Goal: Information Seeking & Learning: Find contact information

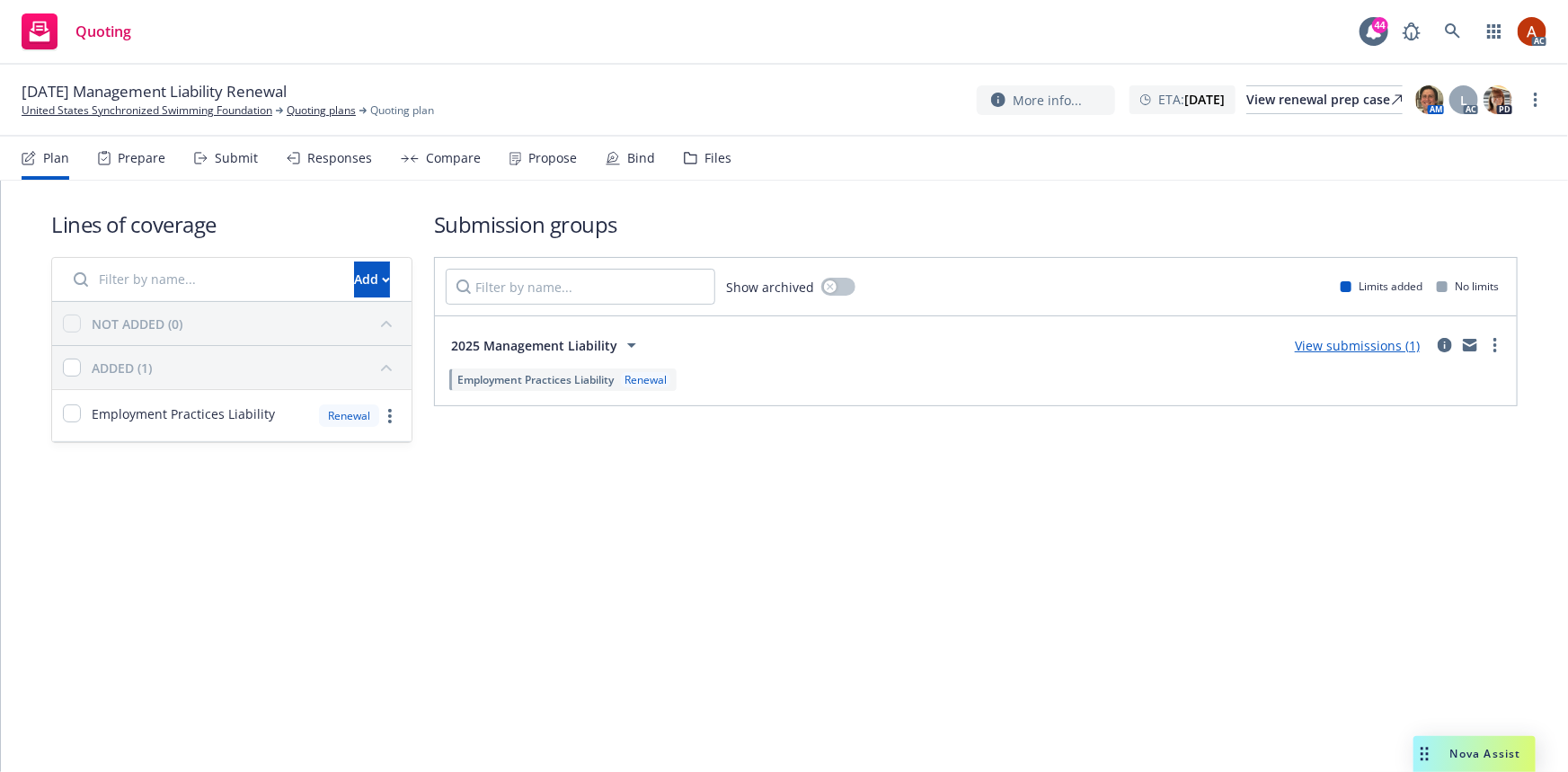
click at [125, 165] on div "Prepare" at bounding box center [142, 158] width 48 height 14
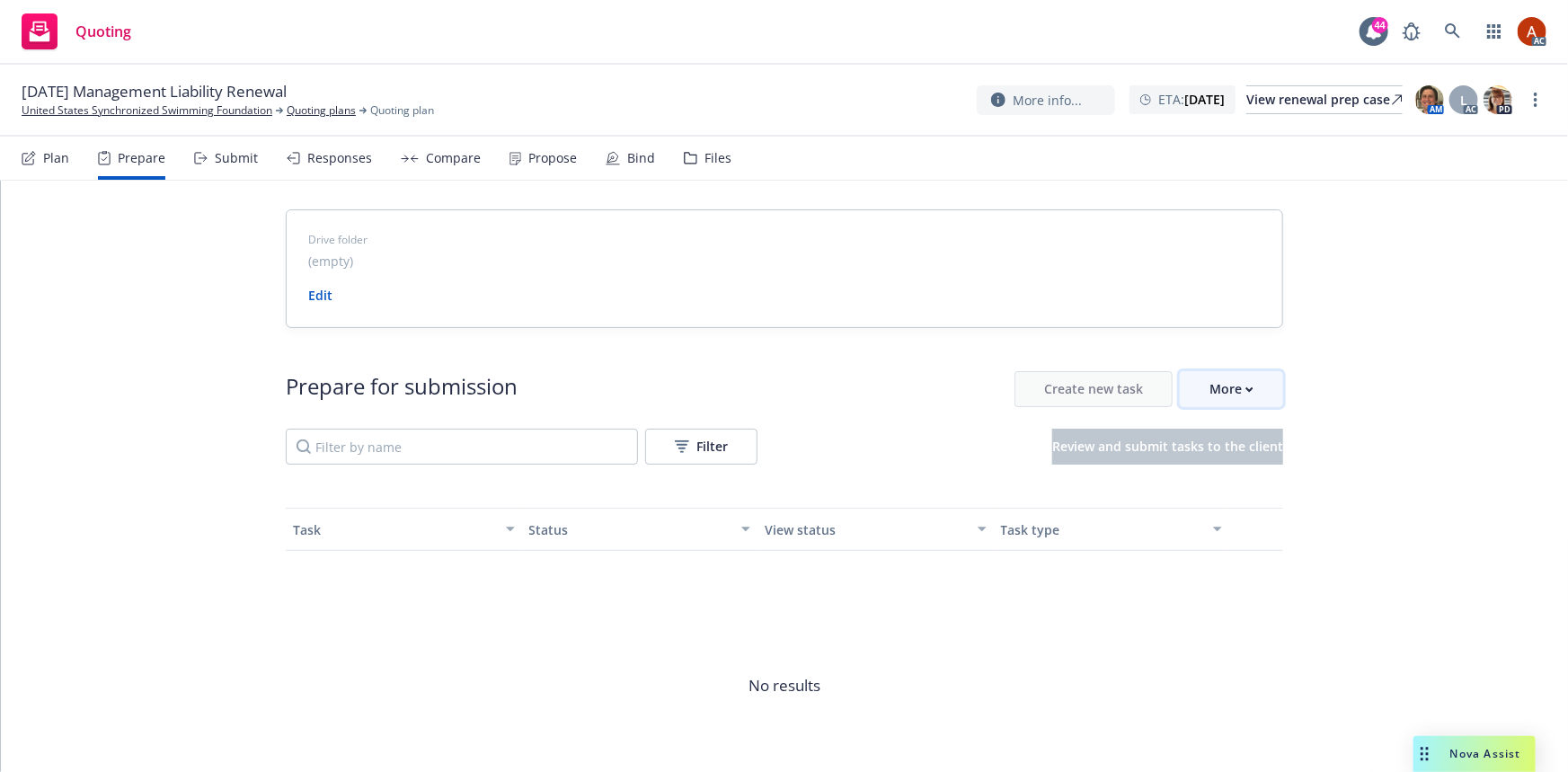
click at [1220, 394] on div "More" at bounding box center [1231, 389] width 44 height 34
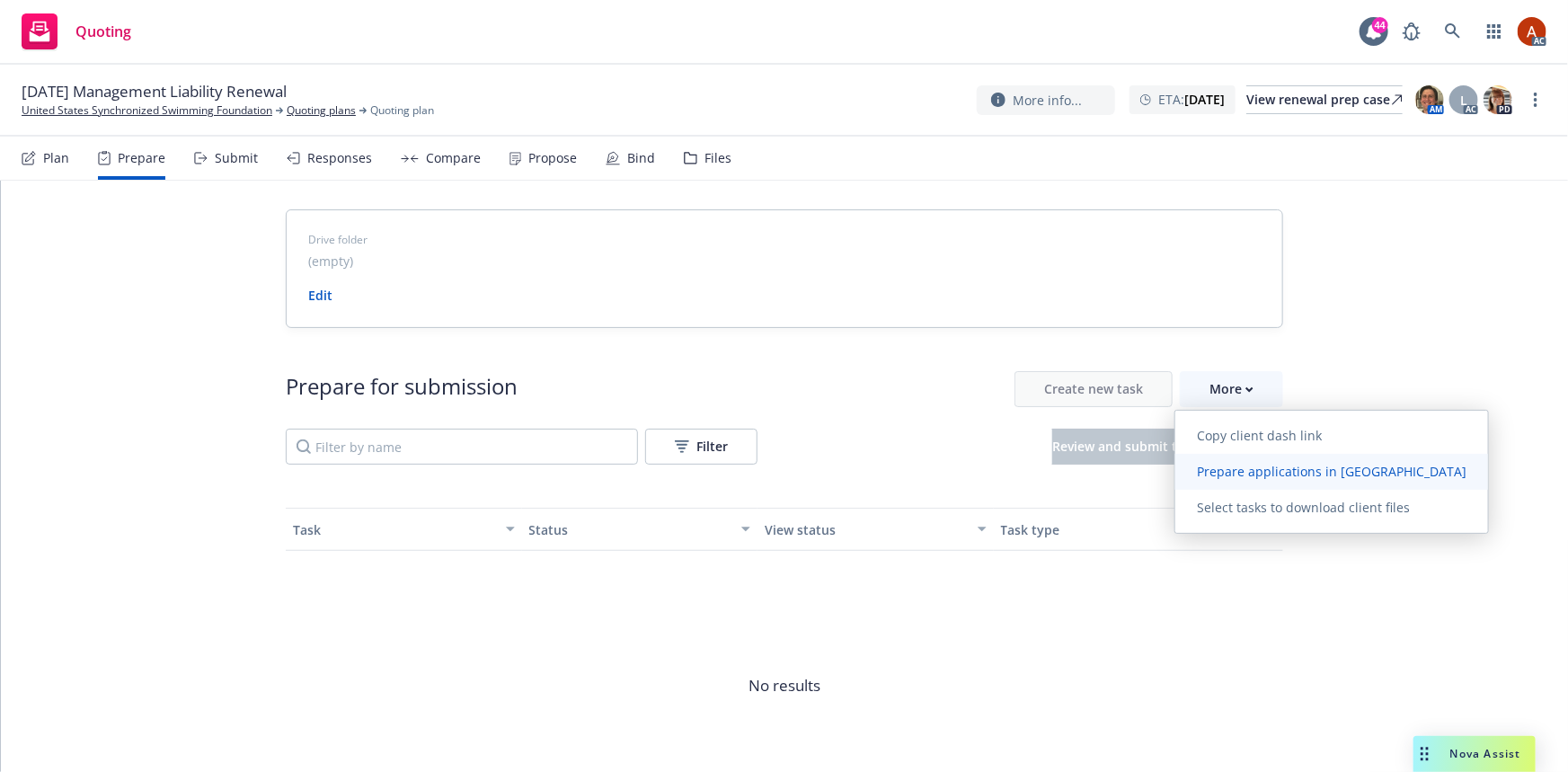
click at [1229, 469] on span "Prepare applications in Indio" at bounding box center [1331, 472] width 313 height 17
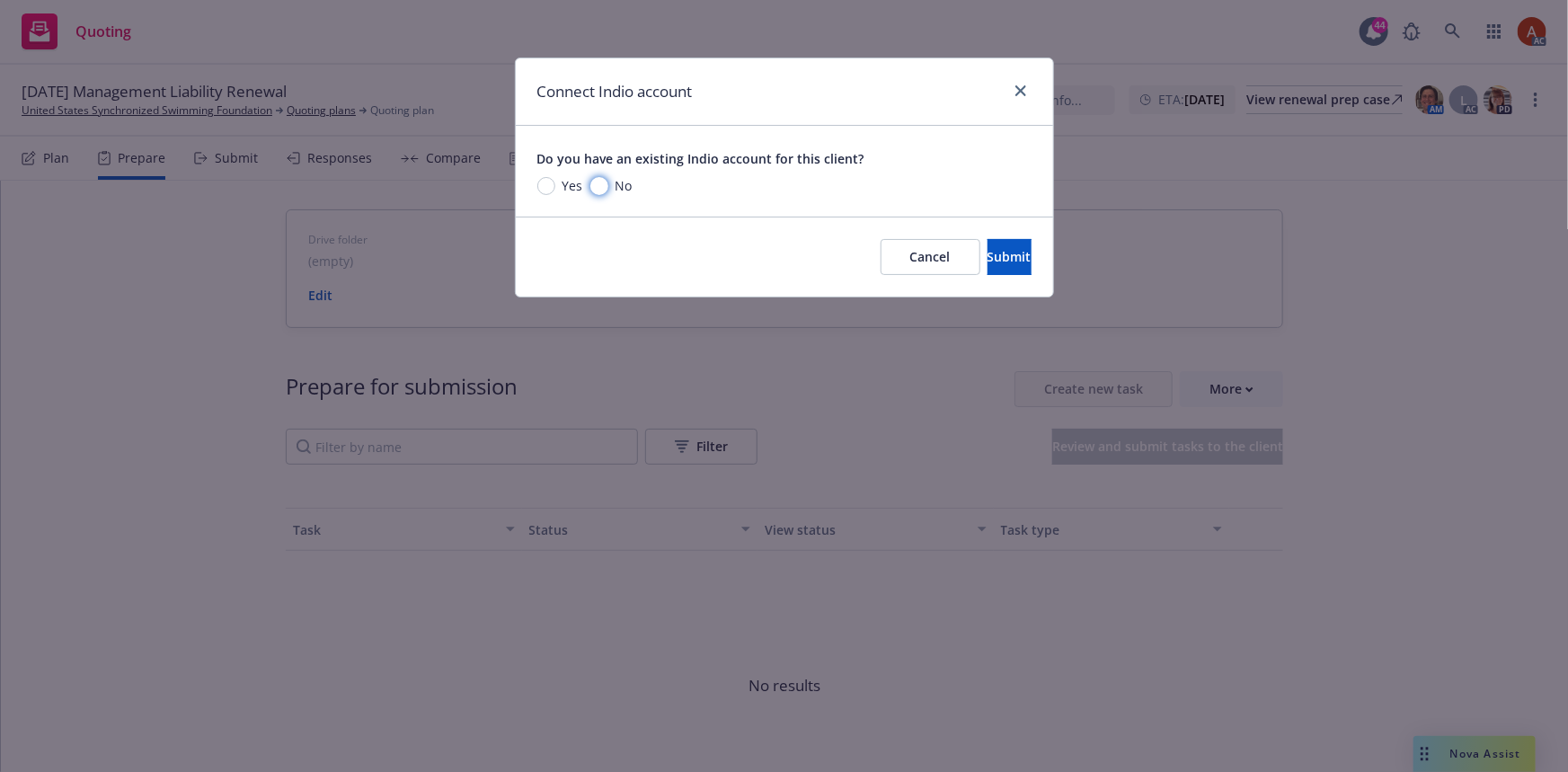
click at [603, 184] on input "No" at bounding box center [599, 186] width 18 height 18
radio input "true"
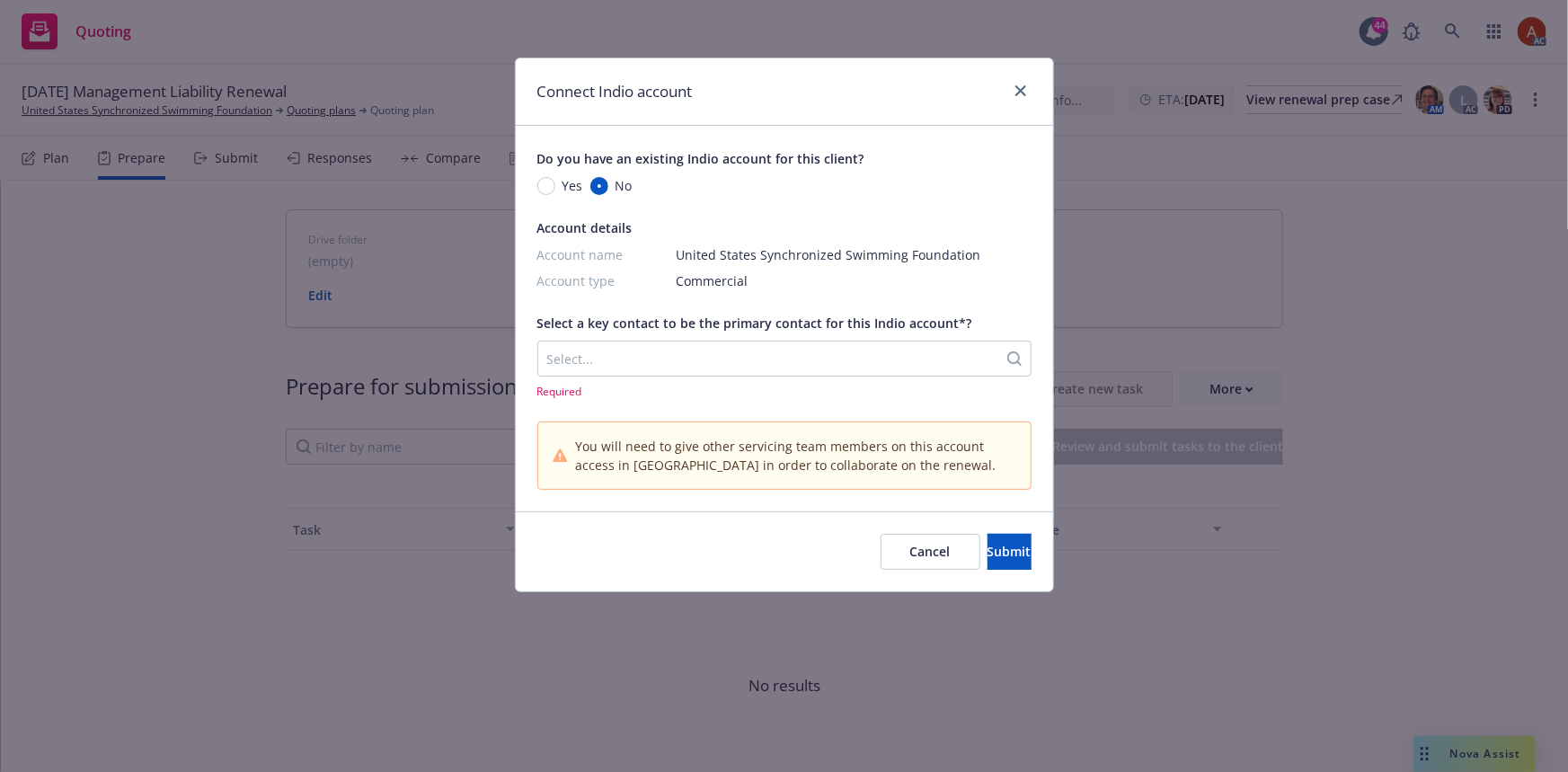
click at [602, 356] on div at bounding box center [767, 358] width 441 height 22
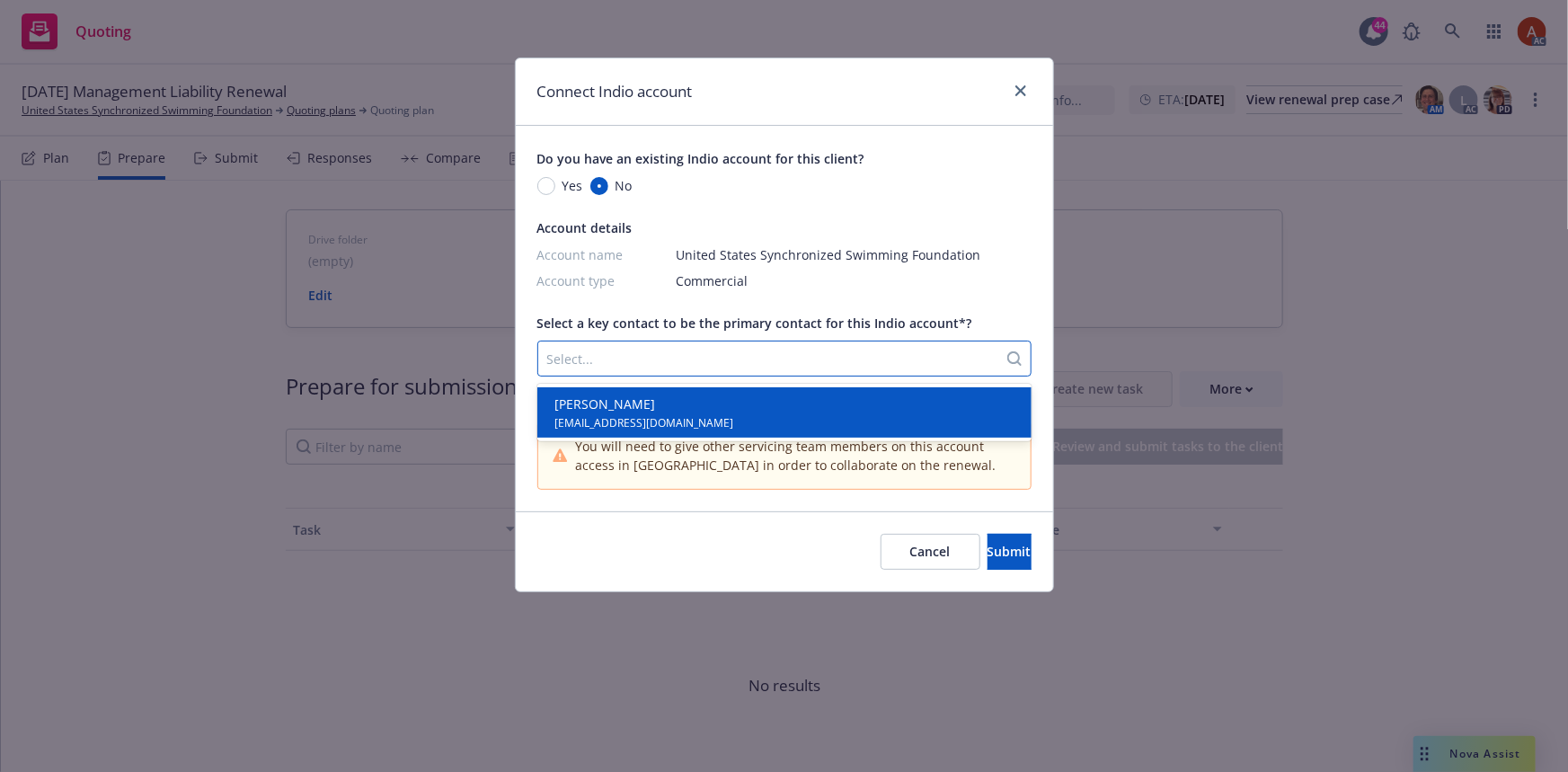
click at [628, 403] on span "[PERSON_NAME]" at bounding box center [644, 404] width 179 height 19
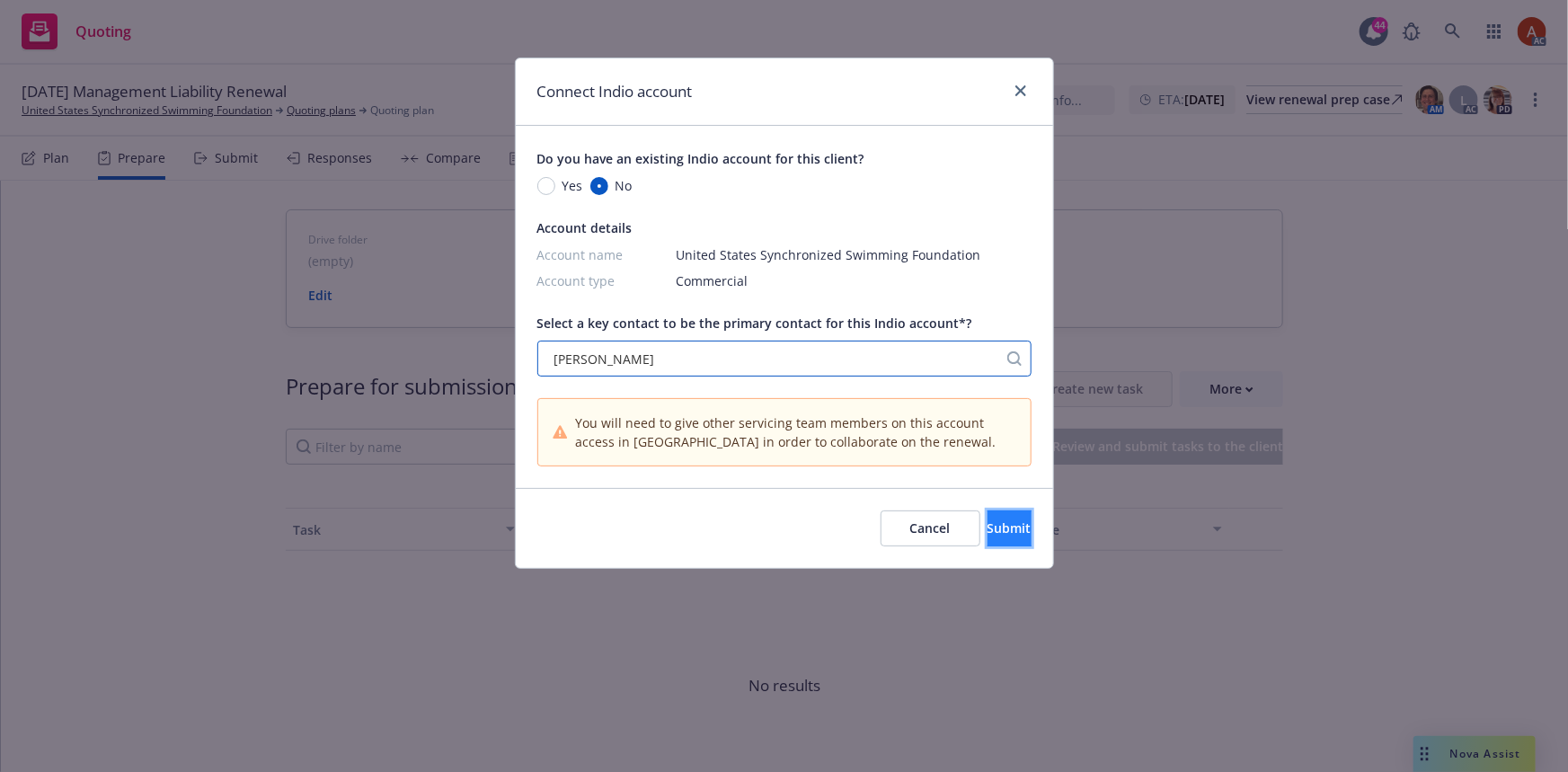
click at [987, 532] on span "Submit" at bounding box center [1009, 528] width 44 height 17
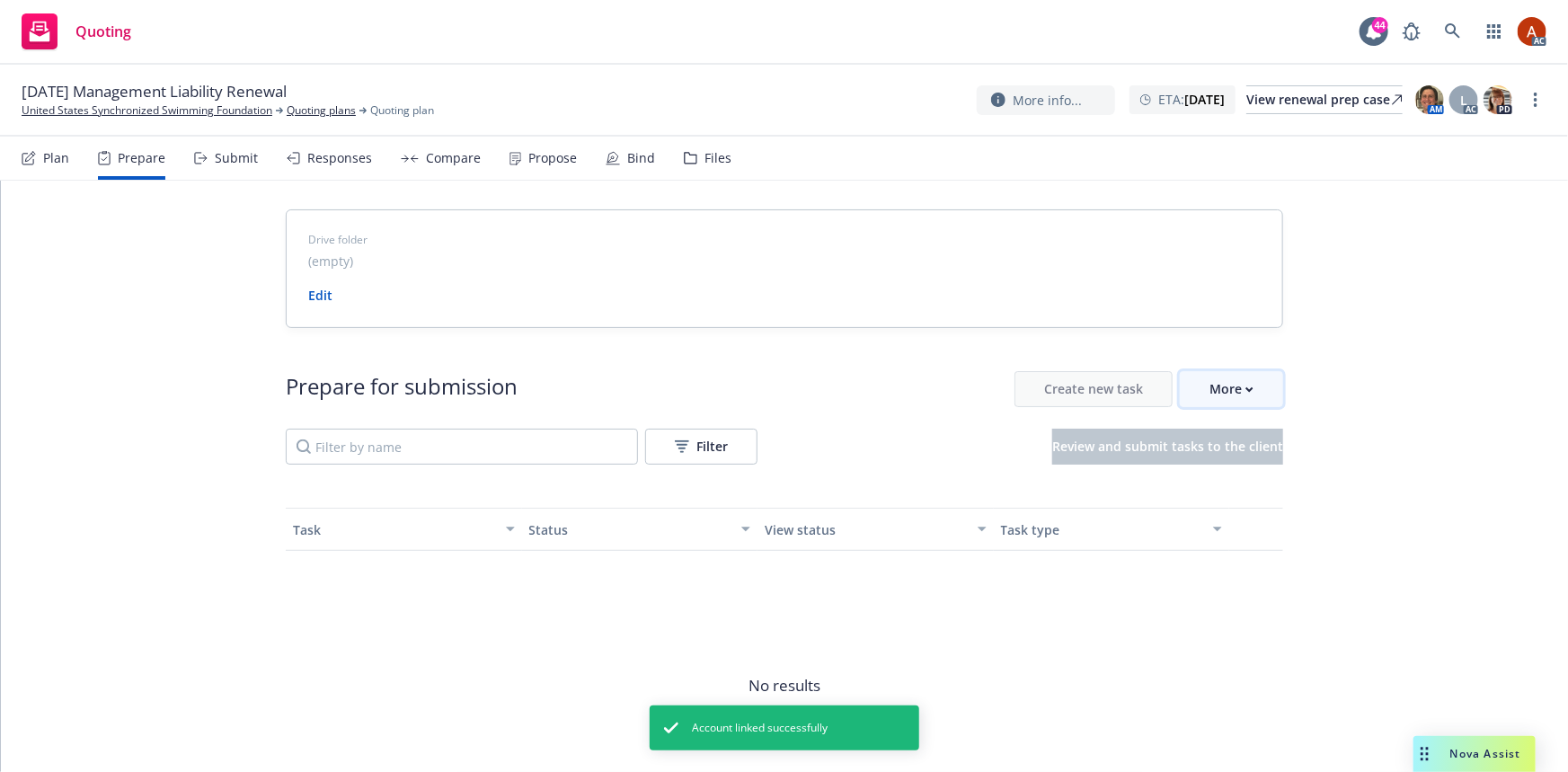
click at [1244, 393] on div "More" at bounding box center [1231, 389] width 44 height 34
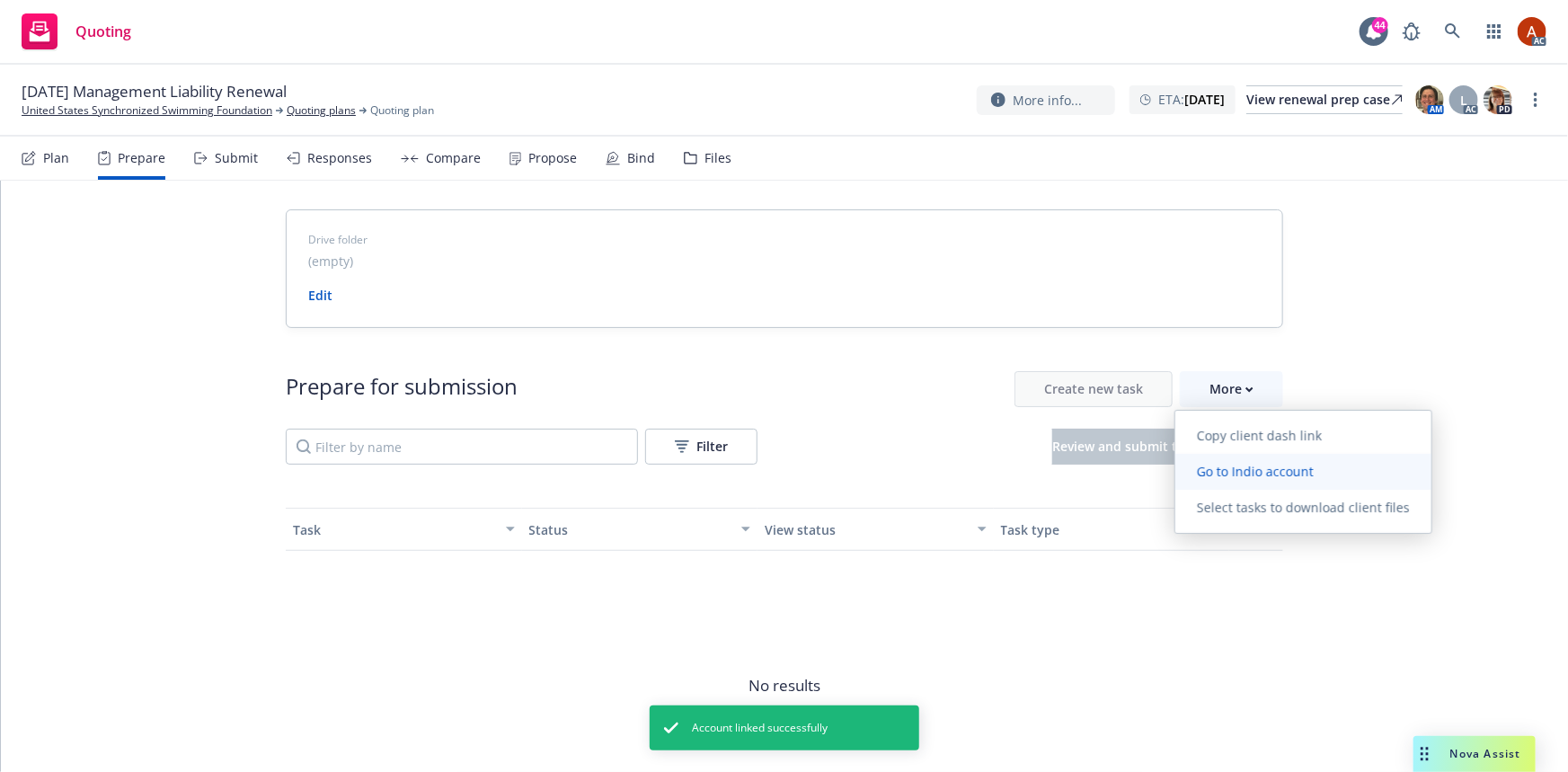
click at [1258, 477] on span "Go to Indio account" at bounding box center [1254, 472] width 160 height 17
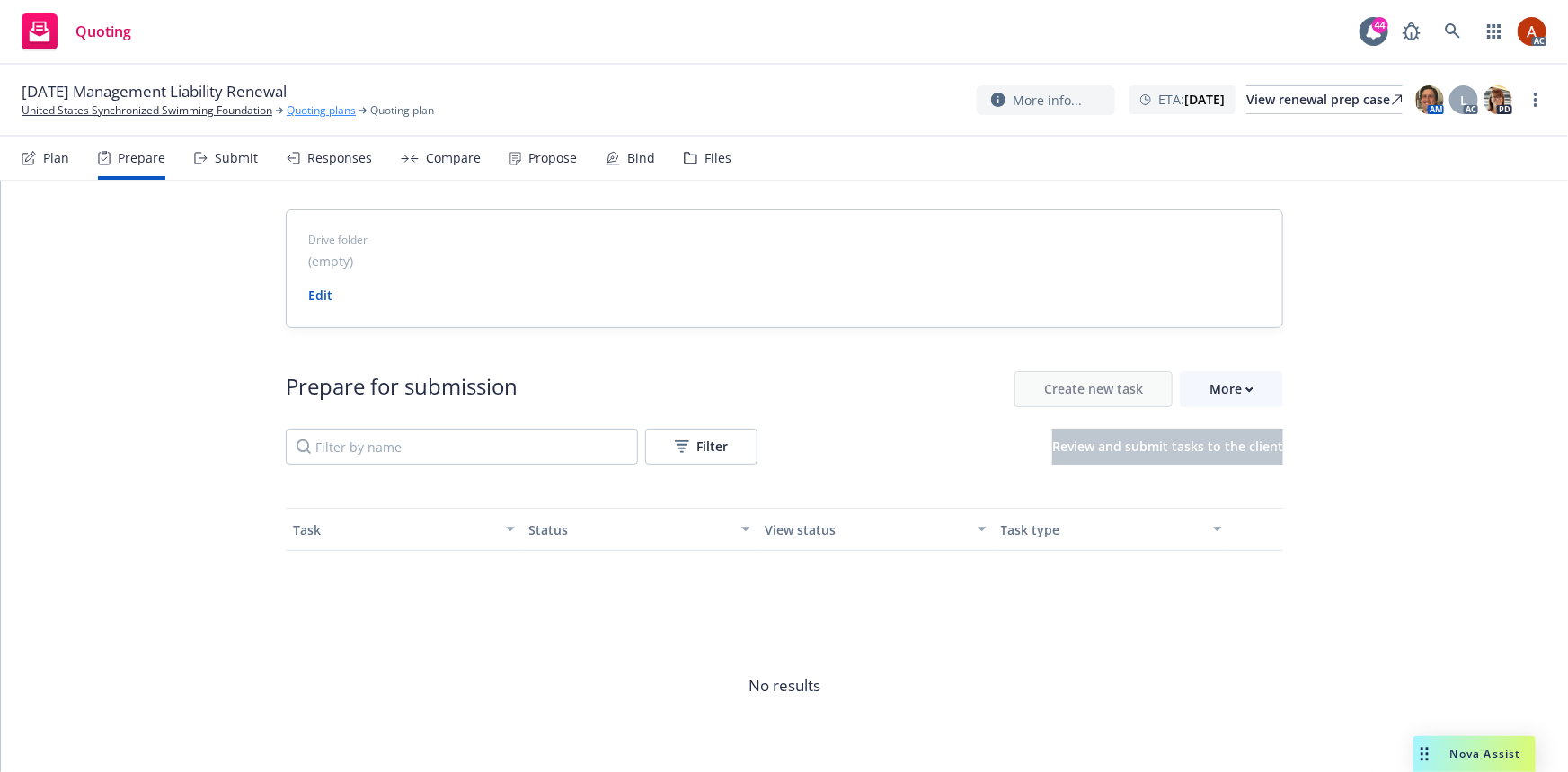
click at [324, 107] on link "Quoting plans" at bounding box center [321, 110] width 69 height 16
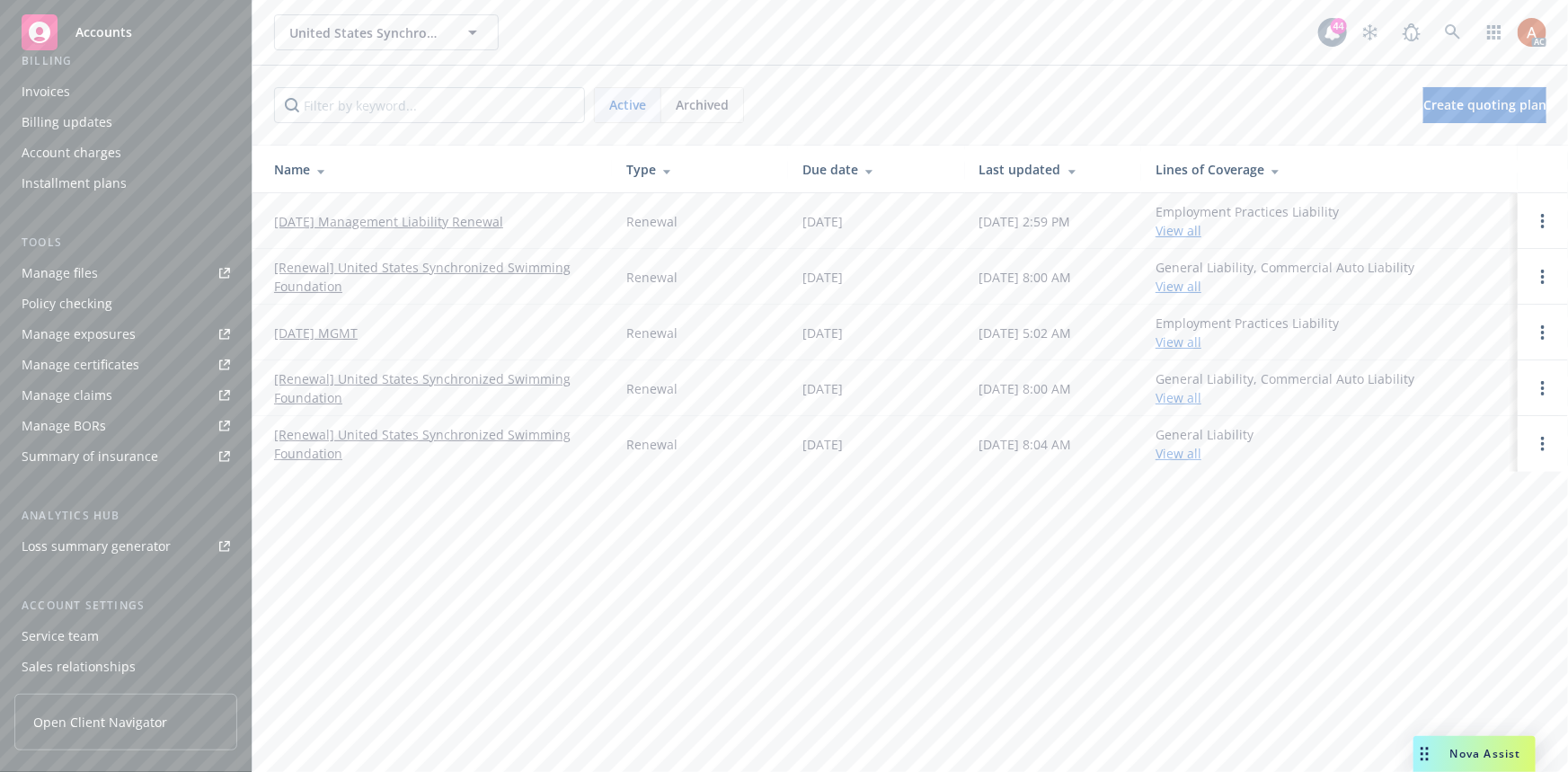
scroll to position [398, 0]
click at [50, 548] on div "Service team" at bounding box center [60, 543] width 77 height 29
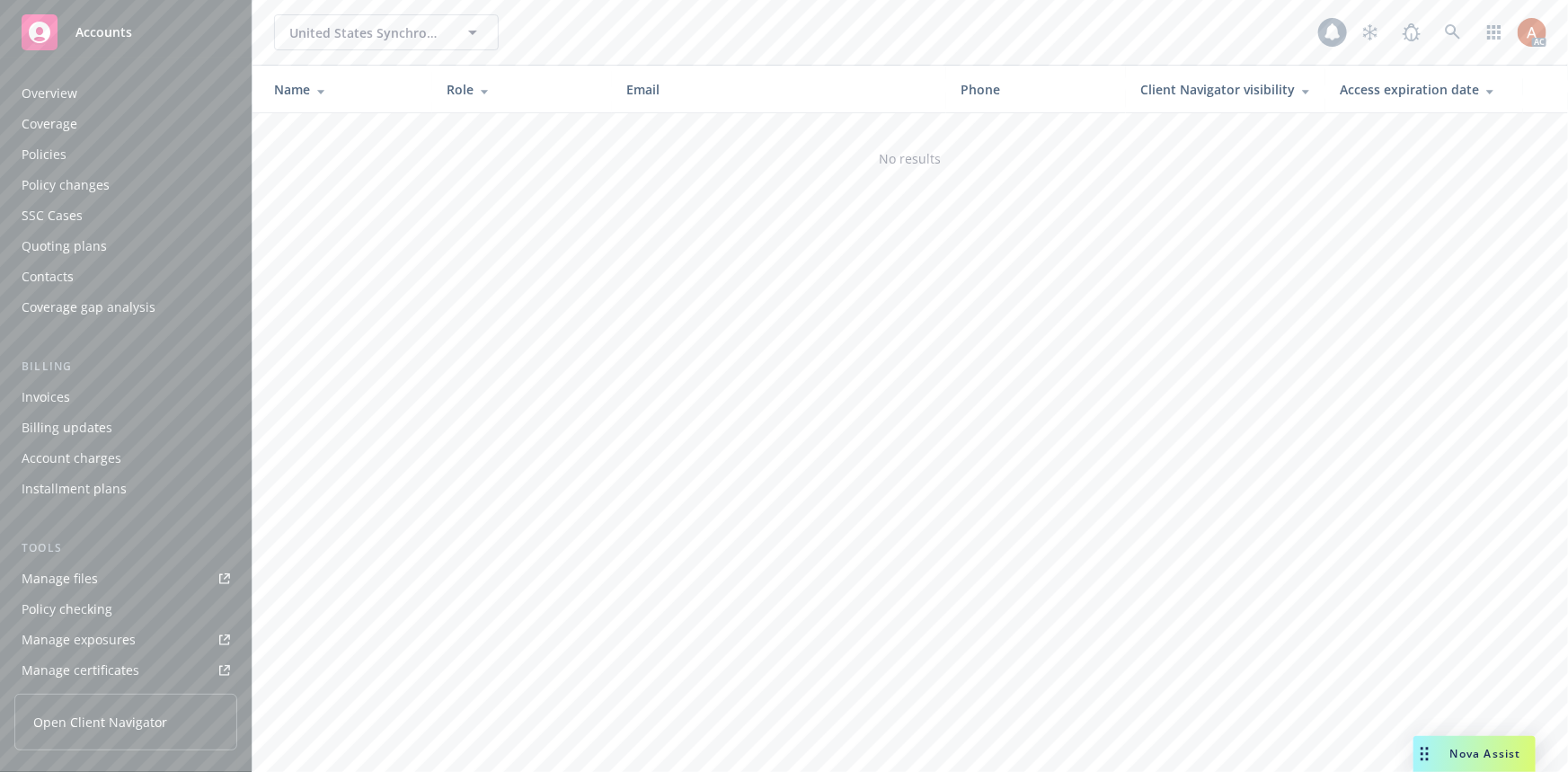
scroll to position [398, 0]
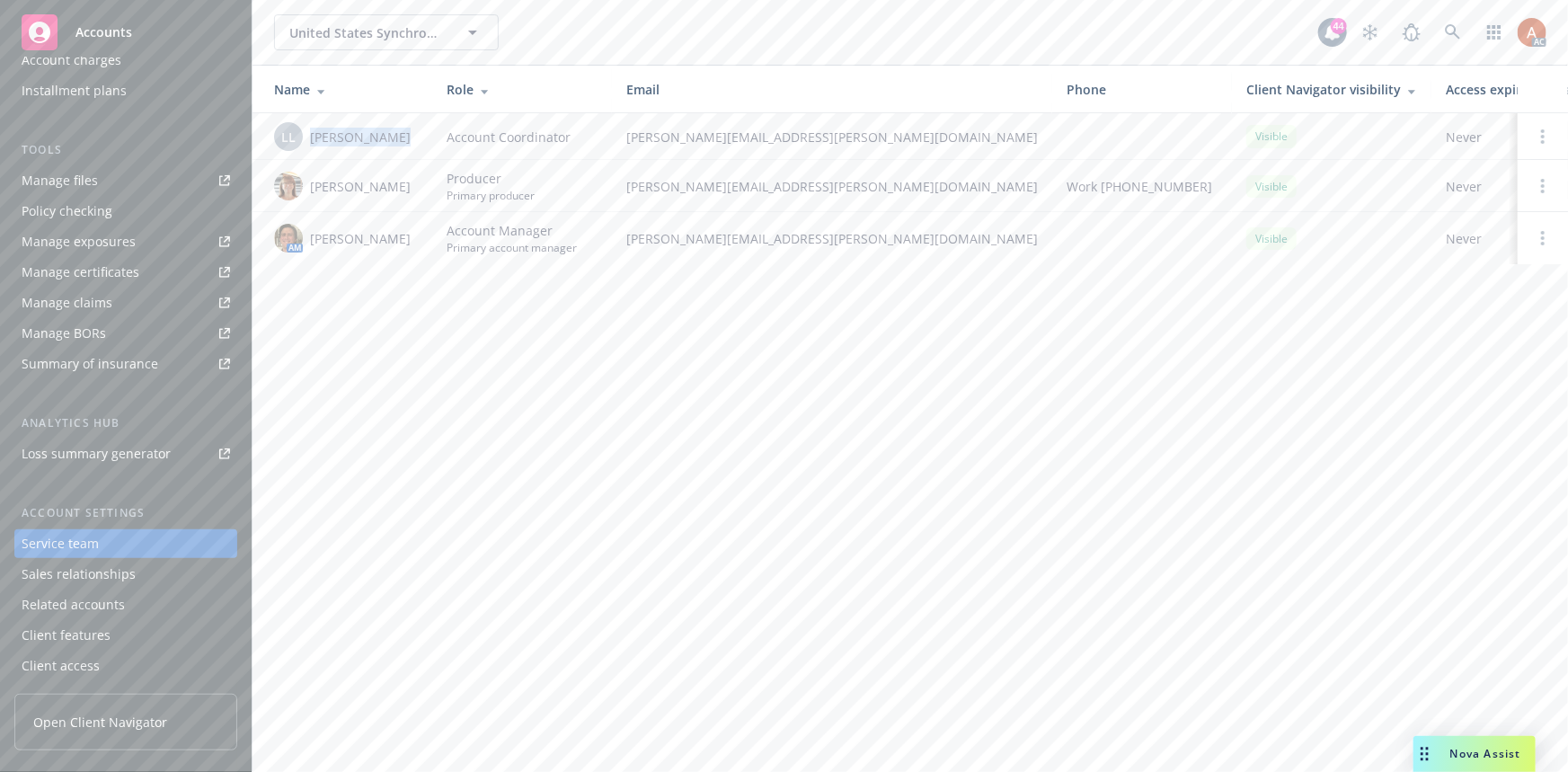
drag, startPoint x: 310, startPoint y: 130, endPoint x: 397, endPoint y: 138, distance: 87.4
click at [397, 138] on div "LL [PERSON_NAME]" at bounding box center [345, 137] width 144 height 29
copy span "[PERSON_NAME]"
drag, startPoint x: 312, startPoint y: 177, endPoint x: 375, endPoint y: 200, distance: 67.1
click at [375, 196] on span "[PERSON_NAME]" at bounding box center [360, 187] width 100 height 19
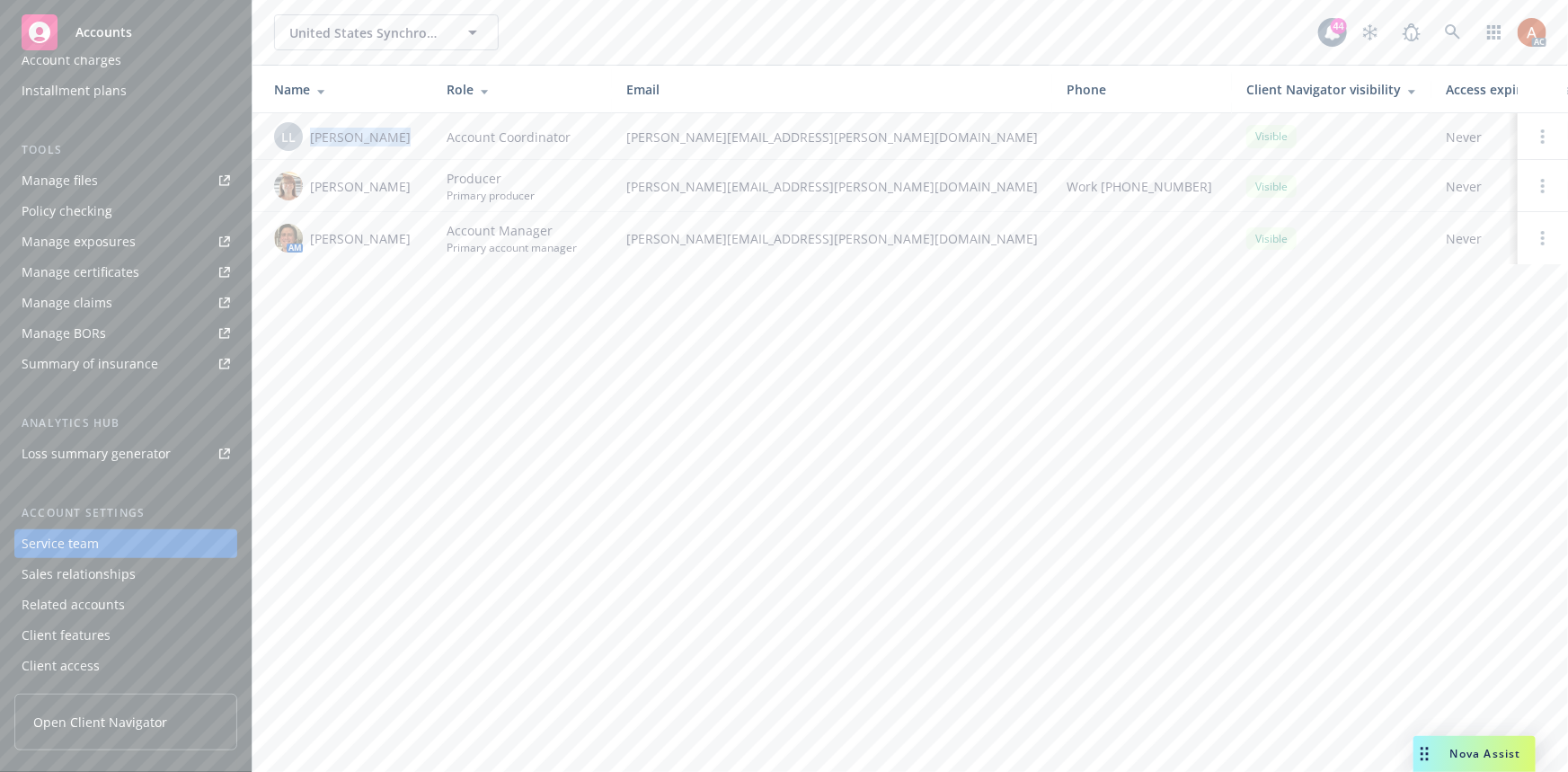
copy span "[PERSON_NAME]"
drag, startPoint x: 313, startPoint y: 235, endPoint x: 419, endPoint y: 241, distance: 106.2
click at [419, 241] on td "AM [PERSON_NAME]" at bounding box center [342, 238] width 180 height 52
copy span "[PERSON_NAME]"
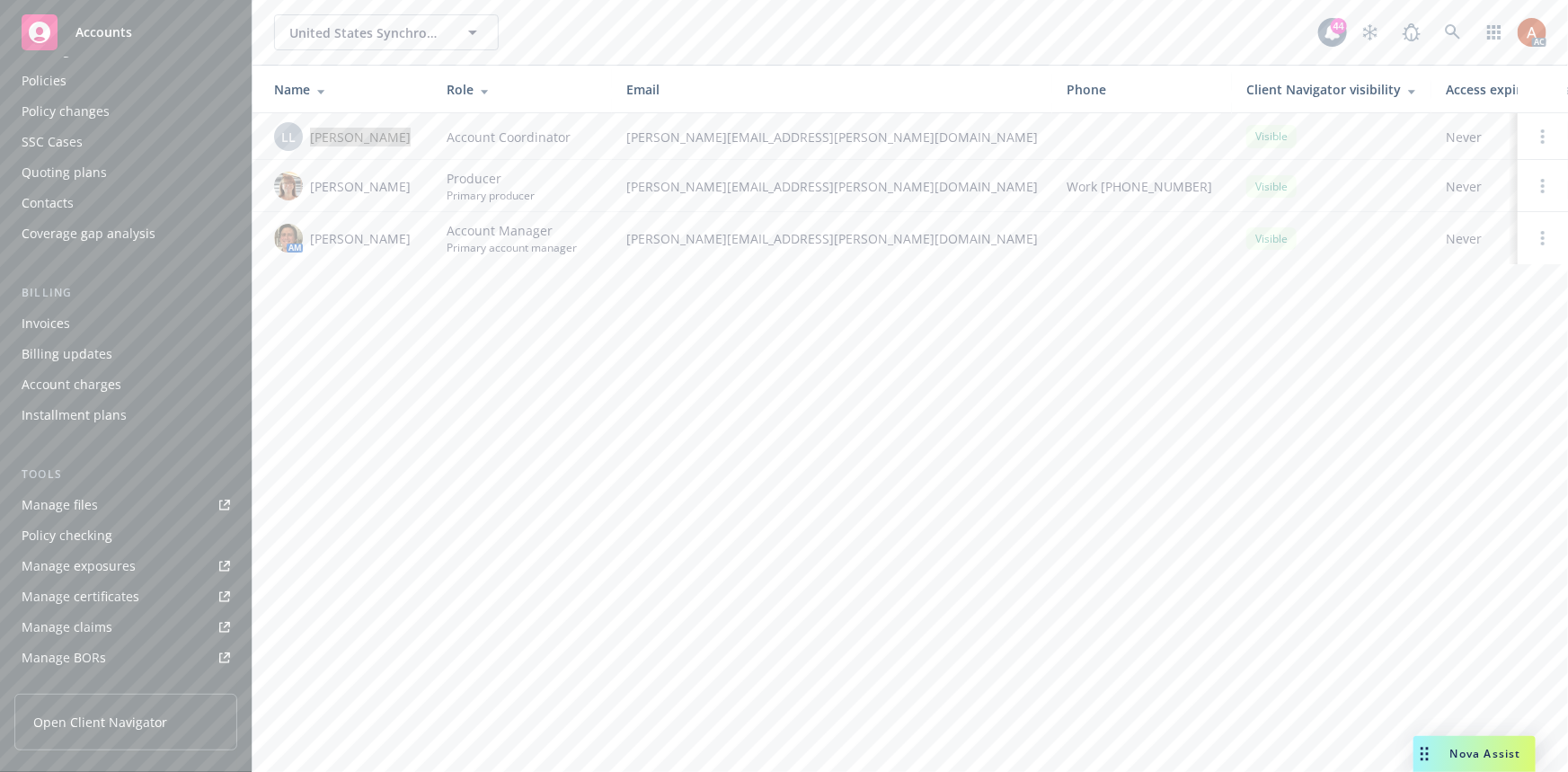
scroll to position [0, 0]
click at [37, 92] on div "Overview" at bounding box center [50, 94] width 55 height 29
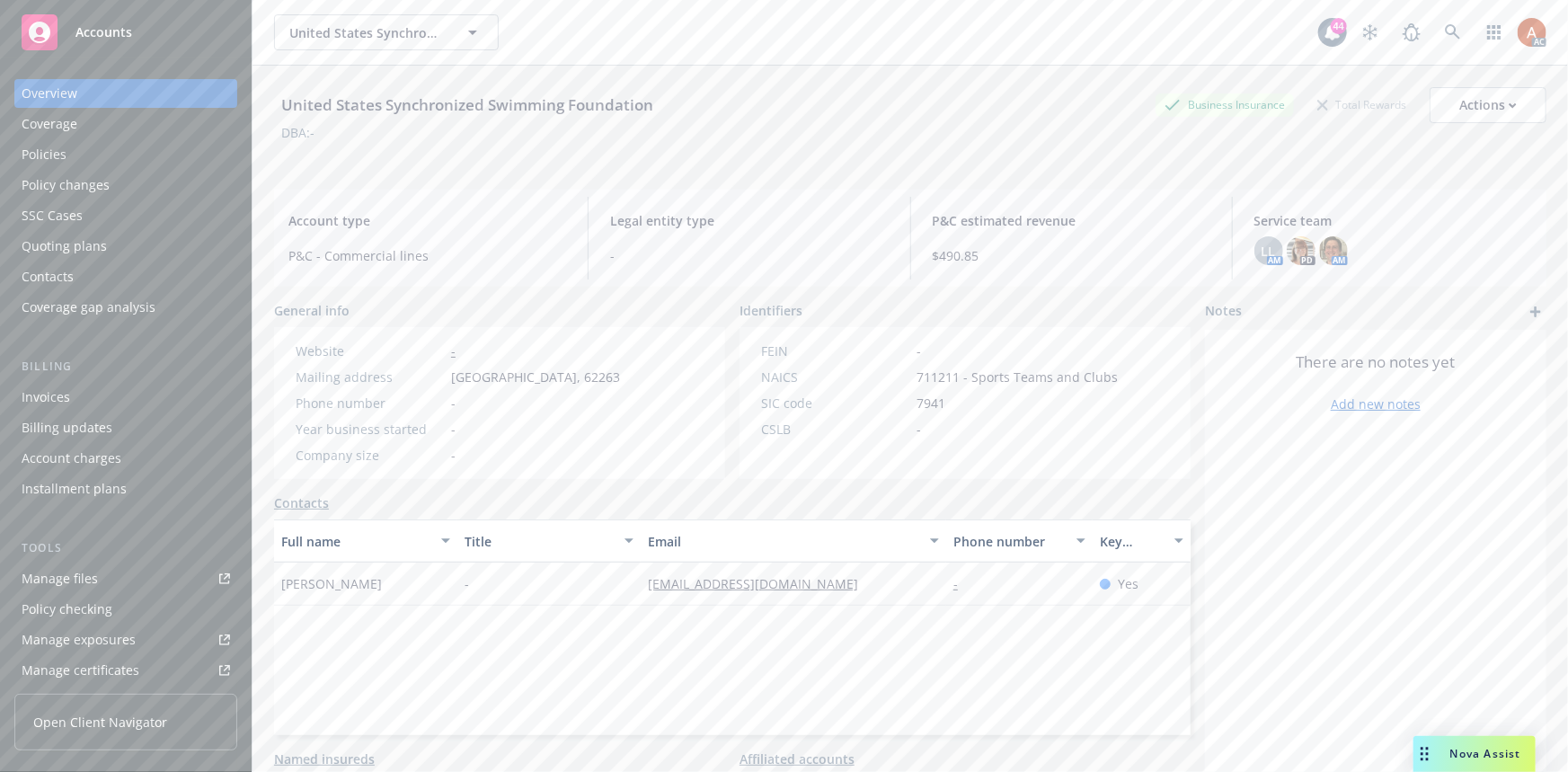
drag, startPoint x: 627, startPoint y: 584, endPoint x: 674, endPoint y: 608, distance: 52.8
click at [674, 606] on div "[PERSON_NAME] - [EMAIL_ADDRESS][DOMAIN_NAME] - Yes" at bounding box center [732, 584] width 917 height 43
click at [71, 238] on div "Quoting plans" at bounding box center [64, 246] width 85 height 29
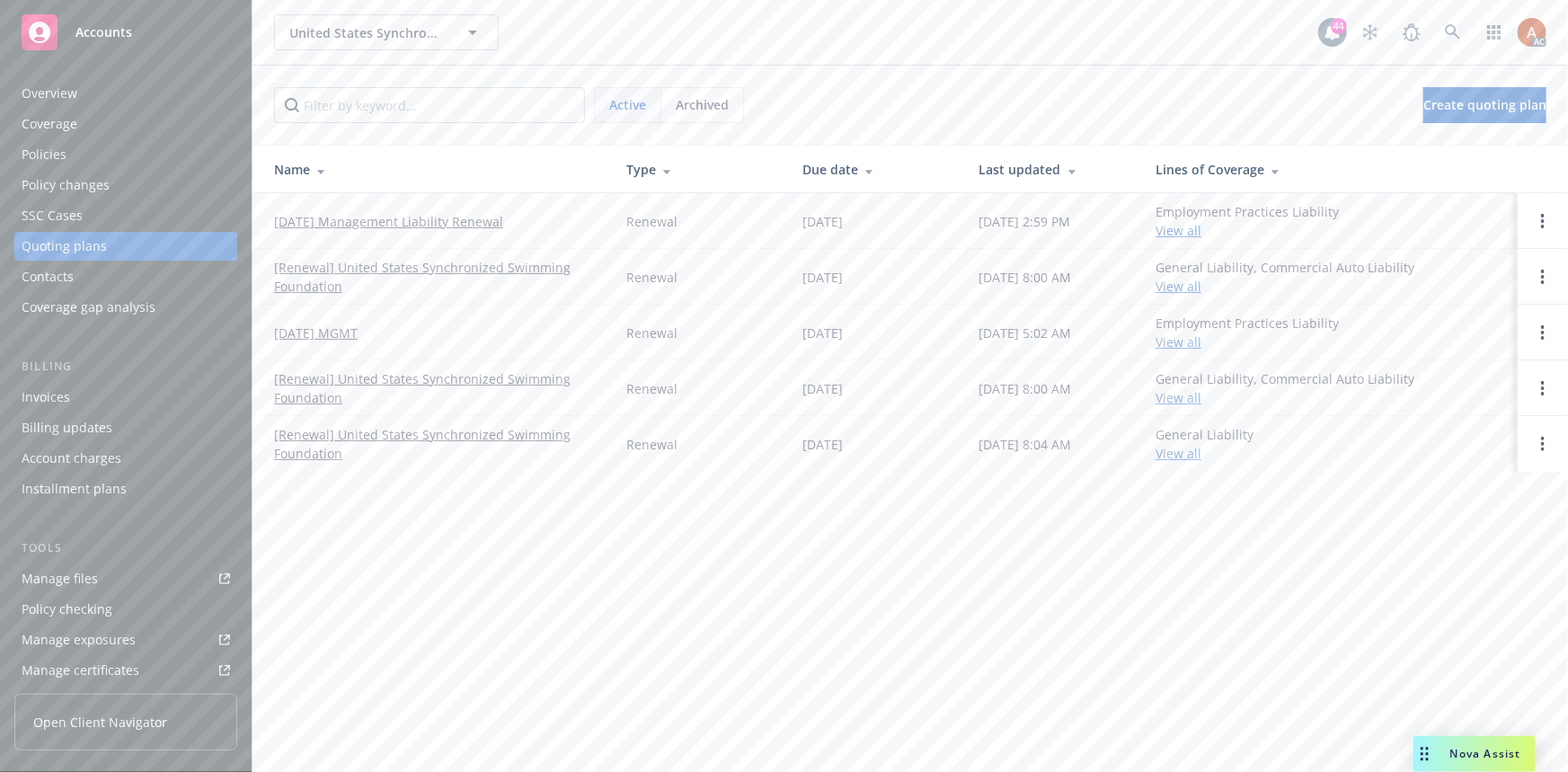
drag, startPoint x: 270, startPoint y: 216, endPoint x: 528, endPoint y: 224, distance: 258.1
click at [528, 224] on td "[DATE] Management Liability Renewal" at bounding box center [432, 221] width 360 height 55
copy link "[DATE] Management Liability Renewal"
click at [42, 151] on div "Policies" at bounding box center [44, 154] width 45 height 29
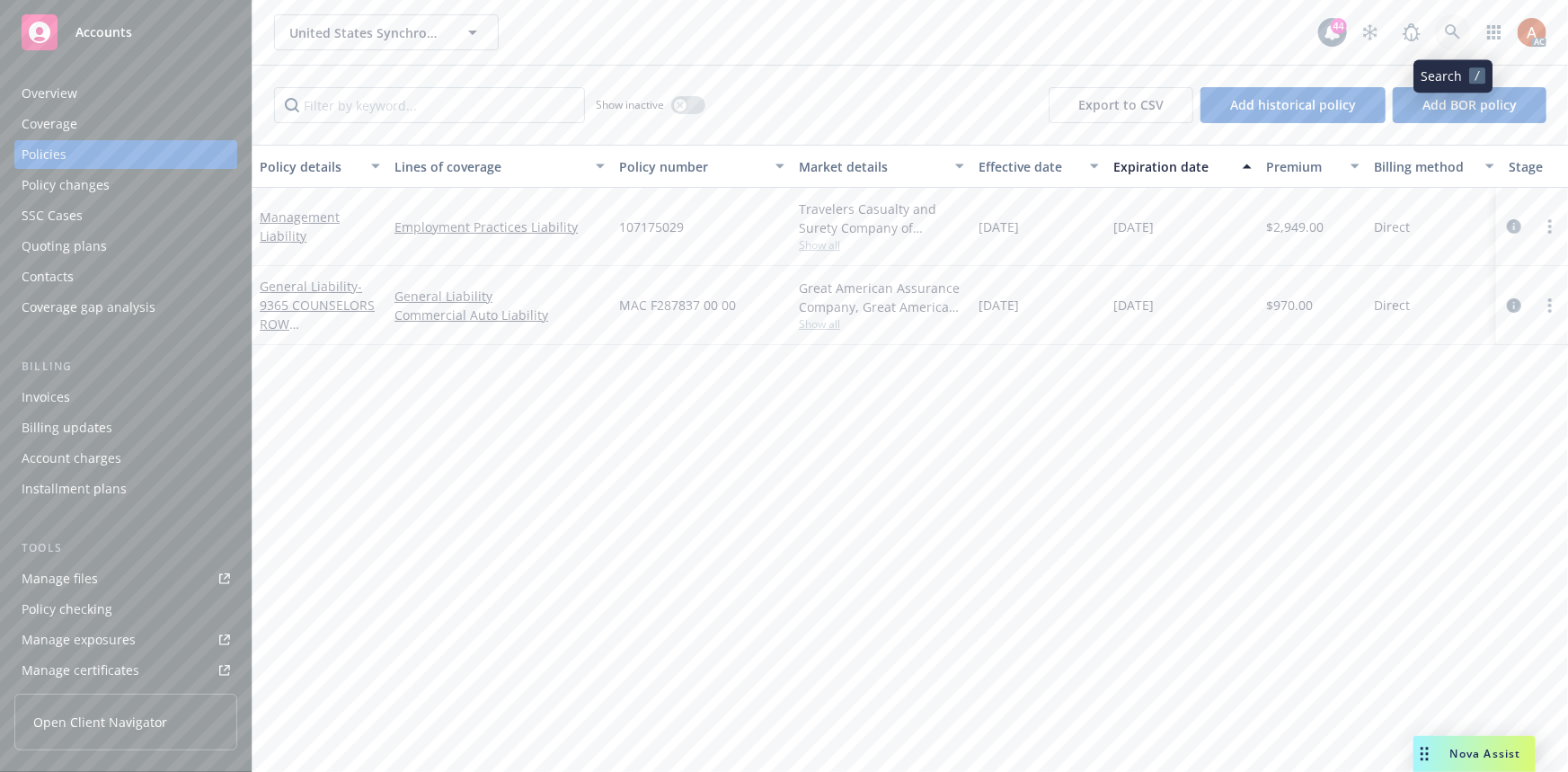
click at [1447, 32] on icon at bounding box center [1452, 32] width 15 height 15
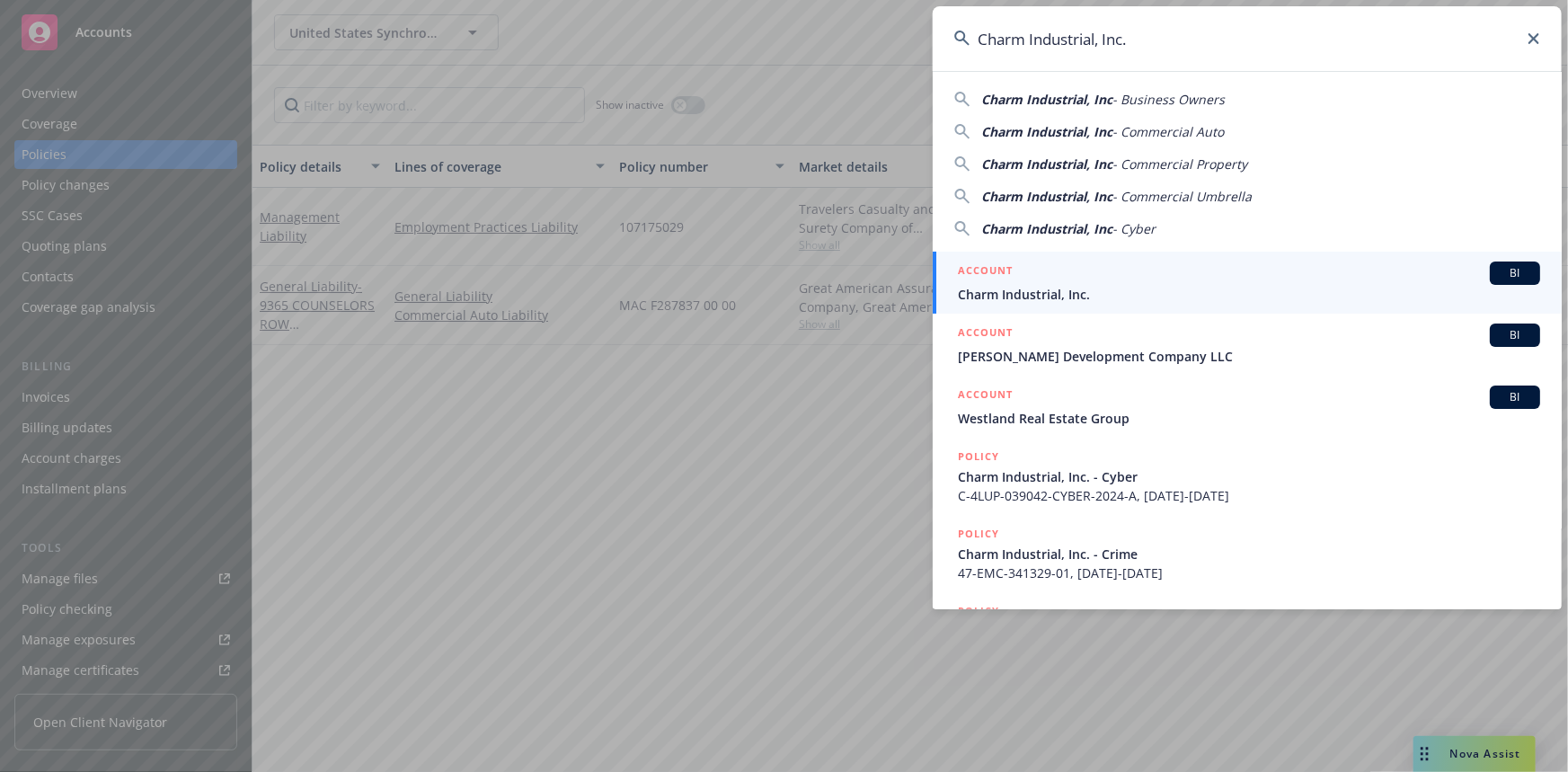
type input "Charm Industrial, Inc."
click at [968, 274] on h5 "ACCOUNT" at bounding box center [984, 272] width 55 height 22
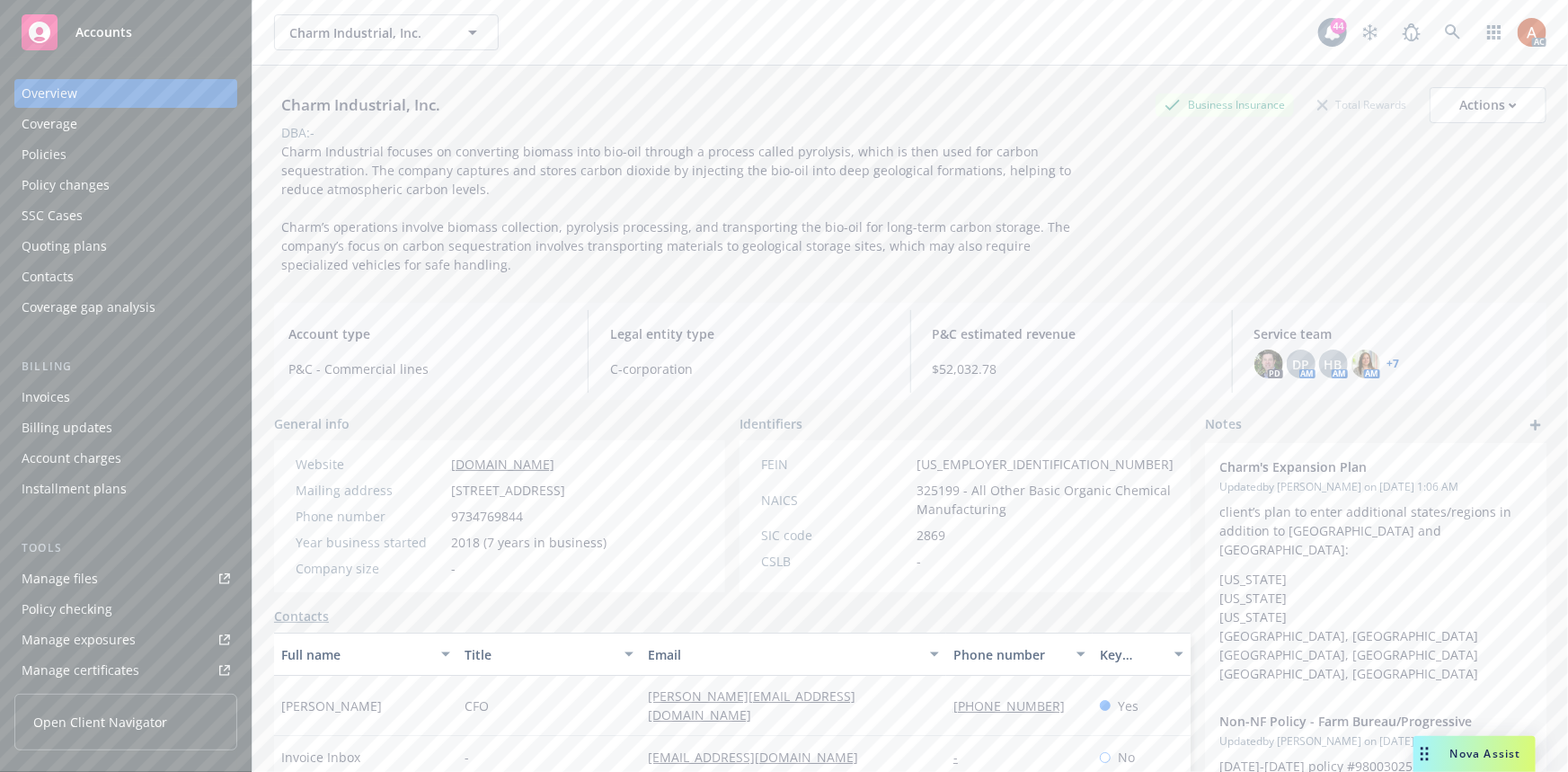
drag, startPoint x: 445, startPoint y: 487, endPoint x: 606, endPoint y: 488, distance: 161.0
click at [606, 488] on div "Mailing address 440 N Barranca Ave #1637, Covina, CA, 91723" at bounding box center [451, 490] width 325 height 19
copy div "440 N Barranca Ave #1637"
click at [565, 494] on span "440 N Barranca Ave #1637, Covina, CA, 91723" at bounding box center [507, 490] width 114 height 19
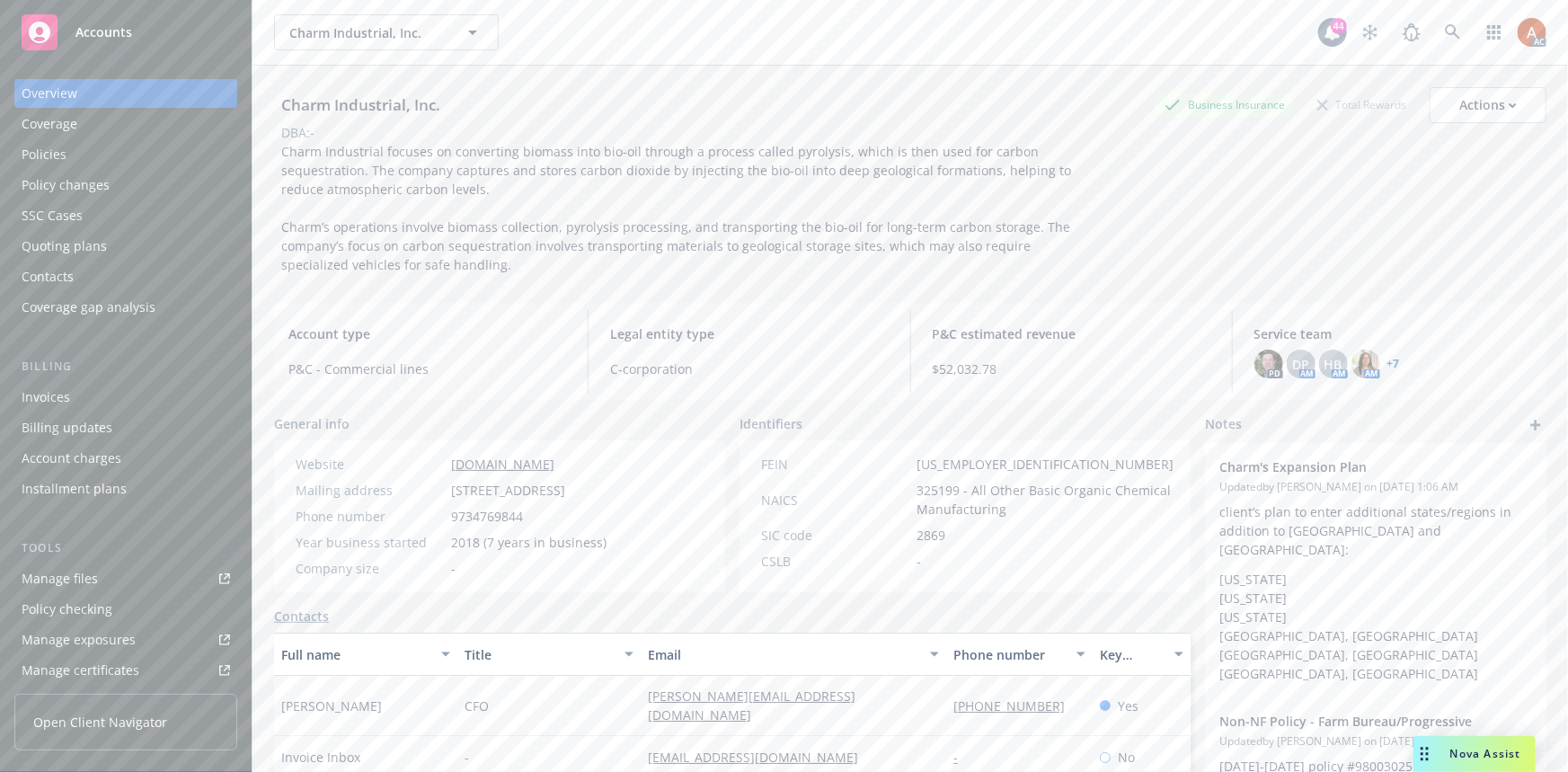
copy span "Covina"
click at [565, 488] on span "440 N Barranca Ave #1637, Covina, CA, 91723" at bounding box center [507, 490] width 114 height 19
copy span "CA"
click at [470, 499] on span "440 N Barranca Ave #1637, Covina, CA, 91723" at bounding box center [507, 490] width 114 height 19
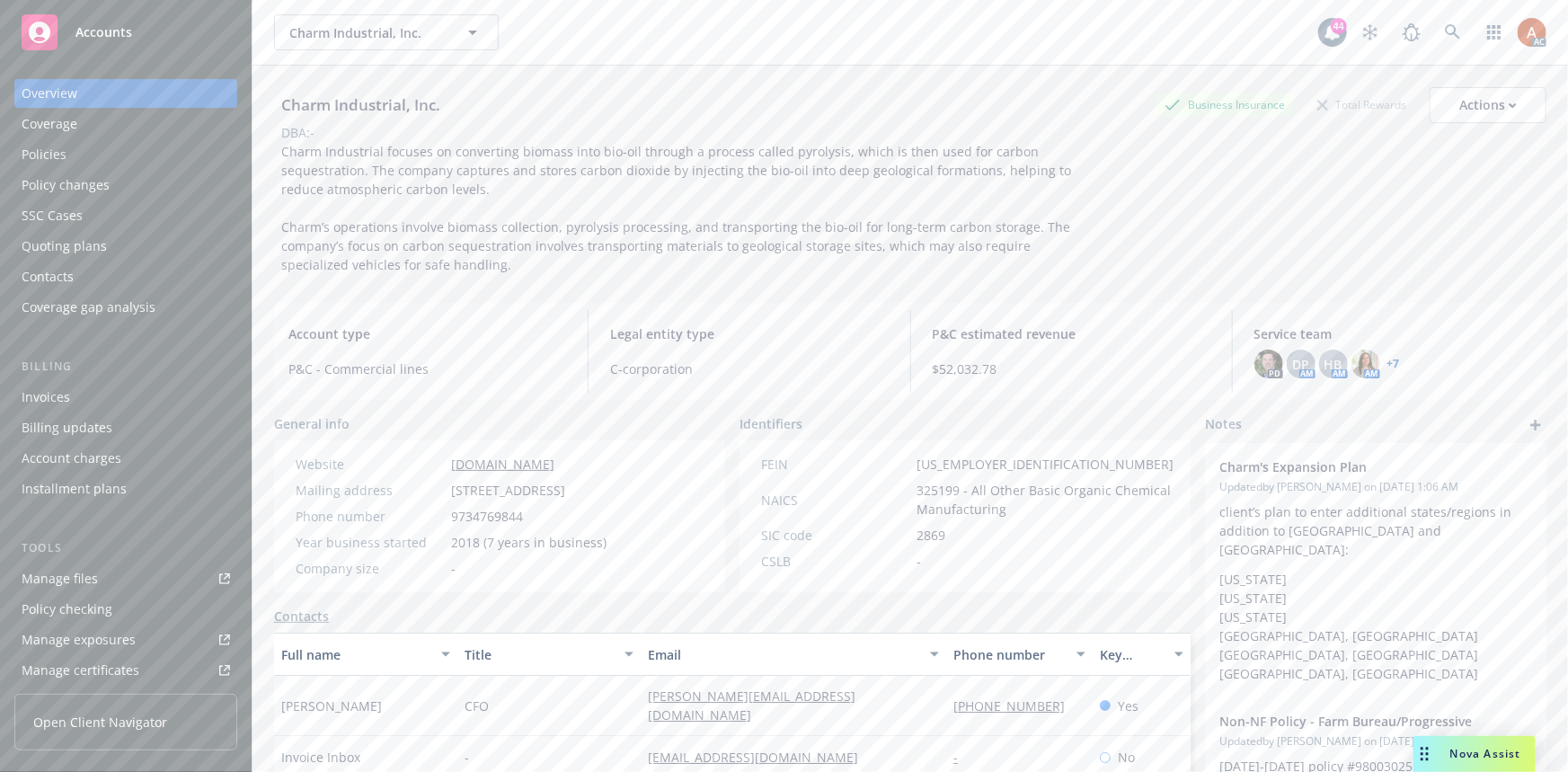
click at [470, 499] on span "440 N Barranca Ave #1637, Covina, CA, 91723" at bounding box center [507, 490] width 114 height 19
copy span "91723"
click at [456, 552] on span "2018 (7 years in business)" at bounding box center [528, 542] width 155 height 19
copy span "2018"
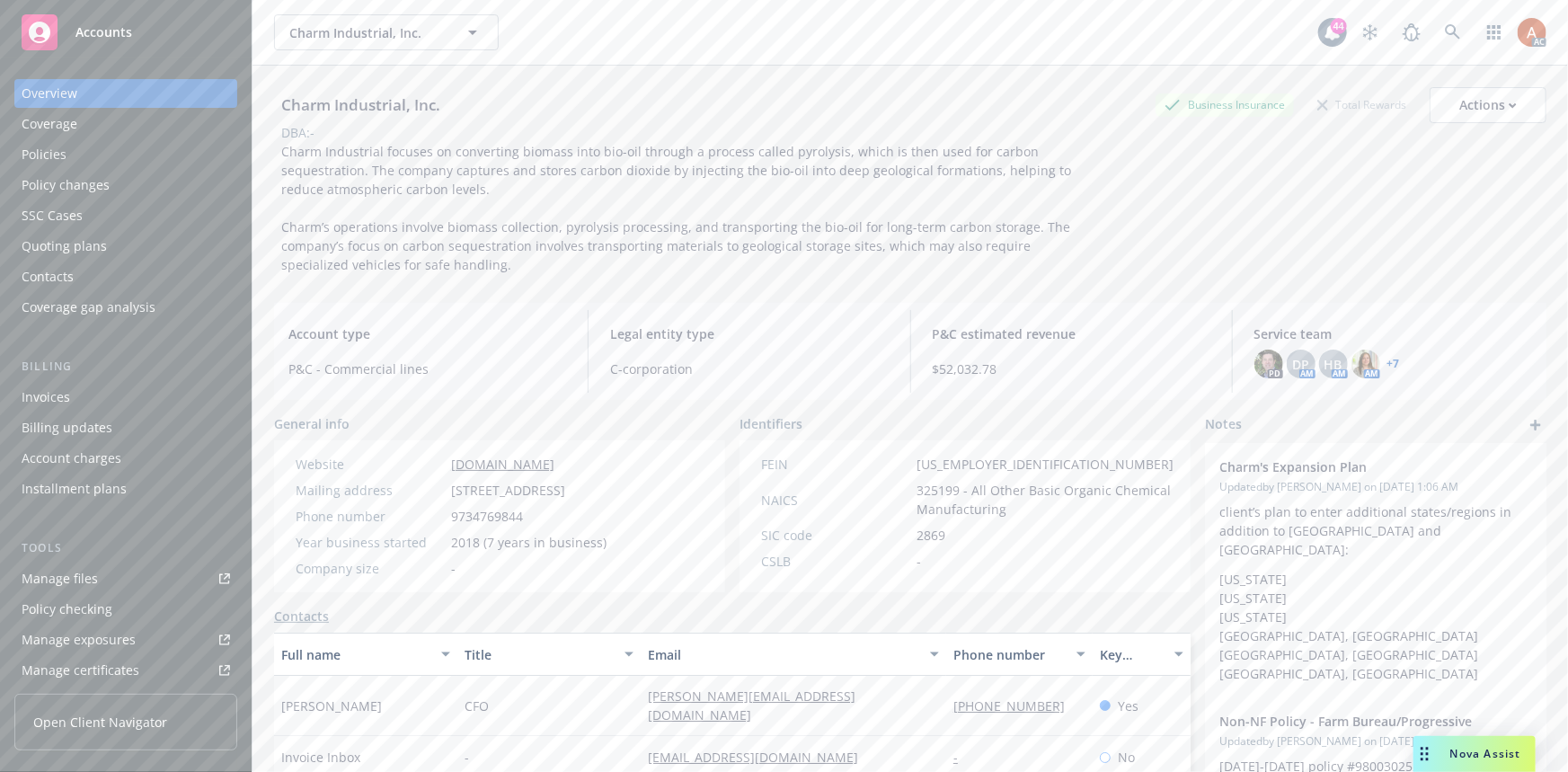
click at [539, 578] on div "Company size -" at bounding box center [451, 568] width 325 height 19
click at [461, 552] on span "2018 (7 years in business)" at bounding box center [528, 542] width 155 height 19
copy span "2018"
drag, startPoint x: 556, startPoint y: 594, endPoint x: 520, endPoint y: 531, distance: 72.6
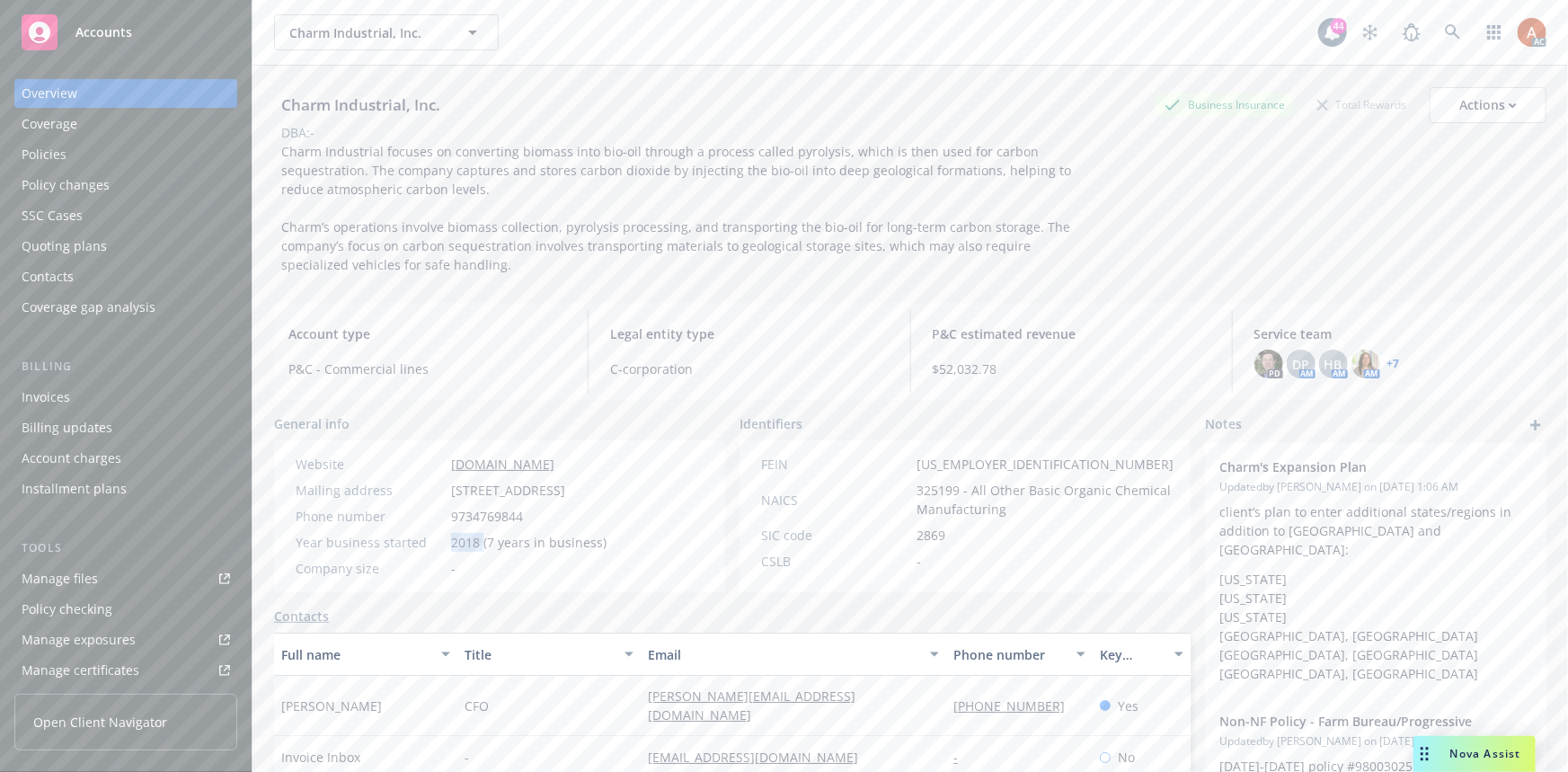
click at [556, 578] on div "Company size -" at bounding box center [451, 568] width 325 height 19
drag, startPoint x: 441, startPoint y: 456, endPoint x: 636, endPoint y: 464, distance: 195.2
click at [613, 464] on div "Website charmindustrial.com" at bounding box center [451, 464] width 325 height 19
click at [613, 525] on div "Phone number 9734769844" at bounding box center [451, 517] width 325 height 19
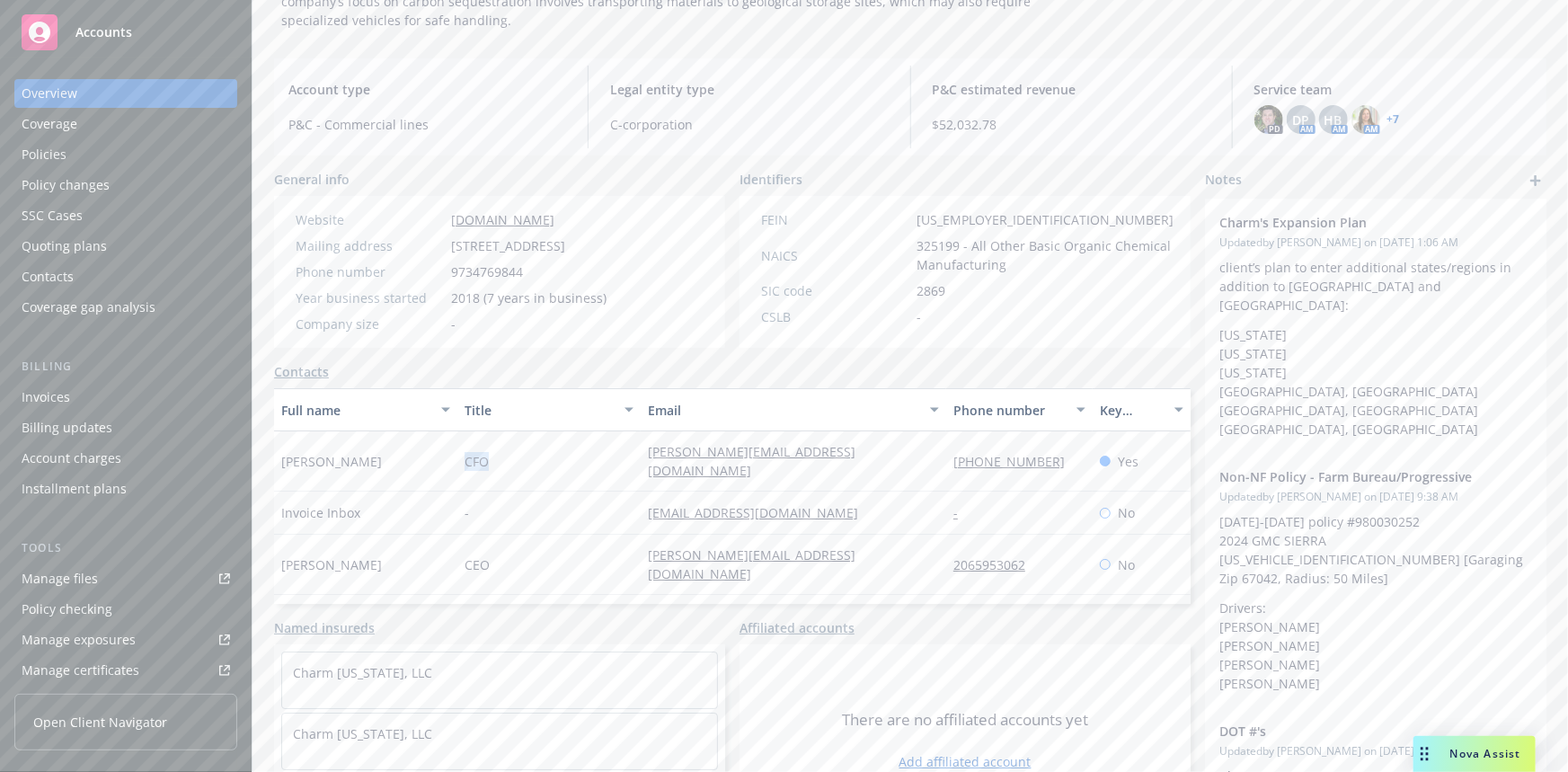
drag, startPoint x: 476, startPoint y: 469, endPoint x: 504, endPoint y: 469, distance: 28.0
click at [504, 469] on div "CFO" at bounding box center [549, 461] width 184 height 60
click at [597, 469] on div "CFO" at bounding box center [549, 461] width 184 height 60
drag, startPoint x: 945, startPoint y: 467, endPoint x: 1086, endPoint y: 470, distance: 141.0
click at [1086, 470] on div "Tim Thomson CFO tim@charmindustrial.com 973-476-9844 Yes" at bounding box center [732, 461] width 917 height 60
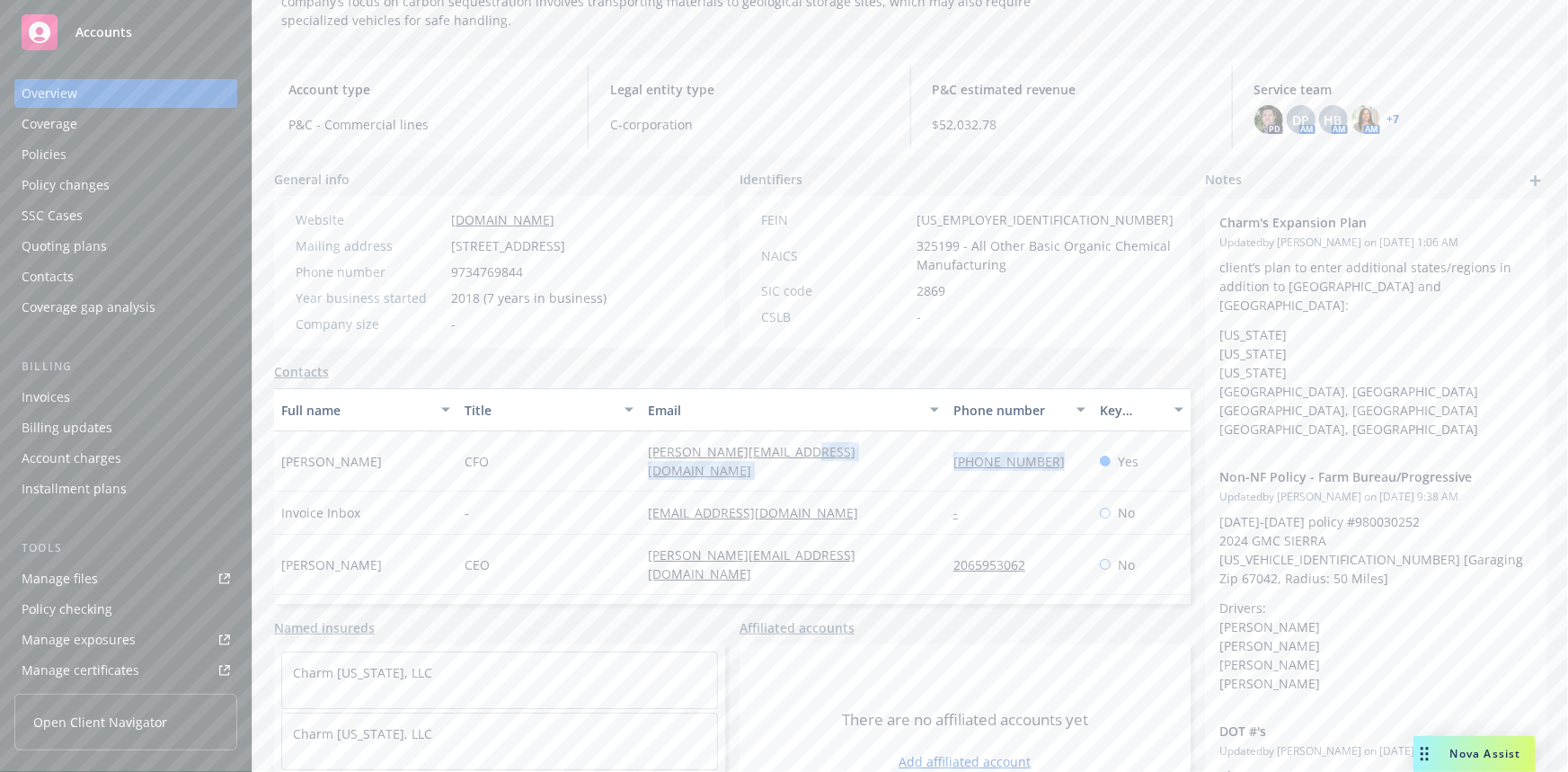
drag, startPoint x: 917, startPoint y: 476, endPoint x: 759, endPoint y: 474, distance: 158.0
click at [917, 476] on div "tim@charmindustrial.com" at bounding box center [792, 461] width 305 height 60
drag, startPoint x: 627, startPoint y: 473, endPoint x: 866, endPoint y: 477, distance: 239.0
click at [866, 477] on div "Tim Thomson CFO tim@charmindustrial.com 973-476-9844 Yes" at bounding box center [732, 461] width 917 height 60
drag, startPoint x: 926, startPoint y: 287, endPoint x: 987, endPoint y: 263, distance: 65.6
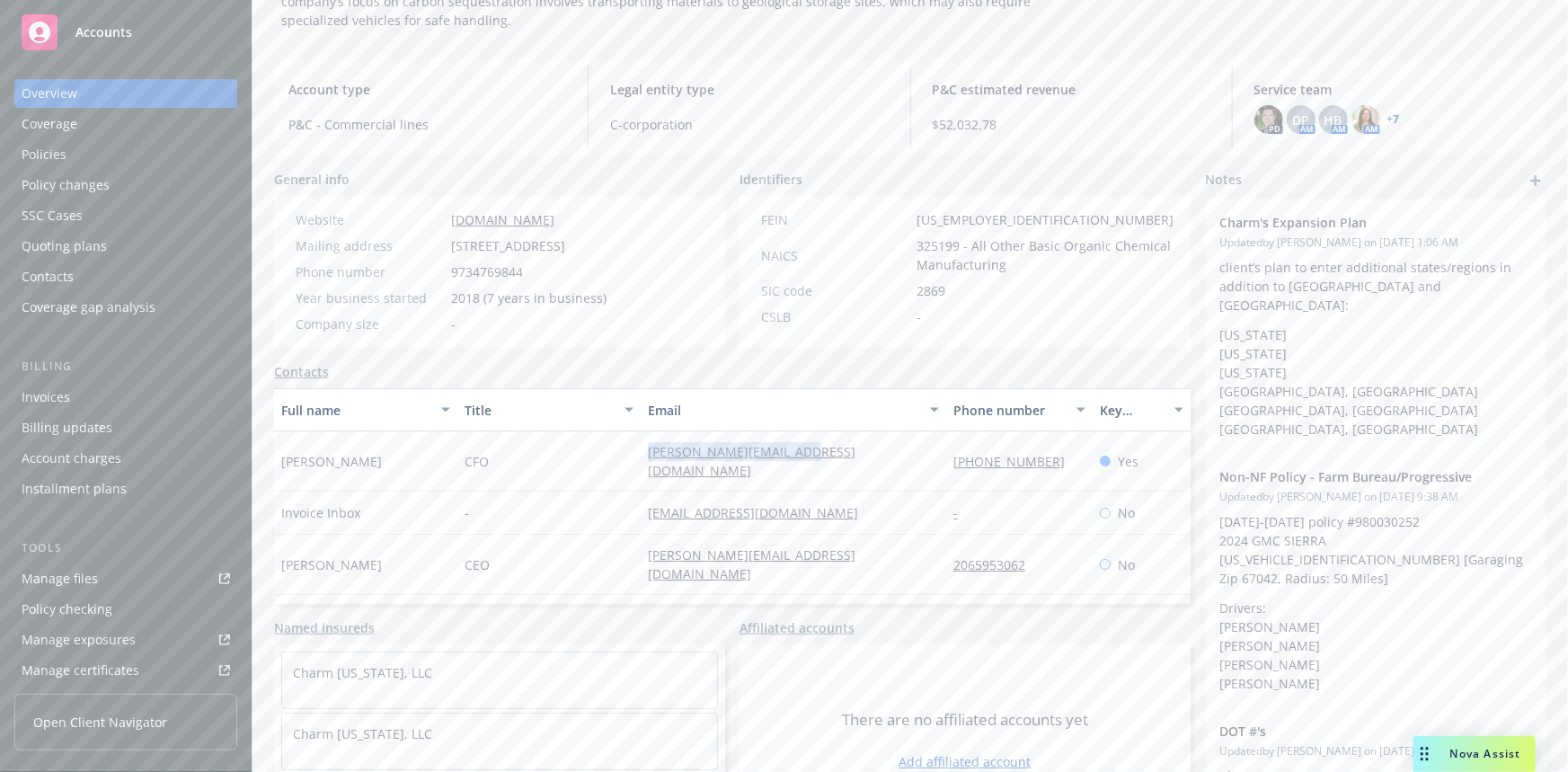
click at [926, 287] on span "2869" at bounding box center [931, 291] width 29 height 19
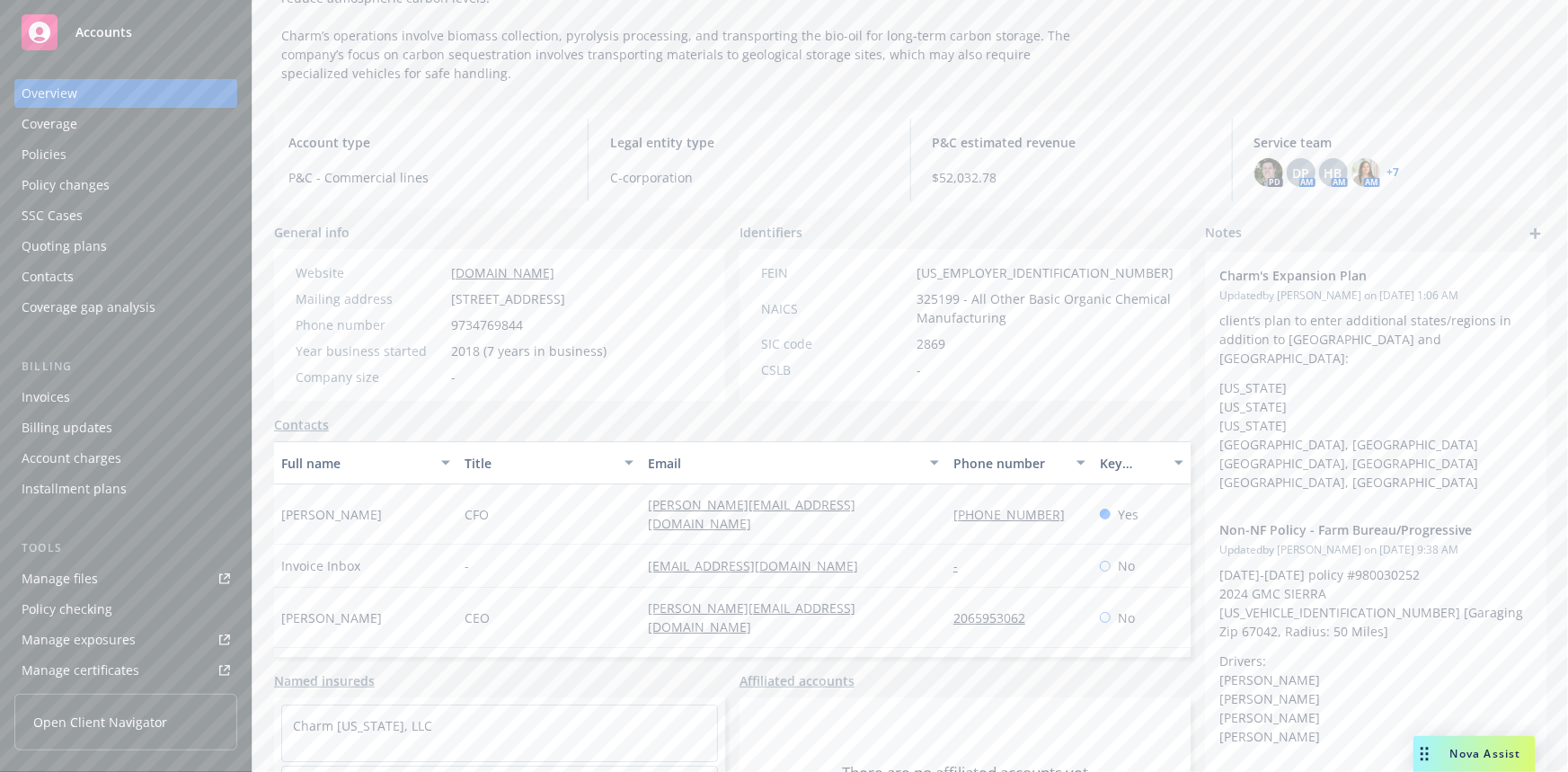
scroll to position [163, 0]
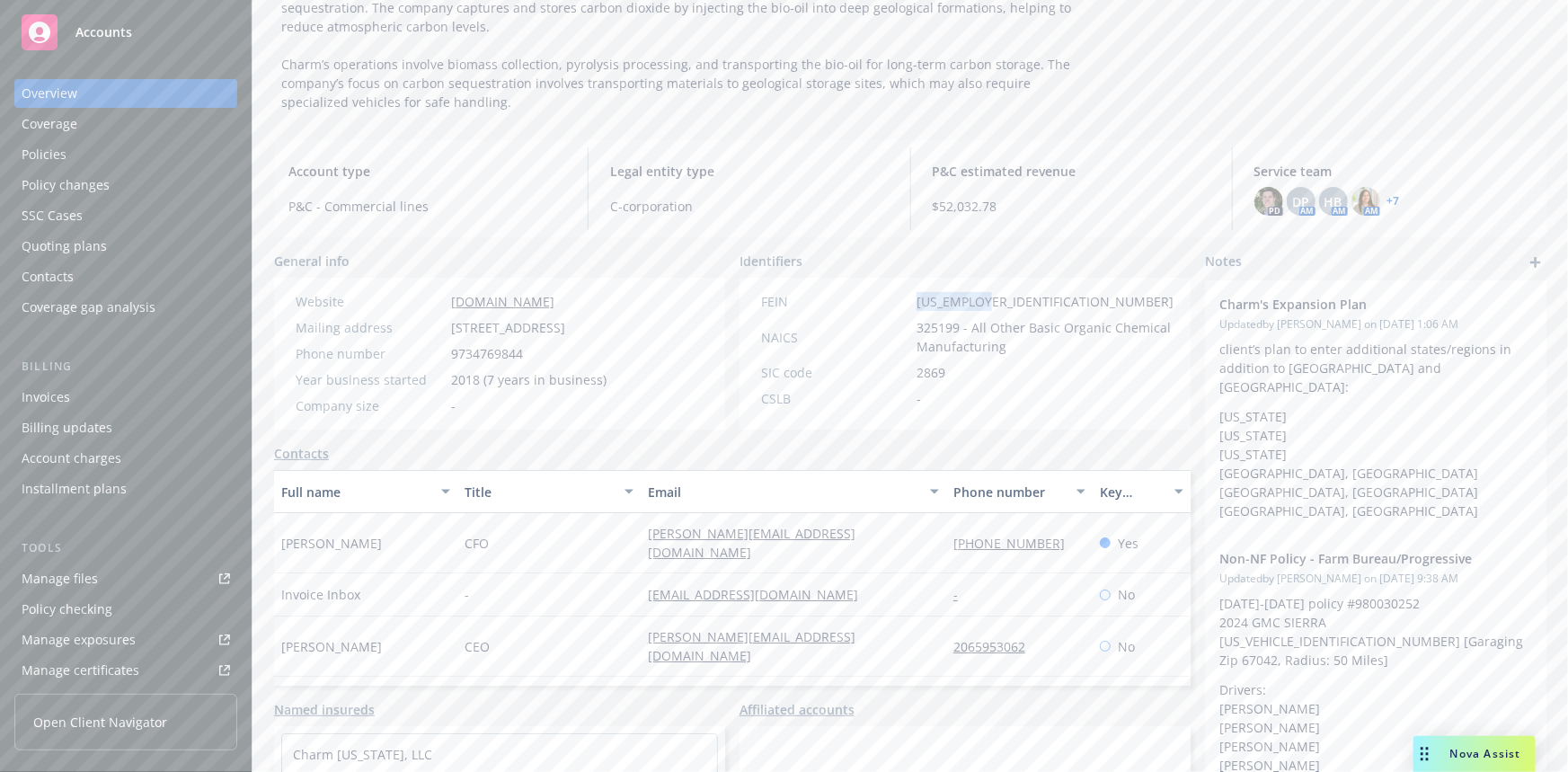
drag, startPoint x: 906, startPoint y: 298, endPoint x: 985, endPoint y: 301, distance: 79.1
click at [985, 301] on div "FEIN 82-4423905" at bounding box center [967, 301] width 427 height 19
drag, startPoint x: 274, startPoint y: 550, endPoint x: 394, endPoint y: 552, distance: 120.0
click at [394, 552] on div "Tim Thomson" at bounding box center [365, 542] width 184 height 60
drag, startPoint x: 460, startPoint y: 550, endPoint x: 519, endPoint y: 552, distance: 59.0
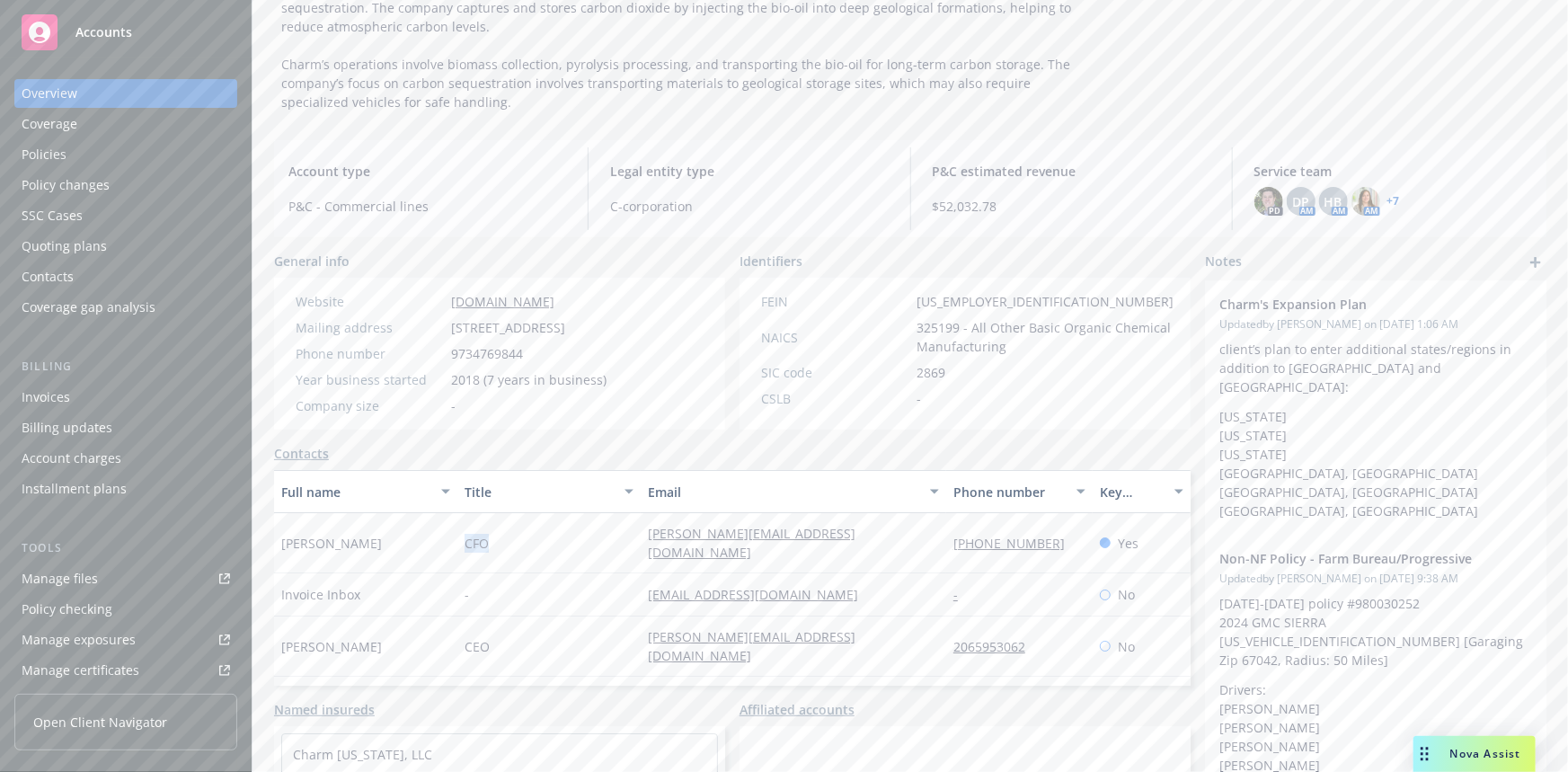
click at [519, 552] on div "CFO" at bounding box center [549, 542] width 184 height 60
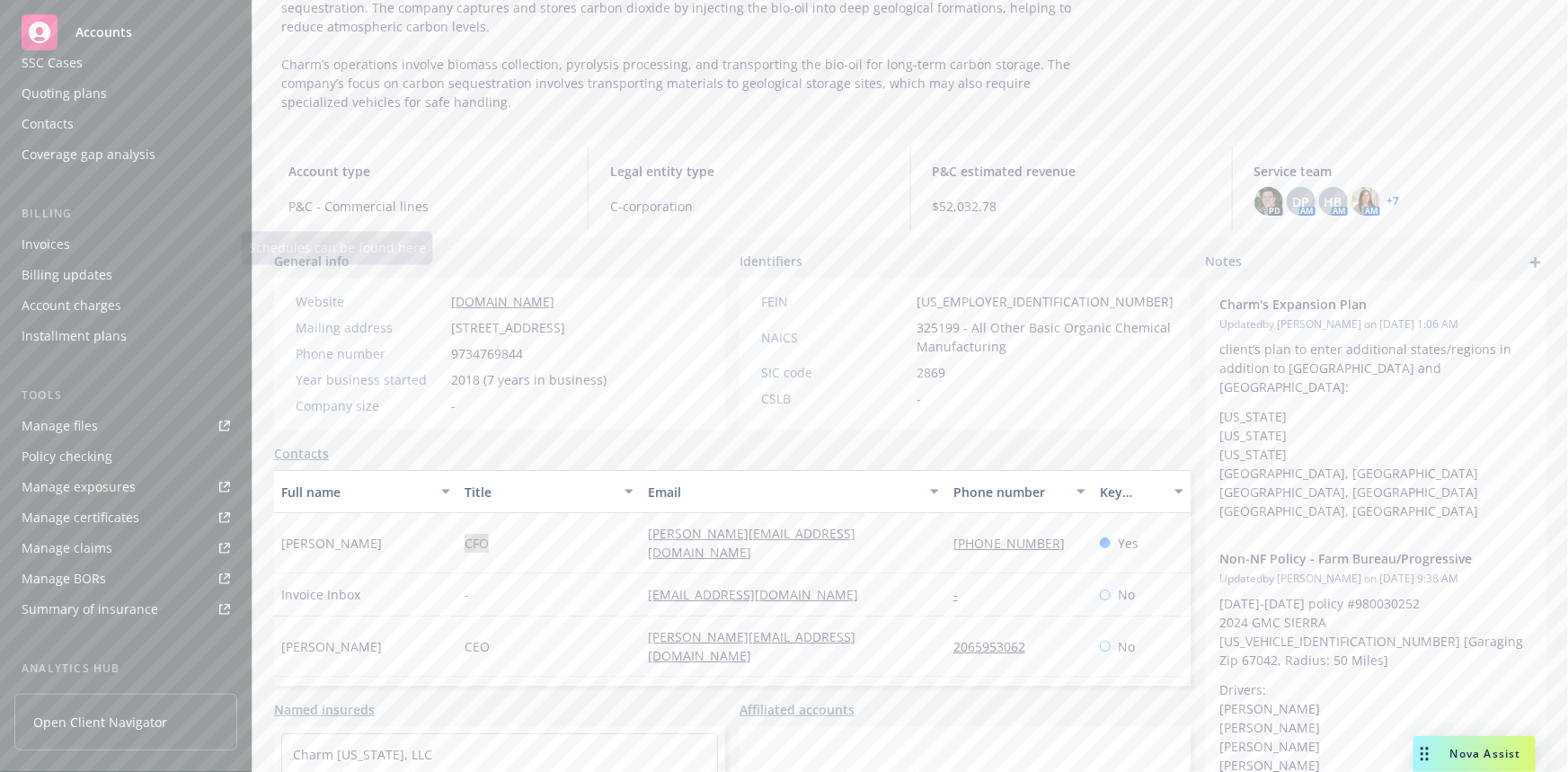
scroll to position [398, 0]
click at [73, 543] on div "Service team" at bounding box center [60, 543] width 77 height 29
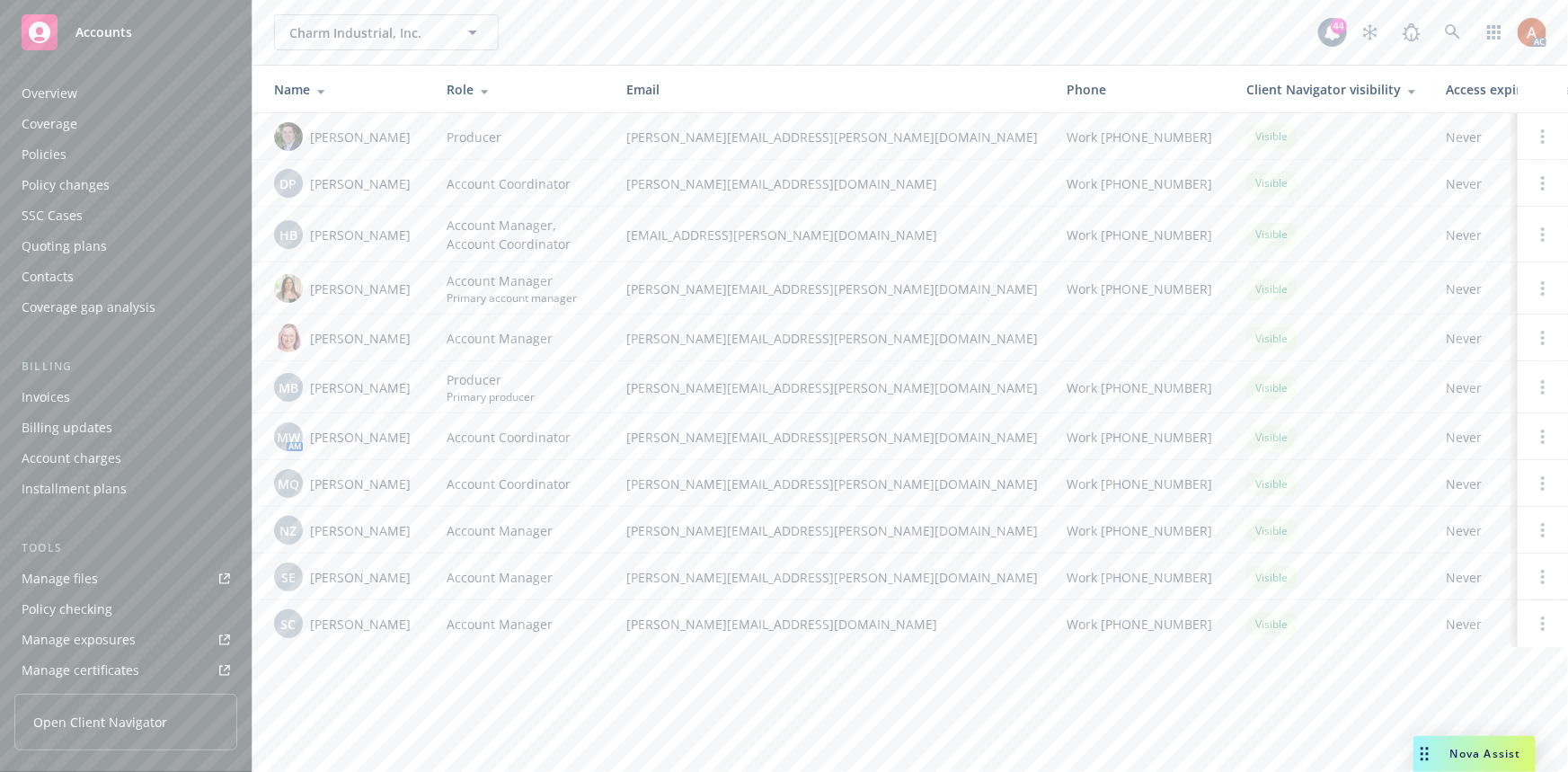
click at [36, 90] on div "Overview" at bounding box center [50, 94] width 55 height 29
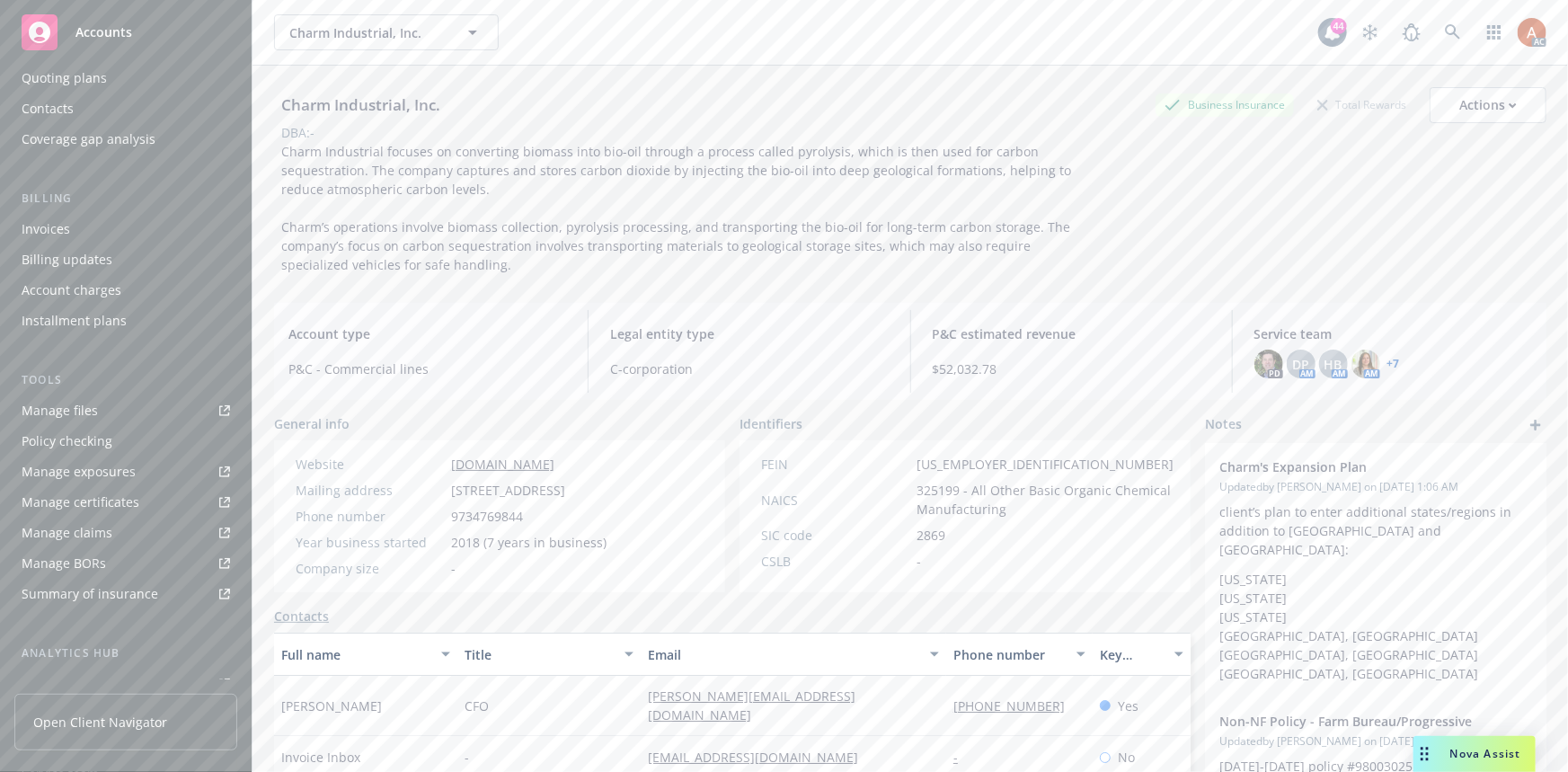
scroll to position [153, 0]
click at [70, 433] on div "Manage files" at bounding box center [60, 426] width 77 height 29
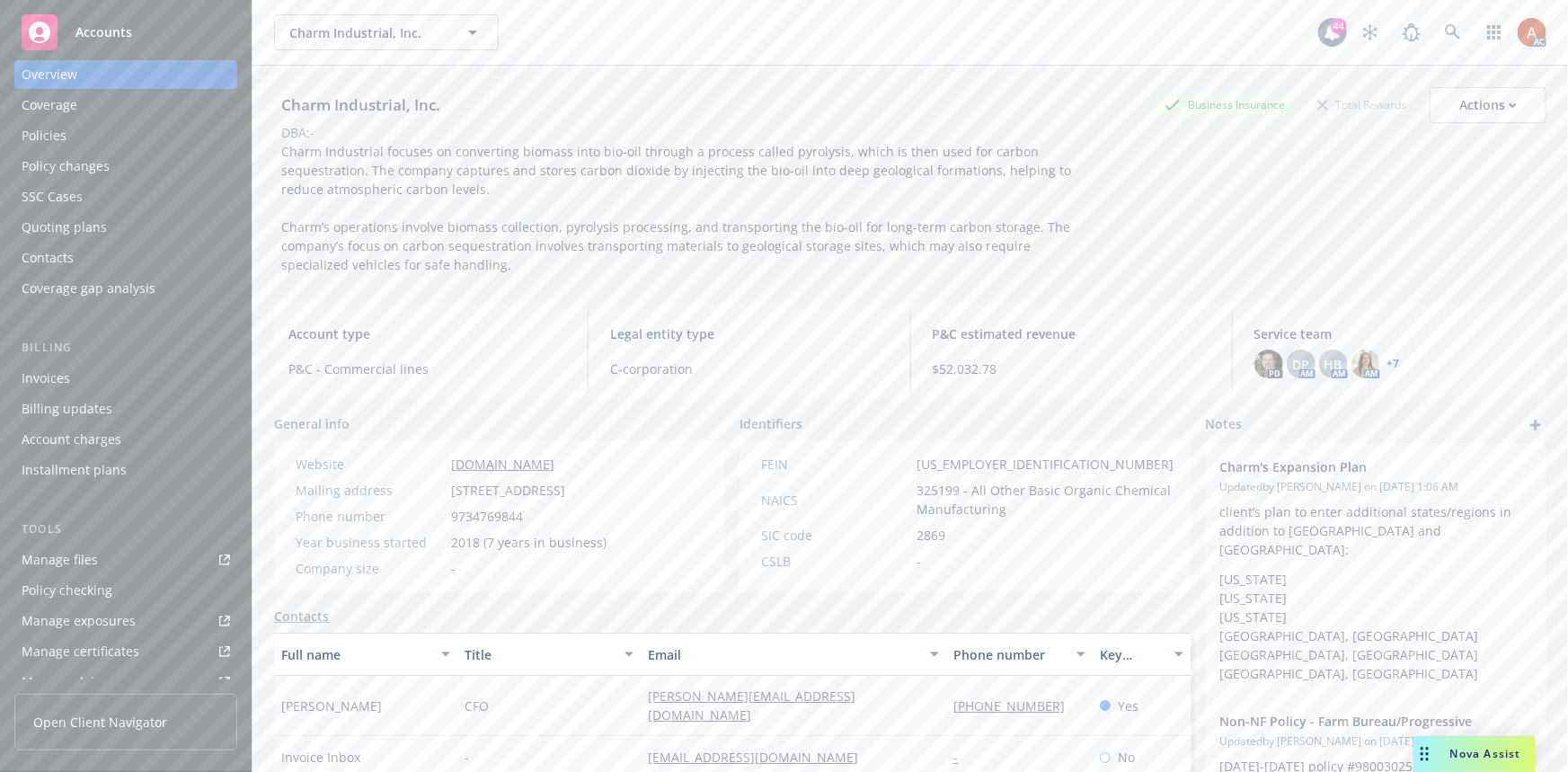
scroll to position [0, 0]
click at [37, 150] on div "Policies" at bounding box center [44, 154] width 45 height 29
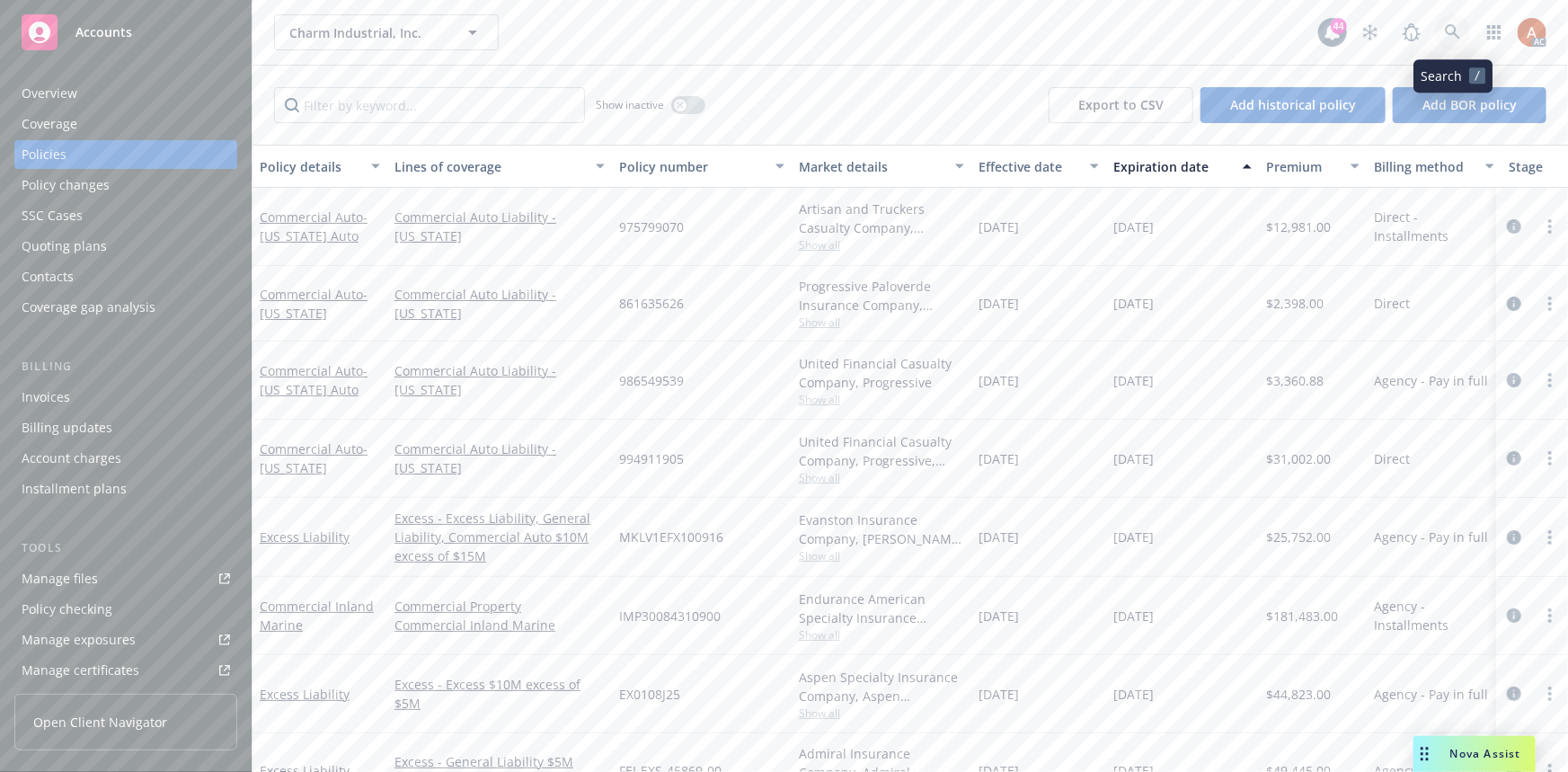
click at [1465, 33] on link at bounding box center [1453, 33] width 36 height 36
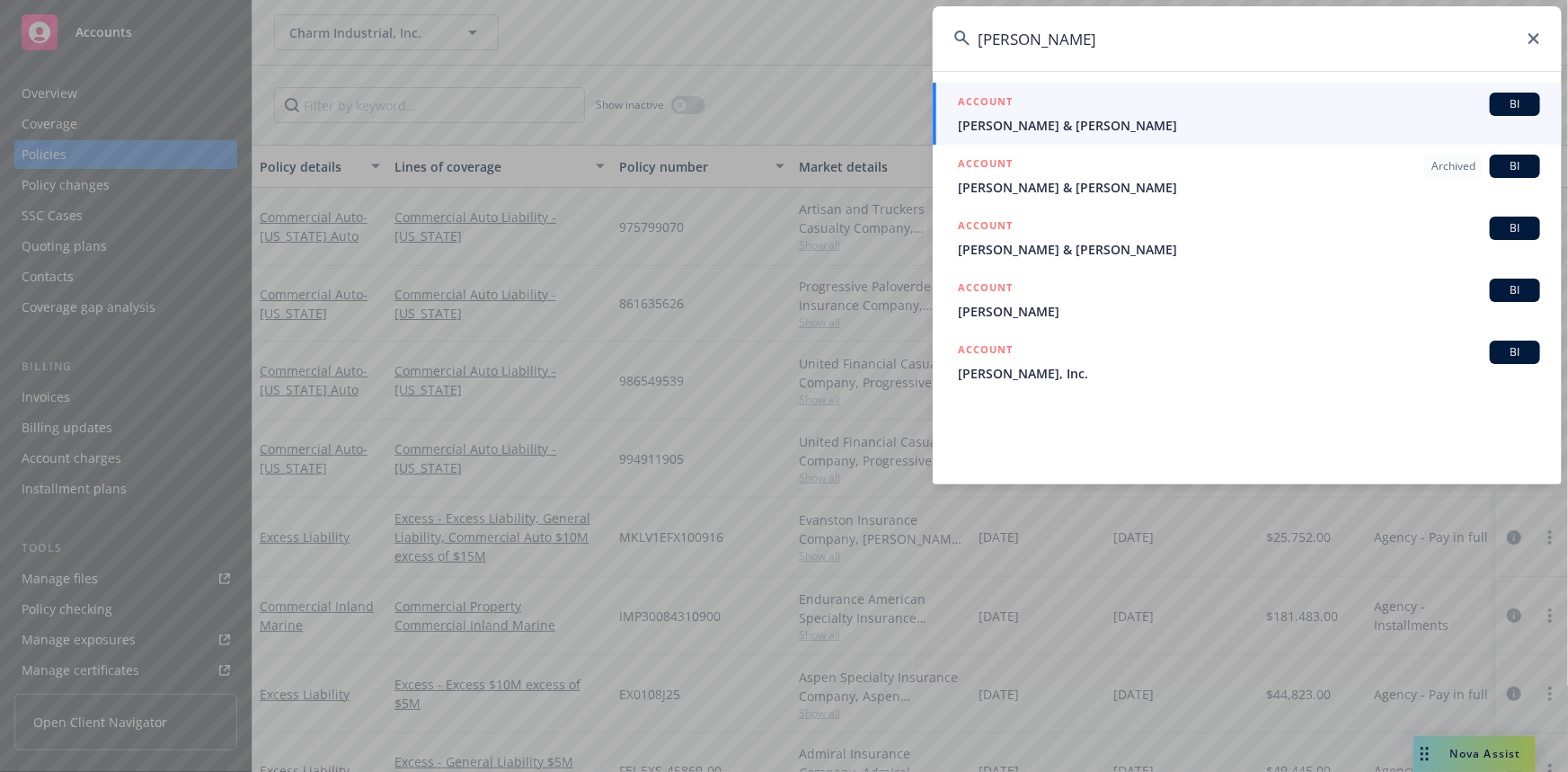
drag, startPoint x: 1097, startPoint y: 39, endPoint x: 871, endPoint y: 30, distance: 226.2
click at [871, 30] on div "Michele Baierl ACCOUNT BI Michelle M. & Dee B. Baker ACCOUNT Archived BI Michel…" at bounding box center [784, 386] width 1568 height 772
paste input "United States Synchronized Swimming Foundation"
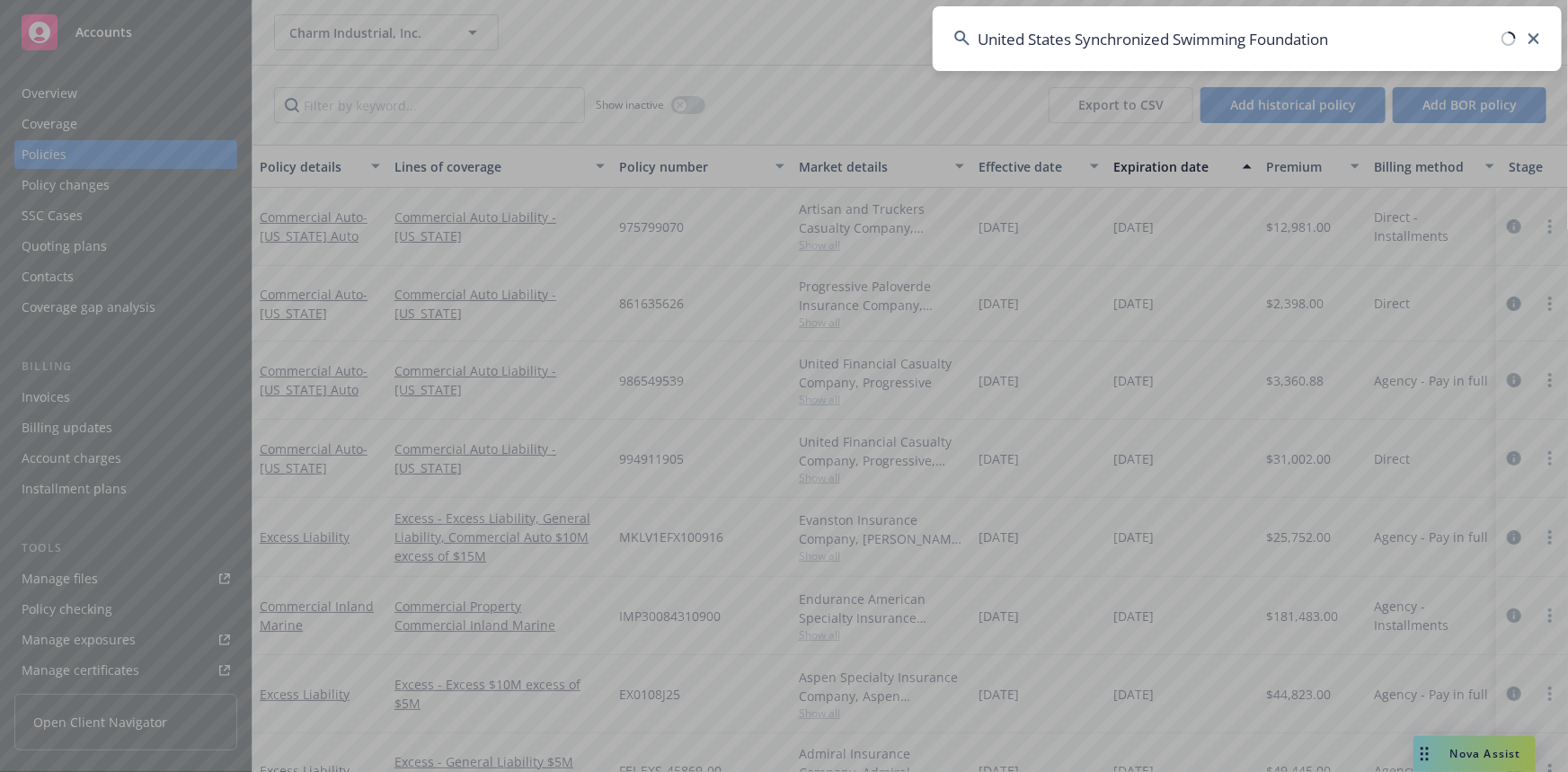
type input "United States Synchronized Swimming Foundation"
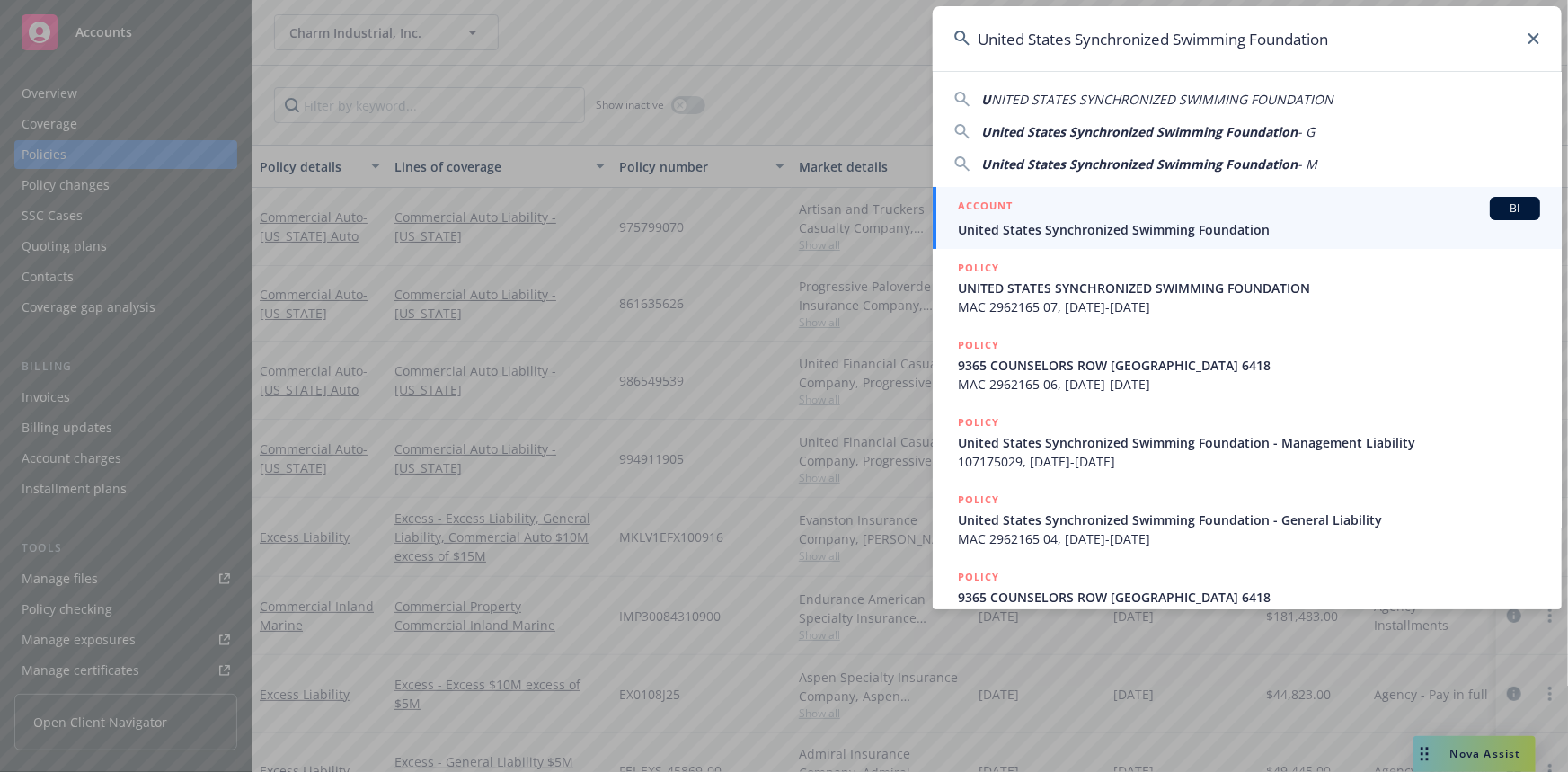
click at [983, 210] on h5 "ACCOUNT" at bounding box center [984, 208] width 55 height 22
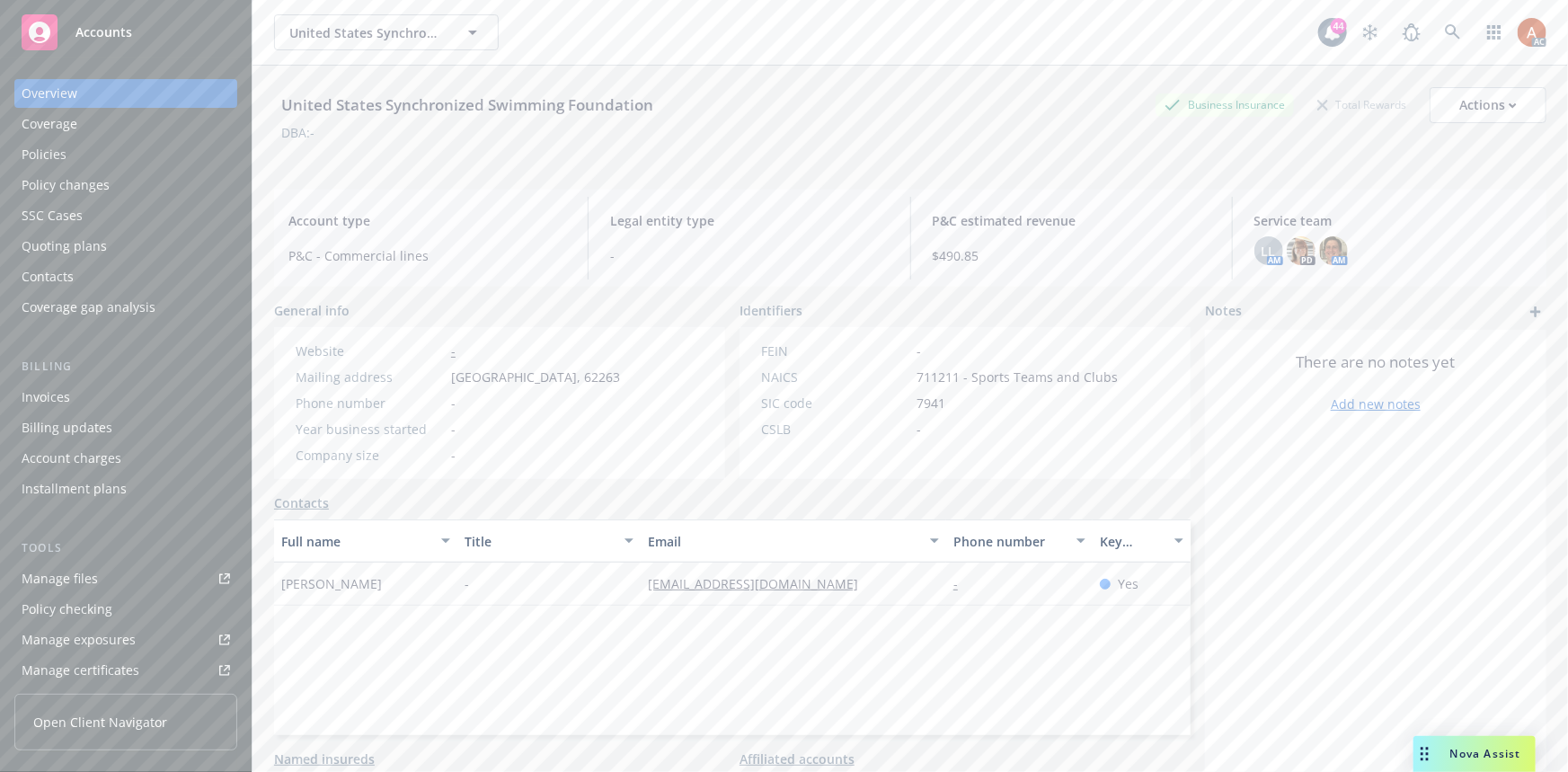
click at [59, 153] on div "Policies" at bounding box center [44, 154] width 45 height 29
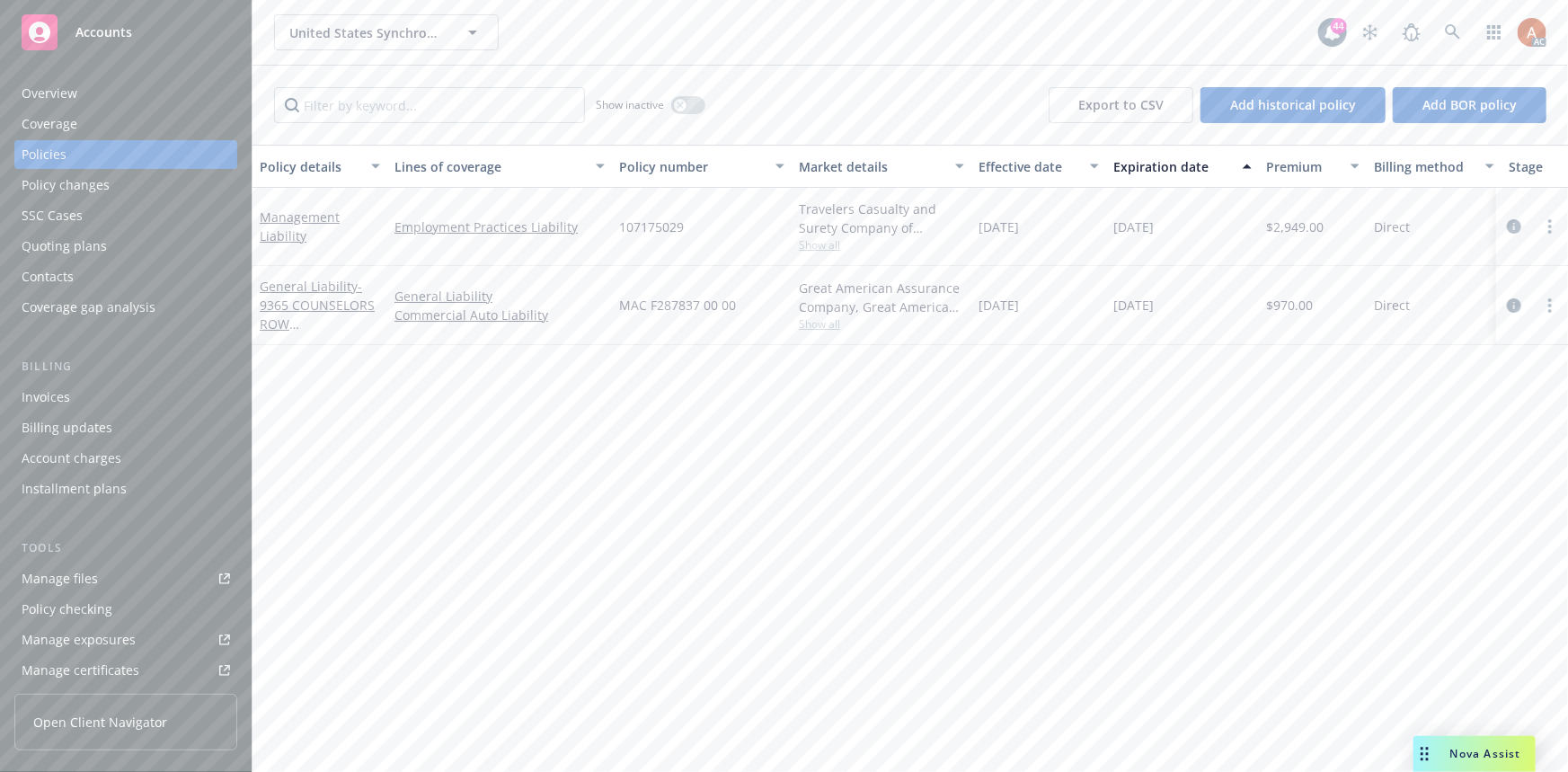
drag, startPoint x: 710, startPoint y: 458, endPoint x: 687, endPoint y: 360, distance: 100.7
click at [710, 458] on div "Policy details Lines of coverage Policy number Market details Effective date Ex…" at bounding box center [910, 457] width 1315 height 627
click at [647, 227] on span "107175029" at bounding box center [651, 227] width 65 height 19
click at [623, 269] on div "MAC F287837 00 00" at bounding box center [701, 305] width 180 height 79
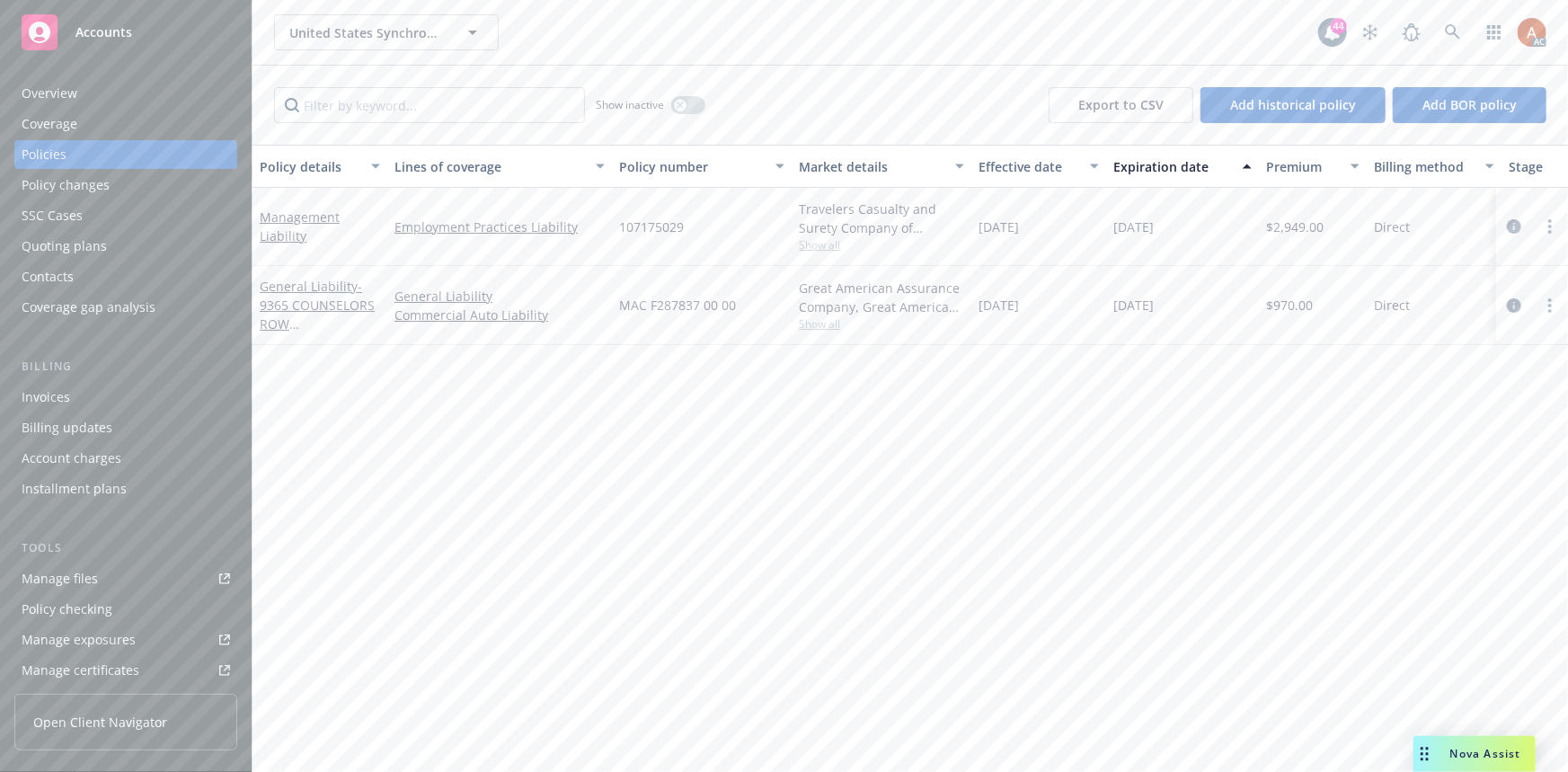
click at [639, 224] on span "107175029" at bounding box center [651, 227] width 65 height 19
click at [66, 98] on div "Overview" at bounding box center [50, 94] width 55 height 29
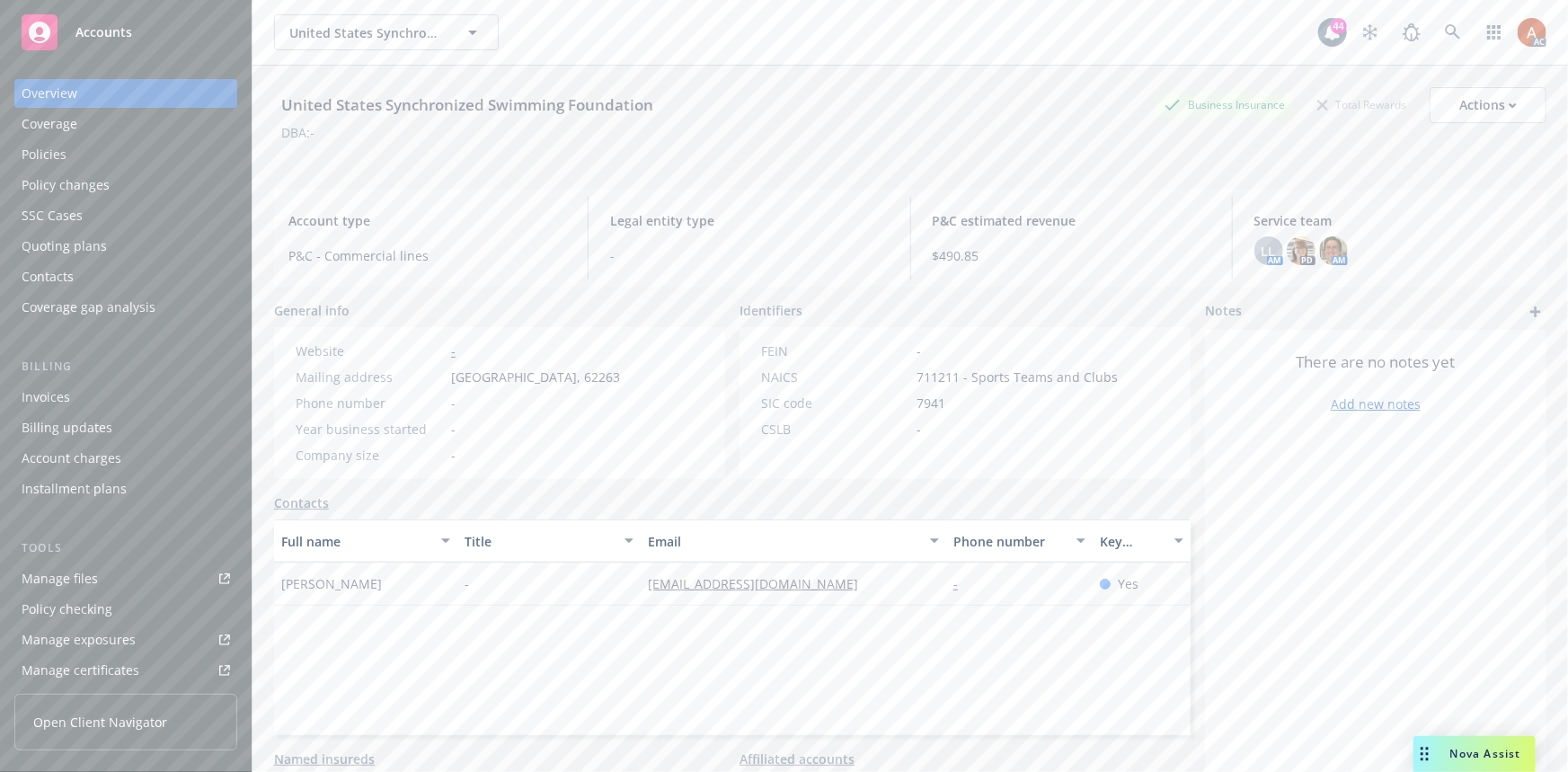
click at [42, 155] on div "Policies" at bounding box center [44, 154] width 45 height 29
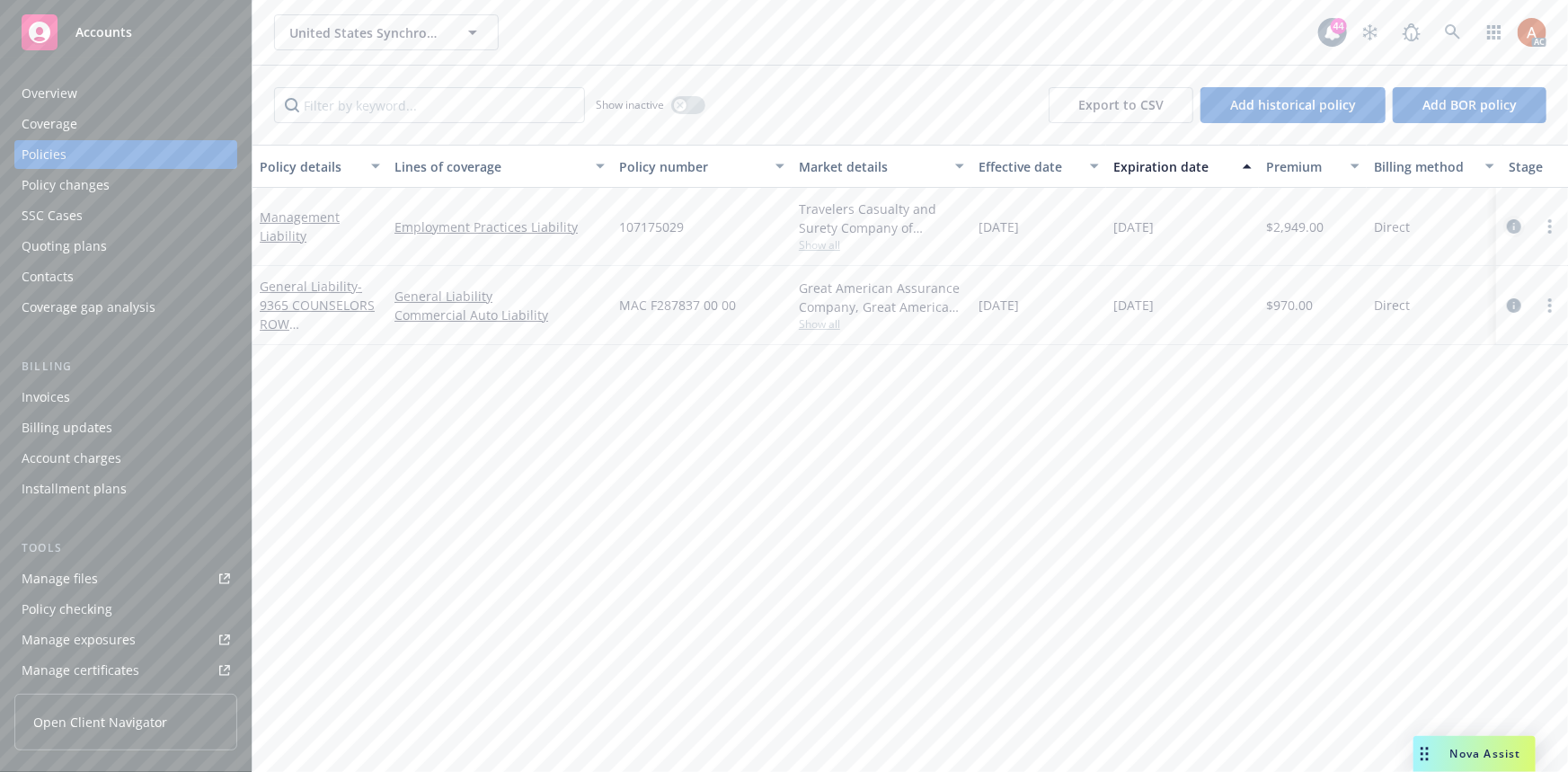
click at [1509, 225] on icon "circleInformation" at bounding box center [1513, 226] width 14 height 14
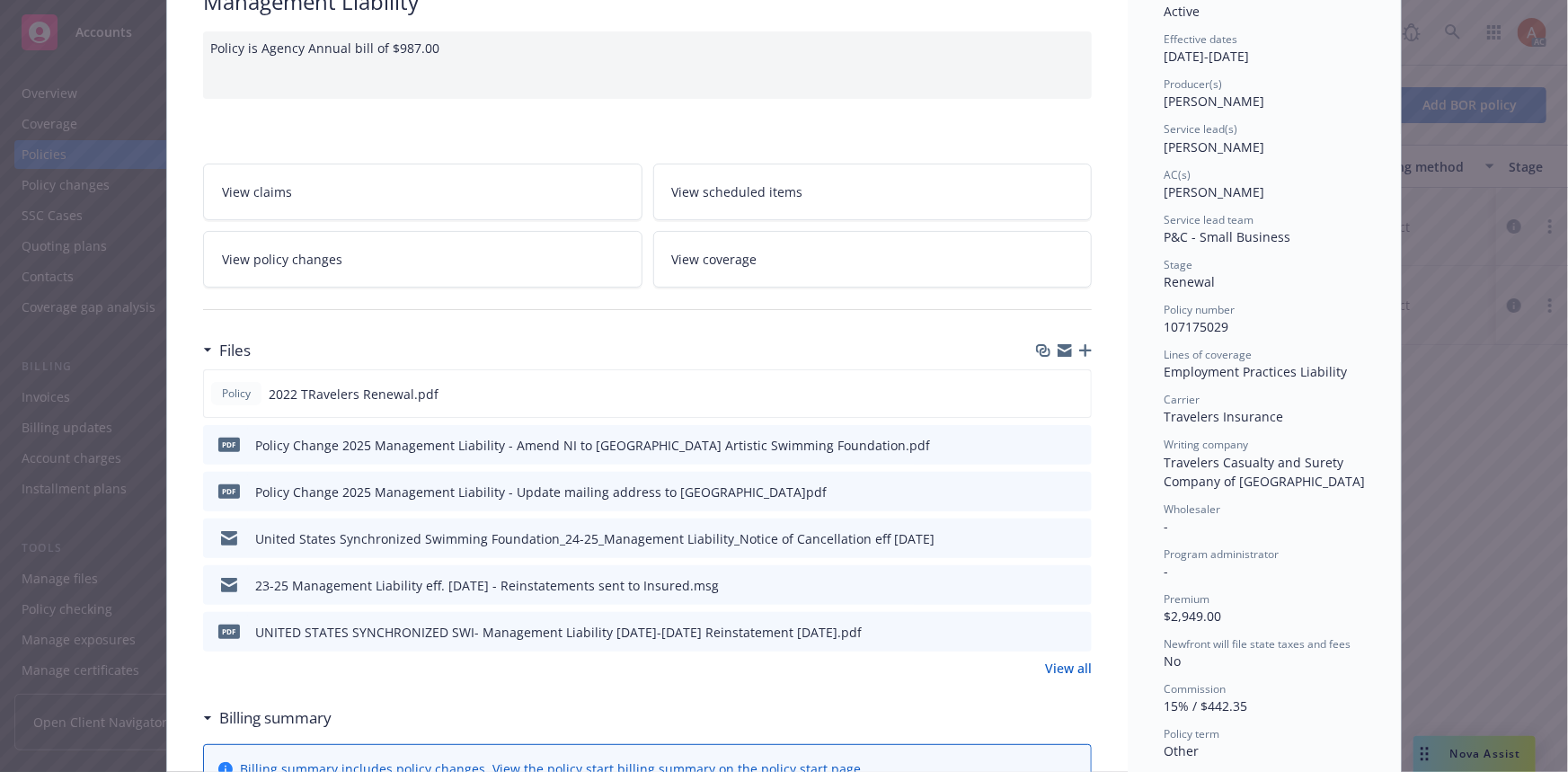
scroll to position [244, 0]
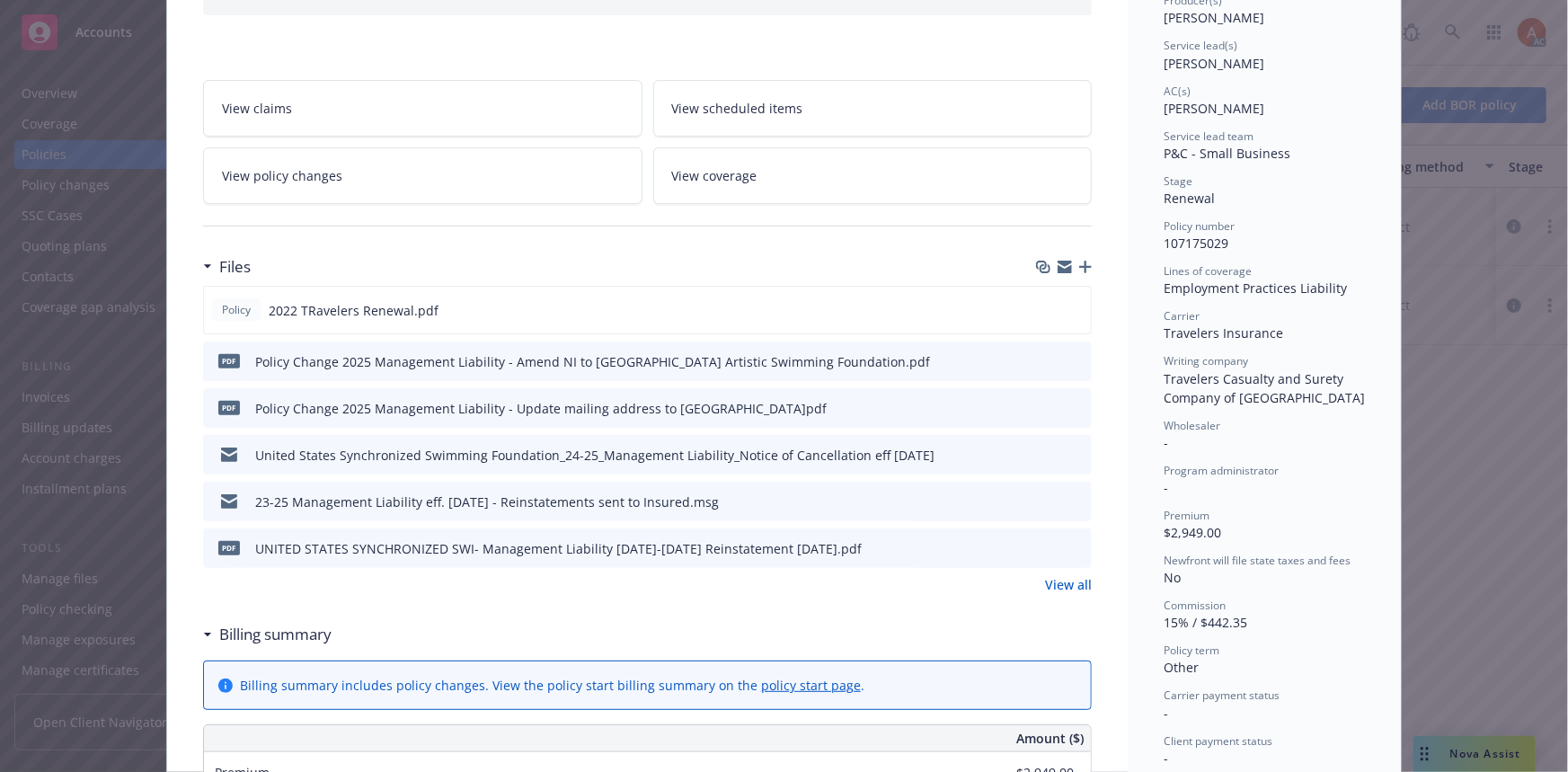
click at [1045, 585] on link "View all" at bounding box center [1068, 585] width 47 height 19
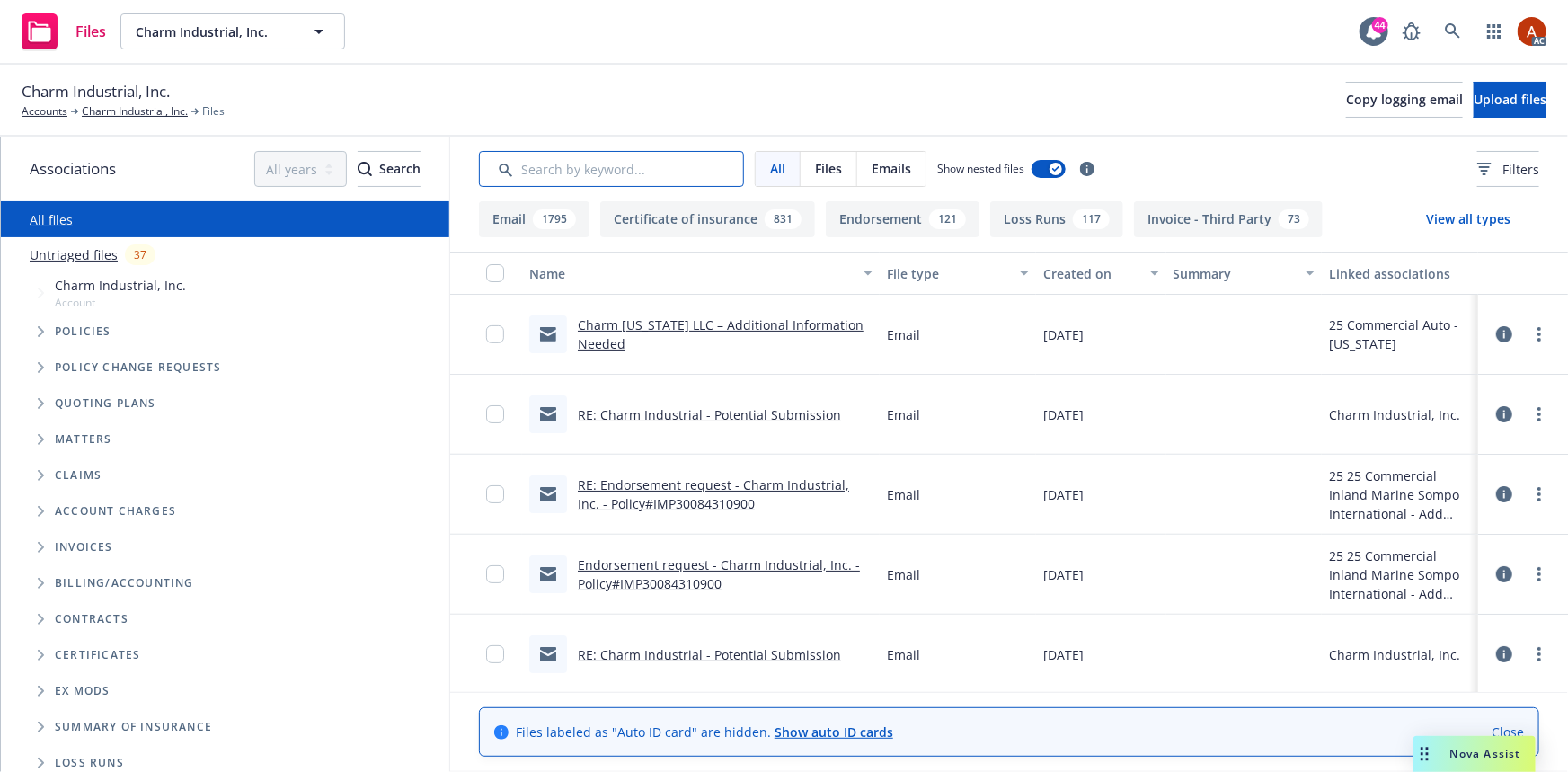
click at [565, 169] on input "Search by keyword..." at bounding box center [610, 169] width 265 height 36
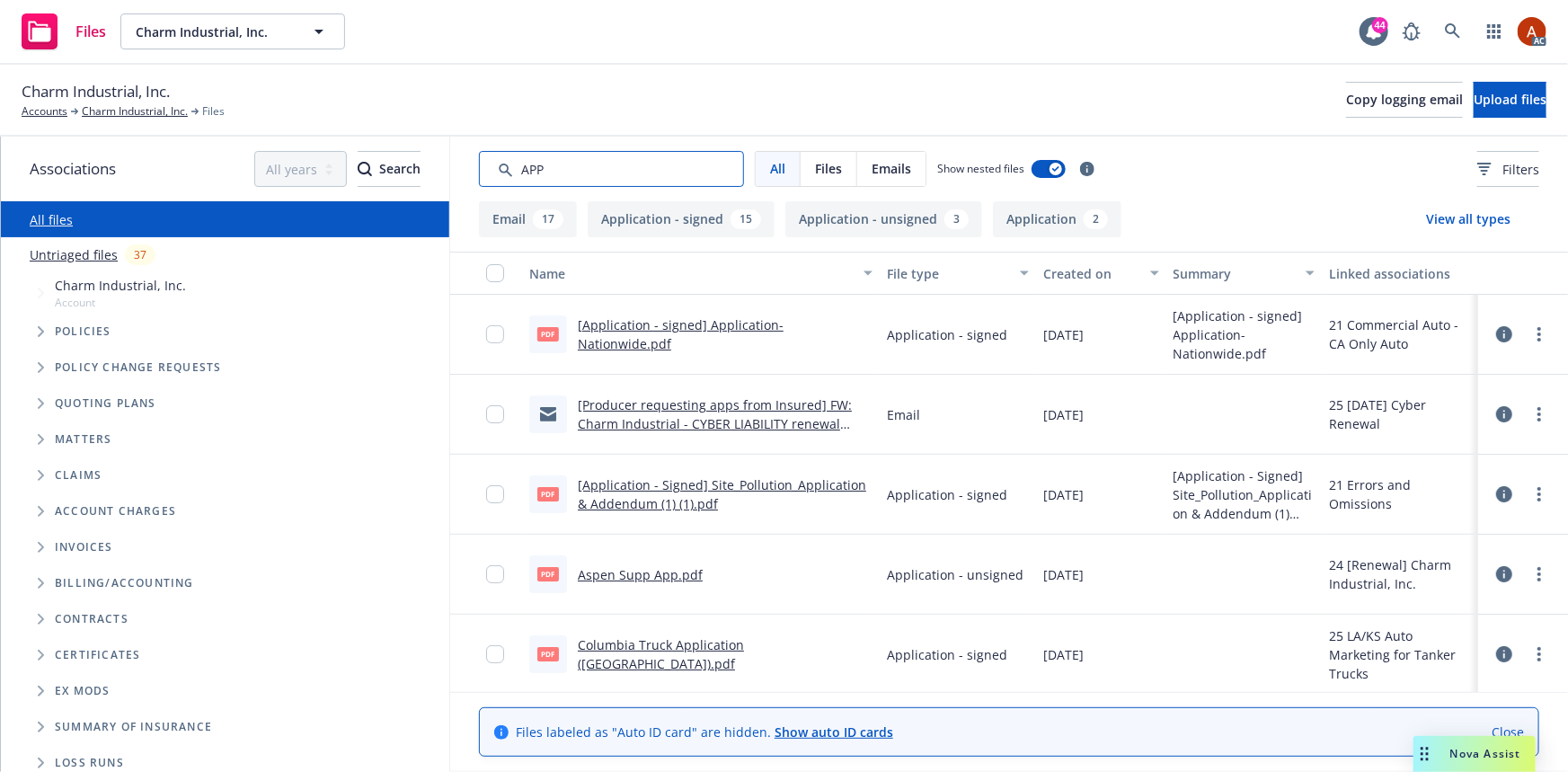
type input "APP"
click at [1024, 218] on button "Application 2" at bounding box center [1057, 219] width 128 height 36
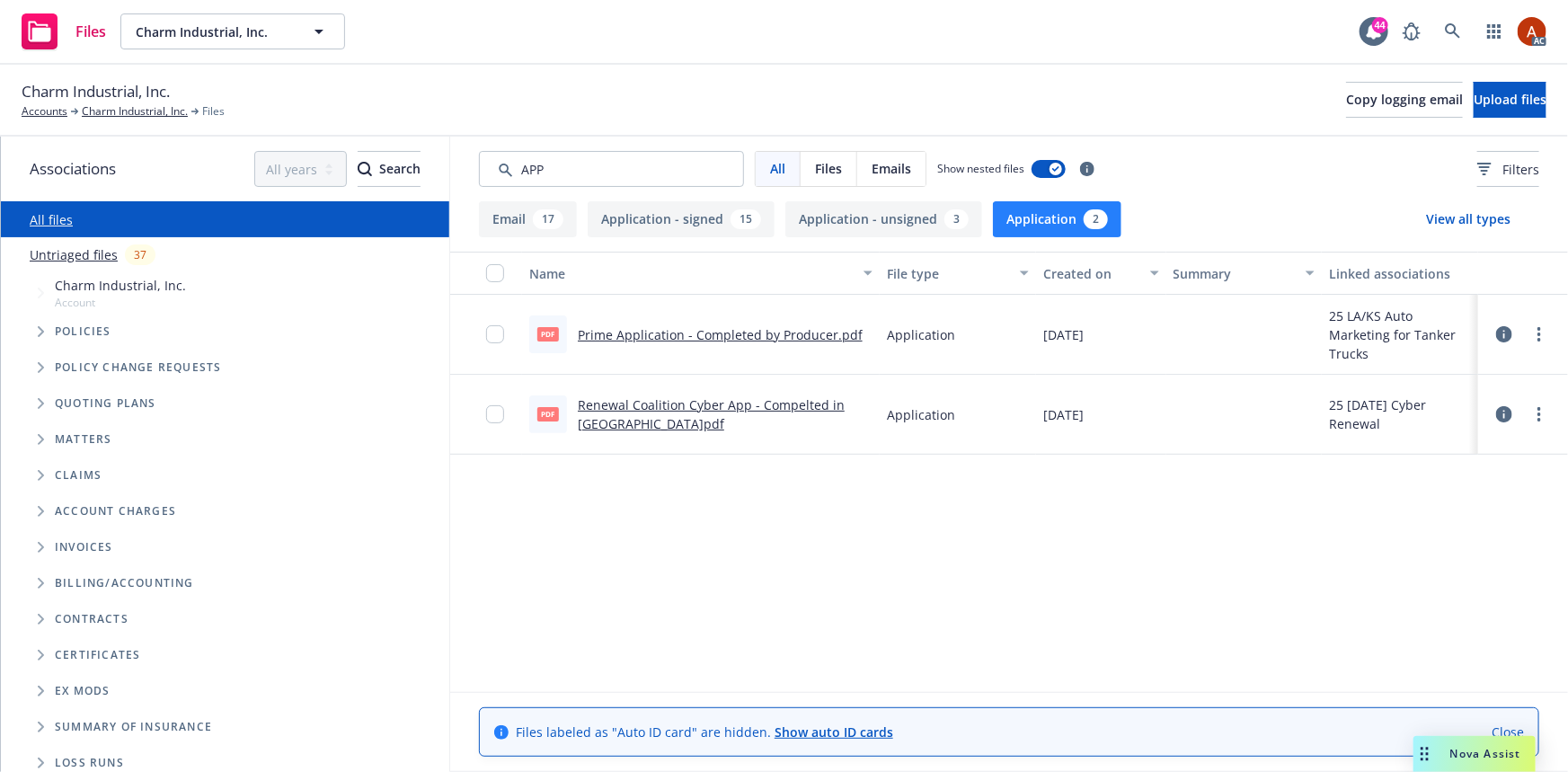
click at [664, 229] on button "Application - signed 15" at bounding box center [680, 219] width 187 height 36
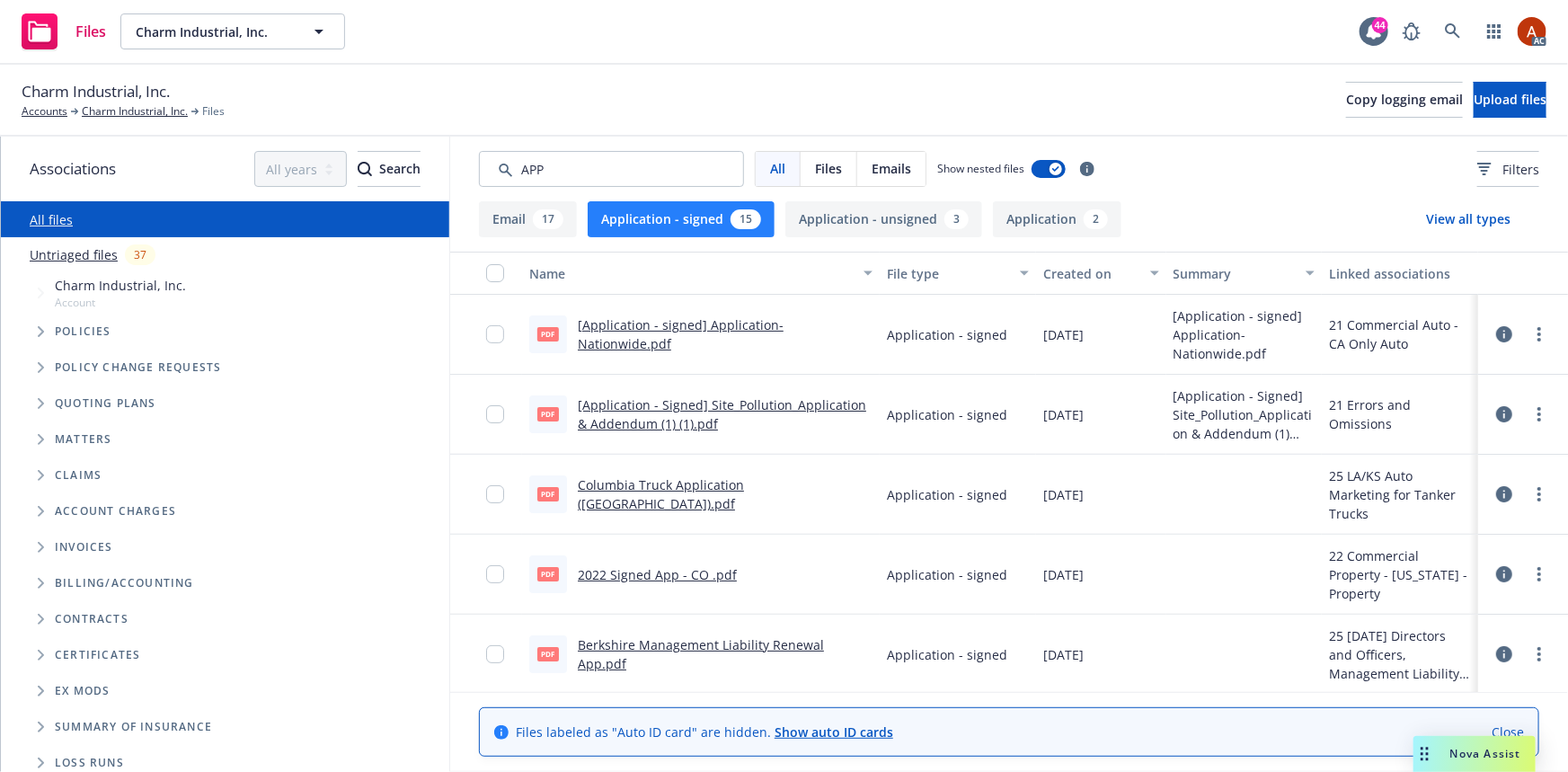
click at [871, 206] on button "Application - unsigned 3" at bounding box center [884, 219] width 197 height 36
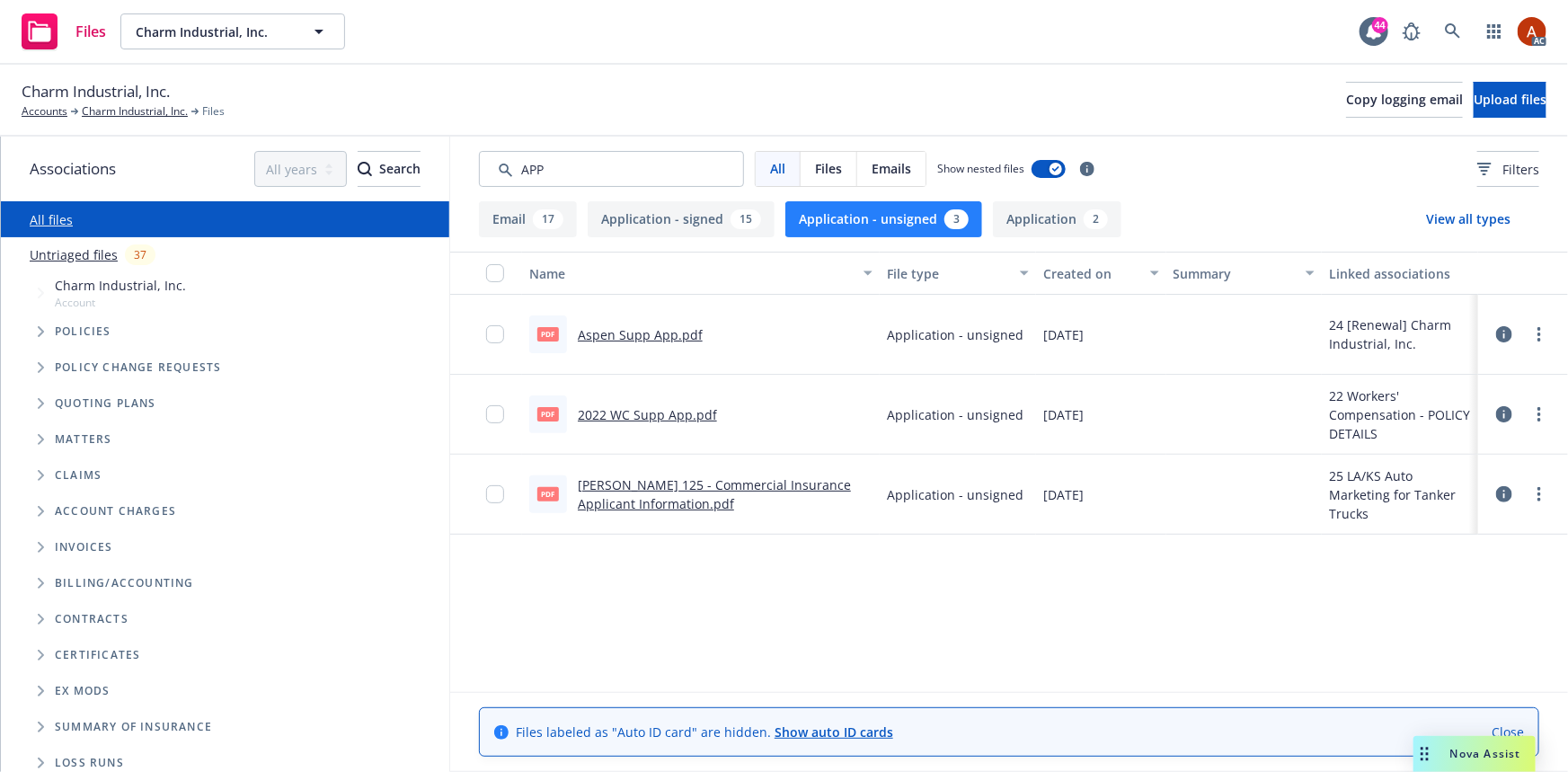
click at [720, 224] on button "Application - signed 15" at bounding box center [680, 219] width 187 height 36
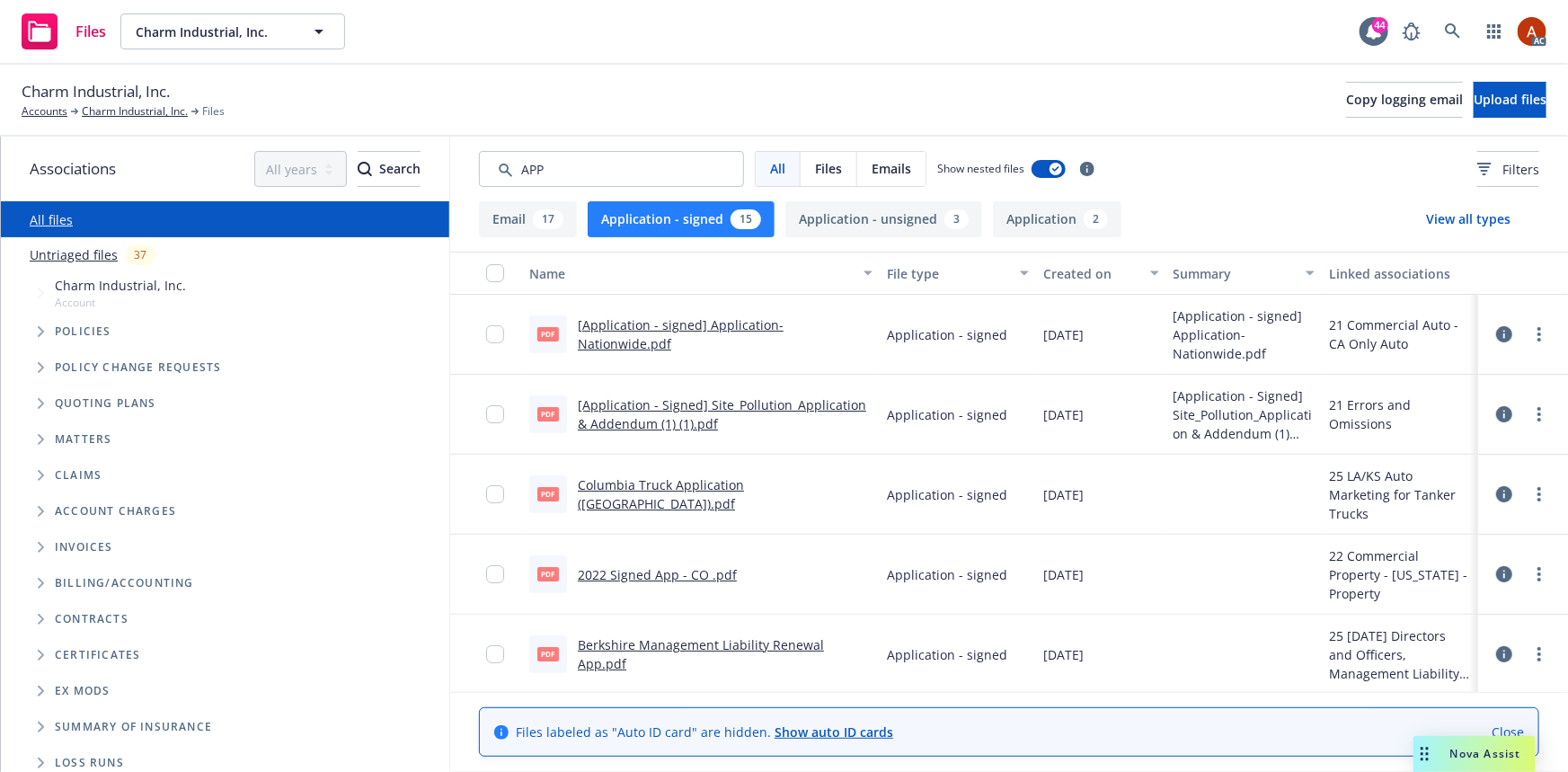
click at [1073, 273] on div "Created on" at bounding box center [1091, 274] width 96 height 19
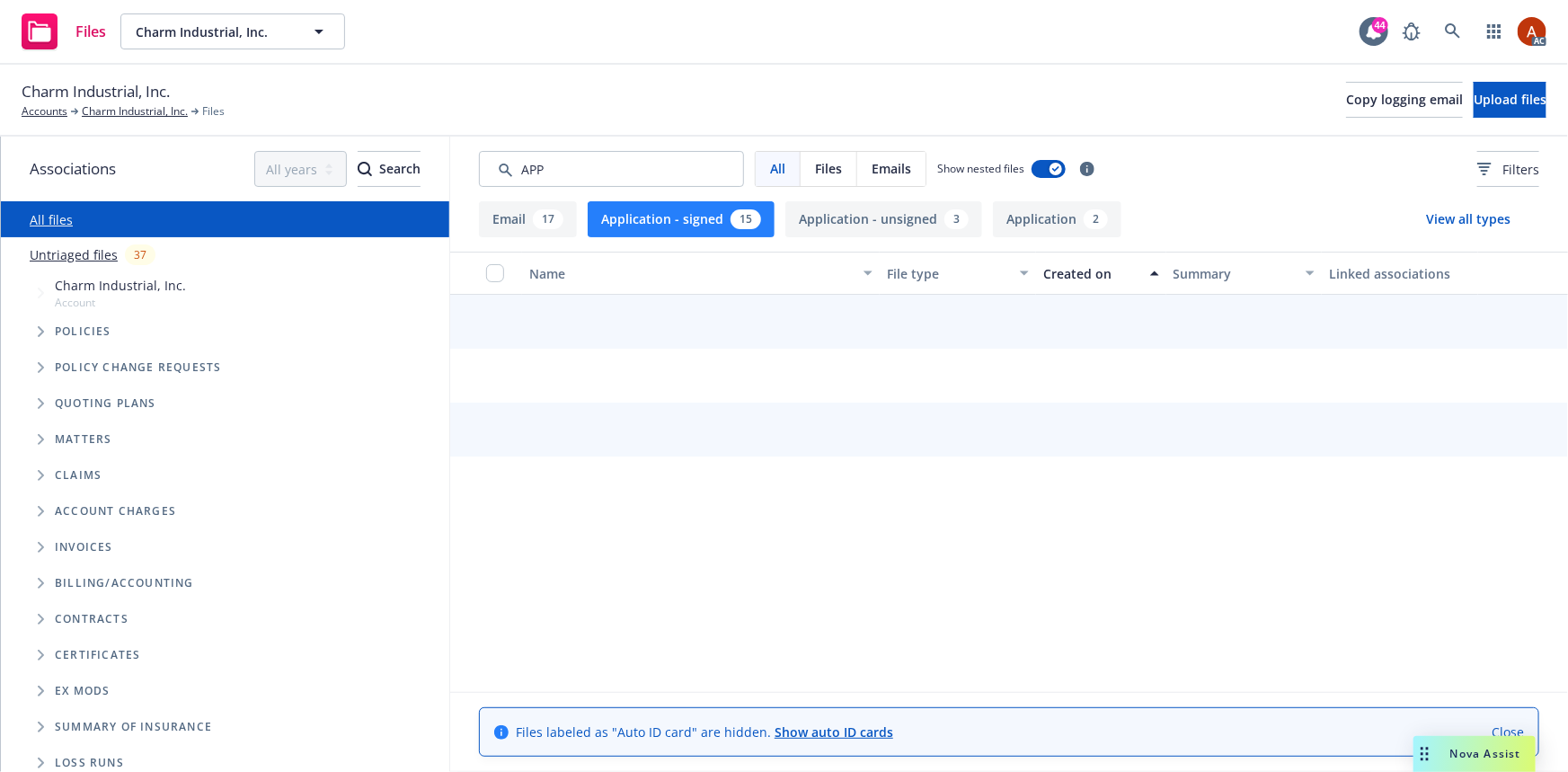
click at [1073, 273] on div "Created on" at bounding box center [1091, 274] width 96 height 19
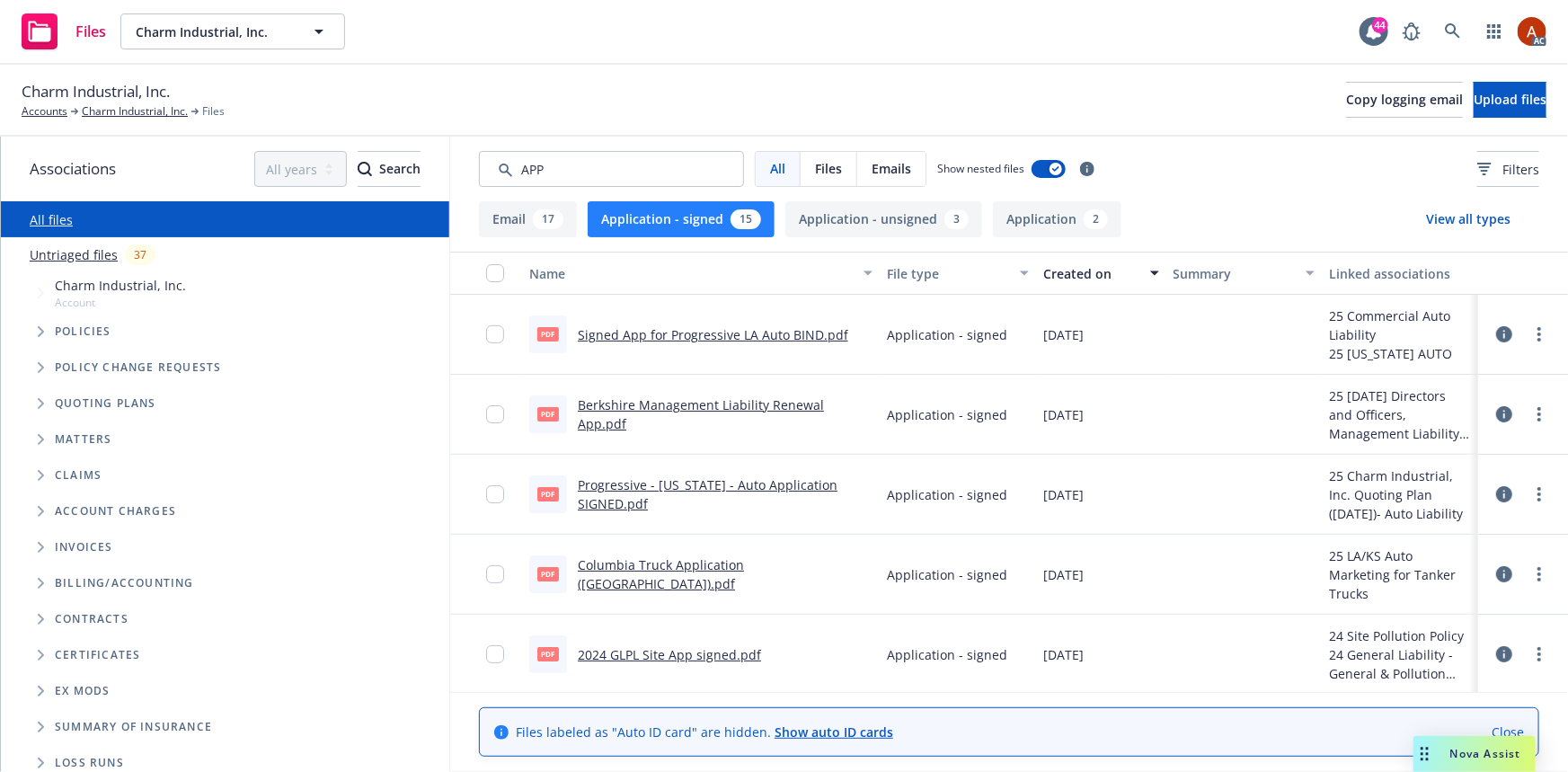
click at [651, 413] on link "Berkshire Management Liability Renewal App.pdf" at bounding box center [700, 414] width 246 height 36
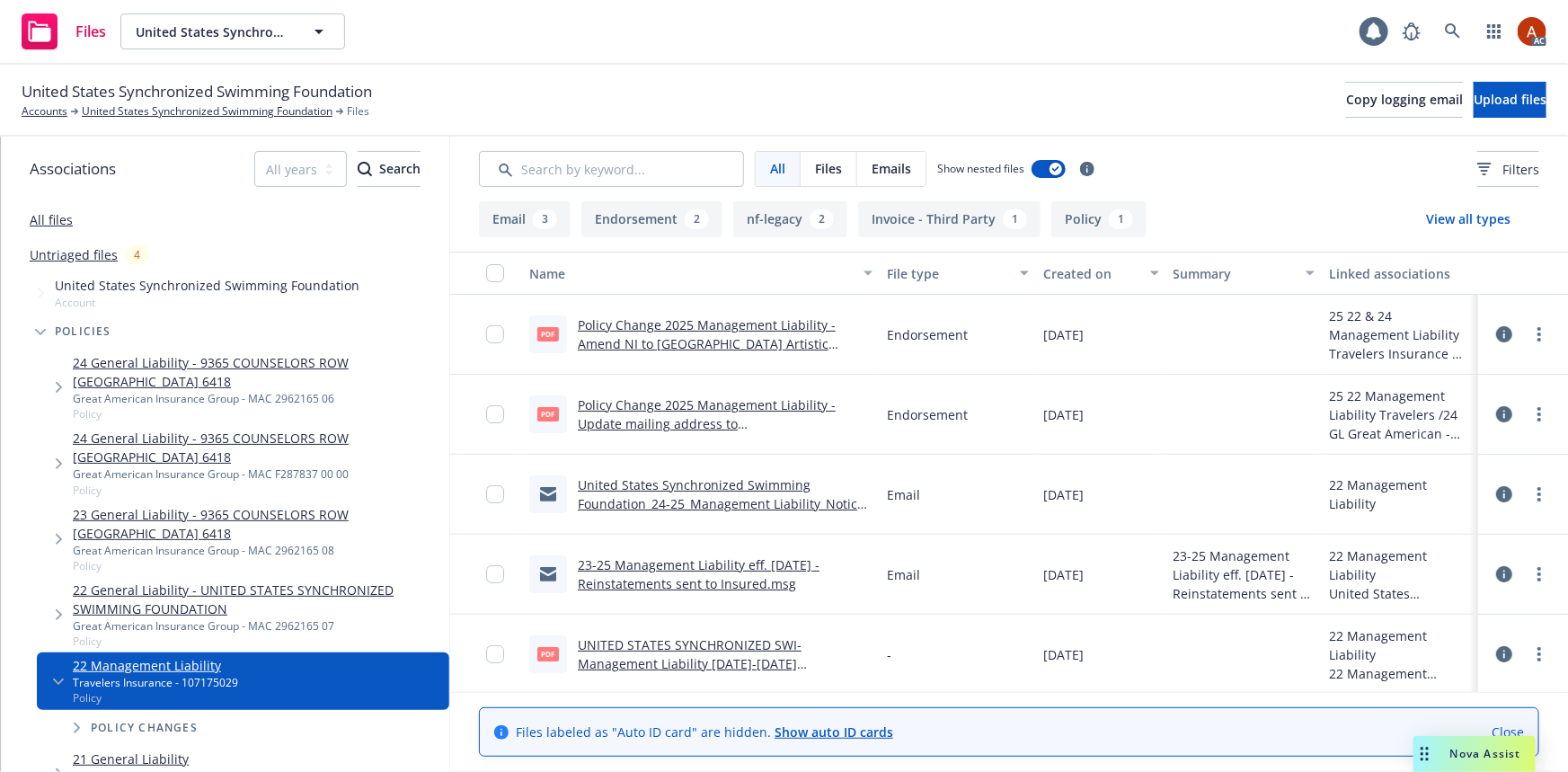
click at [653, 230] on button "Endorsement 2" at bounding box center [651, 219] width 141 height 36
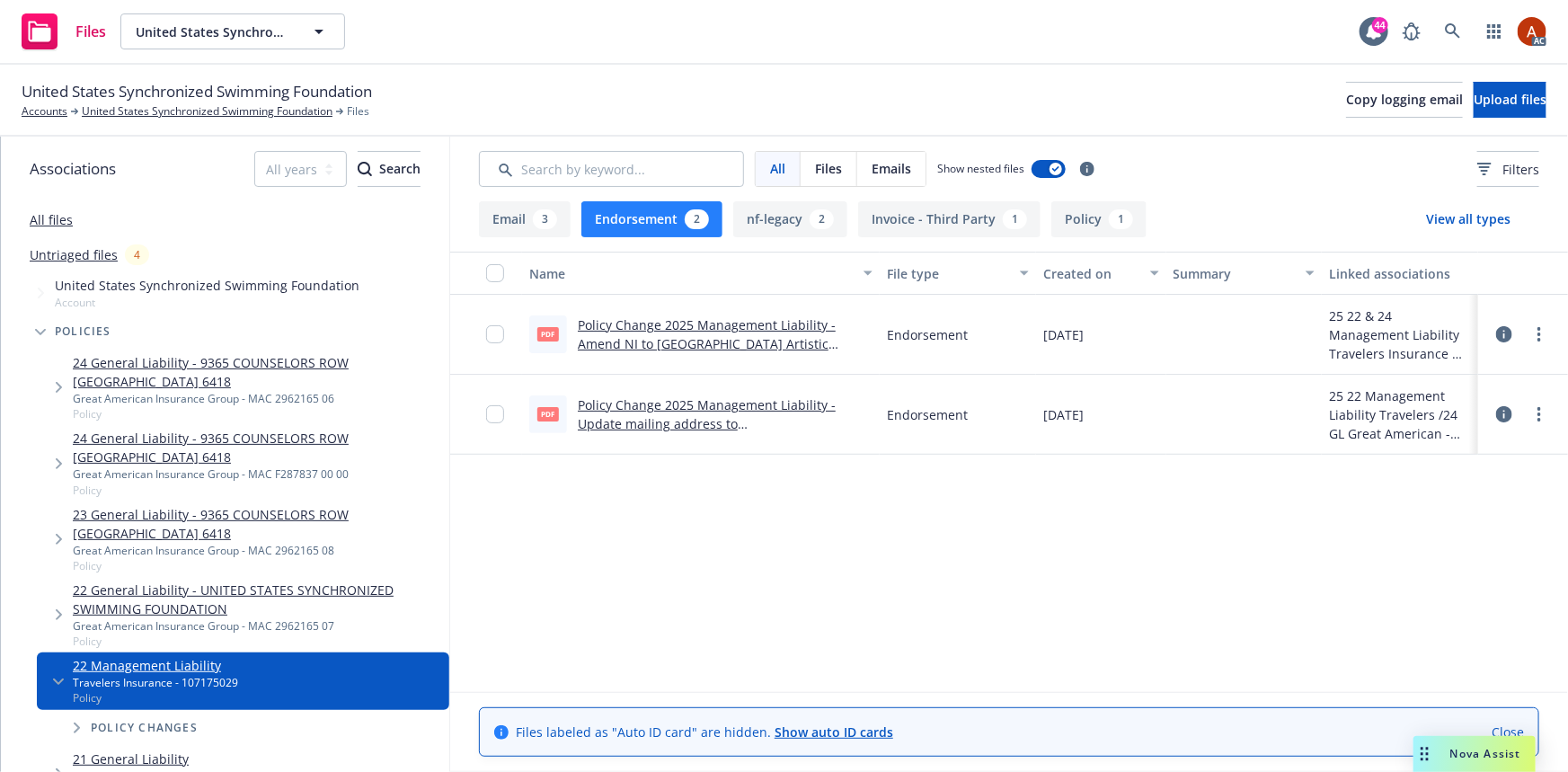
click at [641, 220] on button "Endorsement 2" at bounding box center [651, 219] width 141 height 36
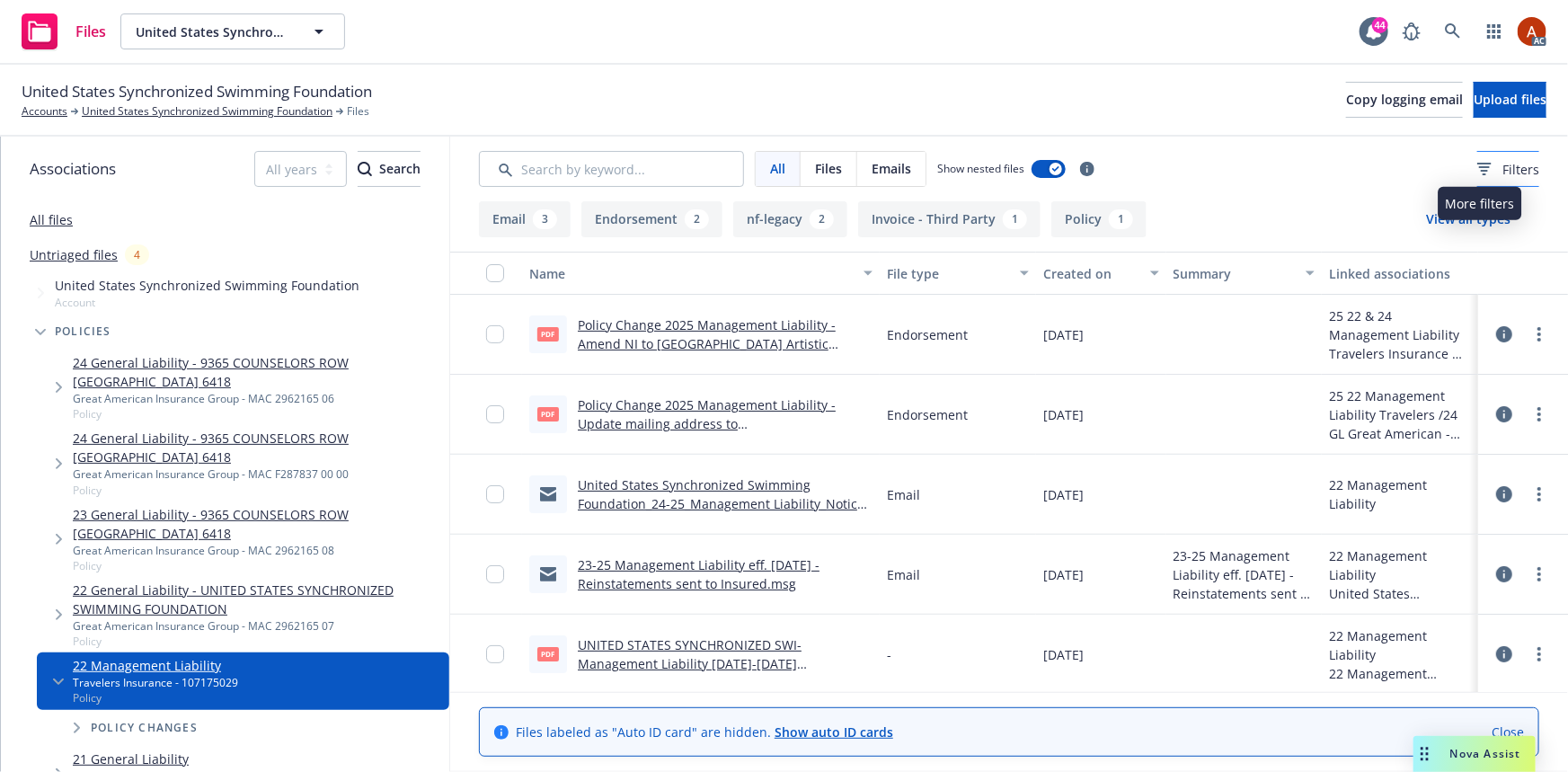
click at [1502, 164] on span "Filters" at bounding box center [1520, 169] width 36 height 19
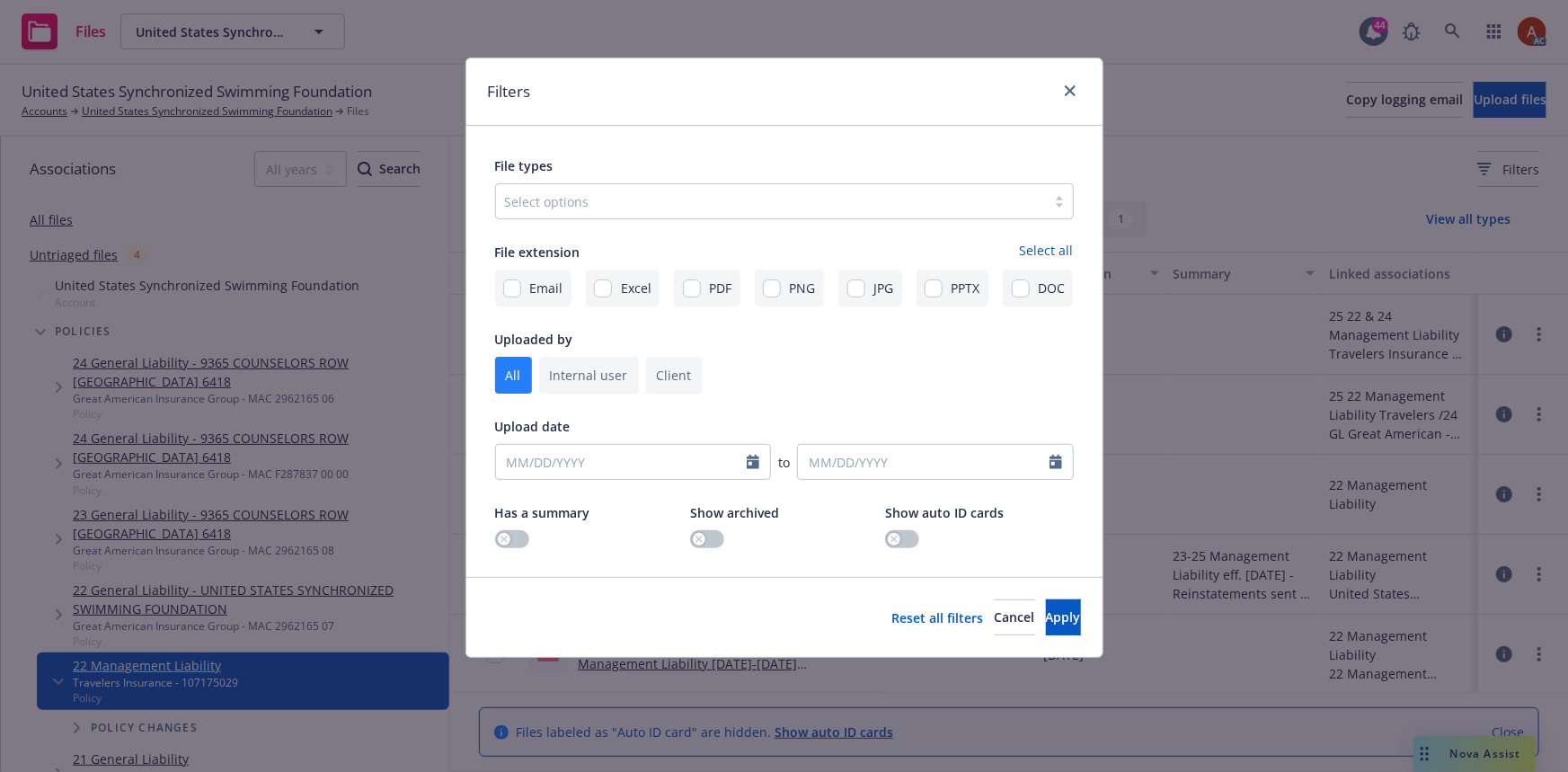
click at [728, 198] on div at bounding box center [771, 201] width 532 height 22
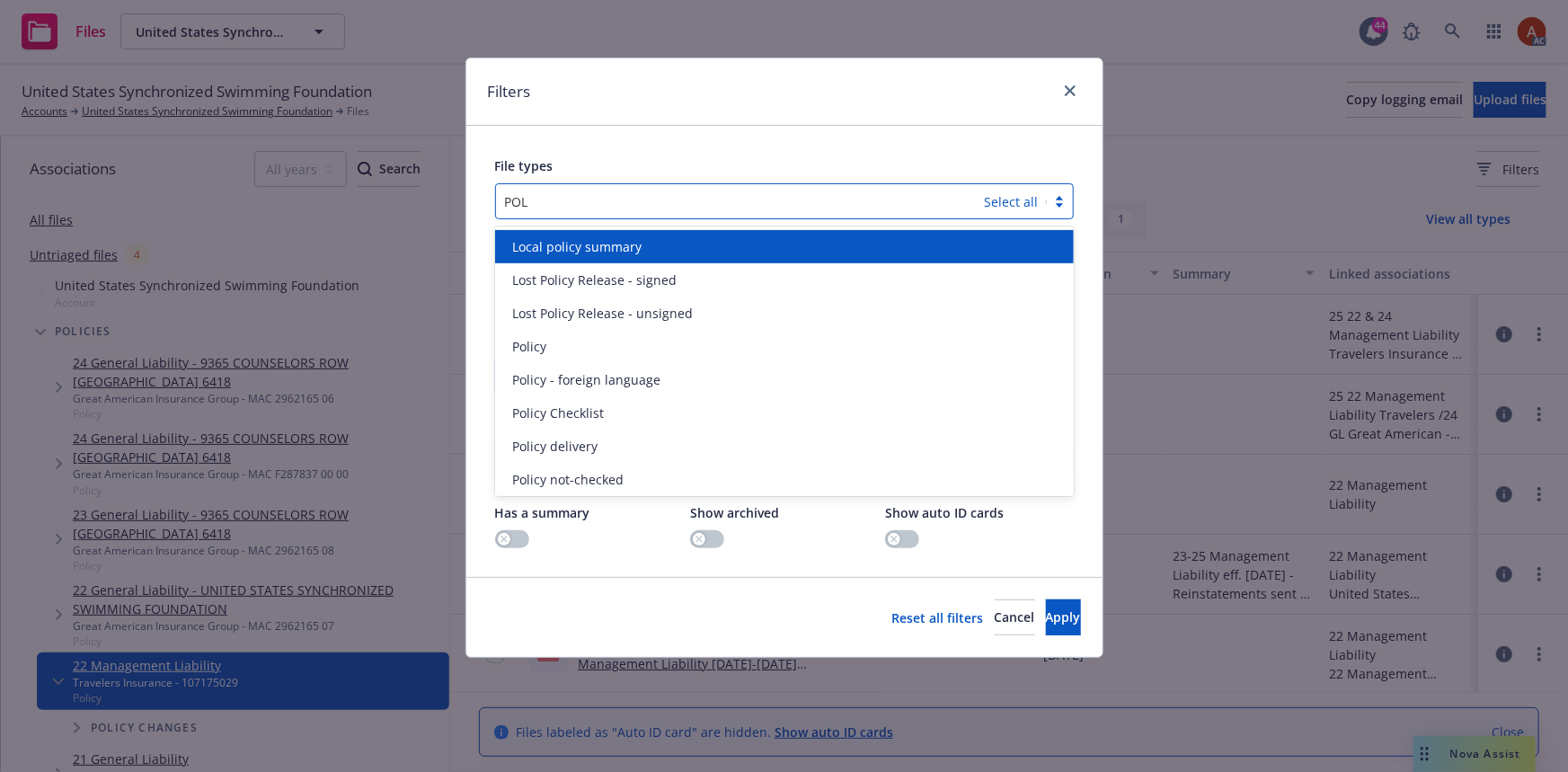
type input "POLI"
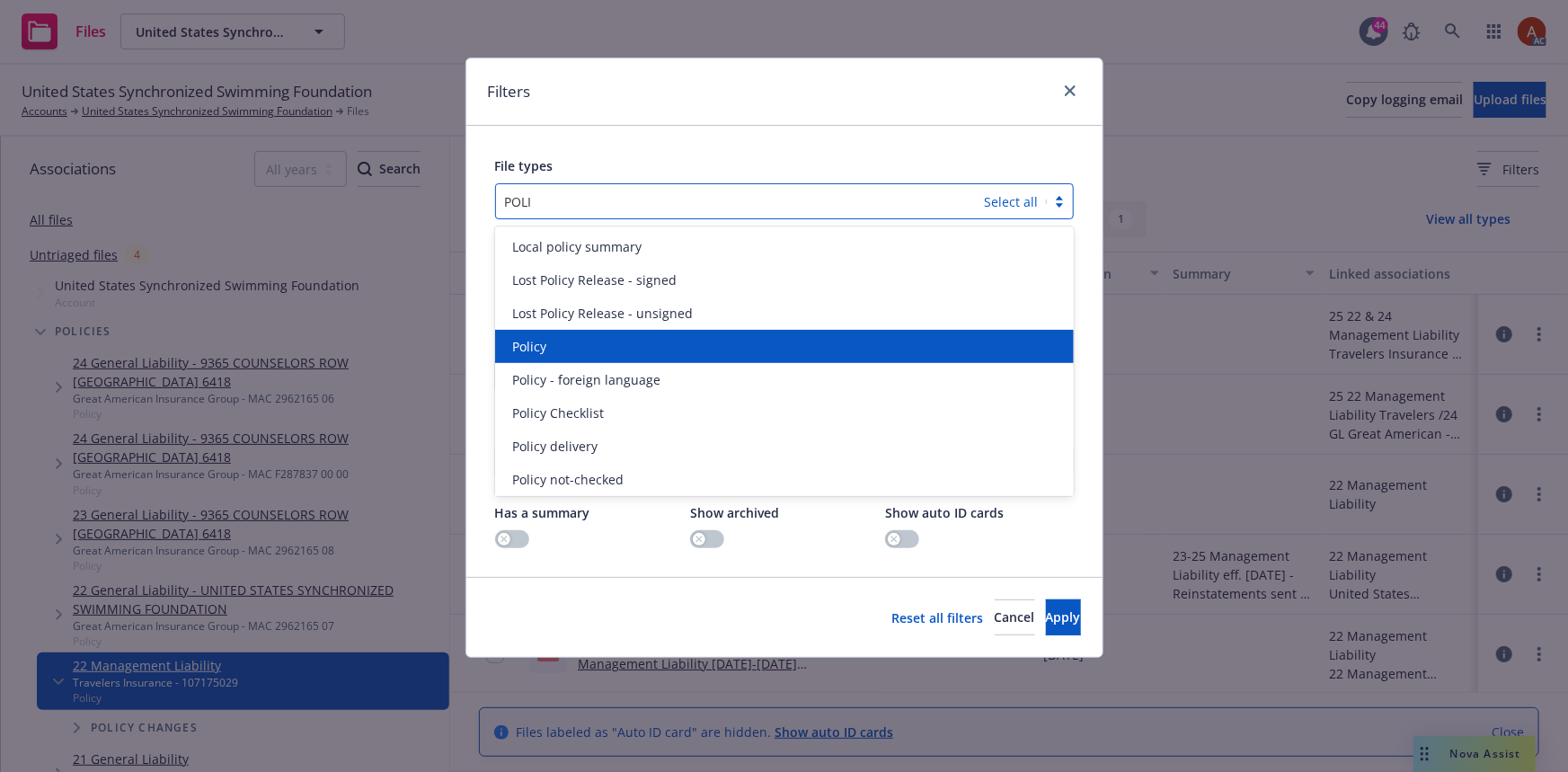
click at [514, 346] on span "Policy" at bounding box center [530, 346] width 34 height 19
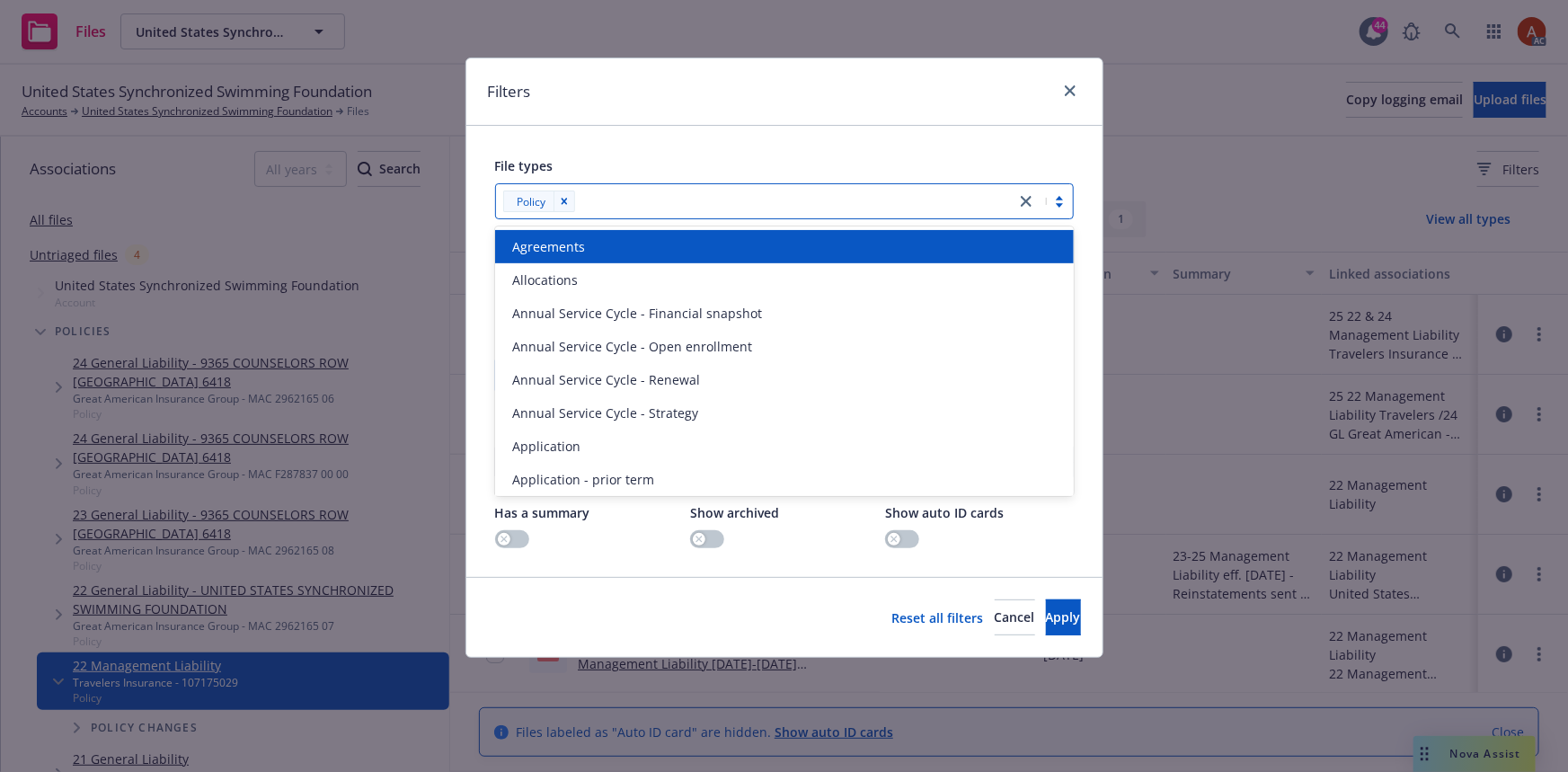
click at [670, 203] on div at bounding box center [793, 201] width 426 height 22
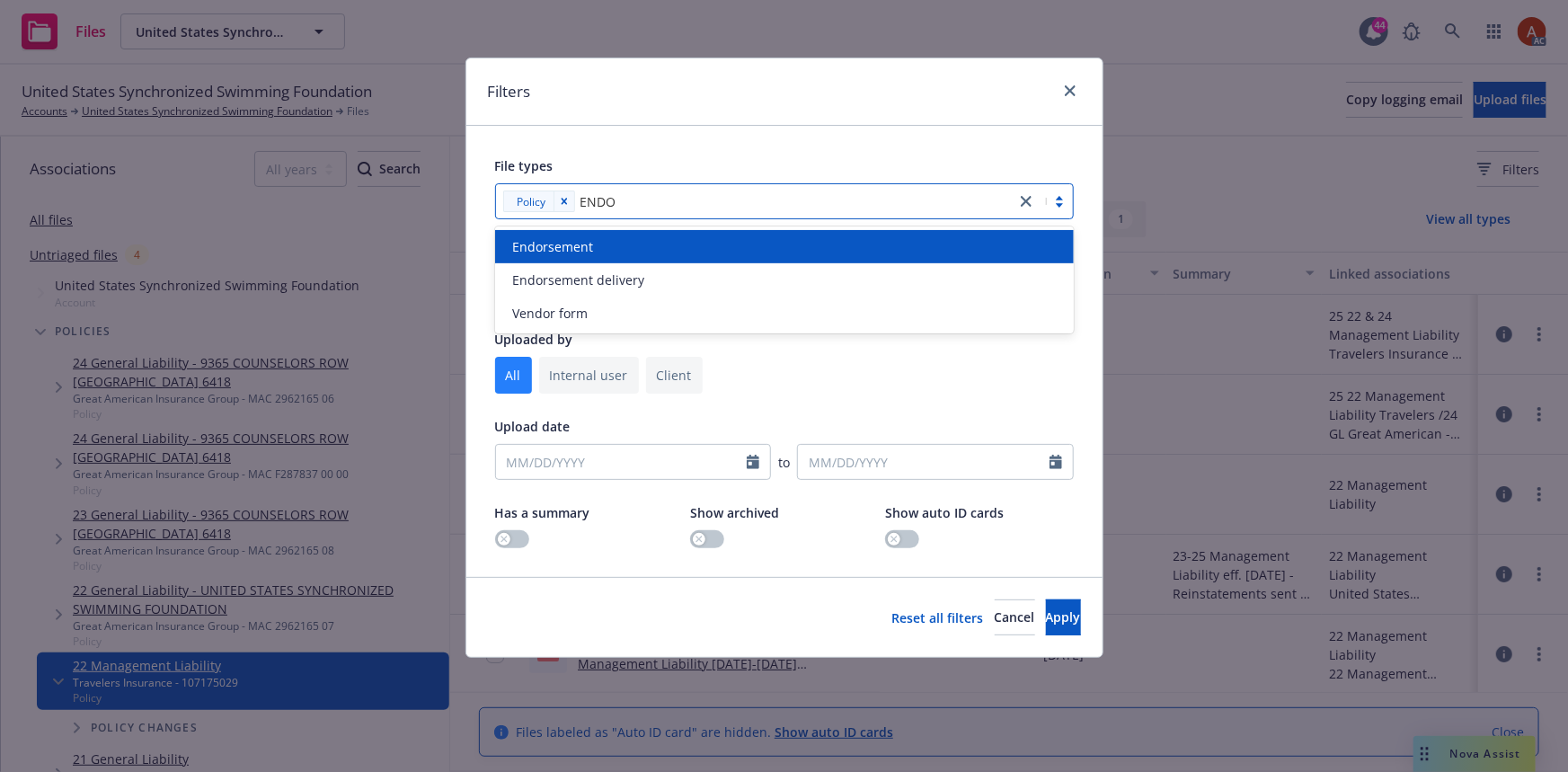
type input "ENDOR"
click at [586, 246] on span "Endorsement" at bounding box center [553, 247] width 81 height 19
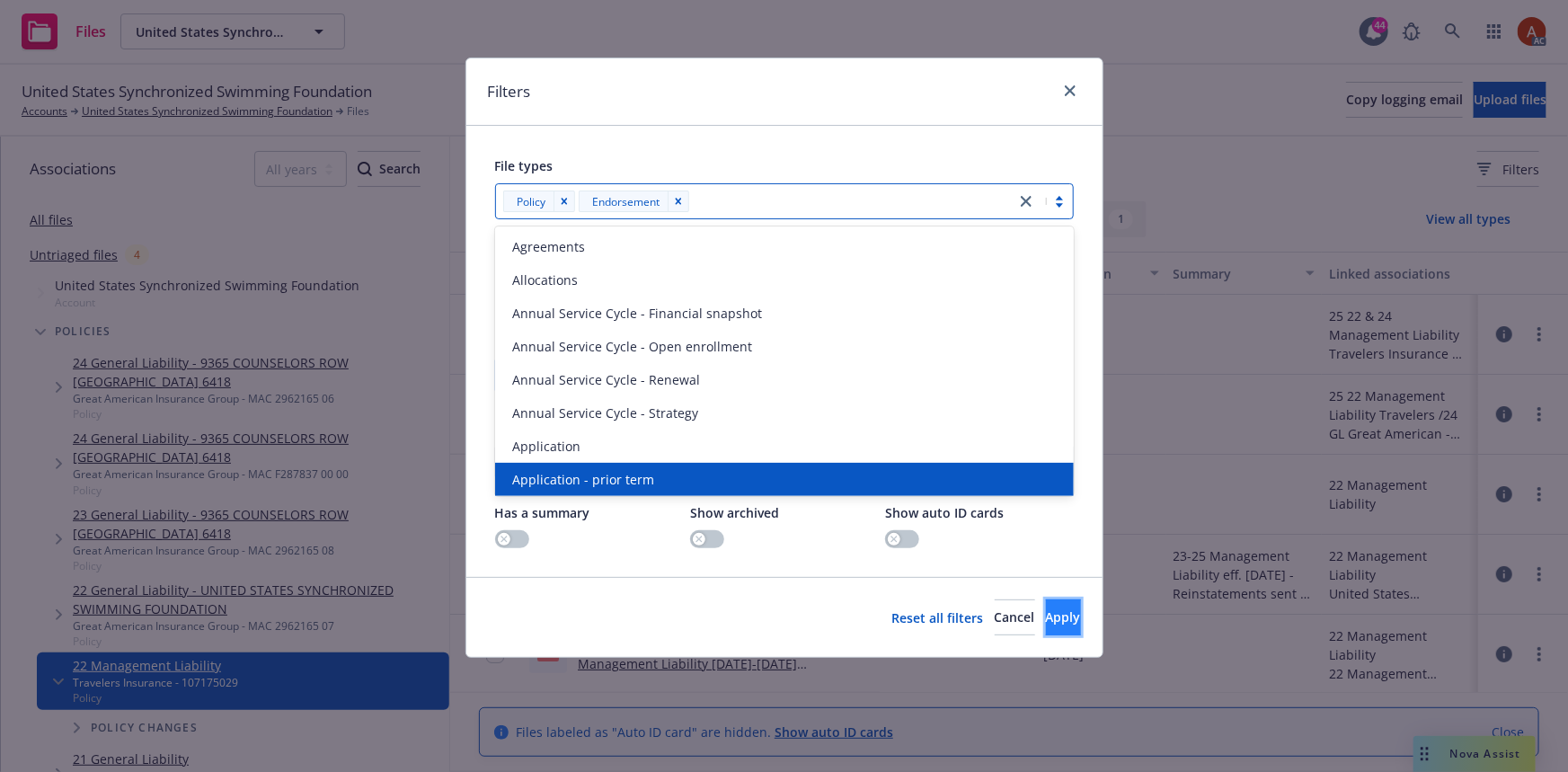
click at [1048, 624] on span "Apply" at bounding box center [1063, 617] width 35 height 17
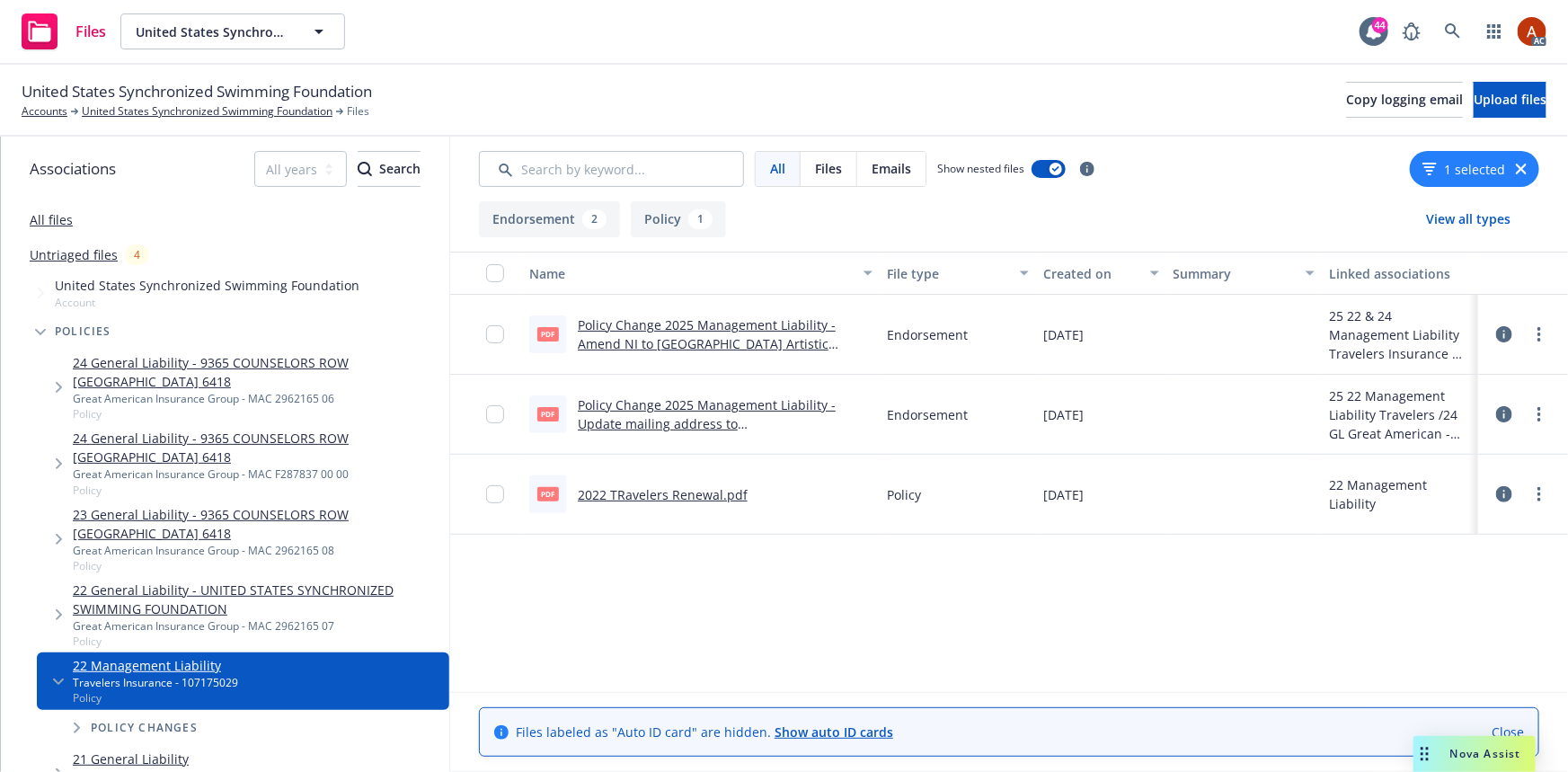
click at [727, 321] on link "Policy Change 2025 Management Liability - Amend NI to [GEOGRAPHIC_DATA] Artisti…" at bounding box center [706, 343] width 257 height 55
click at [722, 403] on link "Policy Change 2025 Management Liability - Update mailing address to [GEOGRAPHIC…" at bounding box center [706, 423] width 257 height 55
click at [1502, 416] on icon at bounding box center [1503, 413] width 16 height 16
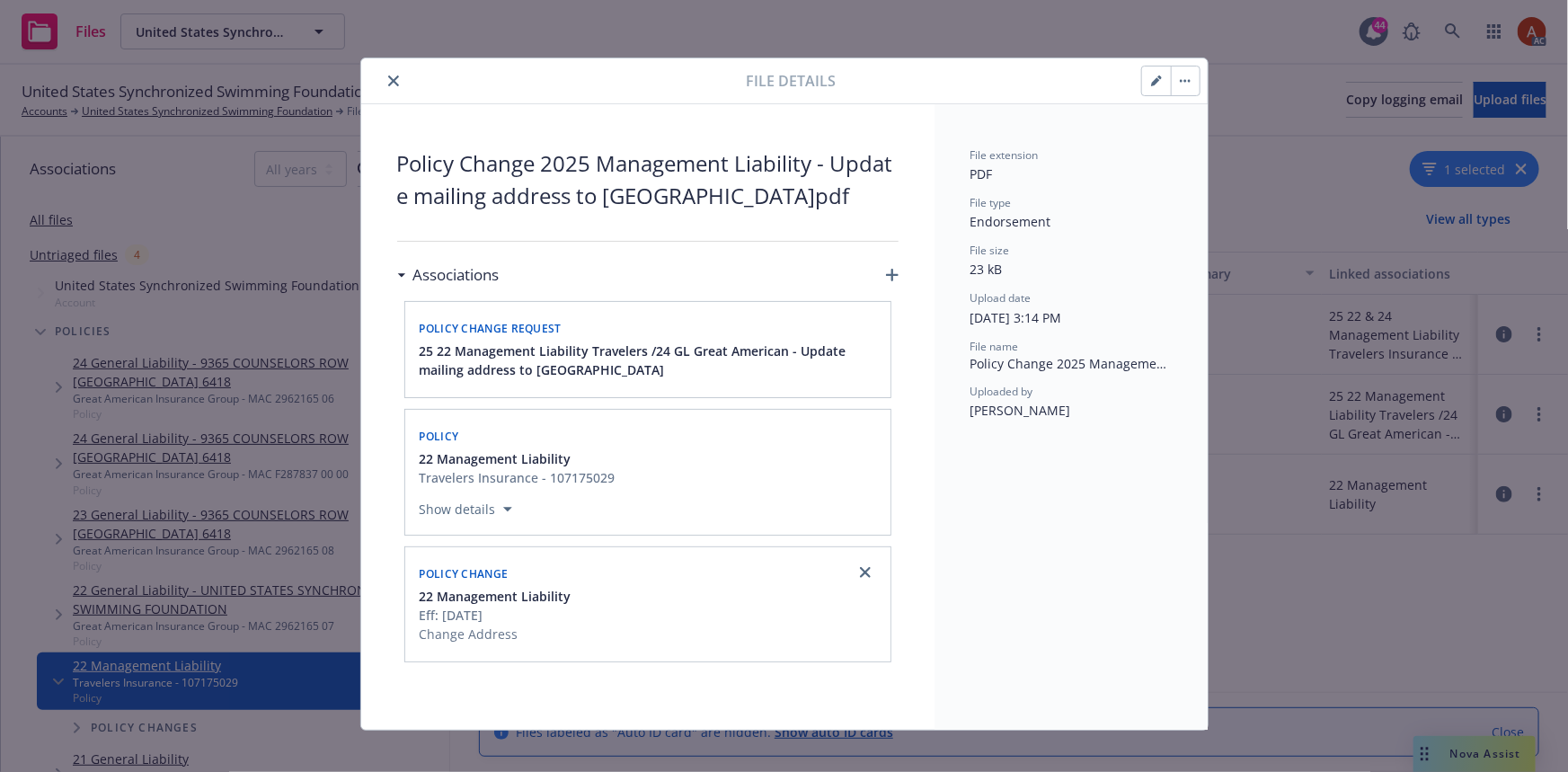
drag, startPoint x: 599, startPoint y: 197, endPoint x: 894, endPoint y: 214, distance: 295.5
click at [894, 214] on div "Policy Change 2025 Management Liability - Update mailing address to PO Box 13 N…" at bounding box center [647, 417] width 573 height 626
click at [609, 198] on span "Policy Change 2025 Management Liability - Update mailing address to [GEOGRAPHIC…" at bounding box center [648, 180] width 501 height 65
drag, startPoint x: 598, startPoint y: 199, endPoint x: 801, endPoint y: 204, distance: 203.1
click at [801, 204] on span "Policy Change 2025 Management Liability - Update mailing address to [GEOGRAPHIC…" at bounding box center [648, 180] width 501 height 65
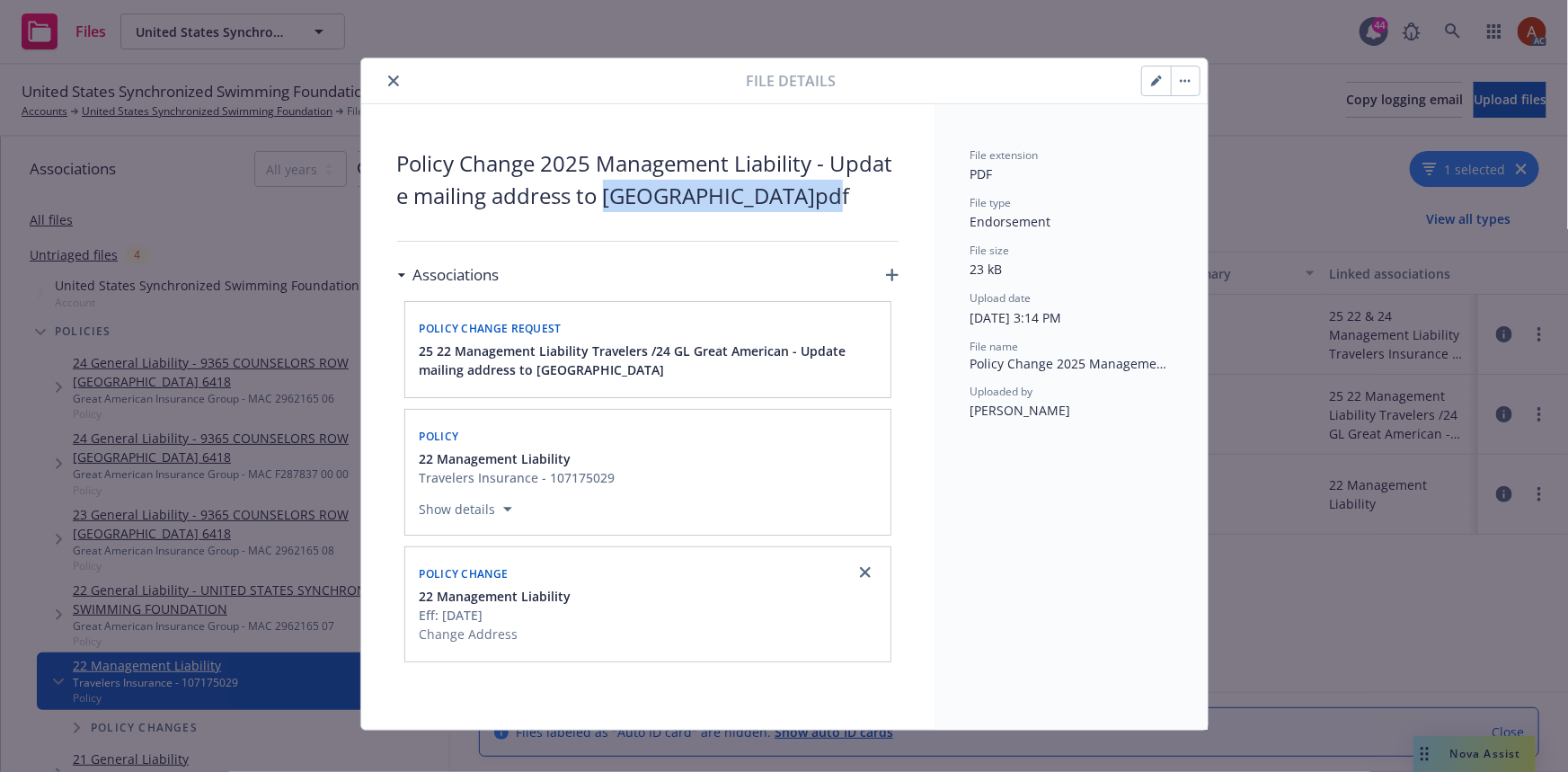
copy span "PO Box 13 Nashville"
click at [815, 197] on span "Policy Change 2025 Management Liability - Update mailing address to [GEOGRAPHIC…" at bounding box center [648, 180] width 501 height 65
copy span "IL"
click at [861, 197] on span "Policy Change 2025 Management Liability - Update mailing address to [GEOGRAPHIC…" at bounding box center [648, 180] width 501 height 65
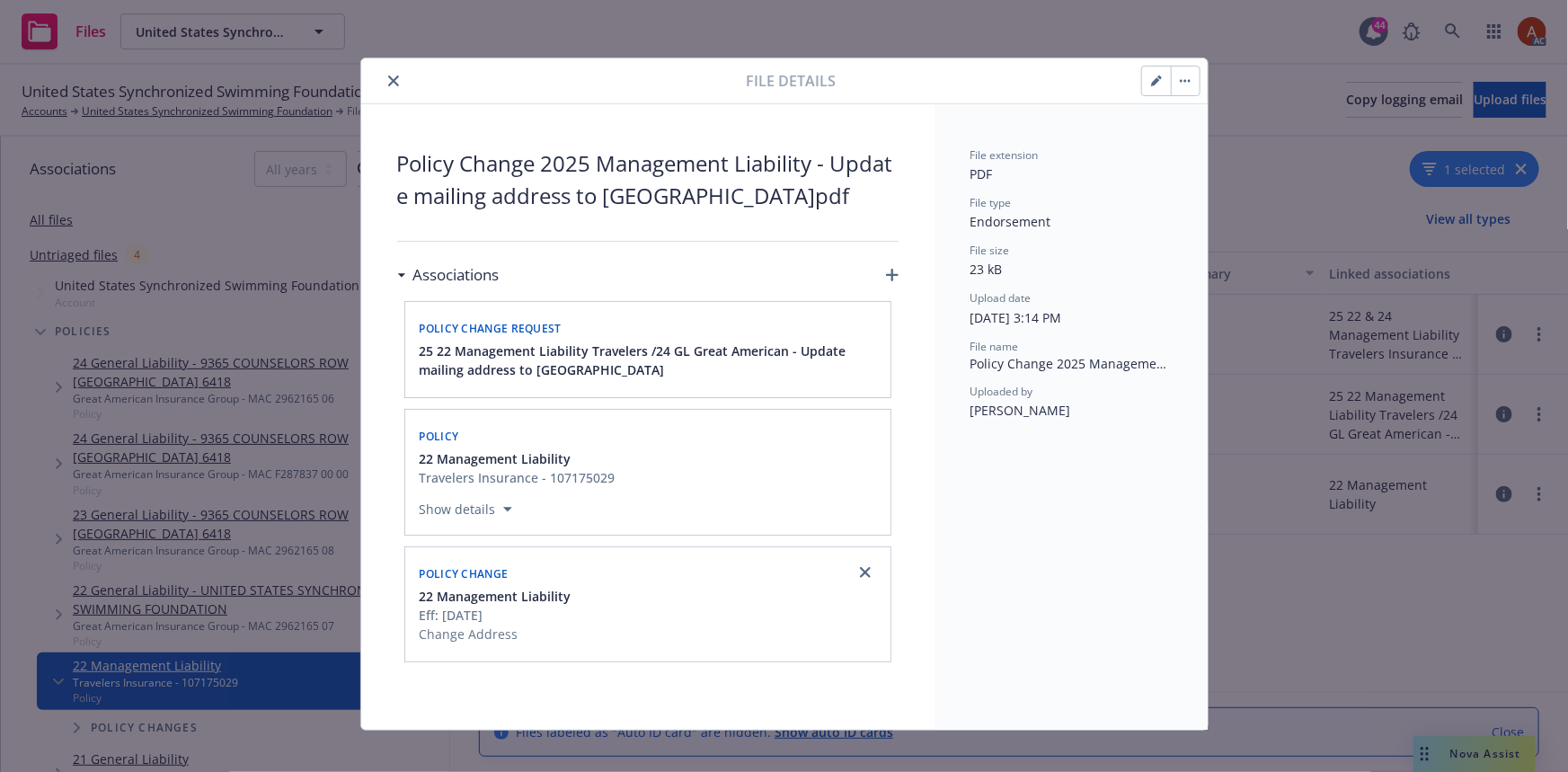
click at [861, 197] on span "Policy Change 2025 Management Liability - Update mailing address to [GEOGRAPHIC…" at bounding box center [648, 180] width 501 height 65
copy span "62263"
drag, startPoint x: 386, startPoint y: 77, endPoint x: 398, endPoint y: 69, distance: 14.4
click at [388, 77] on icon "close" at bounding box center [393, 80] width 11 height 11
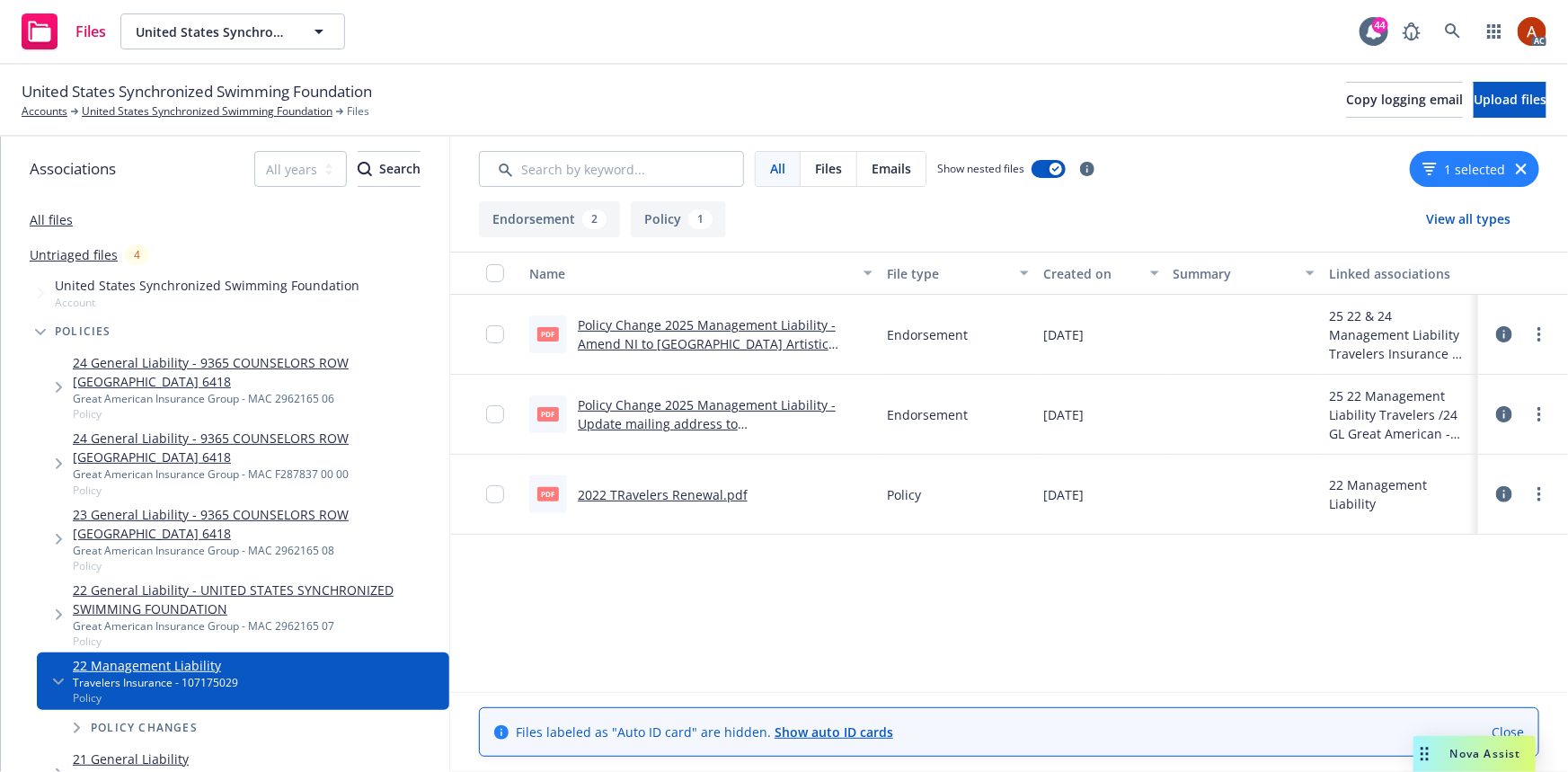
click at [670, 224] on button "Policy 1" at bounding box center [678, 219] width 96 height 36
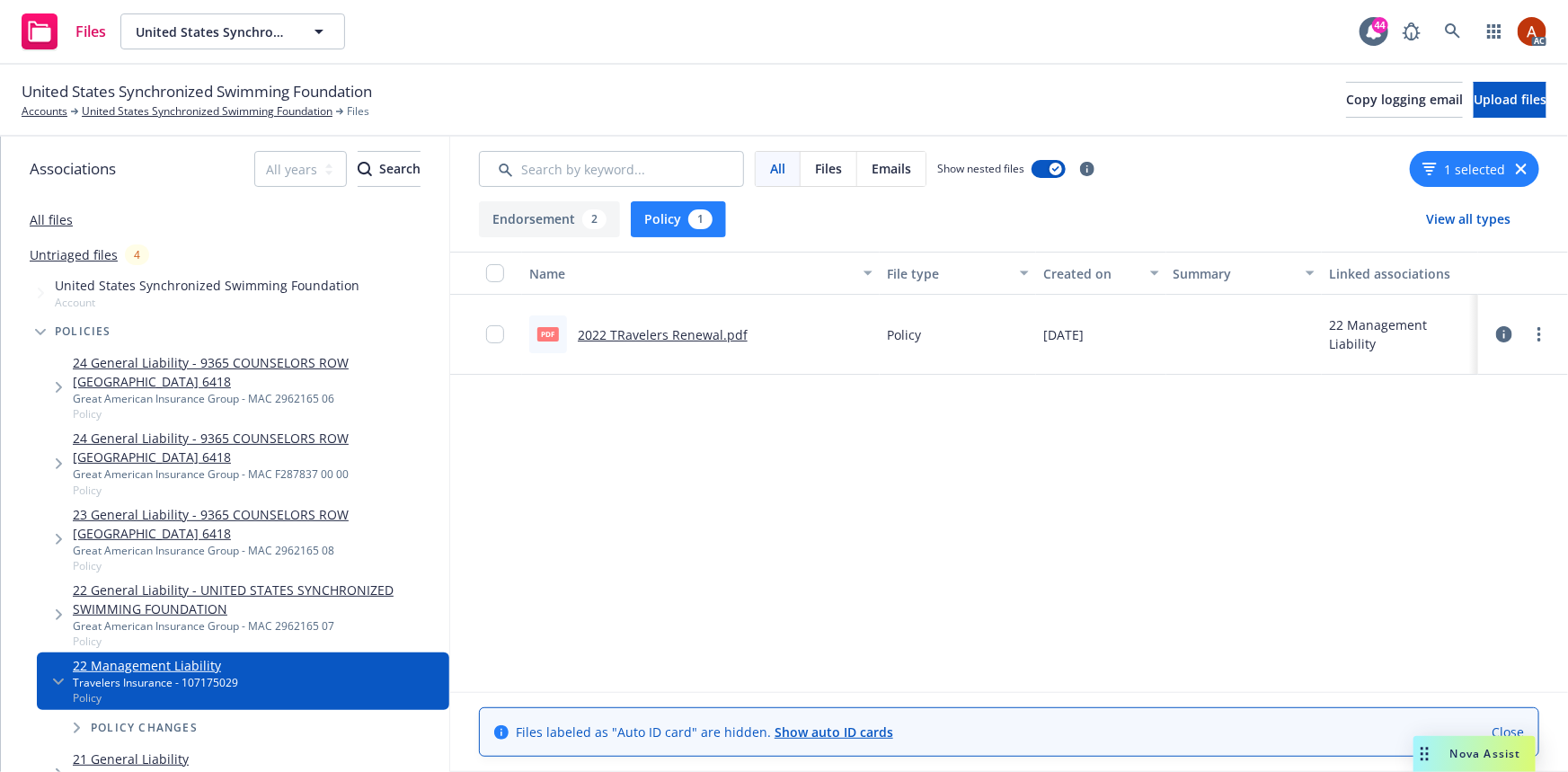
click at [634, 333] on link "2022 TRavelers Renewal.pdf" at bounding box center [662, 335] width 169 height 17
click at [174, 107] on link "United States Synchronized Swimming Foundation" at bounding box center [207, 111] width 251 height 16
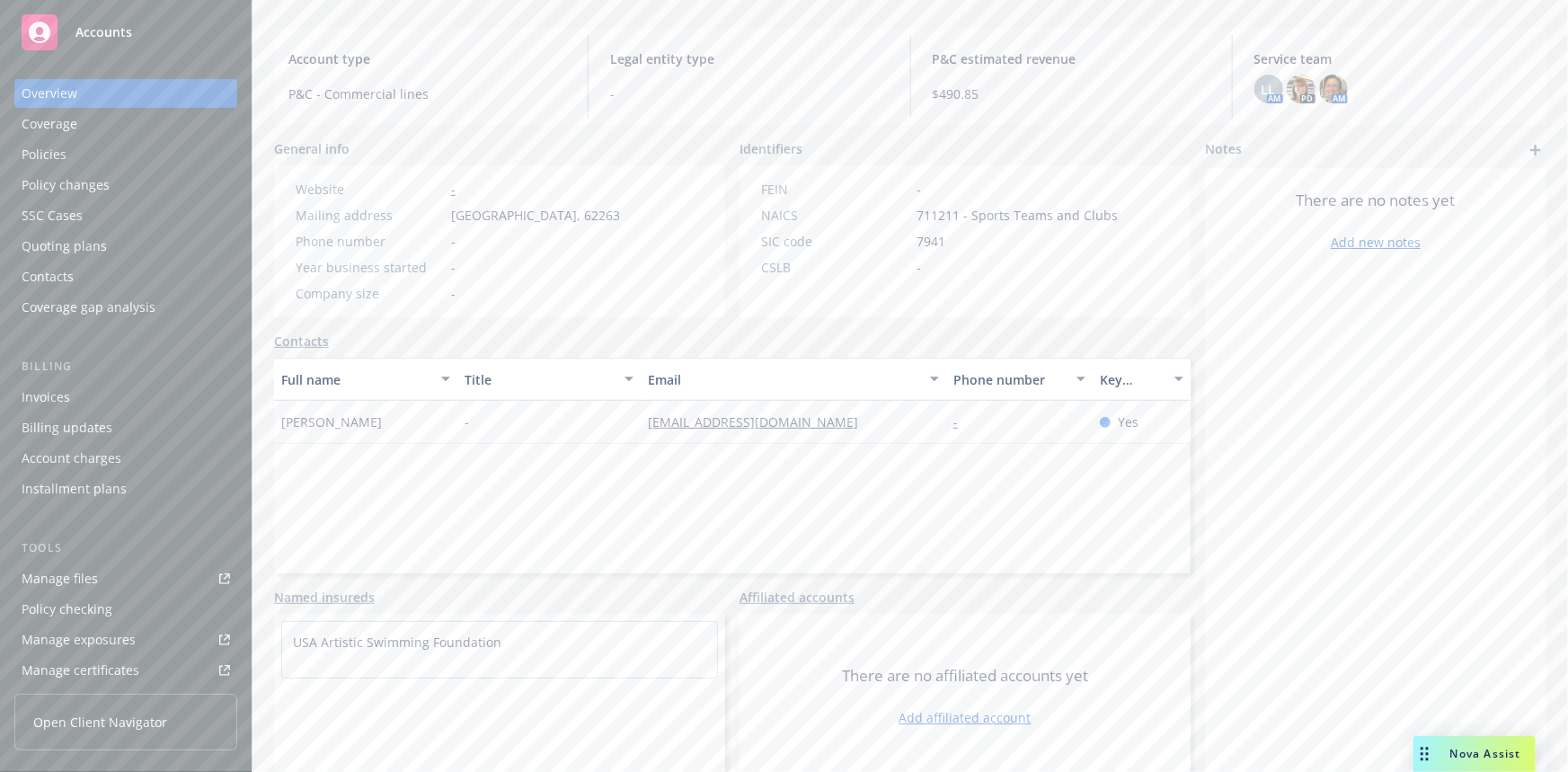
scroll to position [163, 0]
click at [585, 208] on span "PO Box 13, Nashville, IL, 62263" at bounding box center [535, 214] width 169 height 19
click at [579, 210] on span "[GEOGRAPHIC_DATA], 62263" at bounding box center [535, 214] width 169 height 19
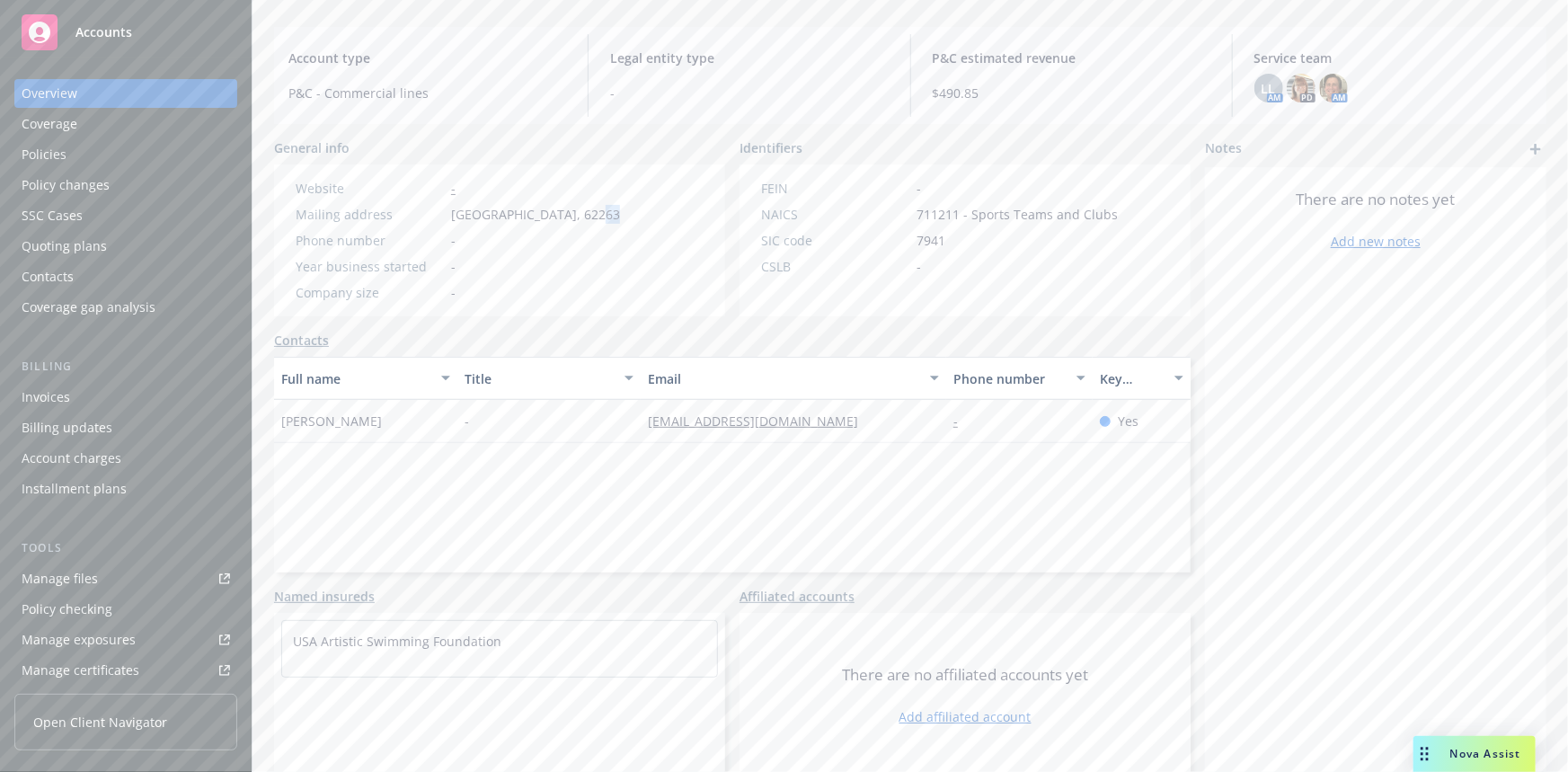
copy span "IL"
click at [41, 146] on div "Policies" at bounding box center [44, 154] width 45 height 29
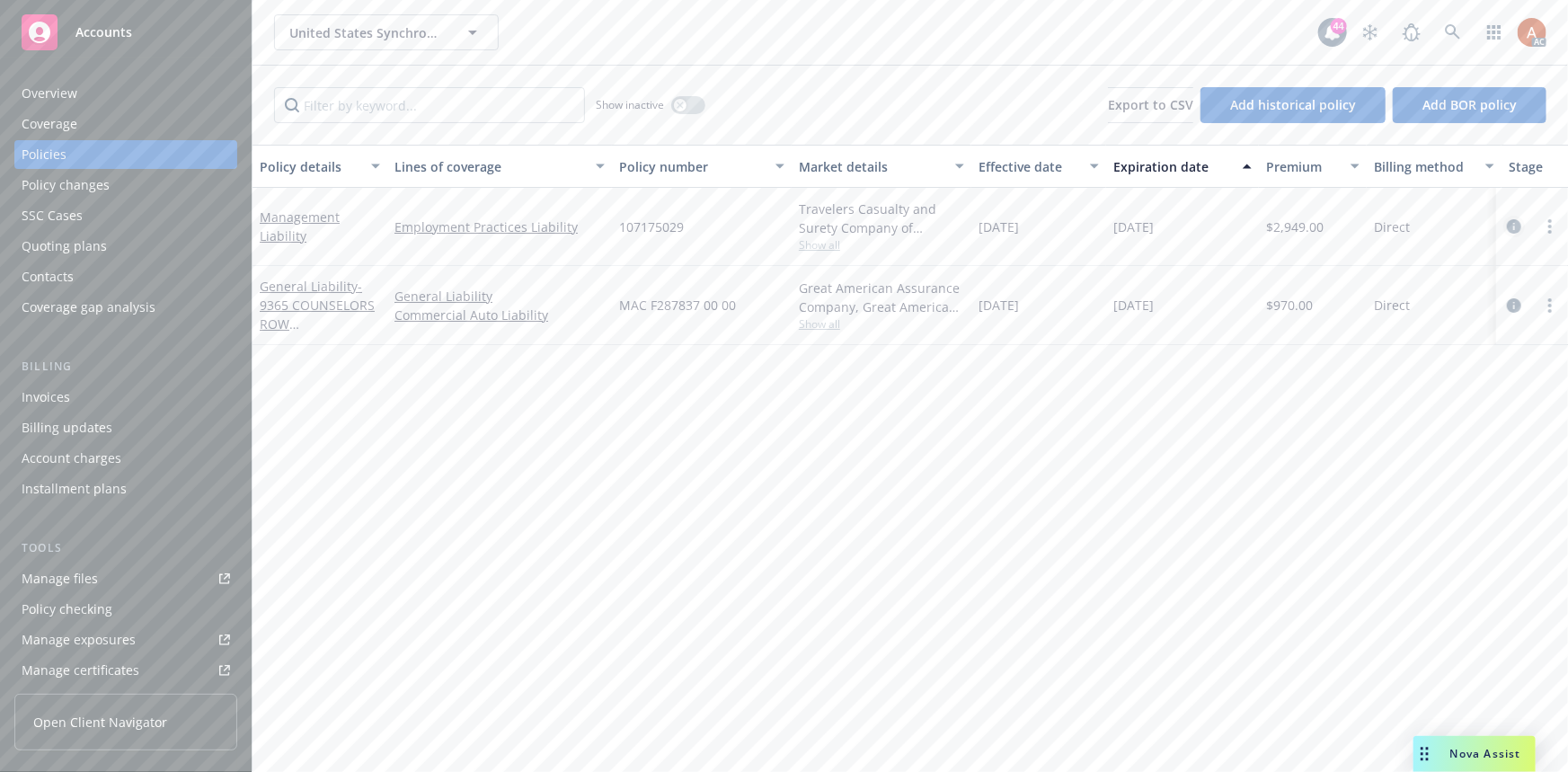
click at [1512, 223] on icon "circleInformation" at bounding box center [1513, 226] width 14 height 14
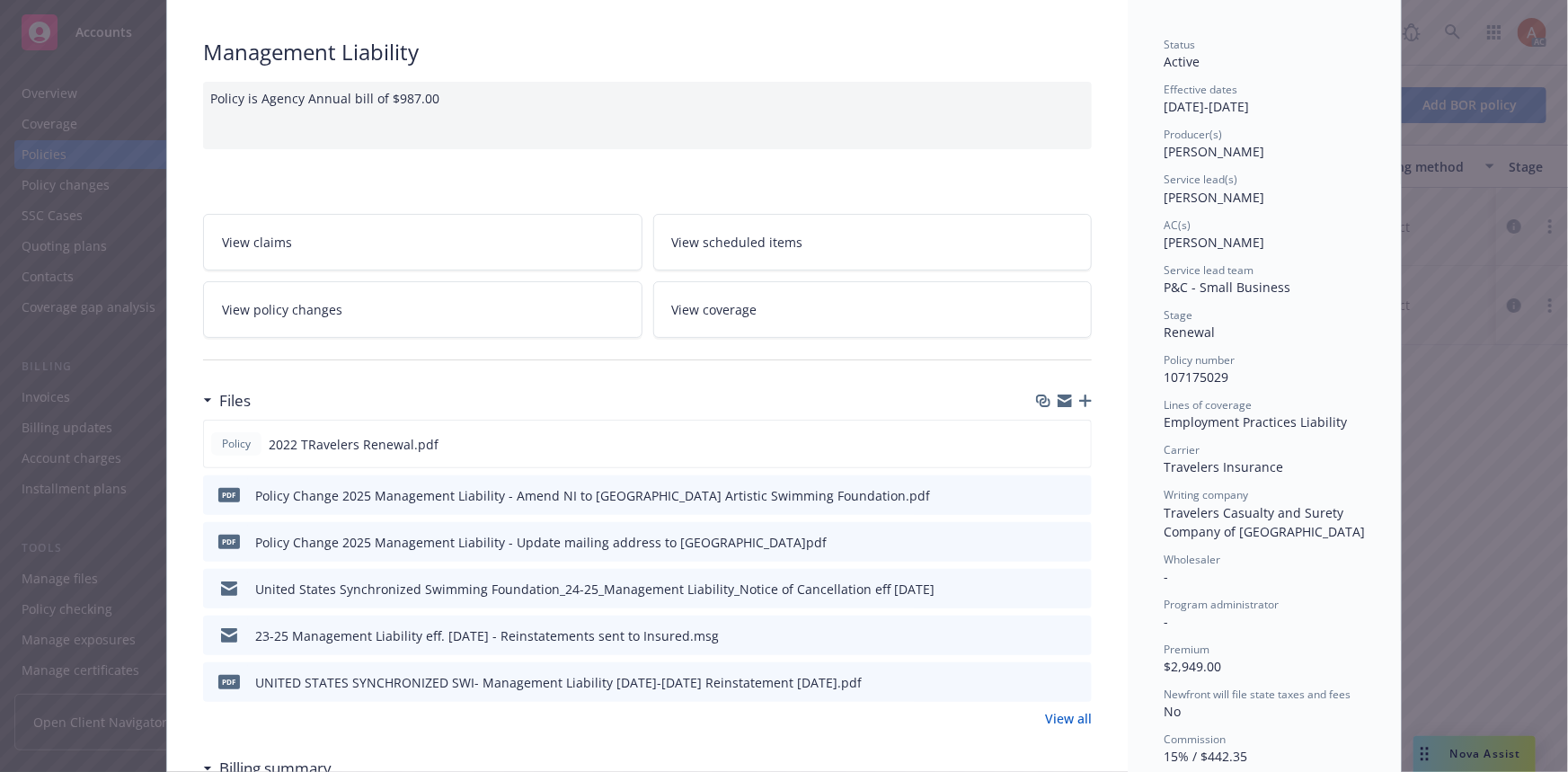
scroll to position [244, 0]
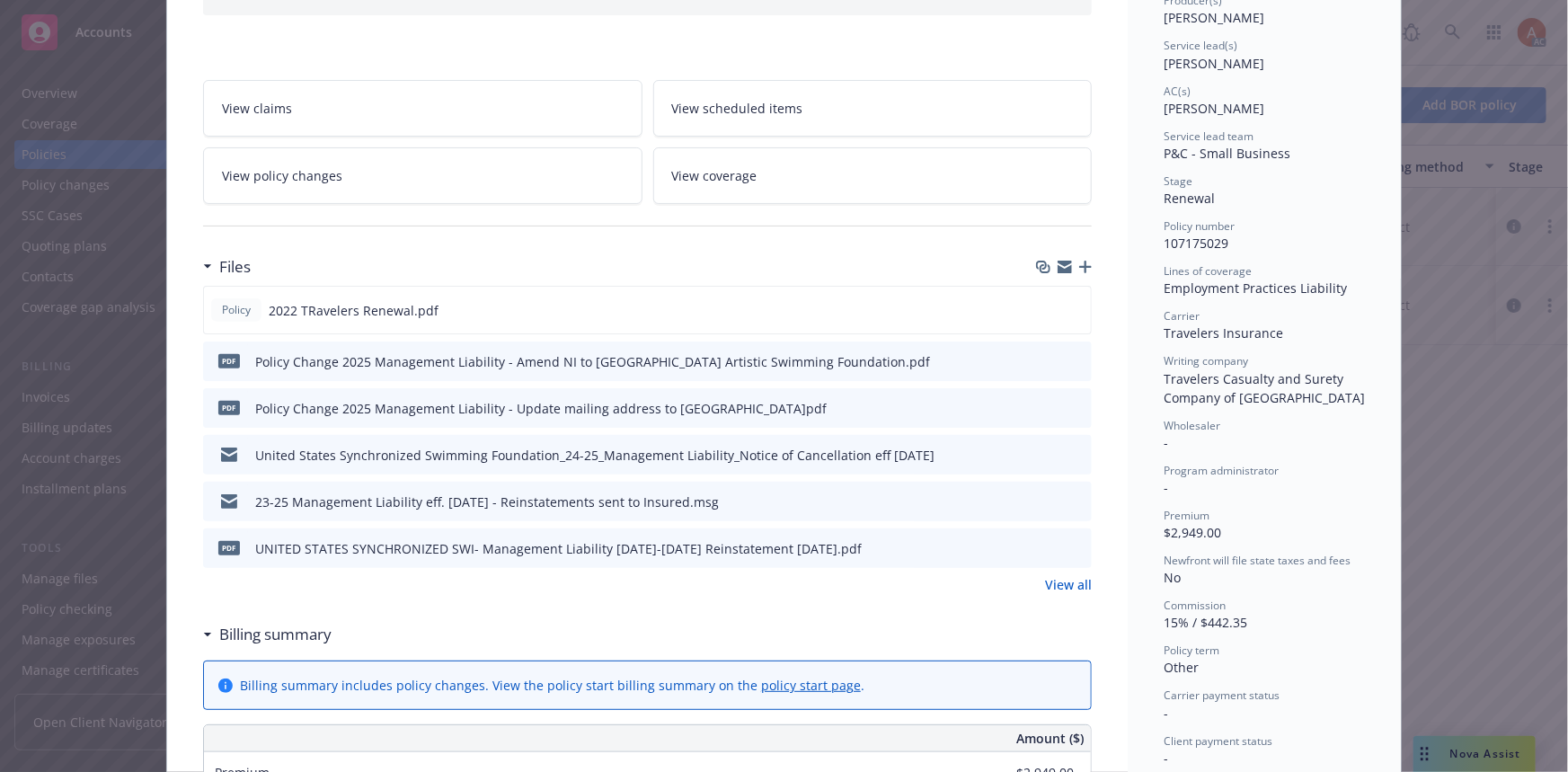
click at [1066, 582] on link "View all" at bounding box center [1068, 585] width 47 height 19
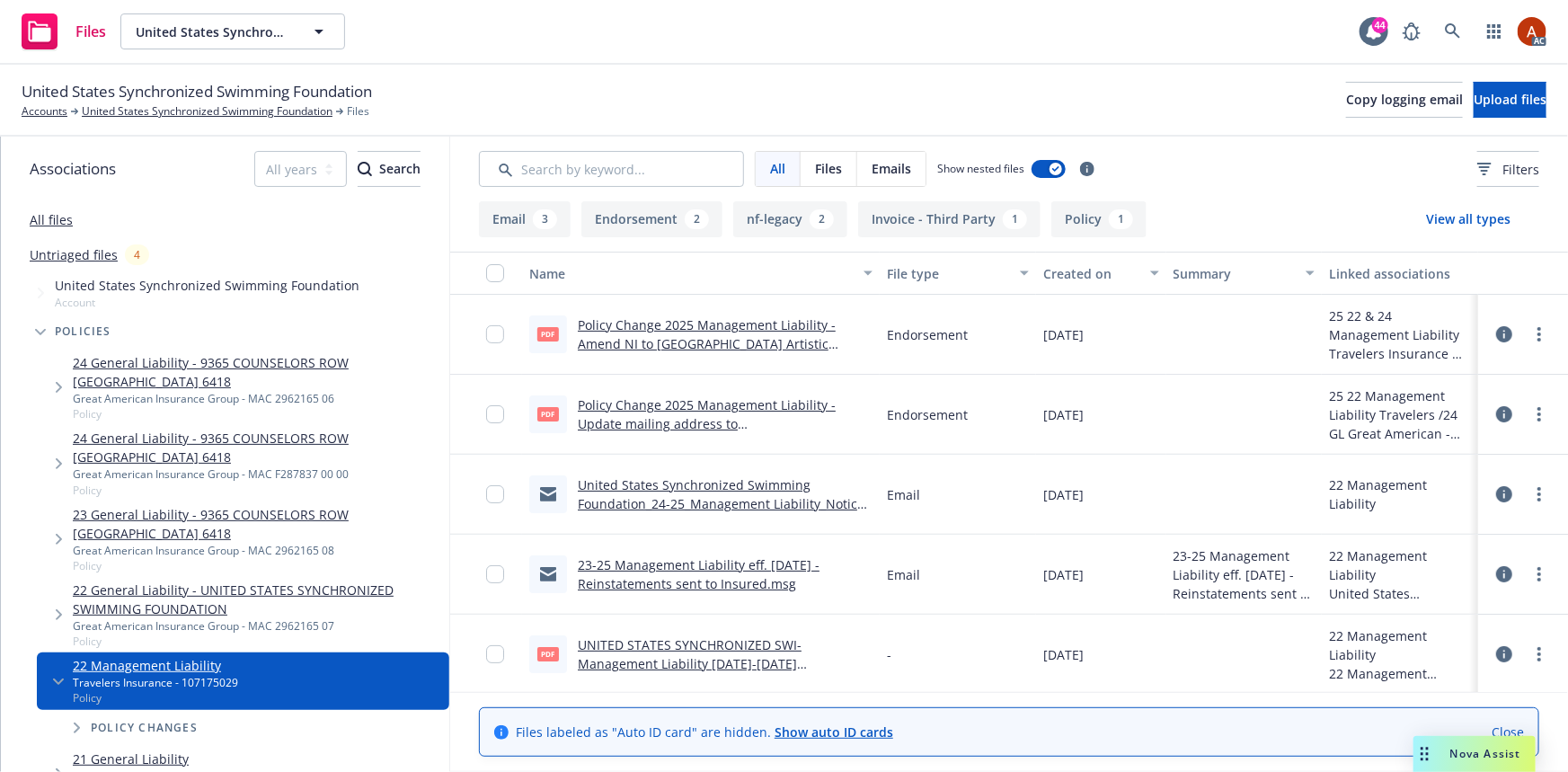
click at [1495, 331] on icon at bounding box center [1503, 334] width 16 height 16
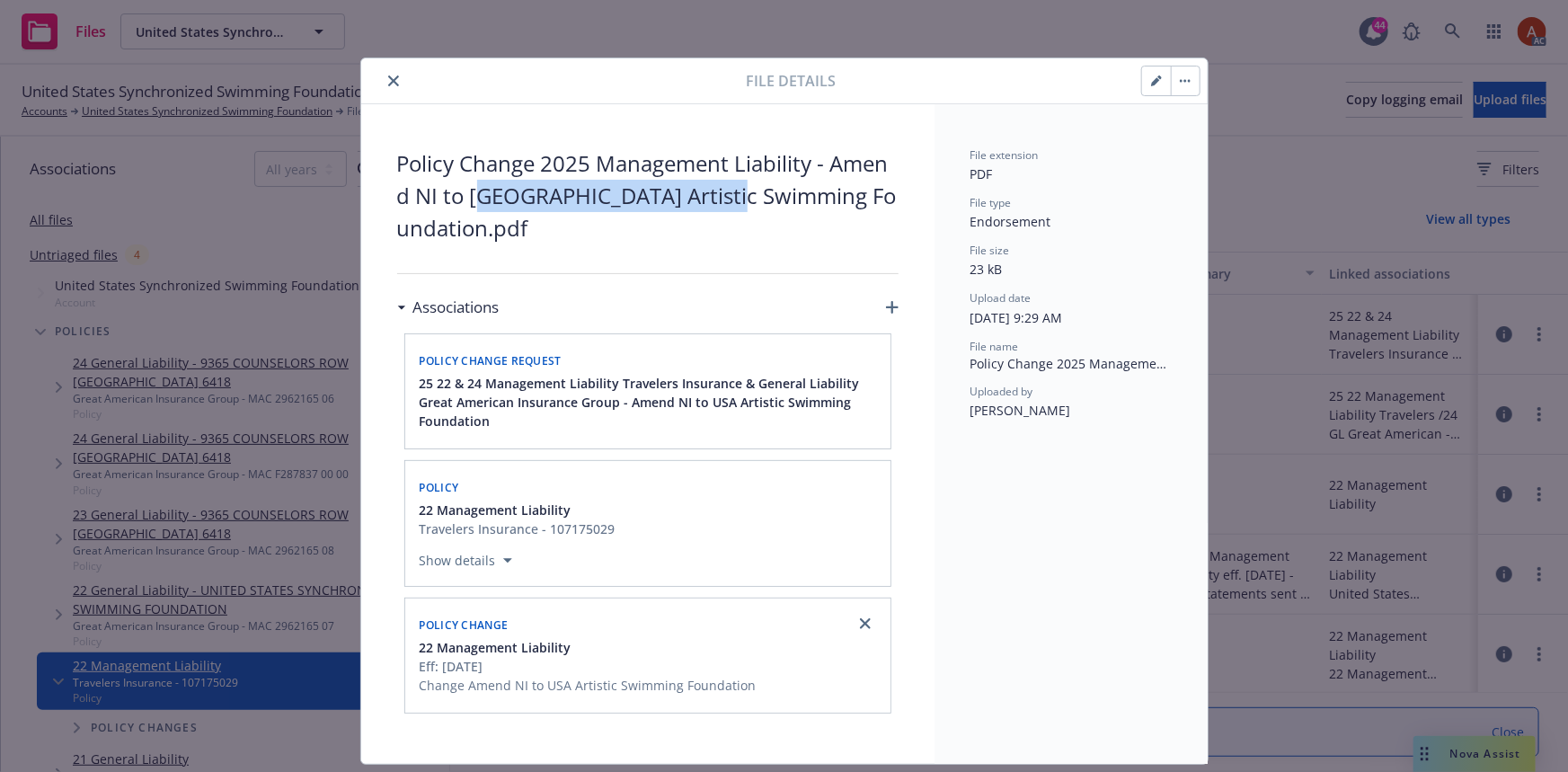
drag, startPoint x: 485, startPoint y: 206, endPoint x: 738, endPoint y: 187, distance: 253.7
click at [738, 187] on span "Policy Change 2025 Management Liability - Amend NI to USA Artistic Swimming Fou…" at bounding box center [648, 195] width 501 height 97
click at [388, 81] on icon "close" at bounding box center [393, 80] width 11 height 11
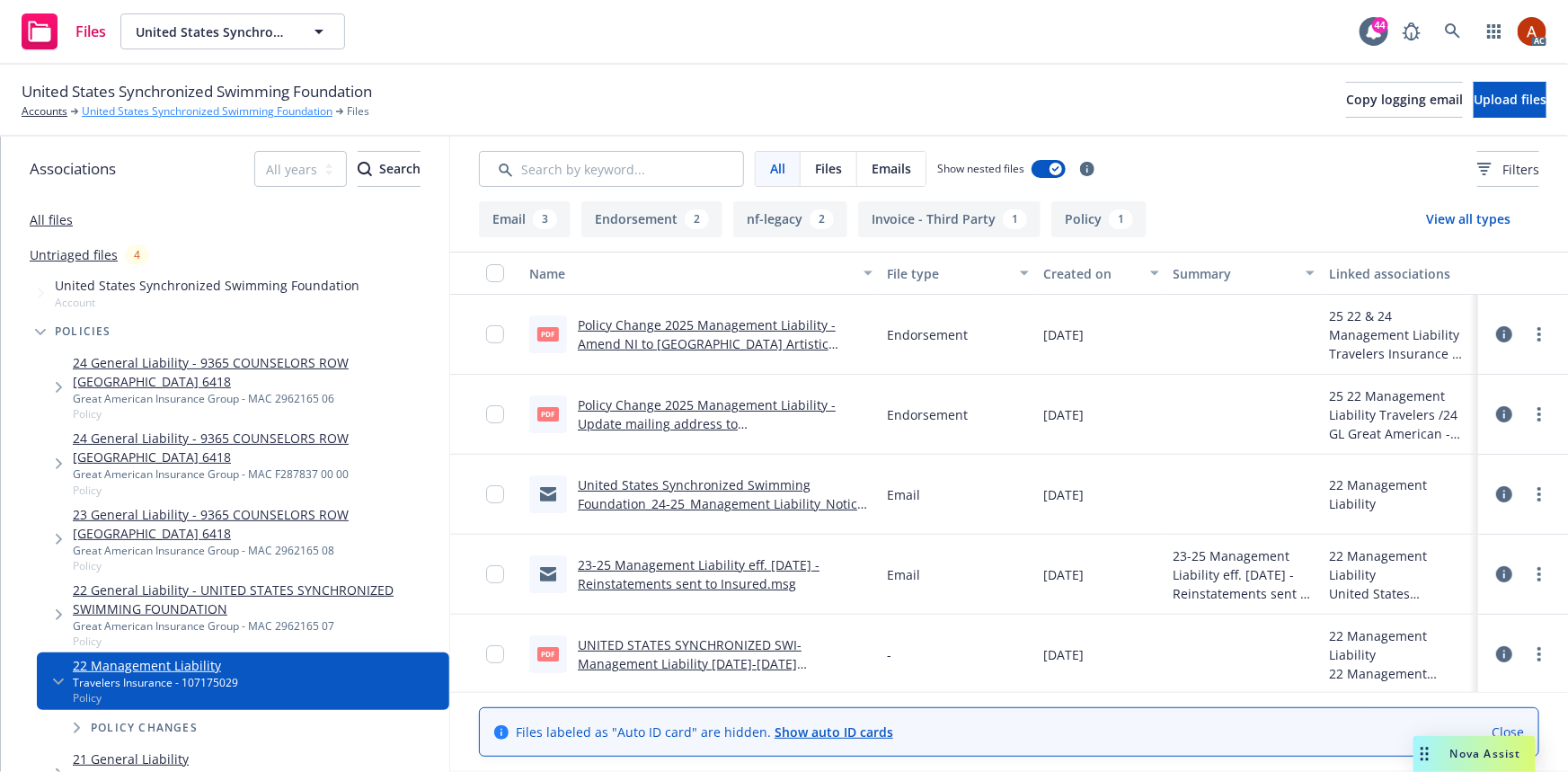
click at [247, 106] on link "United States Synchronized Swimming Foundation" at bounding box center [207, 111] width 251 height 16
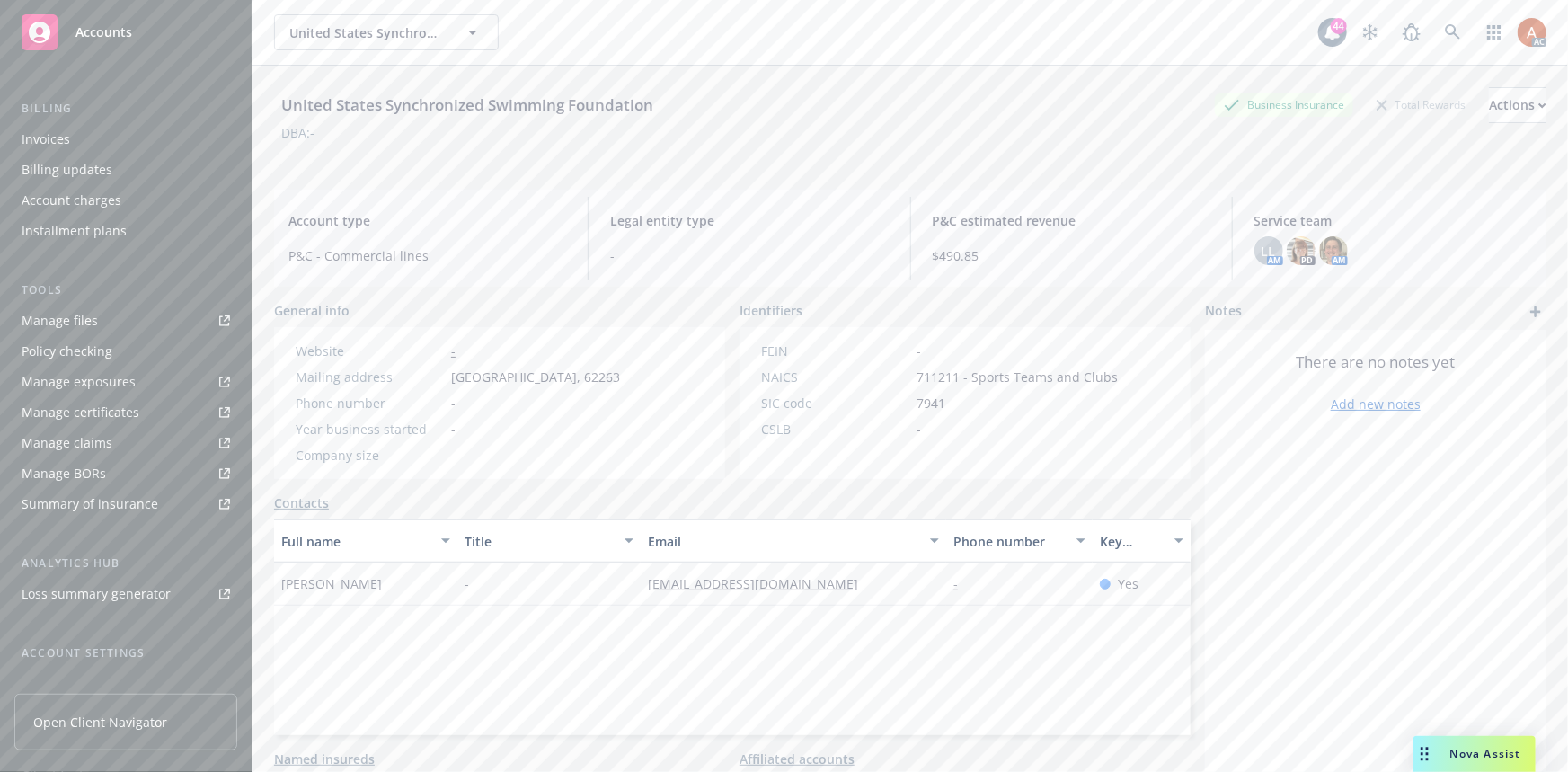
scroll to position [153, 0]
click at [56, 428] on div "Manage files" at bounding box center [60, 426] width 77 height 29
drag, startPoint x: 282, startPoint y: 591, endPoint x: 419, endPoint y: 590, distance: 137.0
click at [419, 590] on div "[PERSON_NAME]" at bounding box center [365, 584] width 184 height 43
drag, startPoint x: 618, startPoint y: 573, endPoint x: 668, endPoint y: 609, distance: 61.6
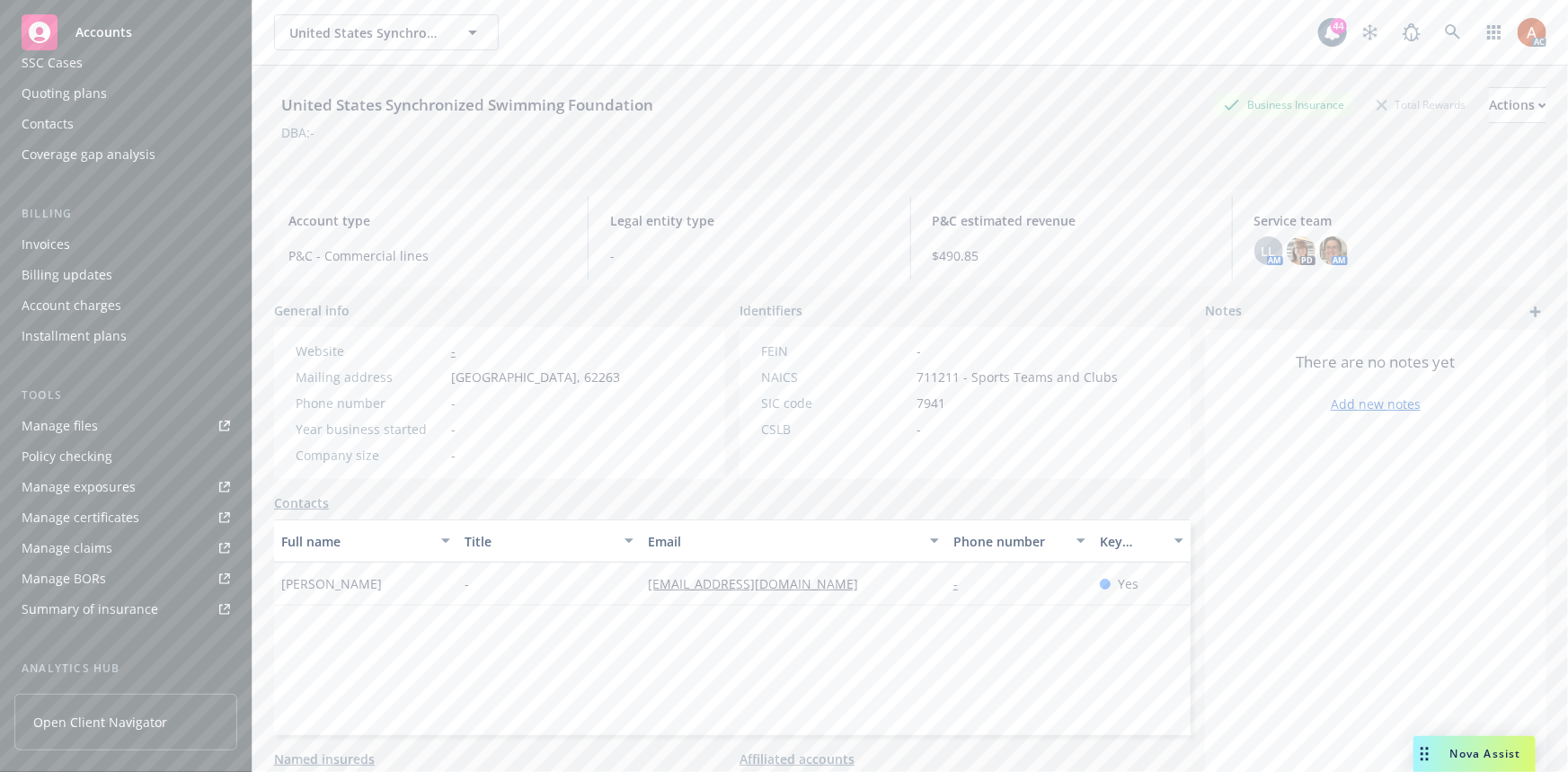
click at [668, 606] on div "[PERSON_NAME] - [EMAIL_ADDRESS][DOMAIN_NAME] - Yes" at bounding box center [732, 584] width 917 height 43
click at [617, 418] on div "Website - Mailing address [GEOGRAPHIC_DATA] Phone number - Year business starte…" at bounding box center [457, 403] width 339 height 123
drag, startPoint x: 331, startPoint y: 593, endPoint x: 441, endPoint y: 601, distance: 110.3
click at [441, 601] on div "[PERSON_NAME]" at bounding box center [365, 584] width 184 height 43
copy span "[PERSON_NAME]"
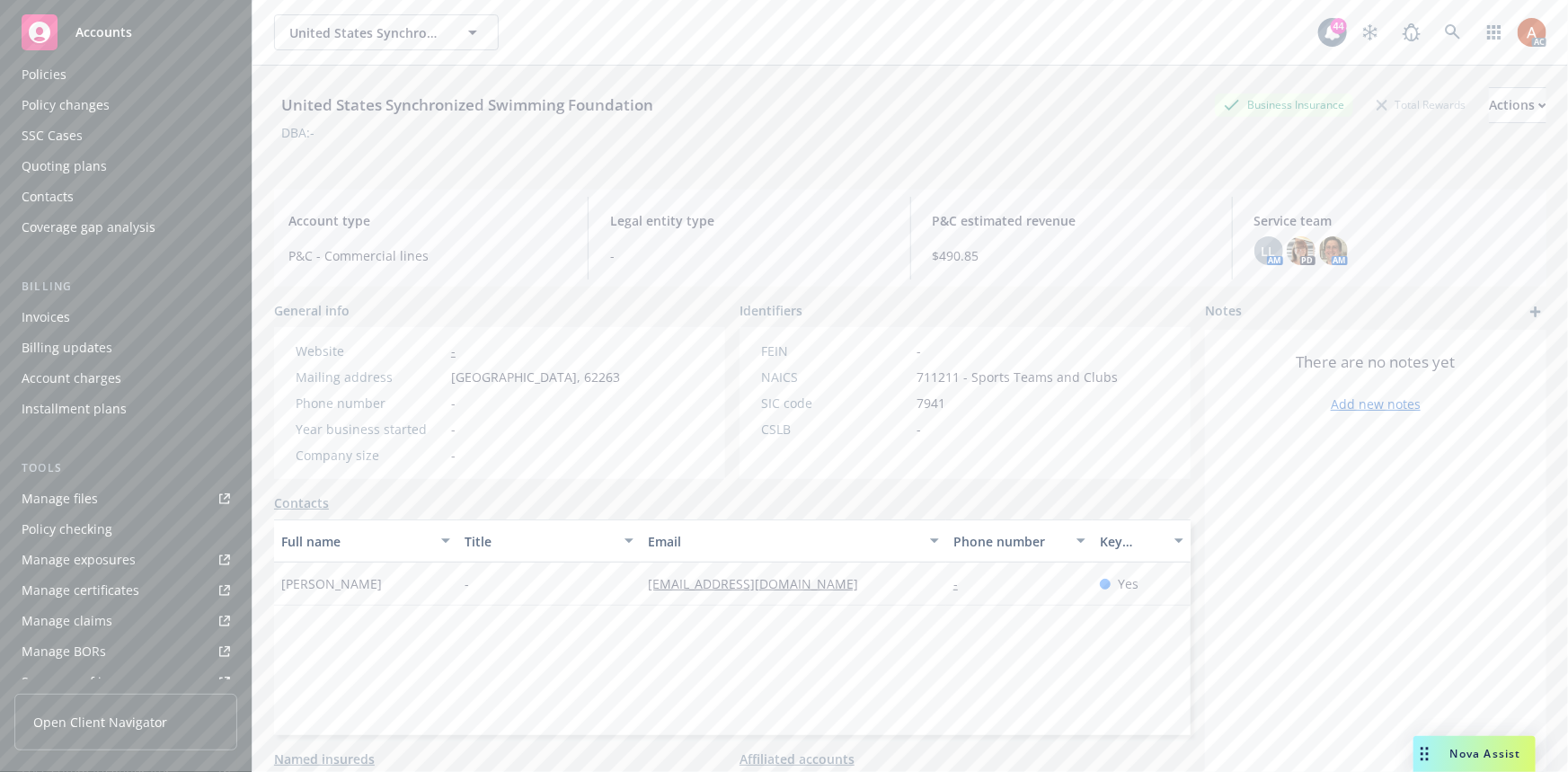
scroll to position [0, 0]
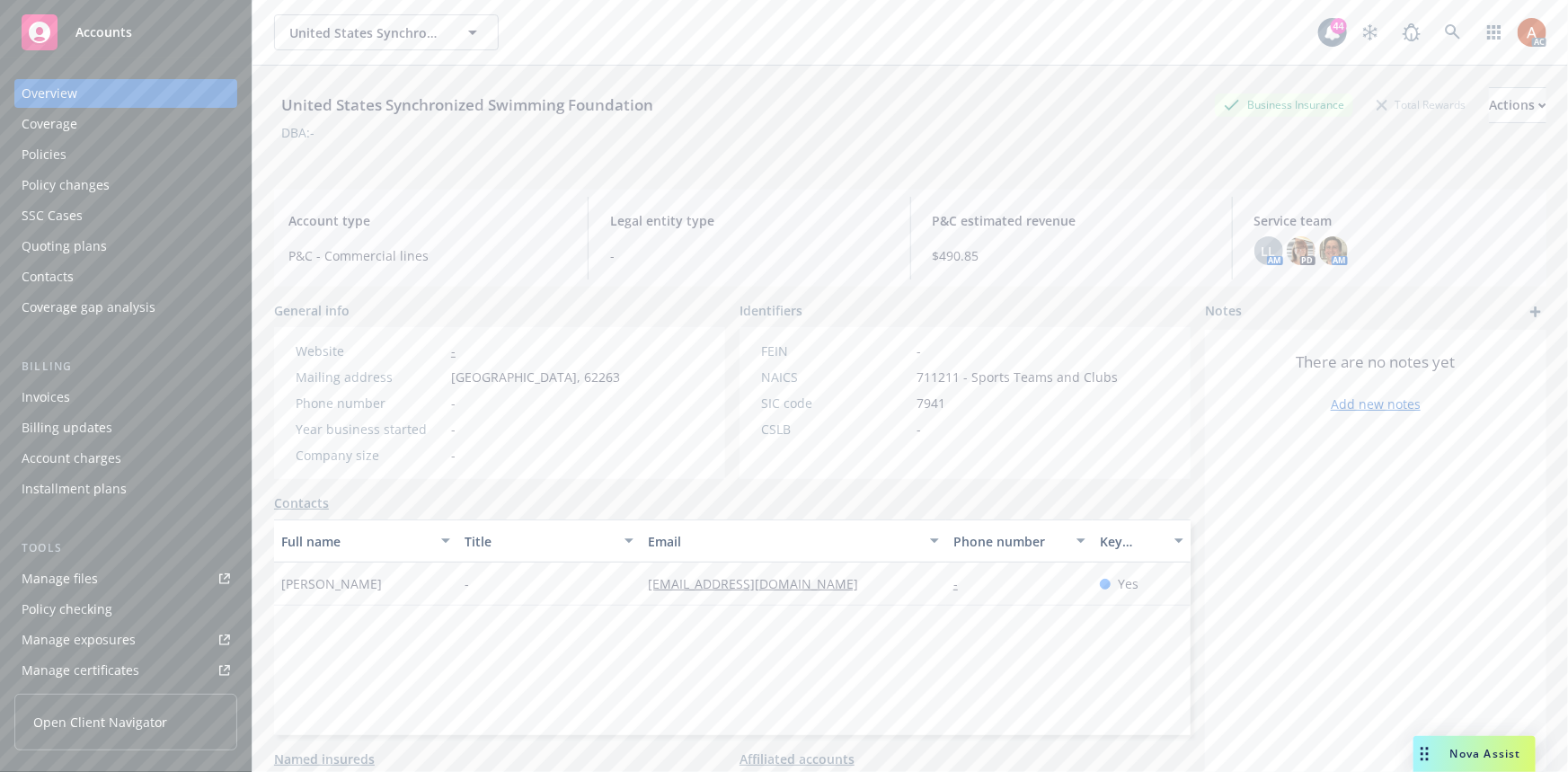
click at [45, 159] on div "Policies" at bounding box center [44, 154] width 45 height 29
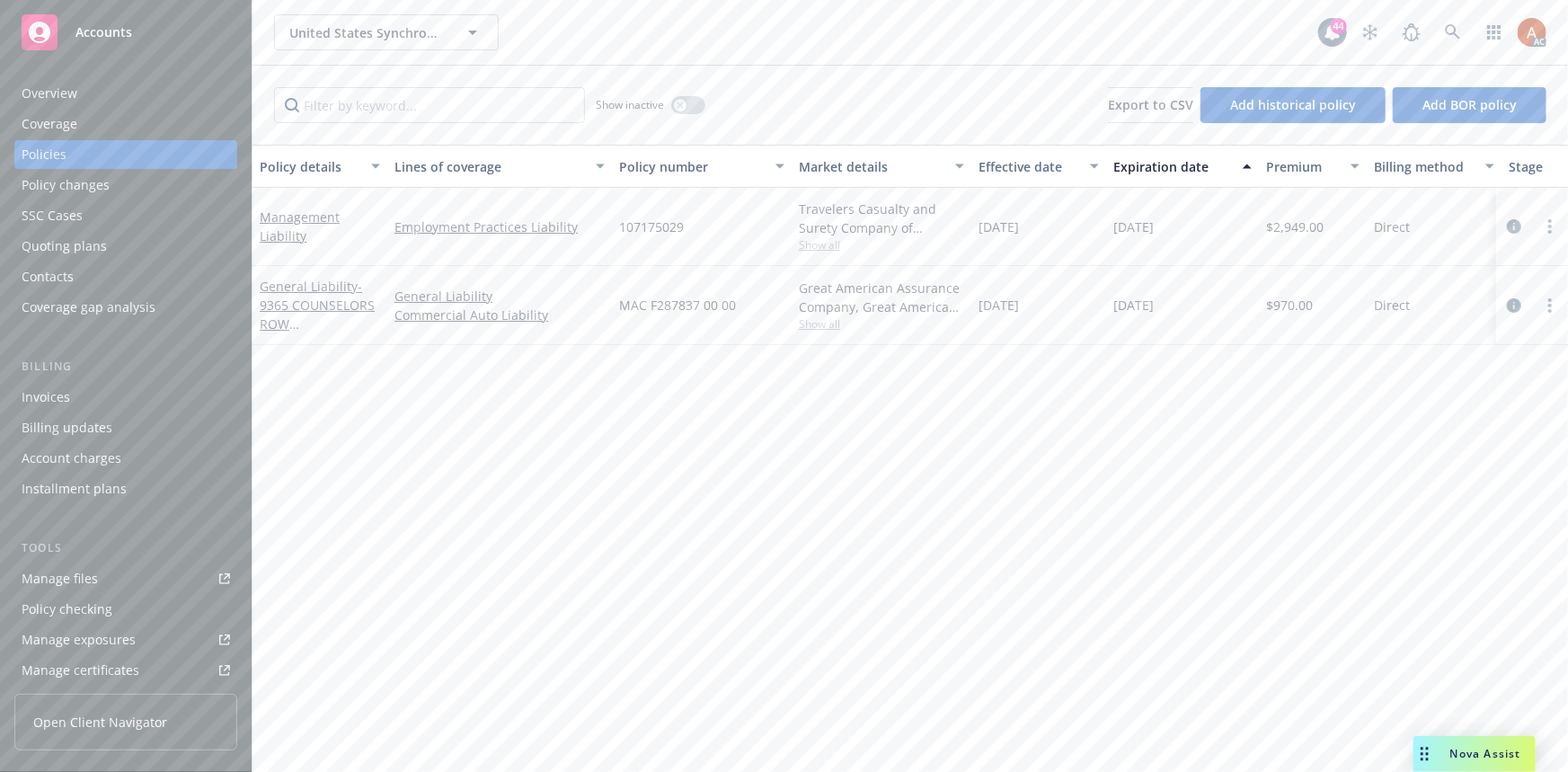
click at [52, 88] on div "Overview" at bounding box center [50, 94] width 55 height 29
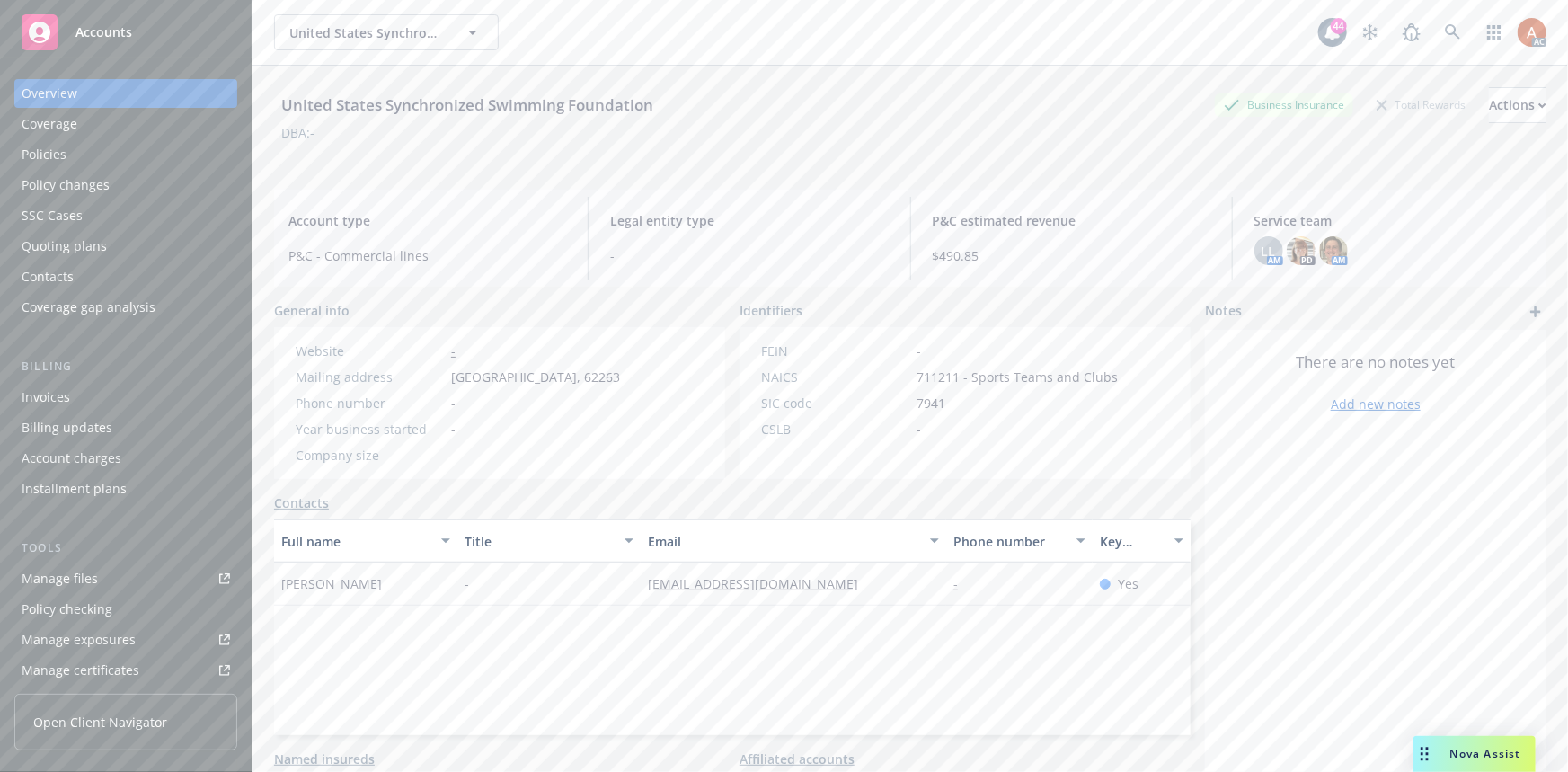
click at [58, 159] on div "Policies" at bounding box center [44, 154] width 45 height 29
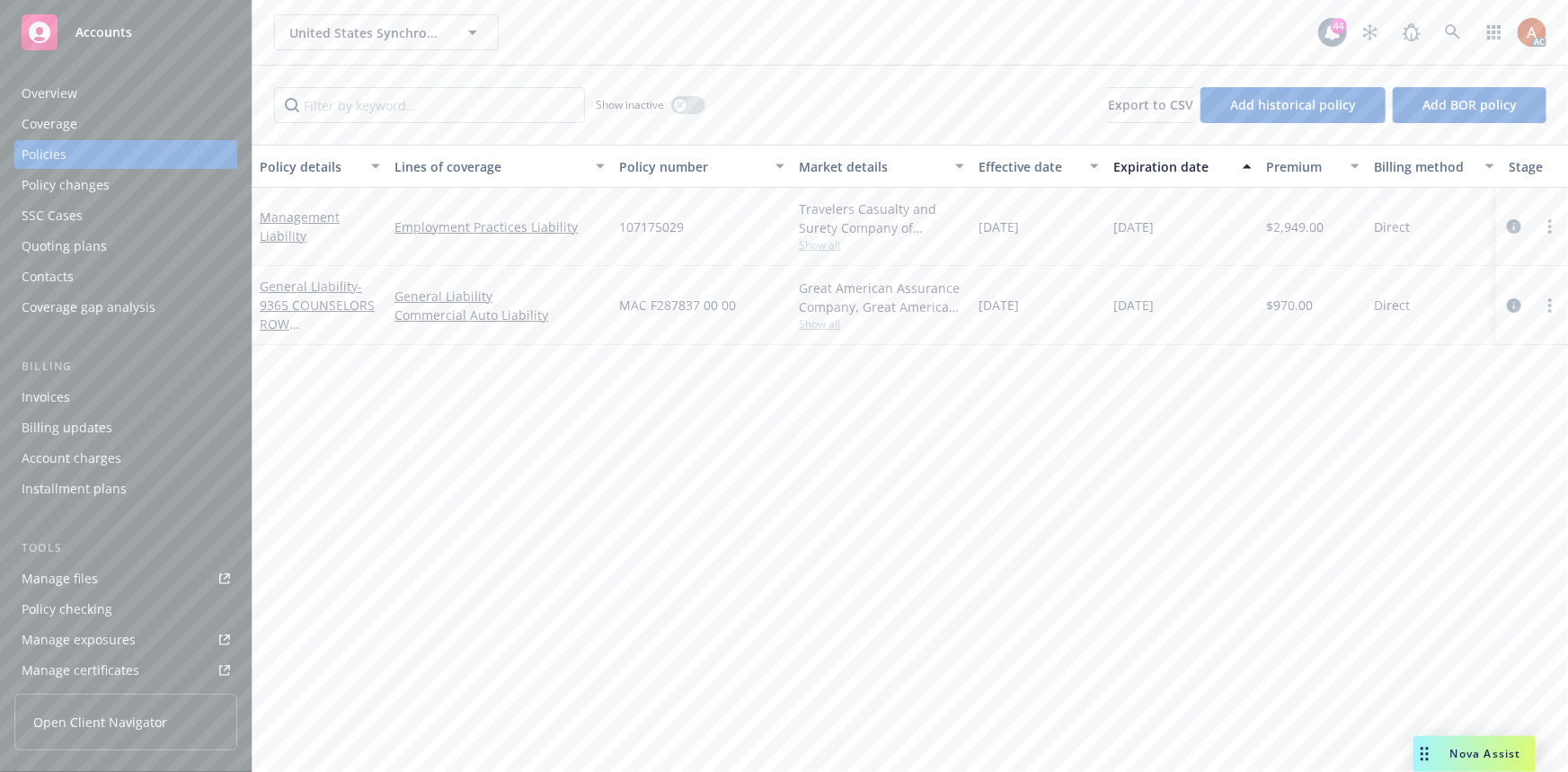
click at [53, 91] on div "Overview" at bounding box center [50, 94] width 55 height 29
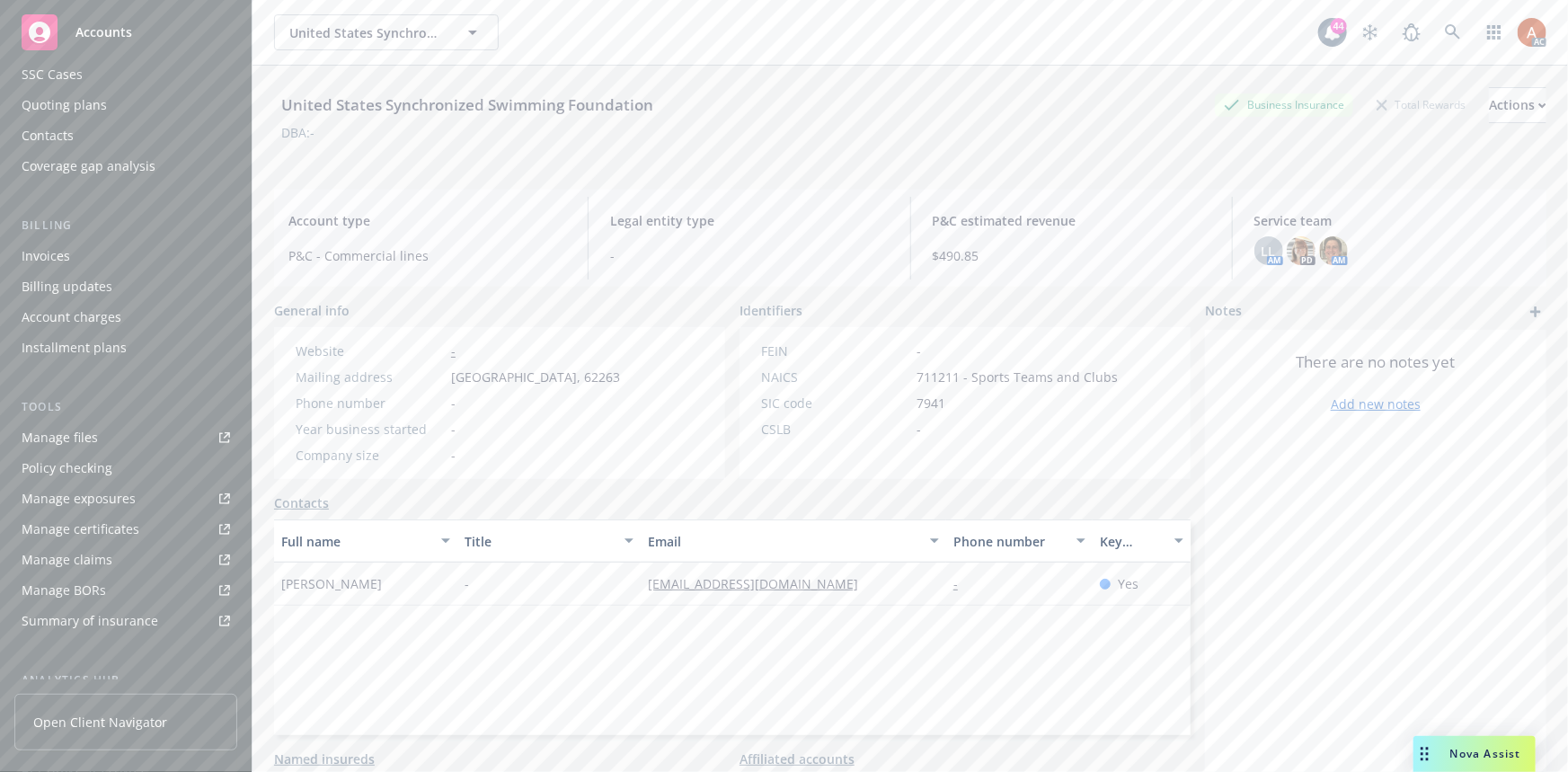
scroll to position [398, 0]
click at [64, 536] on div "Service team" at bounding box center [60, 543] width 77 height 29
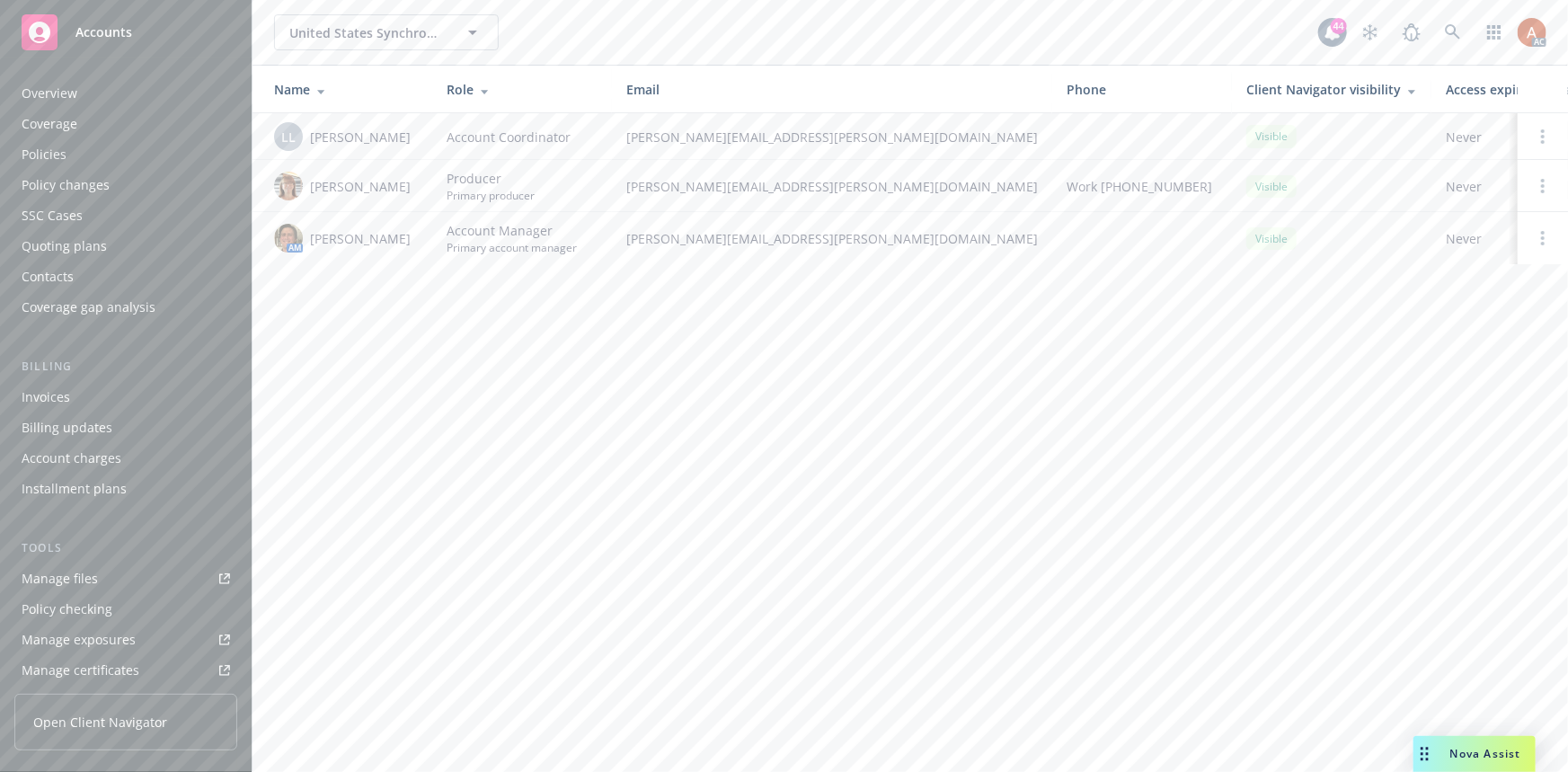
click at [29, 93] on div "Overview" at bounding box center [50, 94] width 55 height 29
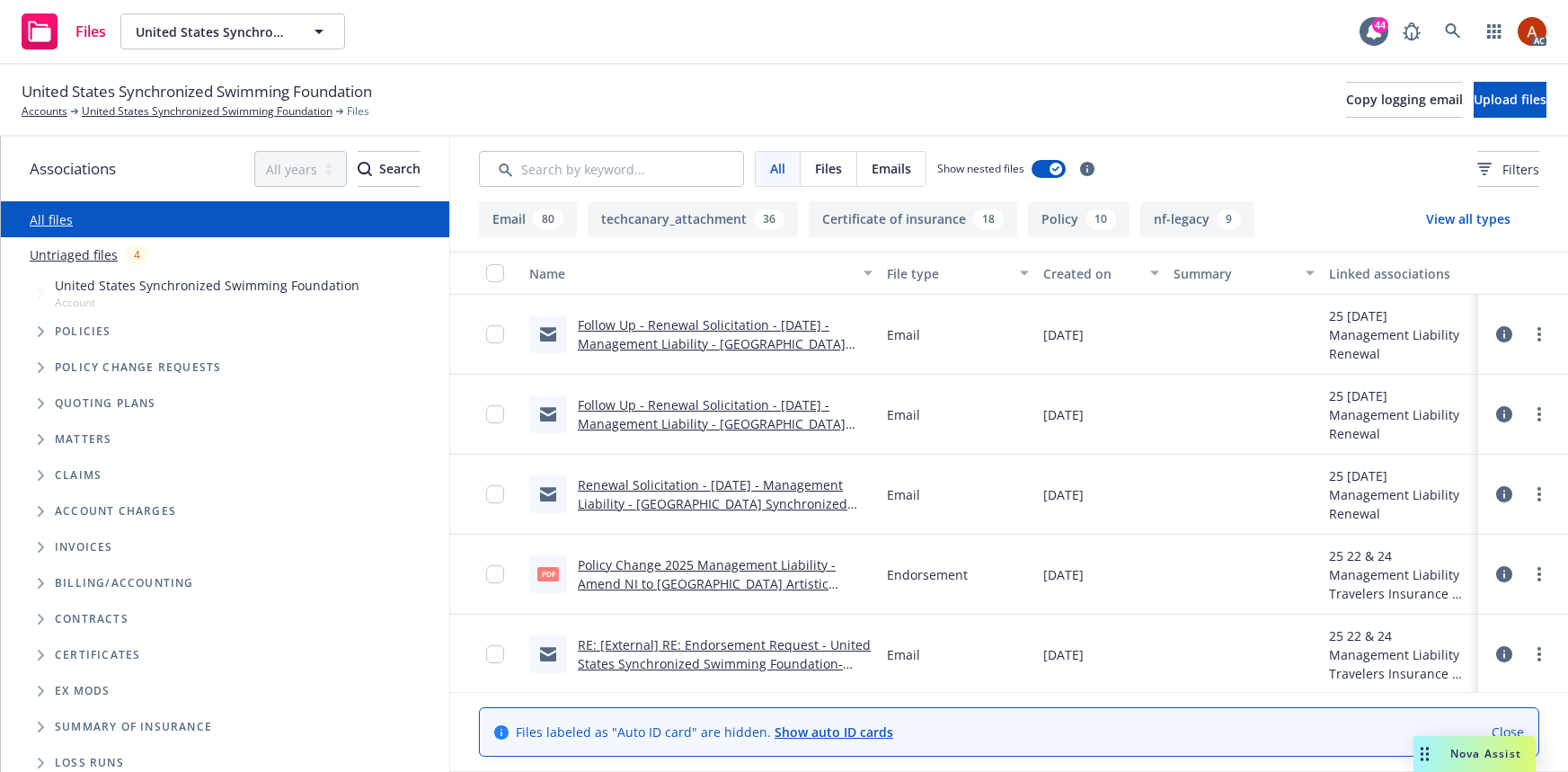
click at [593, 168] on input "Search by keyword..." at bounding box center [610, 169] width 265 height 36
click at [1505, 168] on span "Filters" at bounding box center [1520, 169] width 36 height 19
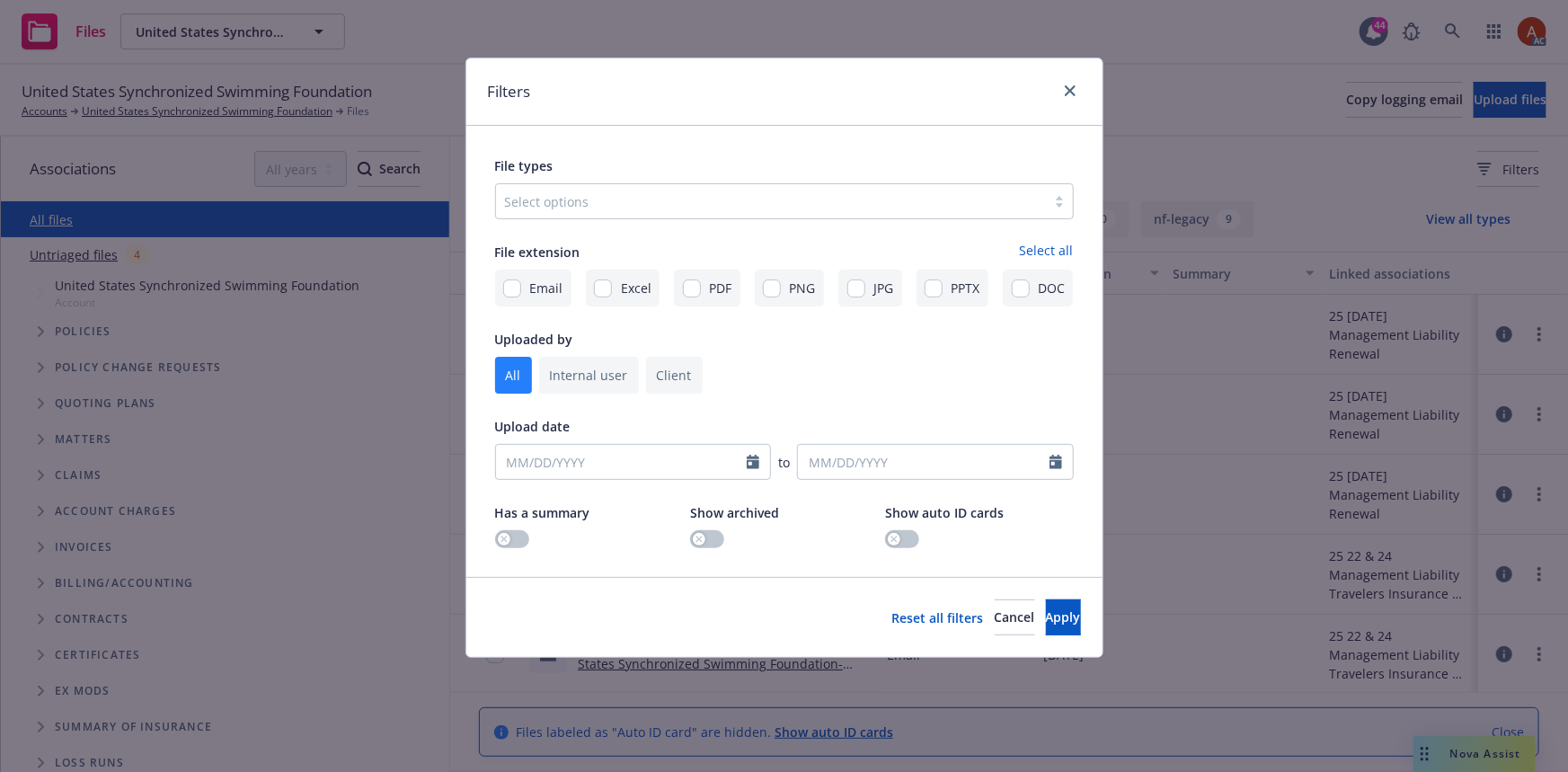
click at [674, 204] on div at bounding box center [771, 201] width 532 height 22
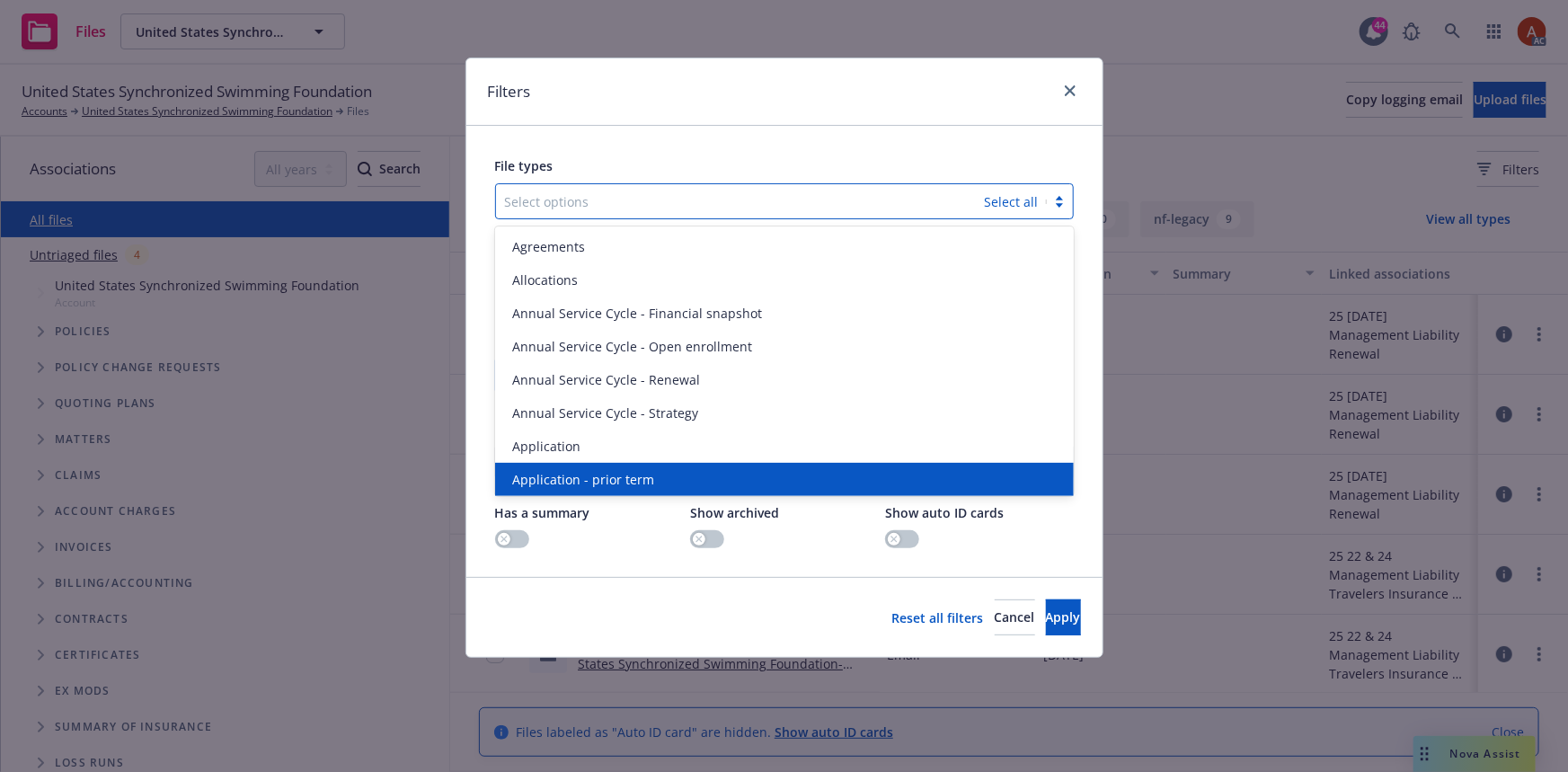
click at [612, 476] on span "Application - prior term" at bounding box center [584, 479] width 142 height 19
click at [612, 476] on span "Application - signed" at bounding box center [573, 479] width 121 height 19
click at [612, 476] on span "Application - unsigned" at bounding box center [581, 479] width 137 height 19
click at [1046, 611] on span "Apply" at bounding box center [1063, 617] width 35 height 17
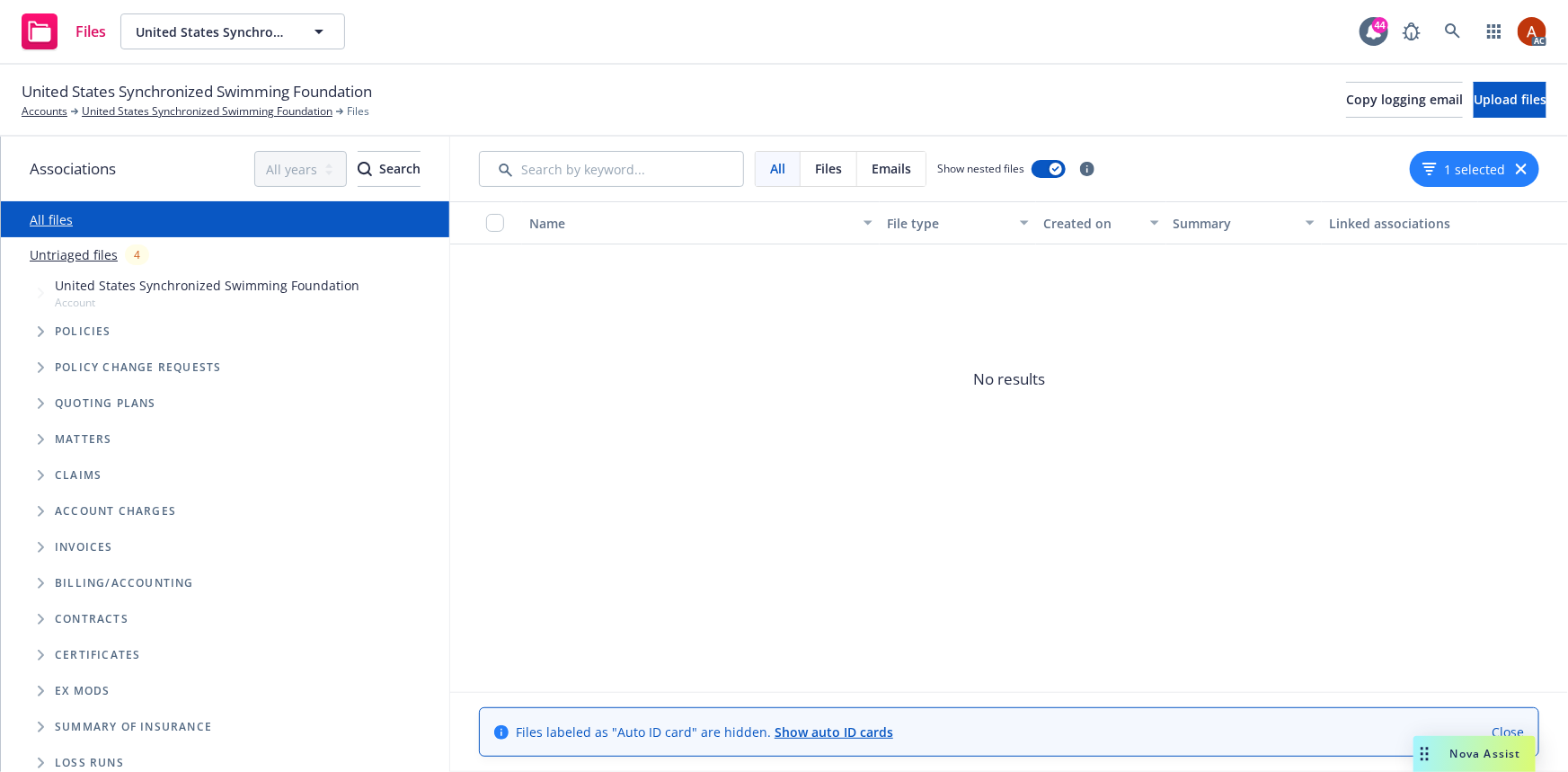
click at [1457, 164] on button "1 selected" at bounding box center [1463, 169] width 82 height 19
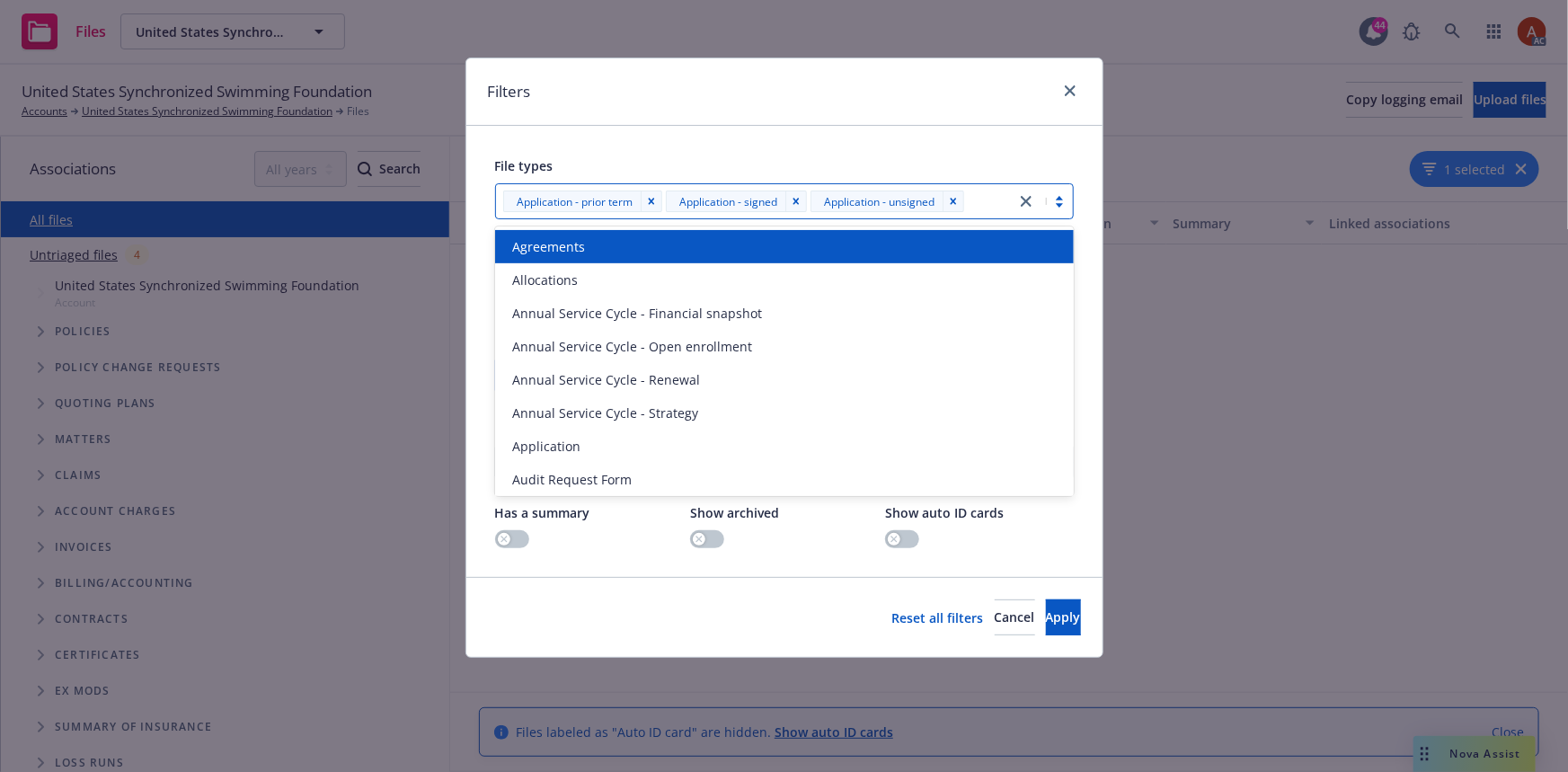
click at [1027, 200] on icon "close" at bounding box center [1026, 201] width 11 height 11
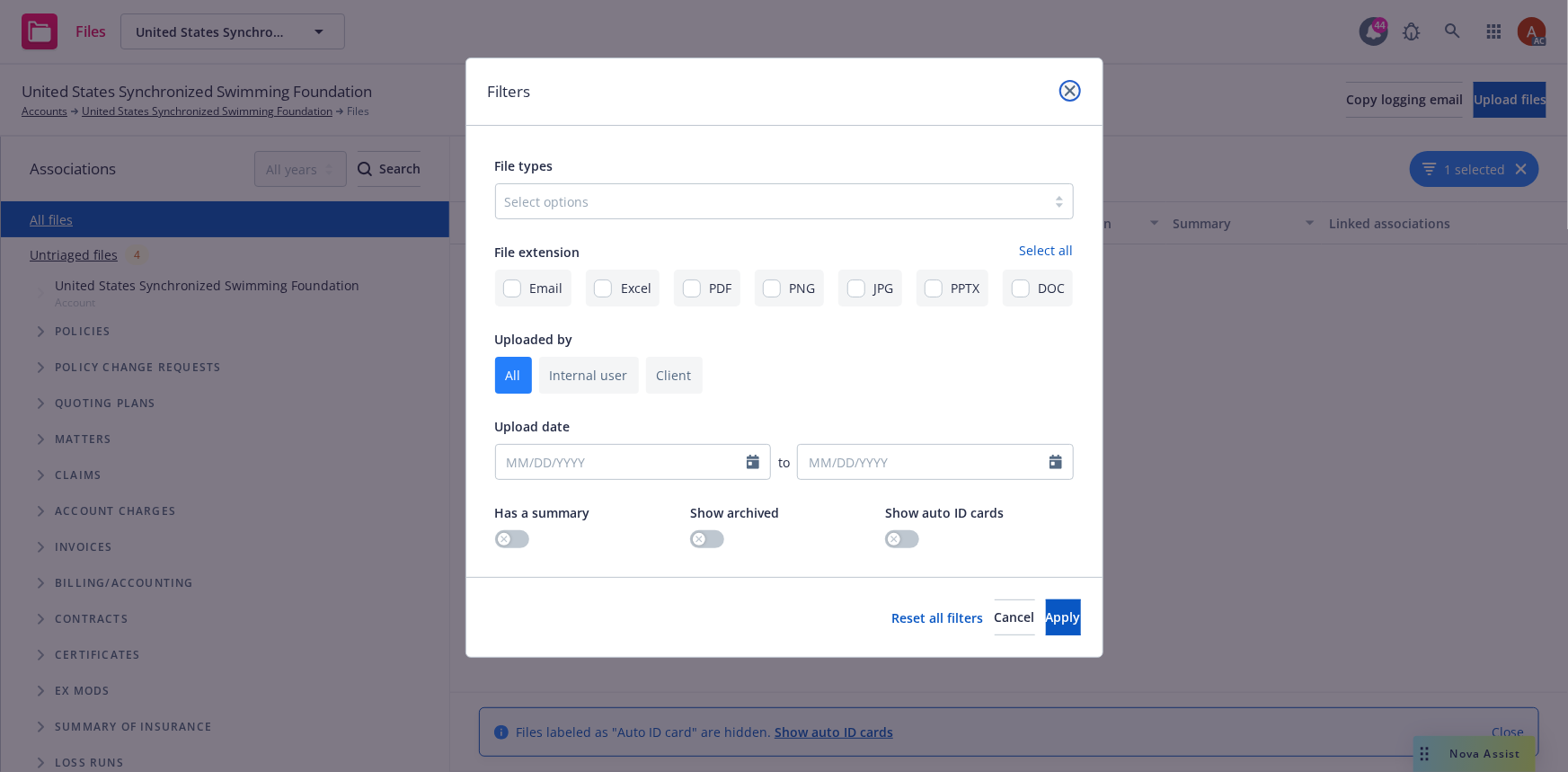
click at [1067, 85] on icon "close" at bounding box center [1070, 90] width 11 height 11
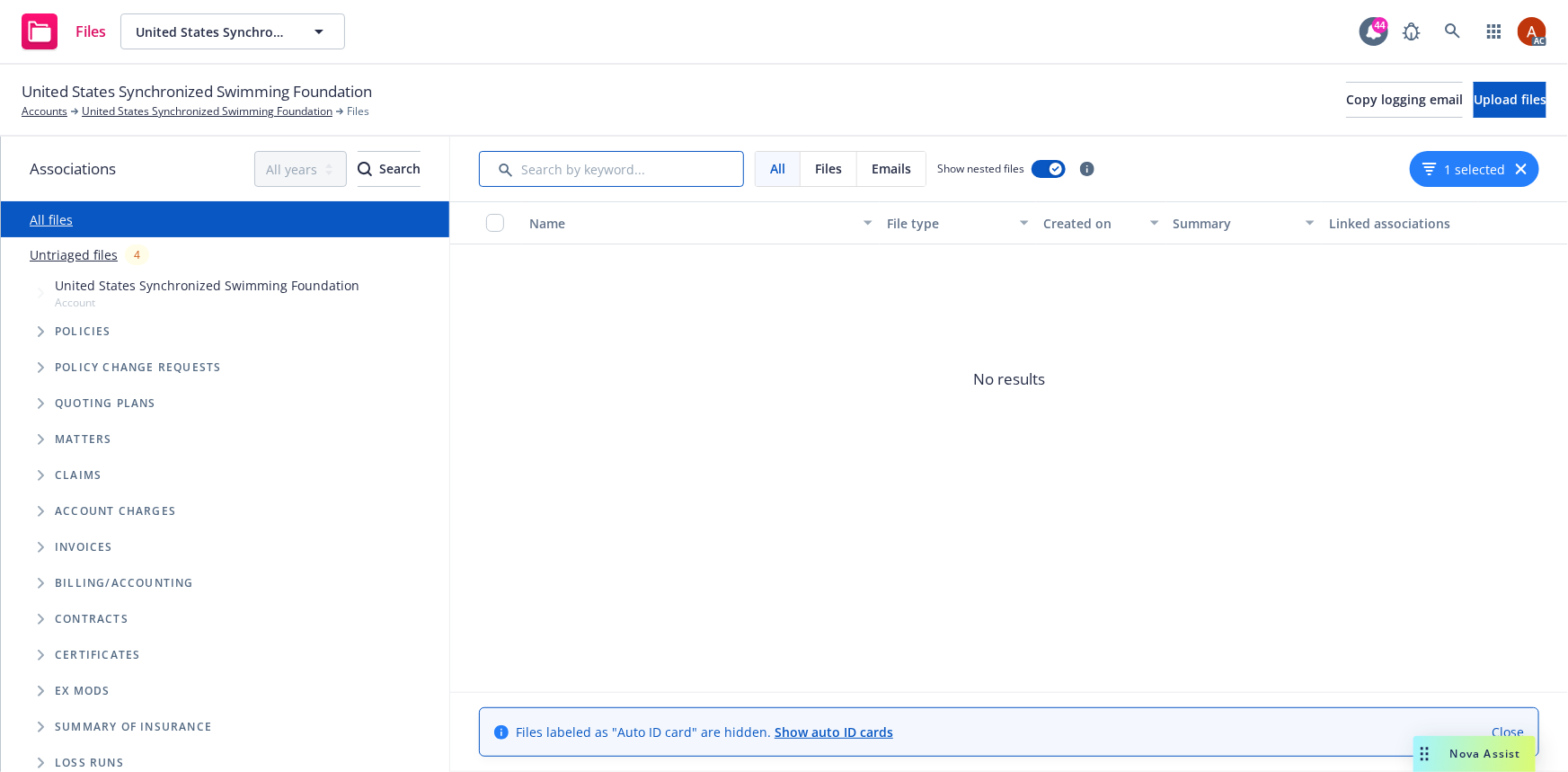
click at [626, 169] on input "Search by keyword..." at bounding box center [610, 169] width 265 height 36
click at [1472, 164] on button "1 selected" at bounding box center [1463, 169] width 82 height 19
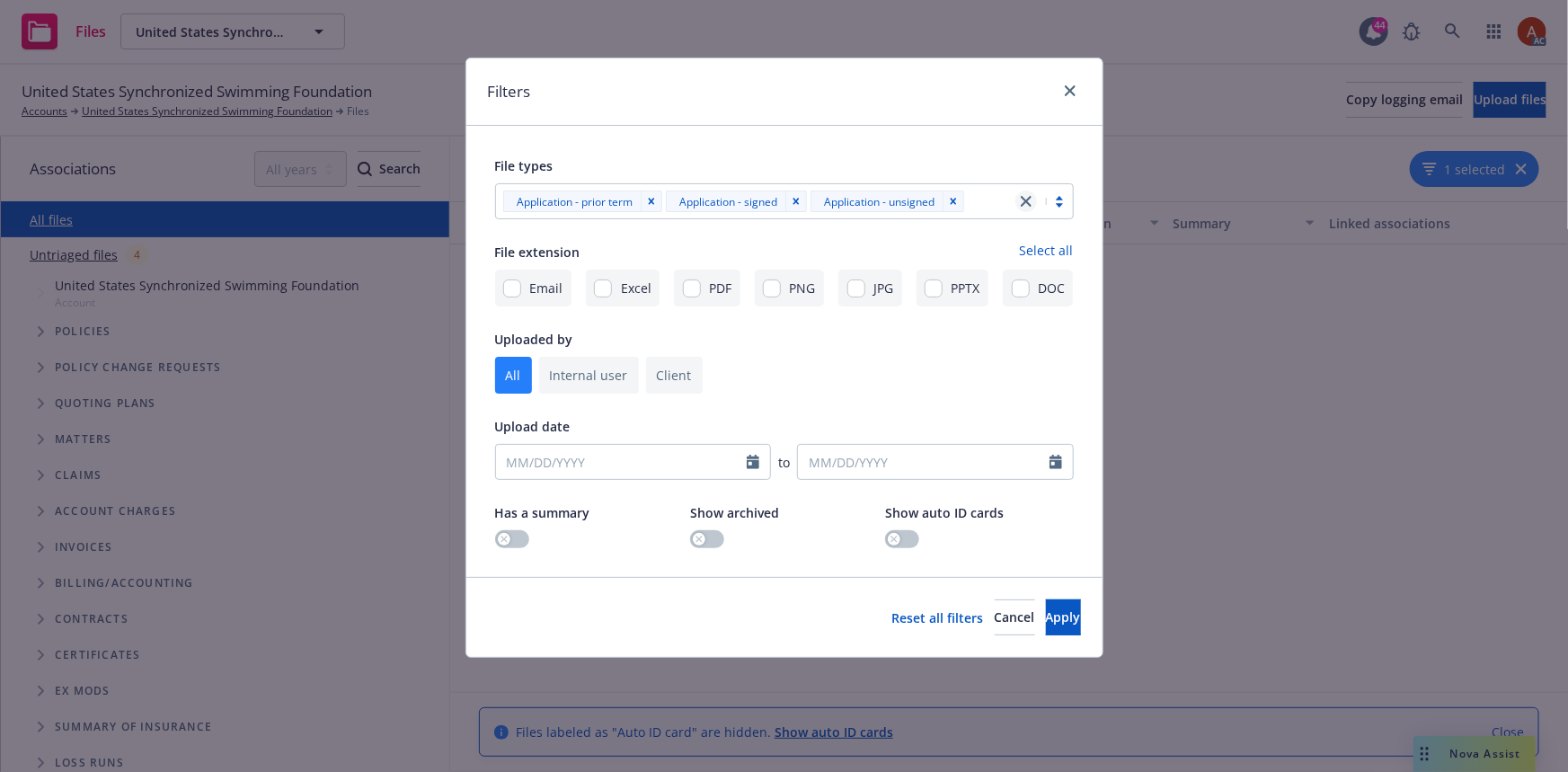
click at [1028, 201] on icon "close" at bounding box center [1026, 201] width 11 height 11
click at [1046, 617] on span "Apply" at bounding box center [1063, 617] width 35 height 17
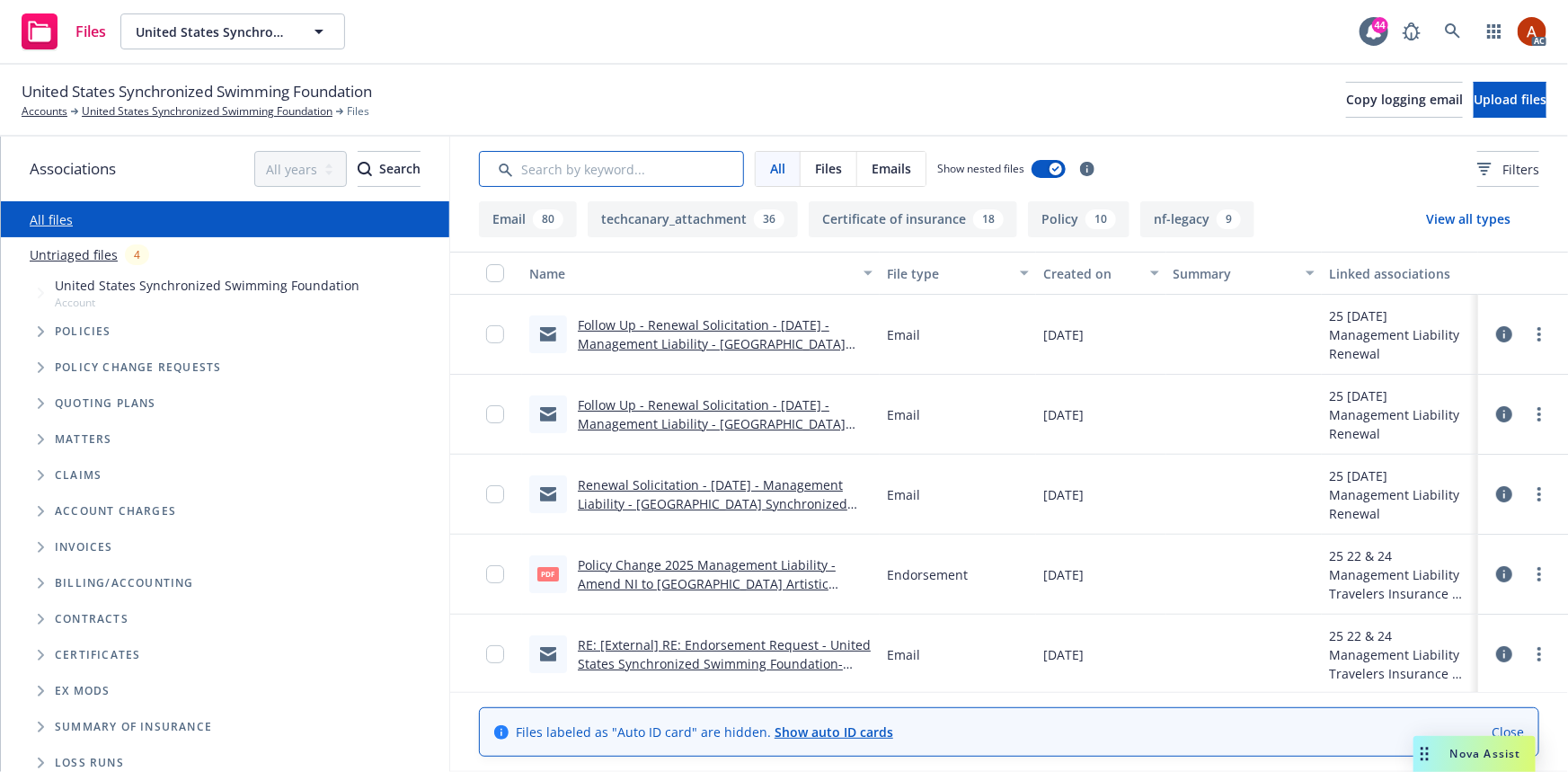
click at [678, 174] on input "Search by keyword..." at bounding box center [610, 169] width 265 height 36
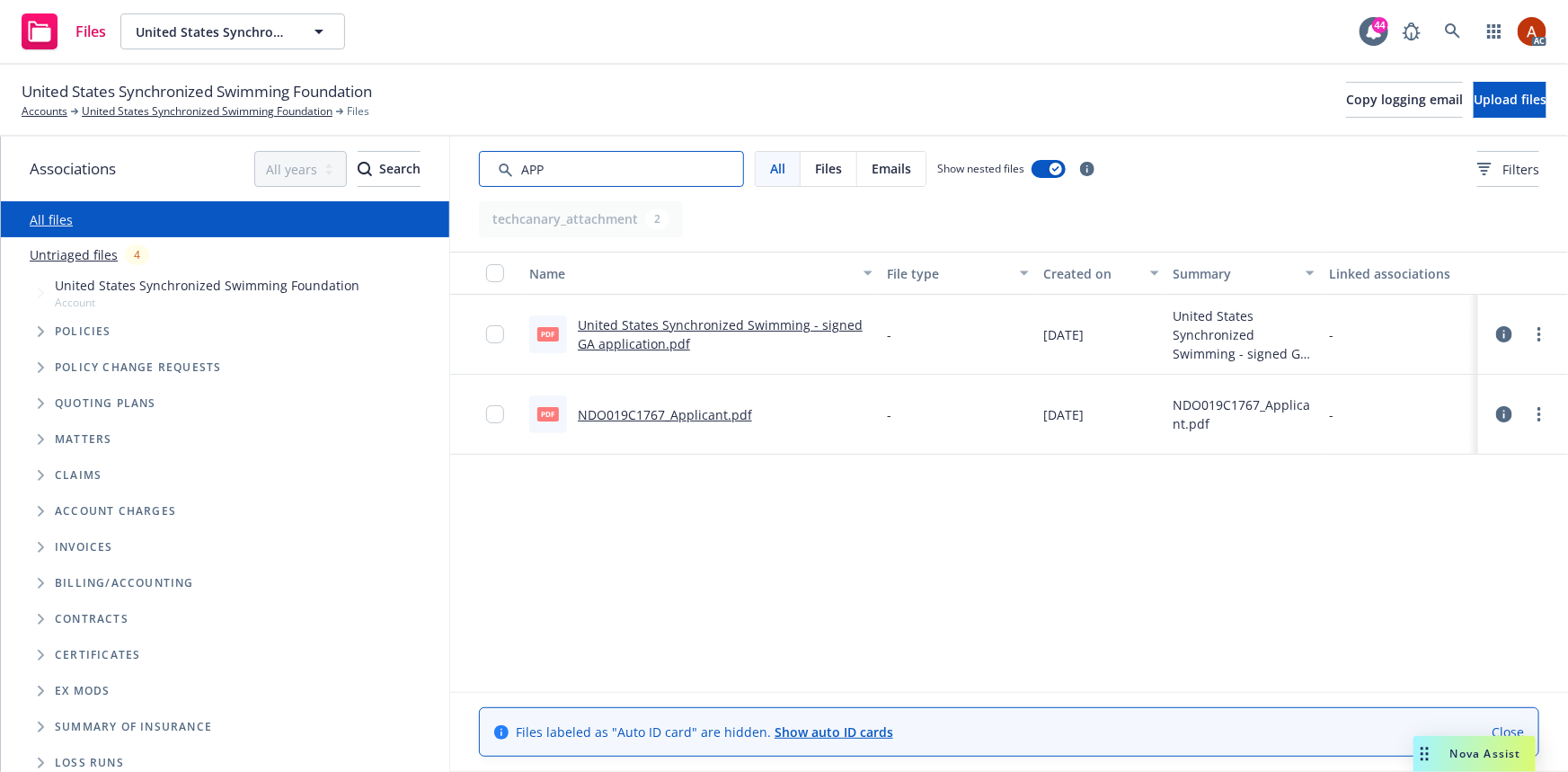
type input "APP"
click at [651, 413] on link "NDO019C1767_Applicant.pdf" at bounding box center [665, 414] width 174 height 17
click at [779, 327] on link "United States Synchronized Swimming - signed GA application.pdf" at bounding box center [720, 335] width 285 height 36
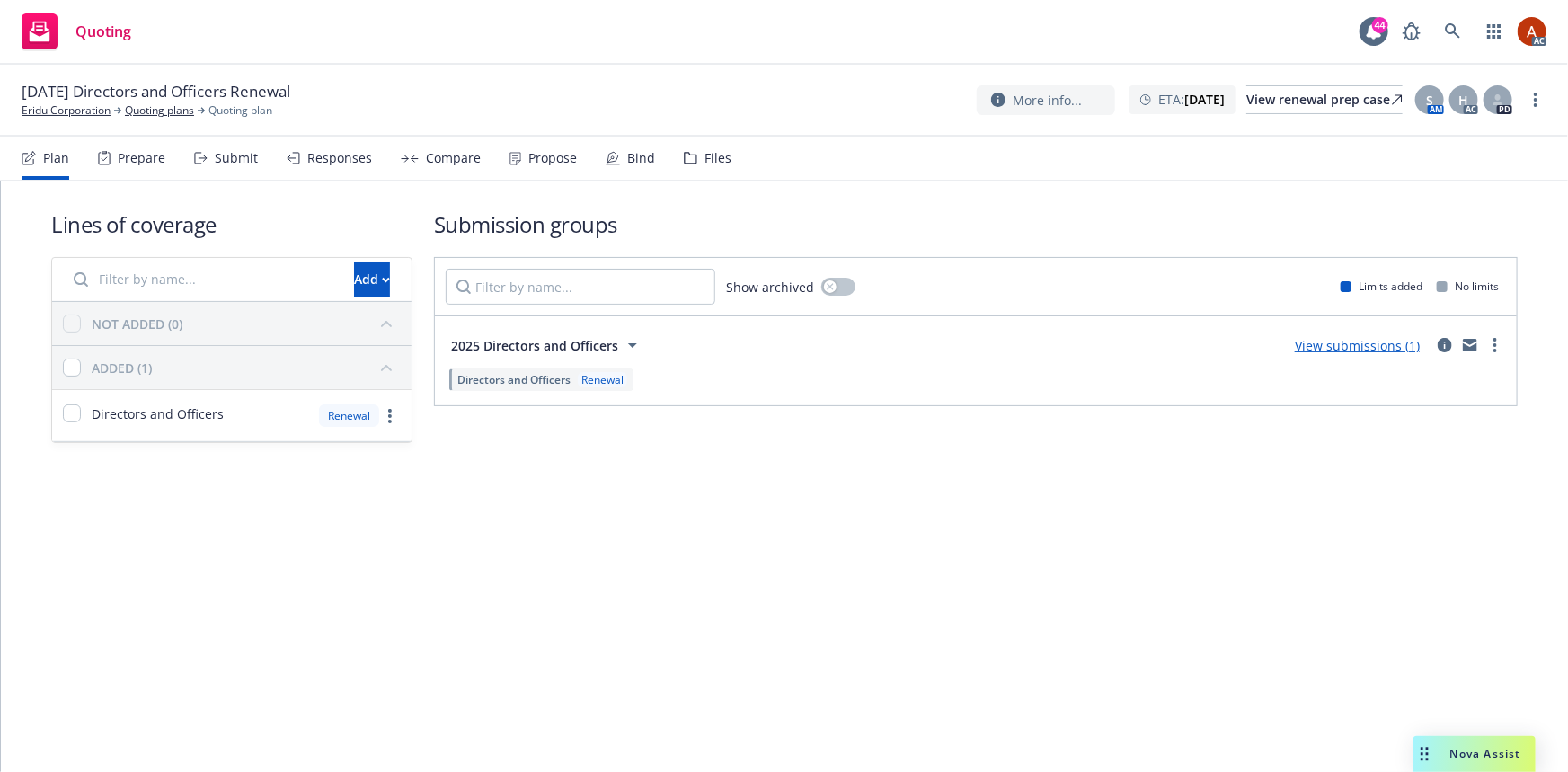
click at [120, 164] on div "Prepare" at bounding box center [142, 158] width 48 height 14
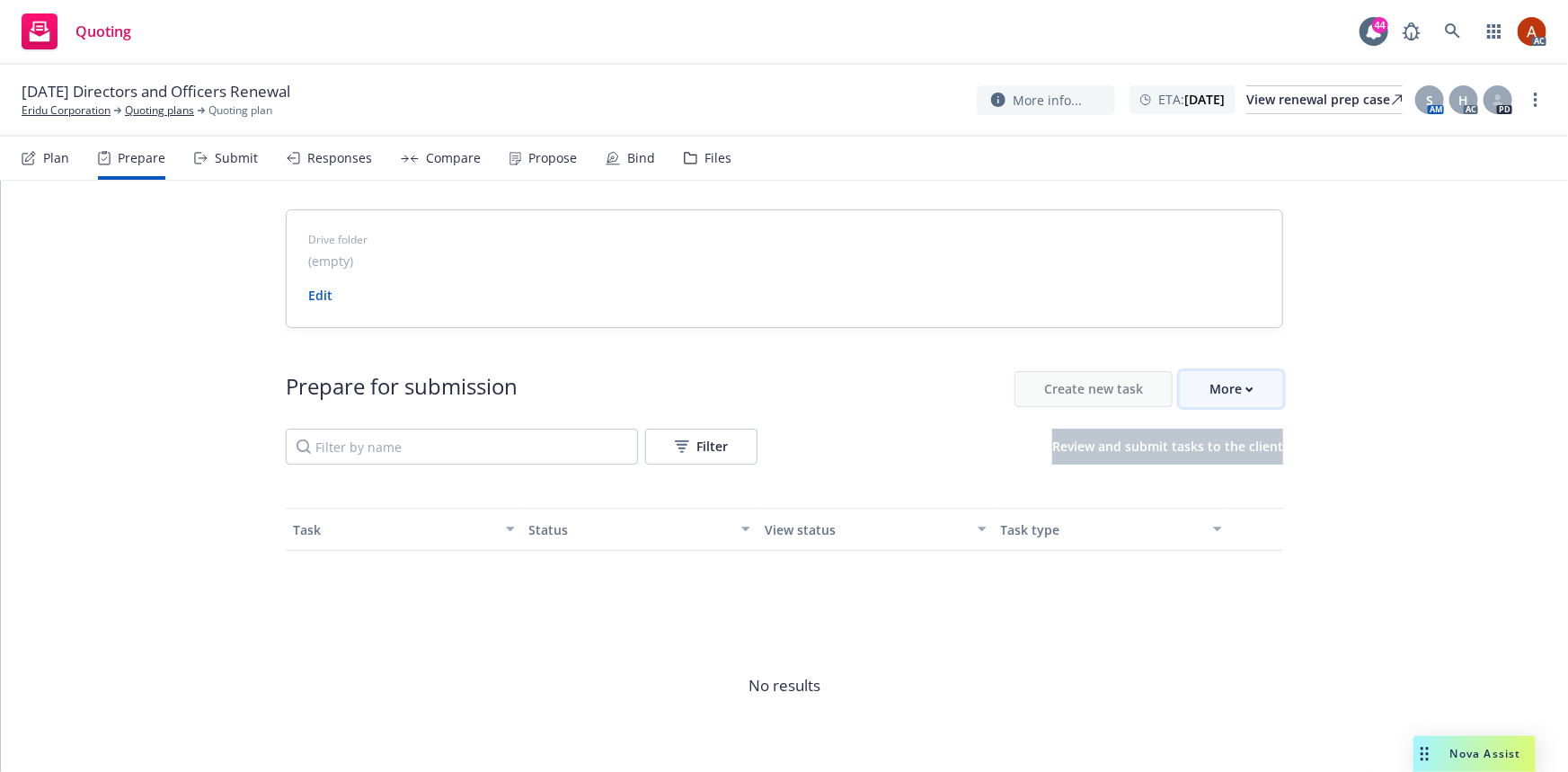
click at [1219, 394] on div "More" at bounding box center [1231, 389] width 44 height 34
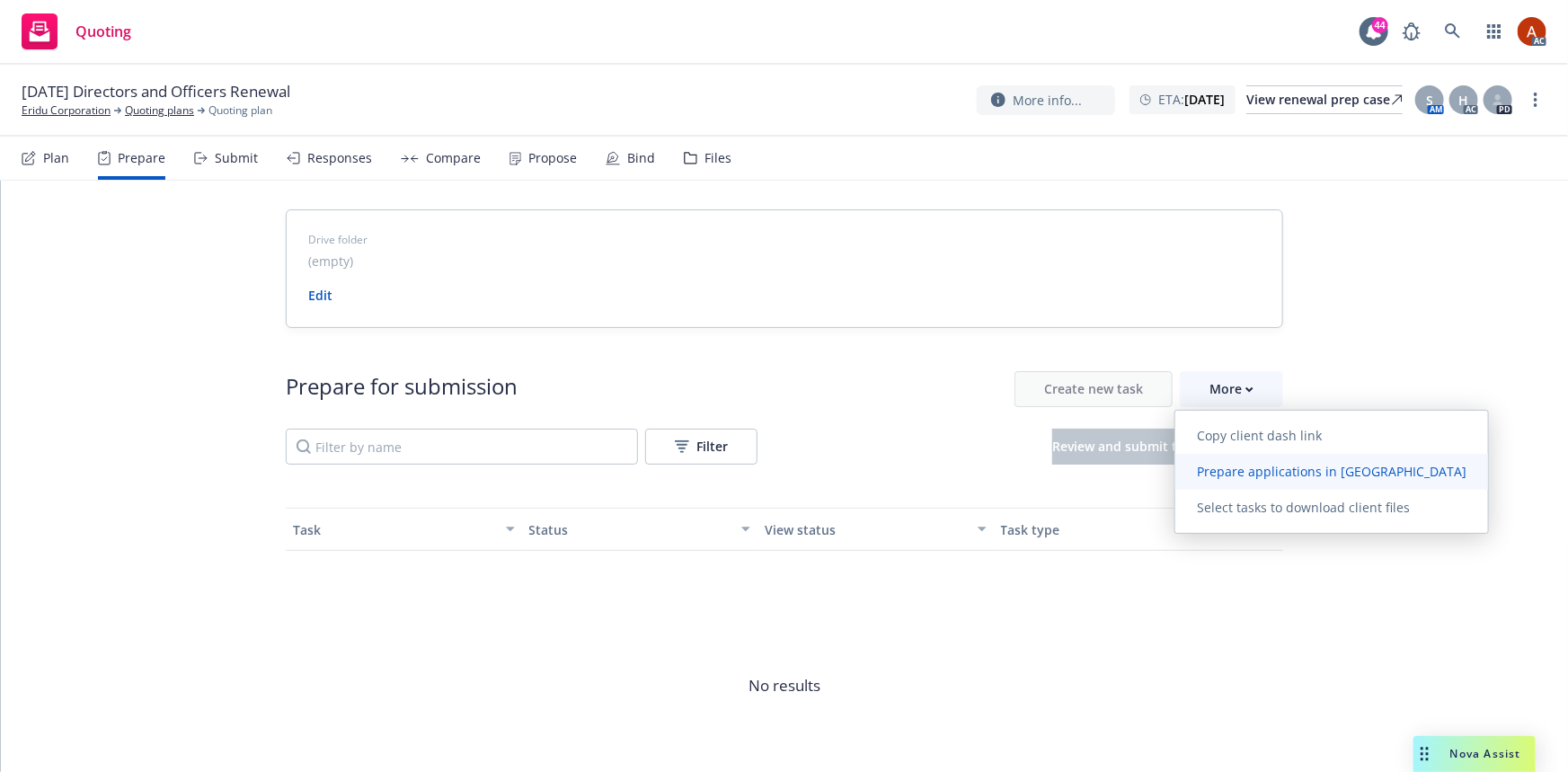
click at [1241, 475] on span "Prepare applications in [GEOGRAPHIC_DATA]" at bounding box center [1331, 472] width 313 height 17
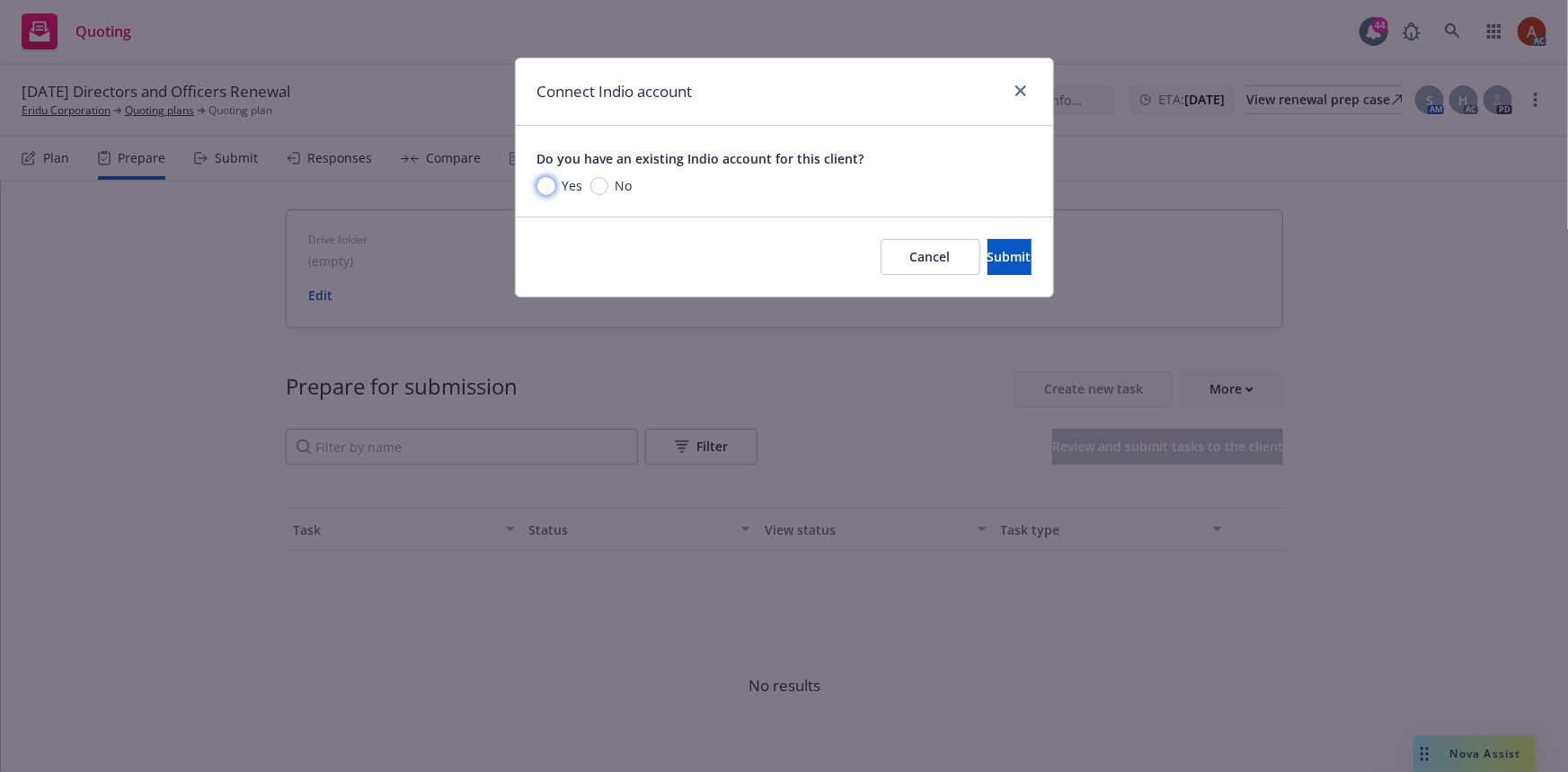
click at [543, 184] on input "Yes" at bounding box center [546, 186] width 18 height 18
radio input "true"
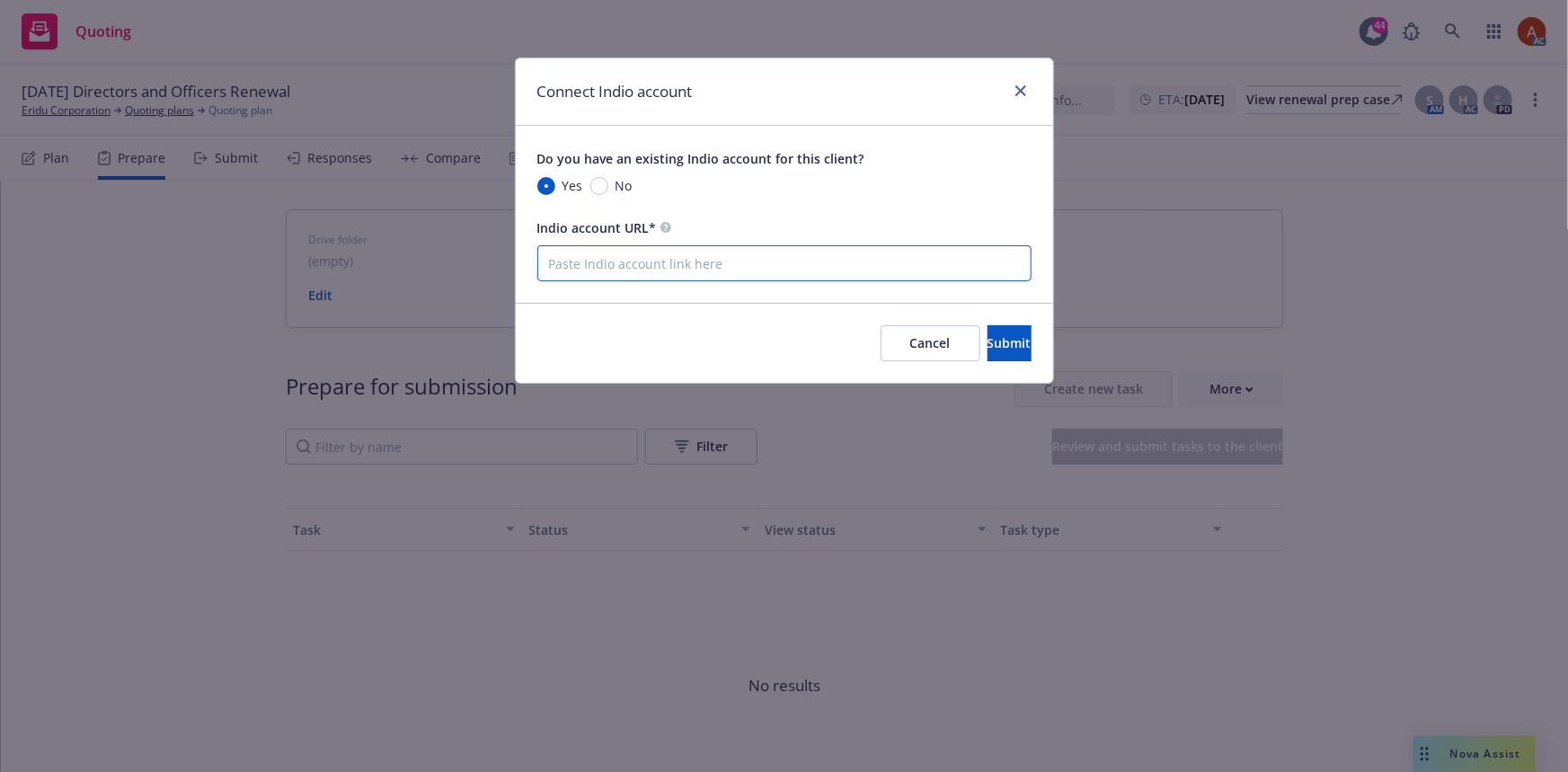
drag, startPoint x: 589, startPoint y: 262, endPoint x: 599, endPoint y: 264, distance: 10.2
click at [589, 262] on input "Indio account URL*" at bounding box center [784, 263] width 494 height 36
paste input "https://newfront.useindio.com/accounts/5637450/submissions"
type input "https://newfront.useindio.com/accounts/5637450/submissions"
click at [989, 341] on span "Submit" at bounding box center [1009, 342] width 44 height 17
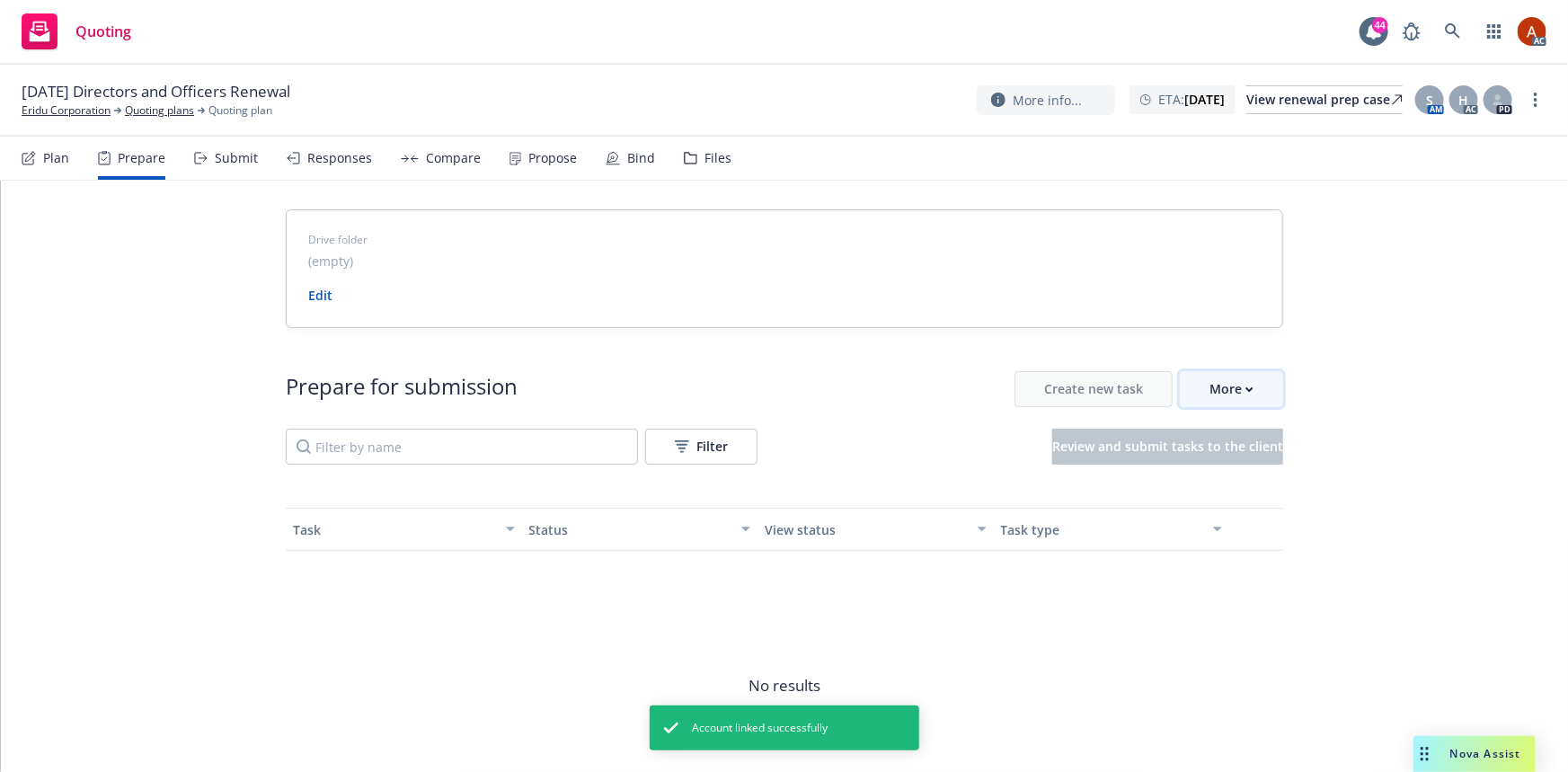
click at [1211, 386] on div "More" at bounding box center [1231, 389] width 44 height 34
drag, startPoint x: 138, startPoint y: 105, endPoint x: 147, endPoint y: 105, distance: 9.0
click at [138, 105] on link "Quoting plans" at bounding box center [160, 110] width 69 height 16
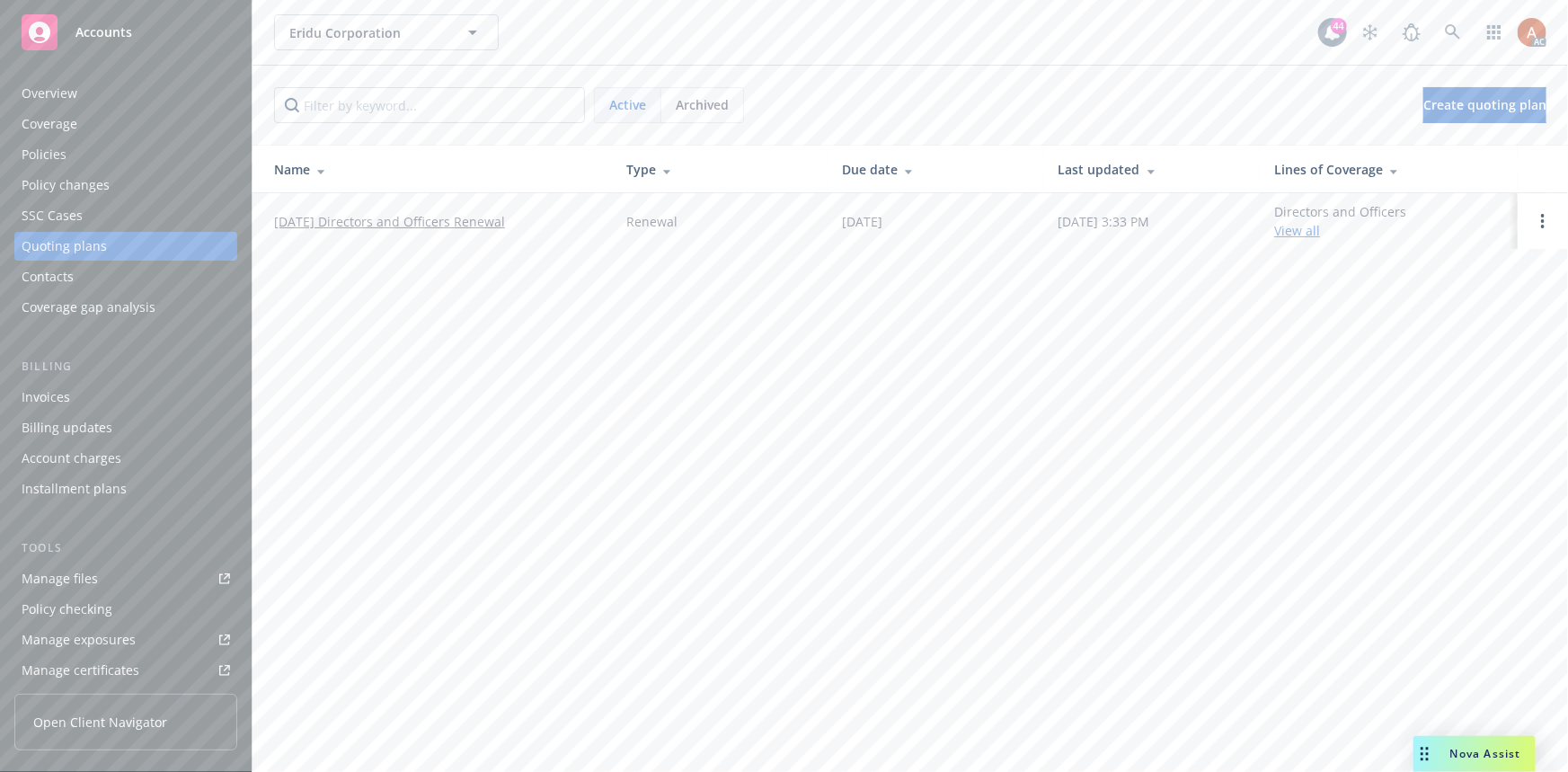
click at [694, 119] on div "Archived" at bounding box center [701, 105] width 81 height 34
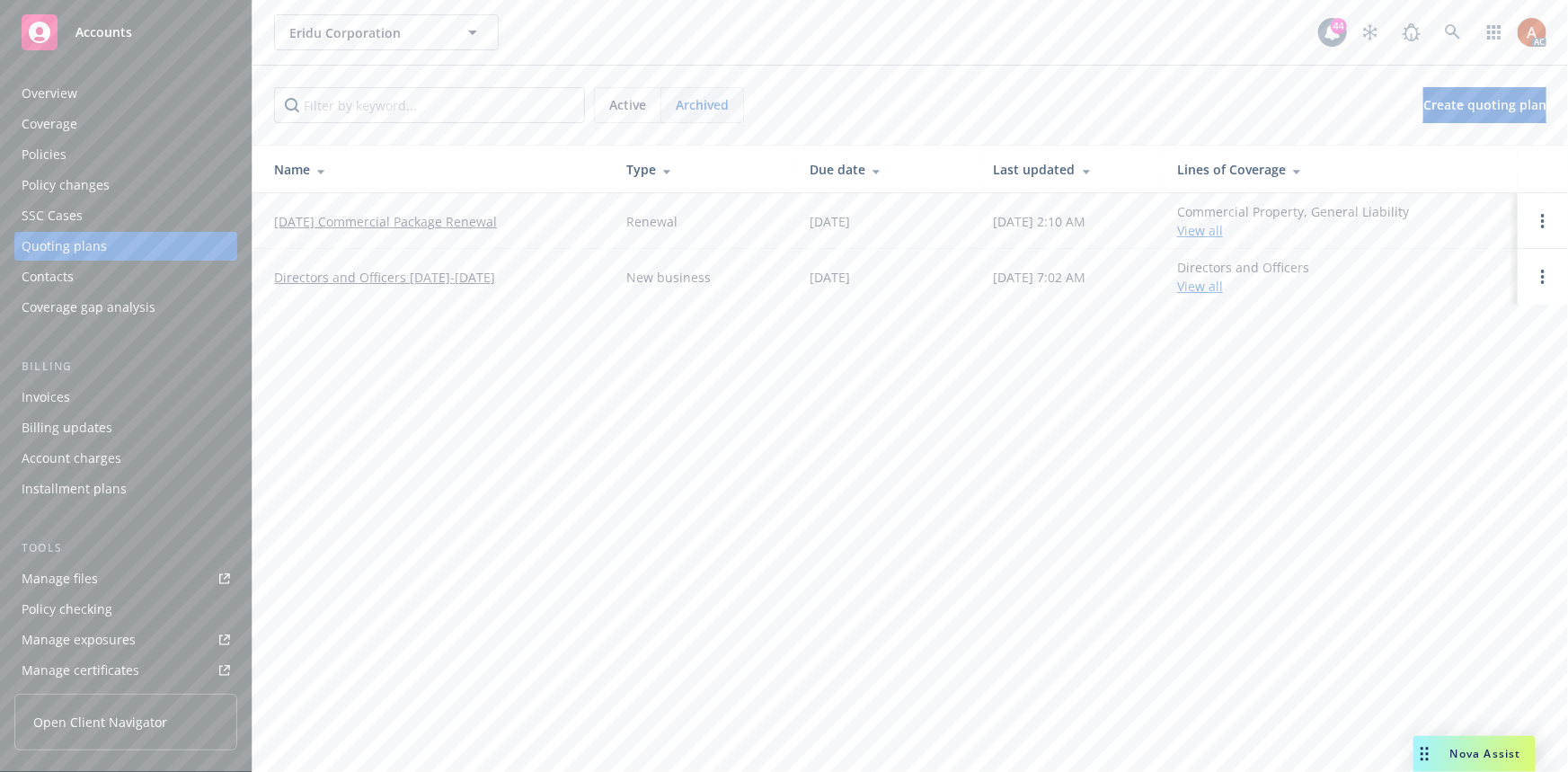
click at [647, 104] on div "Active" at bounding box center [628, 105] width 66 height 34
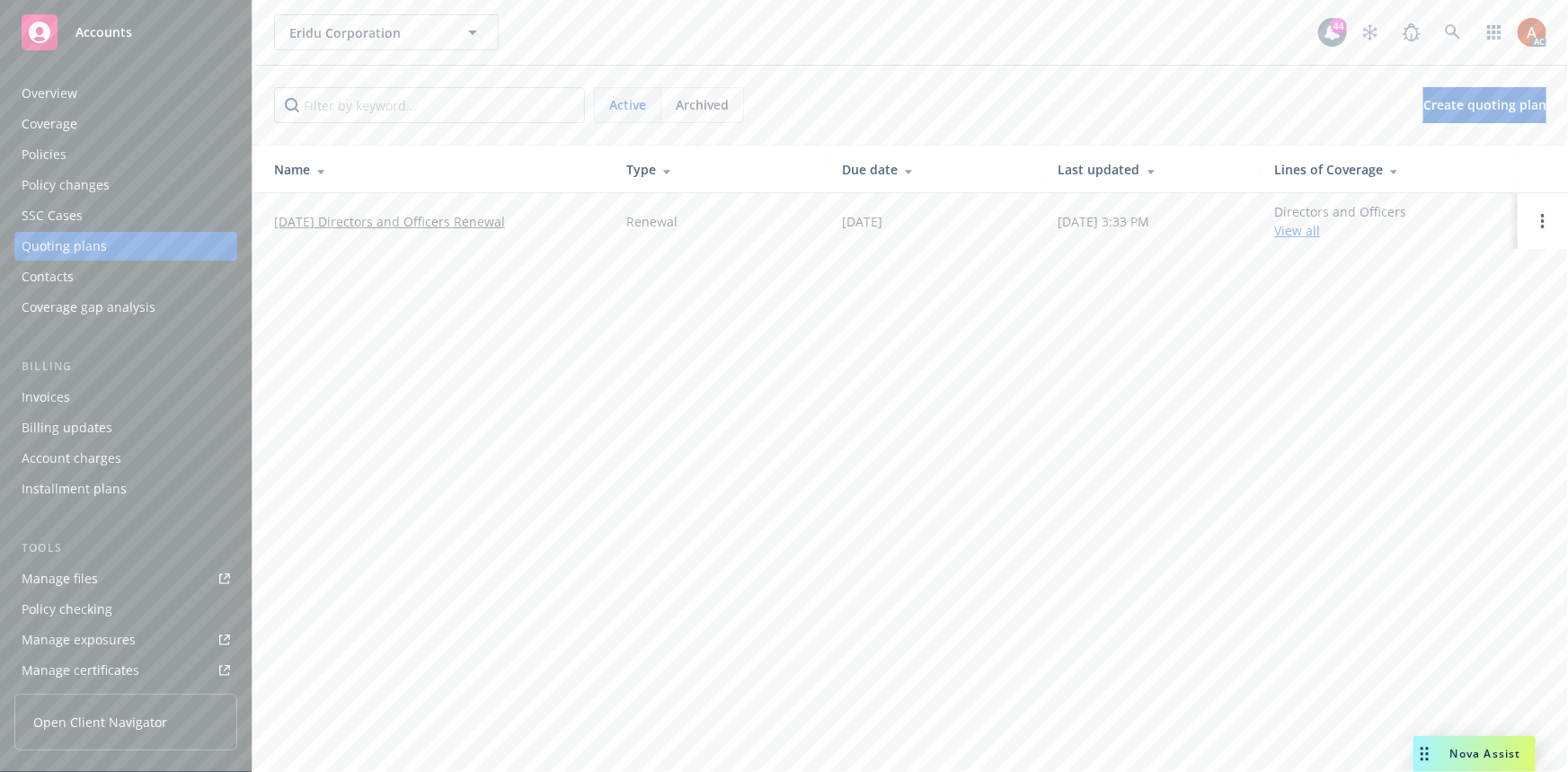
click at [52, 153] on div "Policies" at bounding box center [44, 154] width 45 height 29
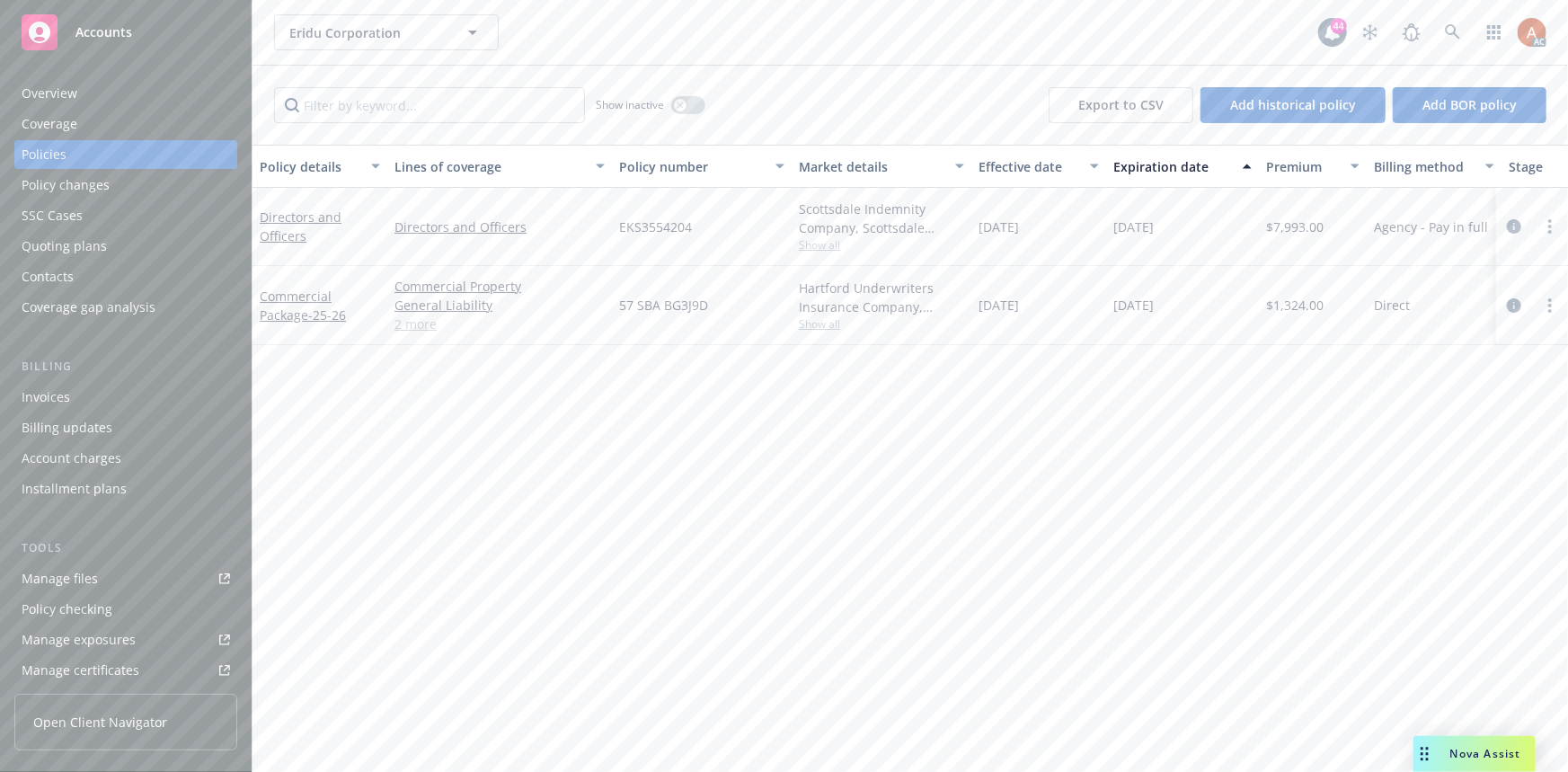
click at [410, 324] on link "2 more" at bounding box center [499, 324] width 210 height 19
click at [54, 94] on div "Overview" at bounding box center [50, 94] width 55 height 29
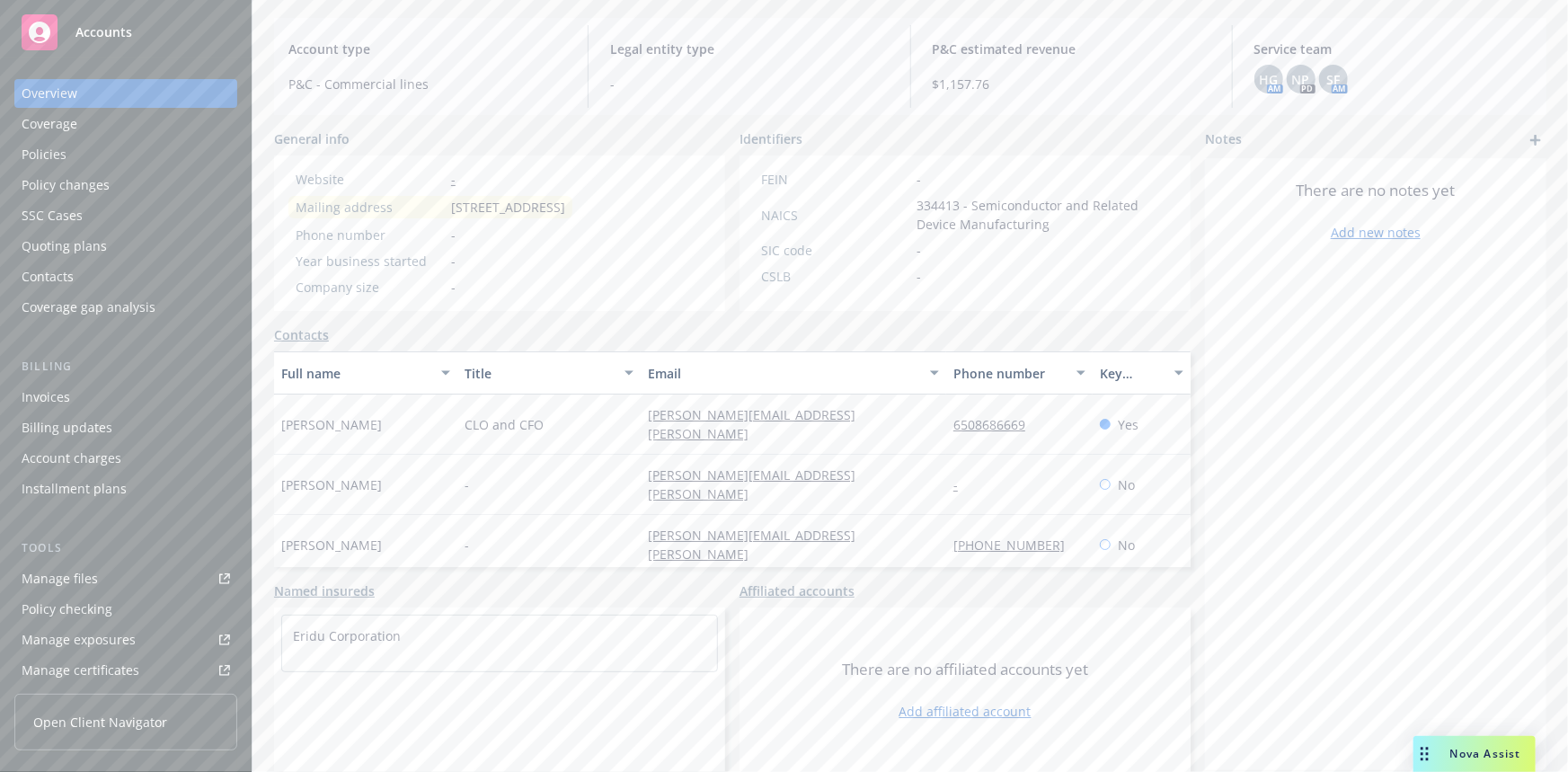
scroll to position [189, 0]
drag, startPoint x: 613, startPoint y: 408, endPoint x: 791, endPoint y: 414, distance: 178.1
click at [791, 414] on div "[PERSON_NAME] CLO and CFO [PERSON_NAME][EMAIL_ADDRESS][PERSON_NAME] 6508686669 …" at bounding box center [732, 424] width 917 height 60
copy div "[PERSON_NAME][EMAIL_ADDRESS][PERSON_NAME]"
click at [946, 454] on div "-" at bounding box center [1019, 484] width 146 height 60
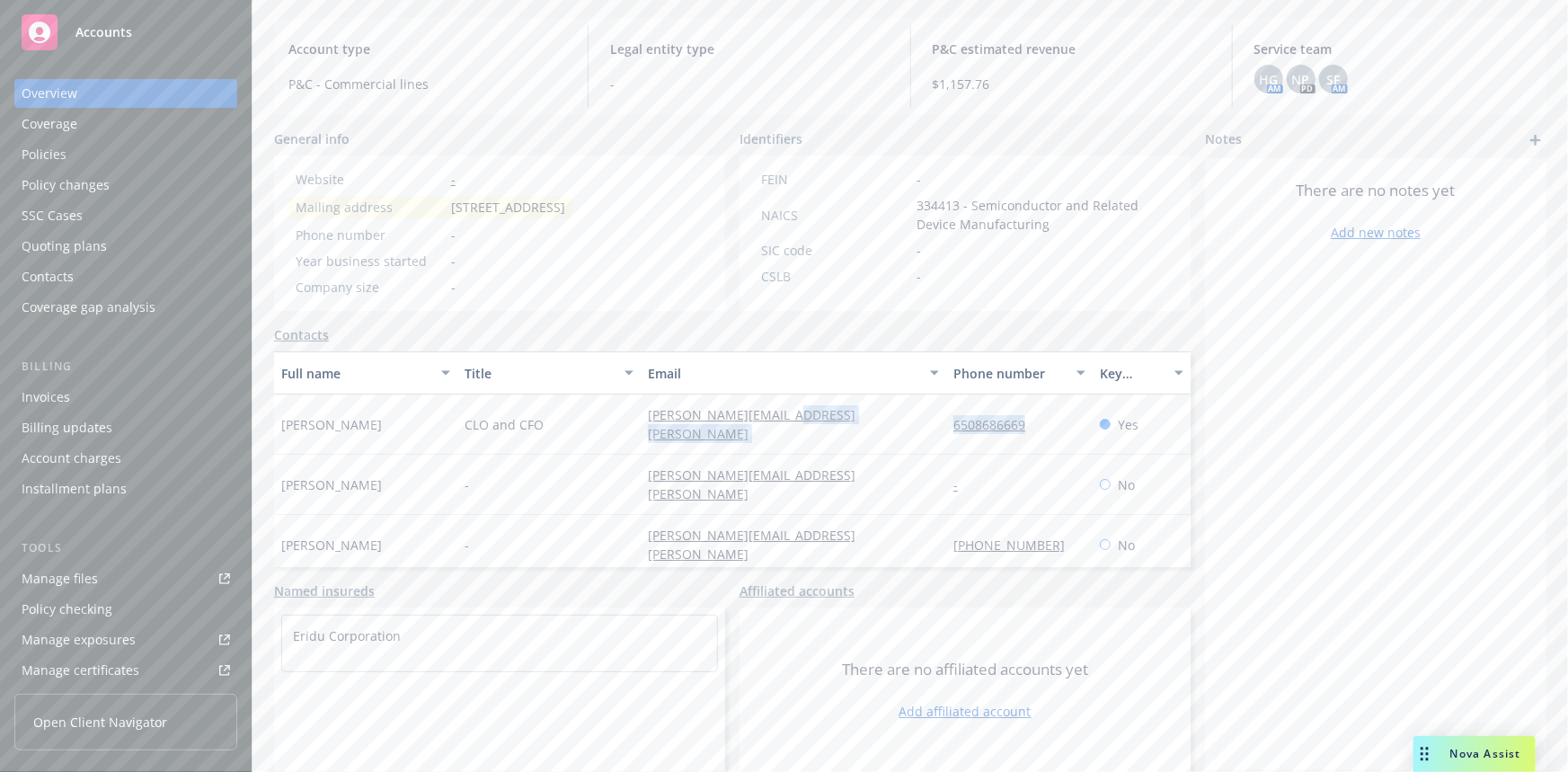
drag, startPoint x: 915, startPoint y: 414, endPoint x: 1072, endPoint y: 416, distance: 157.0
click at [1072, 416] on div "[PERSON_NAME] CLO and CFO [PERSON_NAME][EMAIL_ADDRESS][PERSON_NAME] 6508686669 …" at bounding box center [732, 424] width 917 height 60
copy div "6508686669"
click at [457, 466] on div "-" at bounding box center [549, 484] width 184 height 60
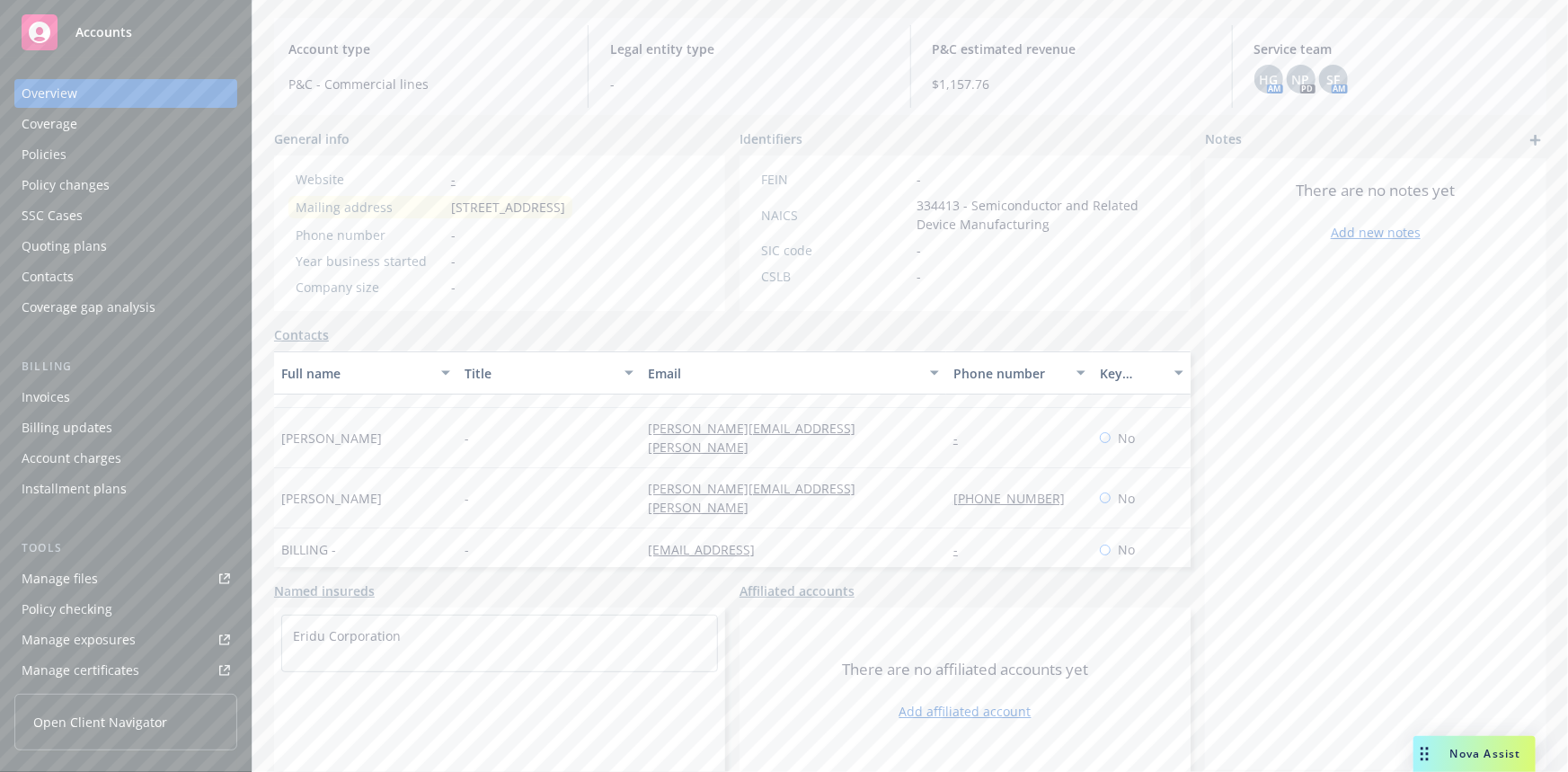
scroll to position [0, 0]
click at [489, 334] on div "Contacts" at bounding box center [732, 335] width 917 height 19
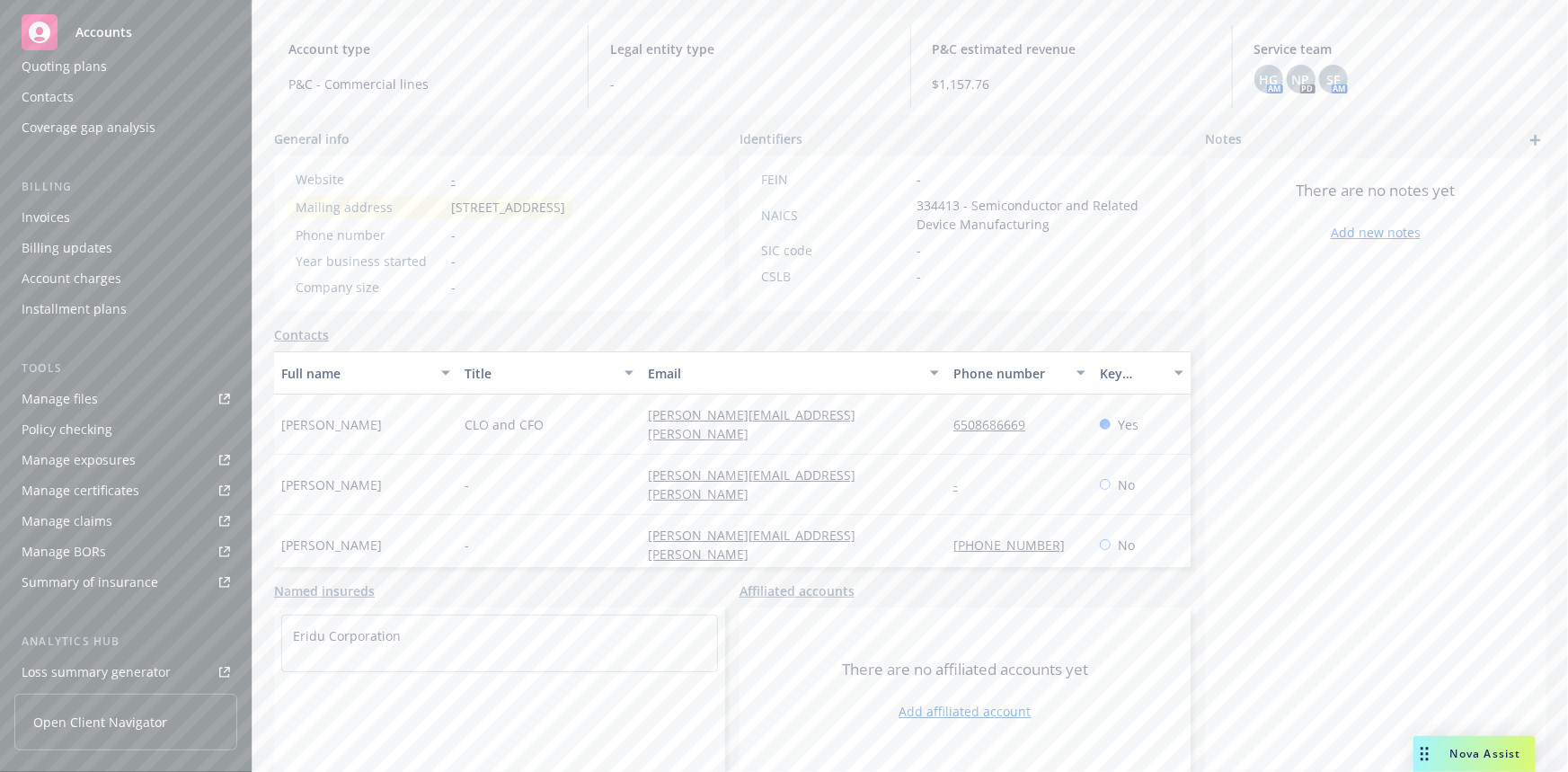
scroll to position [398, 0]
click at [54, 552] on div "Service team" at bounding box center [60, 543] width 77 height 29
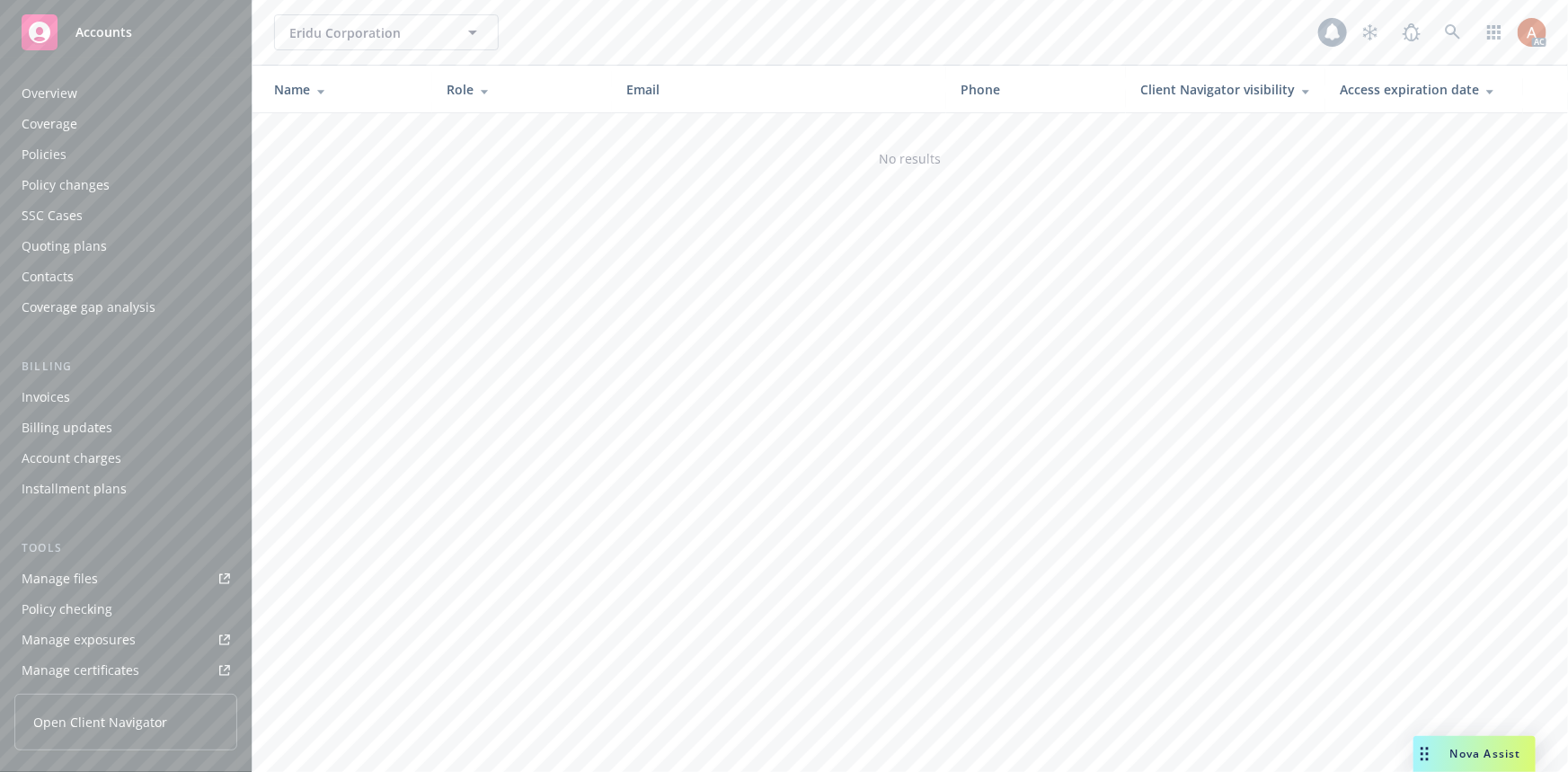
scroll to position [398, 0]
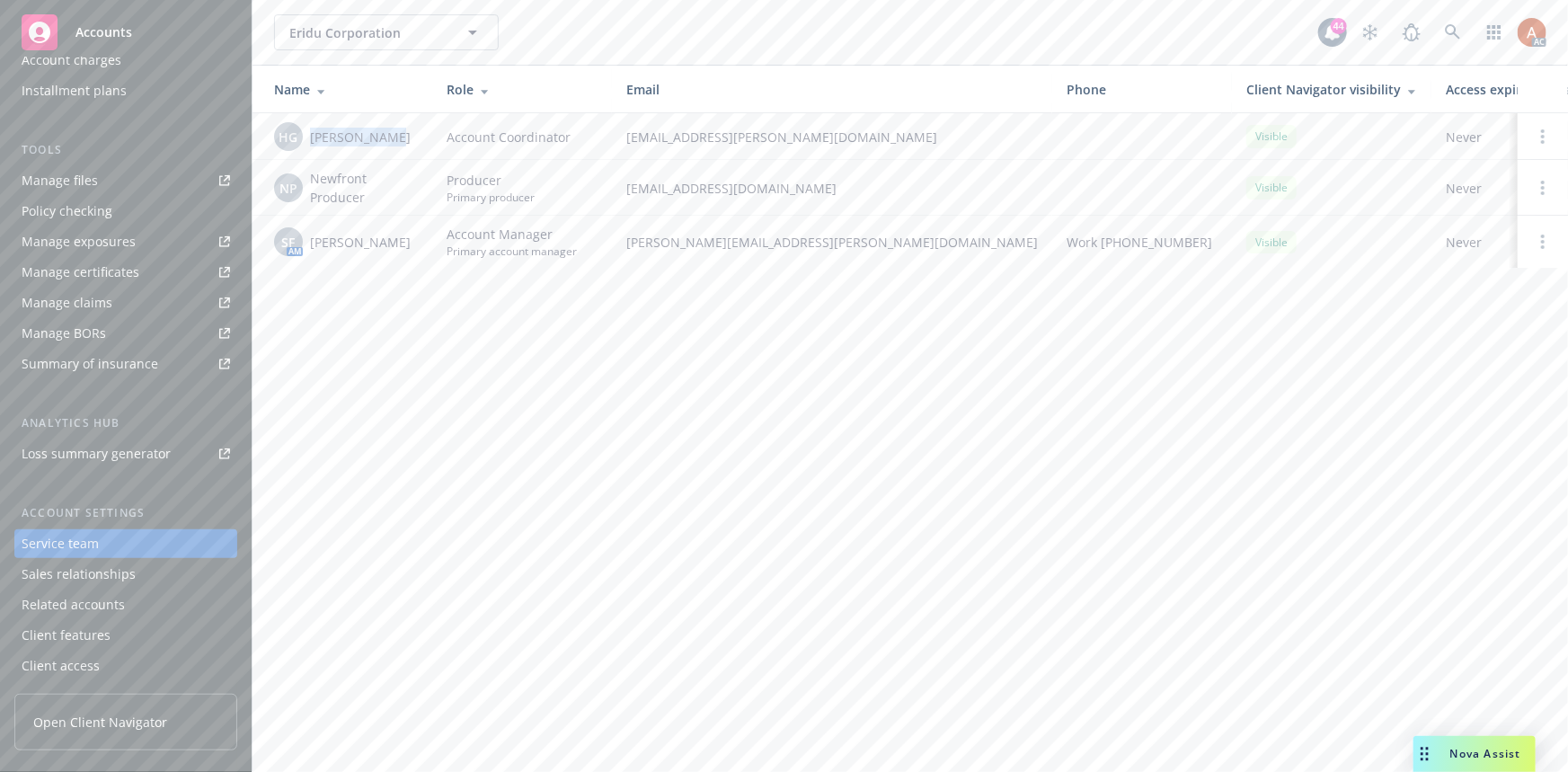
drag, startPoint x: 309, startPoint y: 131, endPoint x: 390, endPoint y: 132, distance: 81.0
click at [390, 132] on div "HG Herani Gebre" at bounding box center [345, 137] width 144 height 29
copy span "Herani Gebre"
drag, startPoint x: 308, startPoint y: 237, endPoint x: 381, endPoint y: 241, distance: 73.1
click at [381, 241] on div "SF AM Shelly Flores" at bounding box center [345, 242] width 144 height 29
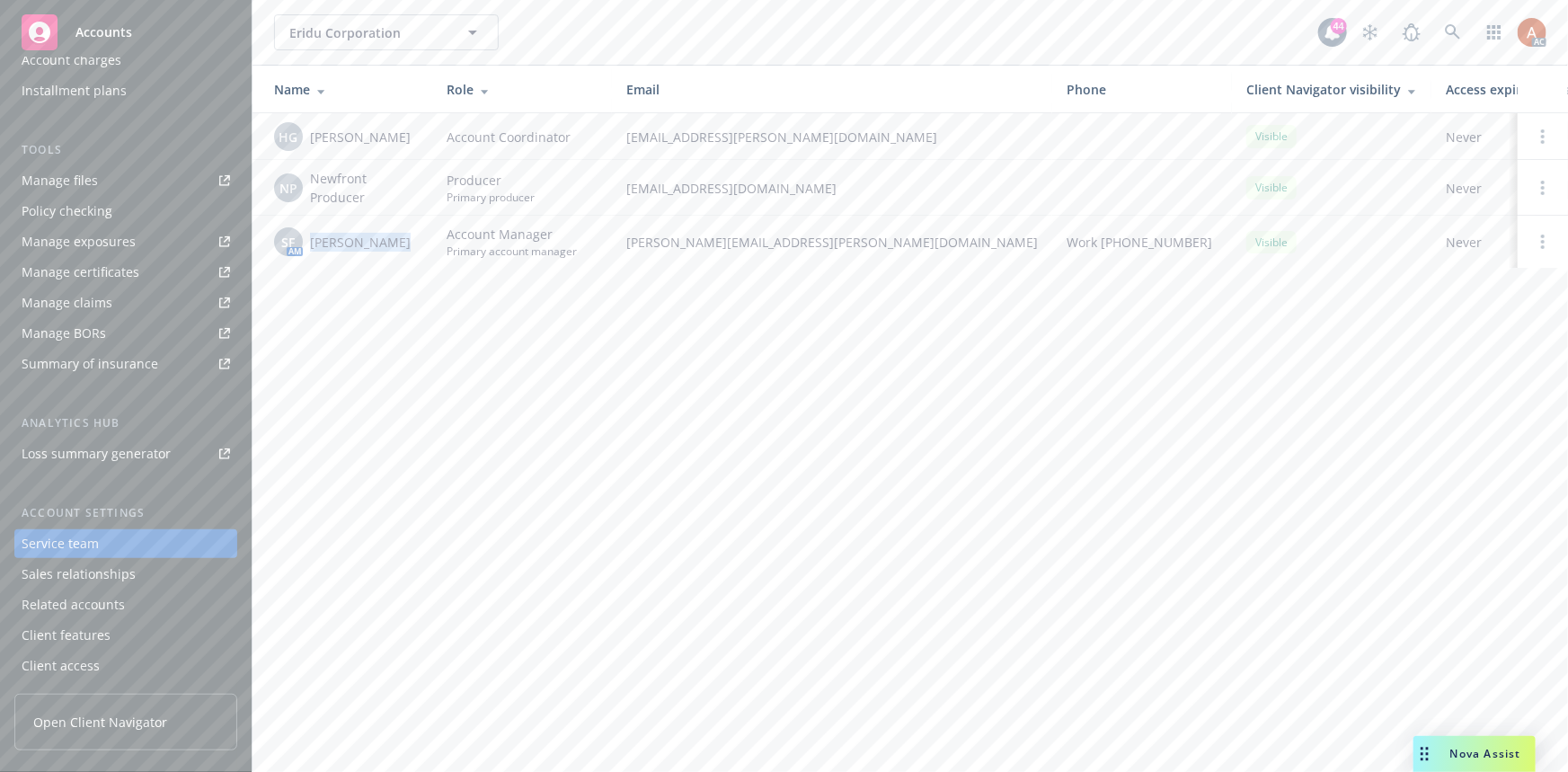
copy span "Shelly Flores"
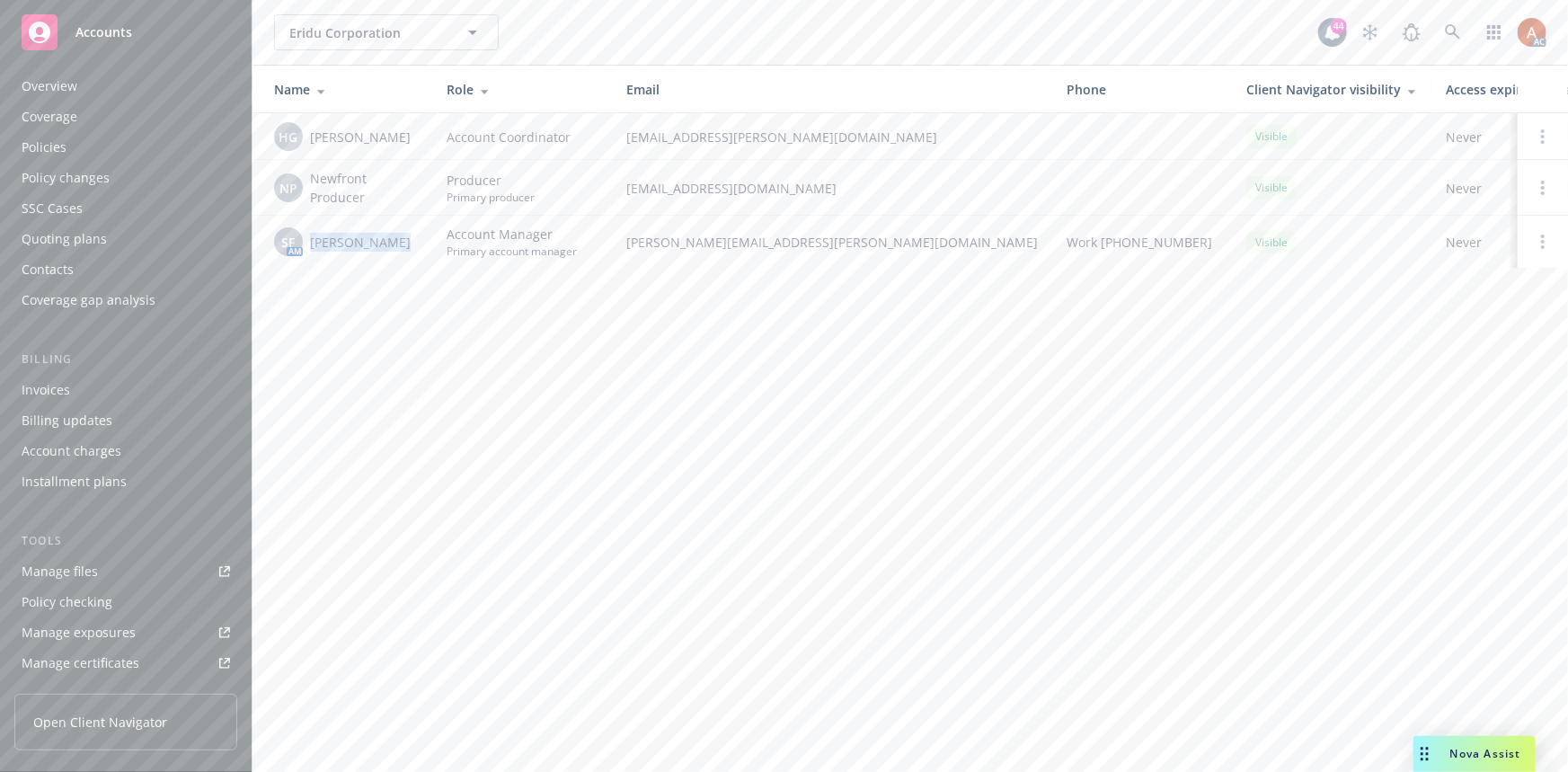
scroll to position [0, 0]
click at [90, 252] on div "Quoting plans" at bounding box center [64, 246] width 85 height 29
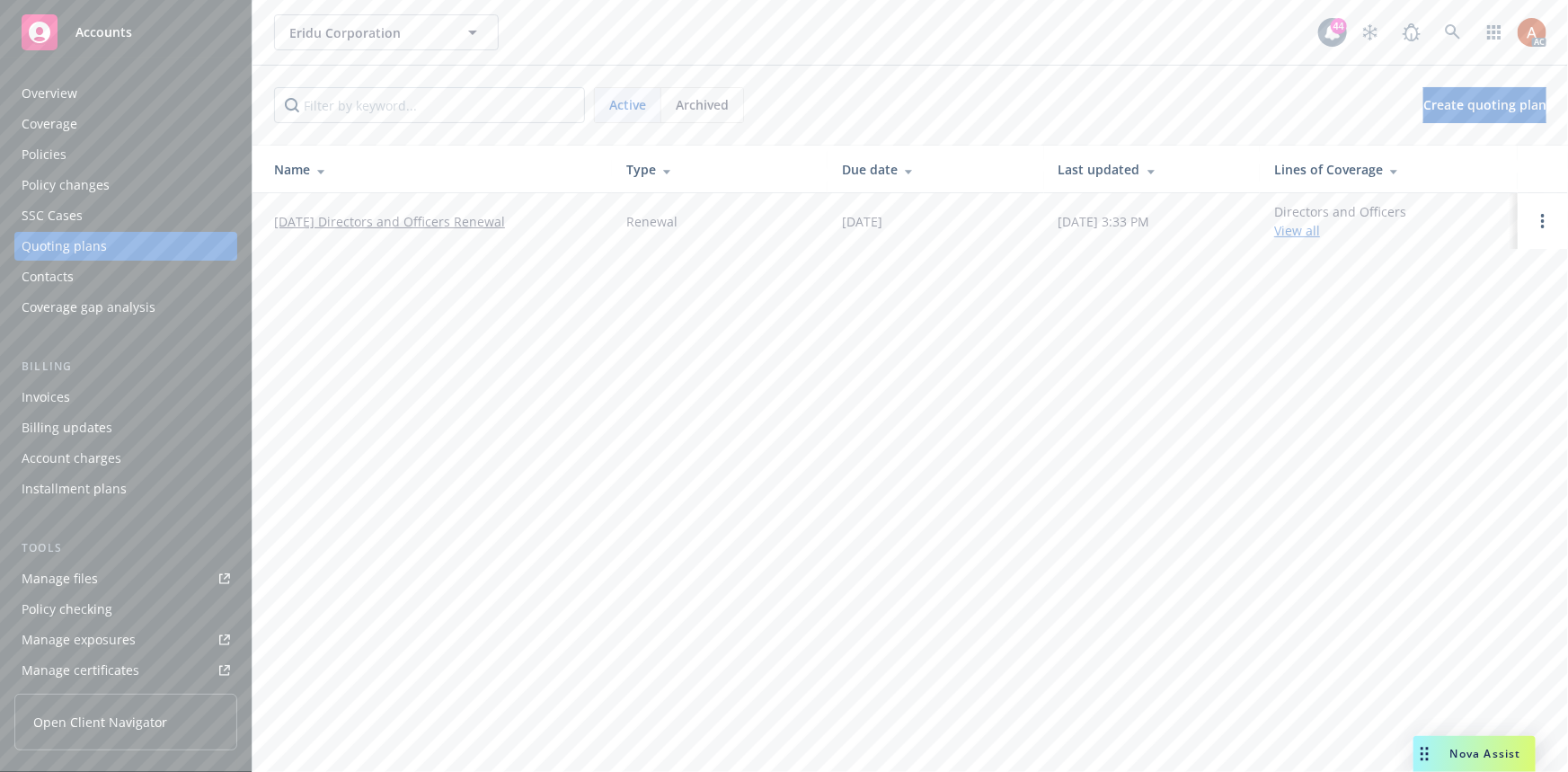
drag, startPoint x: 265, startPoint y: 214, endPoint x: 552, endPoint y: 231, distance: 287.5
click at [552, 231] on td "12/19/25 Directors and Officers Renewal" at bounding box center [432, 221] width 360 height 55
copy link "12/19/25 Directors and Officers Renewal"
click at [53, 163] on div "Policies" at bounding box center [44, 154] width 45 height 29
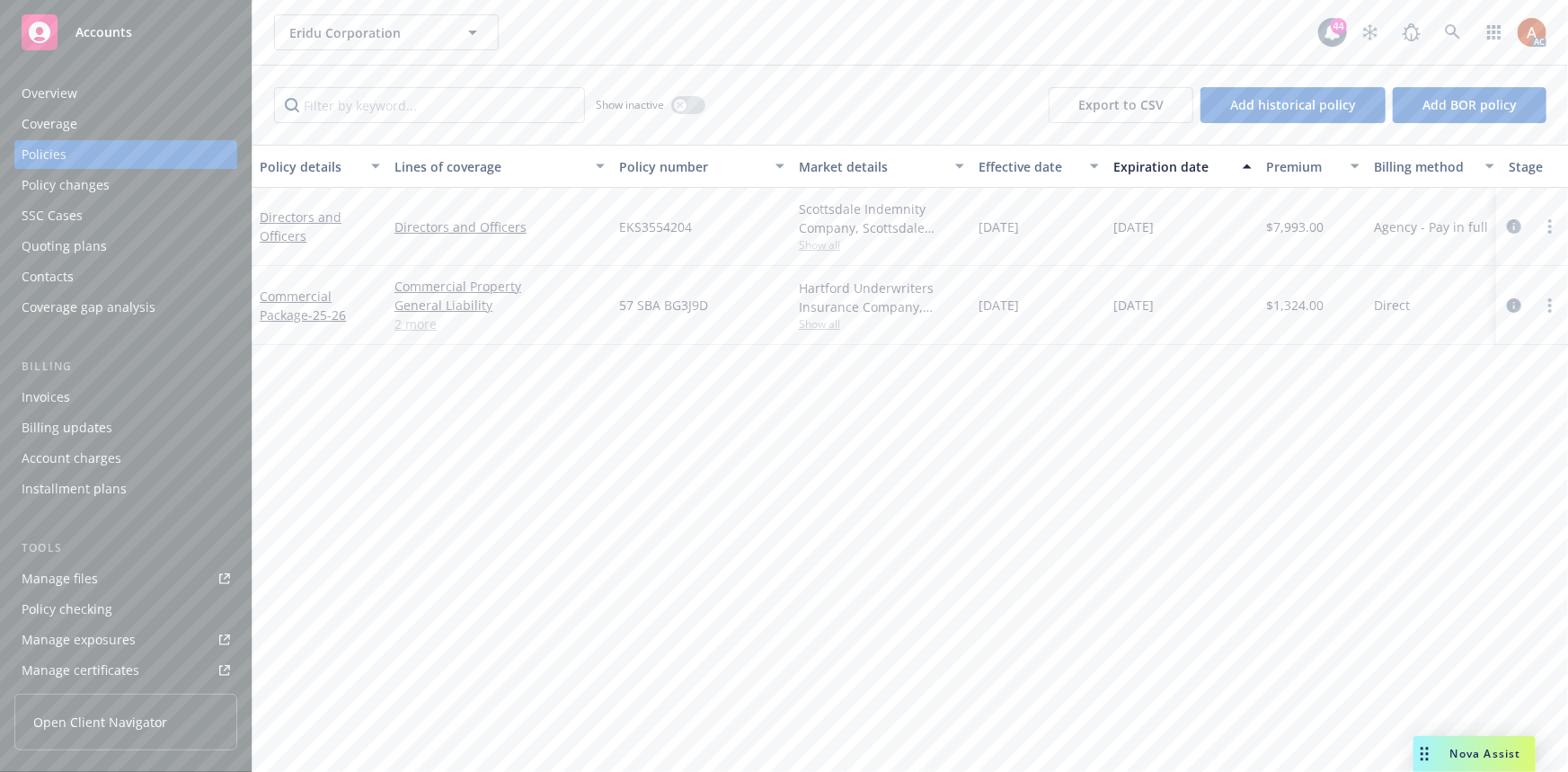
click at [646, 229] on span "EKS3554204" at bounding box center [655, 227] width 73 height 19
copy span "EKS3554204"
click at [54, 98] on div "Overview" at bounding box center [50, 94] width 55 height 29
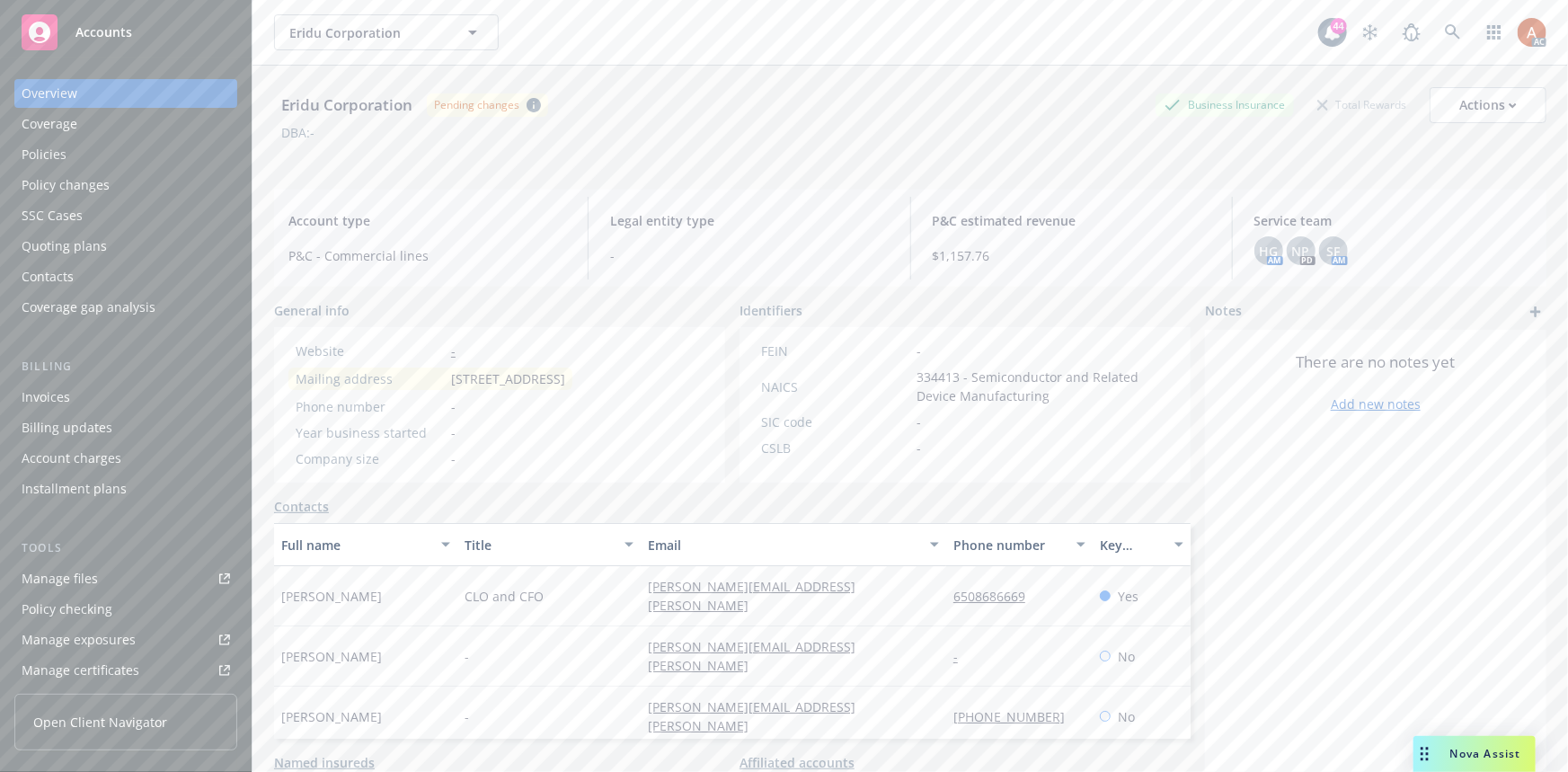
drag, startPoint x: 443, startPoint y: 372, endPoint x: 649, endPoint y: 385, distance: 206.4
click at [572, 385] on div "Mailing address 12900 SARATOGA AVE, SARATOGA, CA, 95070-4669, USA" at bounding box center [430, 378] width 284 height 22
copy div "12900 SARATOGA AVE, SARATOGA"
click at [572, 390] on div "Mailing address 12900 SARATOGA AVE, SARATOGA, CA, 95070-4669, USA" at bounding box center [430, 378] width 284 height 22
click at [464, 388] on span "12900 SARATOGA AVE, SARATOGA, CA, 95070-4669, USA" at bounding box center [507, 379] width 114 height 19
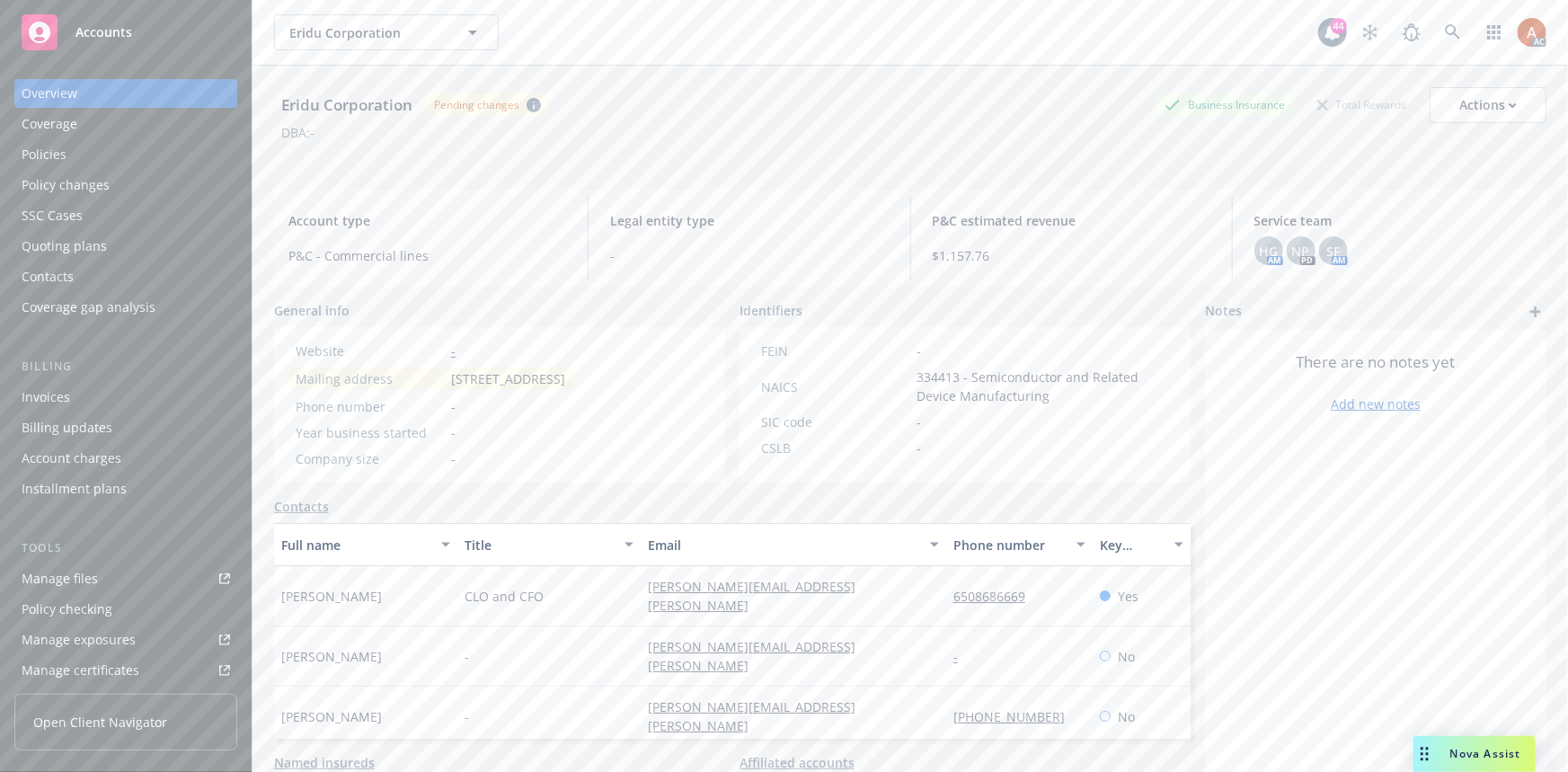
click at [464, 388] on span "12900 SARATOGA AVE, SARATOGA, CA, 95070-4669, USA" at bounding box center [507, 379] width 114 height 19
copy span "95070"
click at [932, 368] on span "334413 - Semiconductor and Related Device Manufacturing" at bounding box center [1043, 386] width 253 height 37
copy span "334413"
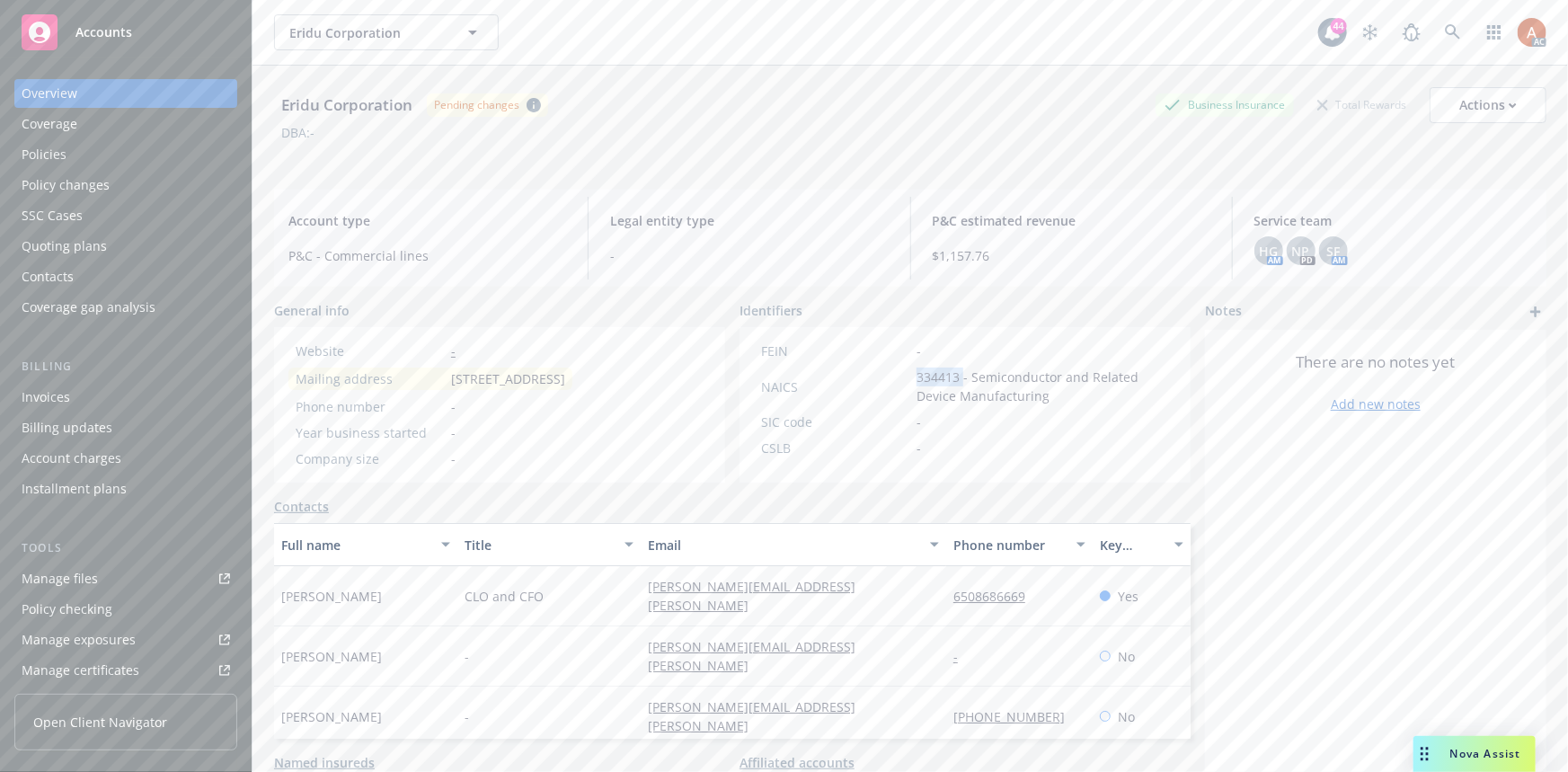
click at [39, 154] on div "Policies" at bounding box center [44, 154] width 45 height 29
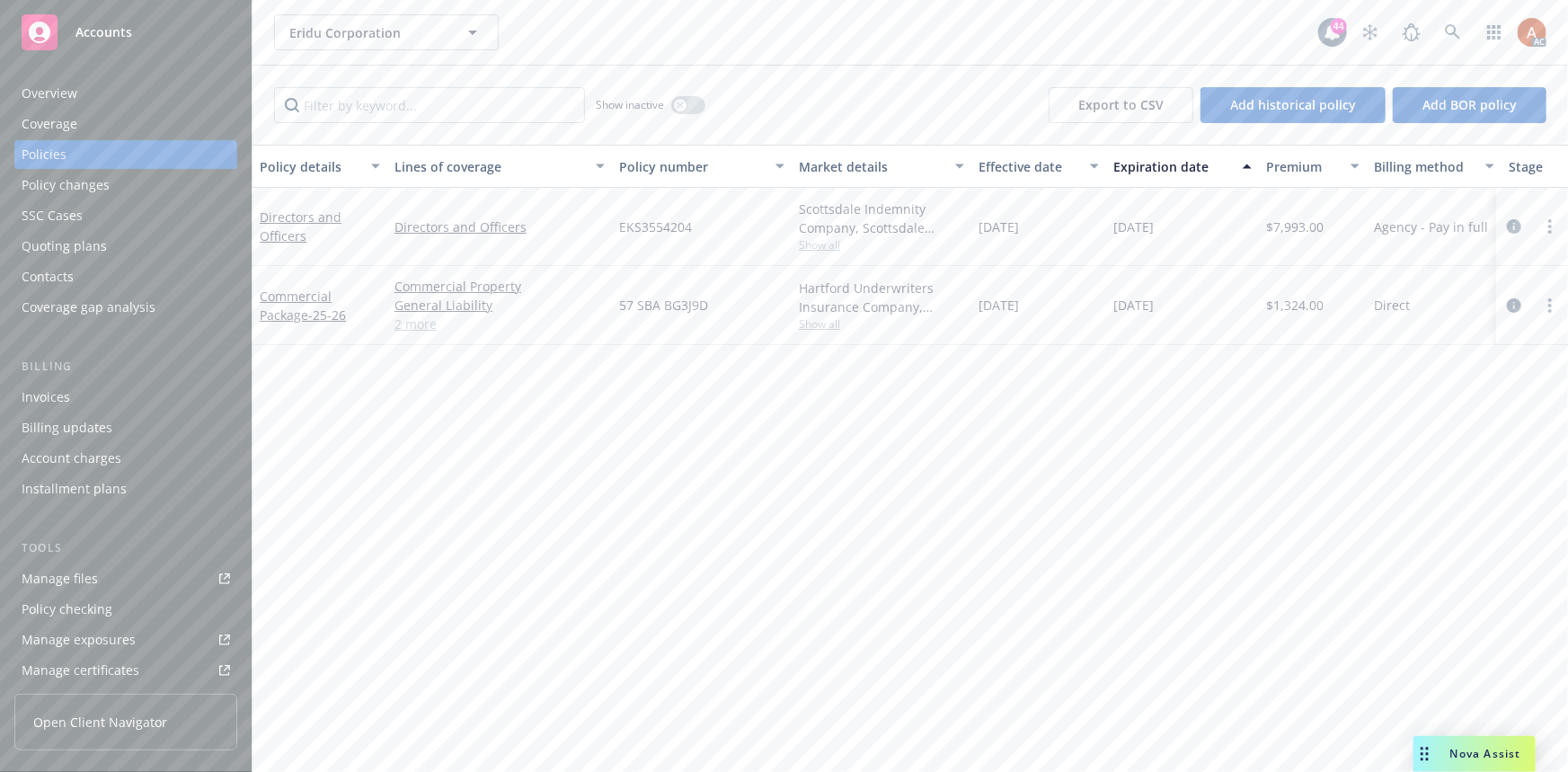
click at [421, 323] on link "2 more" at bounding box center [499, 324] width 210 height 19
click at [1131, 544] on div "Policy details Lines of coverage Policy number Market details Effective date Ex…" at bounding box center [910, 457] width 1315 height 627
click at [1513, 227] on icon "circleInformation" at bounding box center [1513, 226] width 14 height 14
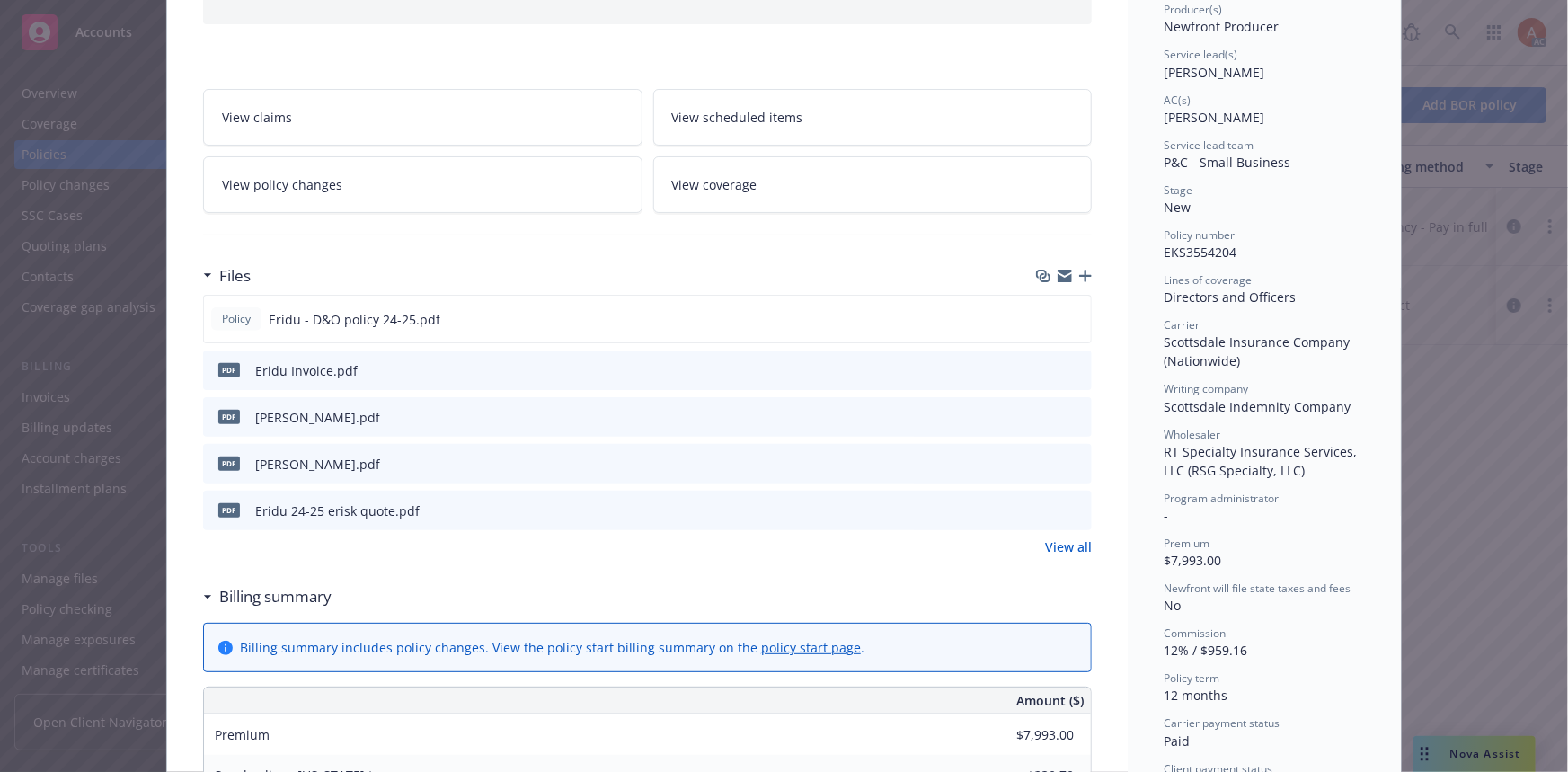
scroll to position [244, 0]
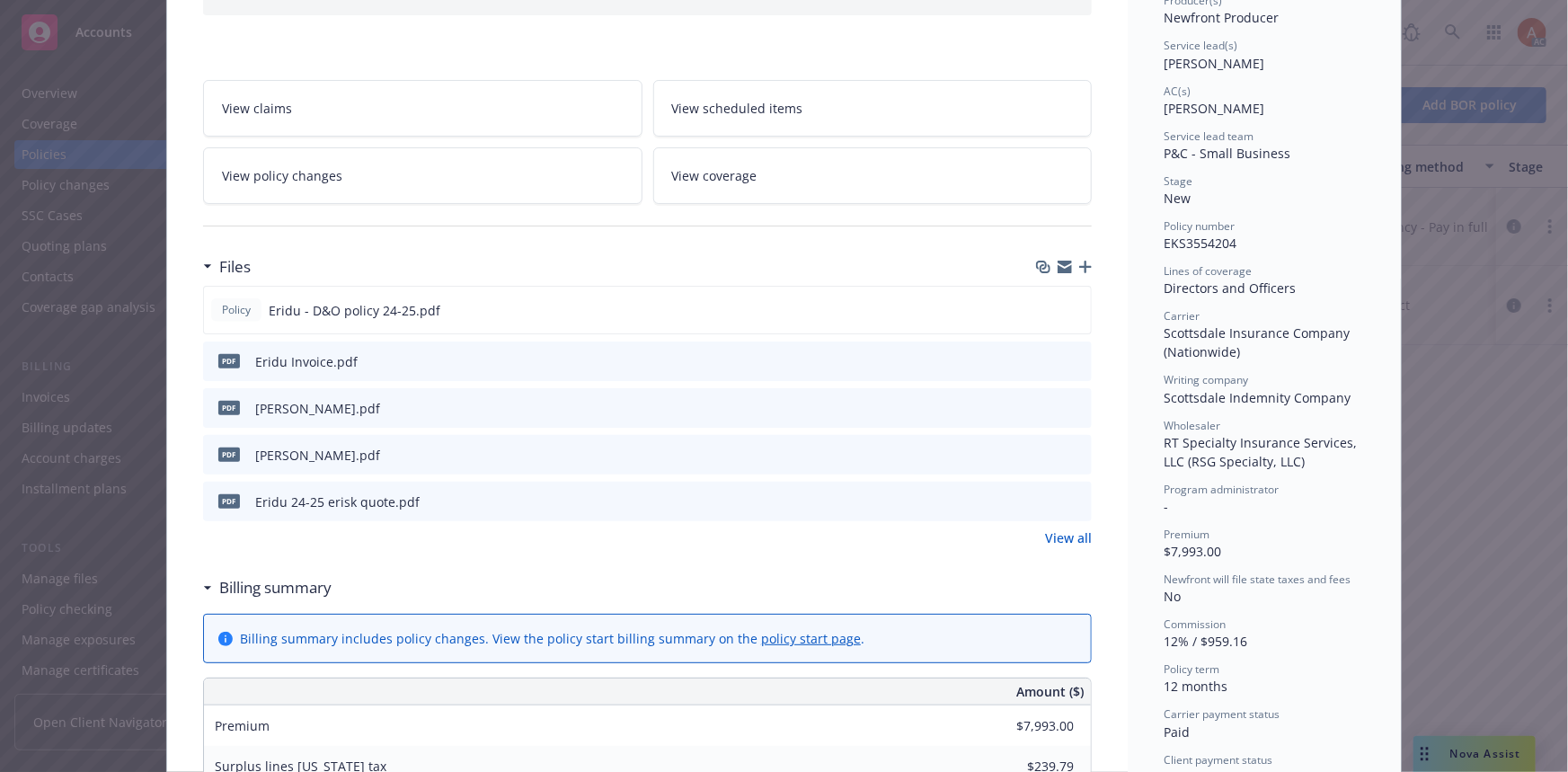
click at [1068, 535] on link "View all" at bounding box center [1068, 538] width 47 height 19
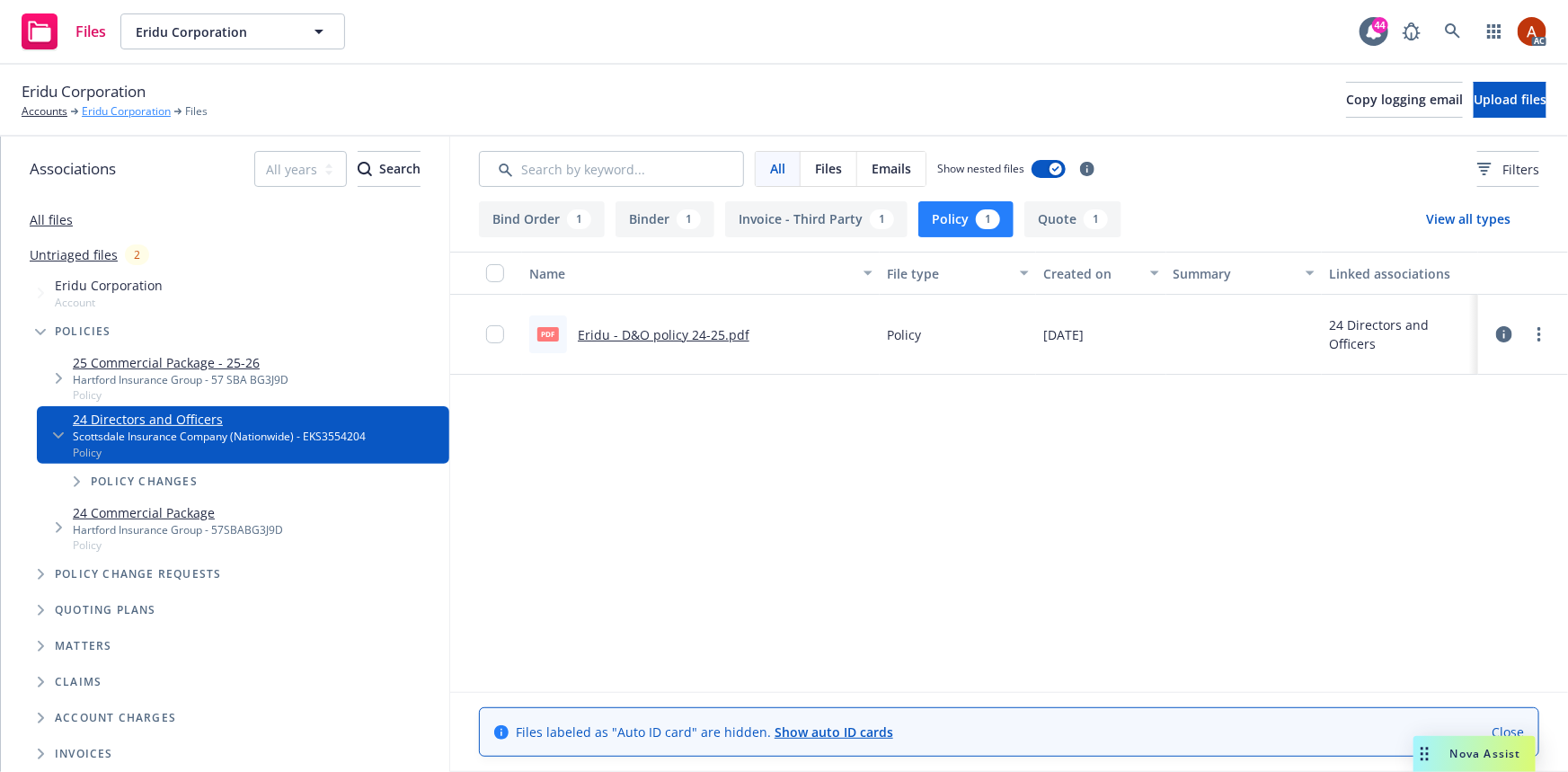
click at [121, 108] on link "Eridu Corporation" at bounding box center [125, 111] width 89 height 16
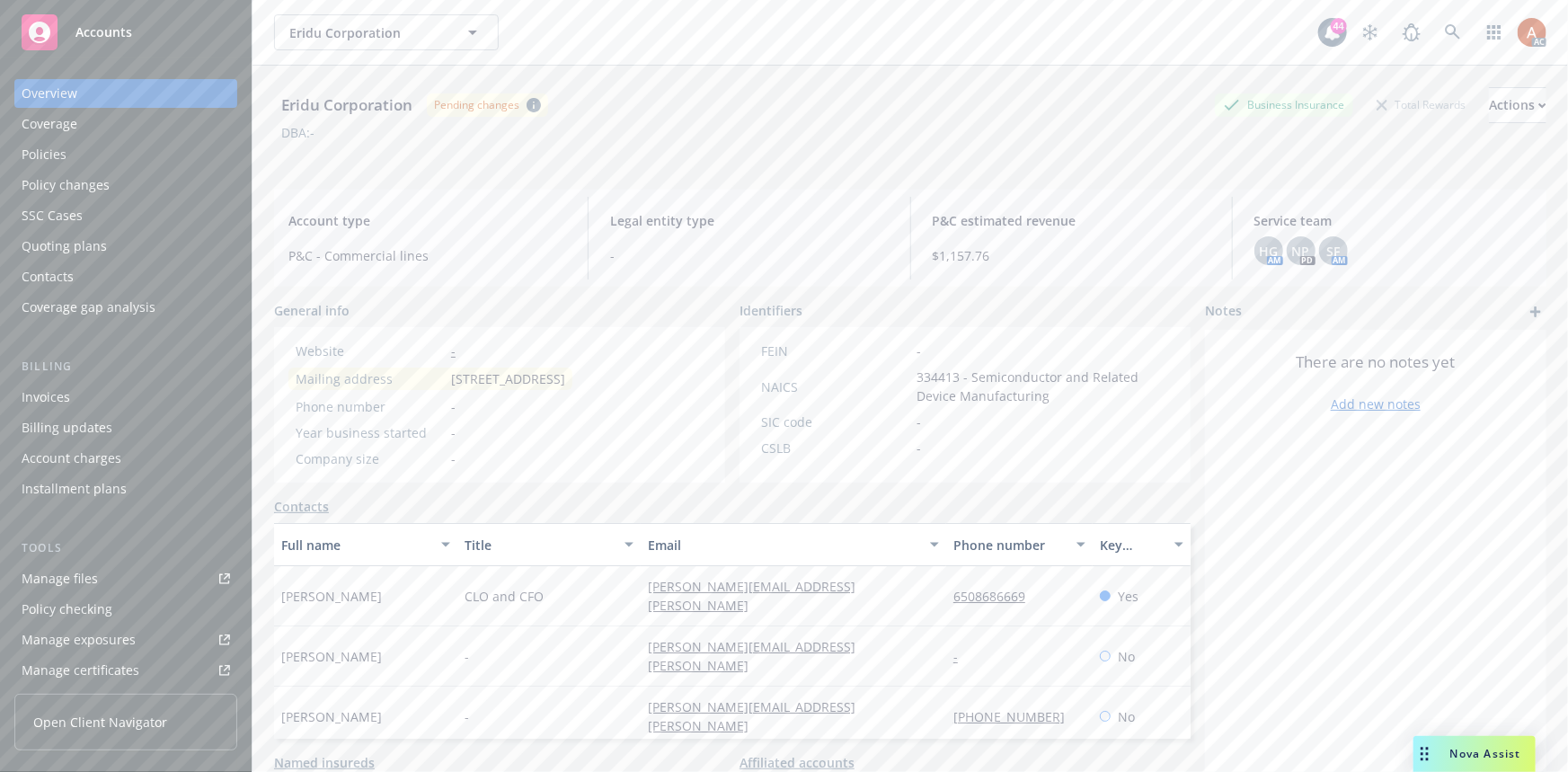
click at [58, 155] on div "Policies" at bounding box center [44, 154] width 45 height 29
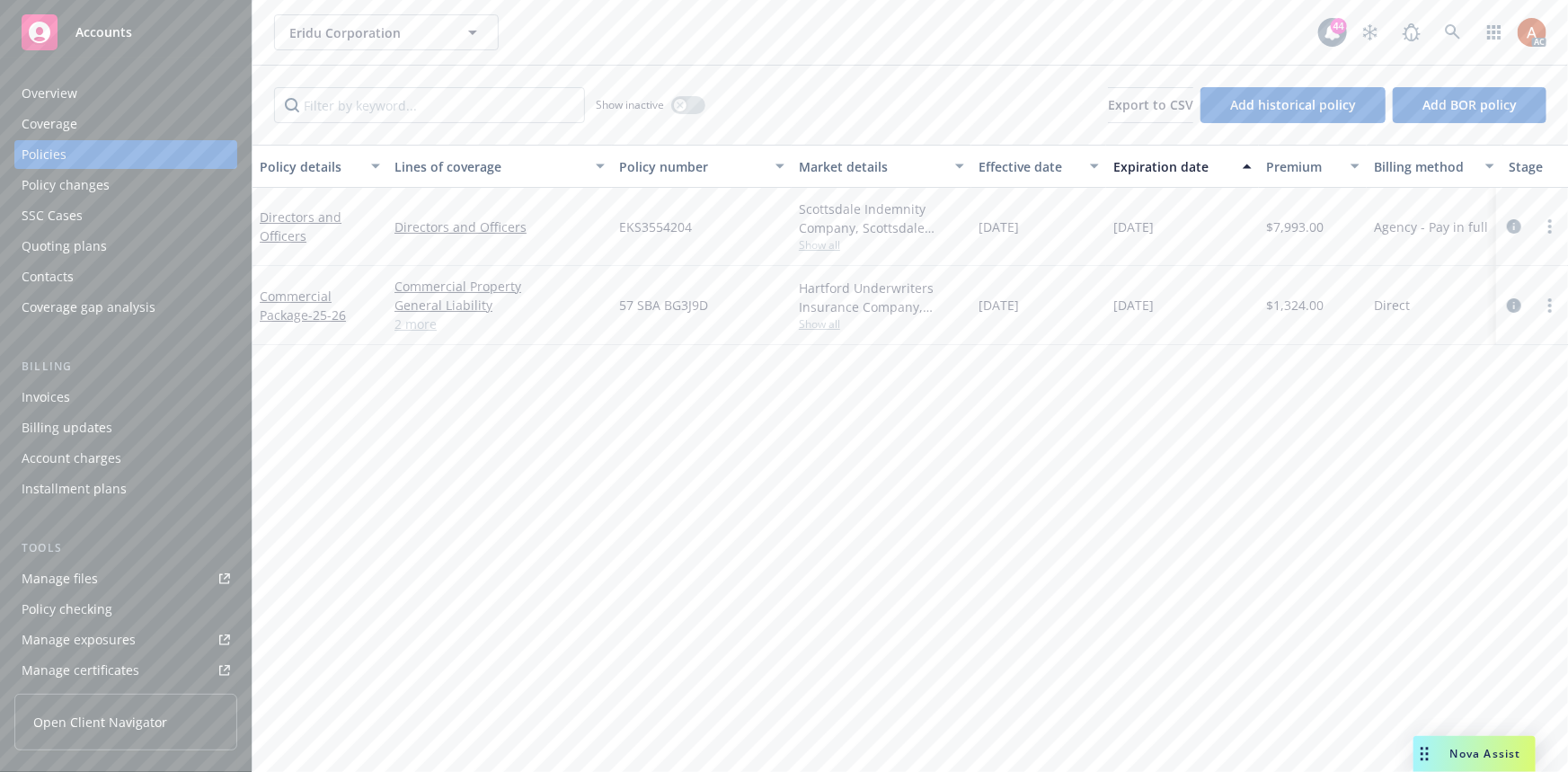
click at [49, 100] on div "Overview" at bounding box center [50, 94] width 55 height 29
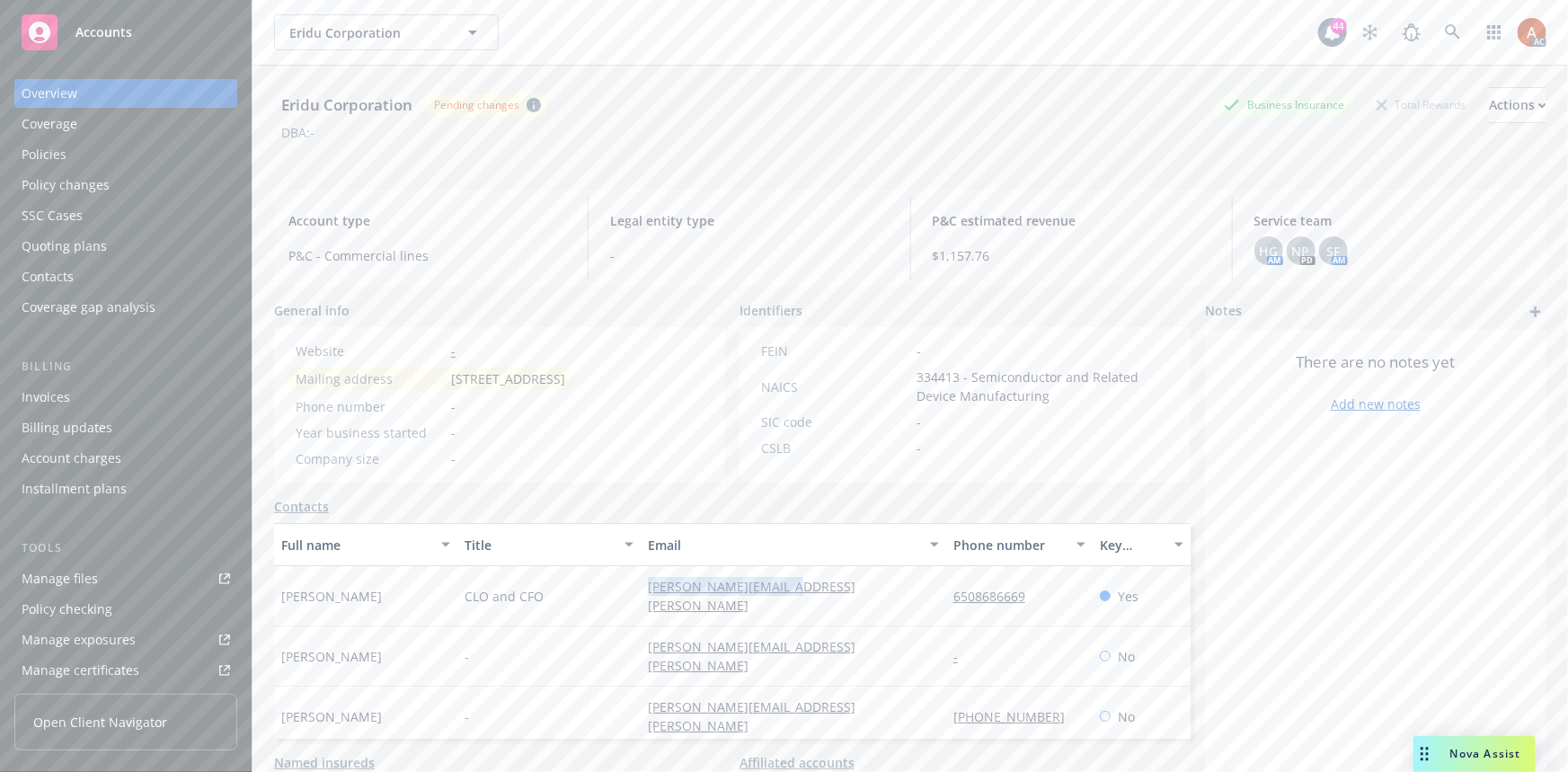
drag, startPoint x: 629, startPoint y: 607, endPoint x: 823, endPoint y: 607, distance: 194.0
click at [823, 607] on div "Brian Kinard CLO and CFO brian.kinard@eridu.ai 6508686669 Yes" at bounding box center [732, 596] width 917 height 60
click at [897, 607] on div "brian.kinard@eridu.ai" at bounding box center [792, 596] width 305 height 60
click at [909, 607] on div "brian.kinard@eridu.ai" at bounding box center [792, 596] width 305 height 60
drag, startPoint x: 913, startPoint y: 607, endPoint x: 1046, endPoint y: 601, distance: 133.1
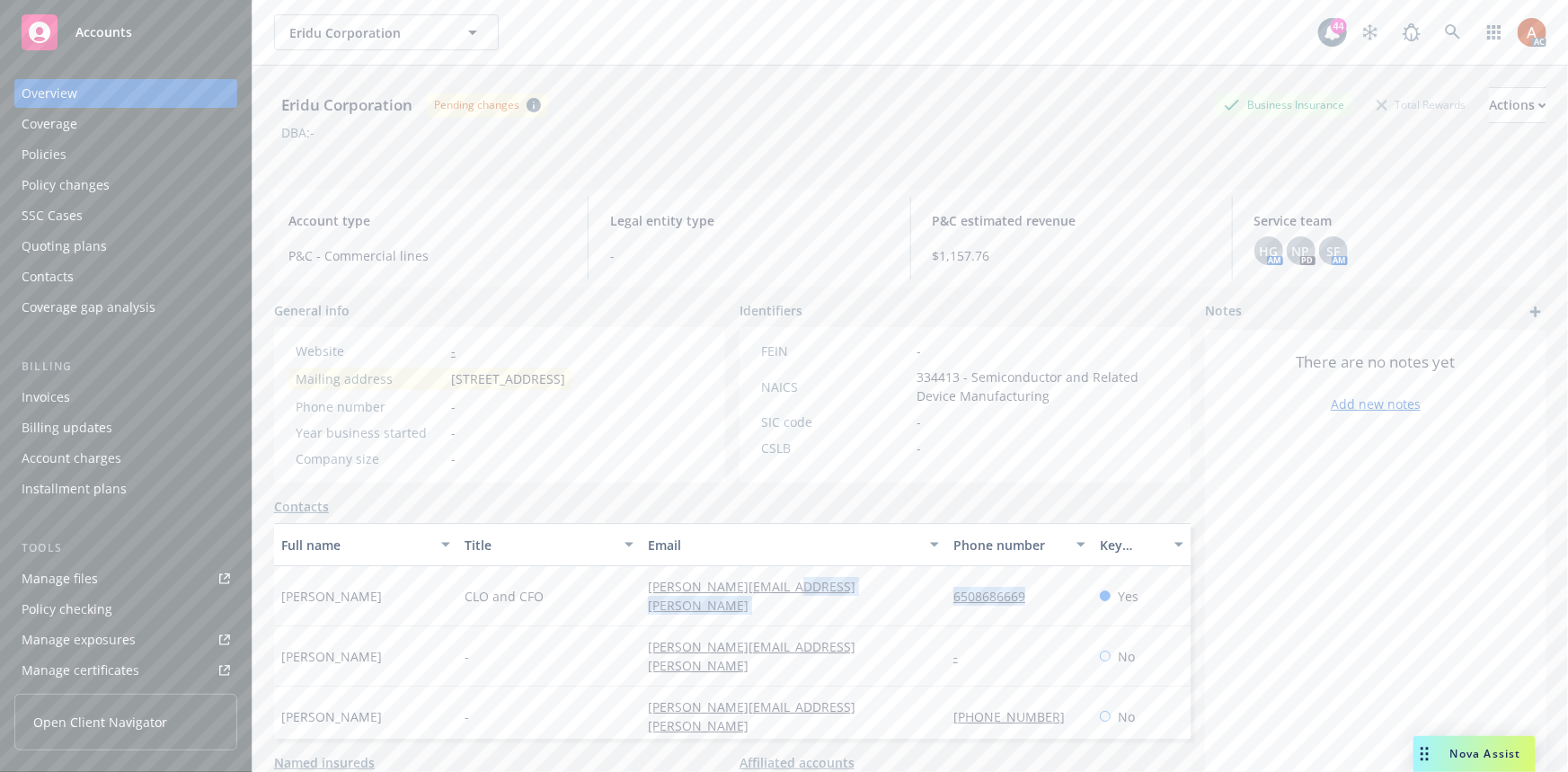
click at [1046, 601] on div "Brian Kinard CLO and CFO brian.kinard@eridu.ai 6508686669 Yes" at bounding box center [732, 596] width 917 height 60
click at [1445, 28] on icon at bounding box center [1452, 32] width 16 height 16
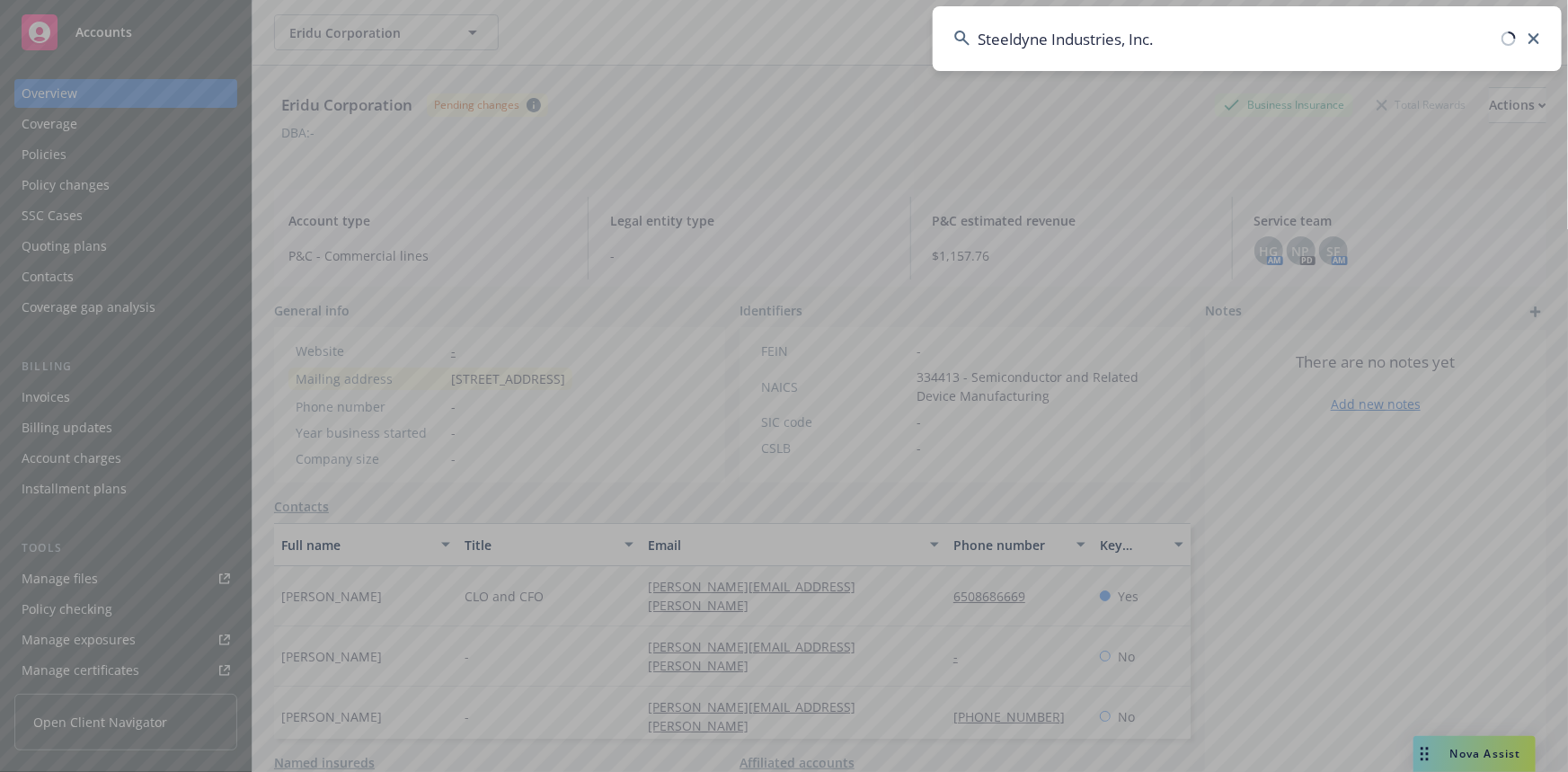
type input "Steeldyne Industries, Inc."
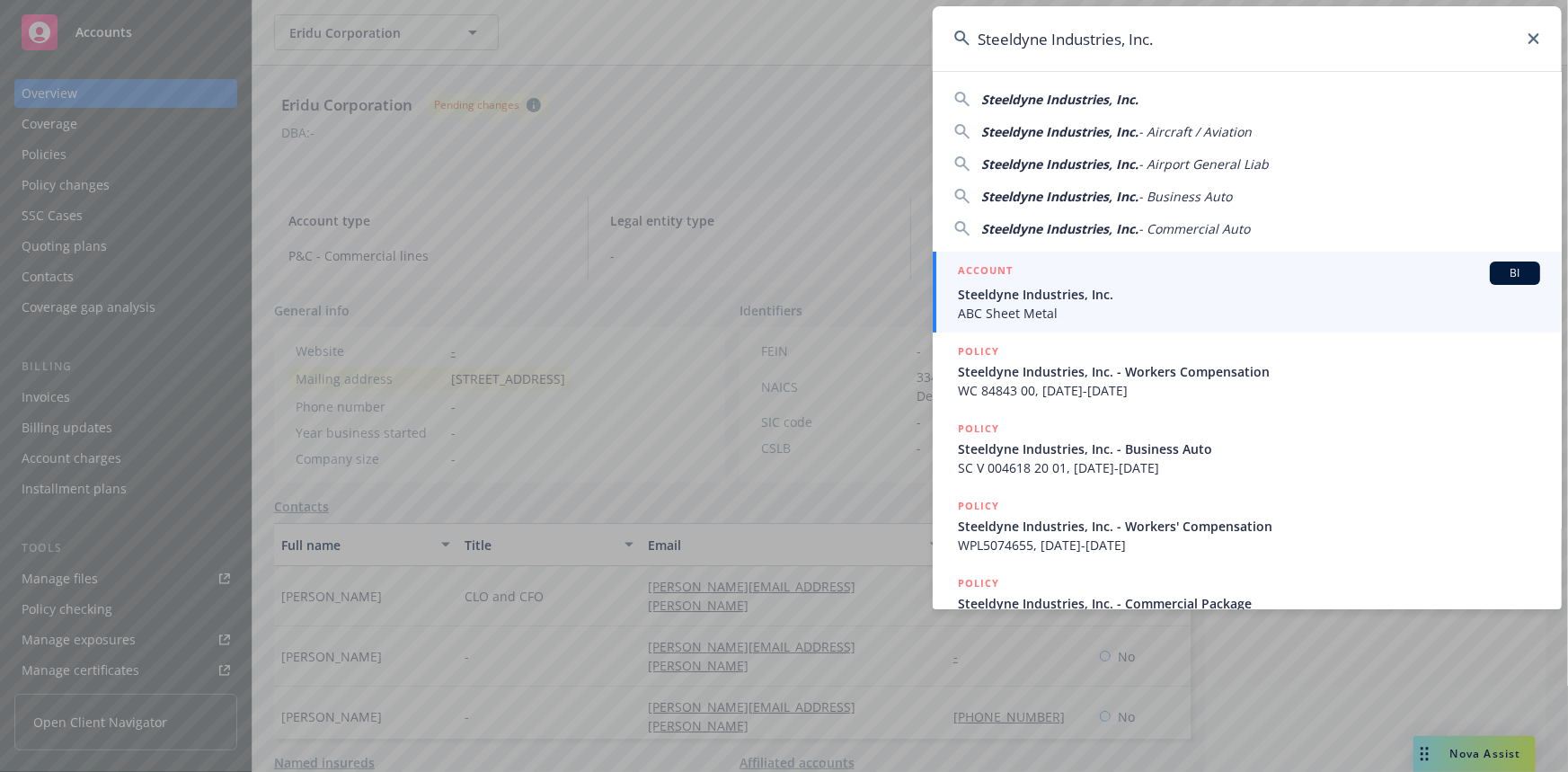
click at [981, 272] on h5 "ACCOUNT" at bounding box center [984, 272] width 55 height 22
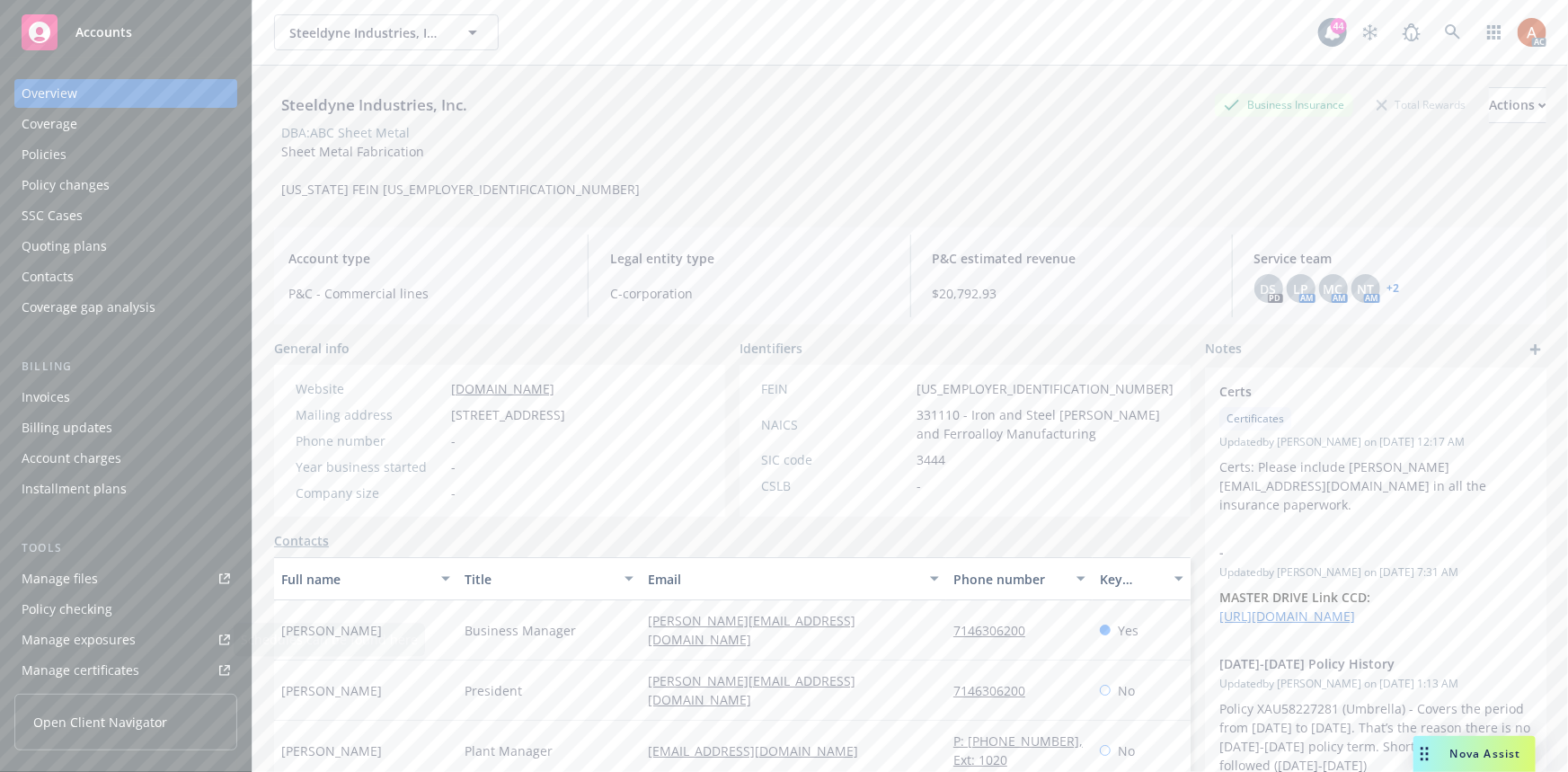
click at [103, 640] on div "Manage exposures" at bounding box center [78, 640] width 114 height 29
click at [1437, 22] on link at bounding box center [1453, 33] width 36 height 36
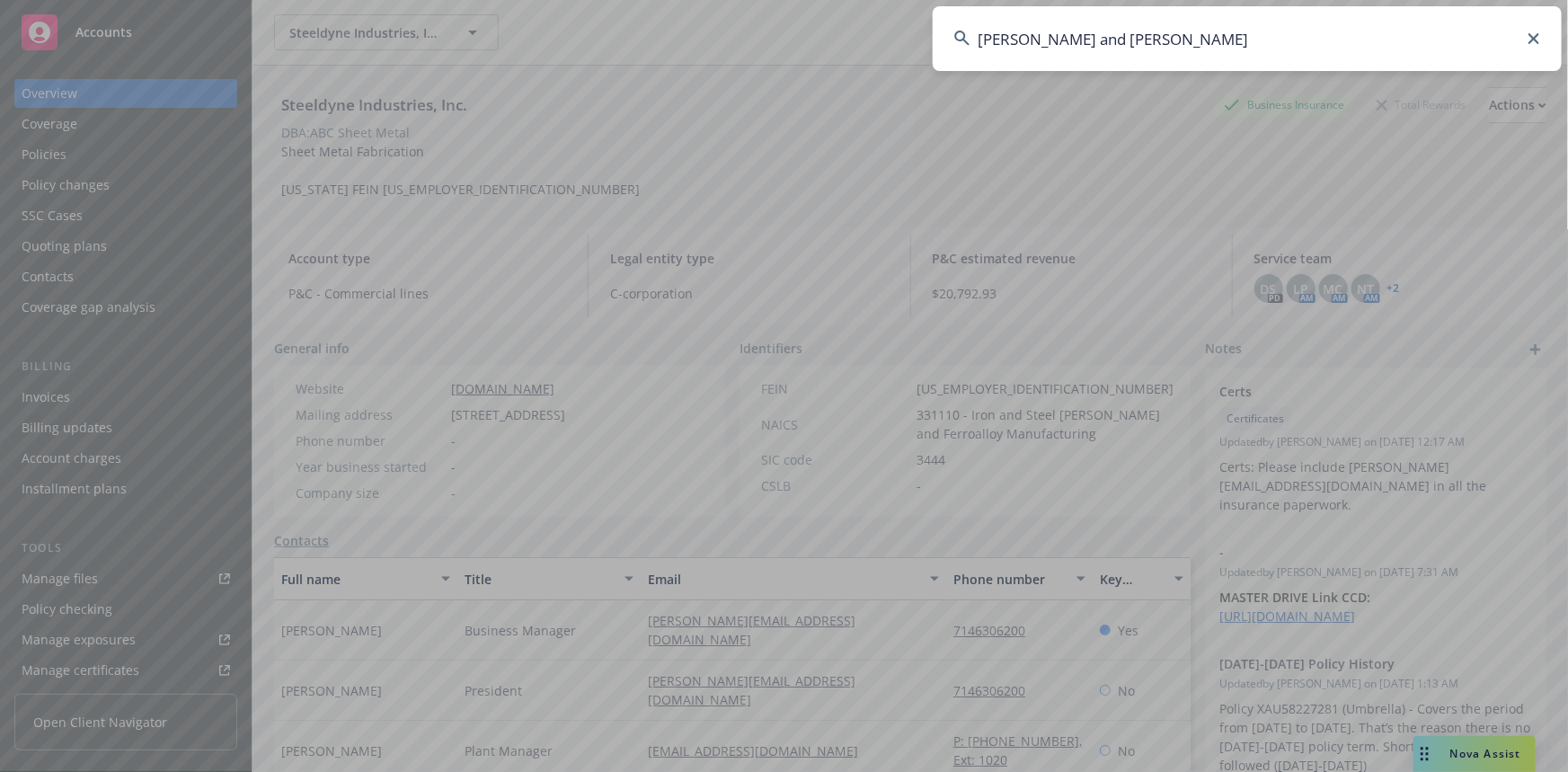
type input "Joseph W. Fisher II and Barbara Ann Fisher"
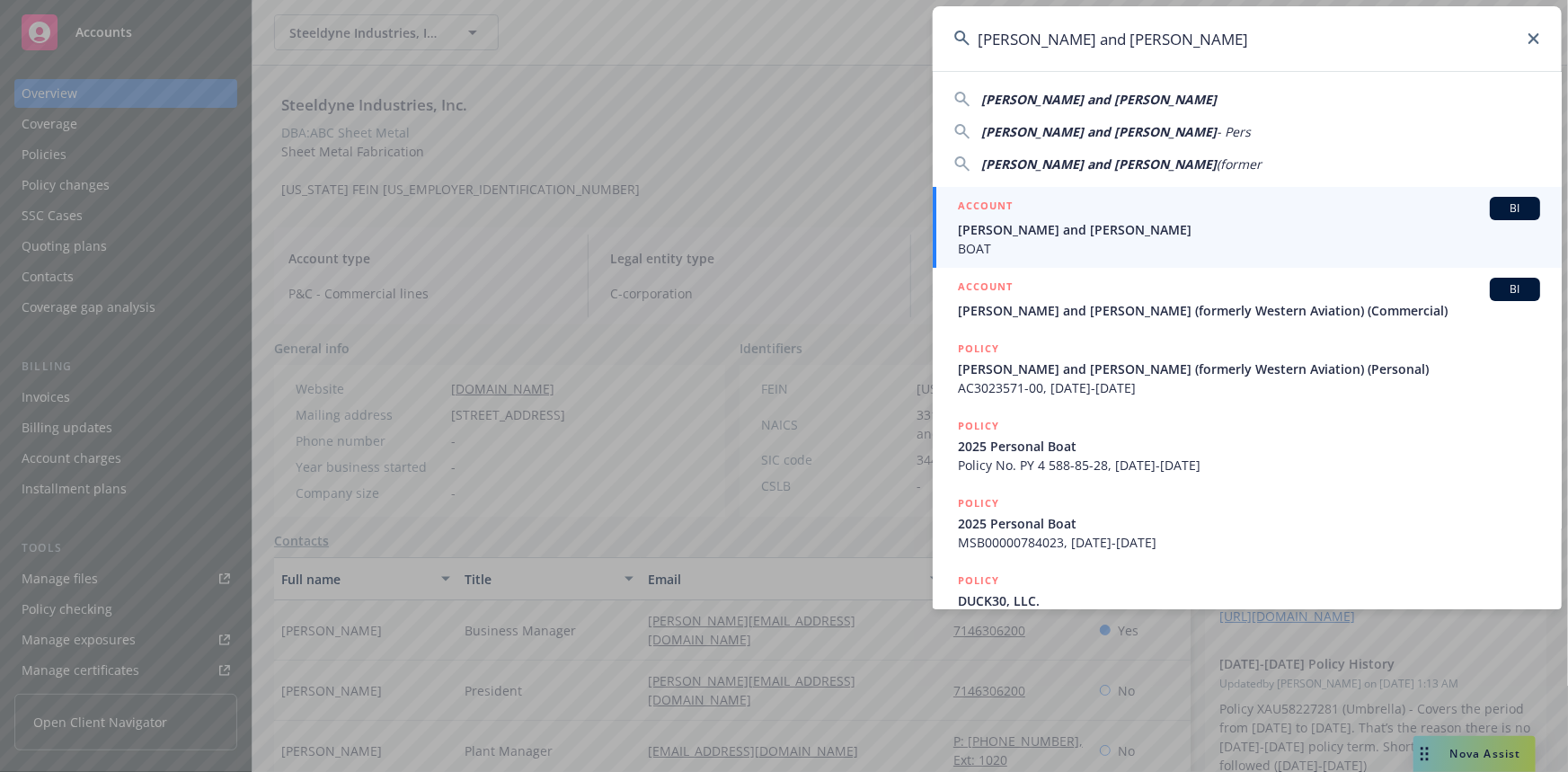
click at [989, 206] on h5 "ACCOUNT" at bounding box center [984, 208] width 55 height 22
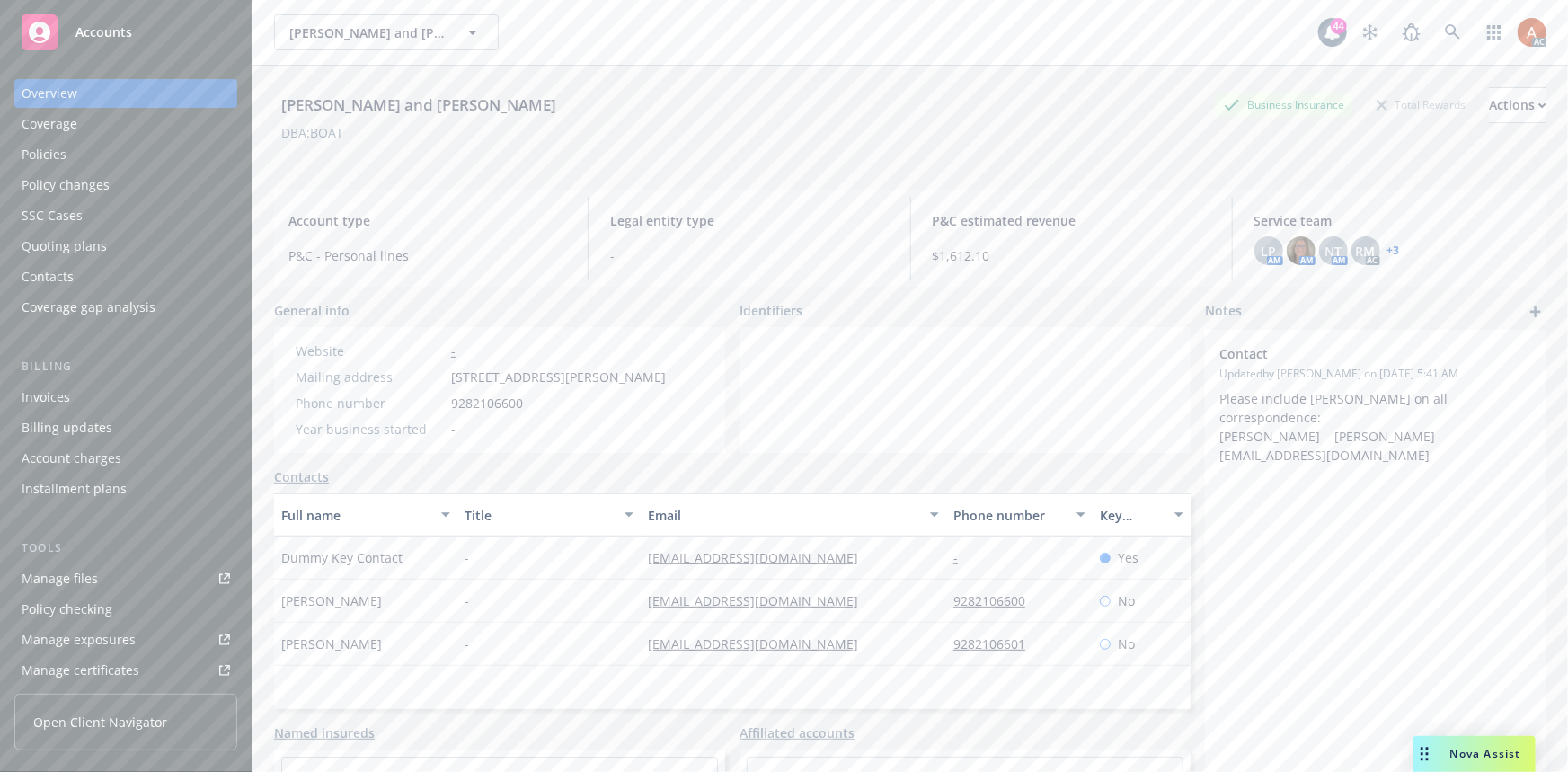
click at [45, 156] on div "Policies" at bounding box center [44, 154] width 45 height 29
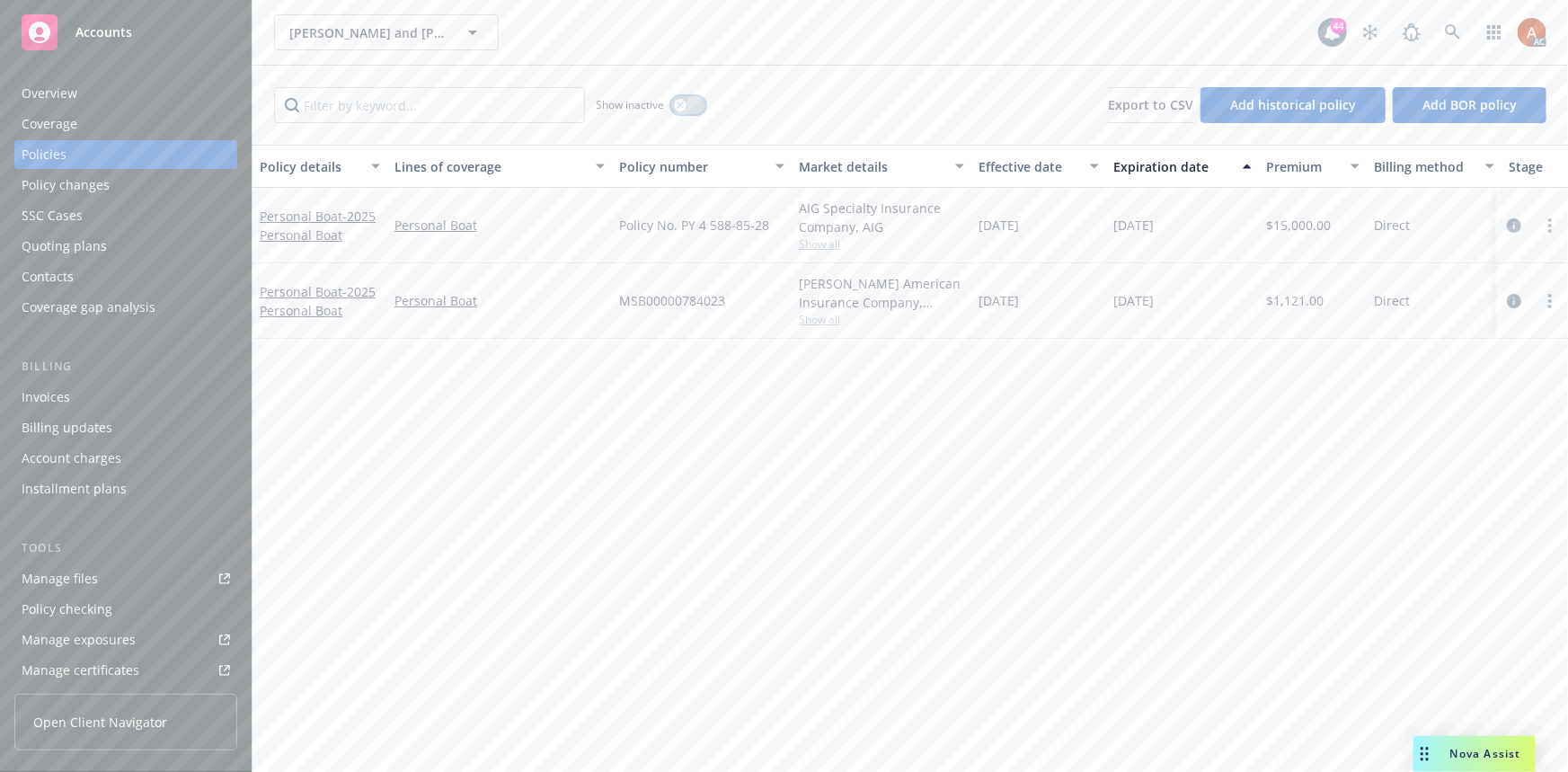
click at [678, 108] on div "button" at bounding box center [679, 104] width 12 height 12
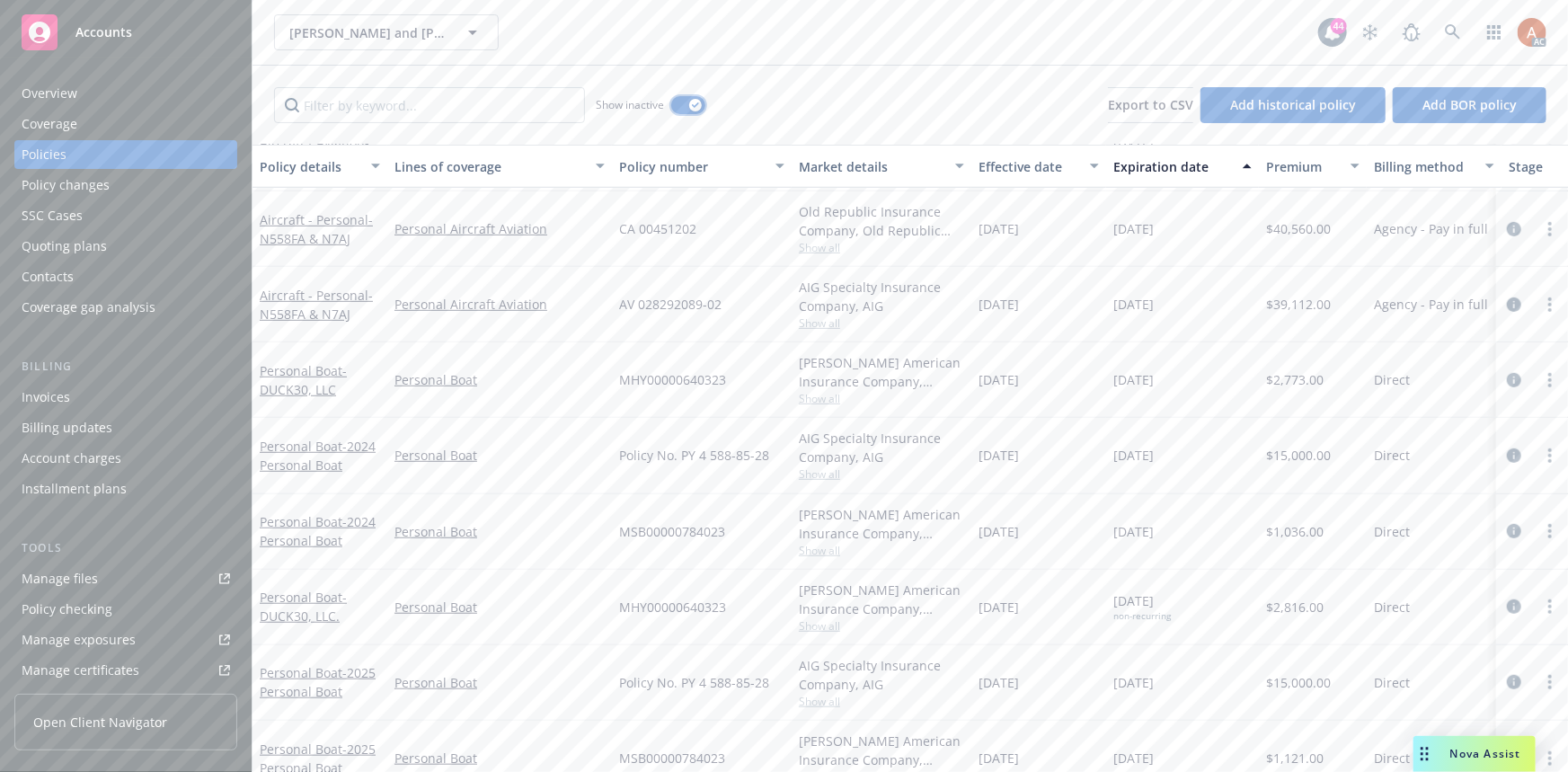
scroll to position [540, 0]
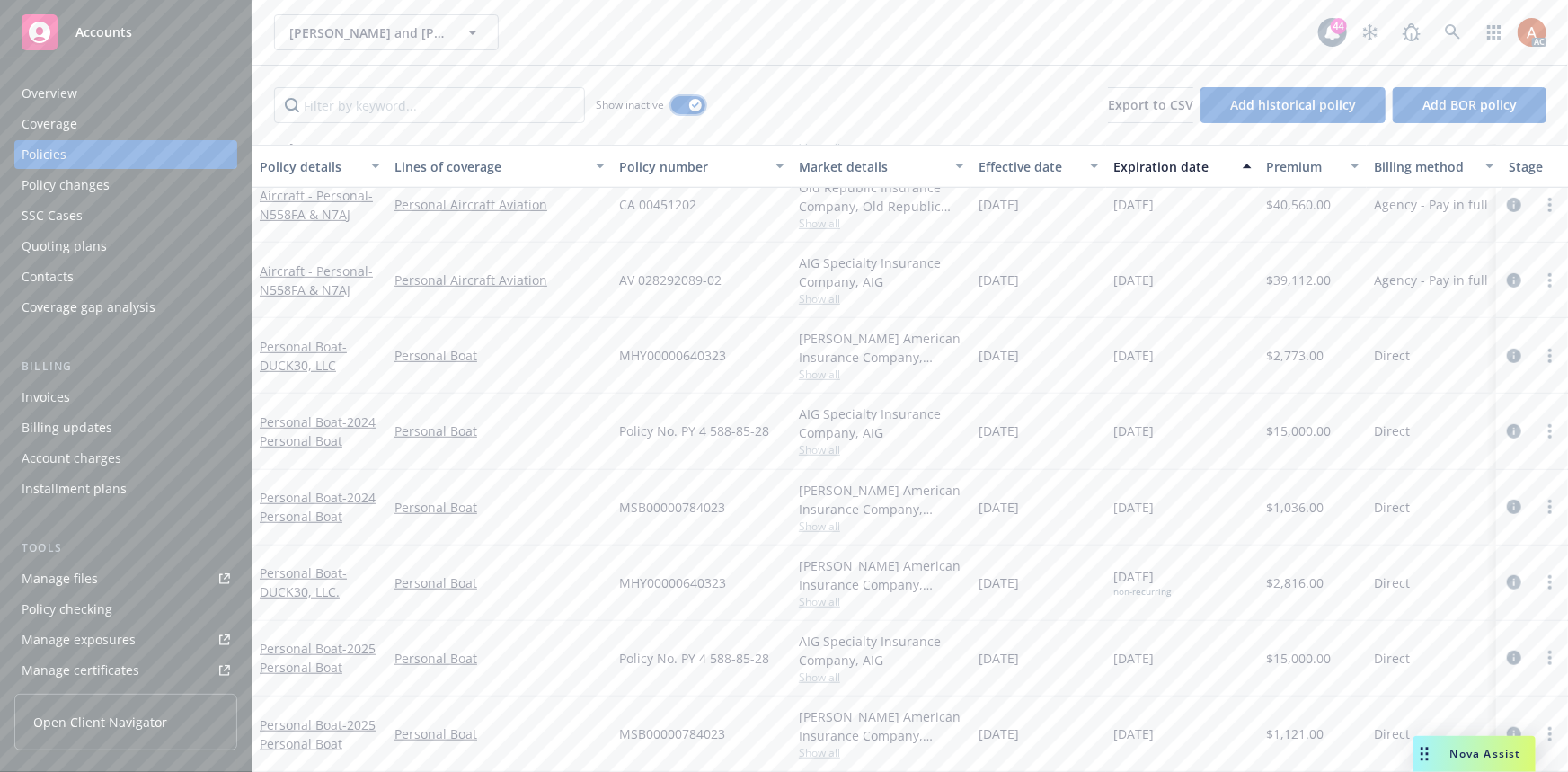
click at [684, 107] on button "button" at bounding box center [688, 104] width 34 height 18
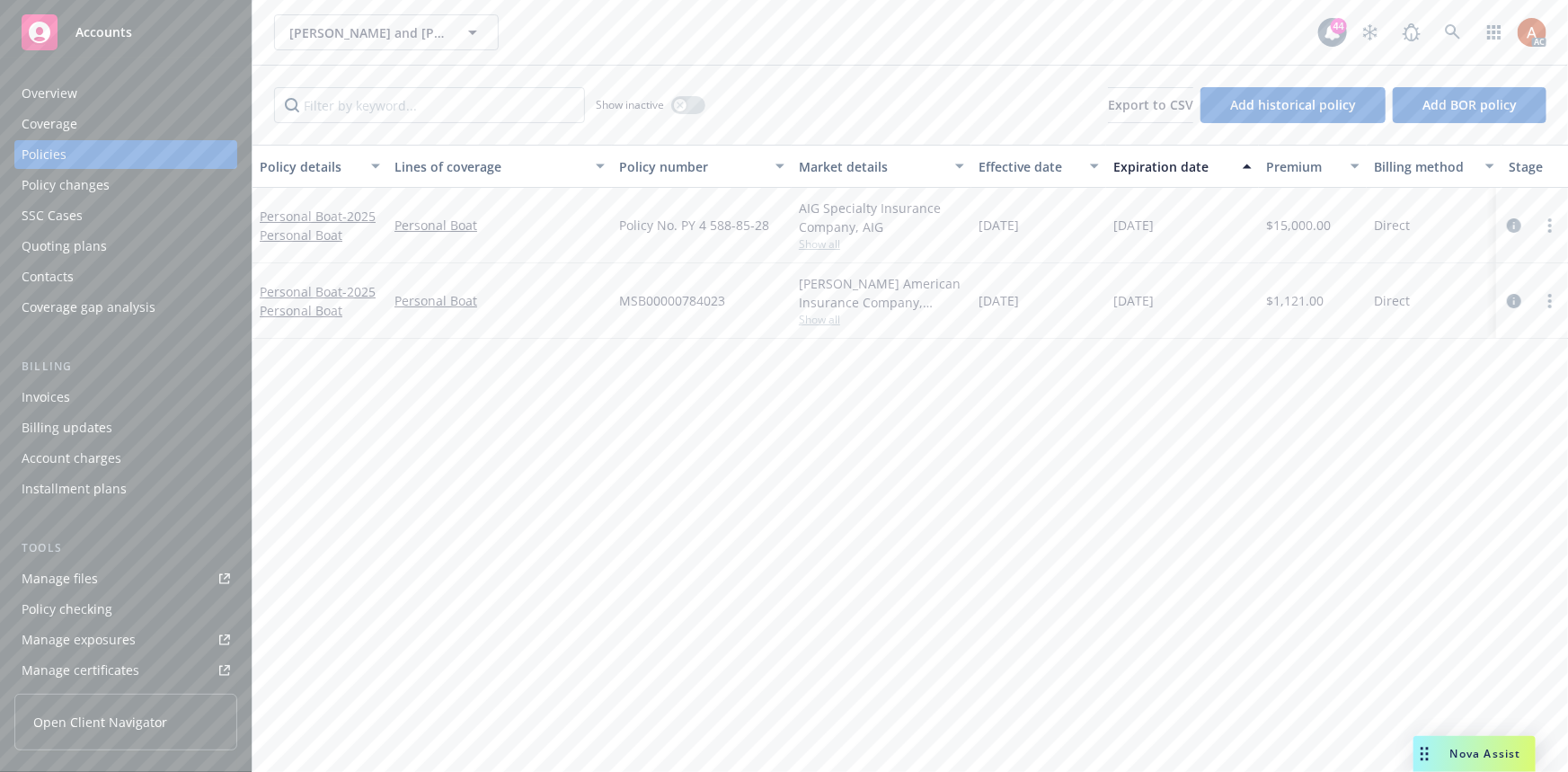
click at [49, 96] on div "Overview" at bounding box center [50, 94] width 55 height 29
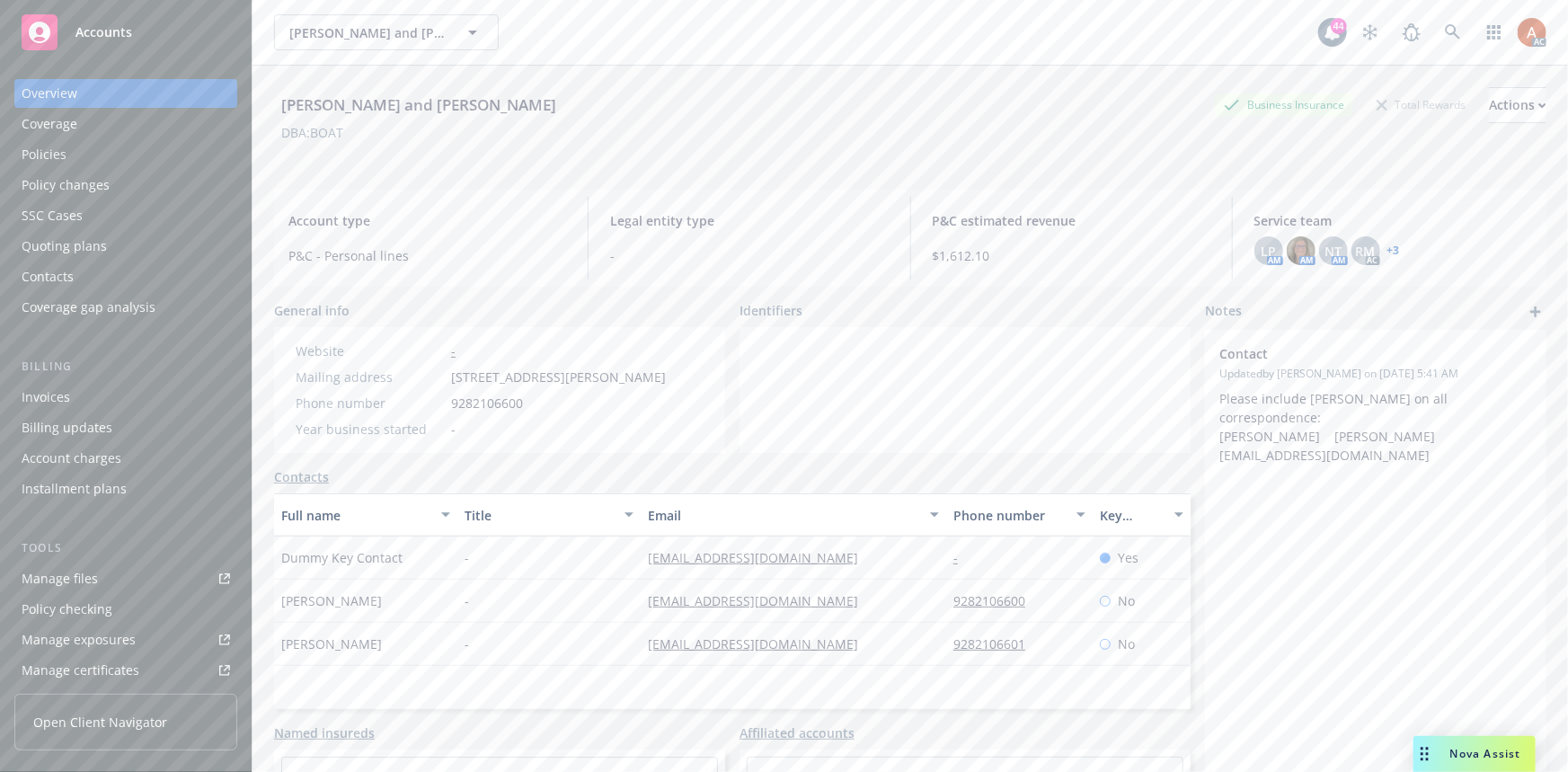
click at [39, 147] on div "Policies" at bounding box center [44, 154] width 45 height 29
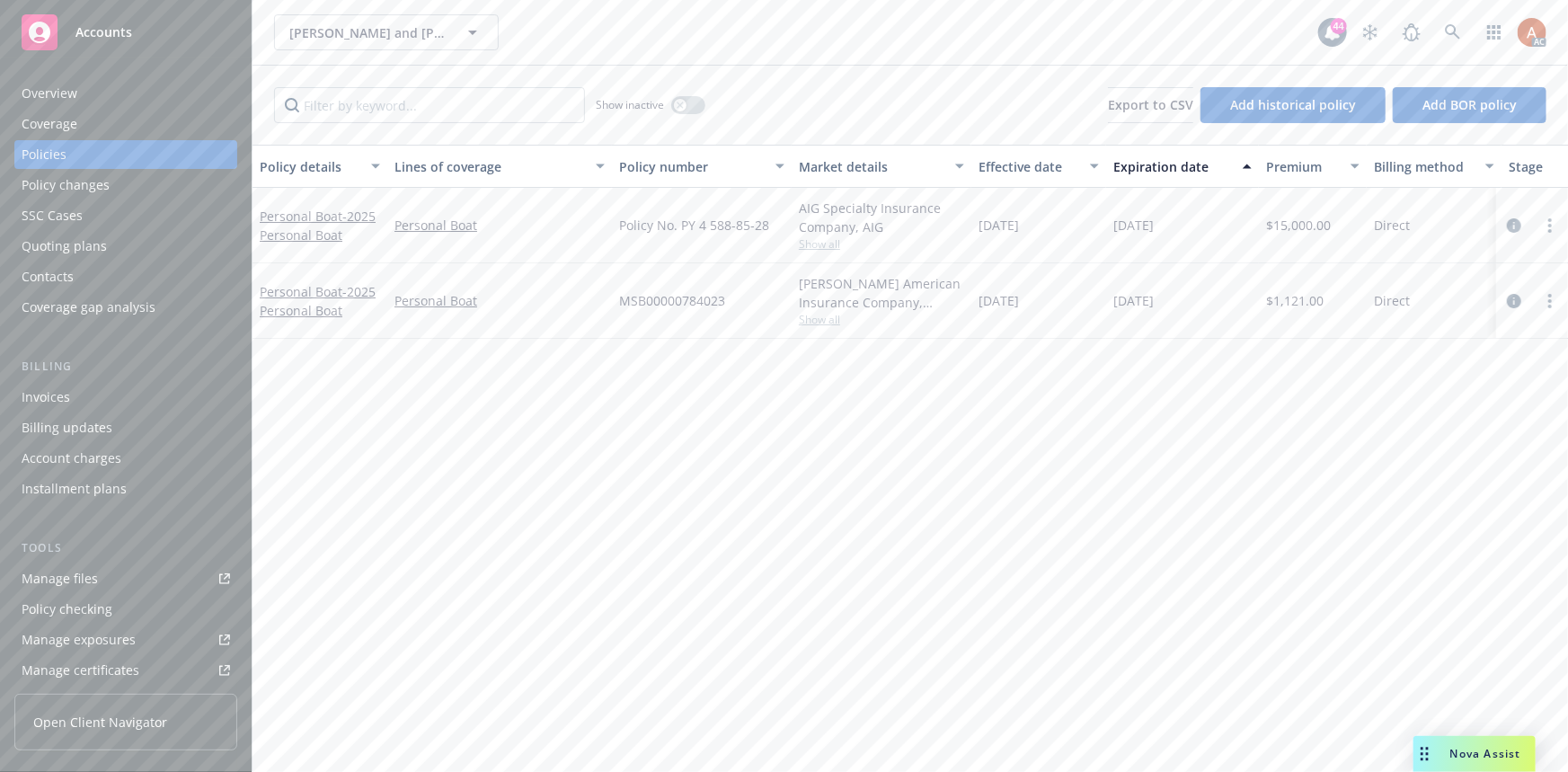
click at [70, 244] on div "Quoting plans" at bounding box center [64, 246] width 85 height 29
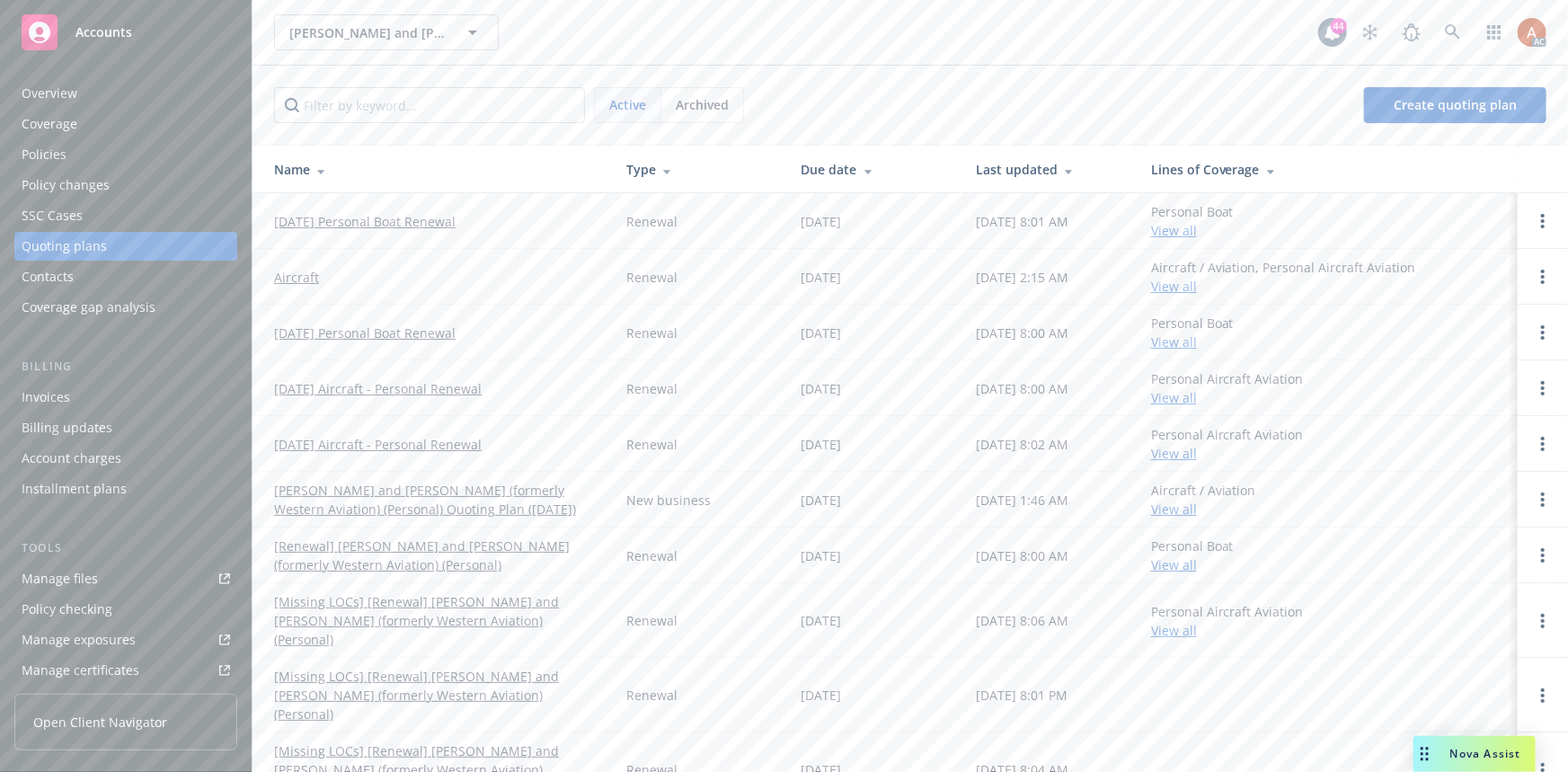
click at [710, 107] on span "Archived" at bounding box center [701, 105] width 53 height 19
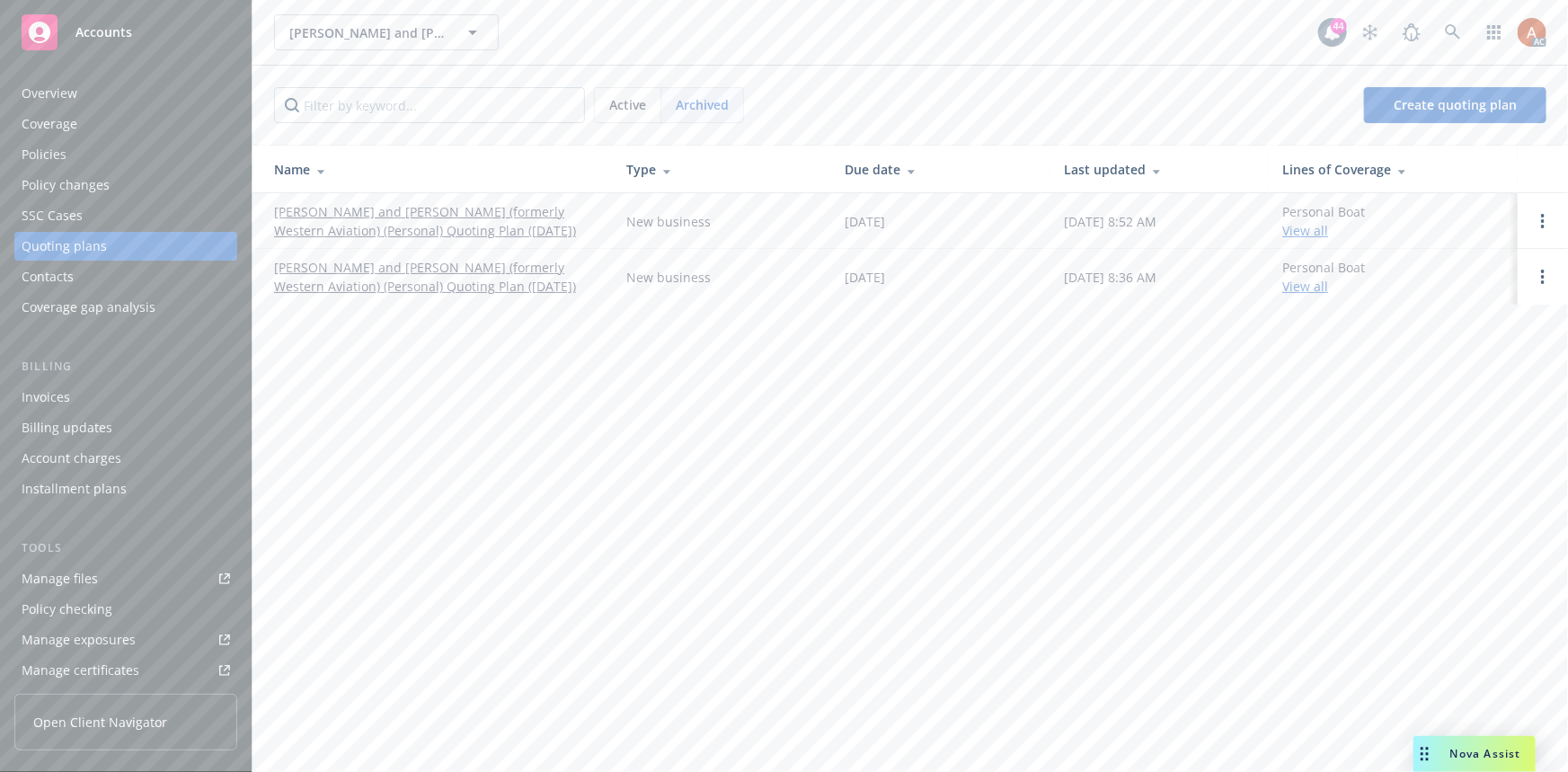
click at [79, 94] on div "Overview" at bounding box center [126, 94] width 209 height 29
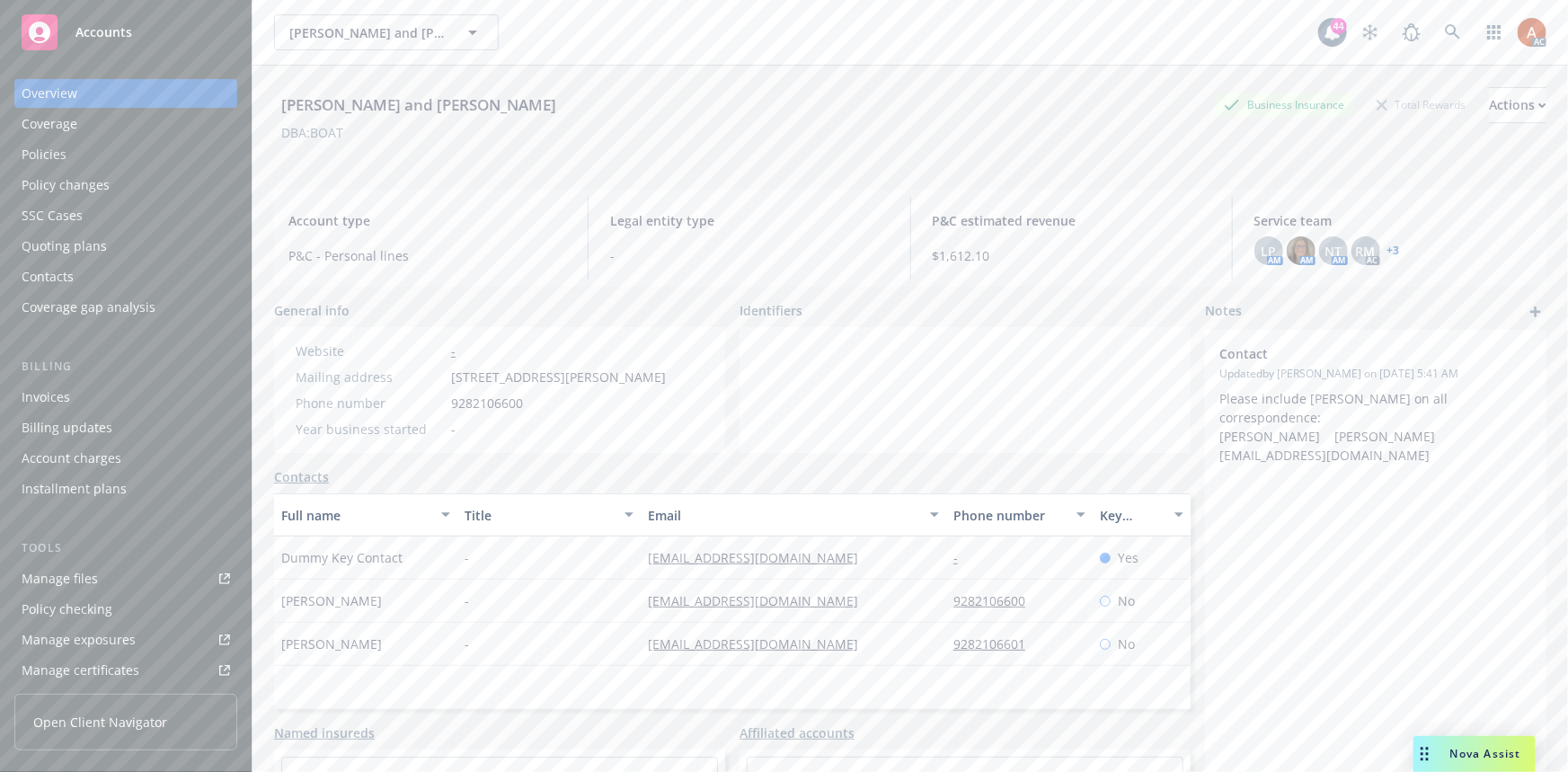
drag, startPoint x: 423, startPoint y: 101, endPoint x: 543, endPoint y: 123, distance: 122.0
click at [556, 121] on div "Joseph W. Fisher II and Barbara Ann Fisher" at bounding box center [418, 105] width 289 height 36
click at [52, 154] on div "Policies" at bounding box center [44, 154] width 45 height 29
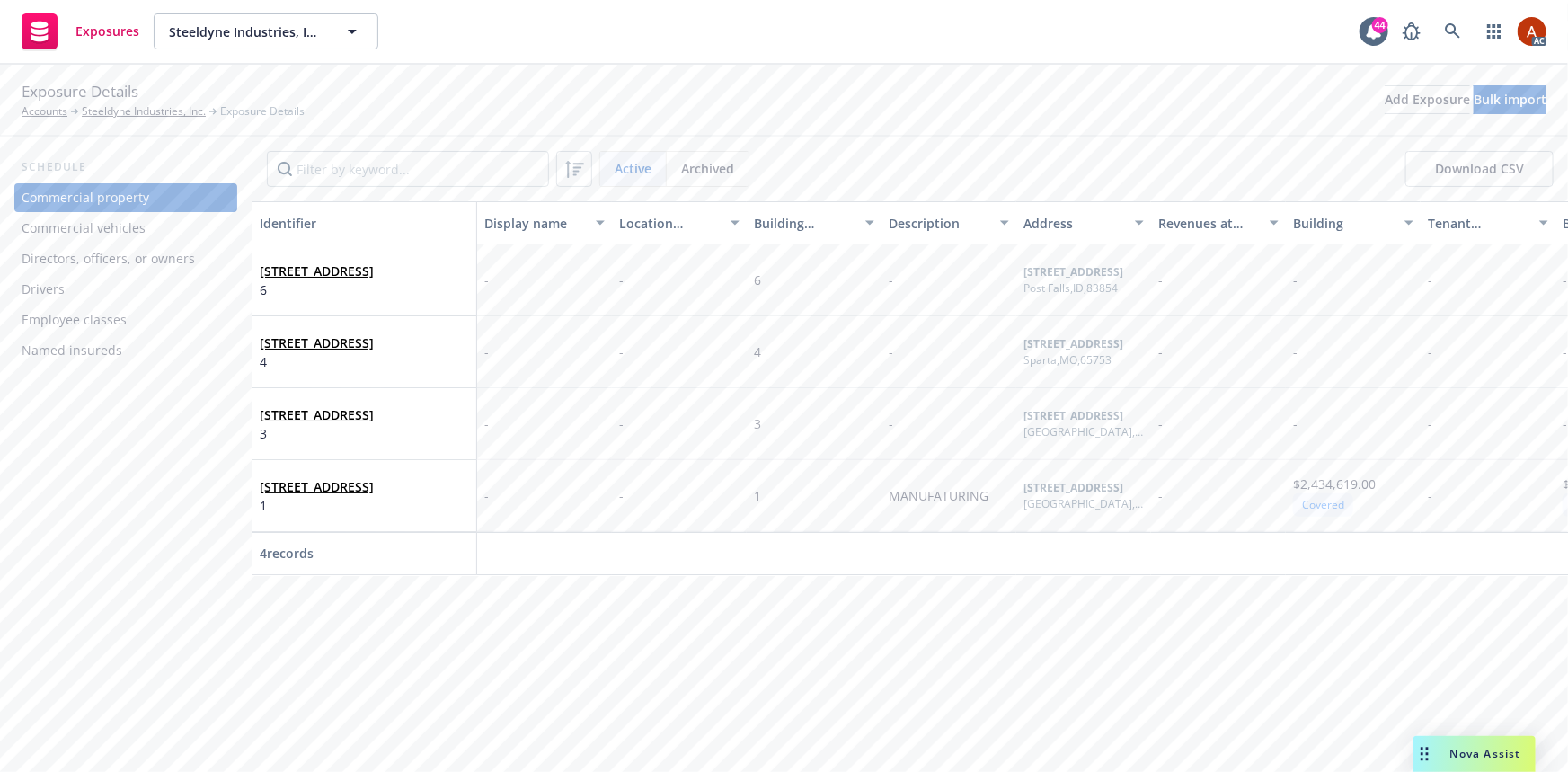
click at [112, 234] on div "Commercial vehicles" at bounding box center [84, 228] width 124 height 29
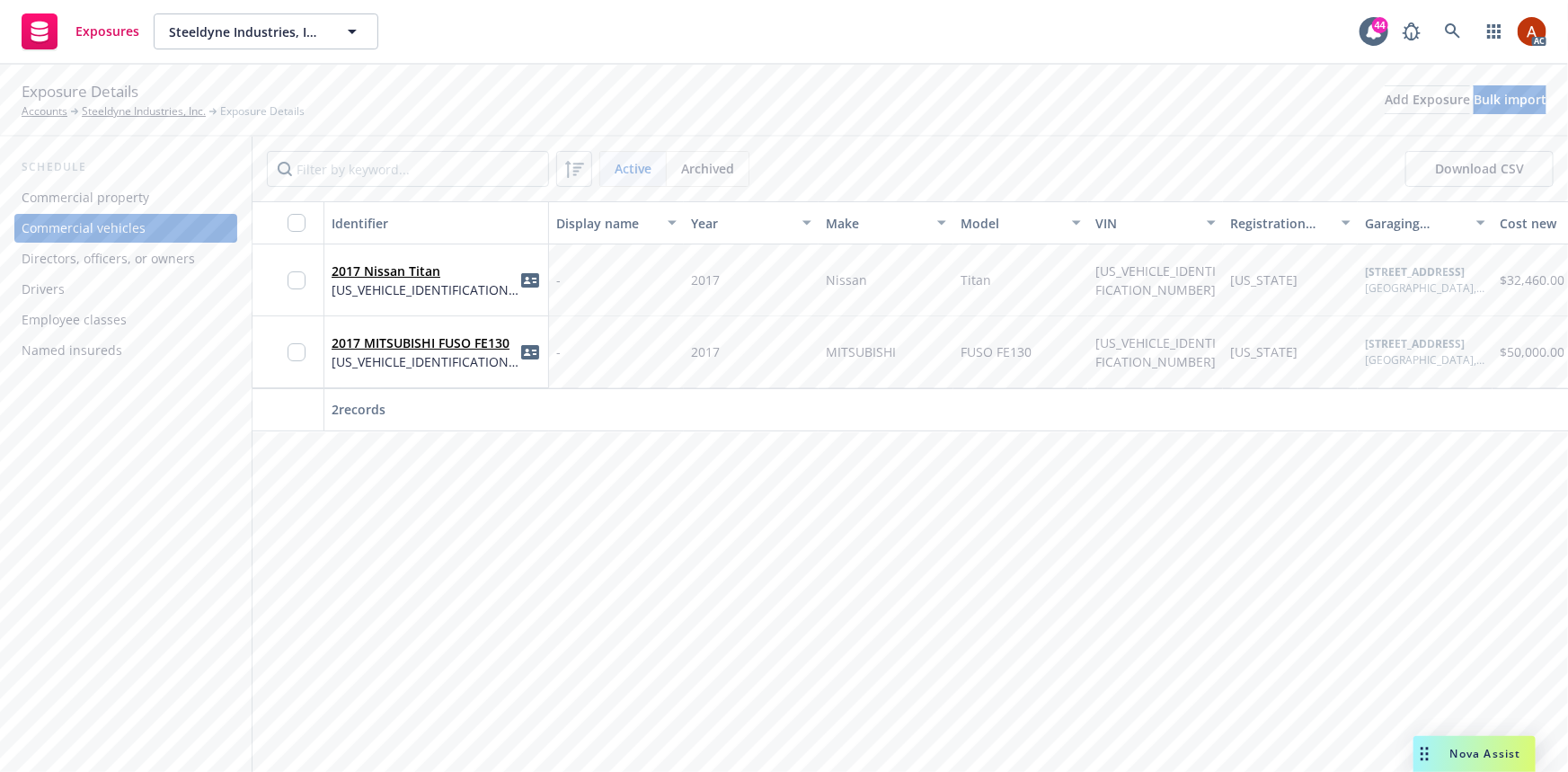
click at [55, 288] on div "Drivers" at bounding box center [43, 289] width 43 height 29
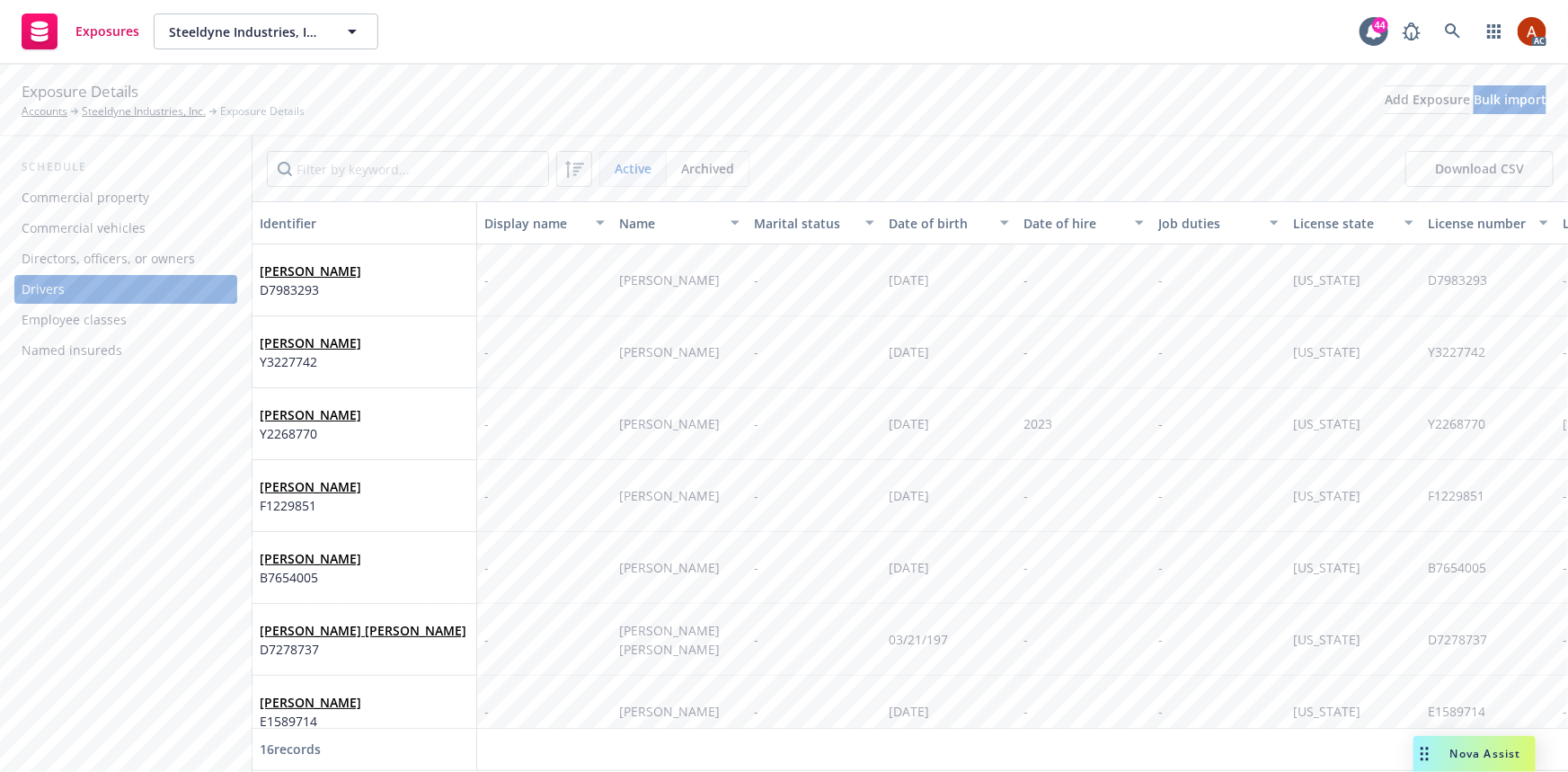
click at [95, 256] on div "Directors, officers, or owners" at bounding box center [108, 258] width 173 height 29
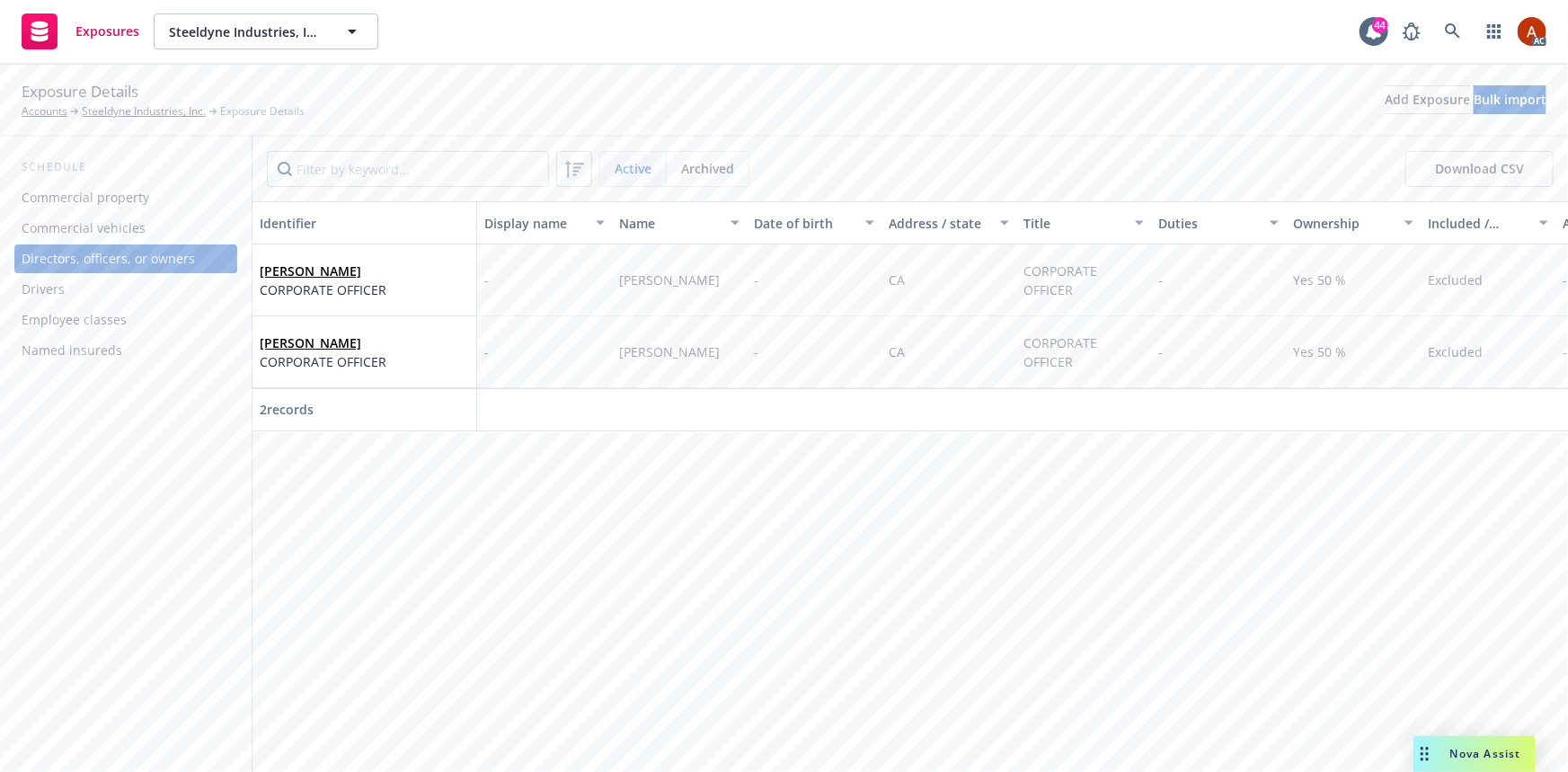
click at [79, 325] on div "Employee classes" at bounding box center [75, 320] width 105 height 29
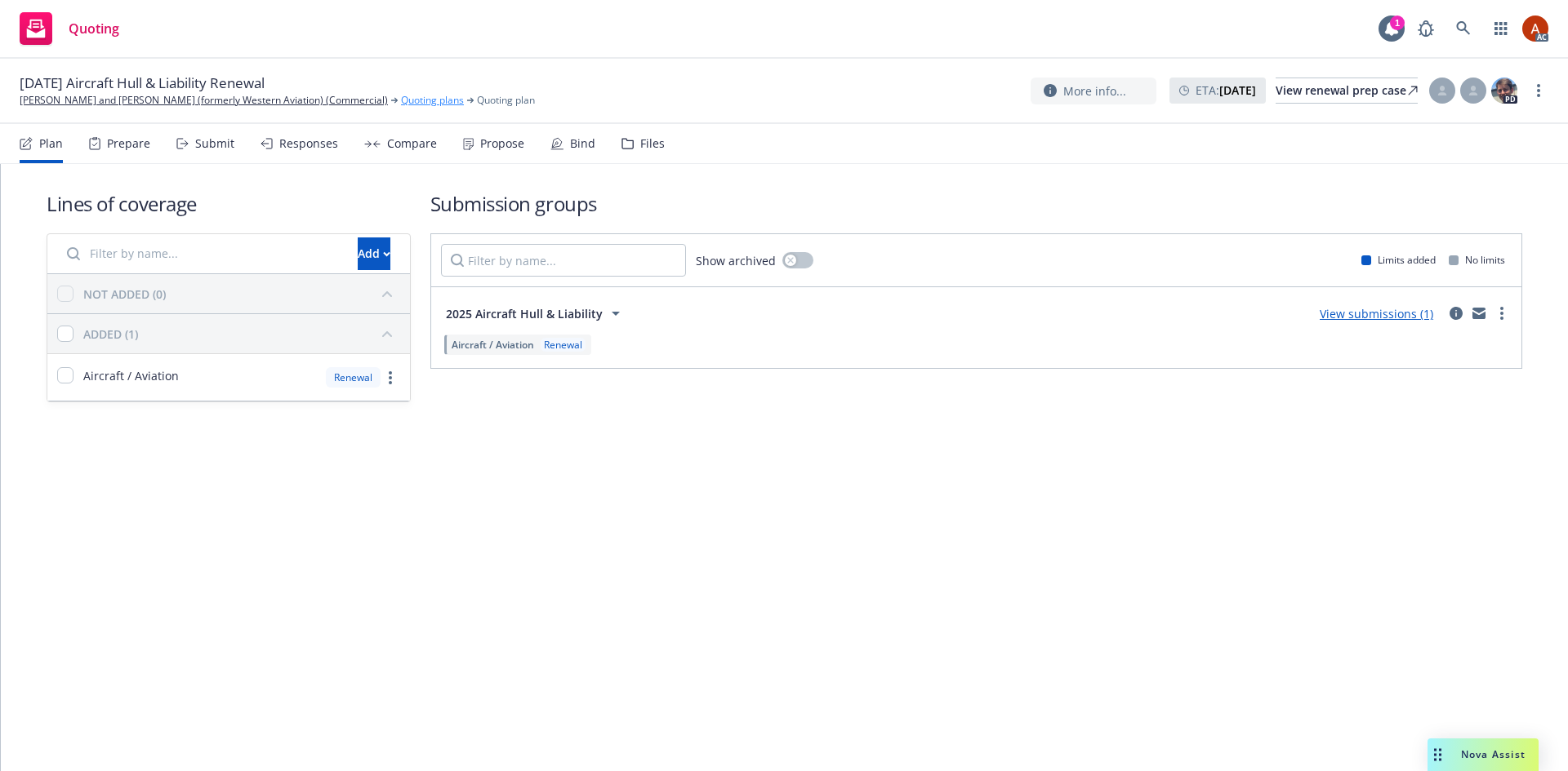
click at [464, 103] on link "Quoting plans" at bounding box center [432, 100] width 63 height 15
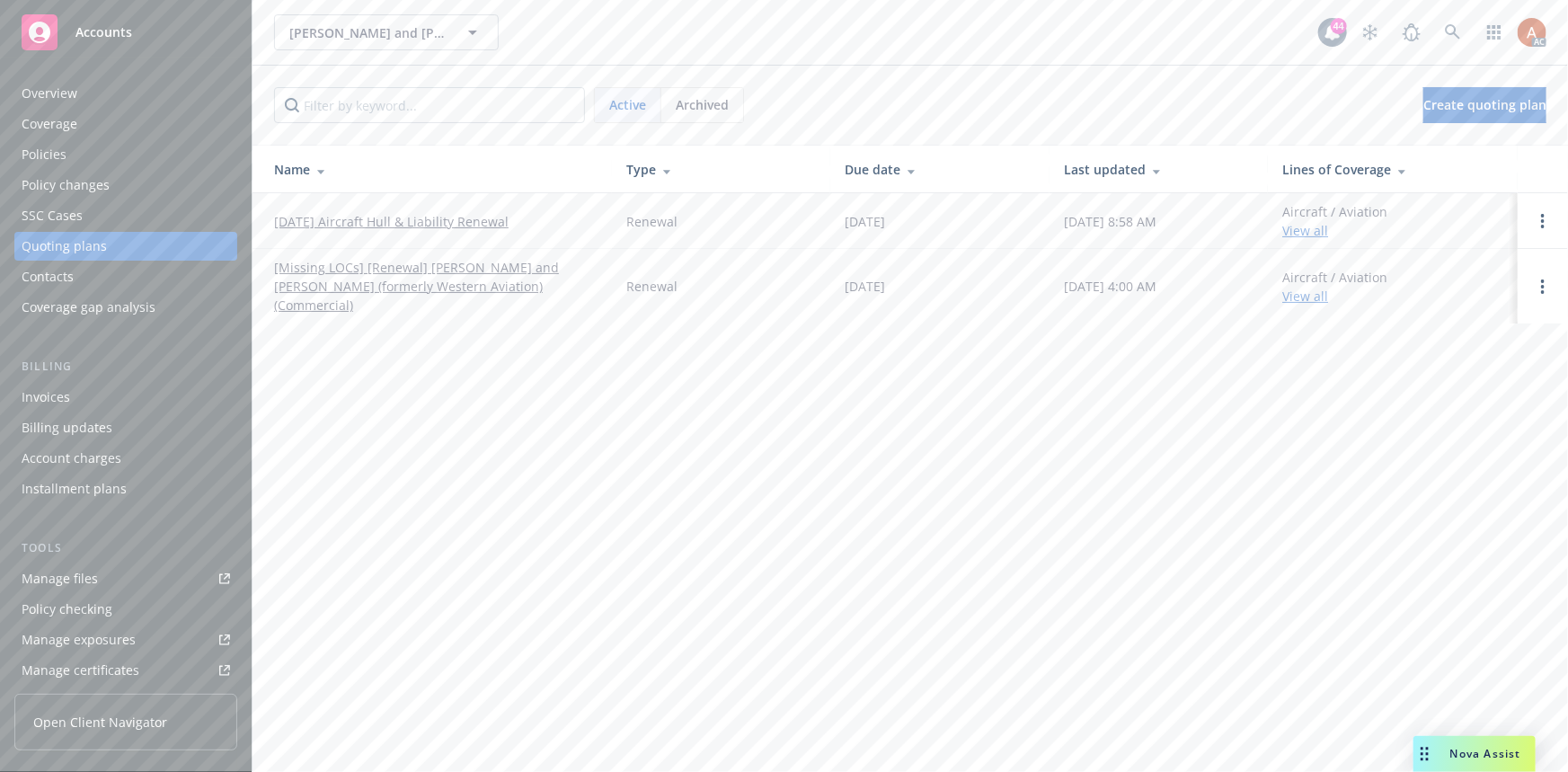
click at [40, 155] on div "Policies" at bounding box center [44, 154] width 45 height 29
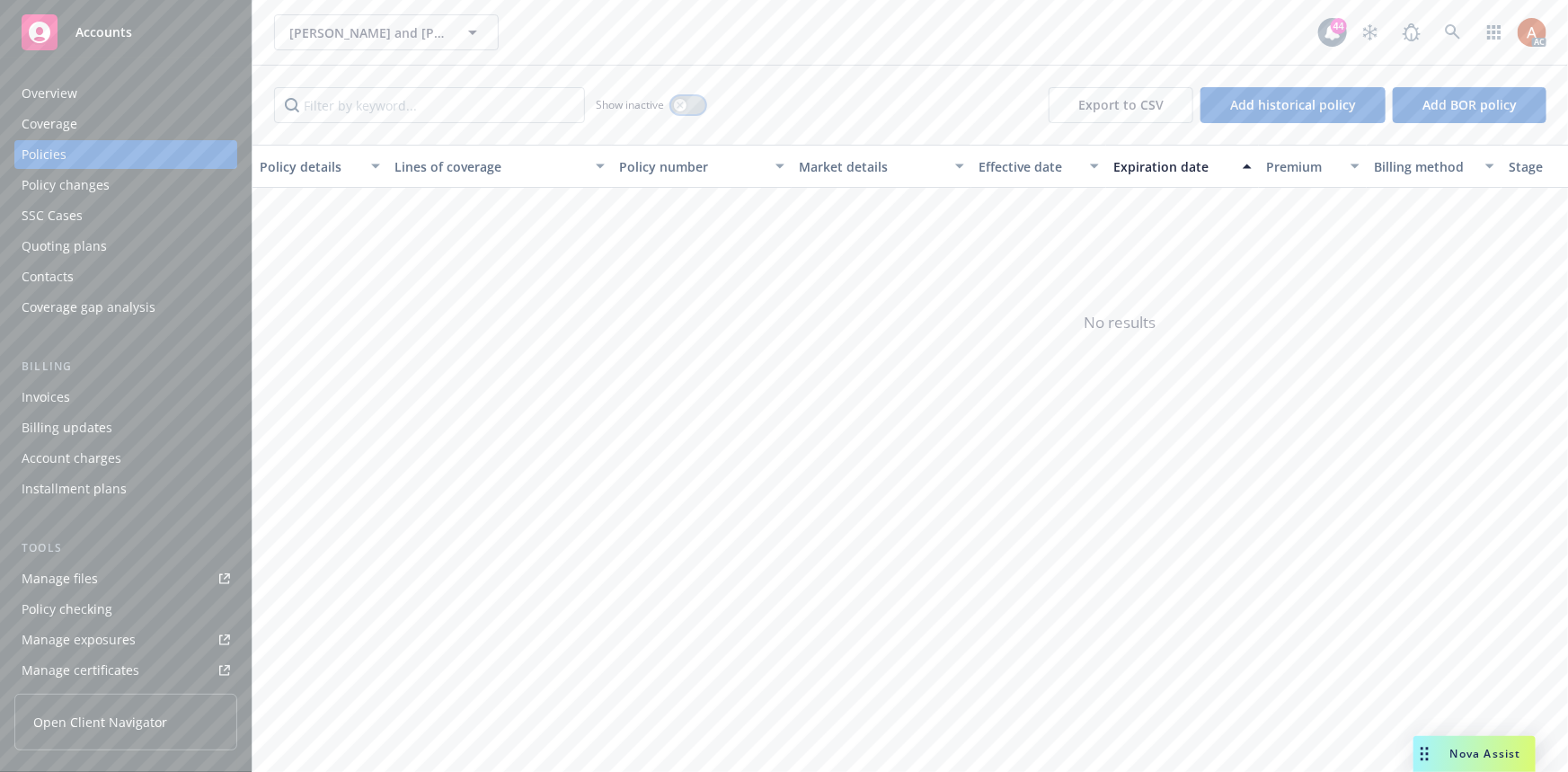
click at [692, 107] on button "button" at bounding box center [688, 104] width 34 height 18
click at [78, 254] on div "Quoting plans" at bounding box center [64, 246] width 85 height 29
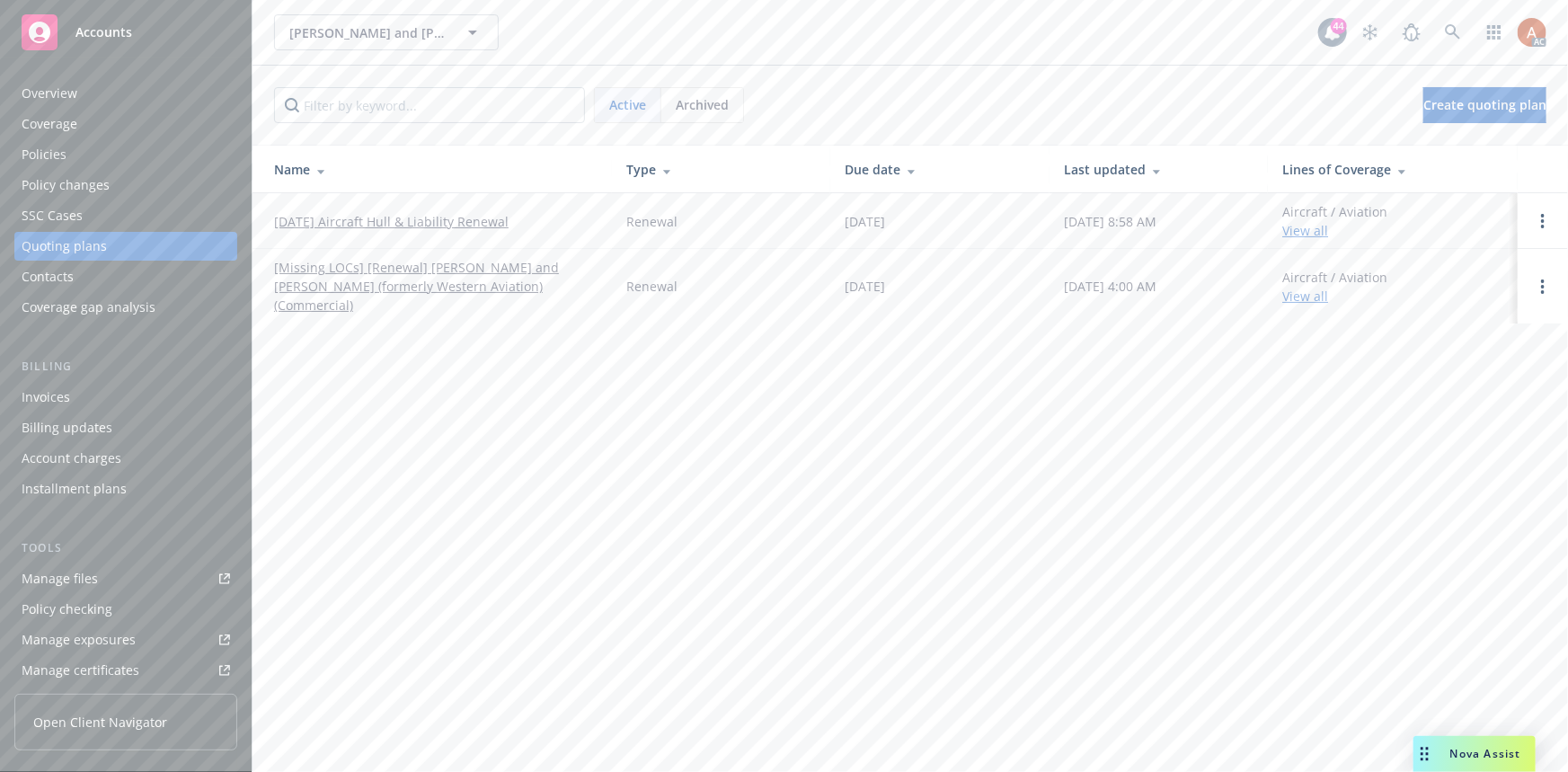
click at [724, 104] on span "Archived" at bounding box center [701, 105] width 53 height 19
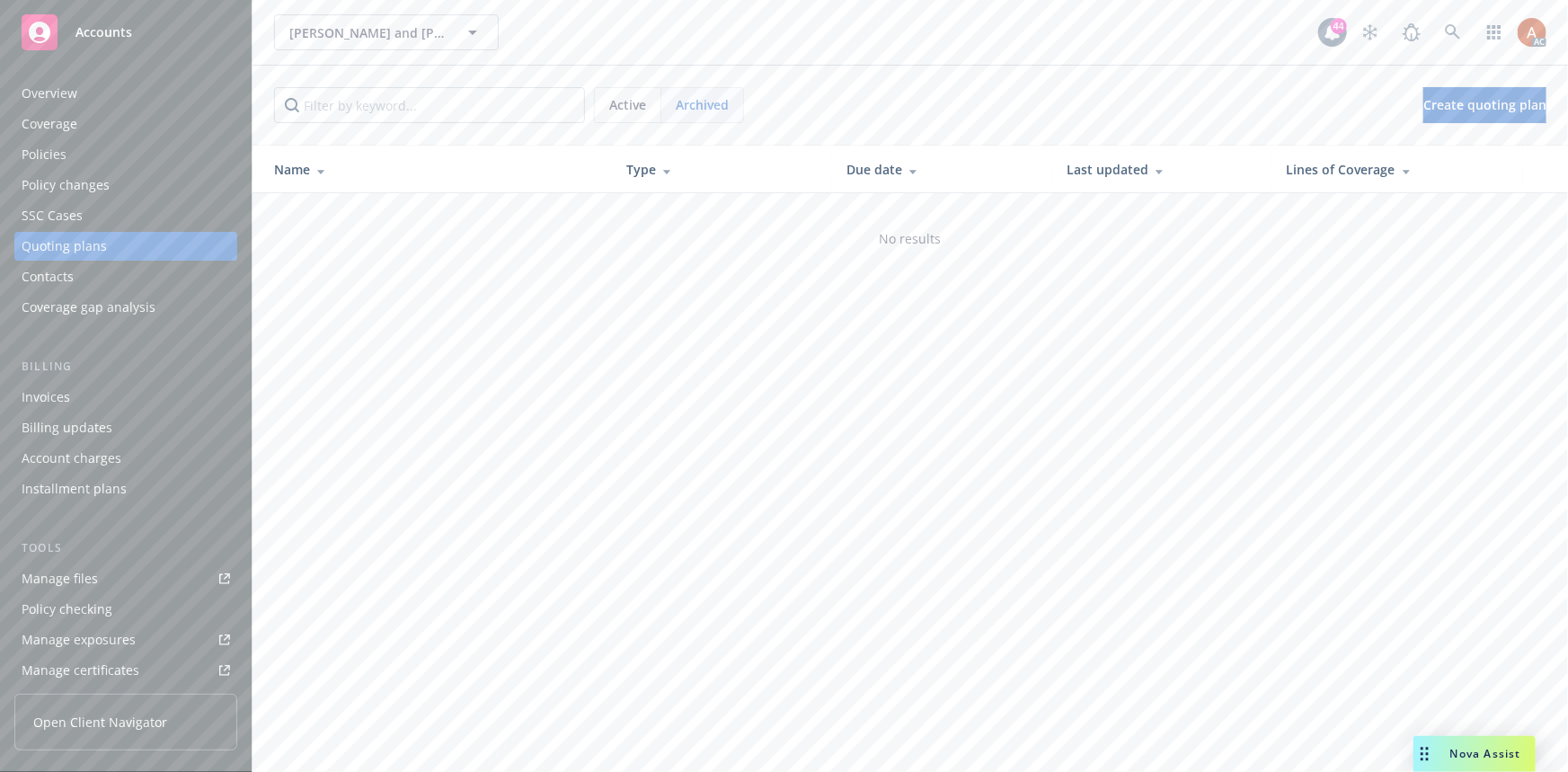
click at [627, 92] on div "Active" at bounding box center [628, 105] width 66 height 34
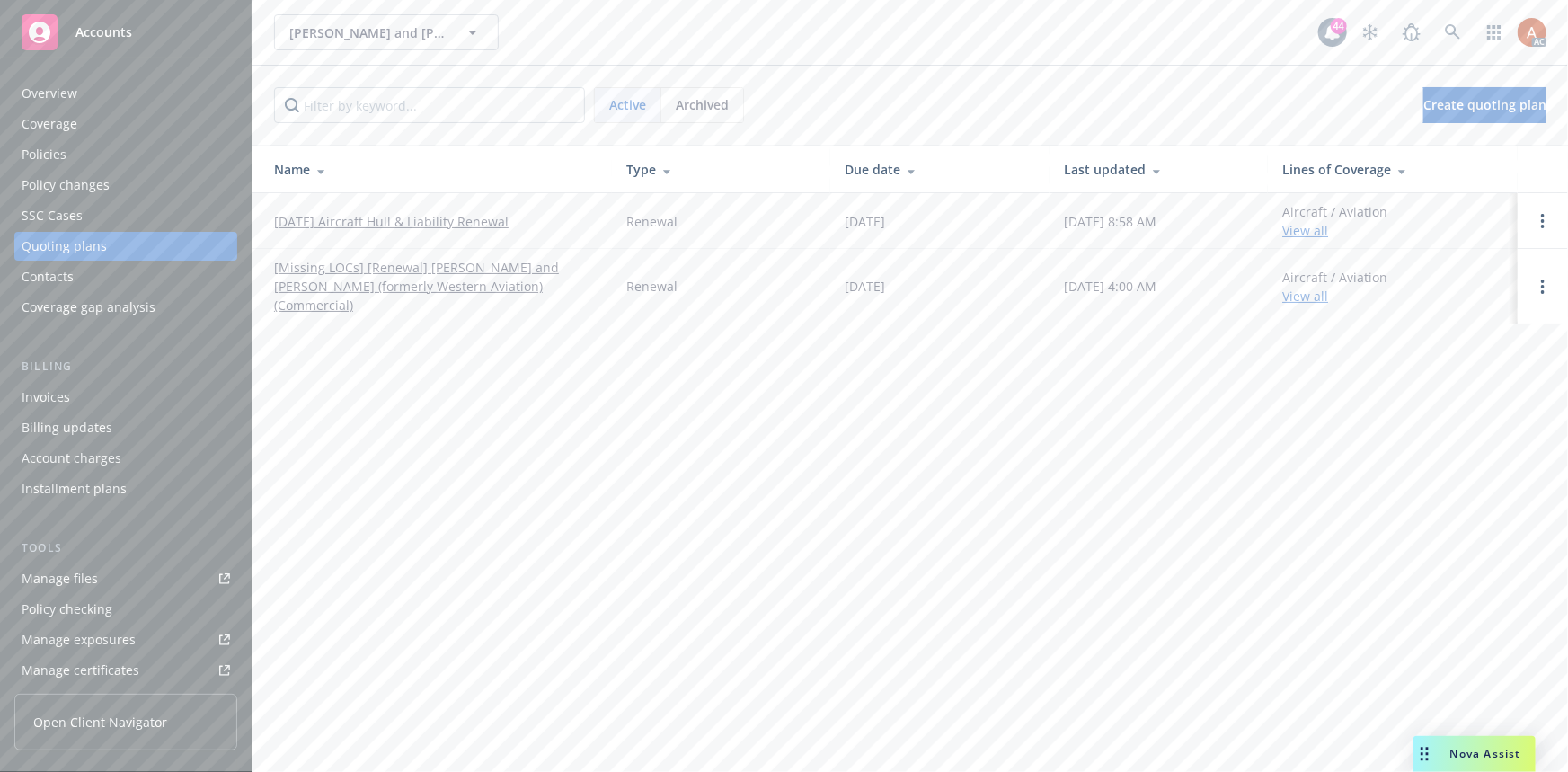
click at [345, 213] on link "[DATE] Aircraft Hull & Liability Renewal" at bounding box center [390, 222] width 234 height 19
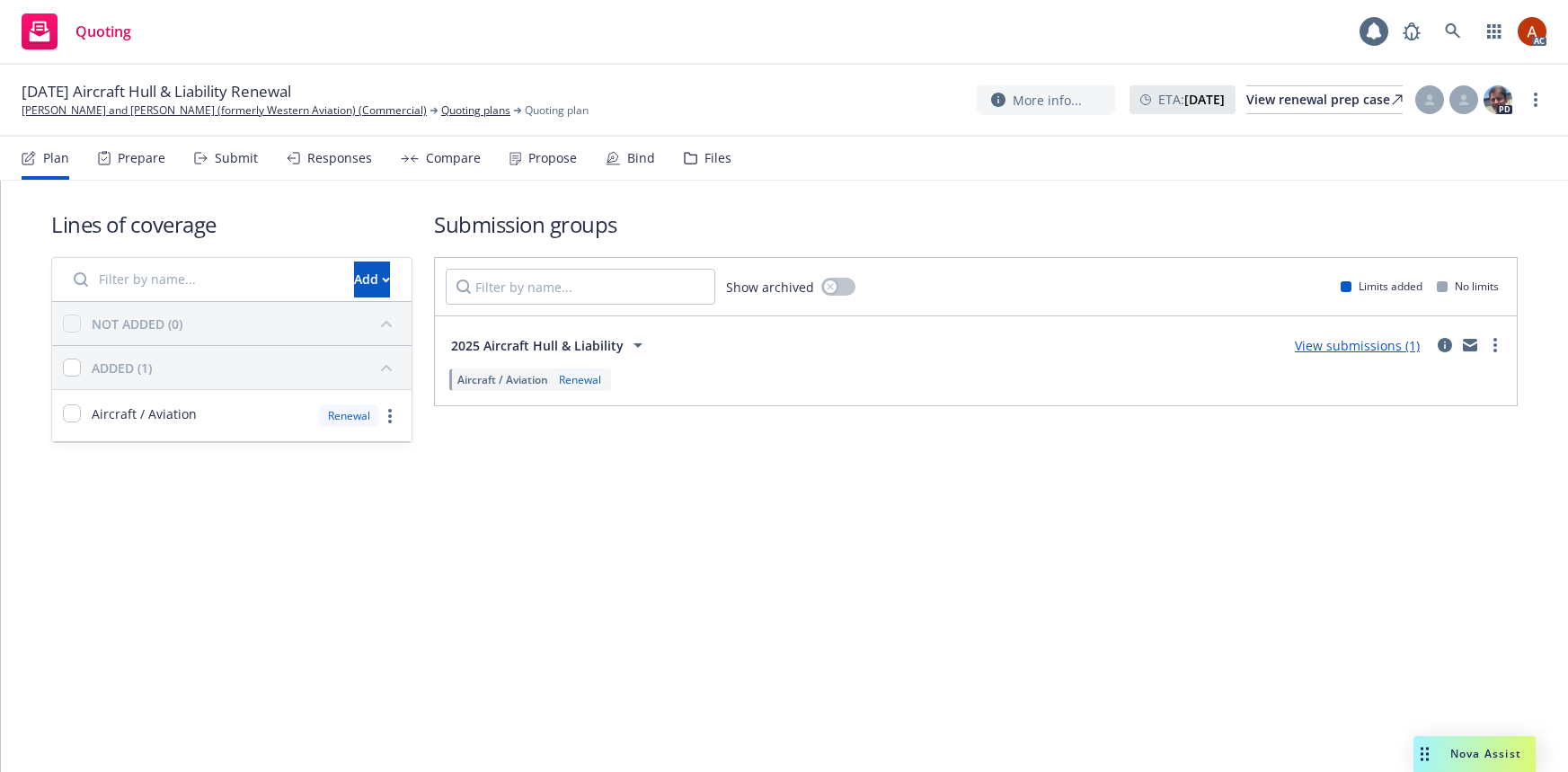
click at [125, 162] on div "Prepare" at bounding box center [142, 158] width 48 height 14
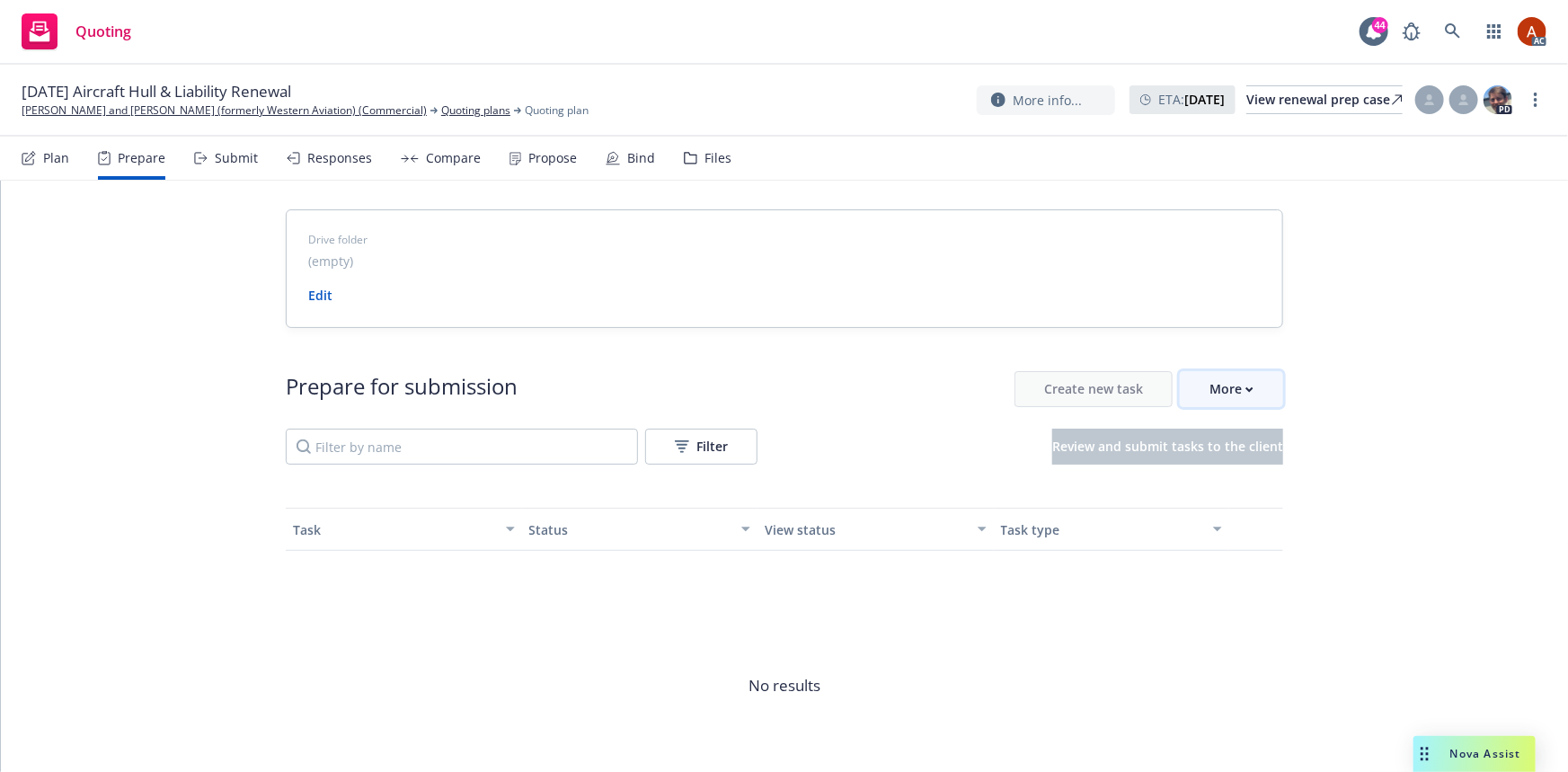
click at [1227, 398] on div "More" at bounding box center [1231, 389] width 44 height 34
click at [1240, 478] on span "Go to Indio account" at bounding box center [1254, 472] width 160 height 17
drag, startPoint x: 440, startPoint y: 90, endPoint x: 0, endPoint y: 123, distance: 441.2
click at [0, 123] on div "[DATE] Aircraft Hull & Liability Renewal [PERSON_NAME] and [PERSON_NAME] (forme…" at bounding box center [784, 100] width 1568 height 72
click at [1449, 35] on icon at bounding box center [1452, 31] width 16 height 16
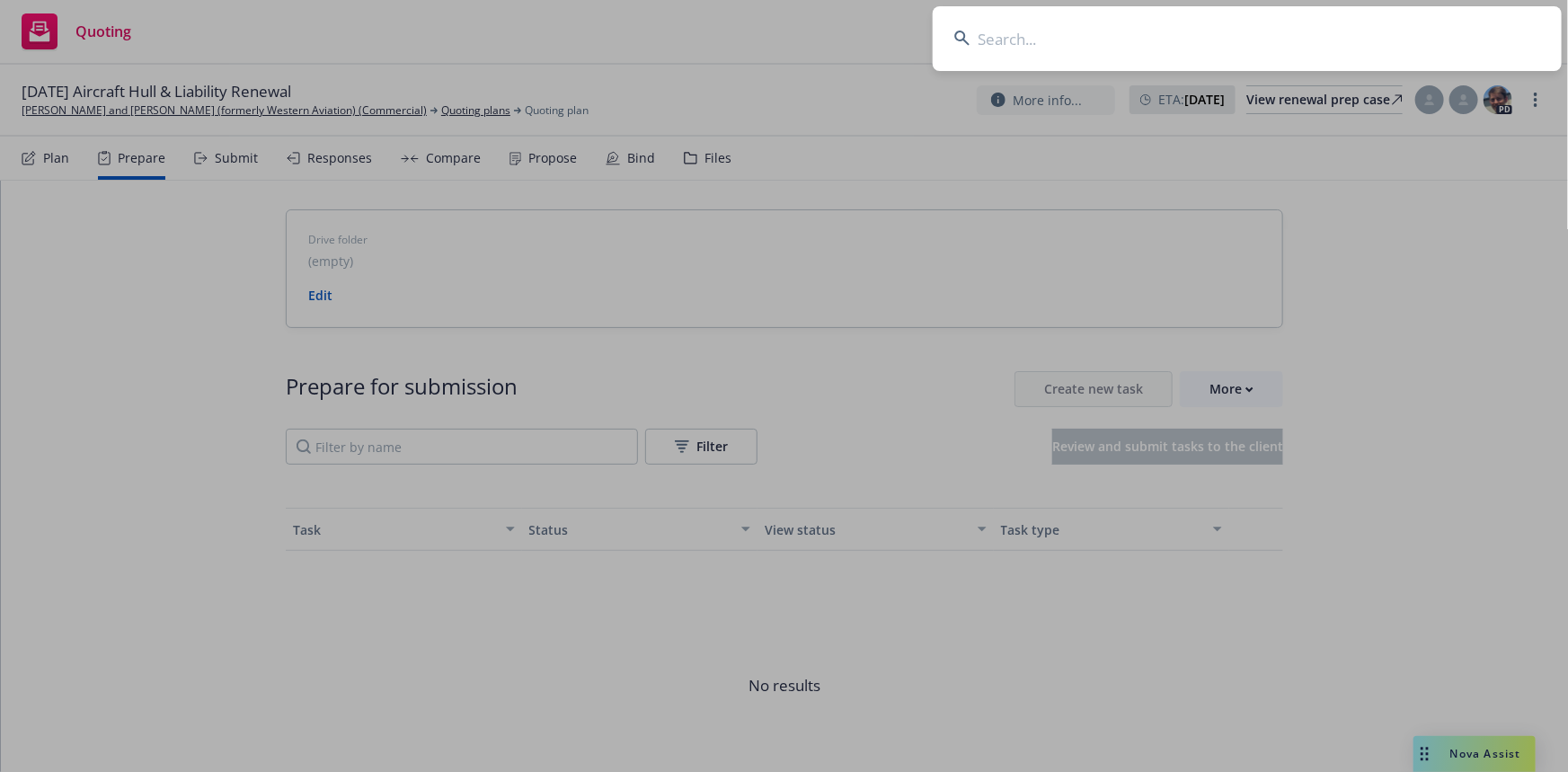
type input "[PERSON_NAME] and [PERSON_NAME]"
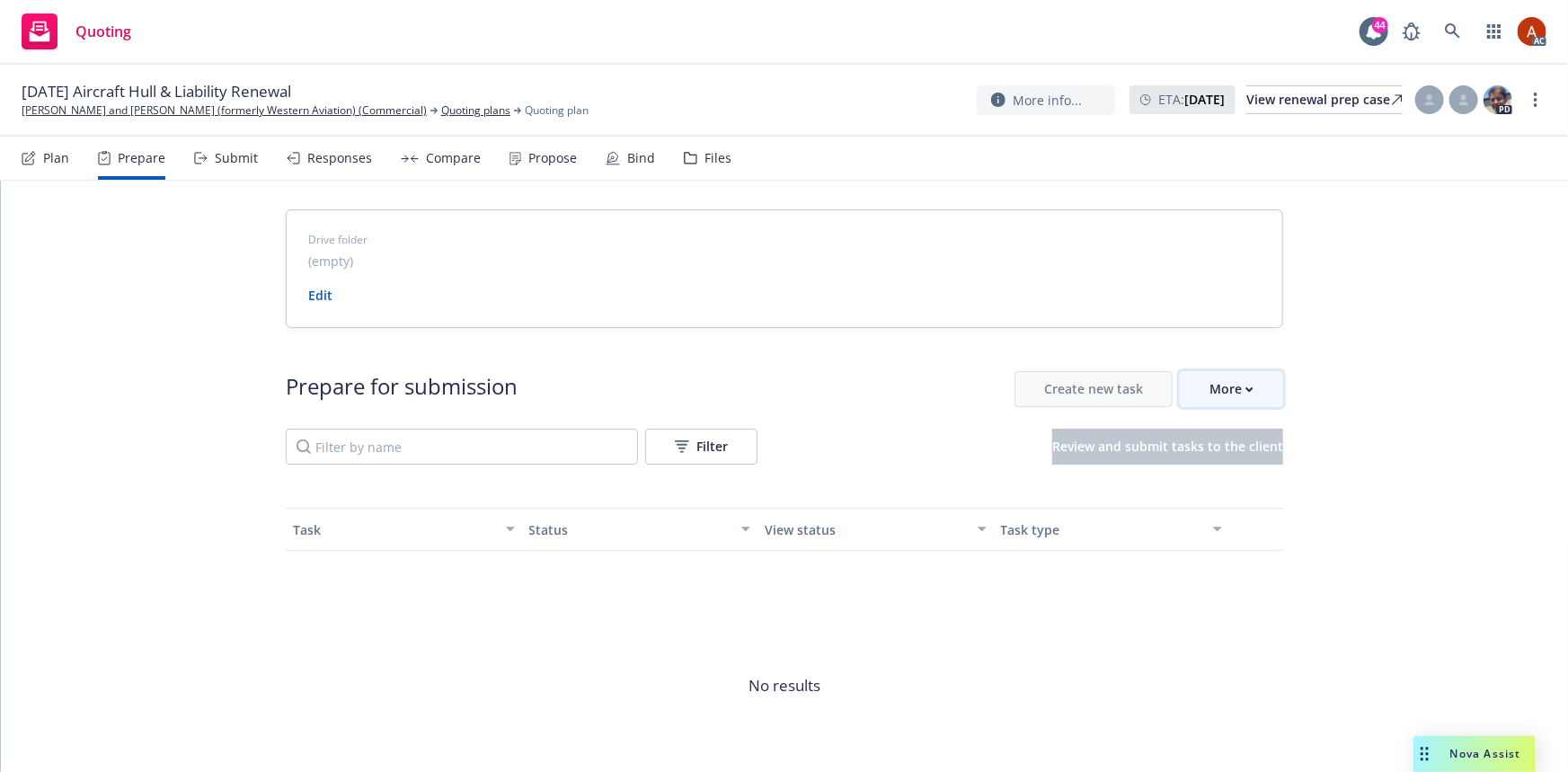
click at [1246, 386] on icon "button" at bounding box center [1248, 389] width 8 height 7
click at [1258, 476] on span "Go to Indio account" at bounding box center [1254, 472] width 160 height 17
click at [480, 109] on link "Quoting plans" at bounding box center [475, 110] width 69 height 16
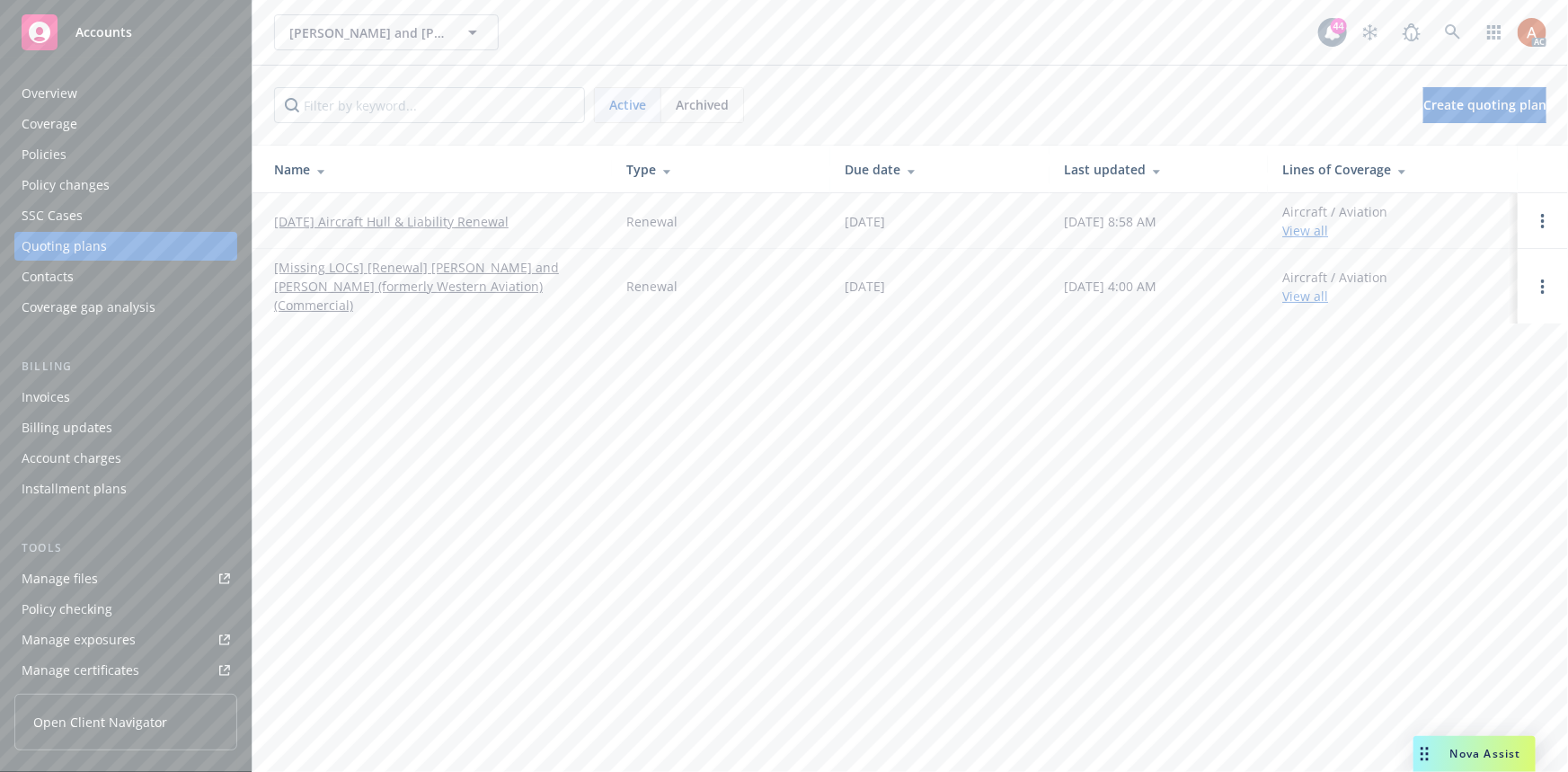
click at [45, 156] on div "Policies" at bounding box center [44, 154] width 45 height 29
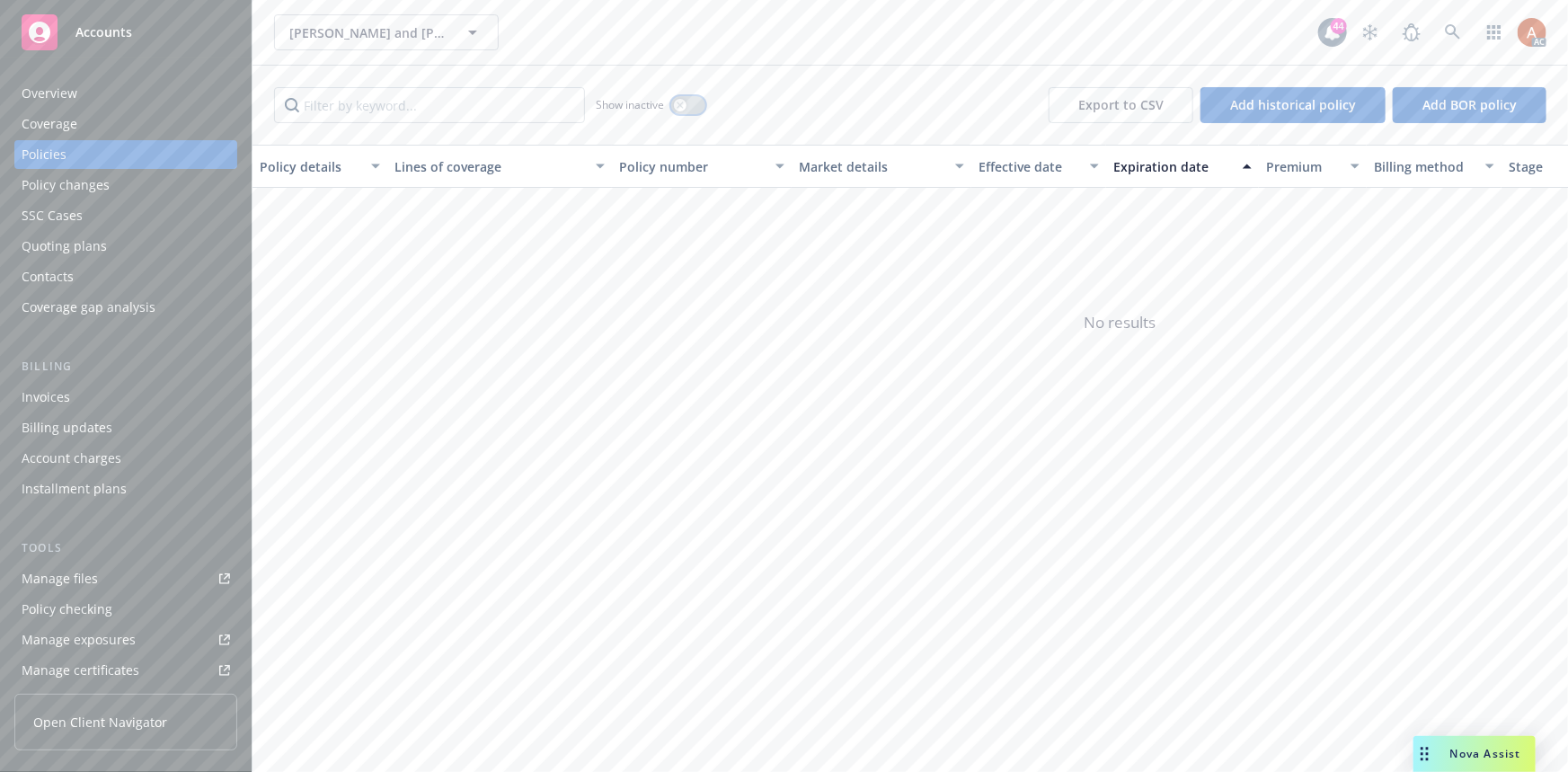
click at [678, 97] on button "button" at bounding box center [688, 104] width 34 height 18
click at [817, 245] on span "Show all" at bounding box center [881, 244] width 166 height 15
click at [1320, 436] on div "Policy details Lines of coverage Policy number Market details Effective date Ex…" at bounding box center [910, 457] width 1315 height 627
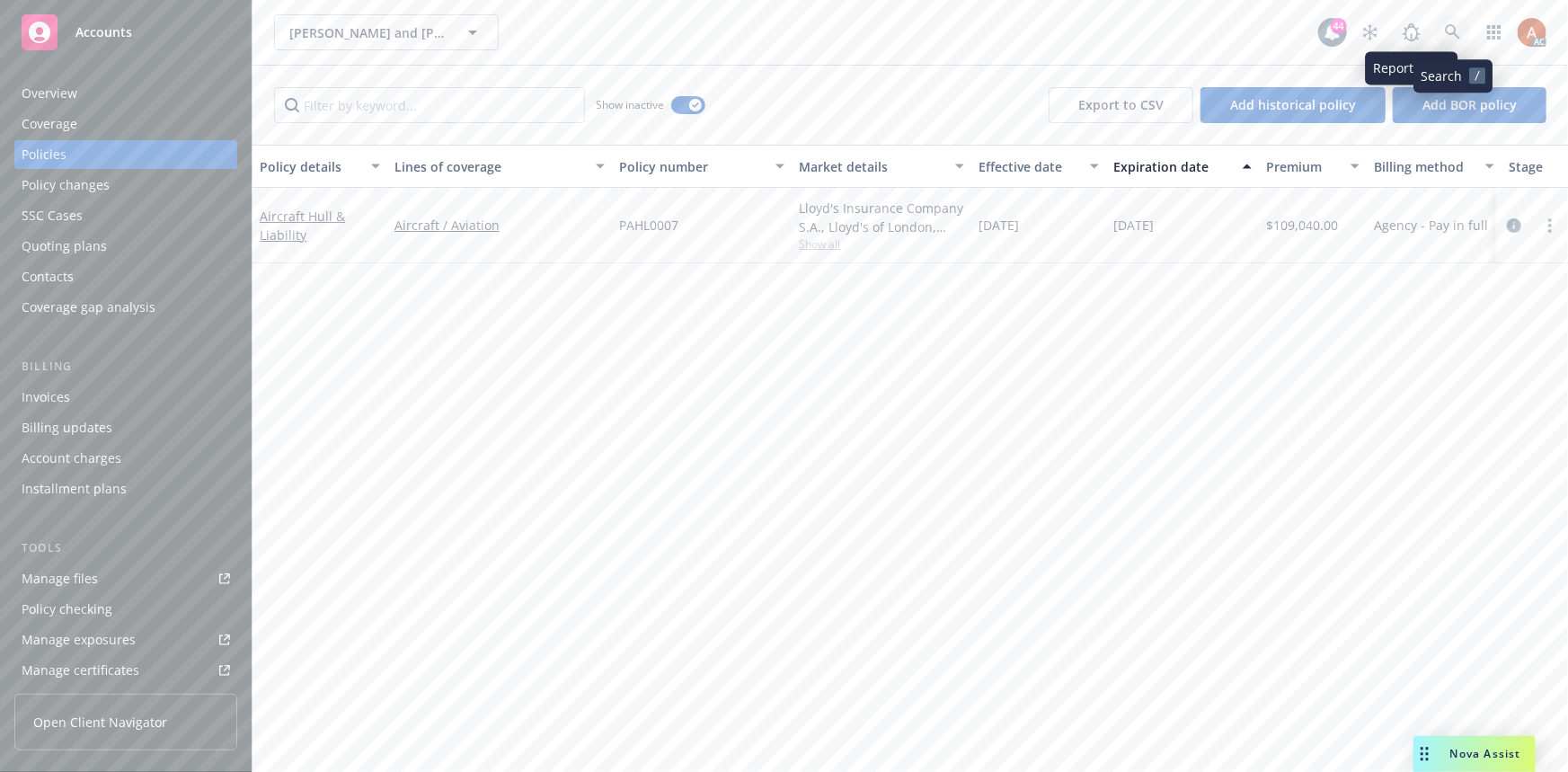
click at [1442, 32] on link at bounding box center [1453, 33] width 36 height 36
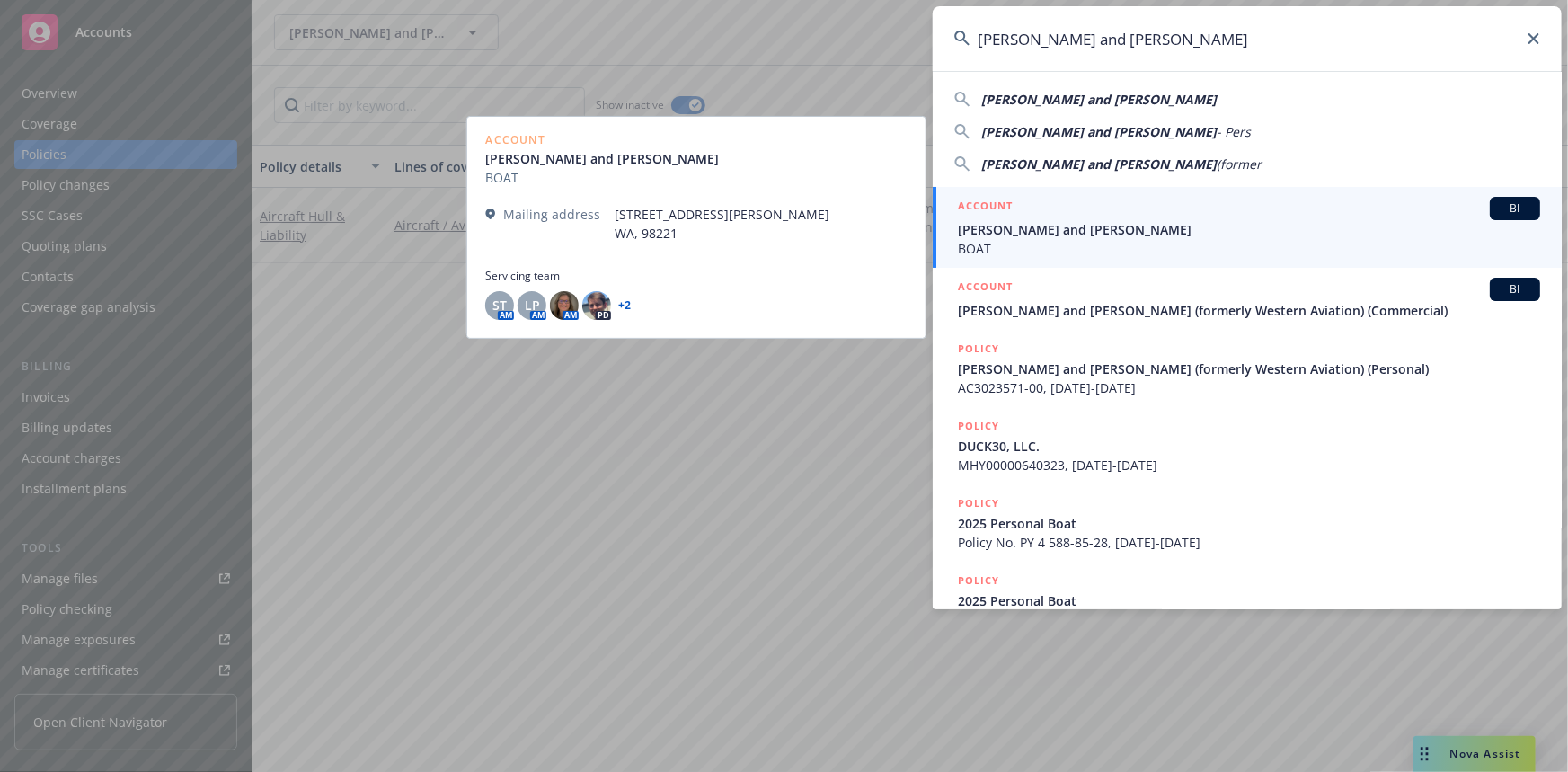
type input "[PERSON_NAME] and [PERSON_NAME]"
click at [993, 205] on h5 "ACCOUNT" at bounding box center [984, 208] width 55 height 22
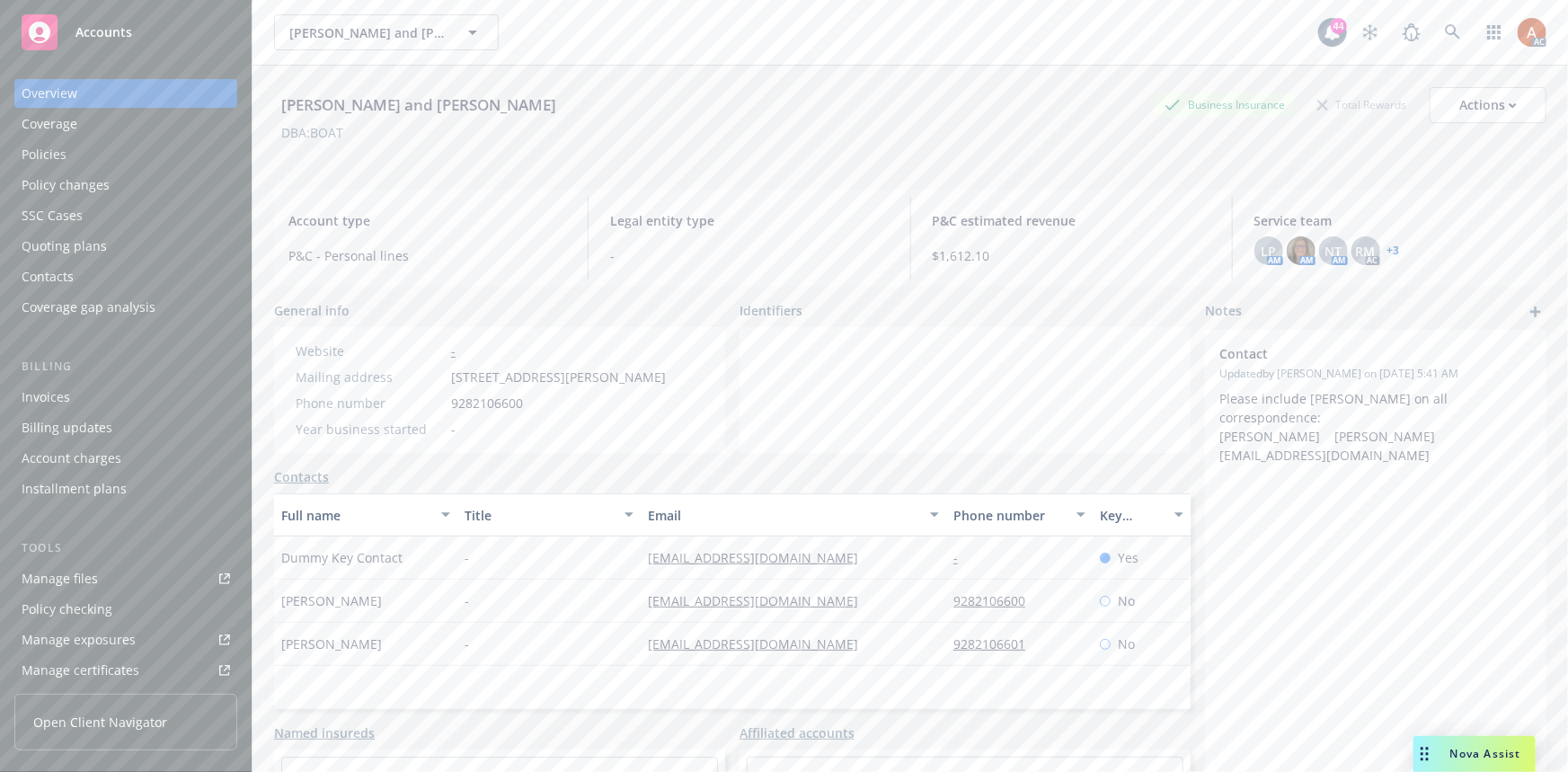
scroll to position [398, 0]
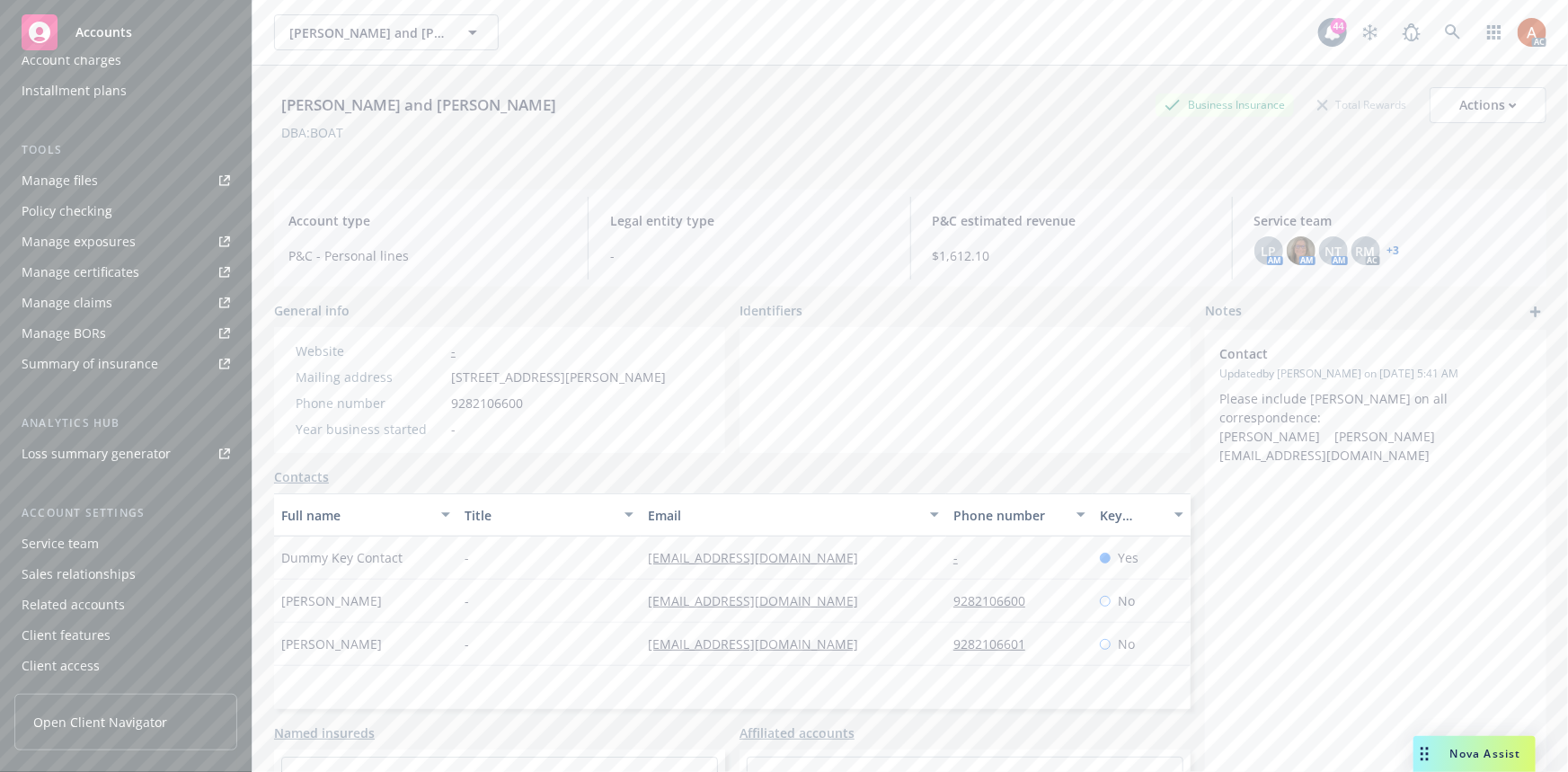
click at [55, 548] on div "Service team" at bounding box center [60, 543] width 77 height 29
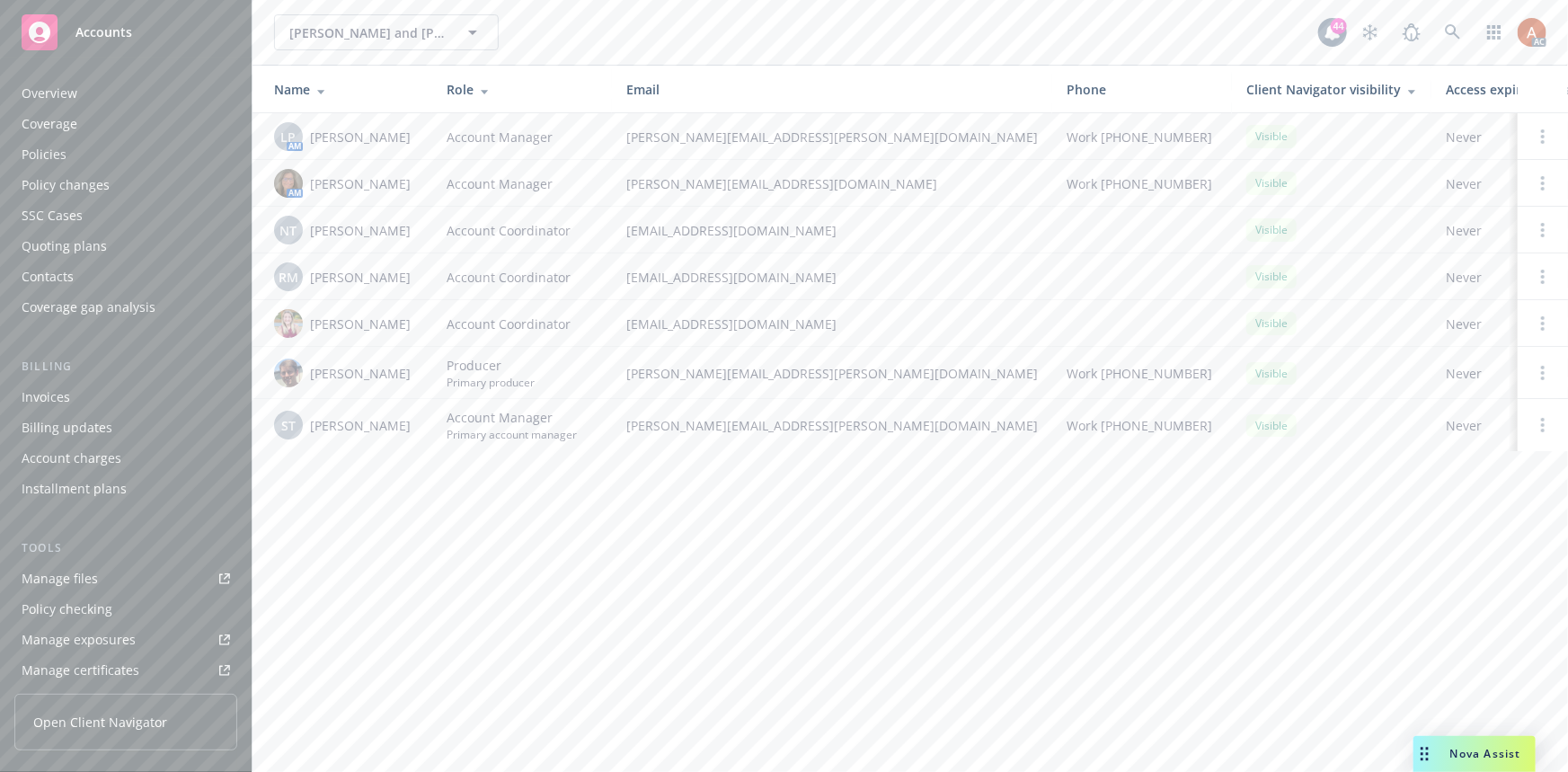
click at [43, 96] on div "Overview" at bounding box center [50, 94] width 55 height 29
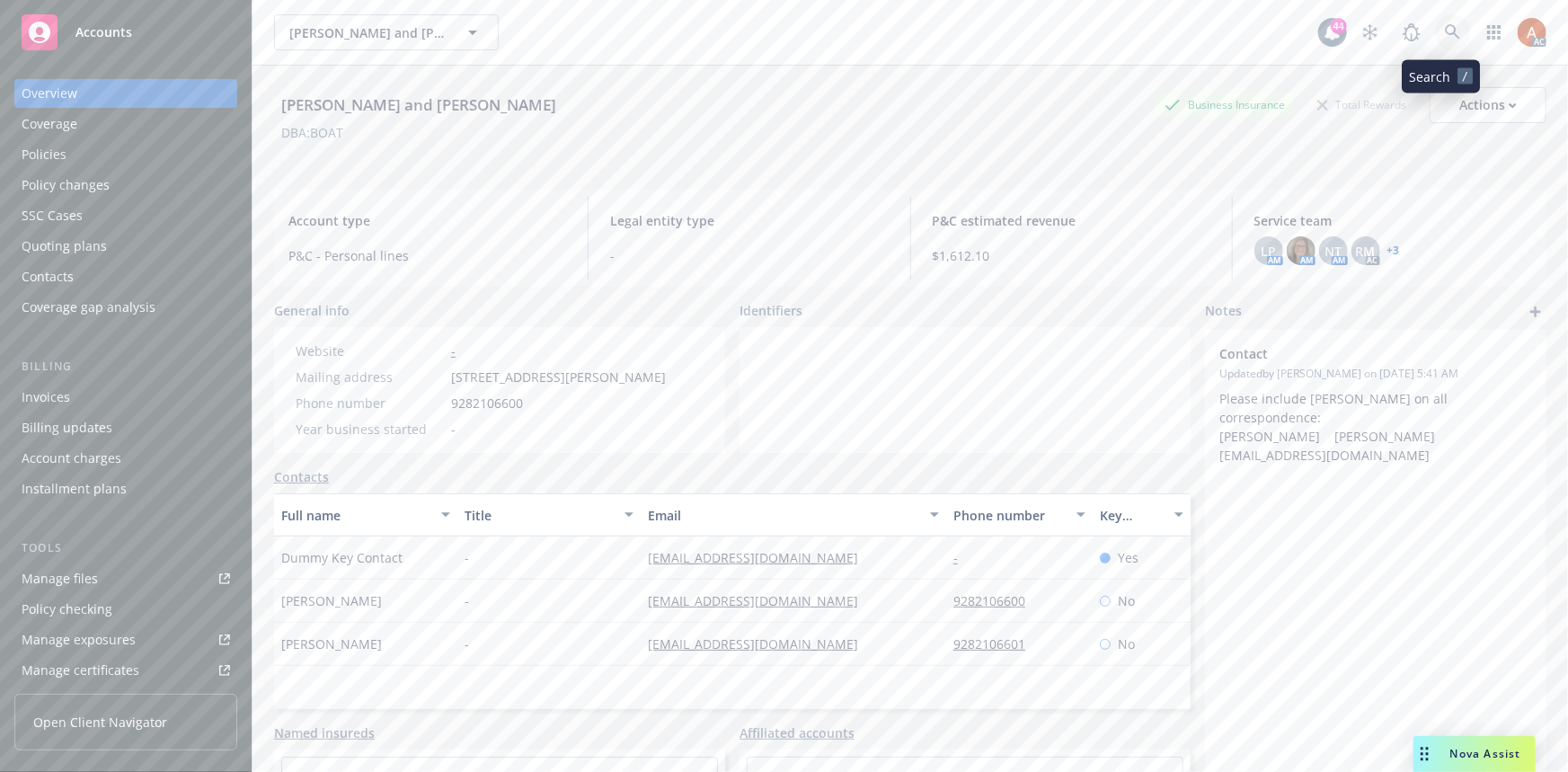
click at [1445, 38] on icon at bounding box center [1452, 32] width 16 height 16
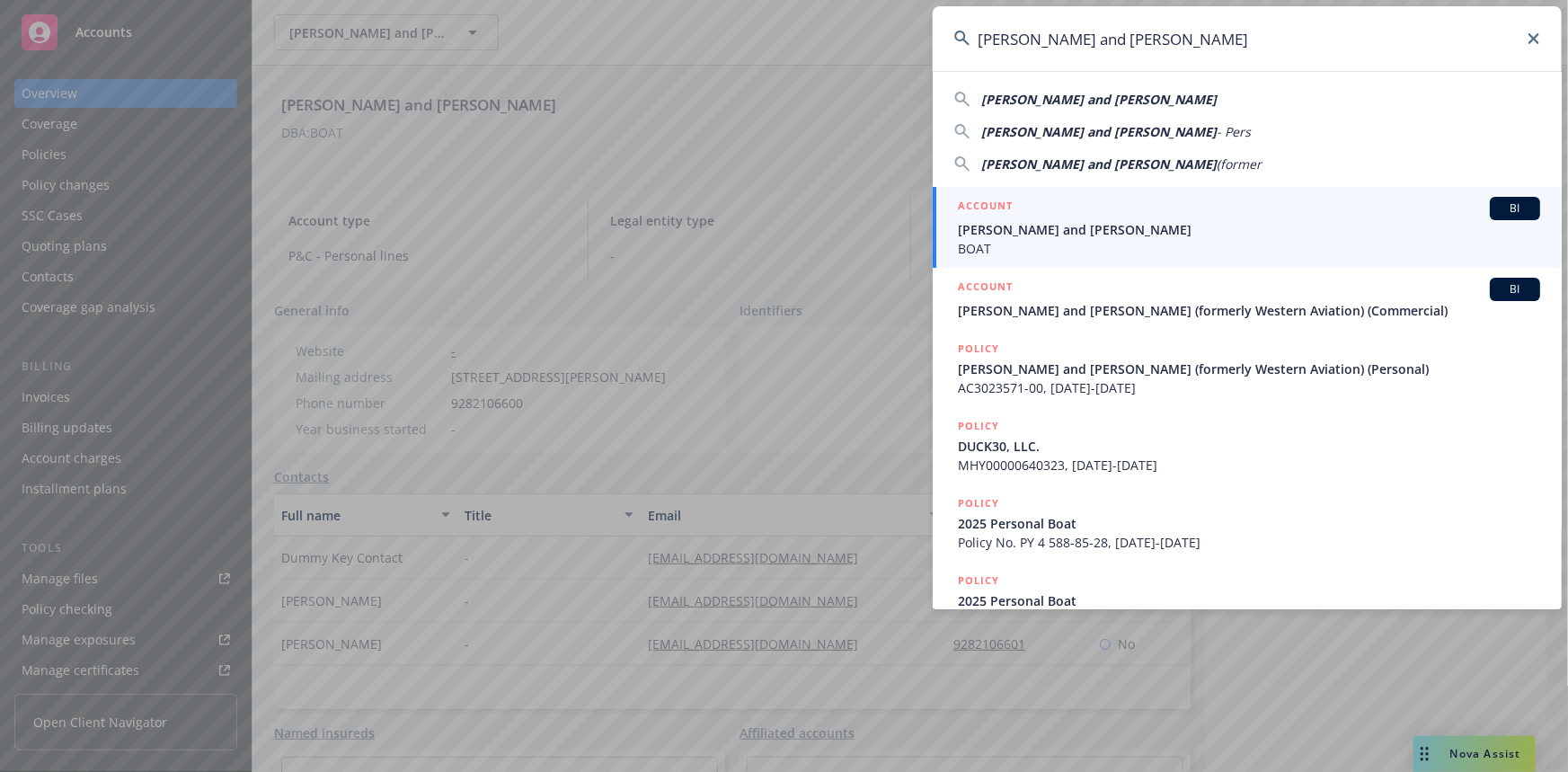
type input "Joseph W. Fisher II and Barbara Ann Fisher"
click at [997, 210] on h5 "ACCOUNT" at bounding box center [984, 208] width 55 height 22
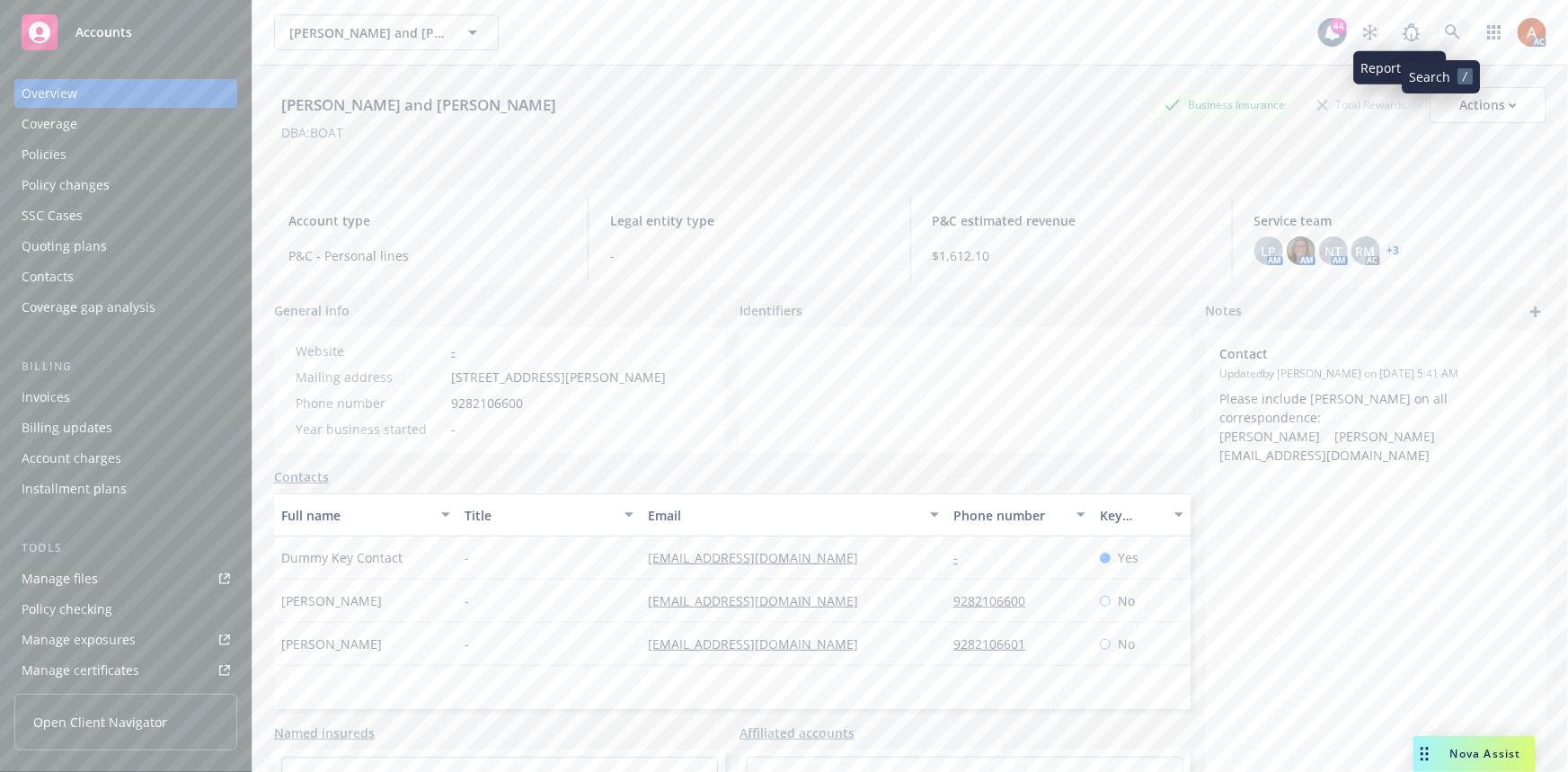
click at [1444, 19] on link at bounding box center [1453, 33] width 36 height 36
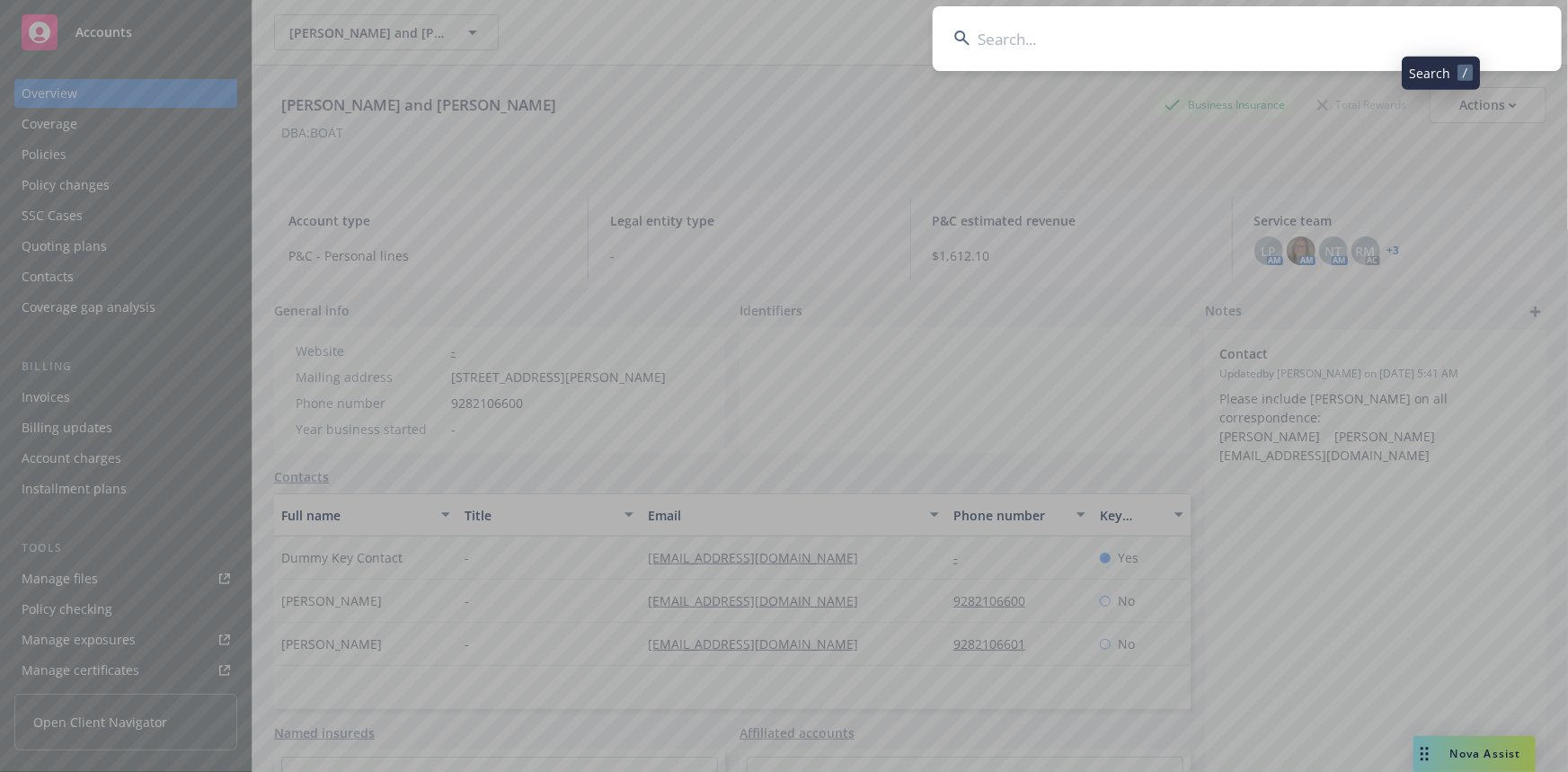
type input "Joseph W. Fisher II and Barbara Ann Fisher (formerly Western Aviation) (Commerc…"
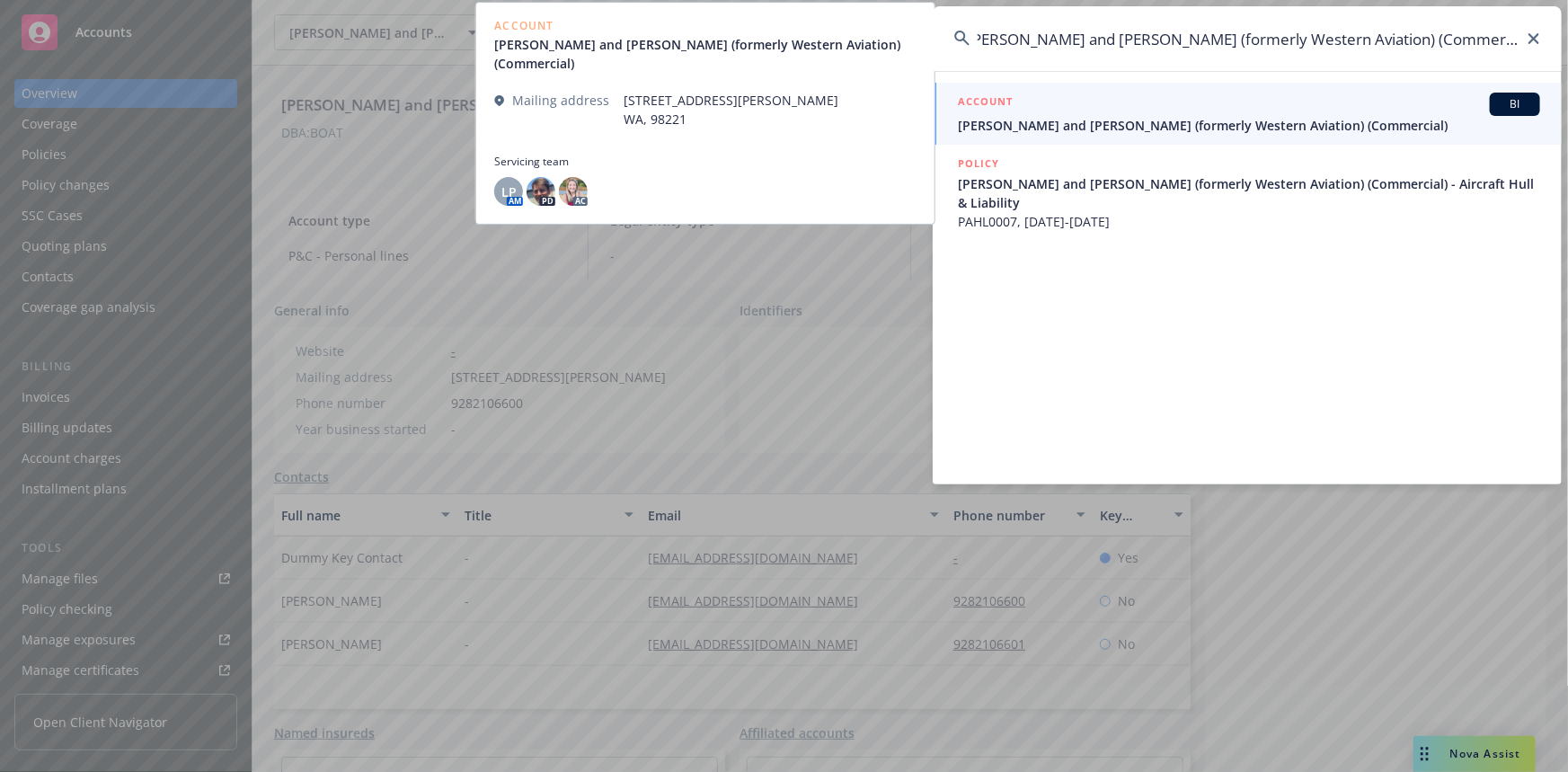
click at [991, 98] on h5 "ACCOUNT" at bounding box center [984, 103] width 55 height 22
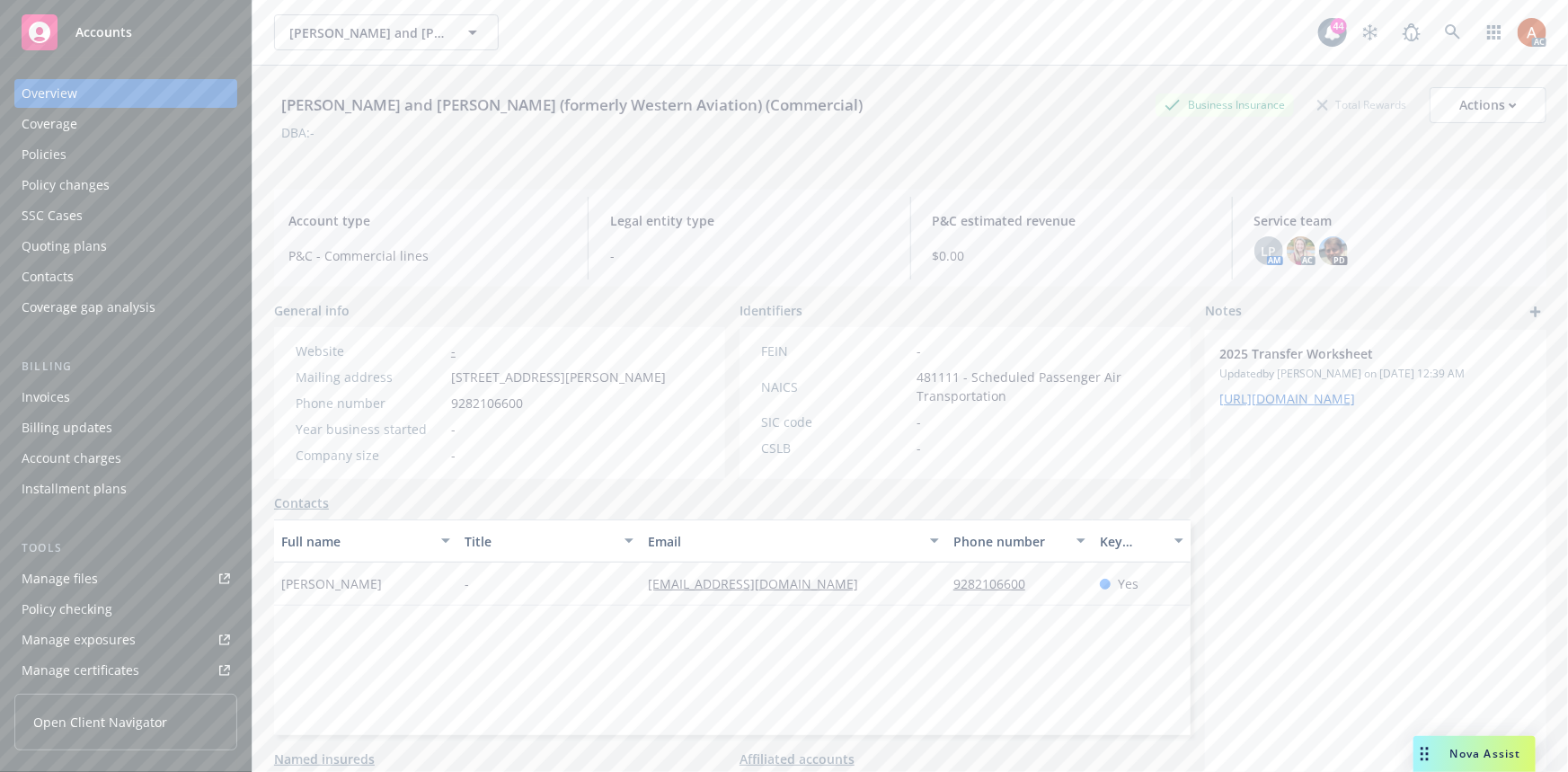
click at [71, 145] on div "Policies" at bounding box center [126, 154] width 209 height 29
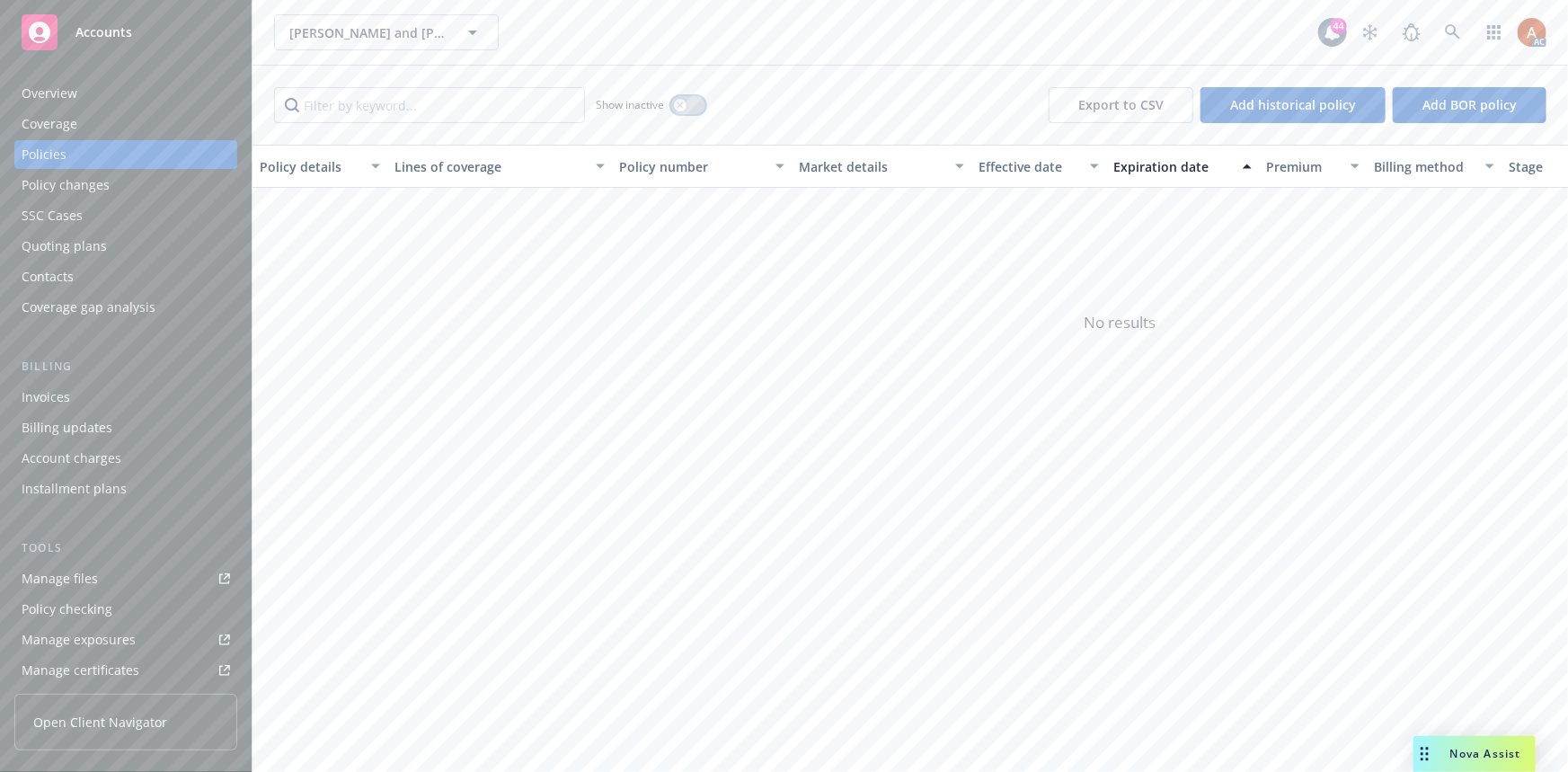
click at [687, 103] on button "button" at bounding box center [688, 104] width 34 height 18
click at [45, 89] on div "Overview" at bounding box center [50, 94] width 55 height 29
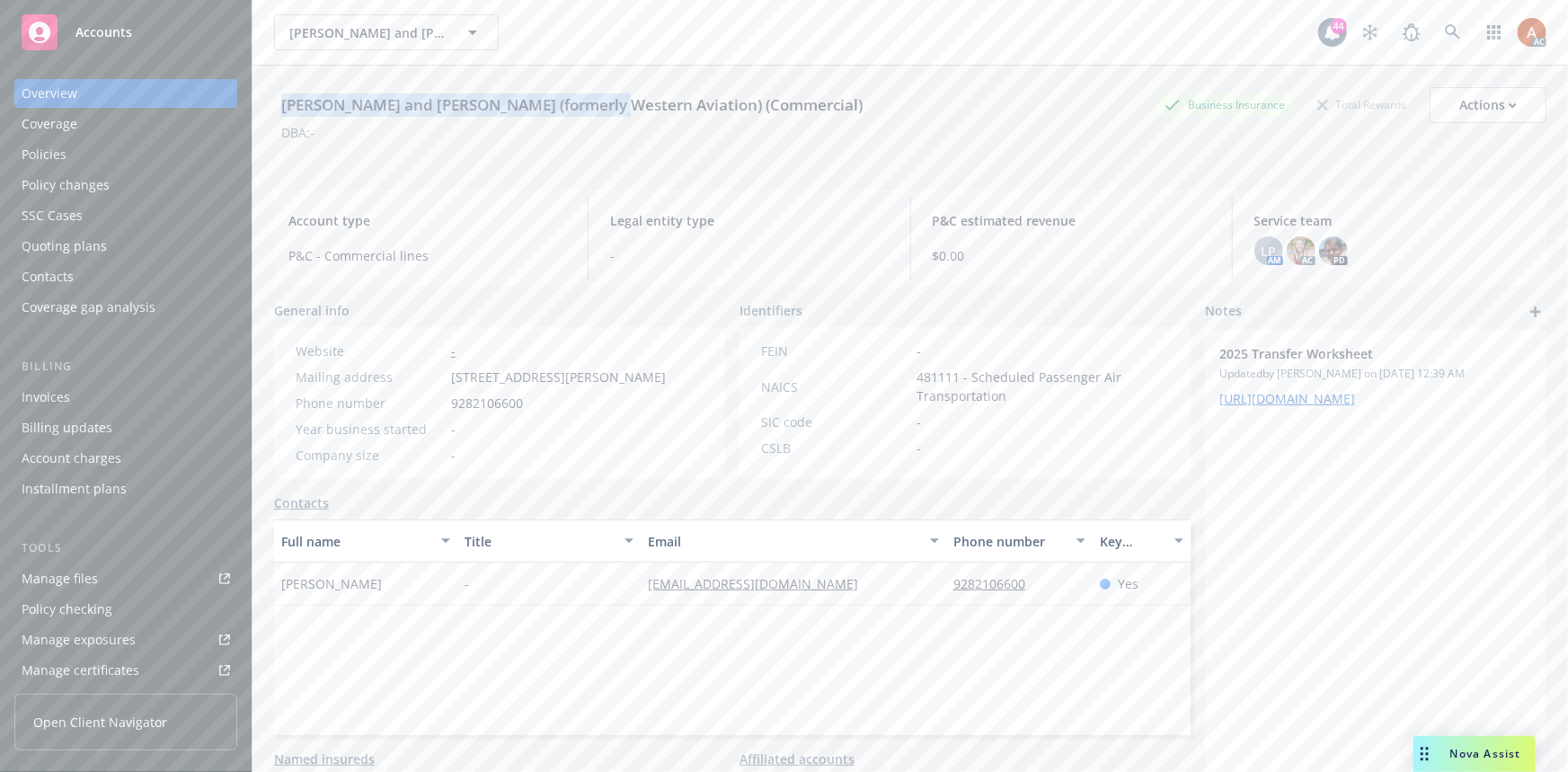
drag, startPoint x: 317, startPoint y: 98, endPoint x: 594, endPoint y: 99, distance: 277.0
click at [594, 99] on div "Joseph W. Fisher II and Barbara Ann Fisher (formerly Western Aviation) (Commerc…" at bounding box center [571, 105] width 596 height 23
copy div "Joseph W. Fisher II and Barbara Ann Fisher"
click at [1445, 33] on icon at bounding box center [1452, 32] width 16 height 16
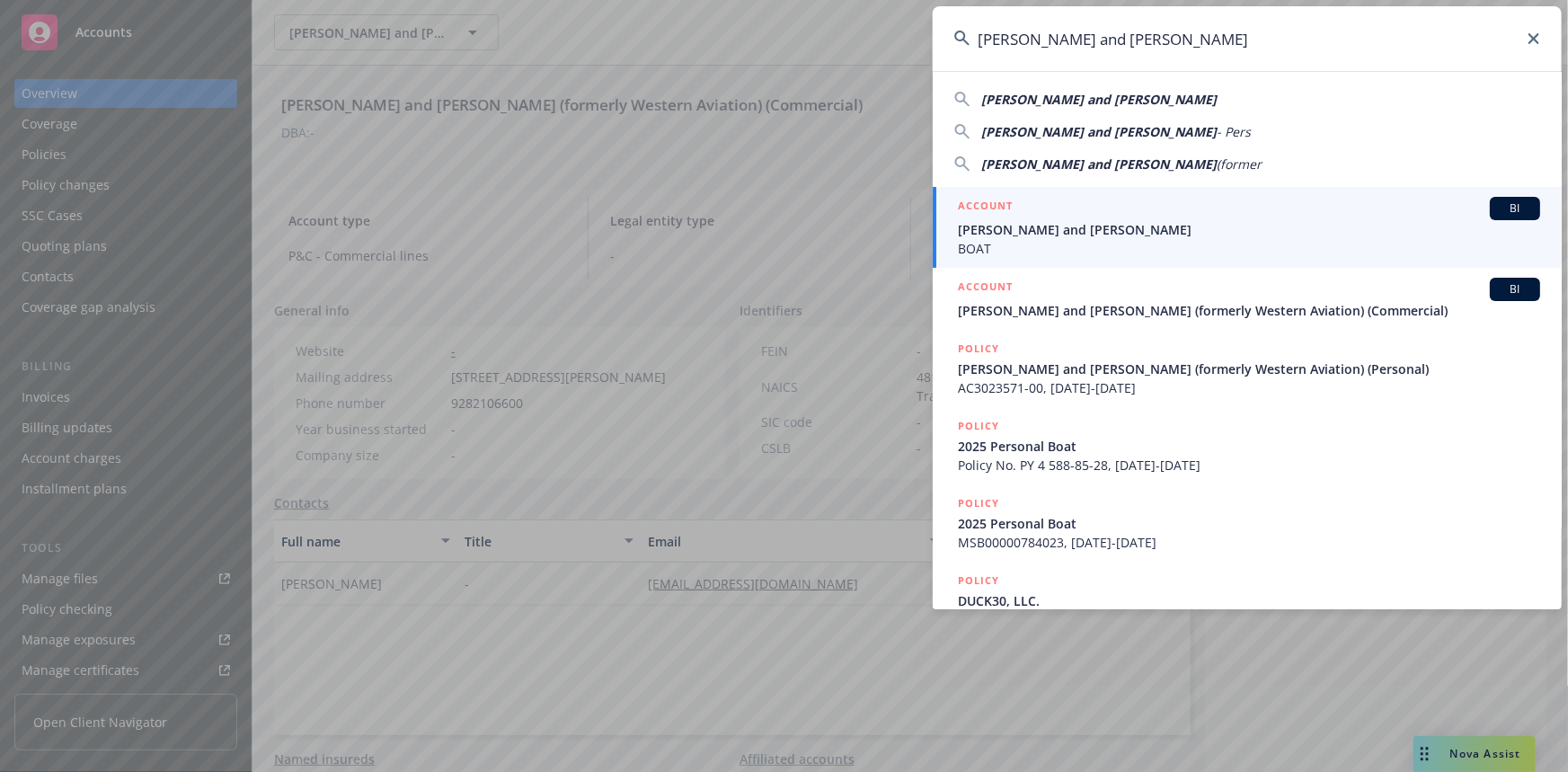
type input "Joseph W. Fisher II and Barbara Ann Fisher"
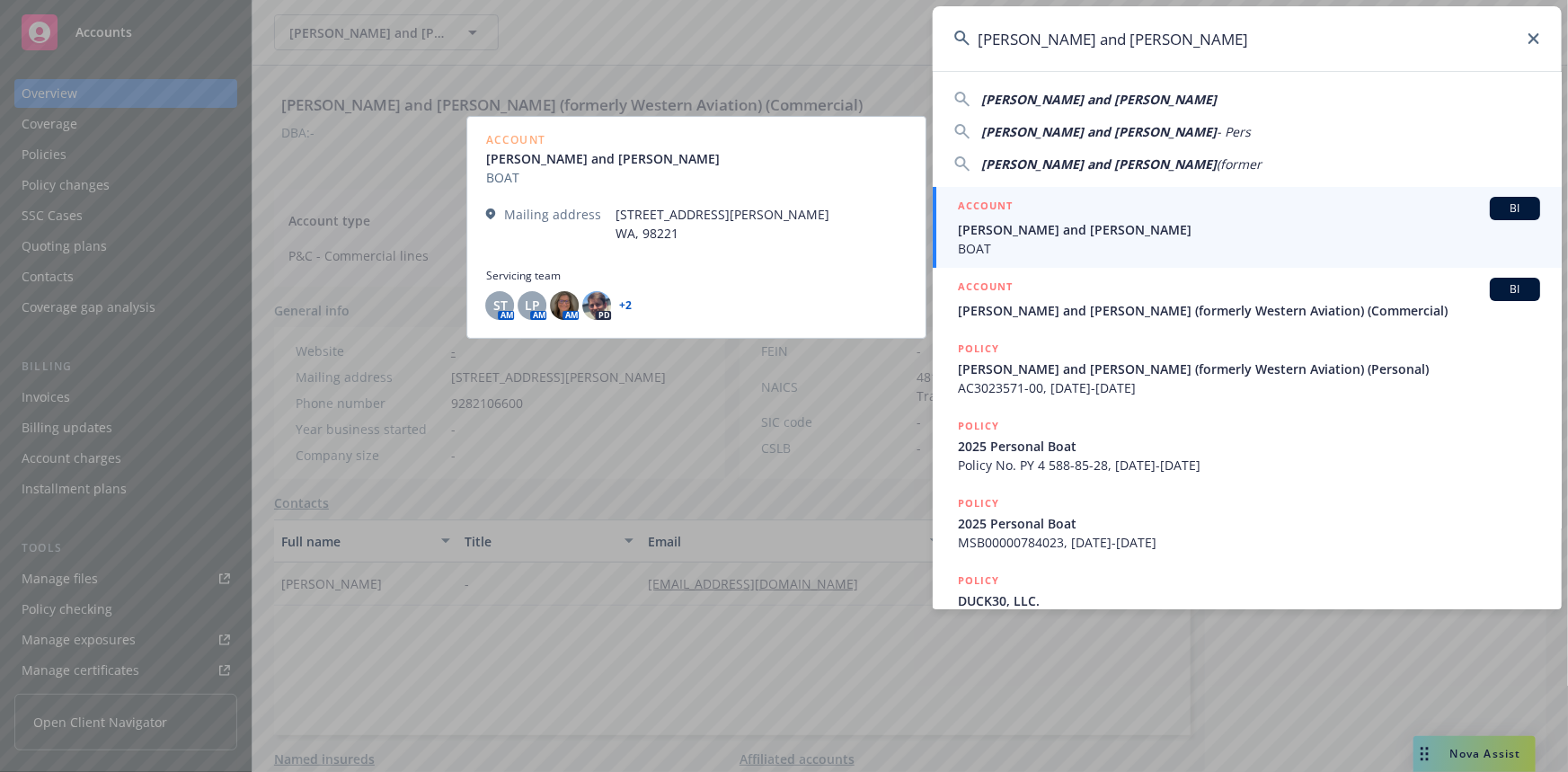
drag, startPoint x: 983, startPoint y: 202, endPoint x: 1526, endPoint y: 264, distance: 546.5
click at [983, 202] on h5 "ACCOUNT" at bounding box center [984, 208] width 55 height 22
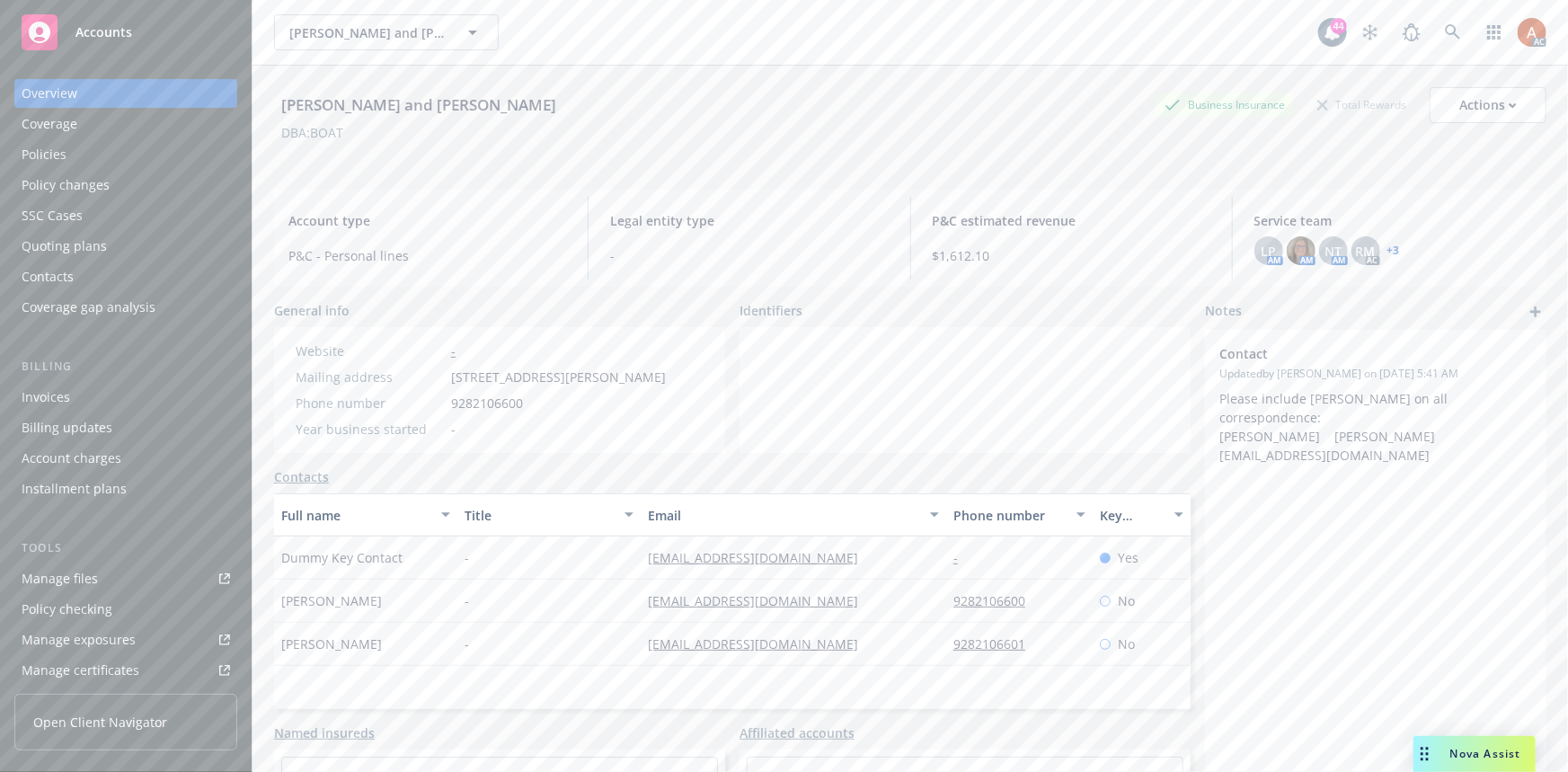
click at [59, 158] on div "Policies" at bounding box center [44, 154] width 45 height 29
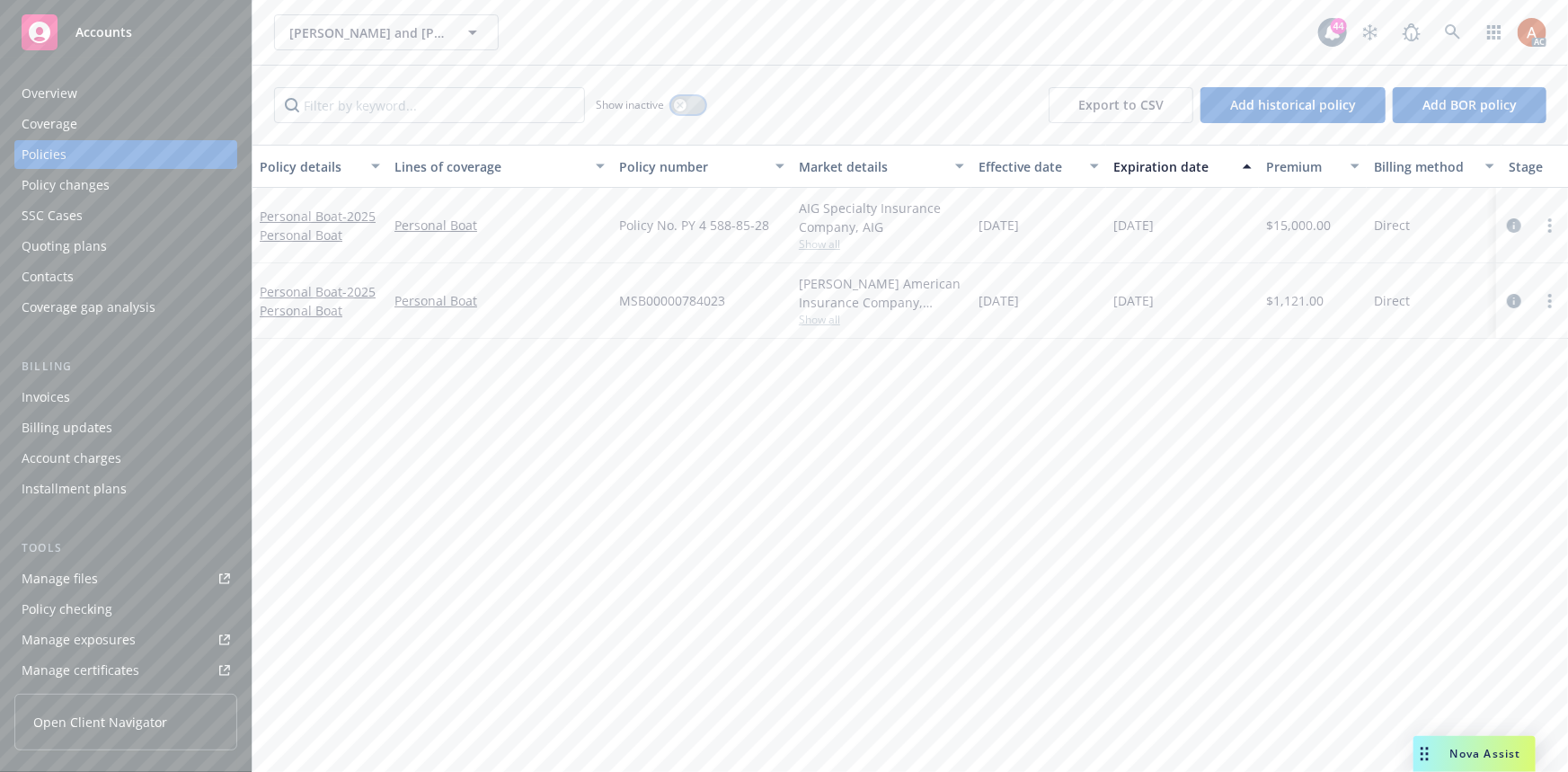
click at [679, 108] on div "button" at bounding box center [679, 104] width 12 height 12
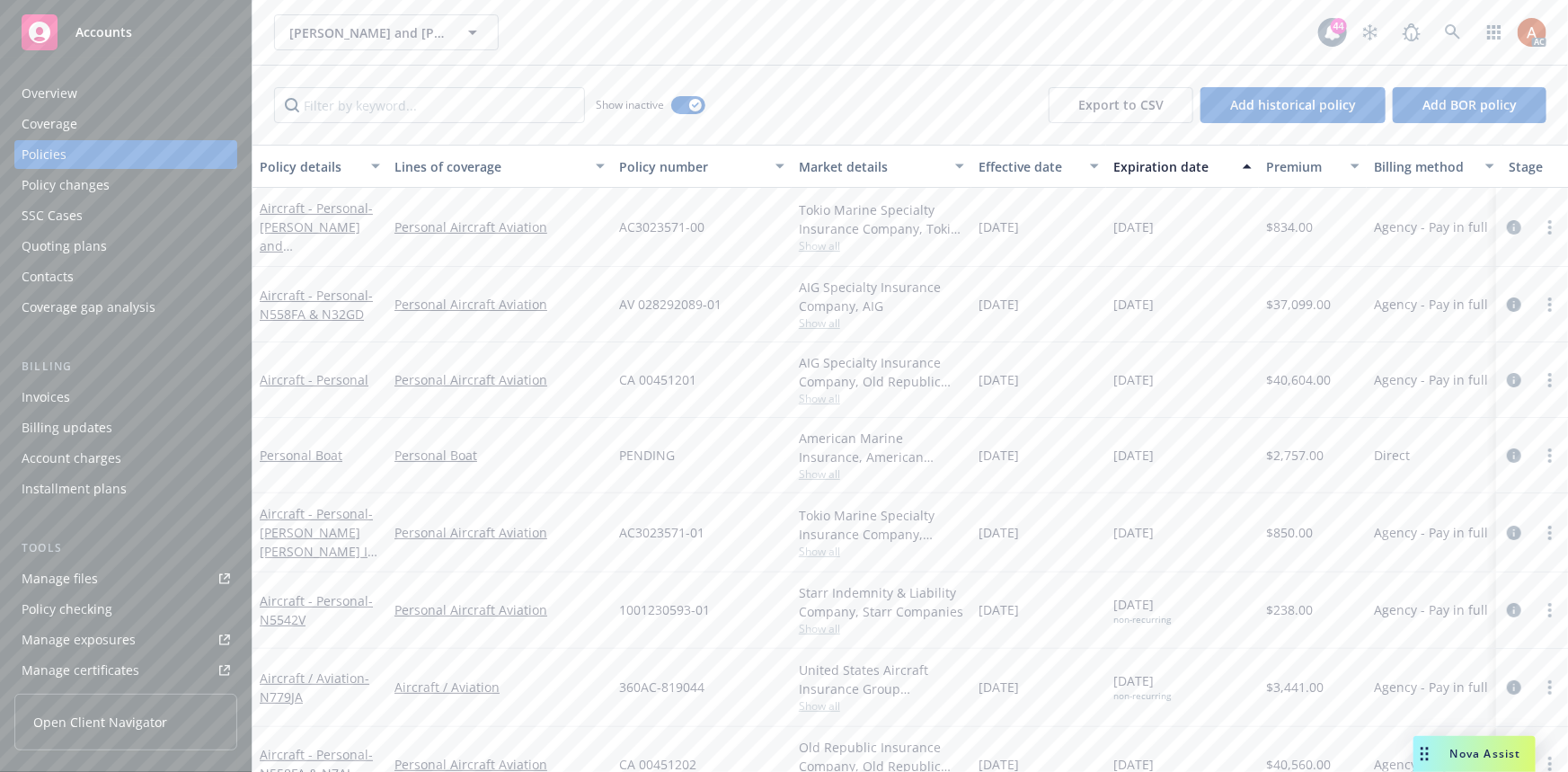
click at [49, 96] on div "Overview" at bounding box center [50, 94] width 55 height 29
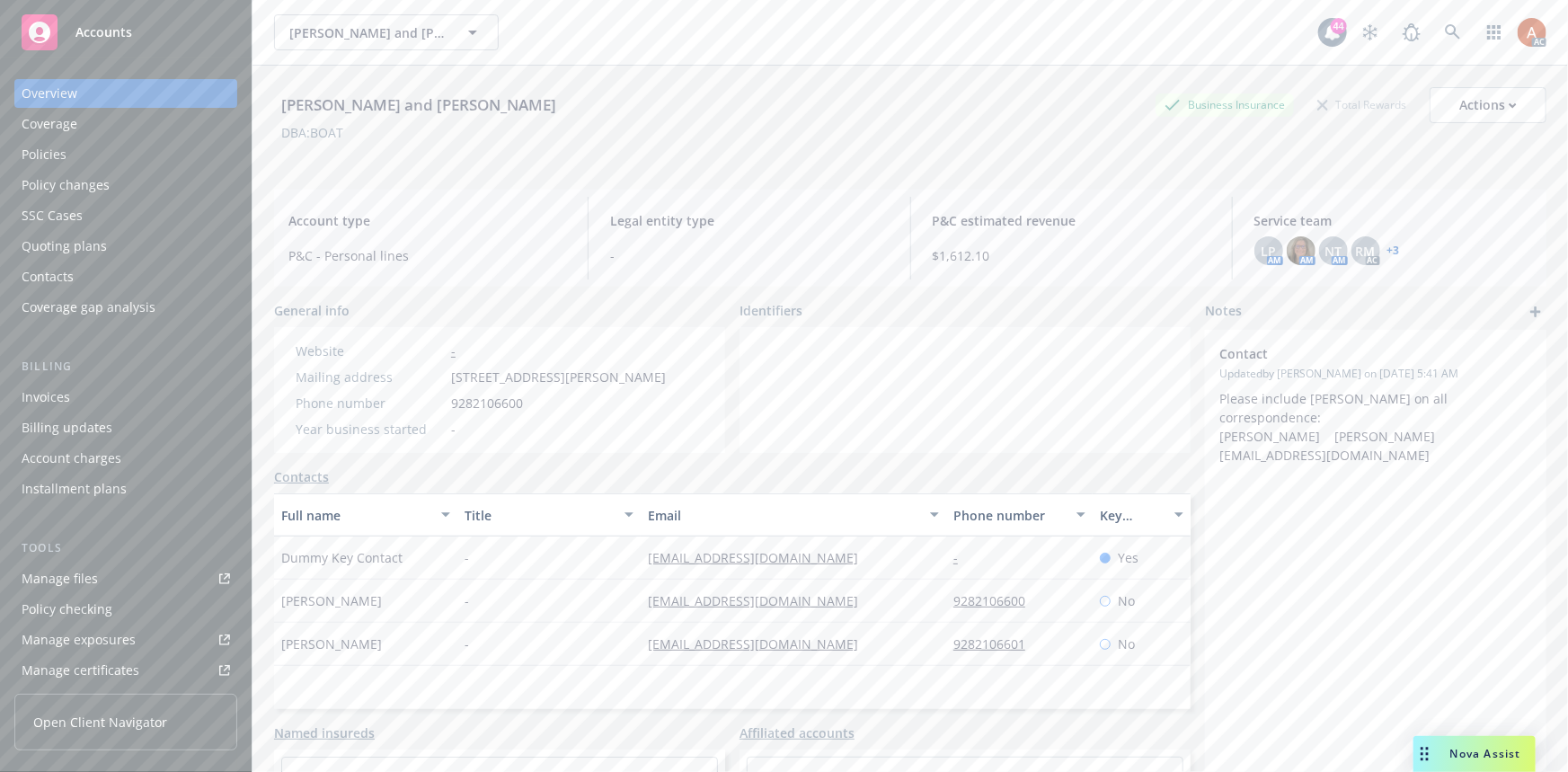
drag, startPoint x: 275, startPoint y: 101, endPoint x: 600, endPoint y: 103, distance: 325.0
click at [600, 103] on div "Joseph W. Fisher II and Barbara Ann Fisher Business Insurance Total Rewards Act…" at bounding box center [910, 105] width 1272 height 36
click at [1445, 37] on icon at bounding box center [1452, 32] width 16 height 16
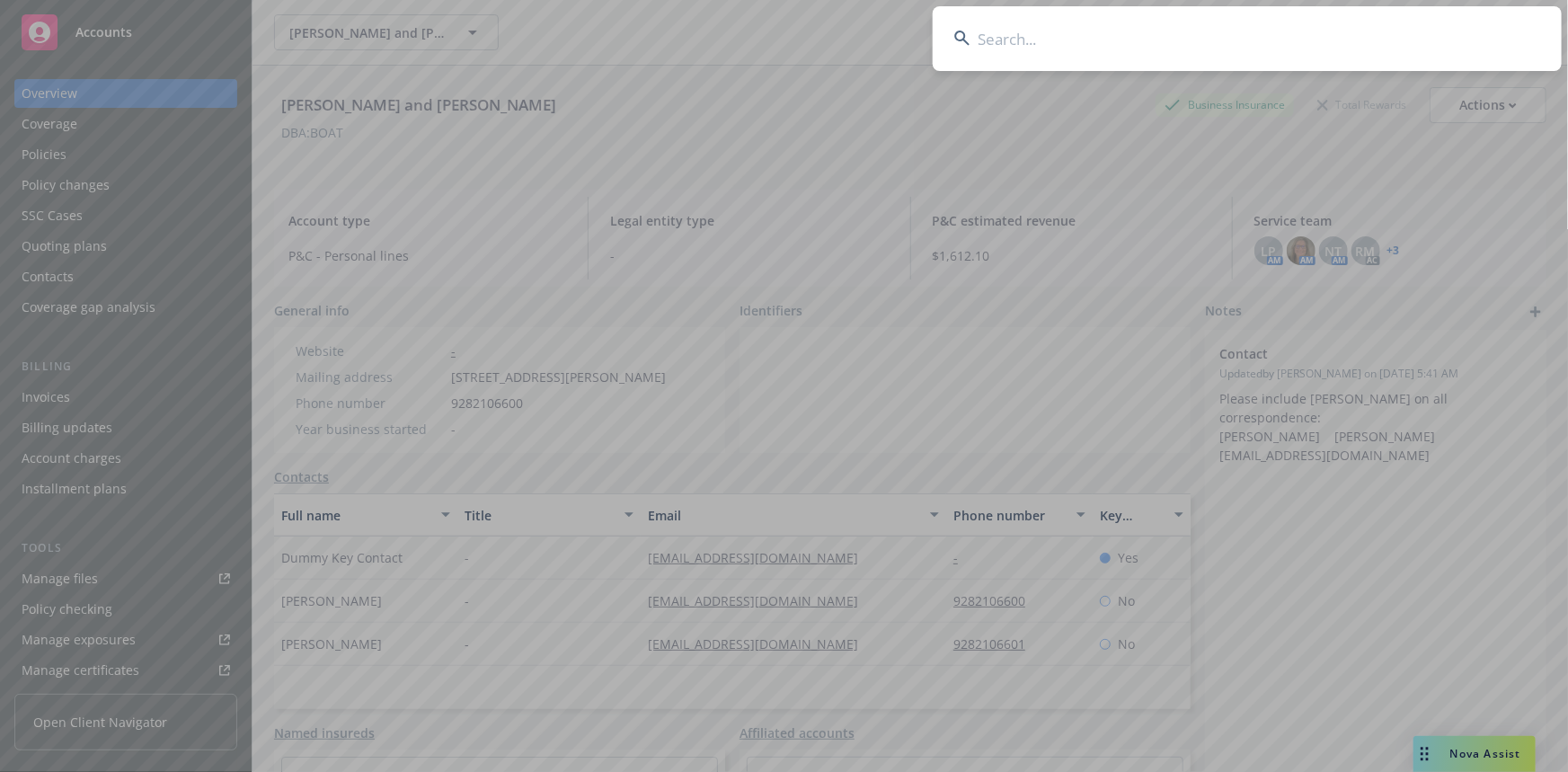
click at [1023, 49] on input at bounding box center [1247, 39] width 629 height 65
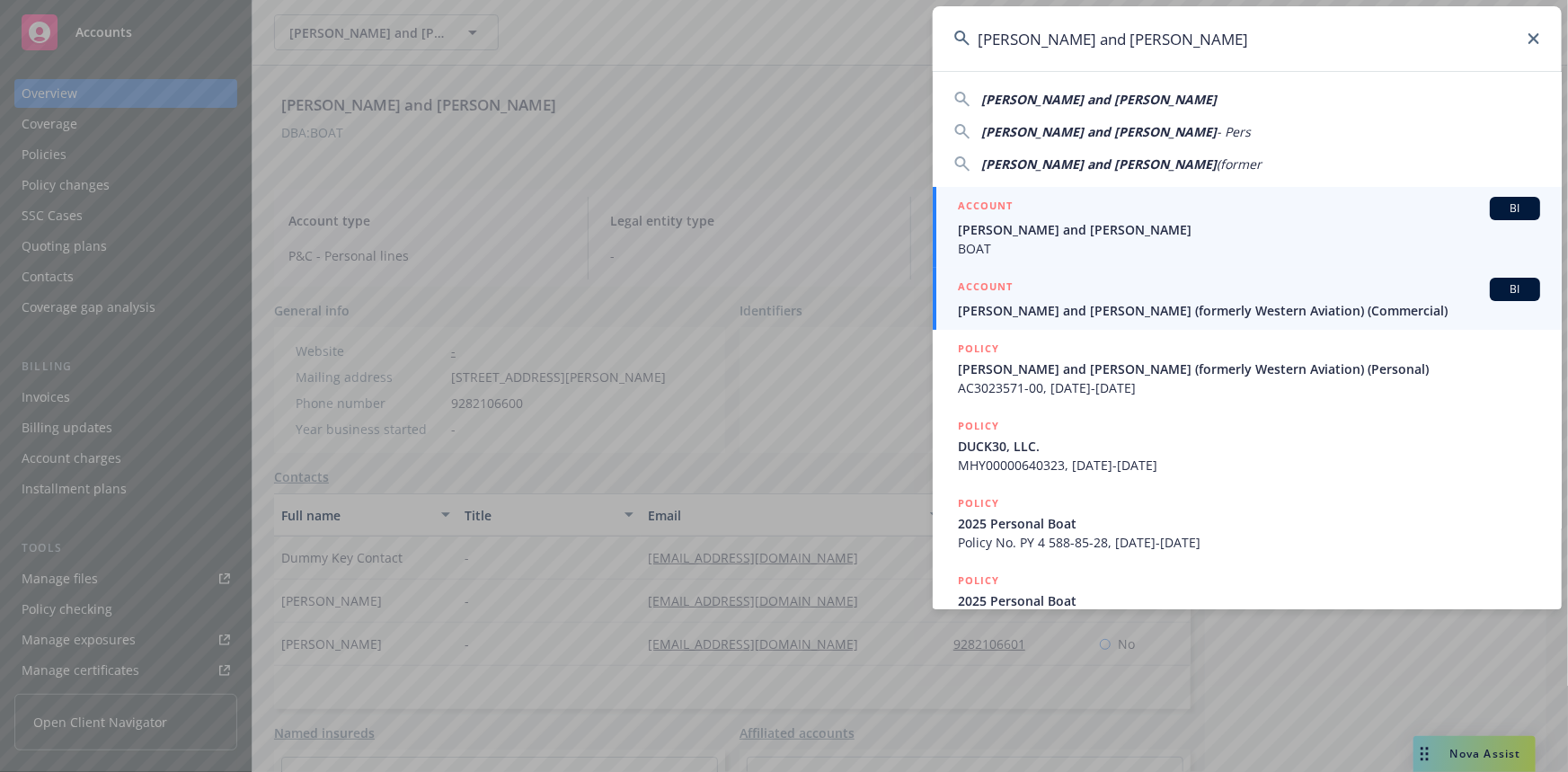
type input "Joseph W. Fisher II and Barbara Ann Fisher"
click at [995, 287] on h5 "ACCOUNT" at bounding box center [984, 288] width 55 height 22
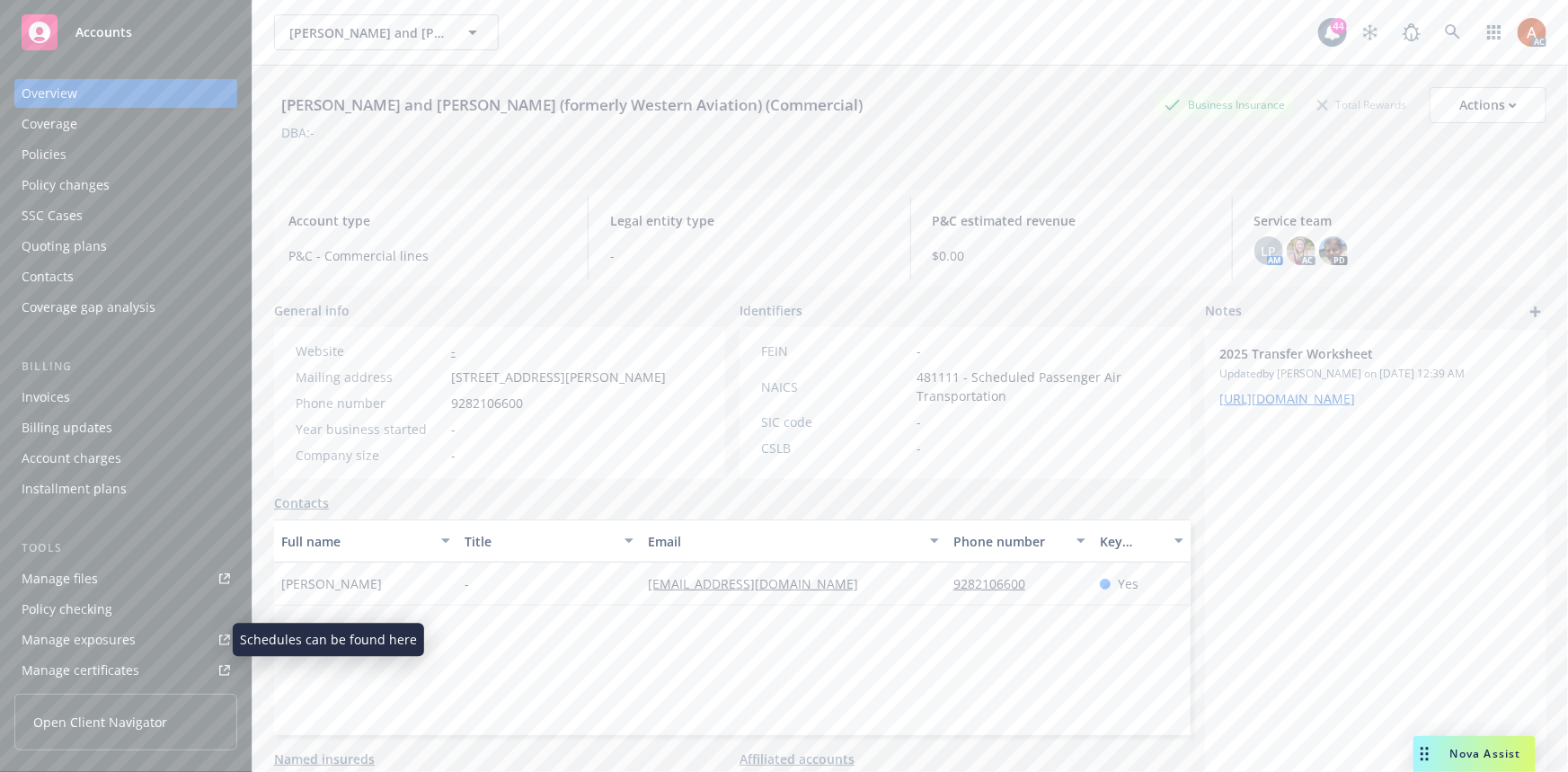
click at [98, 645] on div "Manage exposures" at bounding box center [78, 640] width 114 height 29
click at [36, 159] on div "Policies" at bounding box center [44, 154] width 45 height 29
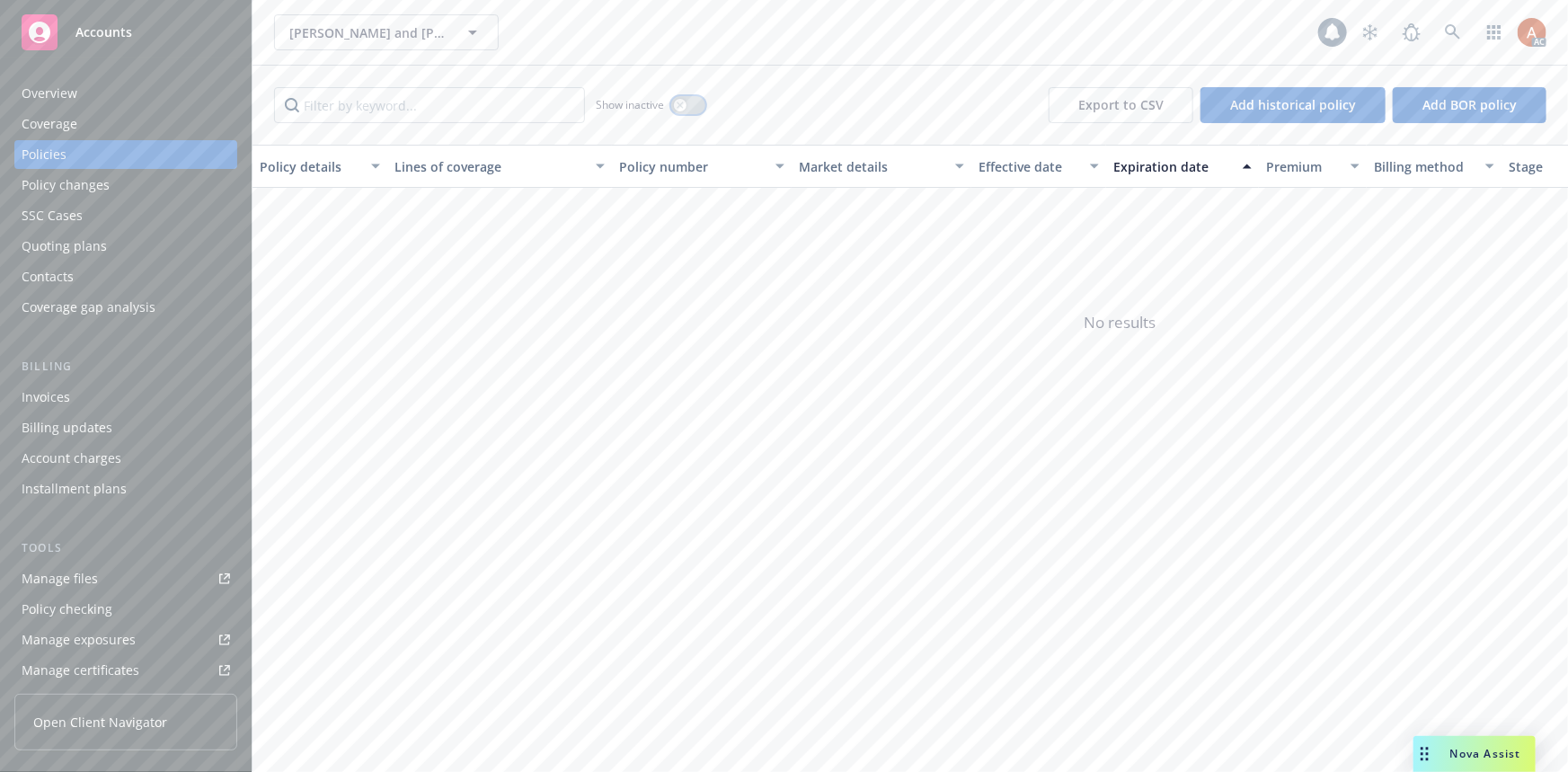
click at [685, 111] on button "button" at bounding box center [688, 104] width 34 height 18
click at [1513, 222] on icon "circleInformation" at bounding box center [1513, 225] width 14 height 14
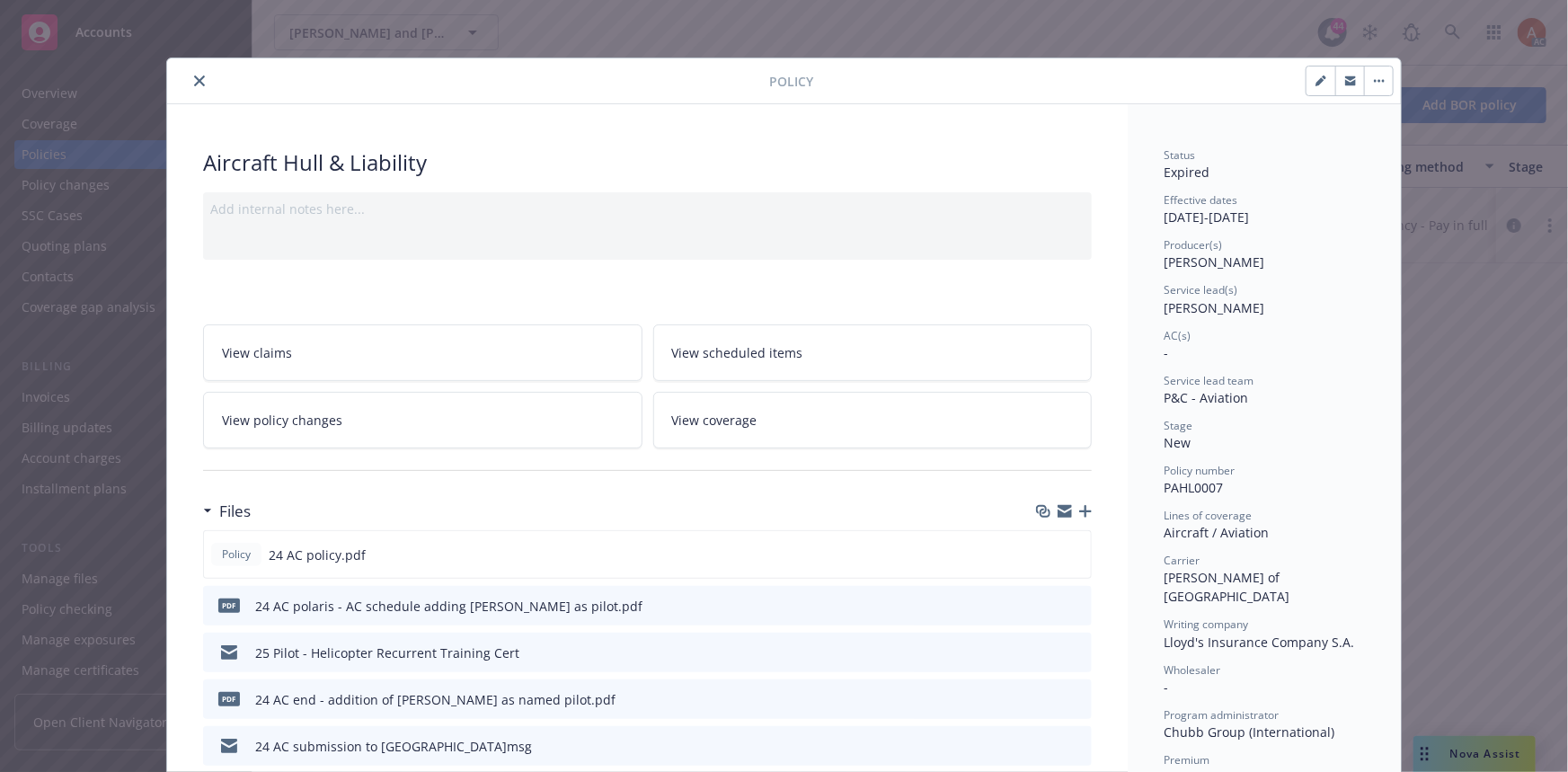
click at [194, 81] on icon "close" at bounding box center [199, 80] width 11 height 11
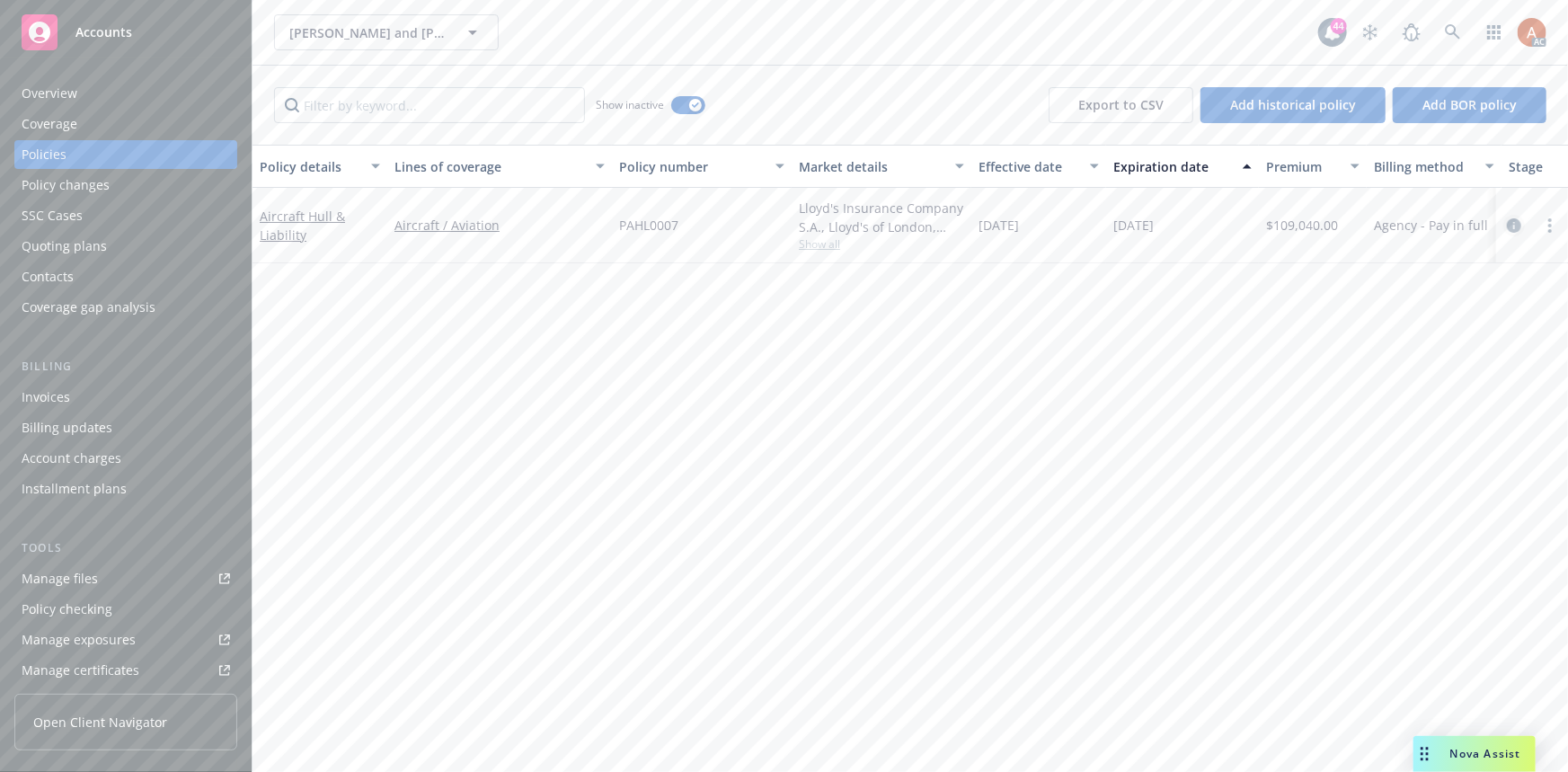
click at [1514, 223] on icon "circleInformation" at bounding box center [1513, 225] width 14 height 14
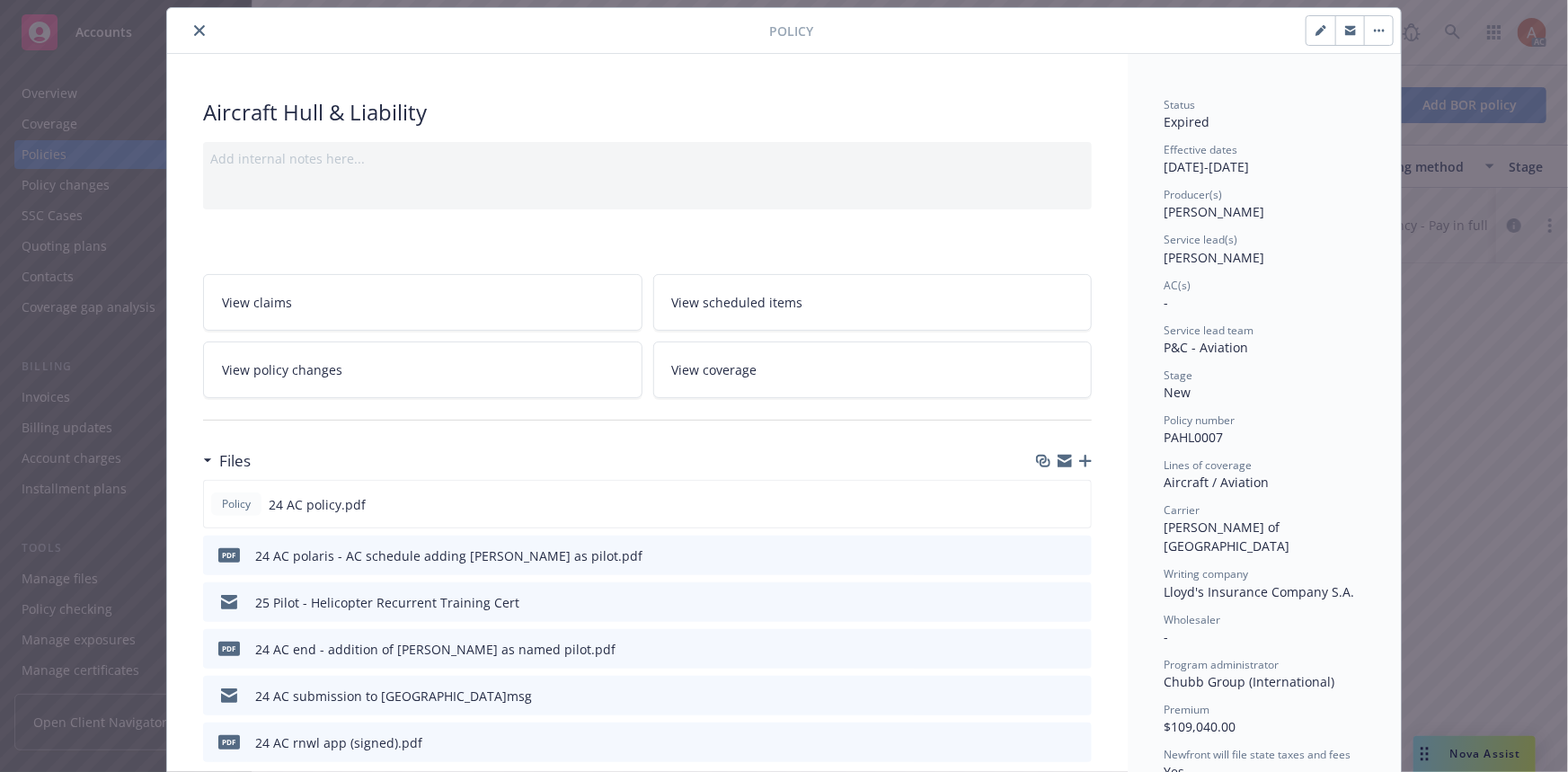
scroll to position [244, 0]
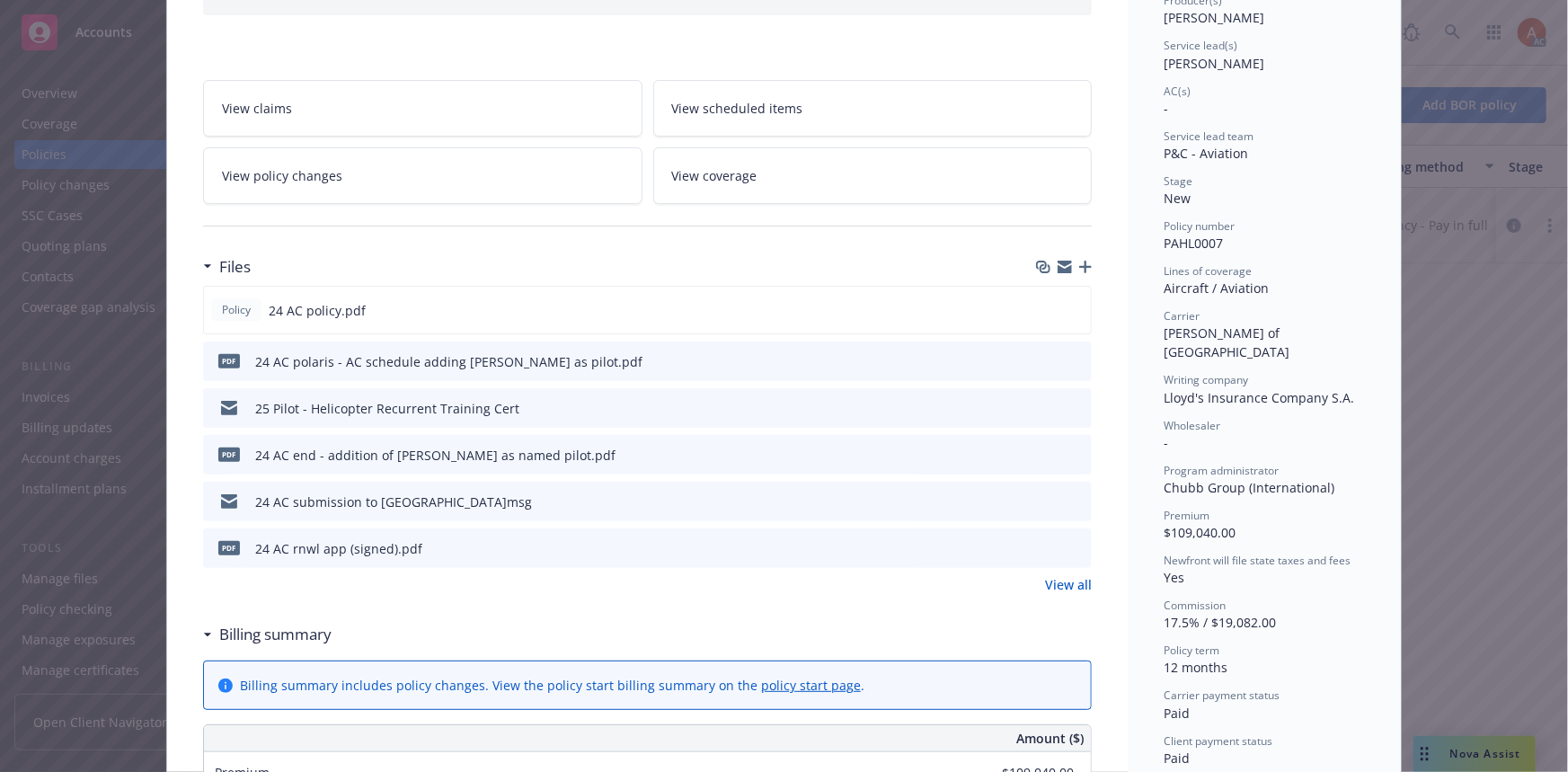
click at [1064, 582] on link "View all" at bounding box center [1068, 585] width 47 height 19
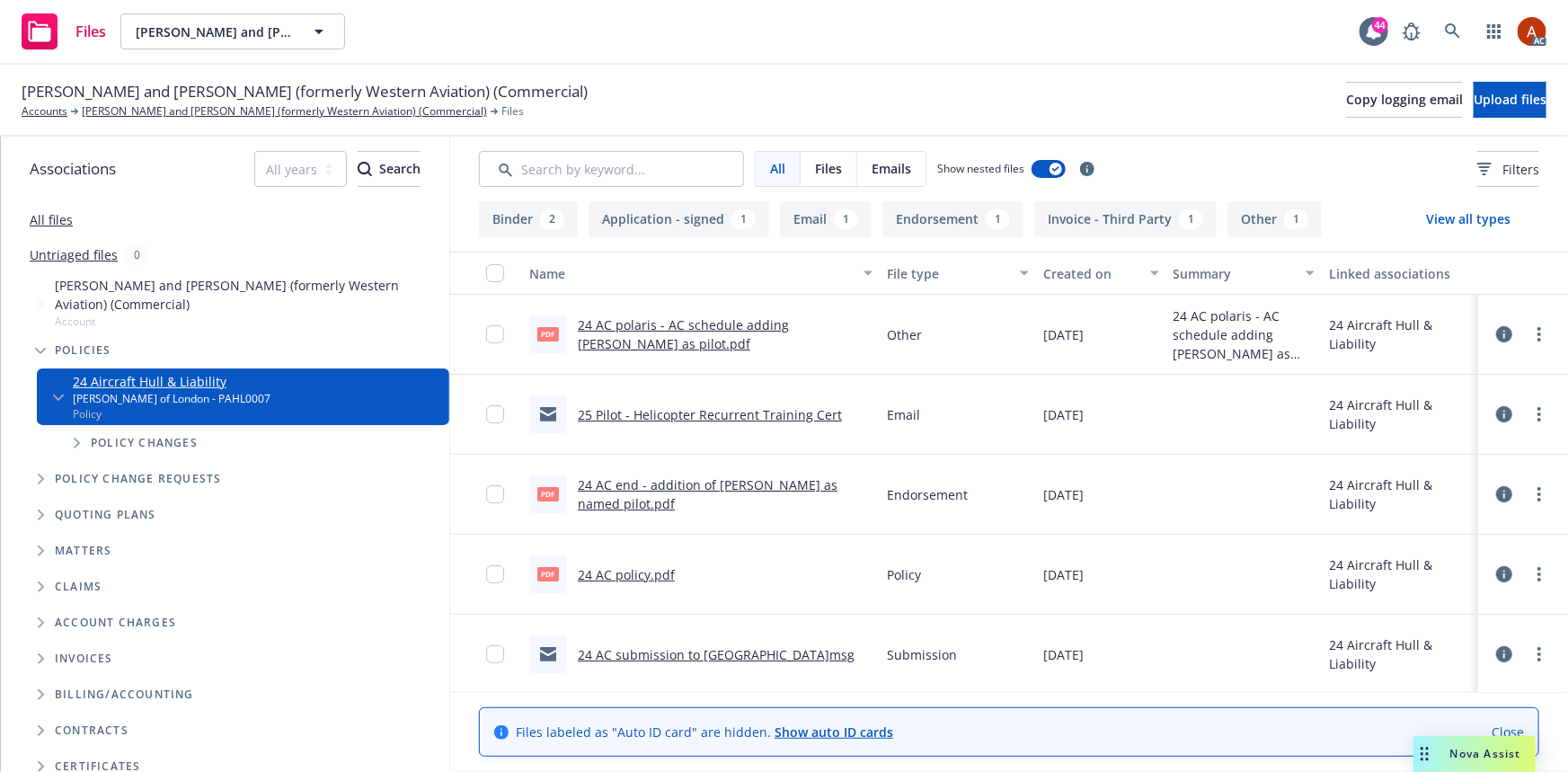
click at [674, 226] on button "Application - signed 1" at bounding box center [678, 219] width 181 height 36
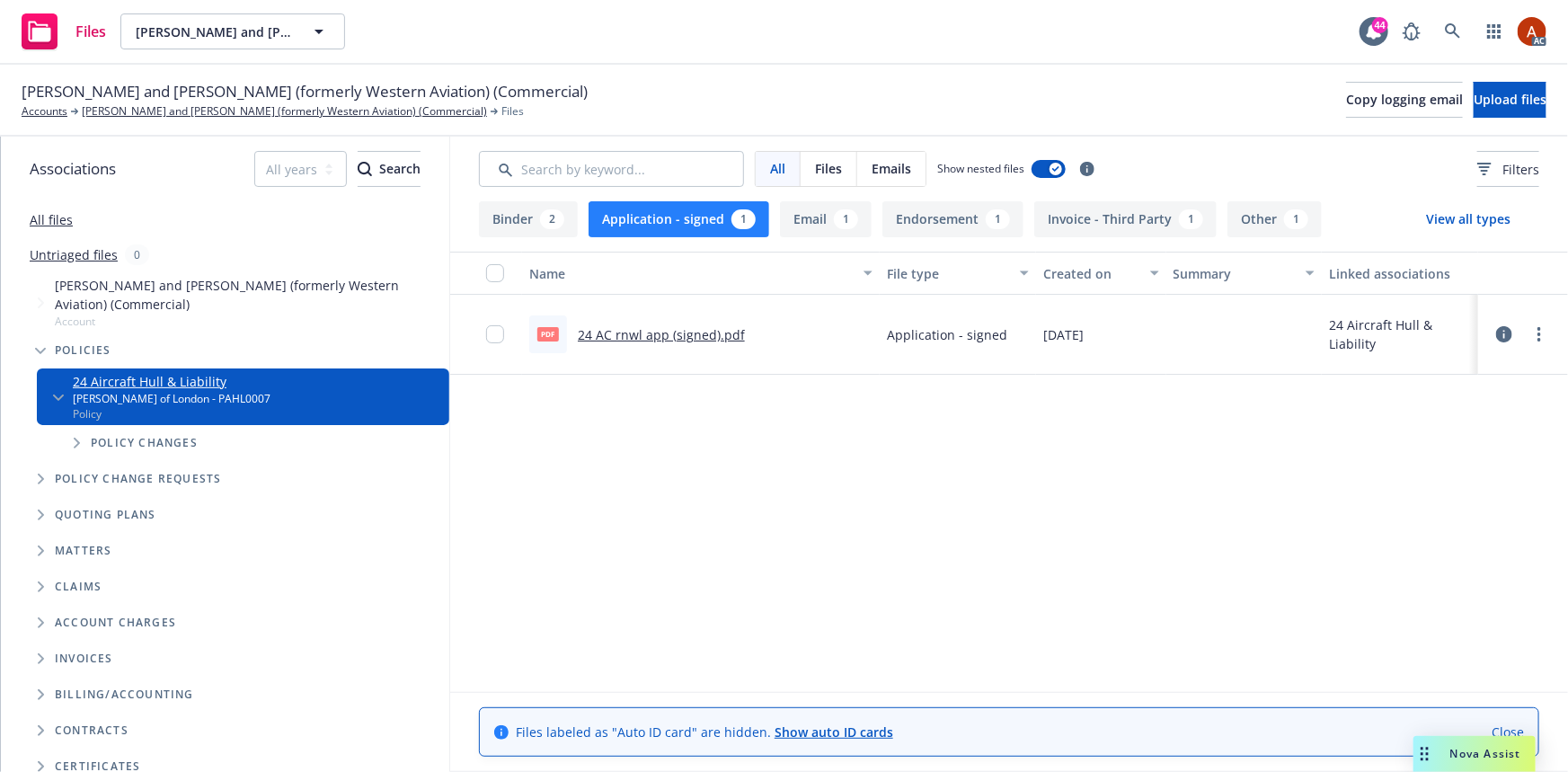
click at [628, 335] on link "24 AC rnwl app (signed).pdf" at bounding box center [661, 335] width 167 height 17
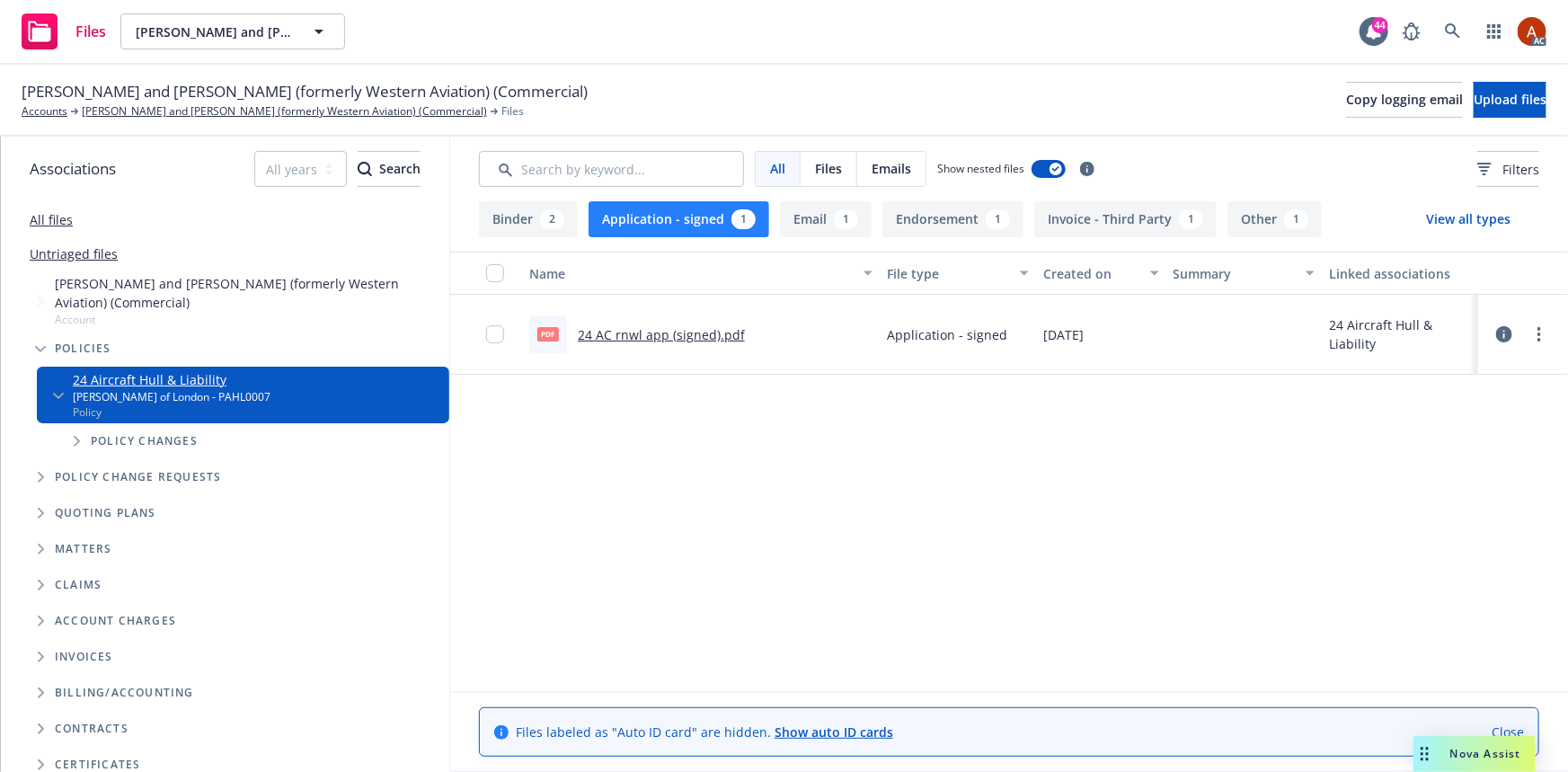
click at [937, 209] on button "Endorsement 1" at bounding box center [952, 219] width 141 height 36
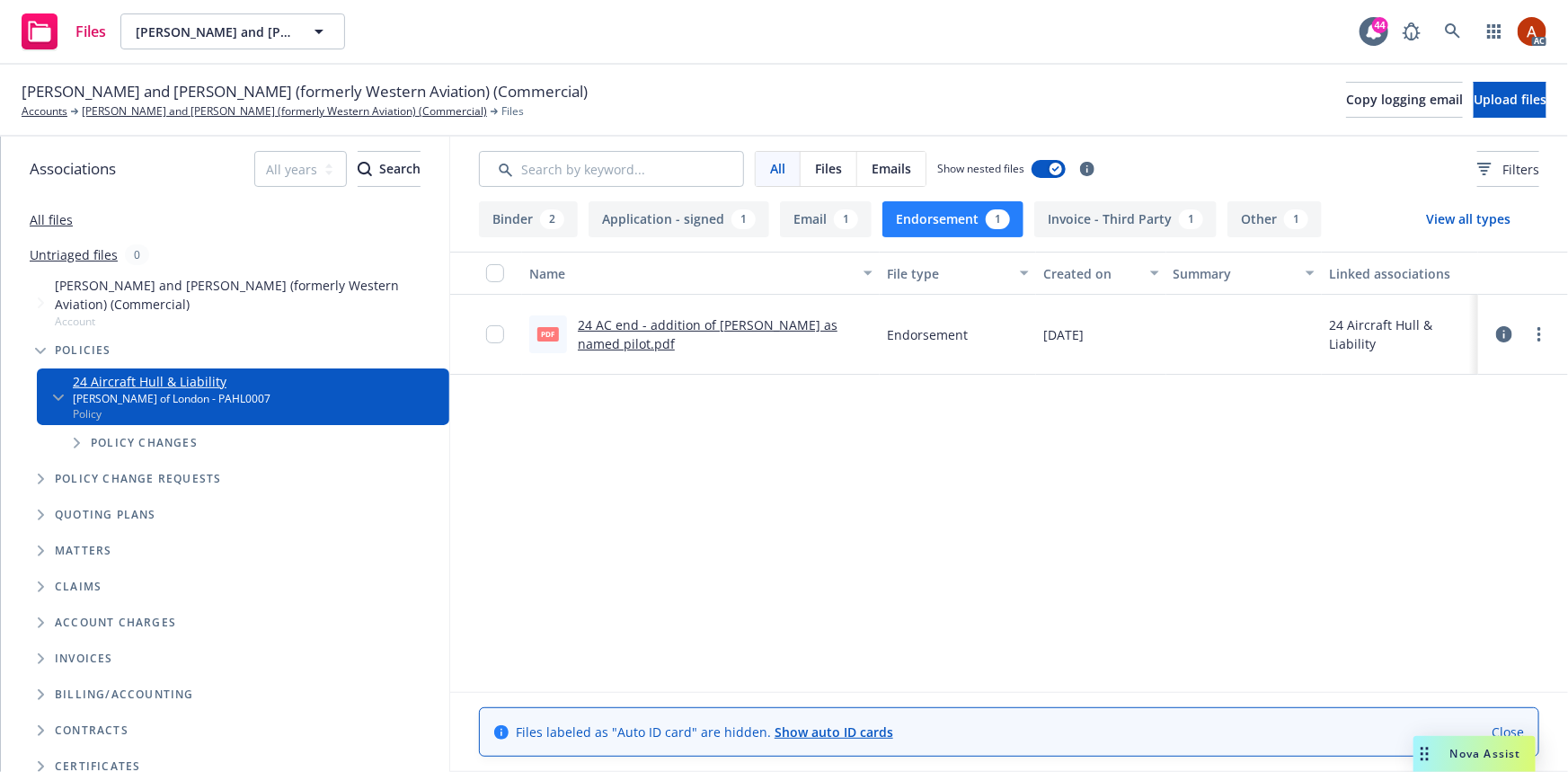
click at [740, 325] on link "24 AC end - addition of Stephen Elop as named pilot.pdf" at bounding box center [707, 335] width 259 height 36
click at [1252, 214] on button "Other 1" at bounding box center [1274, 219] width 95 height 36
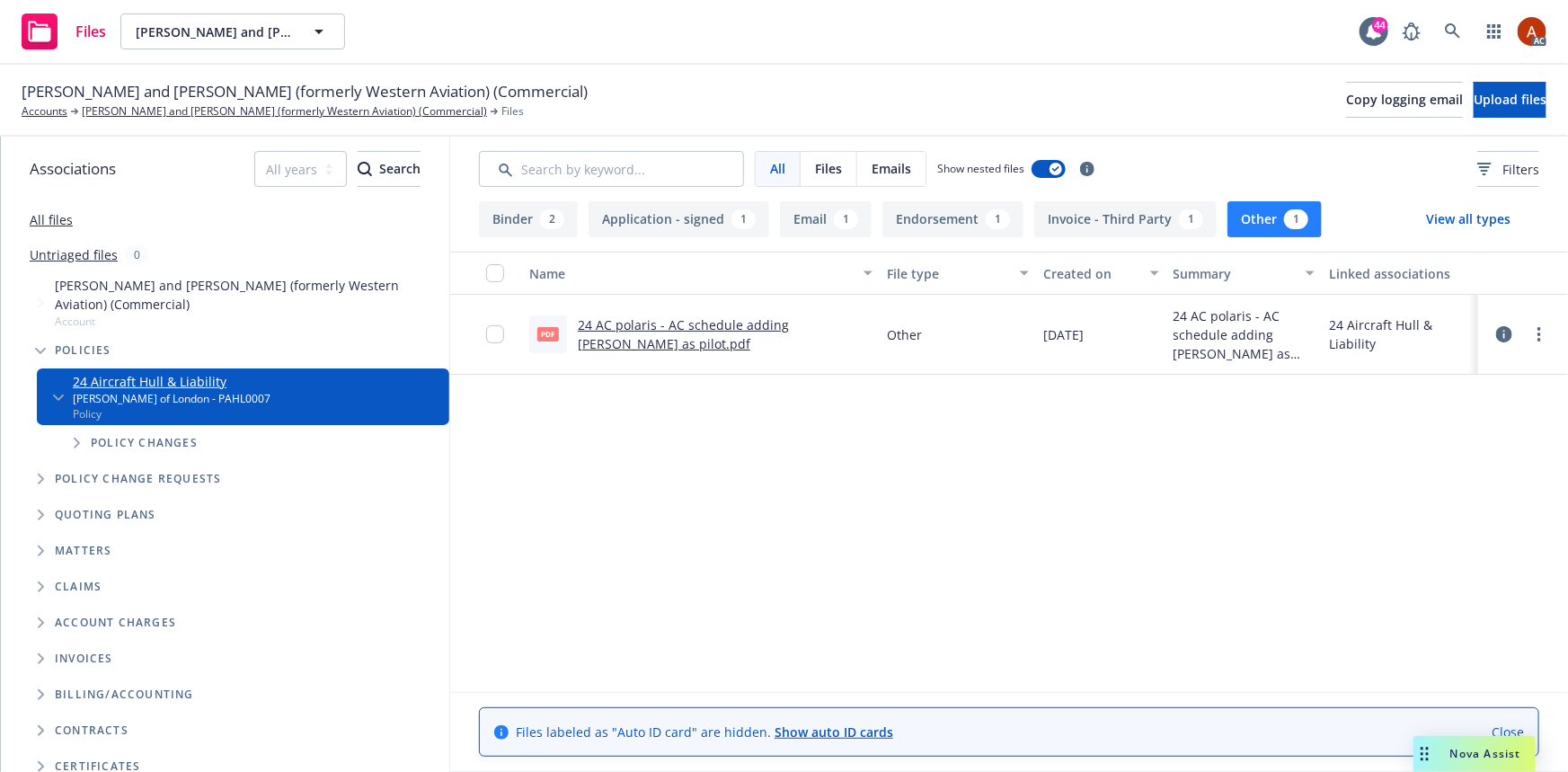
click at [741, 323] on link "24 AC polaris - AC schedule adding Casey White as pilot.pdf" at bounding box center [683, 335] width 211 height 36
click at [1297, 220] on div "1" at bounding box center [1295, 219] width 24 height 20
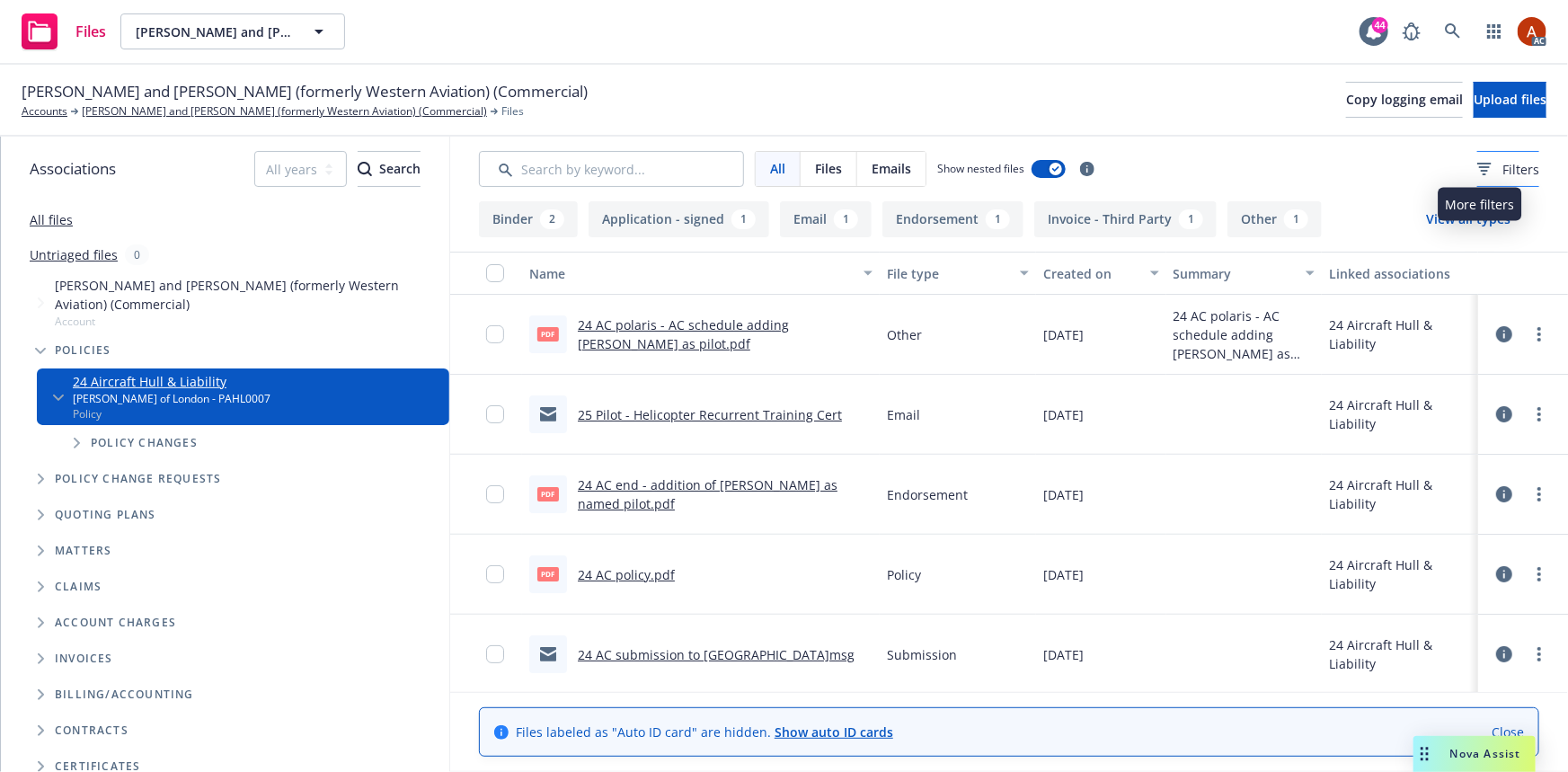
click at [1502, 171] on span "Filters" at bounding box center [1520, 169] width 36 height 19
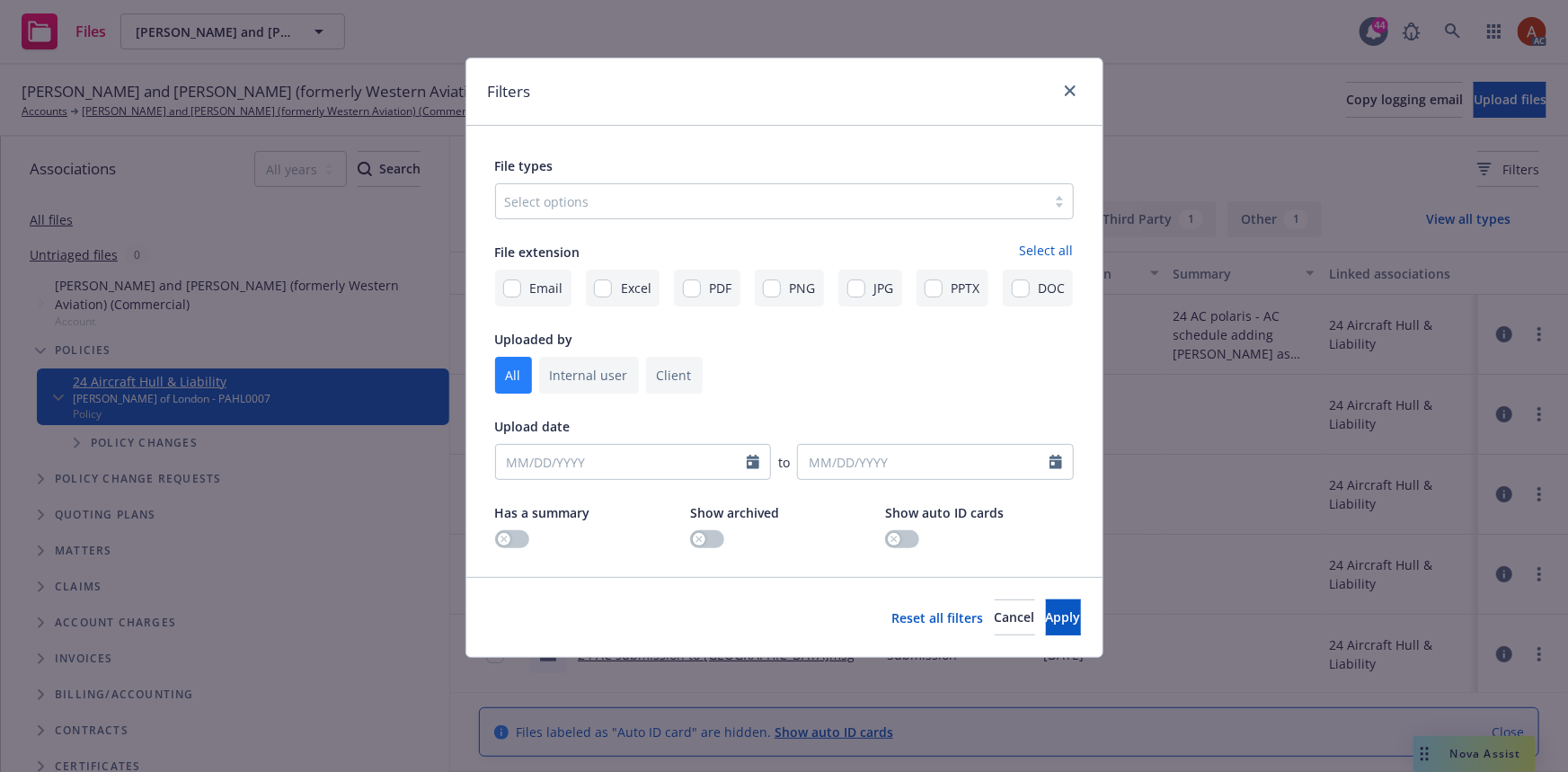
click at [742, 197] on div at bounding box center [771, 201] width 532 height 22
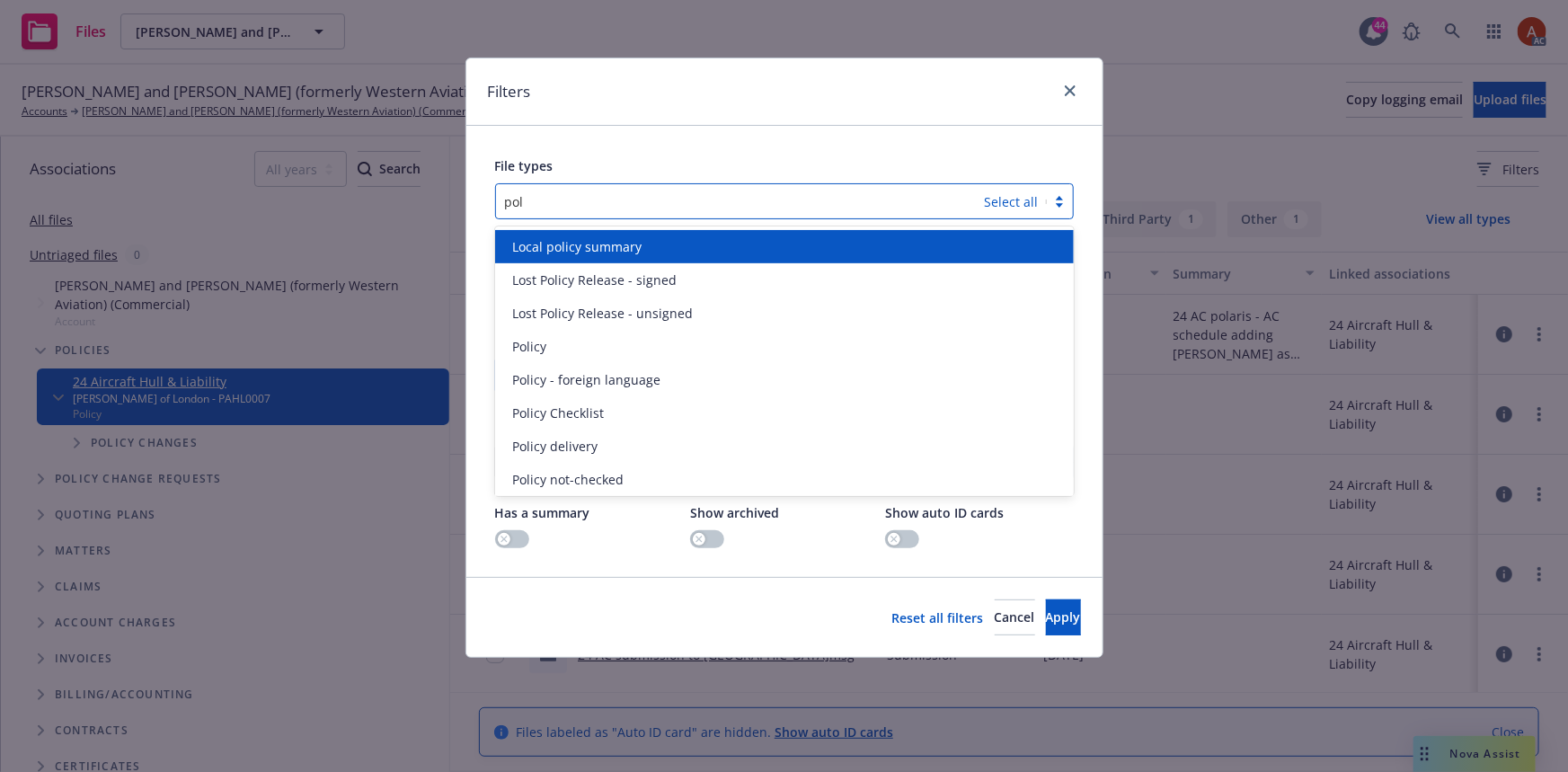
type input "poli"
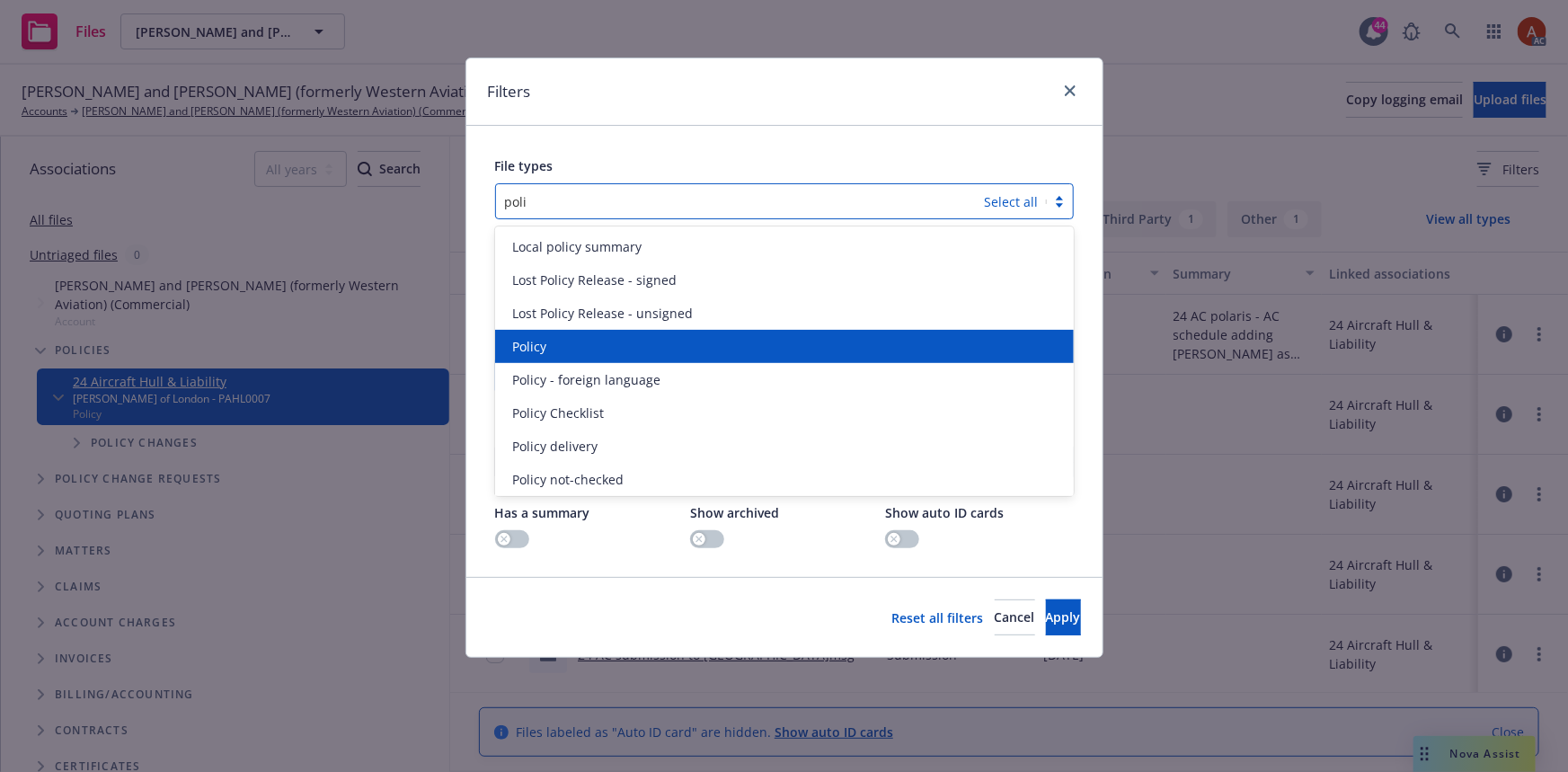
click at [519, 348] on span "Policy" at bounding box center [530, 346] width 34 height 19
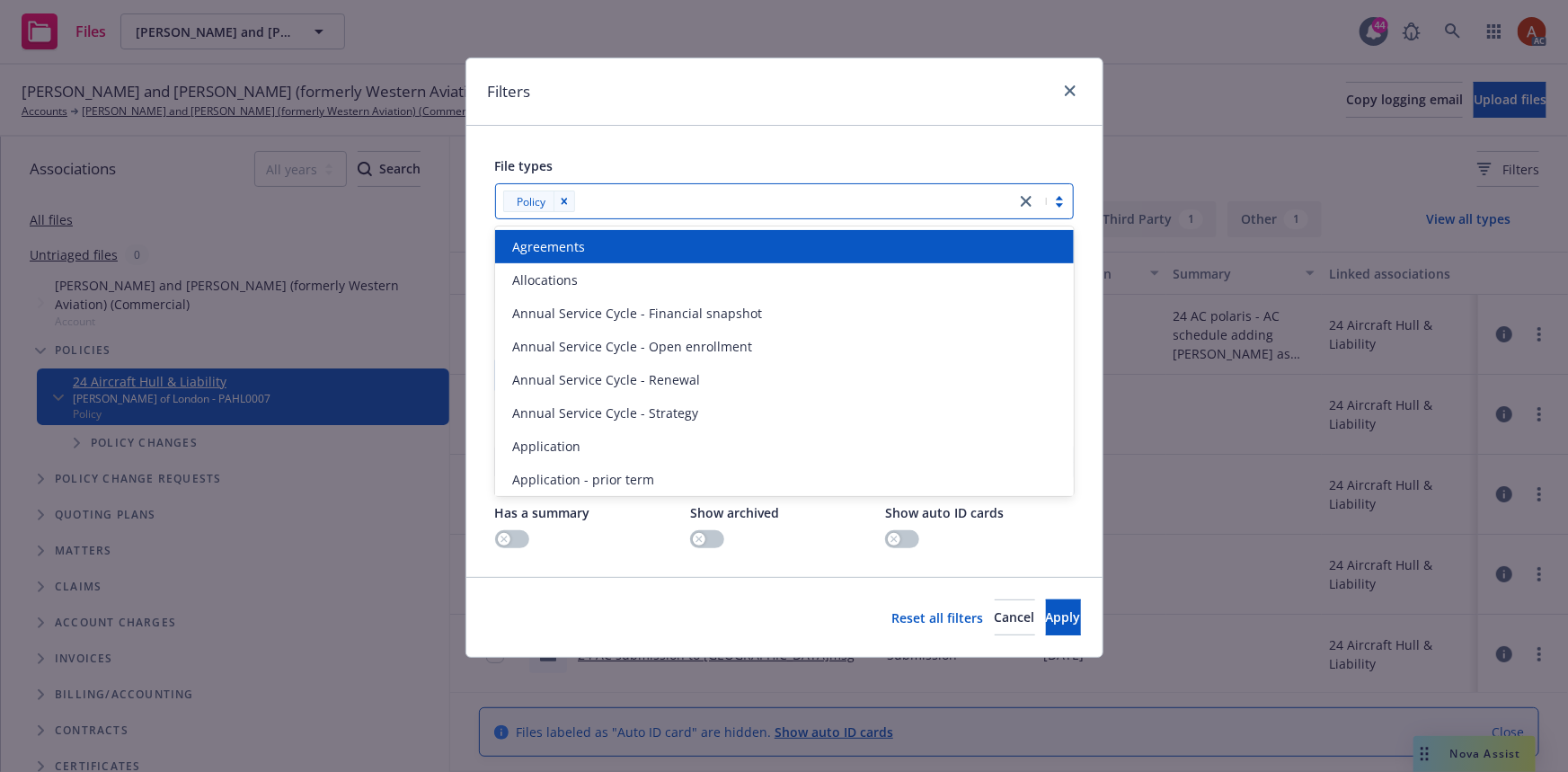
click at [610, 202] on div at bounding box center [793, 201] width 426 height 22
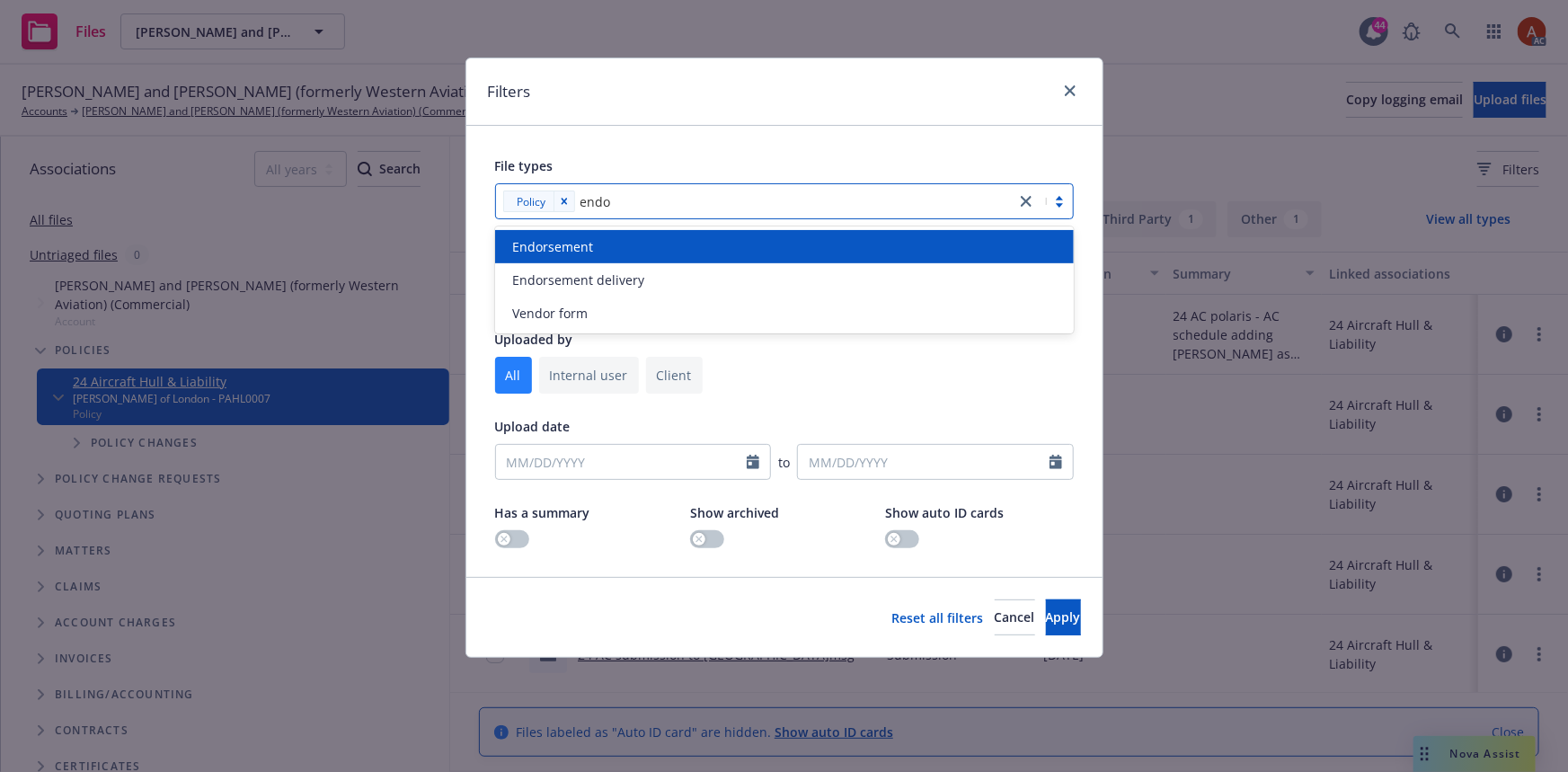
type input "endor"
click at [582, 252] on span "Endorsement" at bounding box center [553, 247] width 81 height 19
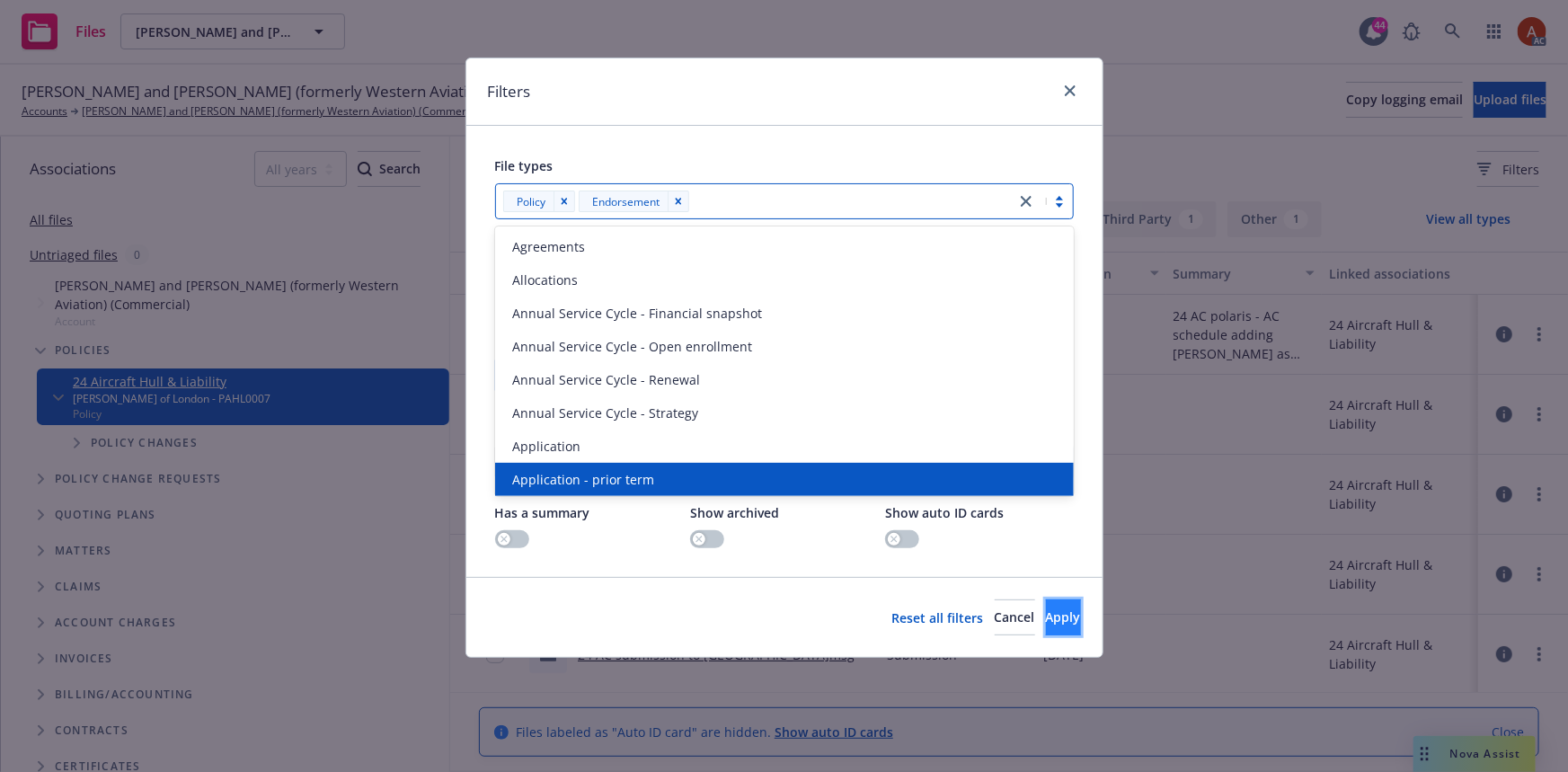
click at [1046, 608] on button "Apply" at bounding box center [1063, 617] width 35 height 36
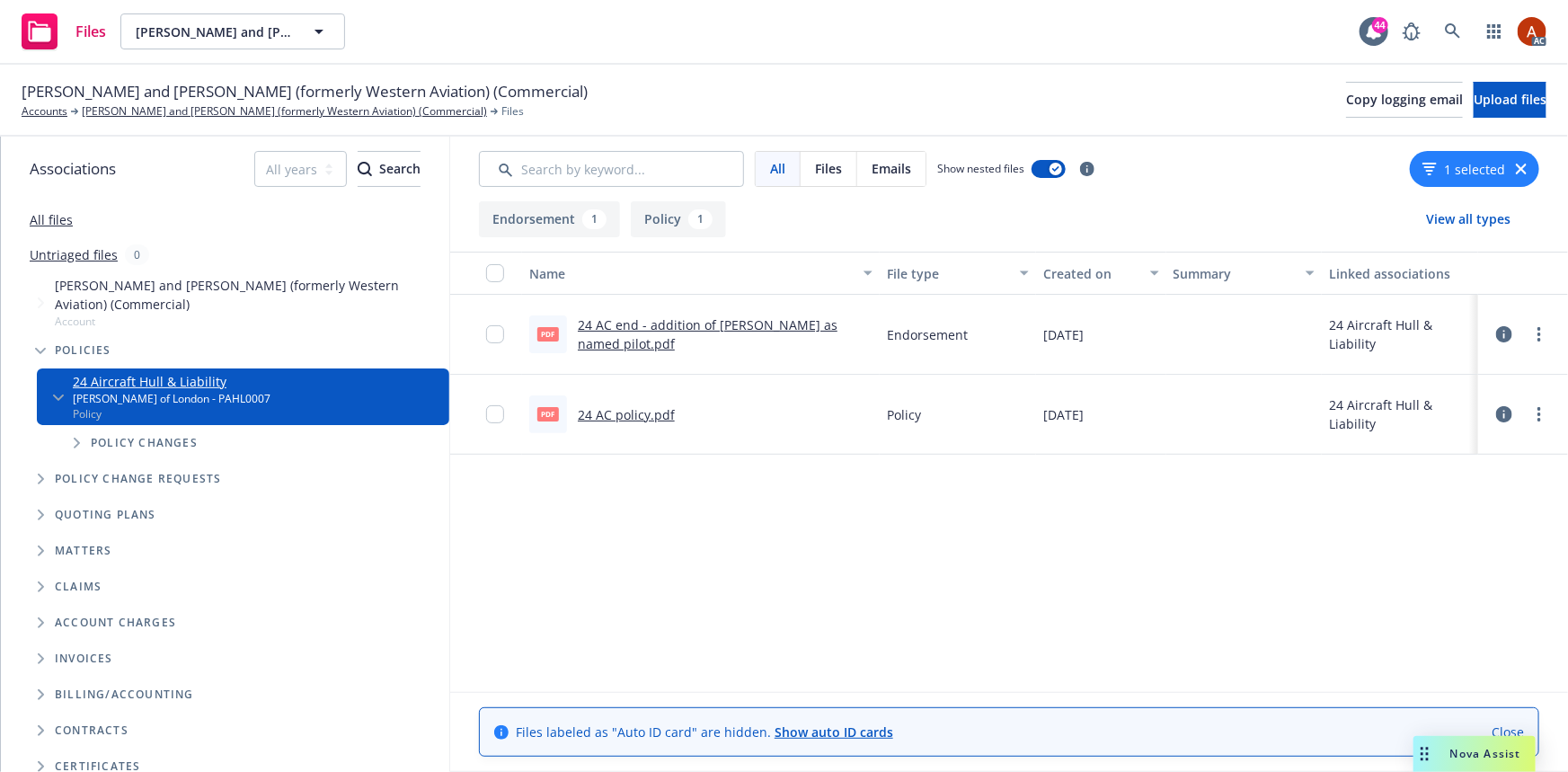
click at [617, 412] on link "24 AC policy.pdf" at bounding box center [626, 414] width 97 height 17
click at [187, 112] on link "Joseph W. Fisher II and Barbara Ann Fisher (formerly Western Aviation) (Commerc…" at bounding box center [283, 111] width 405 height 16
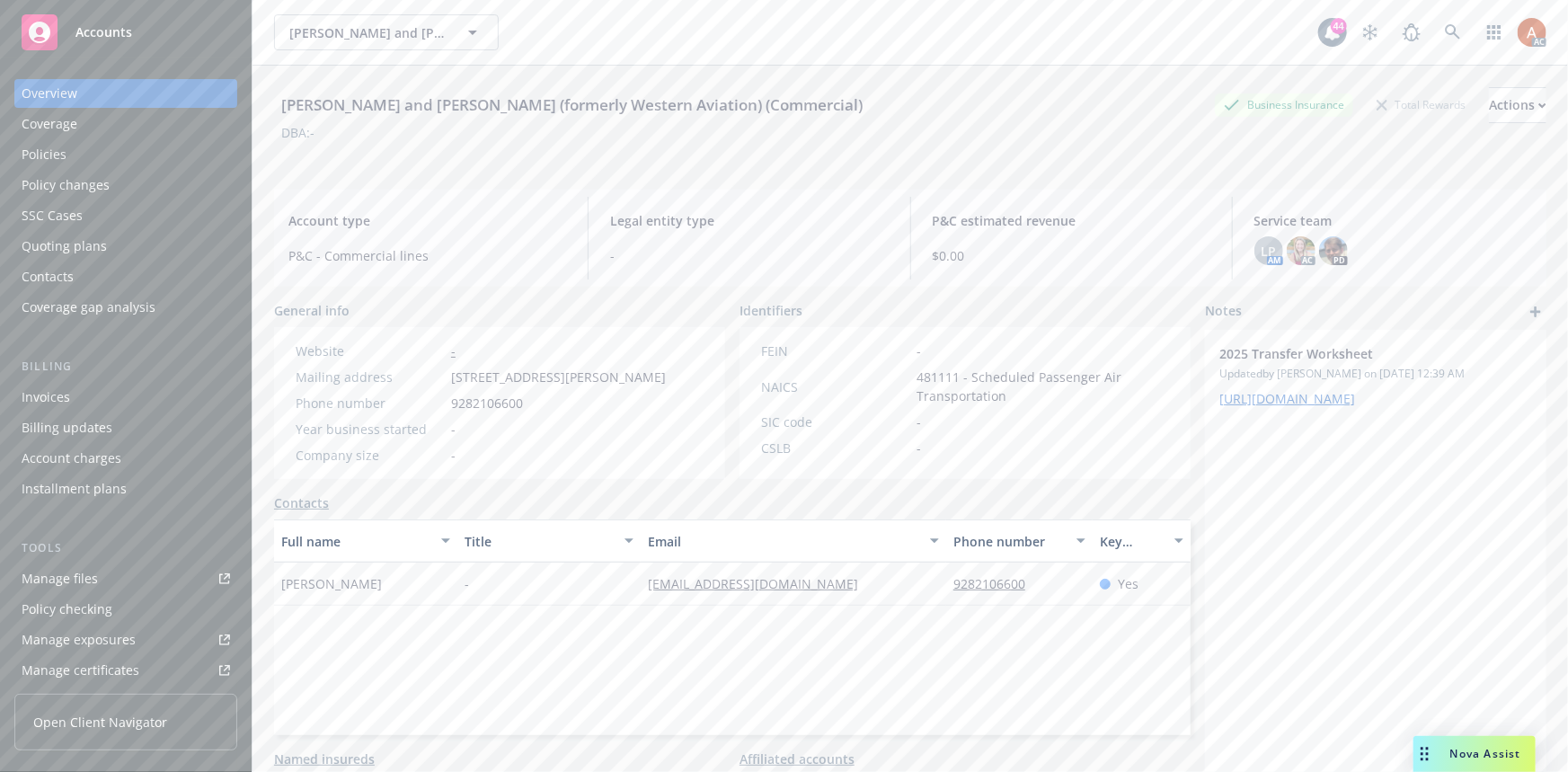
drag, startPoint x: 278, startPoint y: 101, endPoint x: 964, endPoint y: 103, distance: 686.0
click at [964, 103] on div "[PERSON_NAME] and [PERSON_NAME] (formerly Western Aviation) (Commercial) Busine…" at bounding box center [910, 105] width 1272 height 36
click at [351, 131] on div "DBA: -" at bounding box center [910, 133] width 1272 height 19
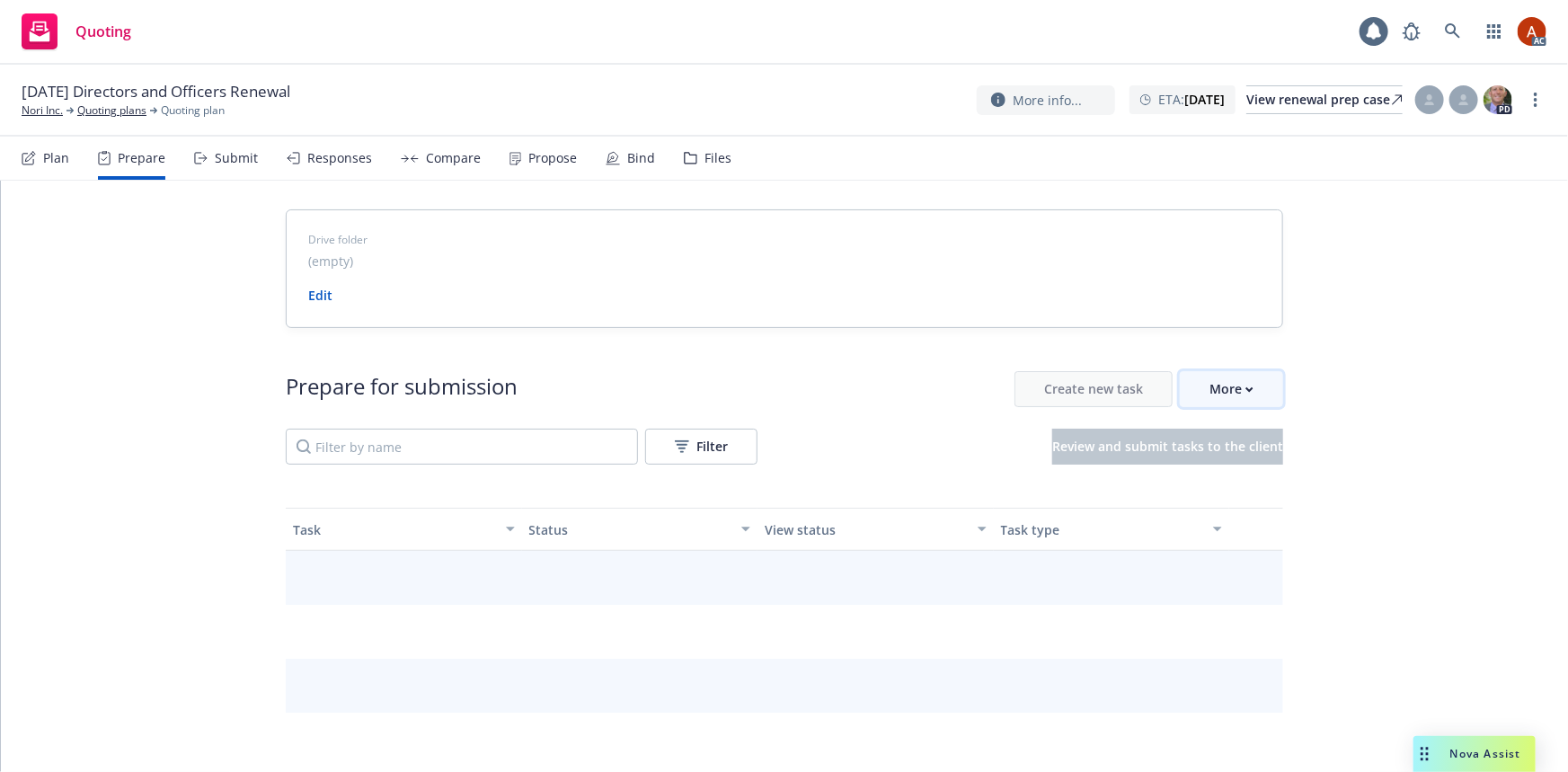
click at [1215, 385] on div "More" at bounding box center [1231, 389] width 44 height 34
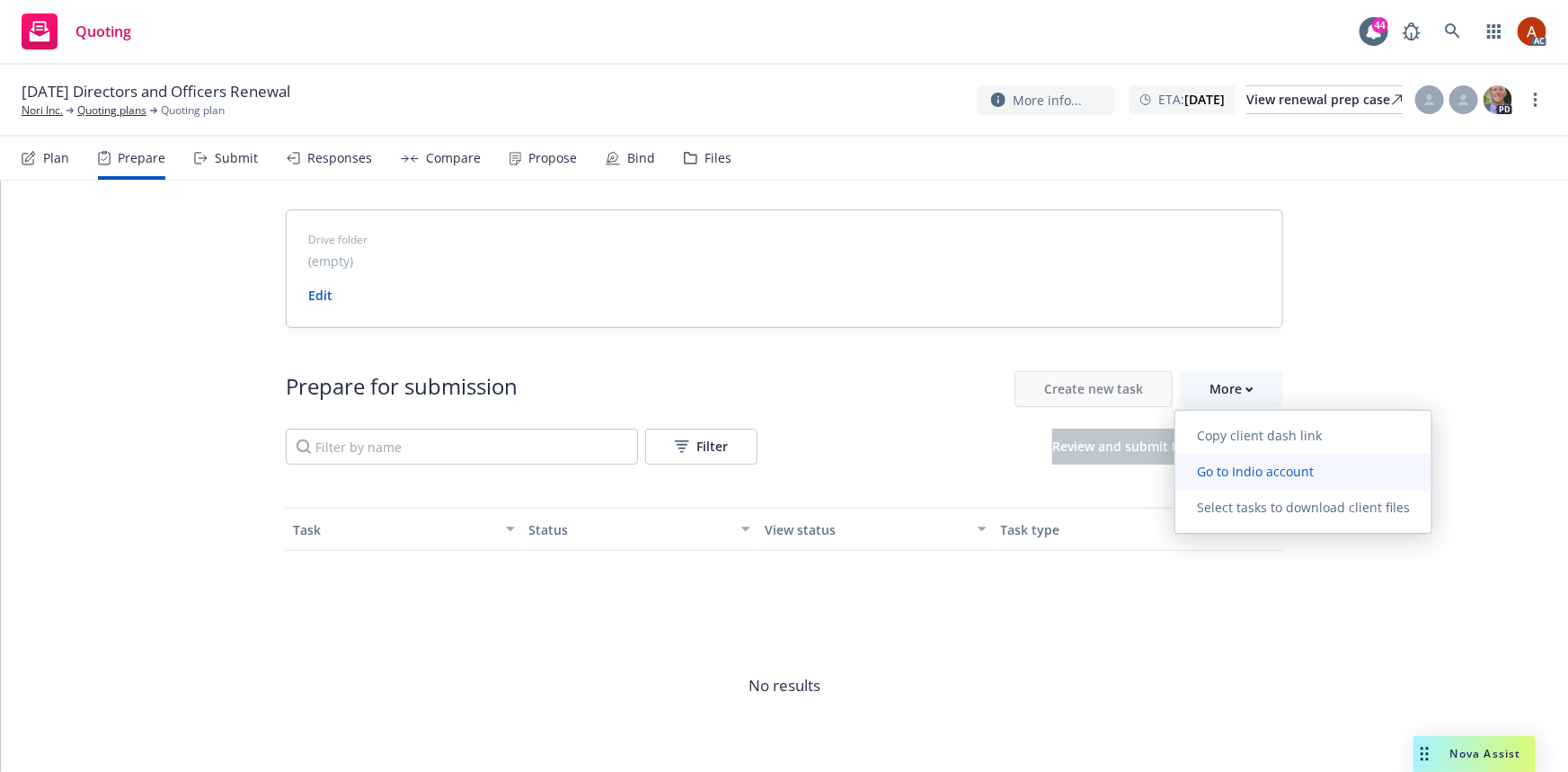
click at [1228, 466] on span "Go to Indio account" at bounding box center [1254, 472] width 160 height 17
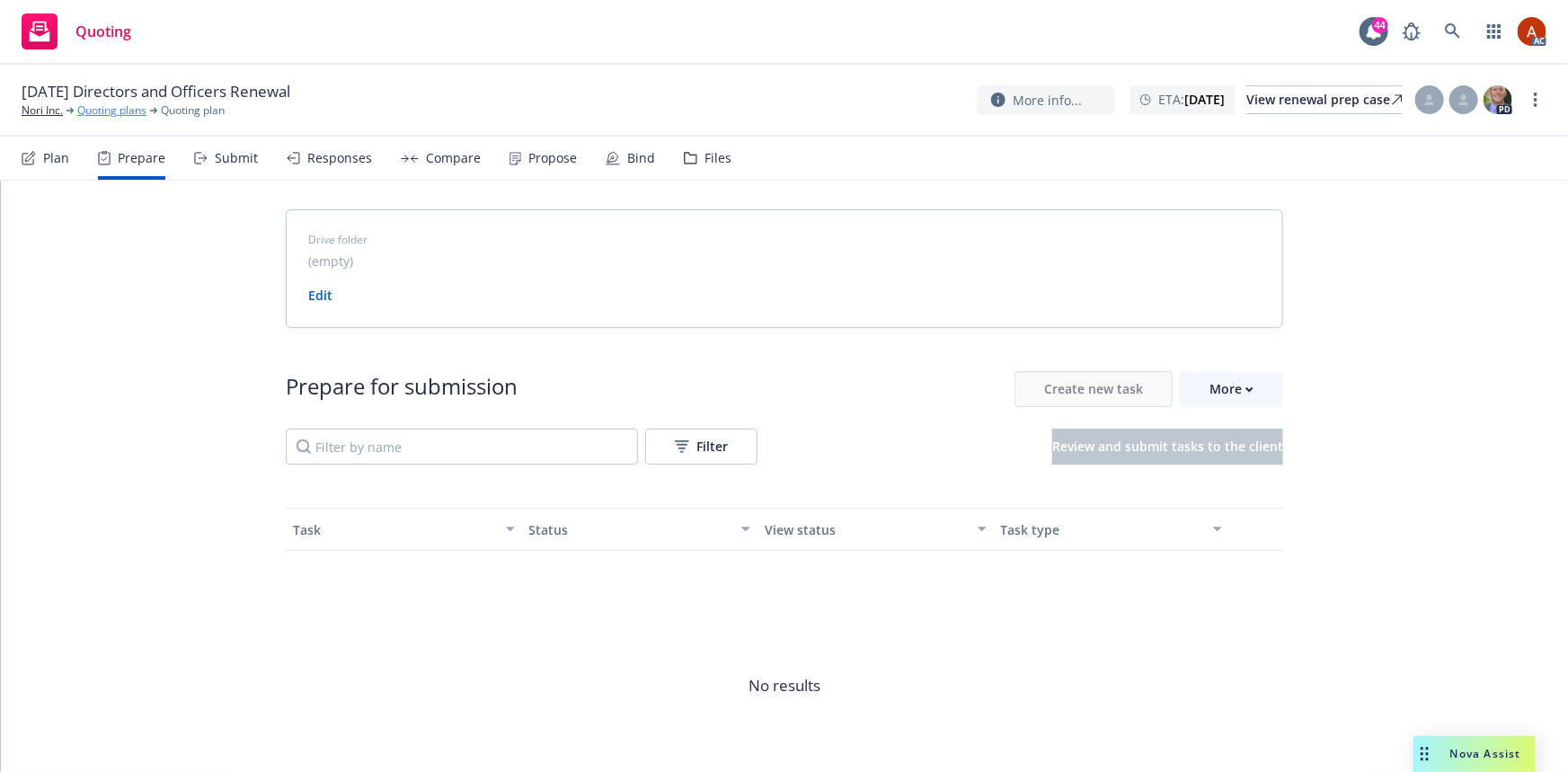
click at [136, 110] on link "Quoting plans" at bounding box center [112, 110] width 69 height 16
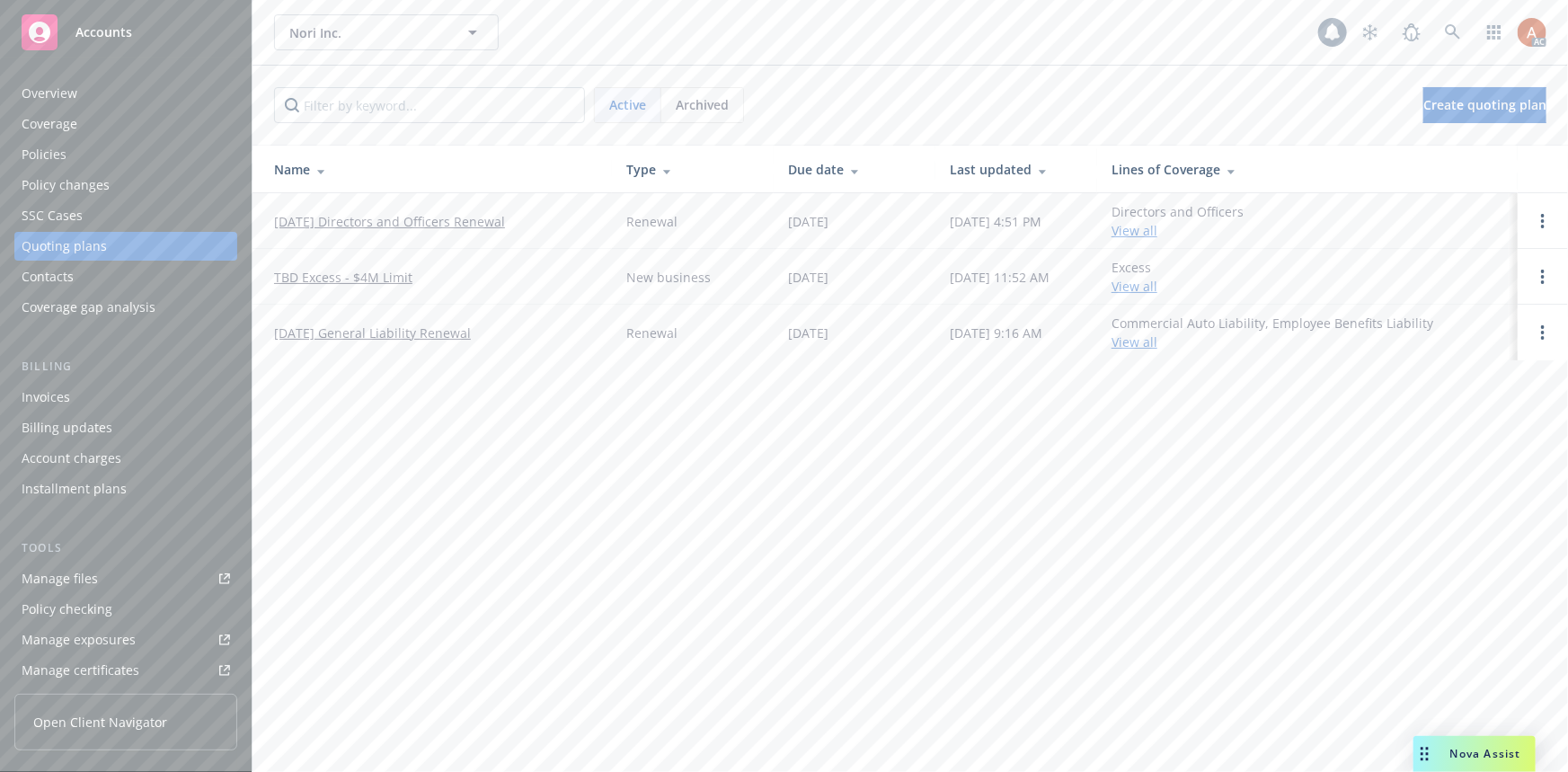
click at [57, 148] on div "Policies" at bounding box center [44, 154] width 45 height 29
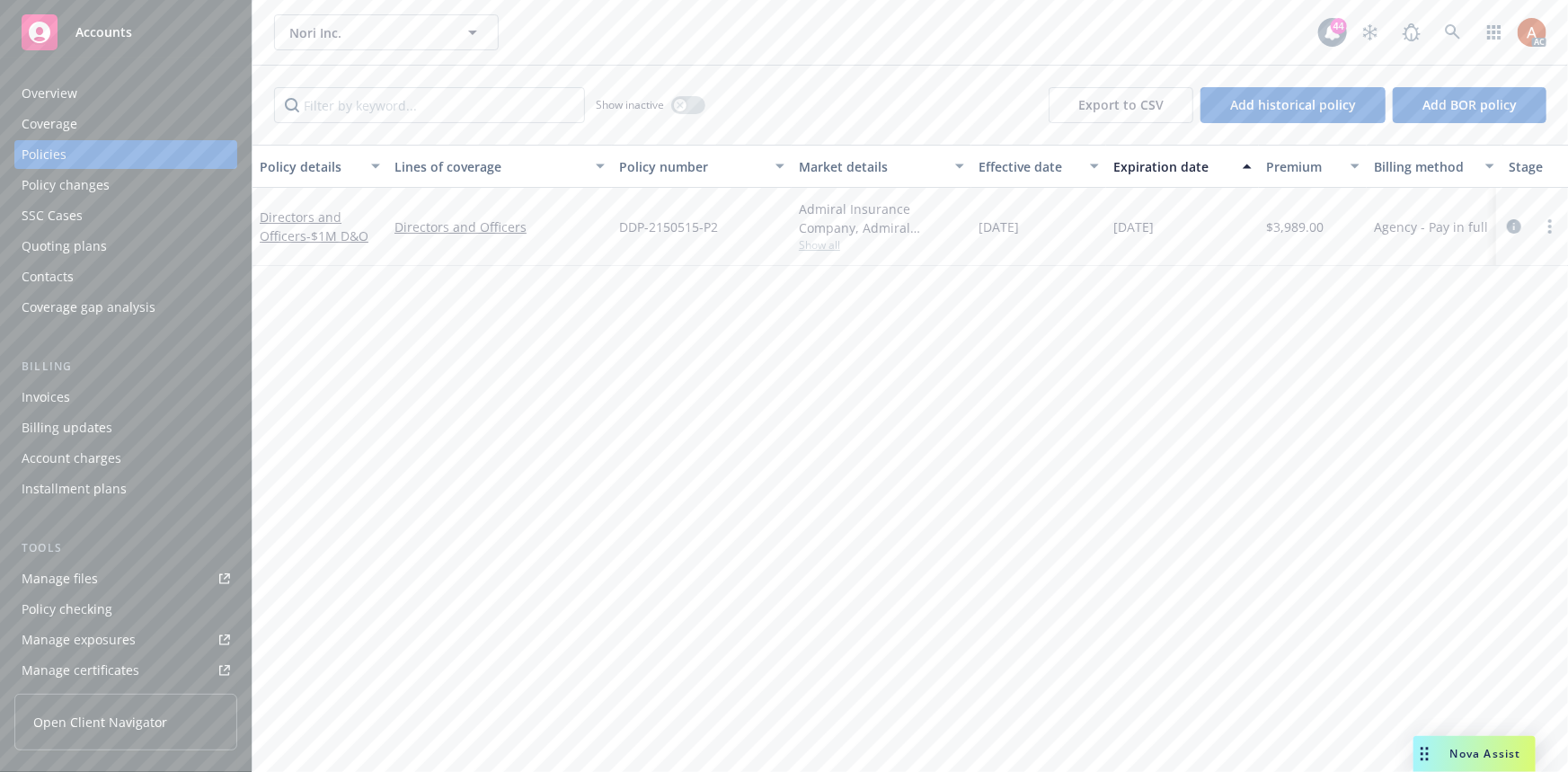
click at [54, 97] on div "Overview" at bounding box center [50, 94] width 55 height 29
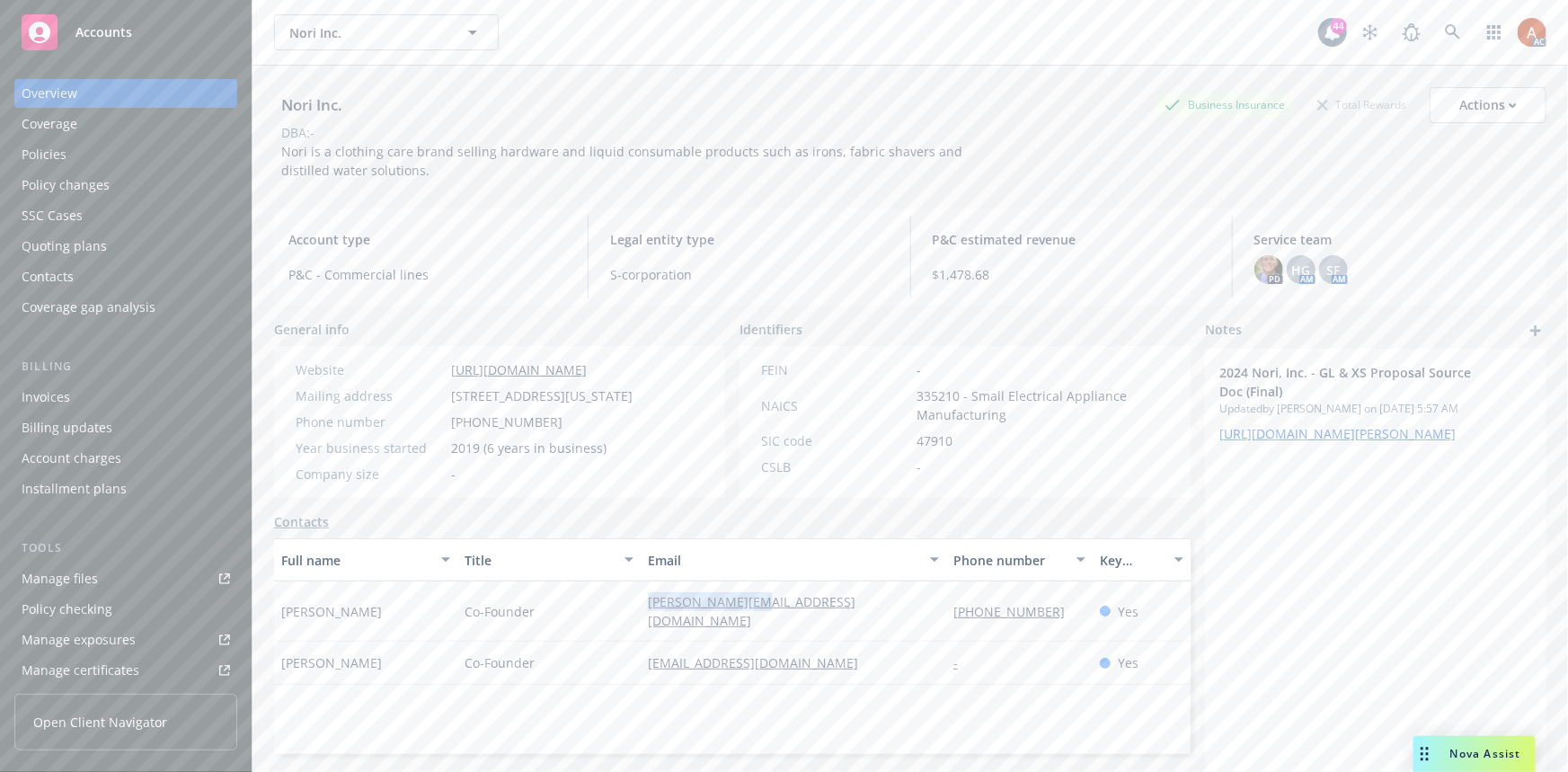
drag, startPoint x: 608, startPoint y: 603, endPoint x: 803, endPoint y: 609, distance: 195.1
click at [803, 609] on div "[PERSON_NAME] Co-Founder [PERSON_NAME][EMAIL_ADDRESS][DOMAIN_NAME] [PHONE_NUMBE…" at bounding box center [732, 611] width 917 height 60
drag, startPoint x: 929, startPoint y: 637, endPoint x: 919, endPoint y: 597, distance: 41.2
click at [929, 641] on div "[EMAIL_ADDRESS][DOMAIN_NAME]" at bounding box center [792, 662] width 305 height 43
drag, startPoint x: 1005, startPoint y: 609, endPoint x: 1068, endPoint y: 603, distance: 63.3
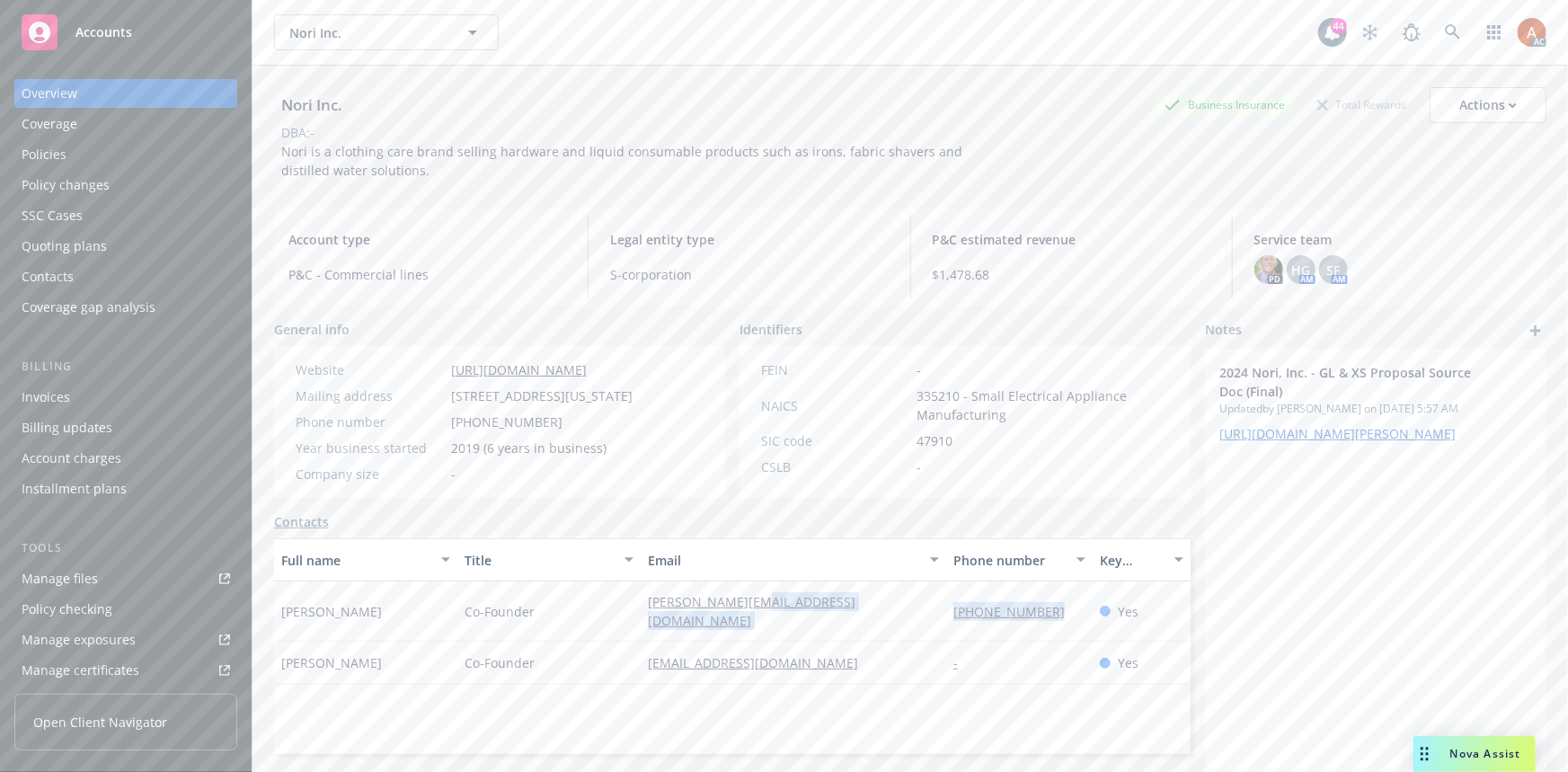
click at [1068, 603] on div "[PERSON_NAME] Co-Founder [PERSON_NAME][EMAIL_ADDRESS][DOMAIN_NAME] [PHONE_NUMBE…" at bounding box center [732, 611] width 917 height 60
copy div "[PHONE_NUMBER]"
click at [836, 670] on div "Full name Title Email Phone number Key contact [PERSON_NAME] Co-Founder [PERSON…" at bounding box center [732, 645] width 917 height 215
drag, startPoint x: 629, startPoint y: 635, endPoint x: 758, endPoint y: 631, distance: 129.1
click at [758, 641] on div "[PERSON_NAME] Co-Founder [PERSON_NAME][EMAIL_ADDRESS][DOMAIN_NAME] - Yes" at bounding box center [732, 662] width 917 height 43
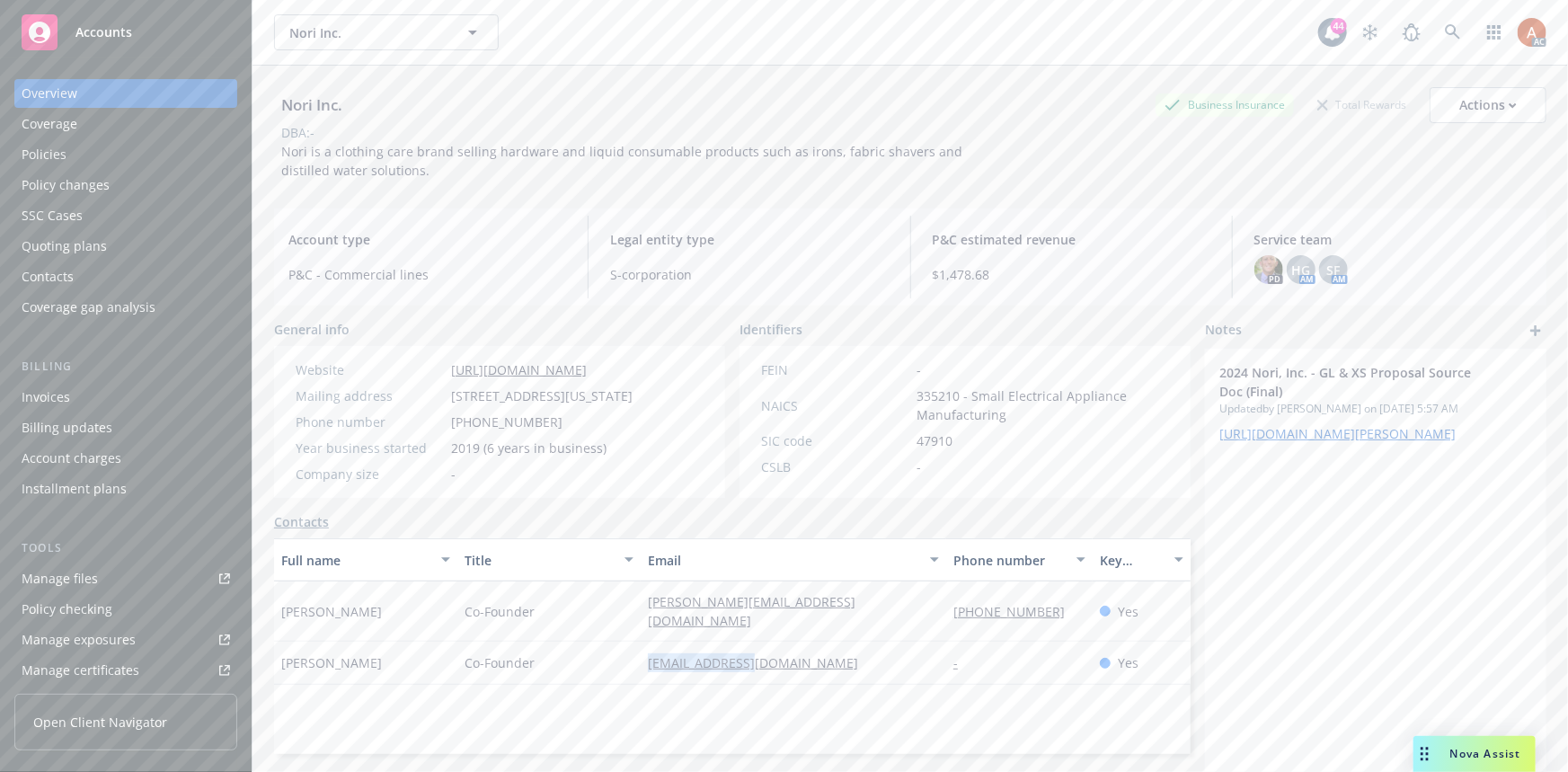
copy div "[EMAIL_ADDRESS][DOMAIN_NAME]"
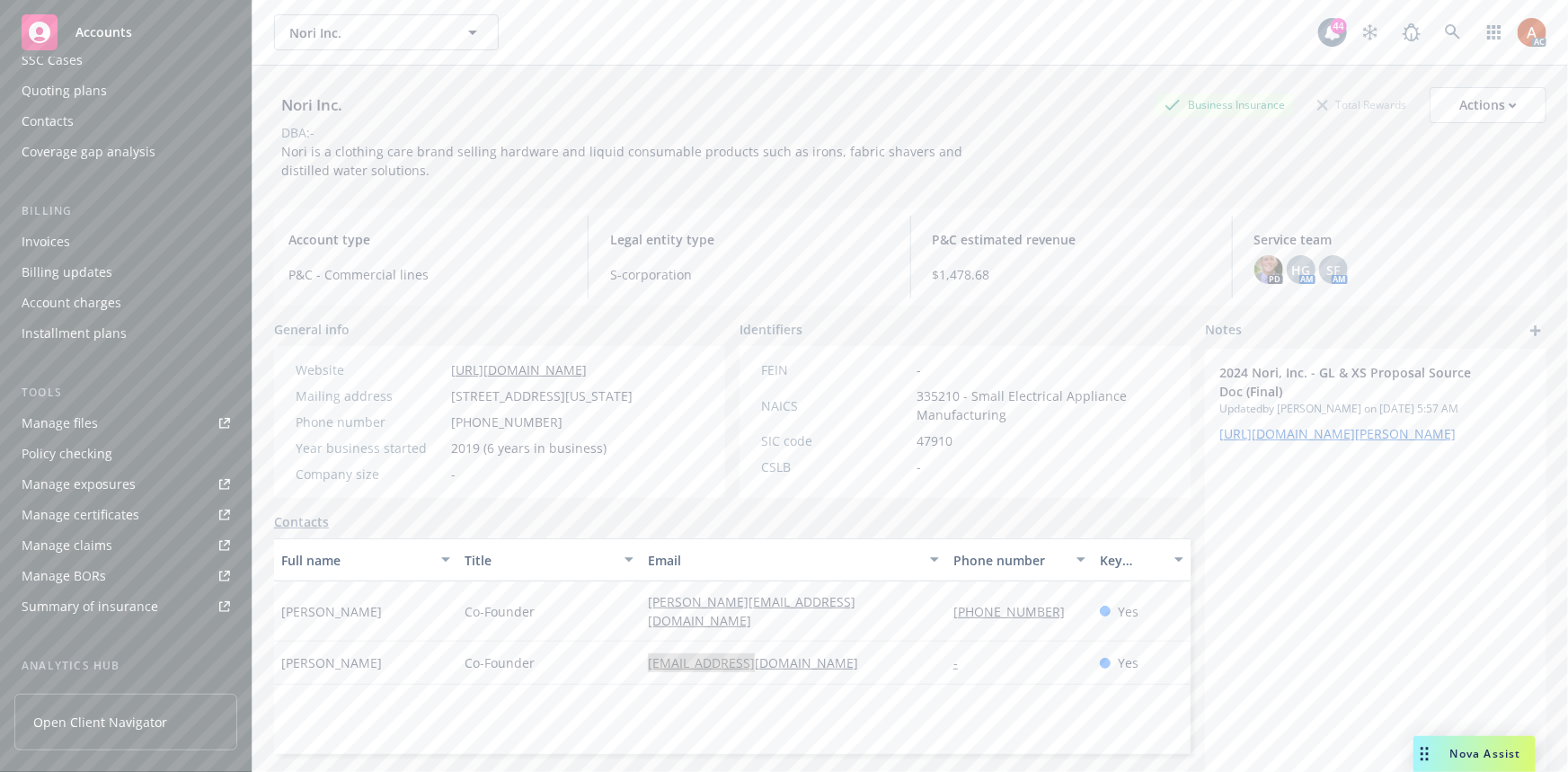
scroll to position [398, 0]
click at [62, 554] on div "Service team" at bounding box center [60, 543] width 77 height 29
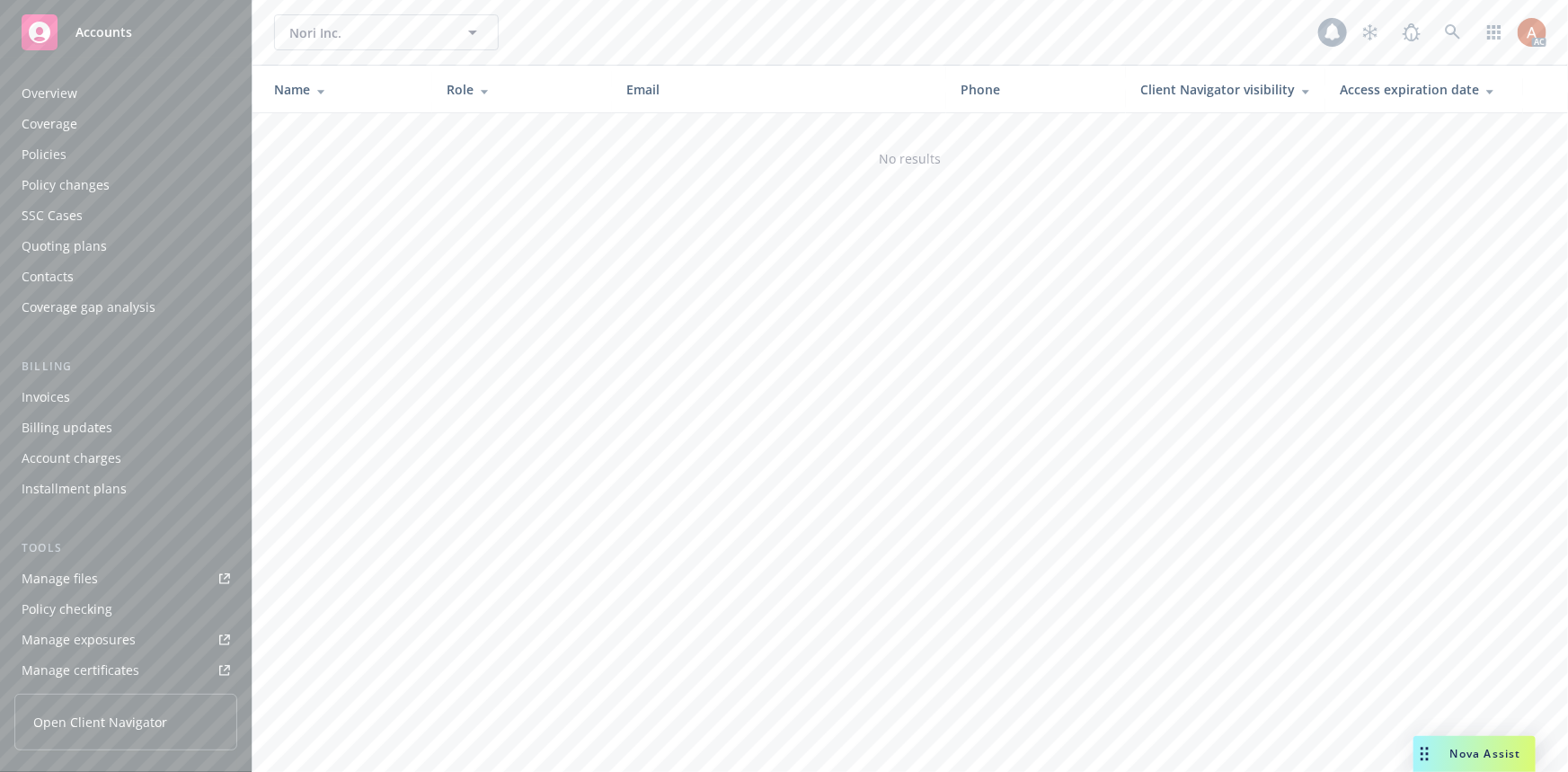
scroll to position [398, 0]
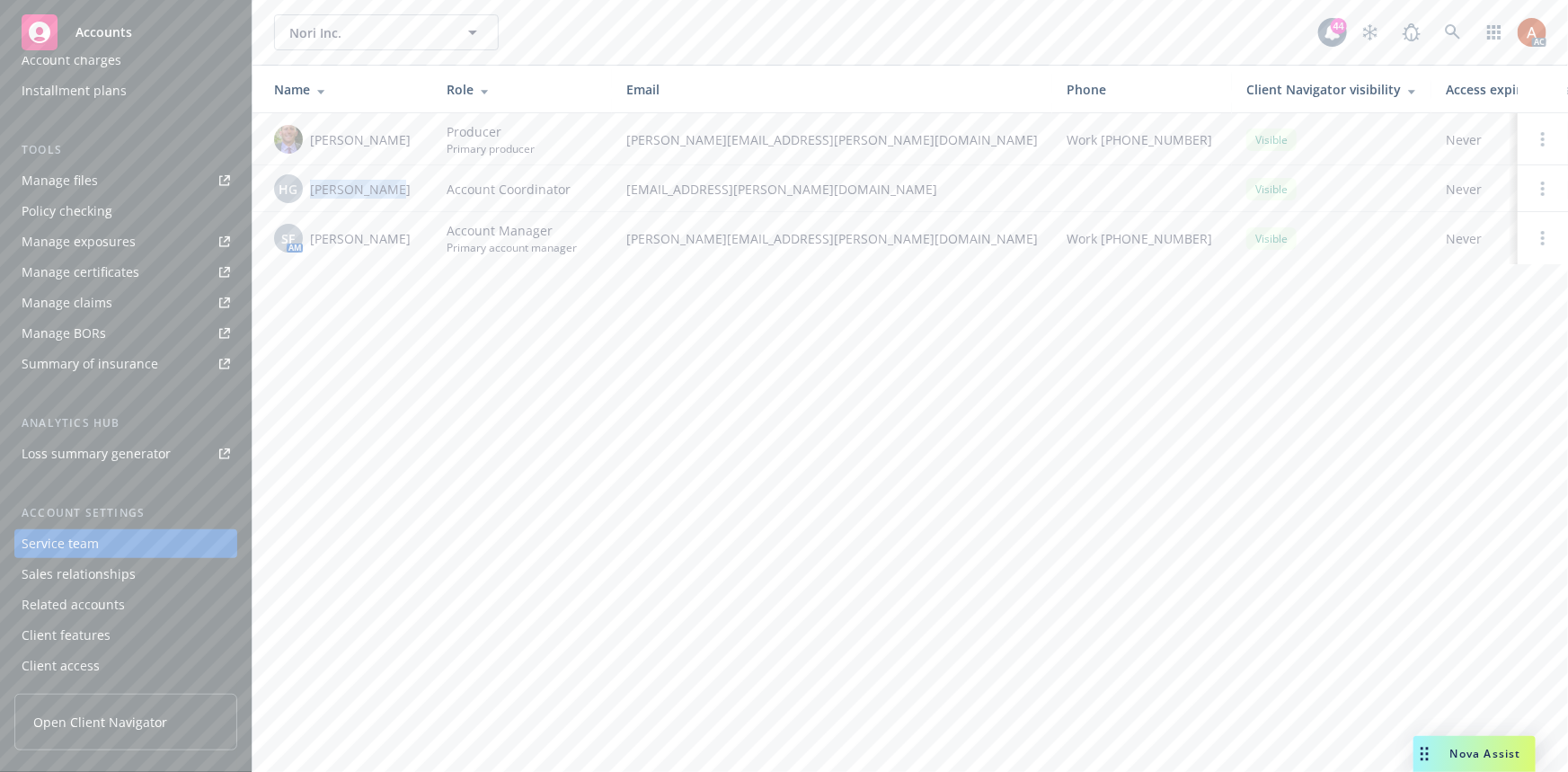
drag, startPoint x: 309, startPoint y: 195, endPoint x: 400, endPoint y: 193, distance: 91.0
click at [400, 193] on div "[PERSON_NAME]" at bounding box center [345, 188] width 144 height 29
copy span "[PERSON_NAME]"
drag, startPoint x: 304, startPoint y: 240, endPoint x: 395, endPoint y: 243, distance: 91.0
click at [395, 243] on div "SF AM [PERSON_NAME]" at bounding box center [345, 238] width 144 height 29
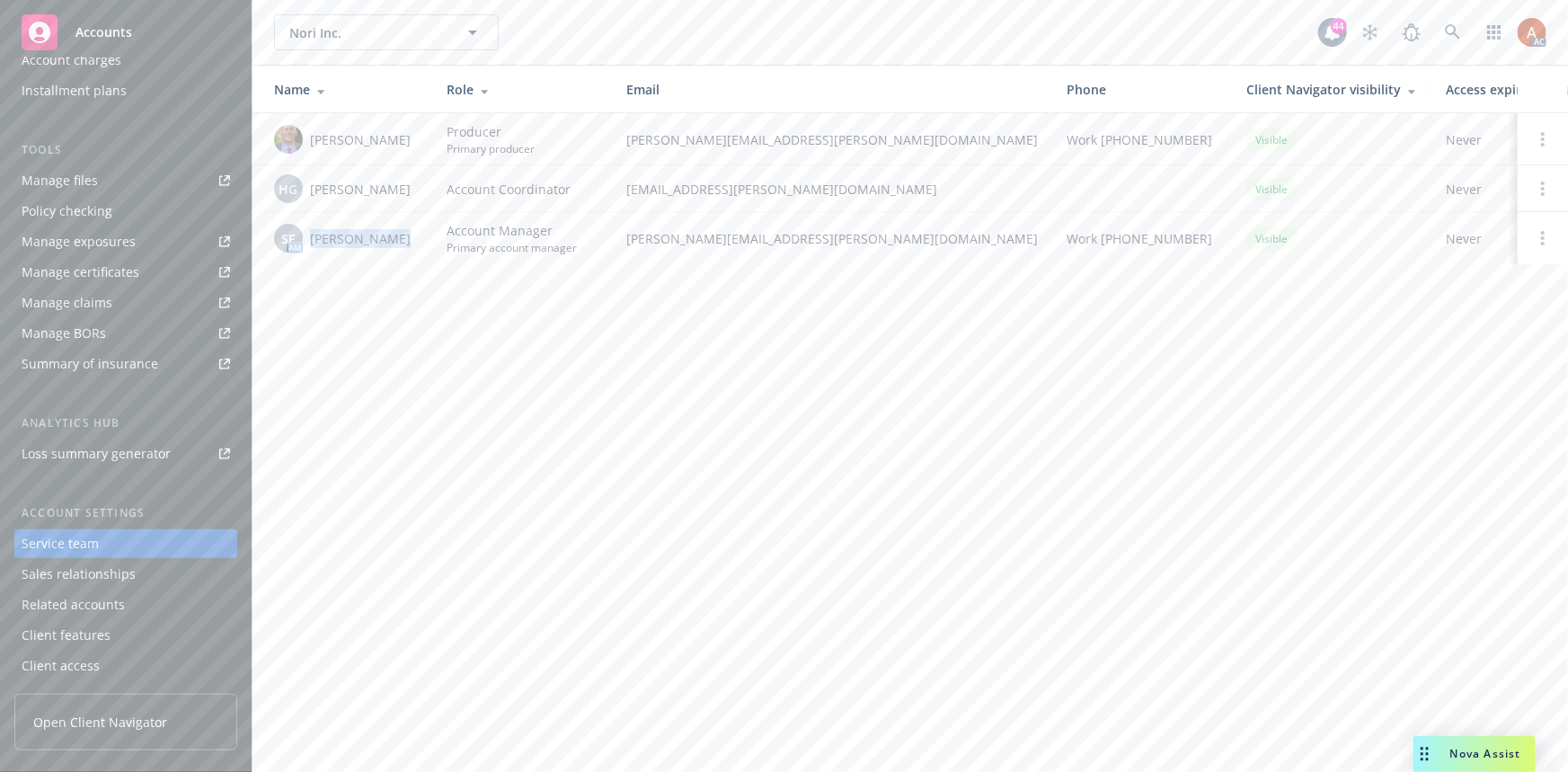
copy div "AM [PERSON_NAME]"
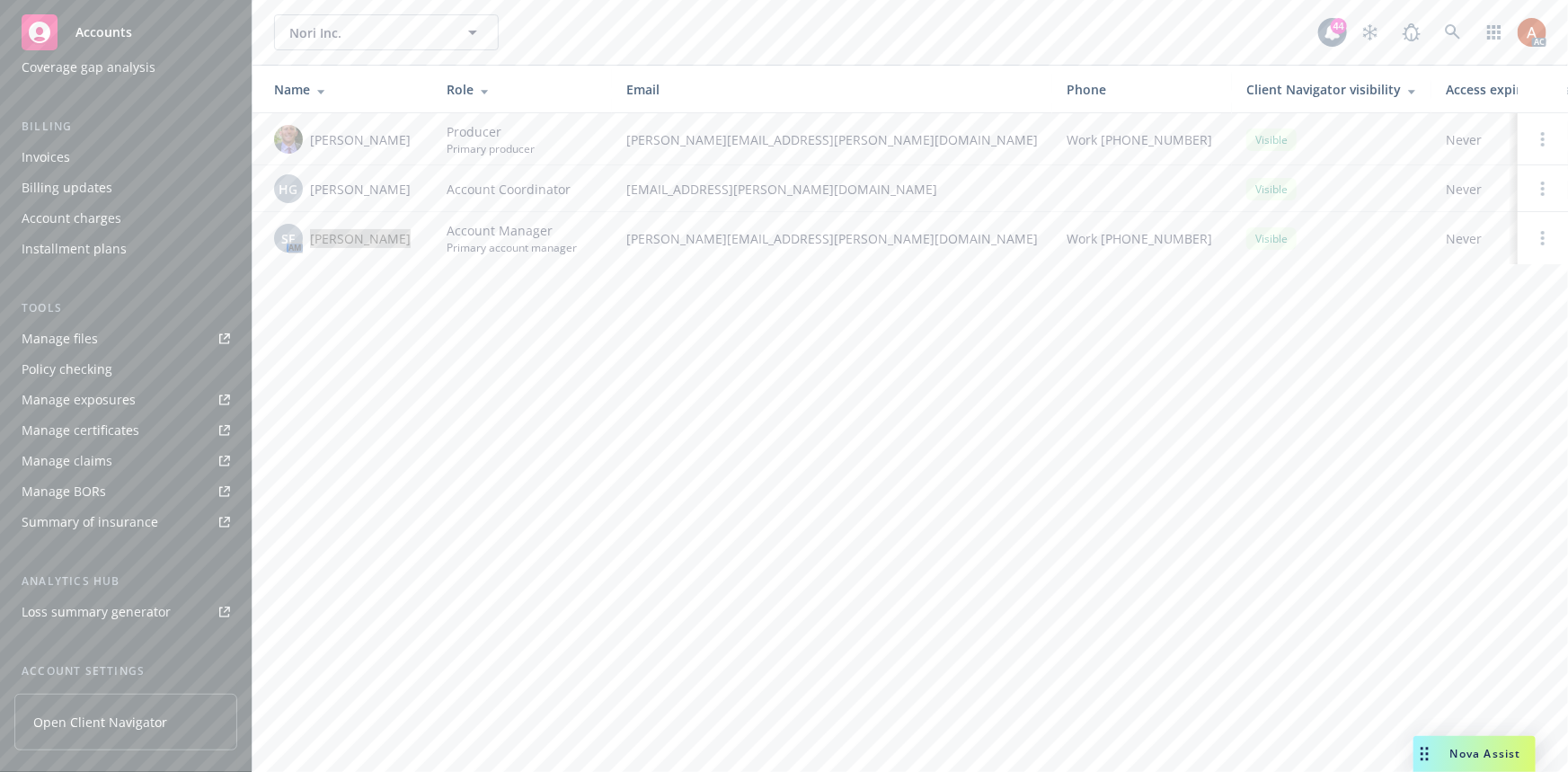
scroll to position [72, 0]
click at [74, 169] on div "Quoting plans" at bounding box center [64, 174] width 85 height 29
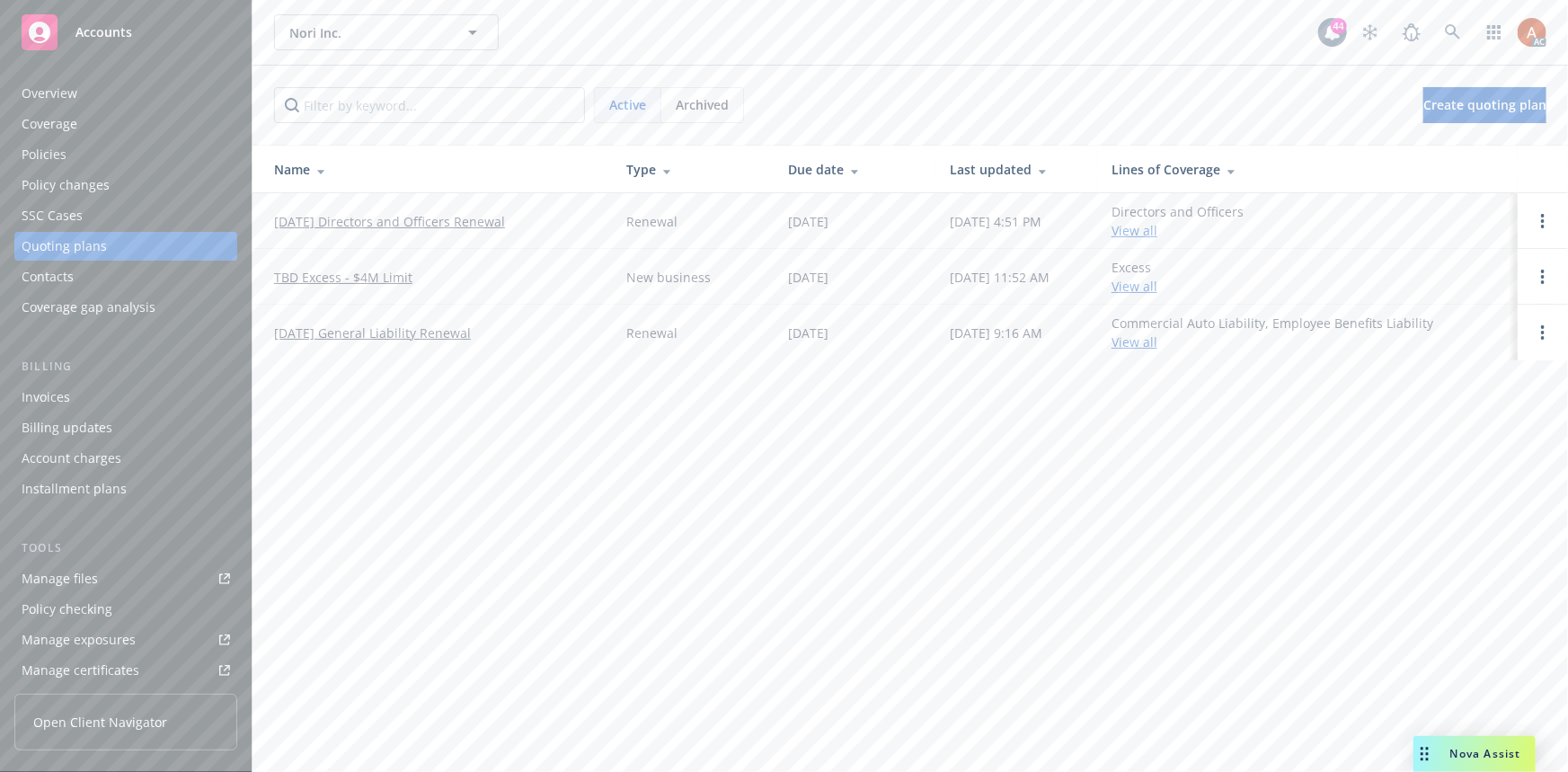
drag, startPoint x: 272, startPoint y: 218, endPoint x: 537, endPoint y: 233, distance: 265.4
click at [537, 233] on td "[DATE] Directors and Officers Renewal" at bounding box center [432, 221] width 360 height 55
copy link "[DATE] Directors and Officers Renewal"
click at [48, 160] on div "Policies" at bounding box center [44, 154] width 45 height 29
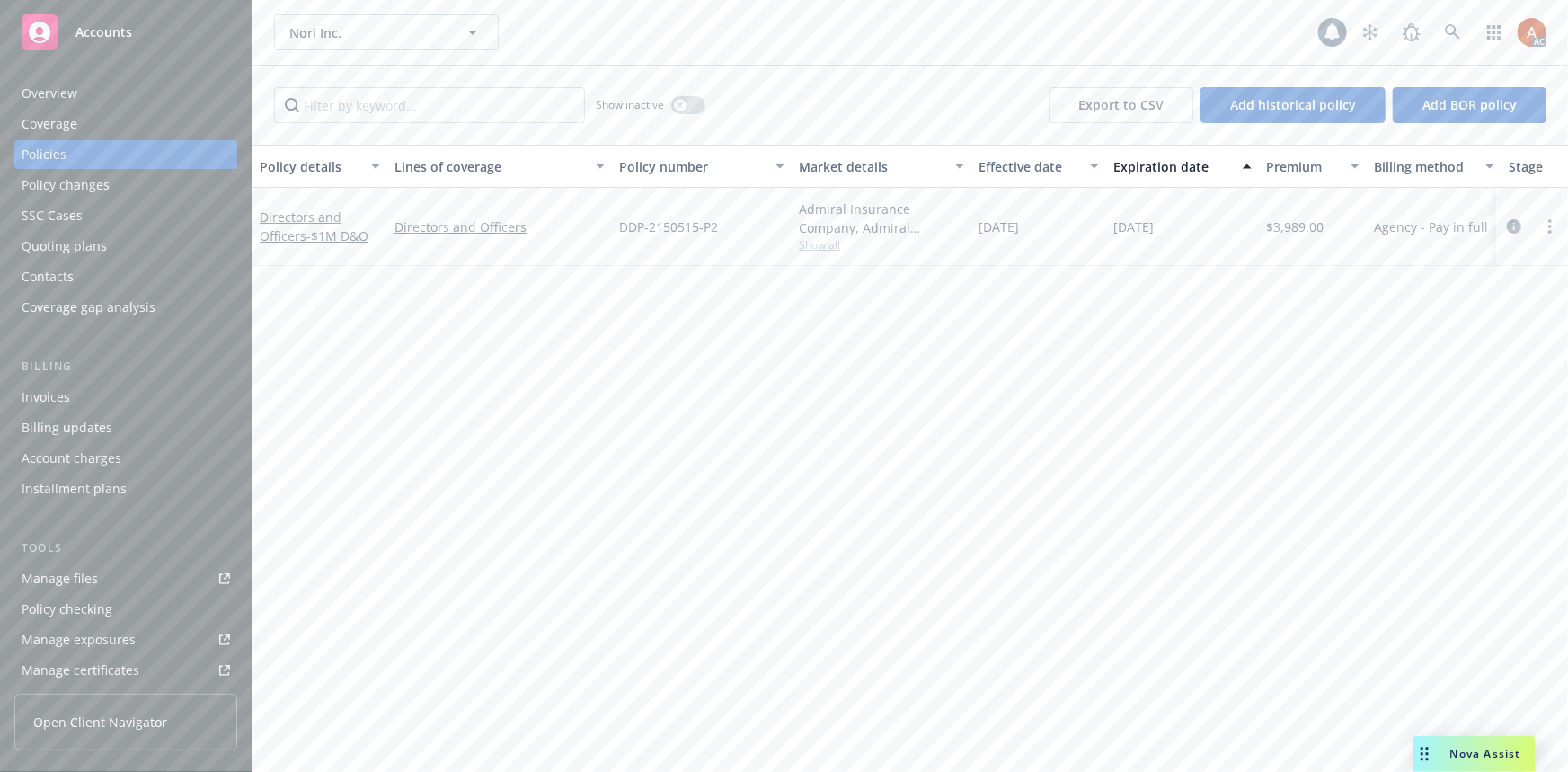
click at [49, 95] on div "Overview" at bounding box center [50, 94] width 55 height 29
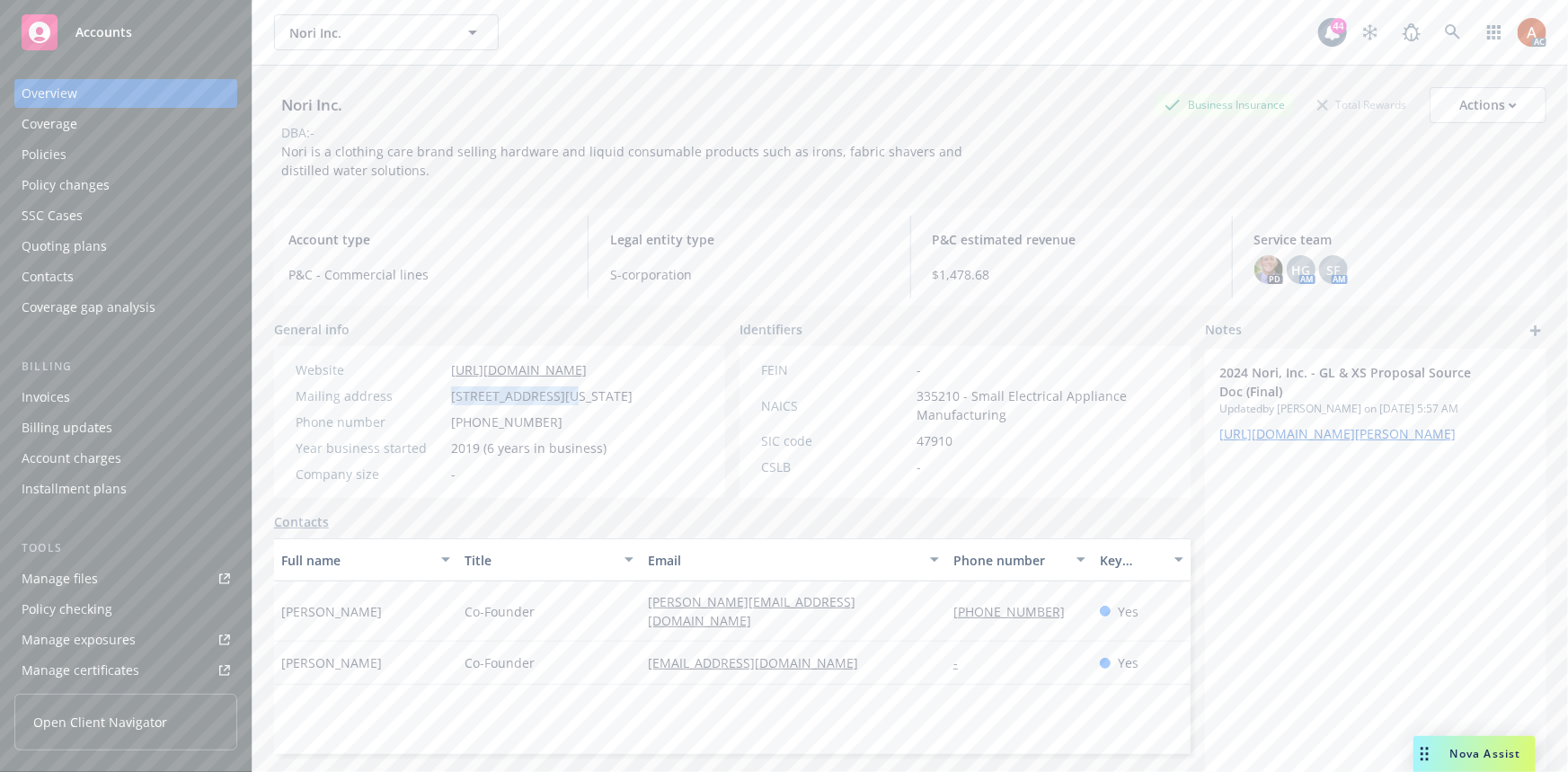
drag, startPoint x: 446, startPoint y: 389, endPoint x: 558, endPoint y: 404, distance: 113.0
click at [558, 404] on div "Mailing address [STREET_ADDRESS][US_STATE]" at bounding box center [463, 396] width 351 height 19
copy div "[STREET_ADDRESS]"
drag, startPoint x: 564, startPoint y: 391, endPoint x: 621, endPoint y: 401, distance: 57.9
click at [621, 401] on span "[STREET_ADDRESS][US_STATE]" at bounding box center [541, 396] width 182 height 19
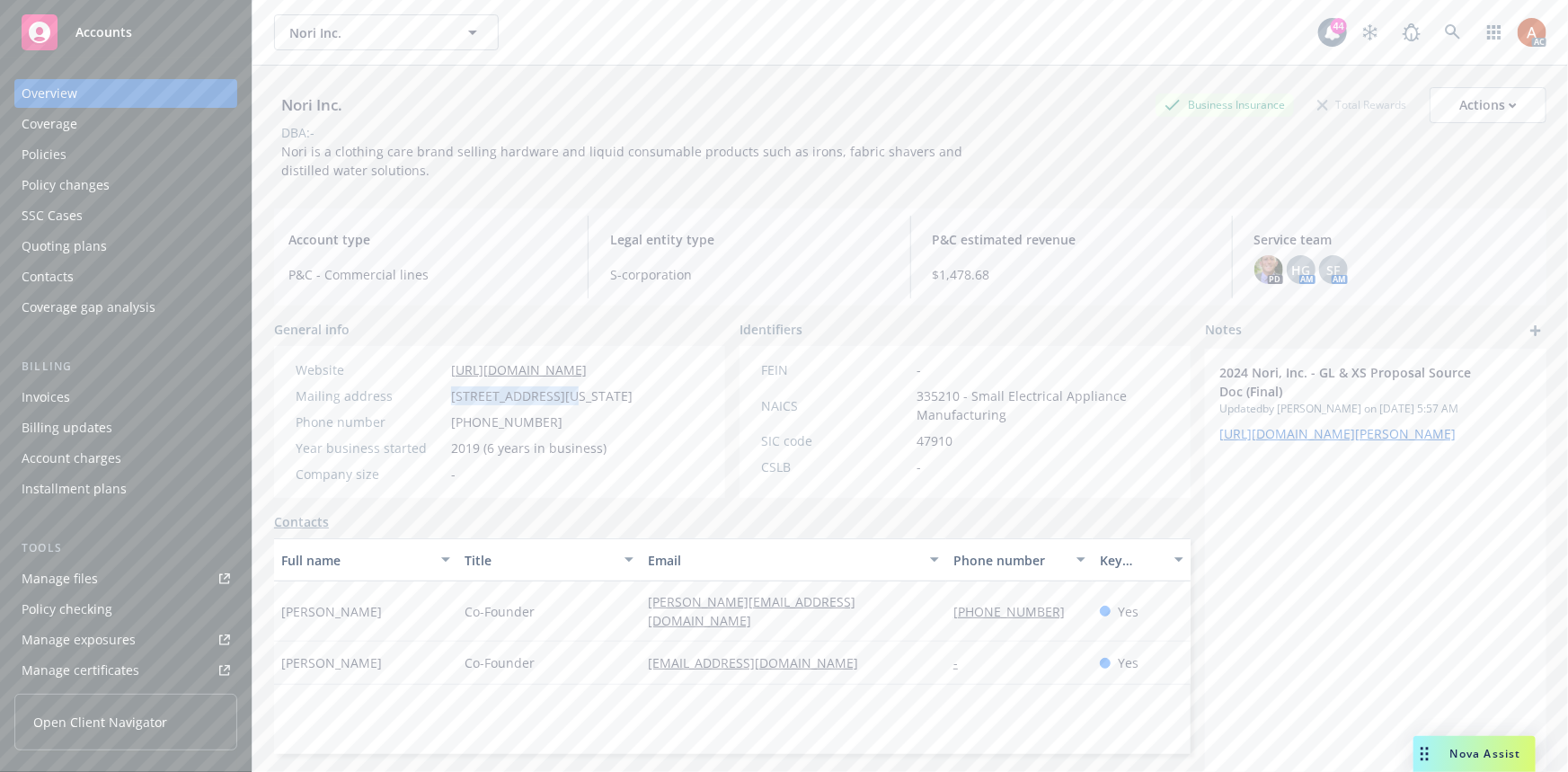
copy span "[US_STATE]"
drag, startPoint x: 287, startPoint y: 600, endPoint x: 415, endPoint y: 604, distance: 128.1
click at [415, 604] on div "[PERSON_NAME]" at bounding box center [365, 611] width 184 height 60
copy span "[PERSON_NAME]"
click at [561, 690] on div "Full name Title Email Phone number Key contact [PERSON_NAME] Co-Founder [PERSON…" at bounding box center [732, 645] width 917 height 215
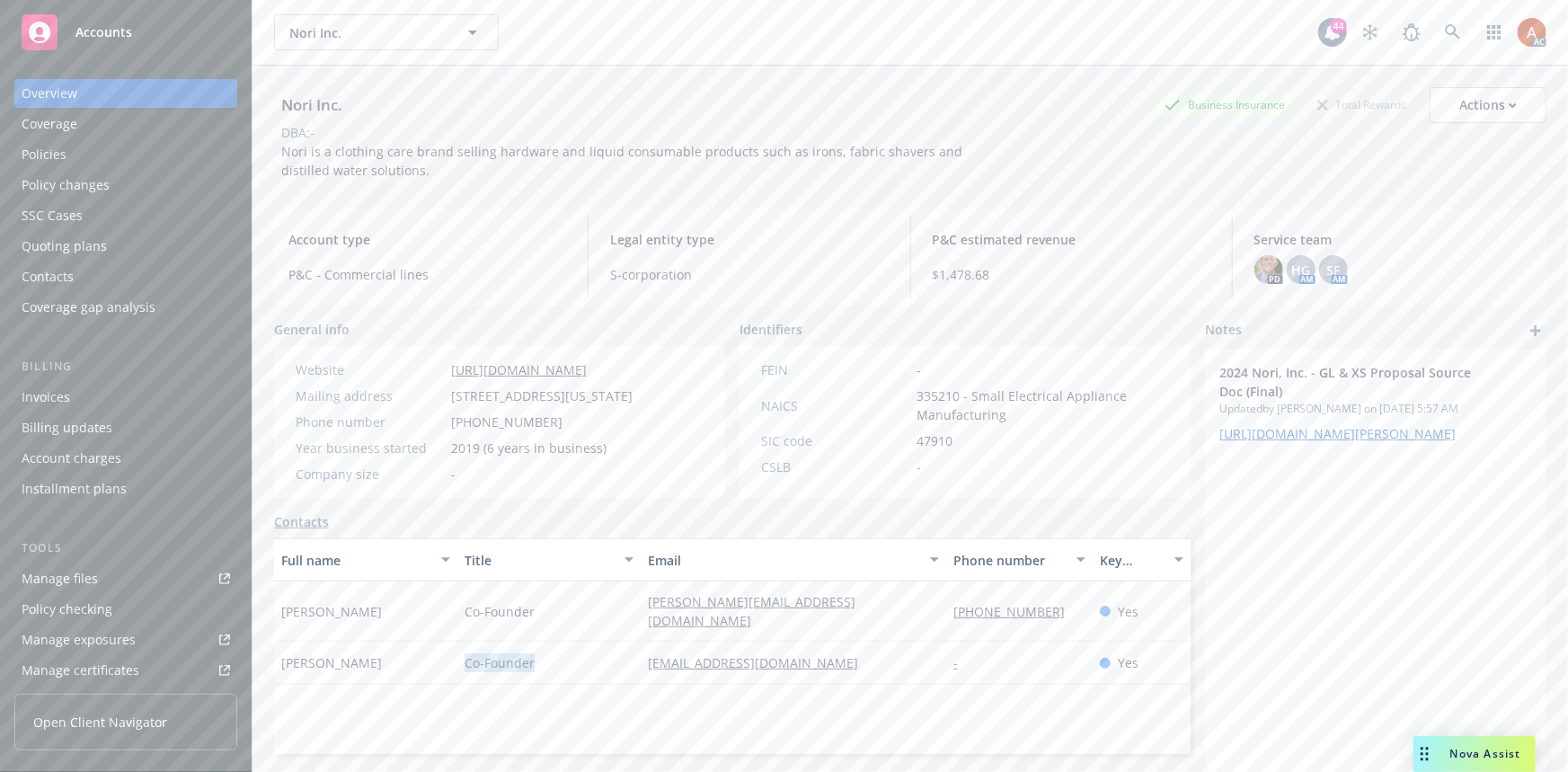
drag, startPoint x: 458, startPoint y: 644, endPoint x: 559, endPoint y: 651, distance: 101.2
click at [559, 651] on div "Co-Founder" at bounding box center [549, 662] width 184 height 43
copy span "Co-Founder"
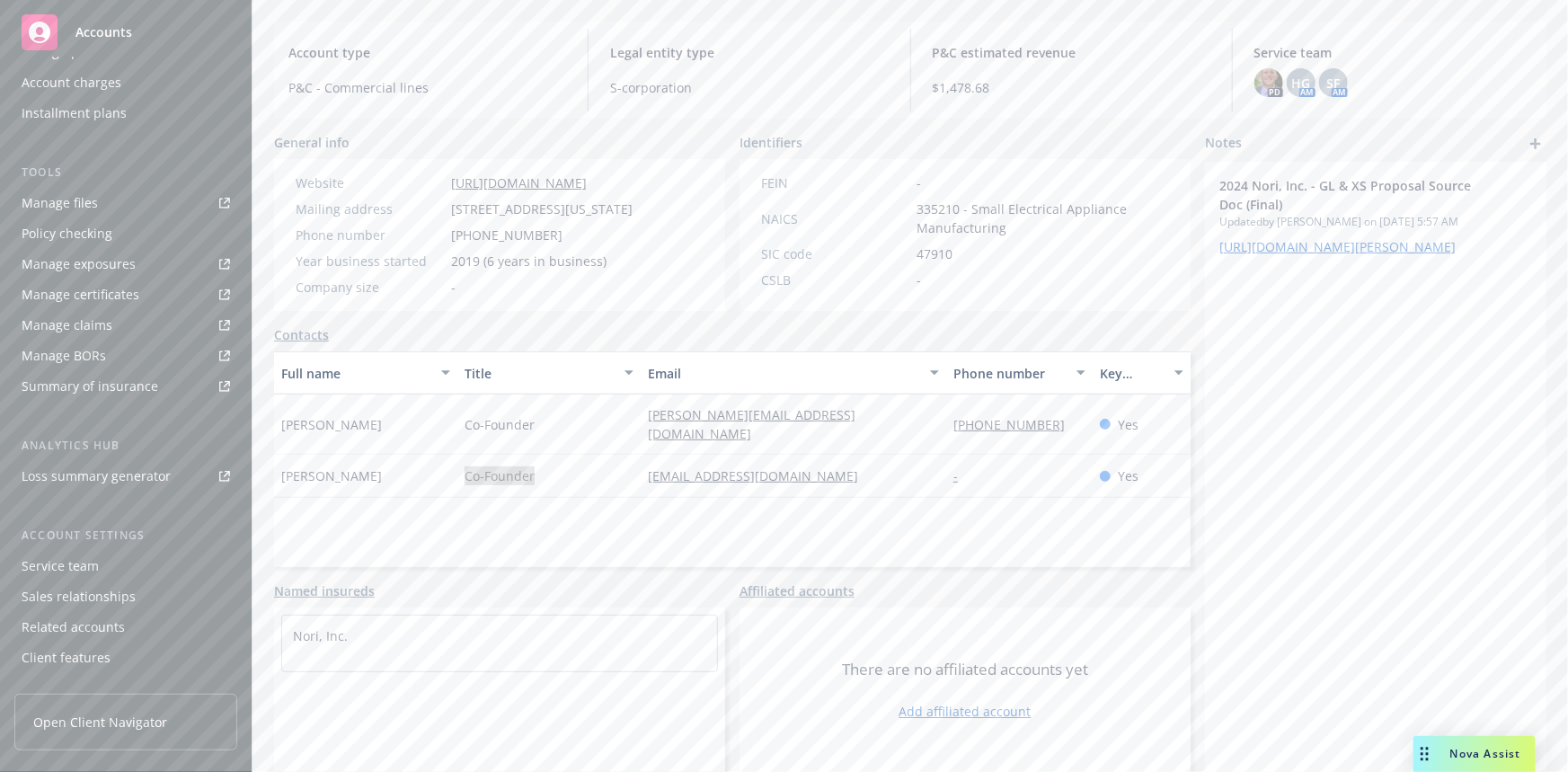
scroll to position [398, 0]
click at [88, 552] on div "Service team" at bounding box center [60, 543] width 77 height 29
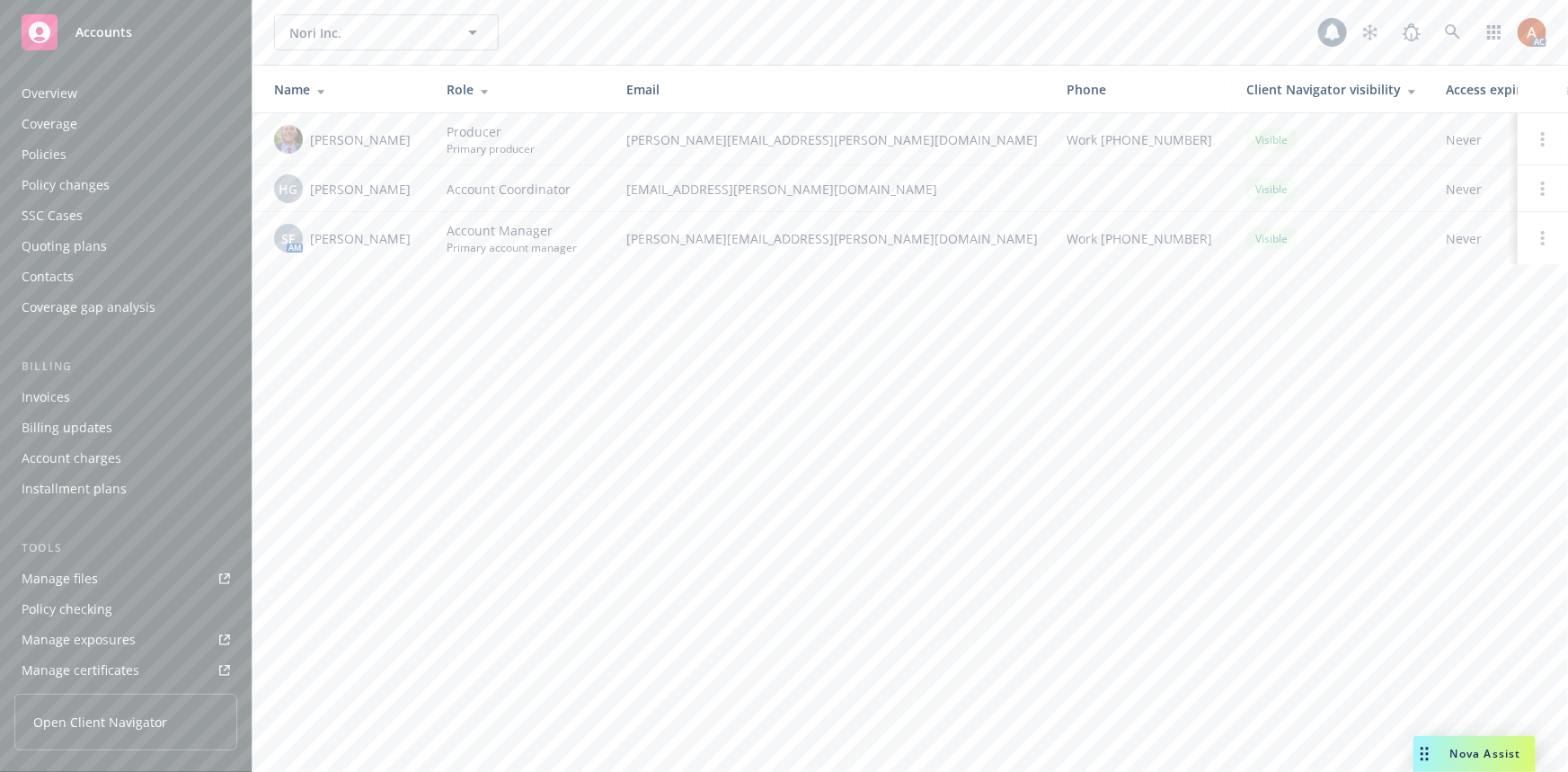
scroll to position [398, 0]
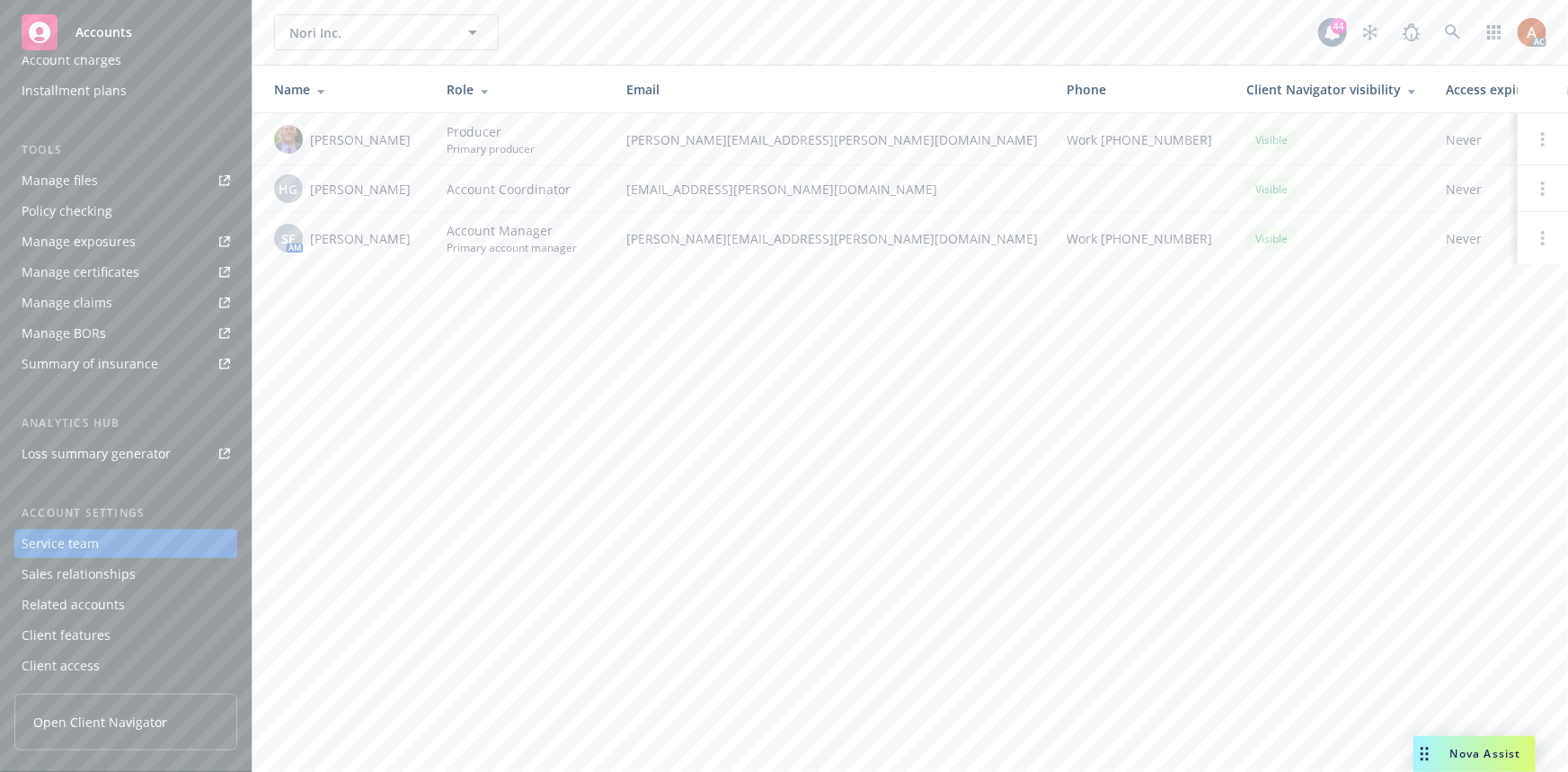
drag, startPoint x: 310, startPoint y: 124, endPoint x: 394, endPoint y: 155, distance: 89.5
click at [394, 149] on span "[PERSON_NAME]" at bounding box center [360, 140] width 100 height 19
copy span "[PERSON_NAME]"
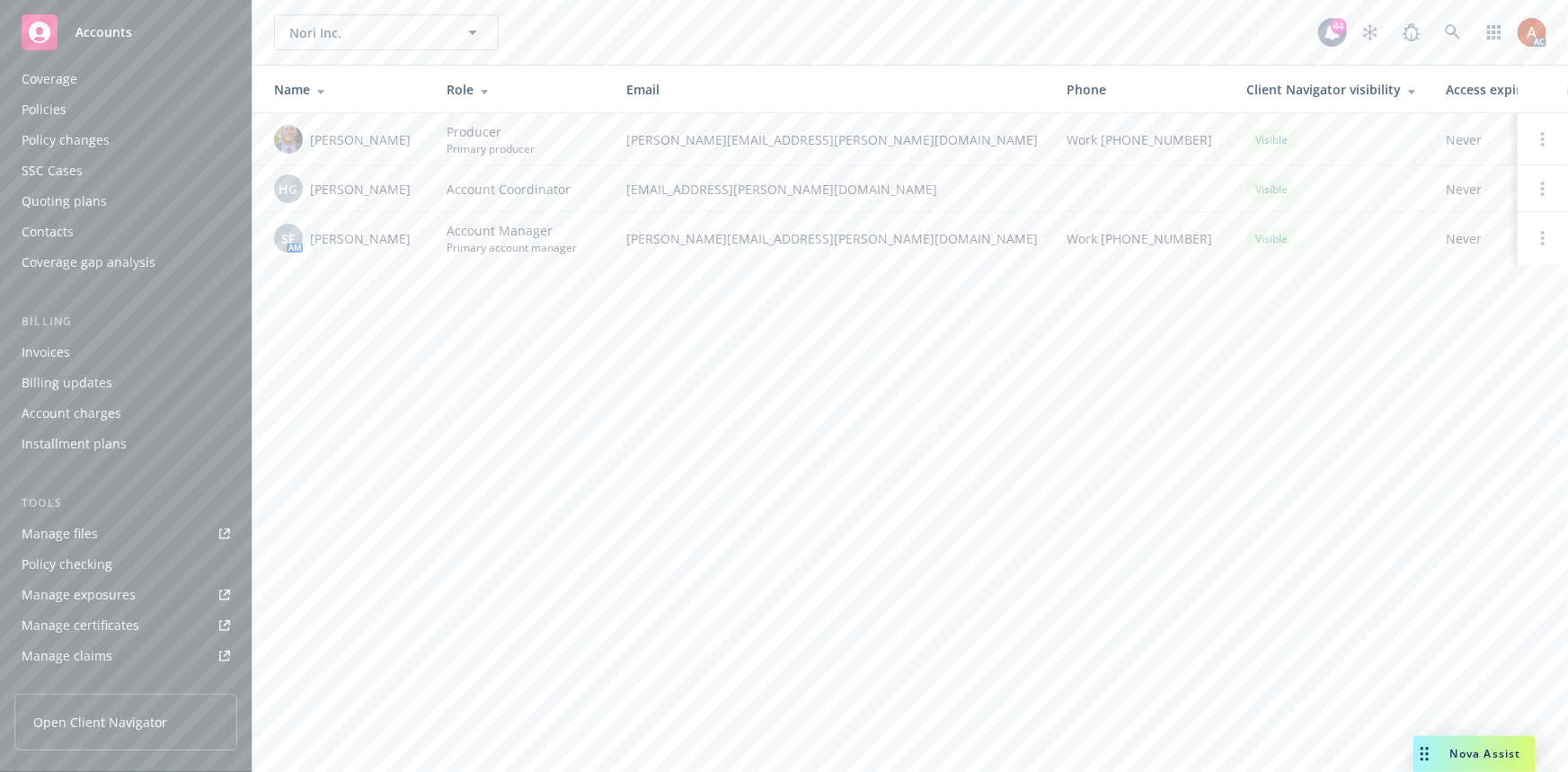
scroll to position [0, 0]
click at [22, 93] on div "Overview" at bounding box center [50, 94] width 55 height 29
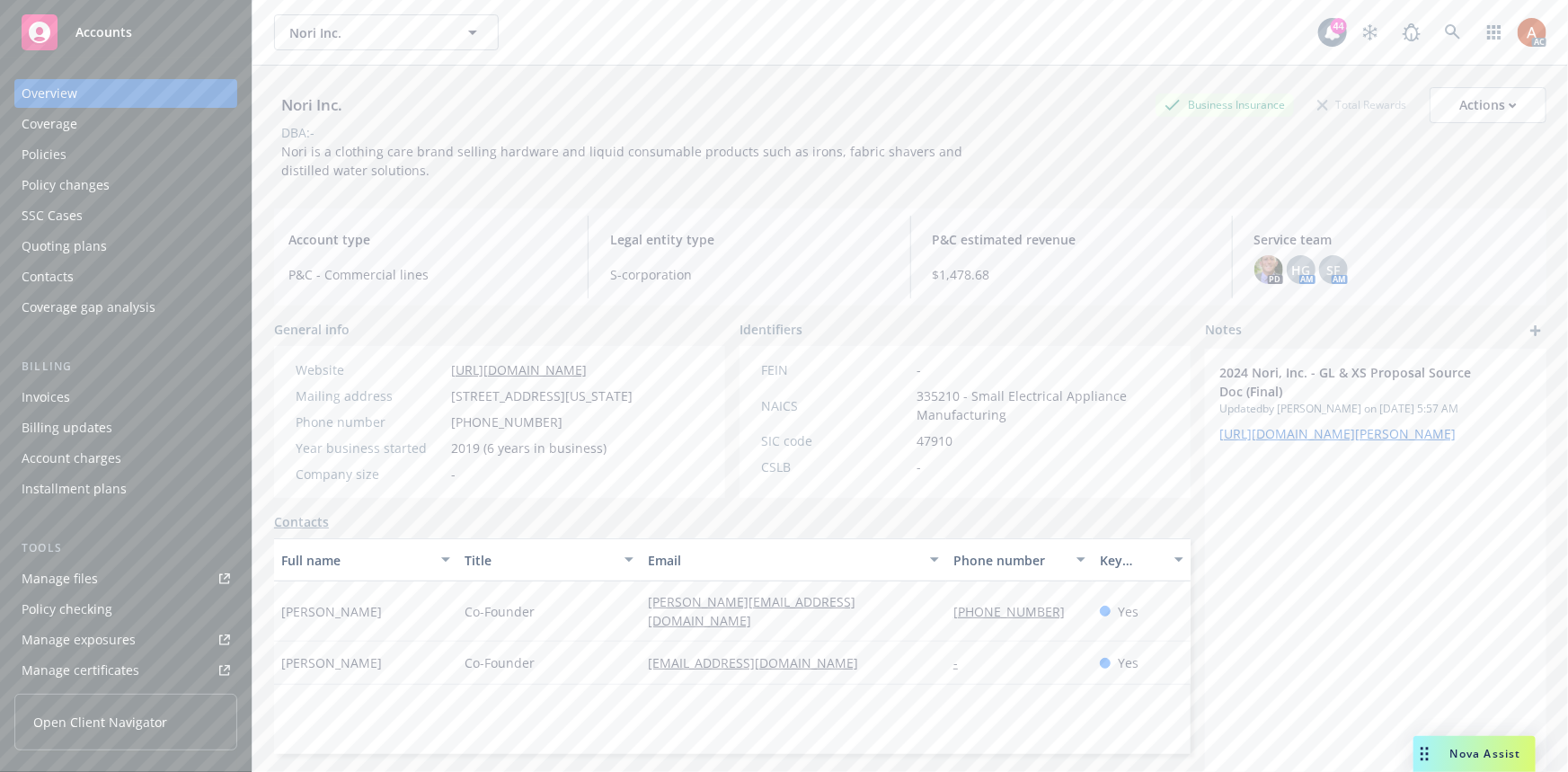
drag, startPoint x: 450, startPoint y: 389, endPoint x: 700, endPoint y: 394, distance: 250.0
click at [654, 394] on div "Website [URL][DOMAIN_NAME] Mailing address [STREET_ADDRESS][US_STATE] Phone num…" at bounding box center [463, 422] width 380 height 152
click at [39, 159] on div "Policies" at bounding box center [44, 154] width 45 height 29
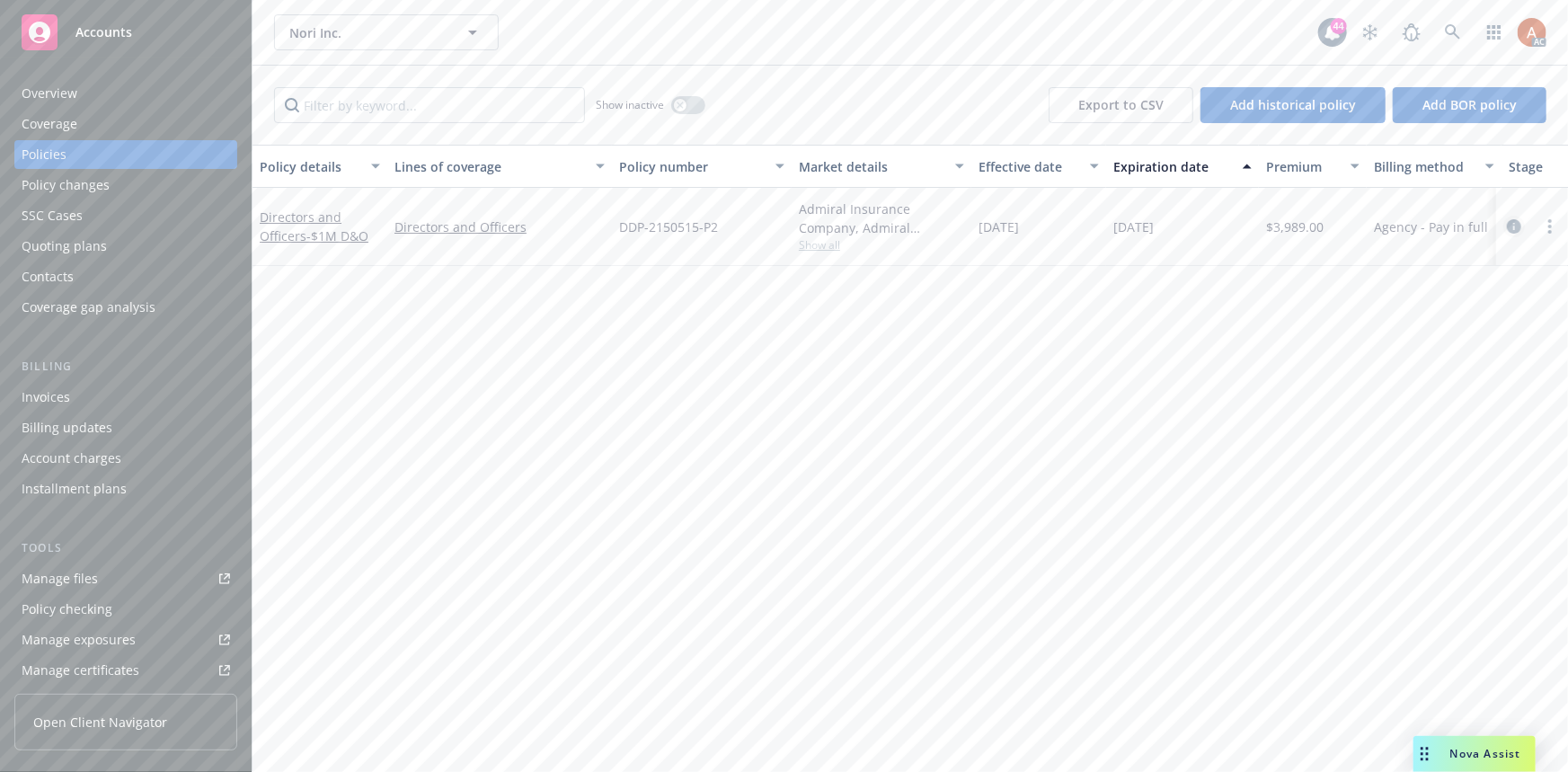
click at [1513, 224] on icon "circleInformation" at bounding box center [1513, 226] width 14 height 14
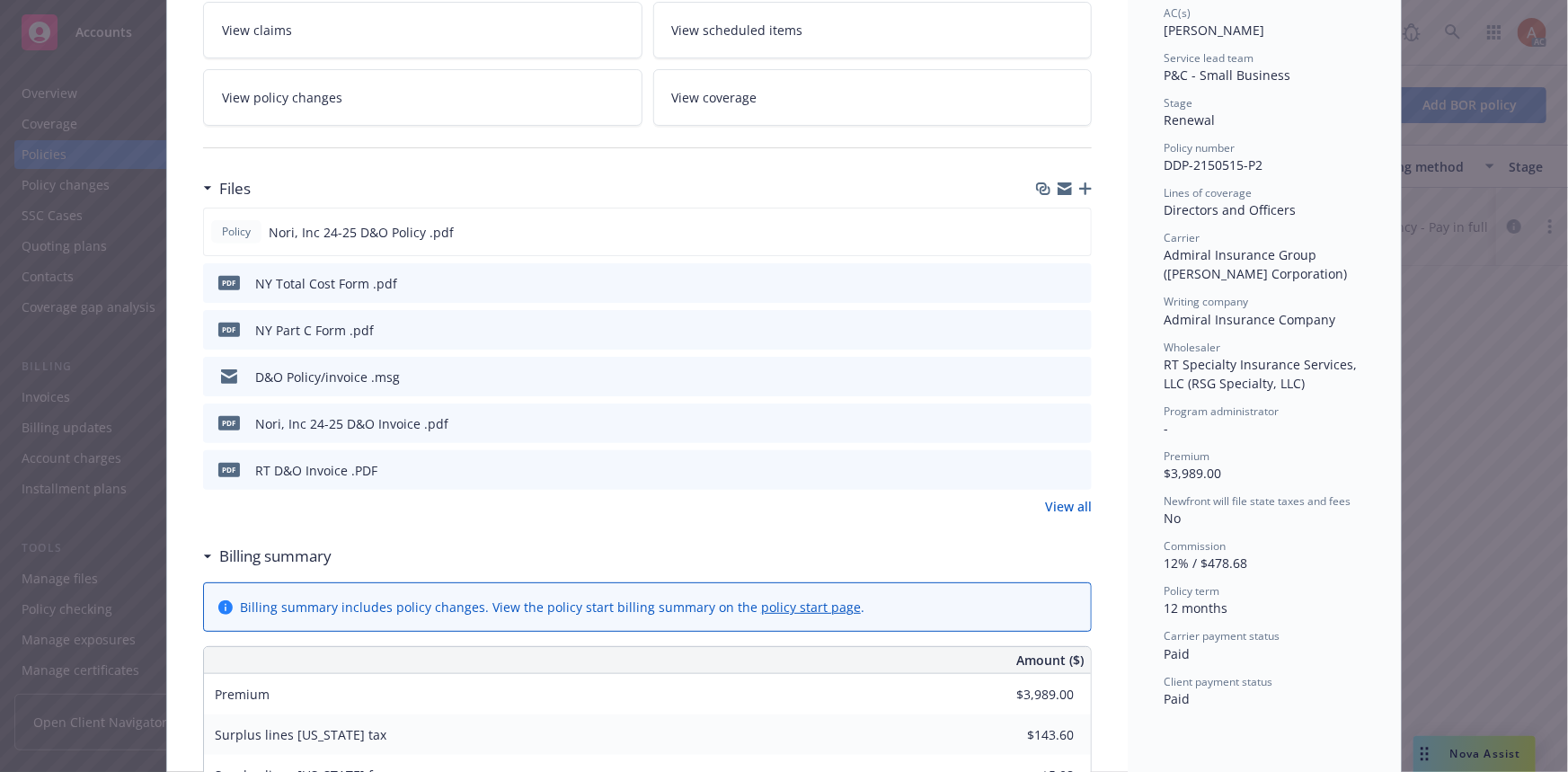
scroll to position [408, 0]
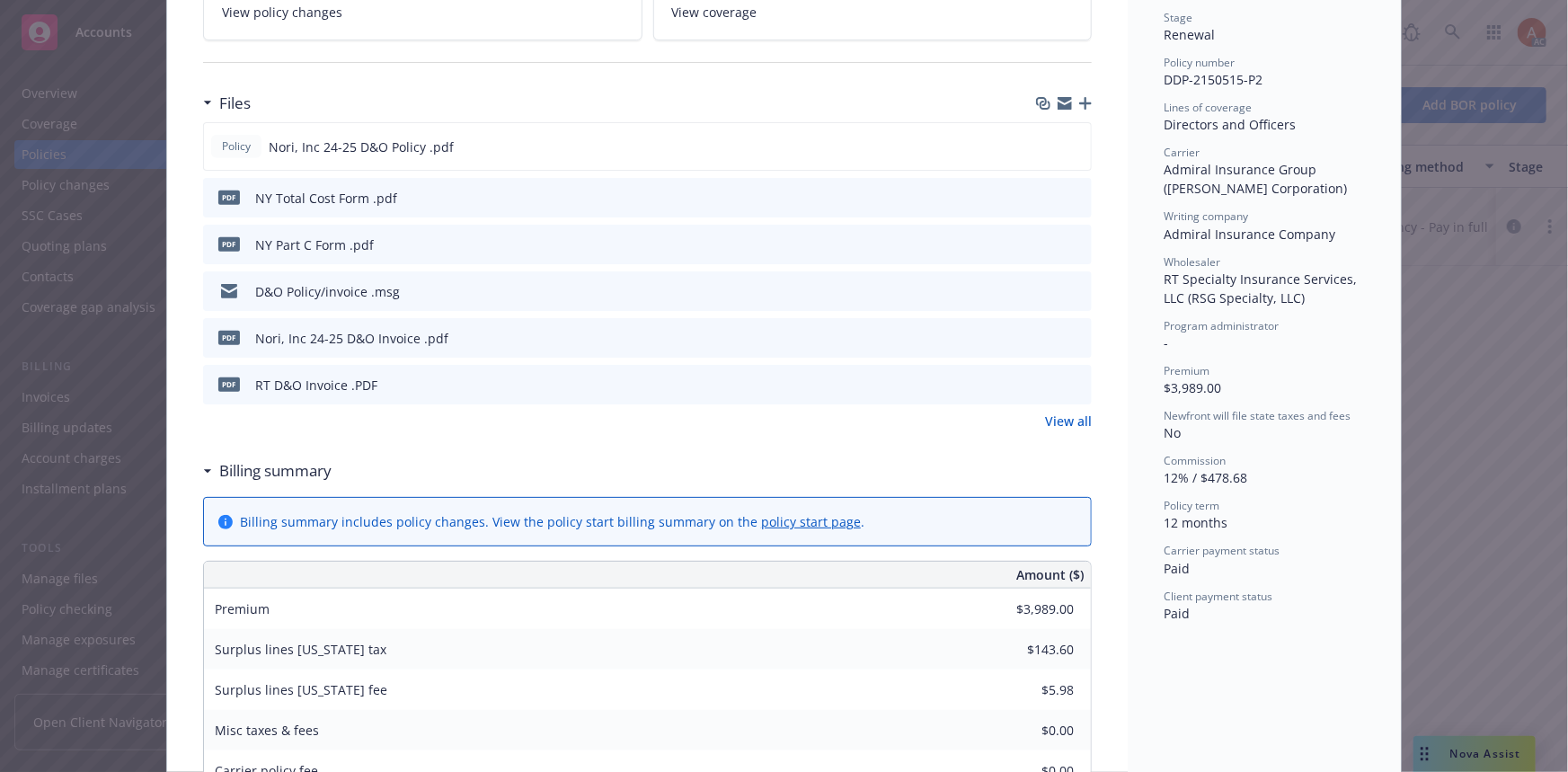
click at [1048, 420] on link "View all" at bounding box center [1068, 421] width 47 height 19
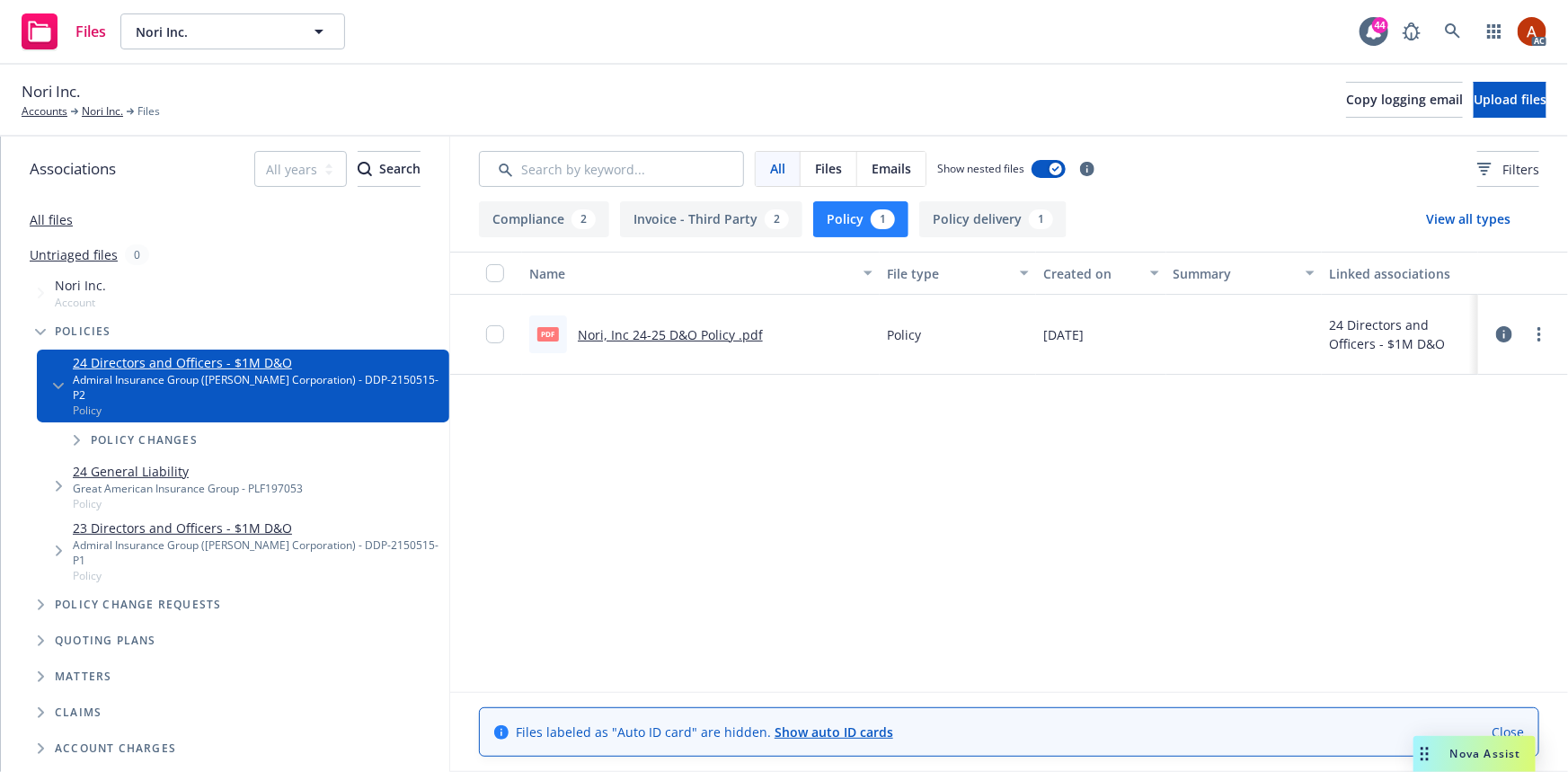
click at [684, 333] on link "Nori, Inc 24-25 D&O Policy .pdf" at bounding box center [670, 335] width 185 height 17
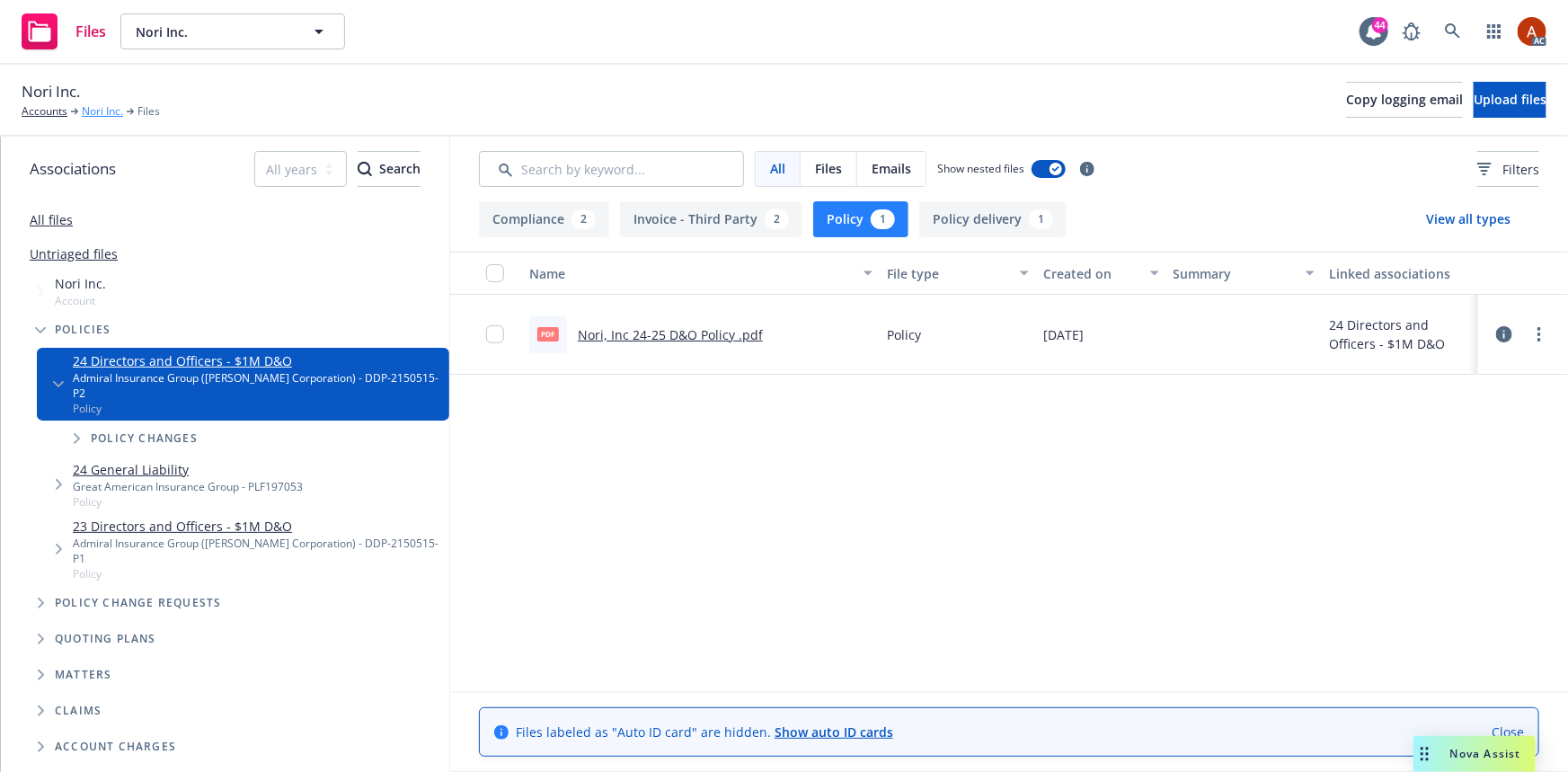
click at [106, 113] on link "Nori Inc." at bounding box center [101, 111] width 41 height 16
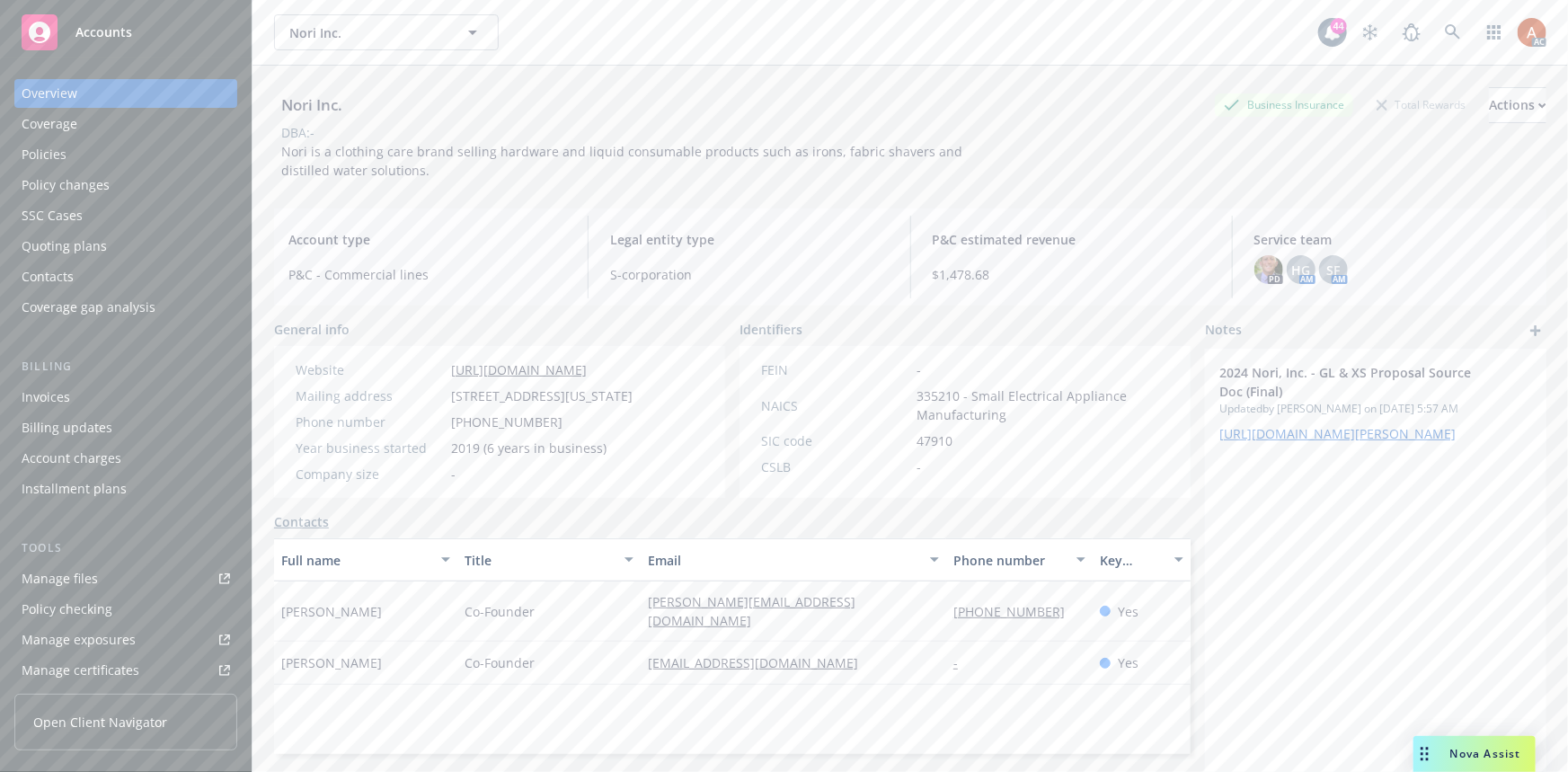
drag, startPoint x: 512, startPoint y: 394, endPoint x: 694, endPoint y: 403, distance: 182.2
click at [654, 403] on div "Website [URL][DOMAIN_NAME] Mailing address [STREET_ADDRESS][US_STATE] Phone num…" at bounding box center [463, 422] width 380 height 152
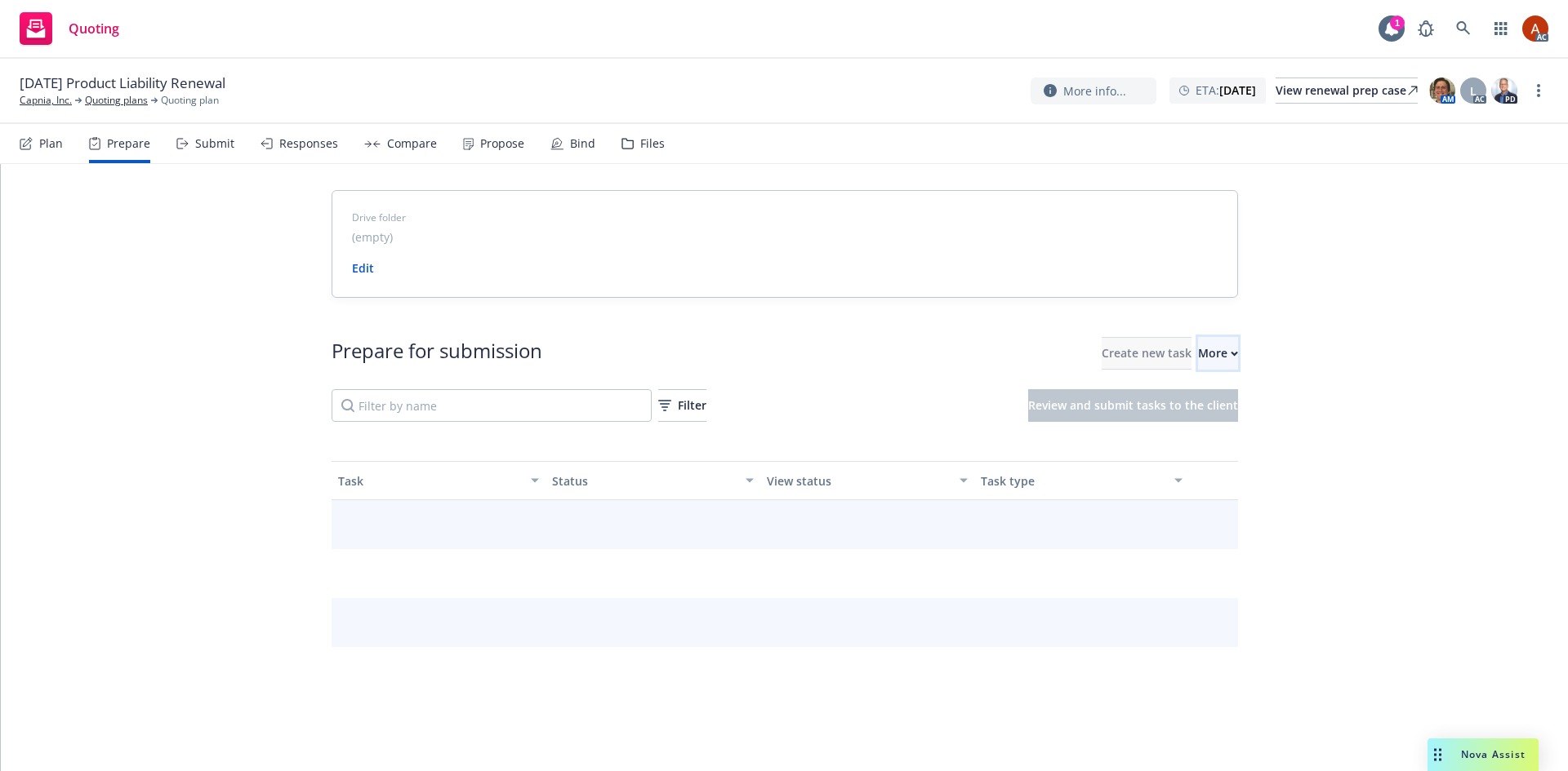
click at [1198, 345] on button "More" at bounding box center [1218, 354] width 40 height 33
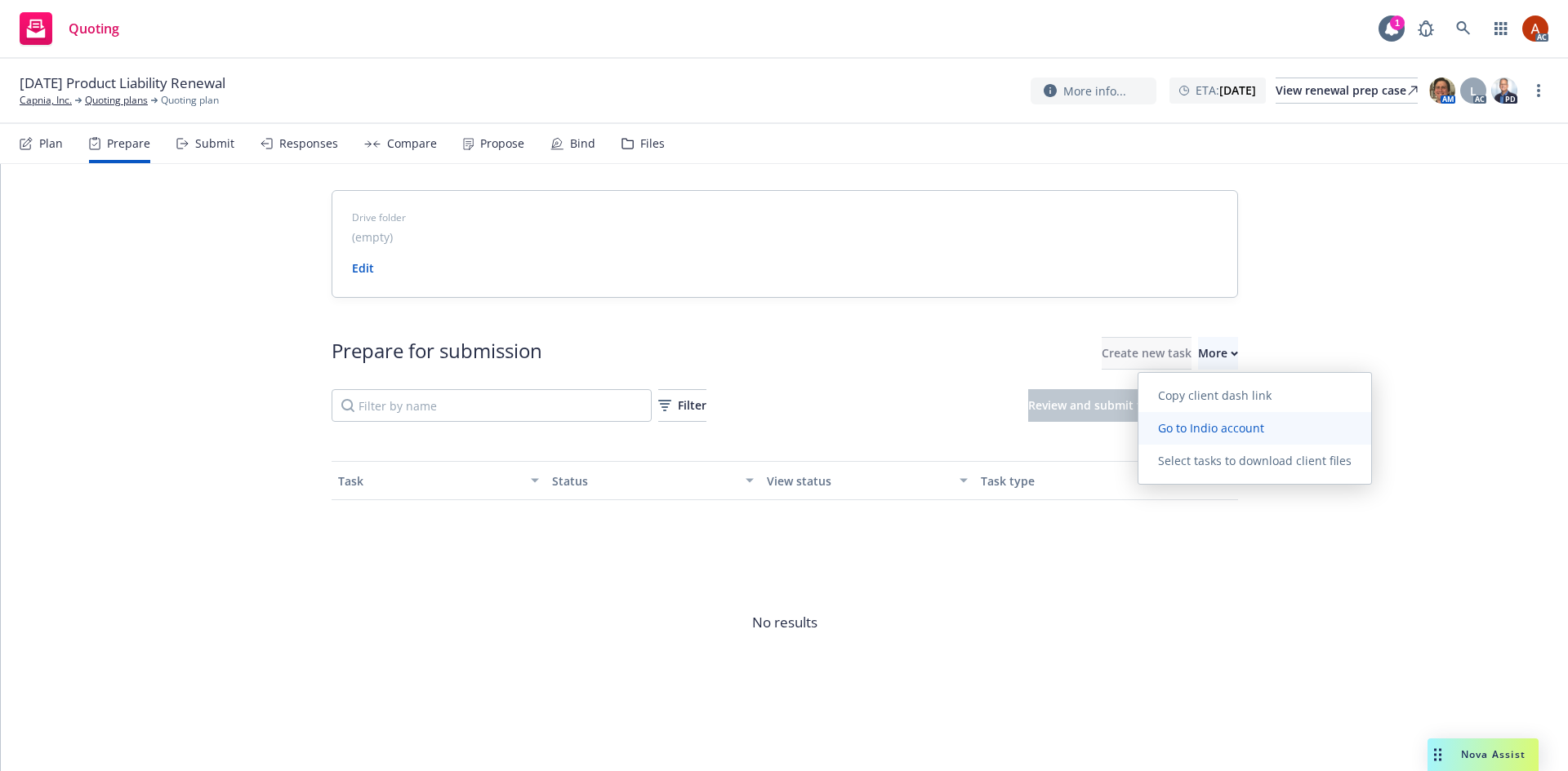
click at [1204, 435] on span "Go to Indio account" at bounding box center [1211, 429] width 145 height 16
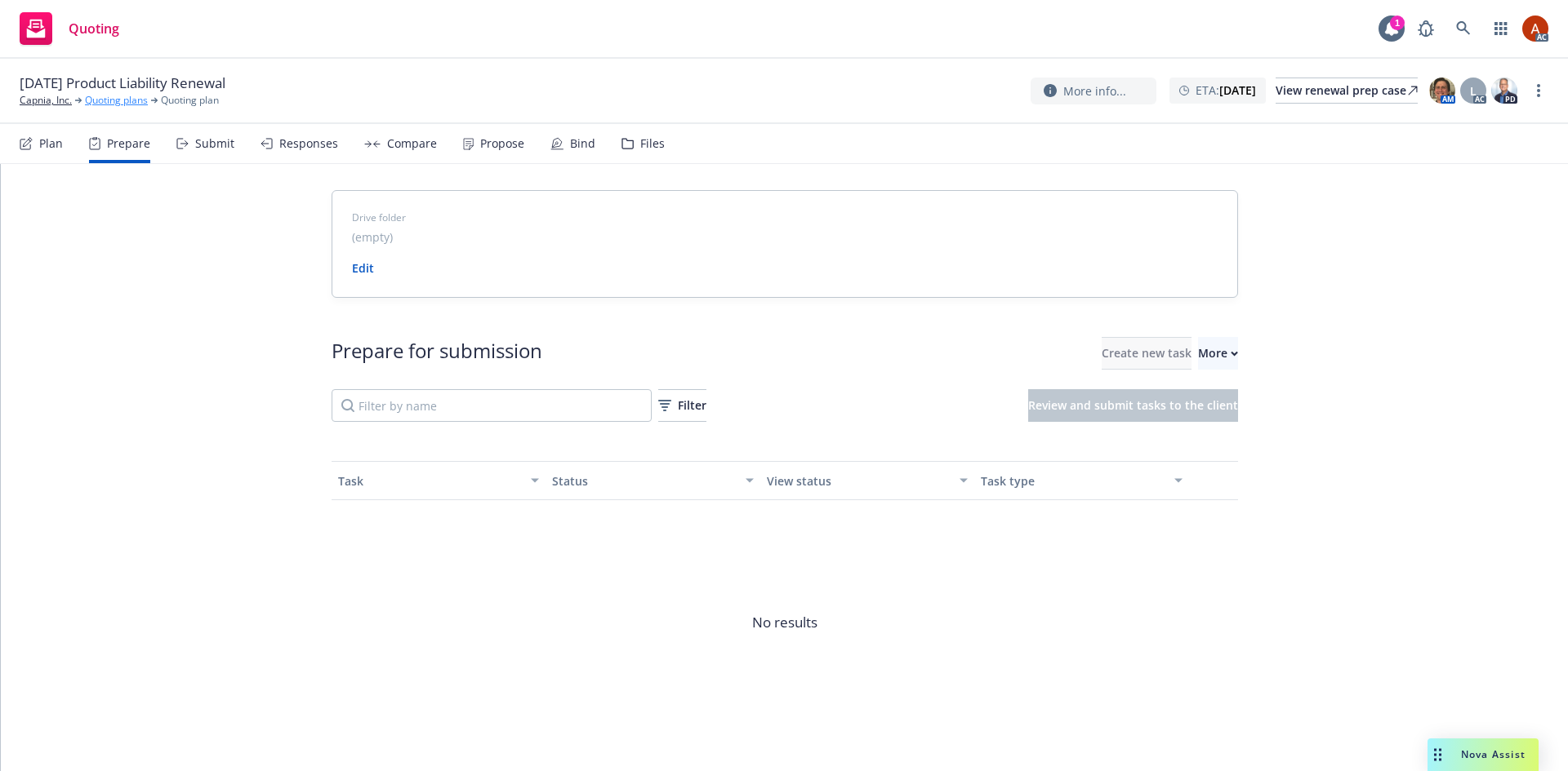
click at [127, 100] on link "Quoting plans" at bounding box center [117, 100] width 63 height 15
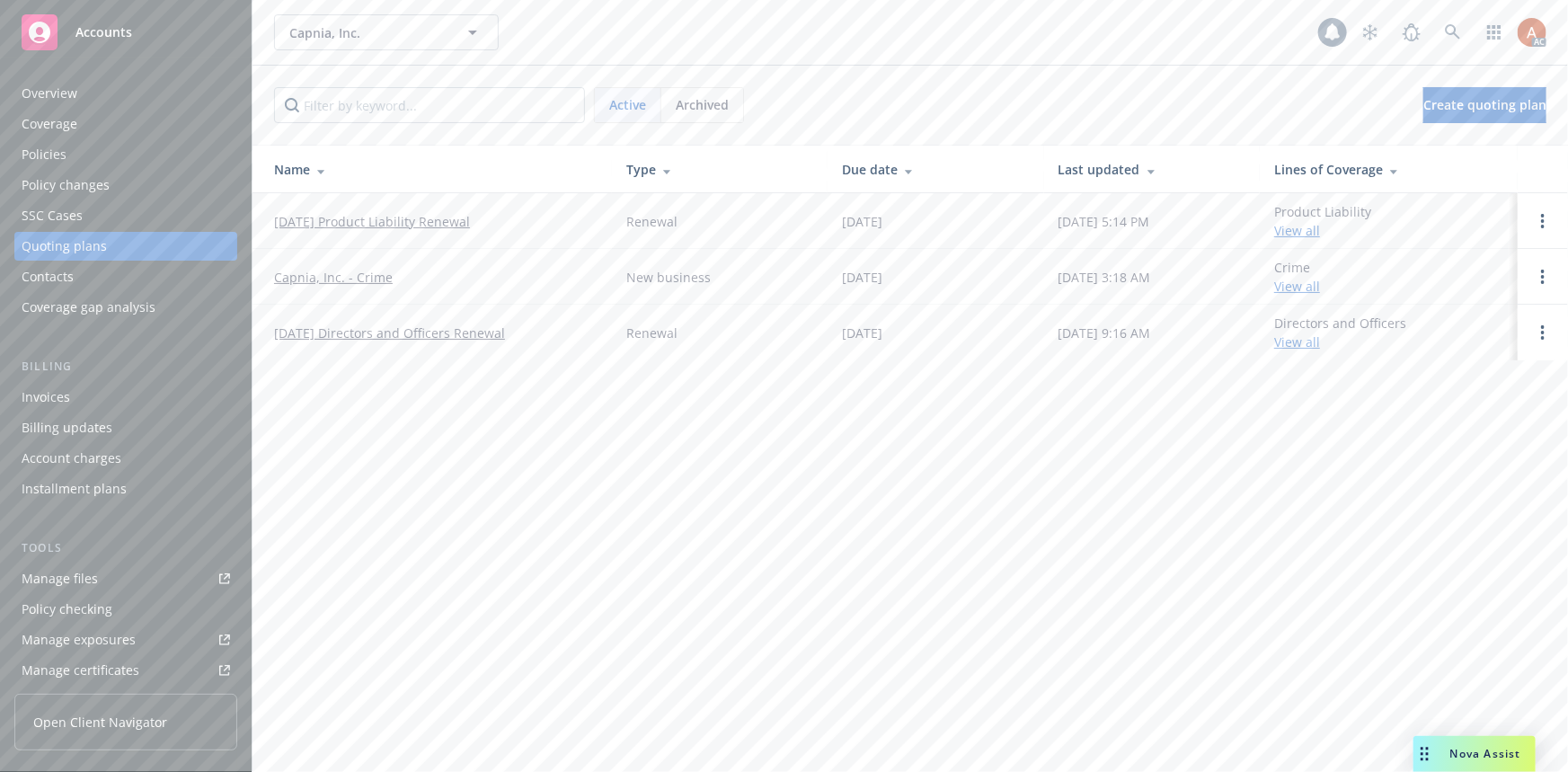
click at [54, 156] on div "Policies" at bounding box center [44, 154] width 45 height 29
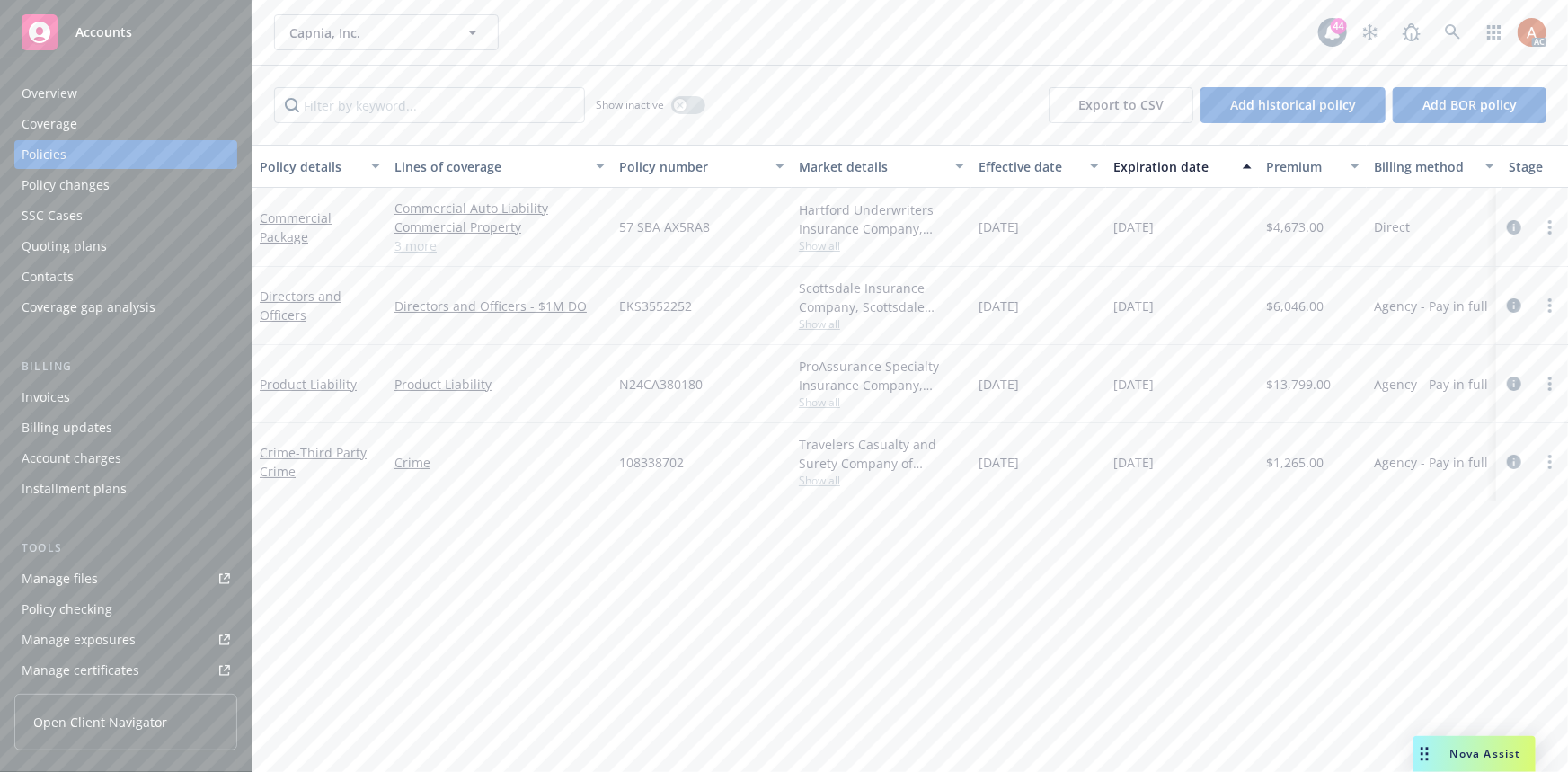
click at [63, 99] on div "Overview" at bounding box center [50, 94] width 55 height 29
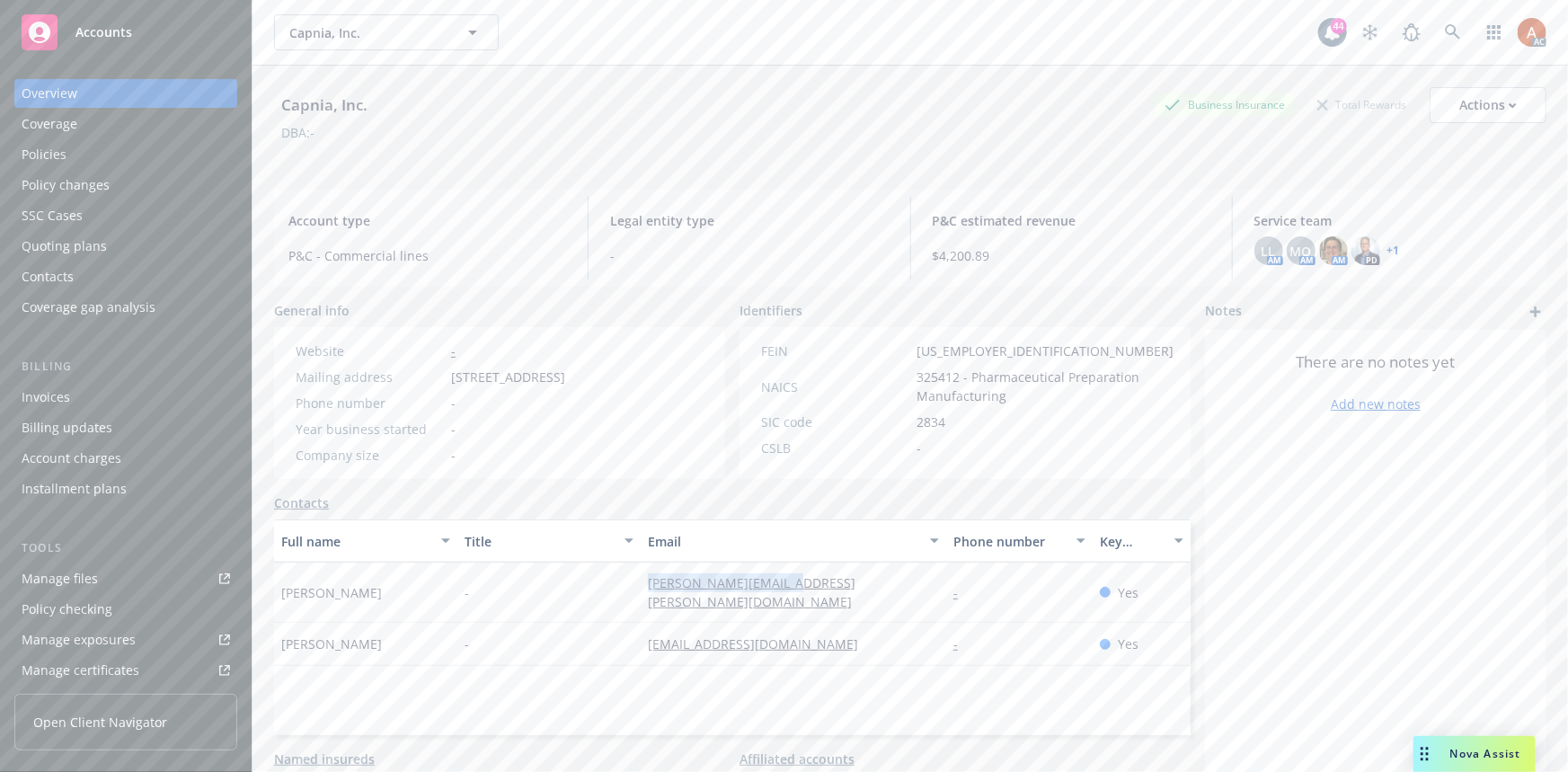
drag, startPoint x: 634, startPoint y: 593, endPoint x: 816, endPoint y: 587, distance: 182.1
click at [816, 587] on div "Anthony Wu - [EMAIL_ADDRESS][PERSON_NAME][DOMAIN_NAME] - Yes" at bounding box center [732, 592] width 917 height 60
drag, startPoint x: 646, startPoint y: 630, endPoint x: 848, endPoint y: 629, distance: 202.0
click at [848, 629] on div "[EMAIL_ADDRESS][DOMAIN_NAME]" at bounding box center [792, 644] width 305 height 43
click at [77, 239] on div "Quoting plans" at bounding box center [64, 246] width 85 height 29
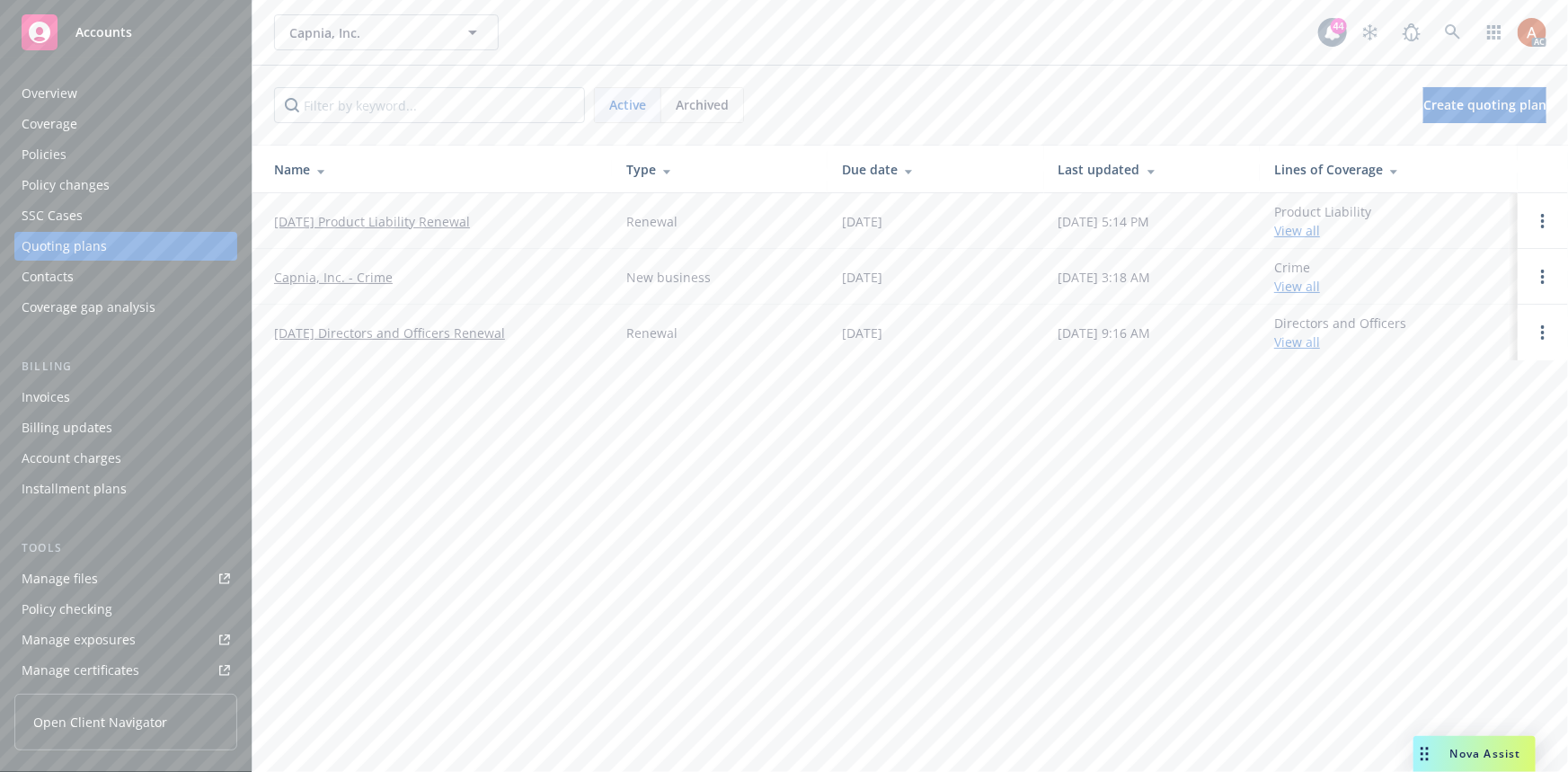
drag, startPoint x: 273, startPoint y: 215, endPoint x: 536, endPoint y: 217, distance: 263.0
click at [536, 217] on td "12/14/25 Product Liability Renewal" at bounding box center [432, 221] width 360 height 55
click at [33, 87] on div "Overview" at bounding box center [50, 94] width 55 height 29
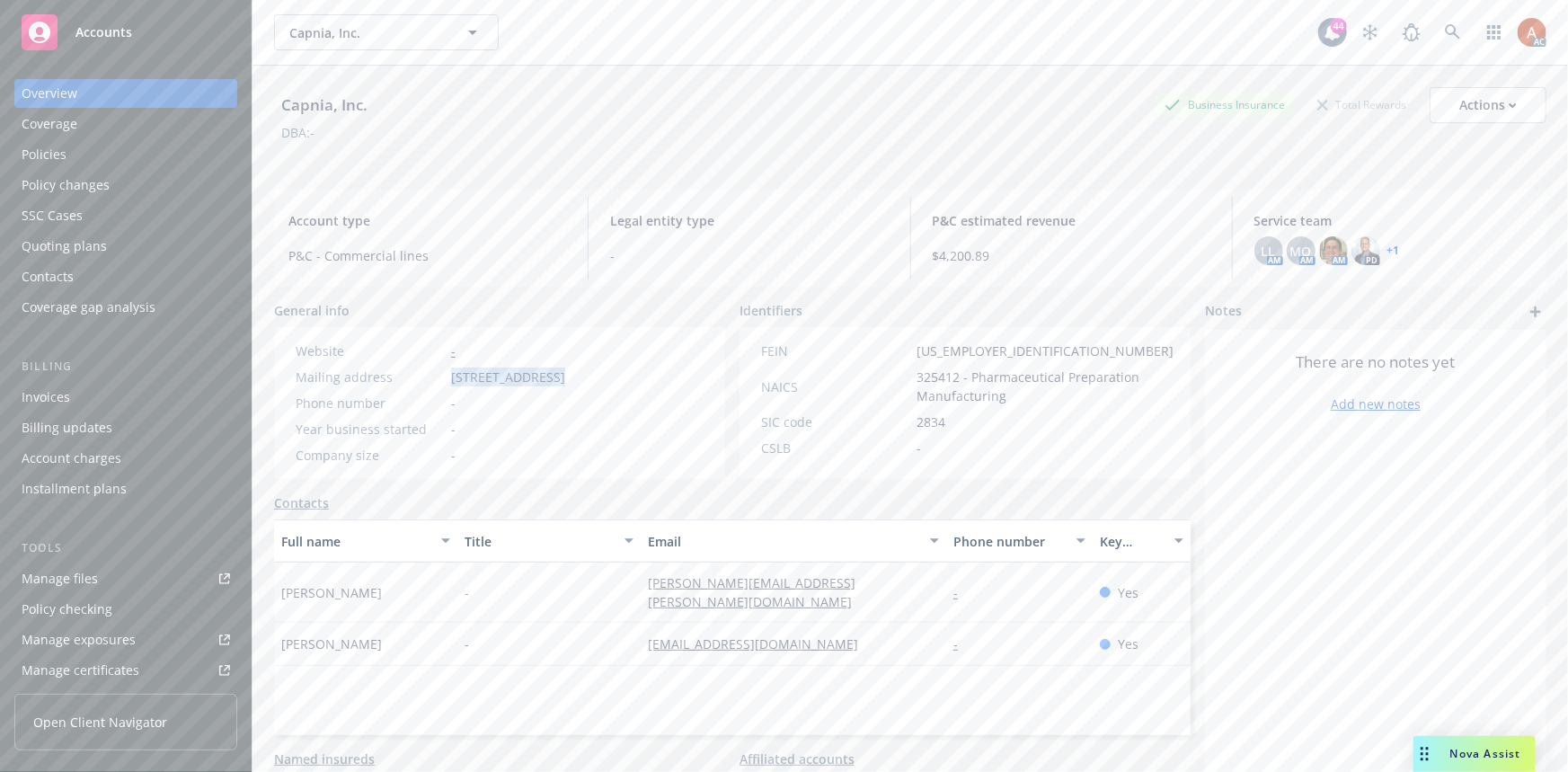
drag, startPoint x: 464, startPoint y: 378, endPoint x: 549, endPoint y: 376, distance: 85.0
click at [549, 376] on span "[STREET_ADDRESS]" at bounding box center [507, 377] width 114 height 19
copy span "1101 Chess Drive"
drag, startPoint x: 559, startPoint y: 377, endPoint x: 617, endPoint y: 376, distance: 58.0
click at [565, 376] on span "[STREET_ADDRESS]" at bounding box center [507, 377] width 114 height 19
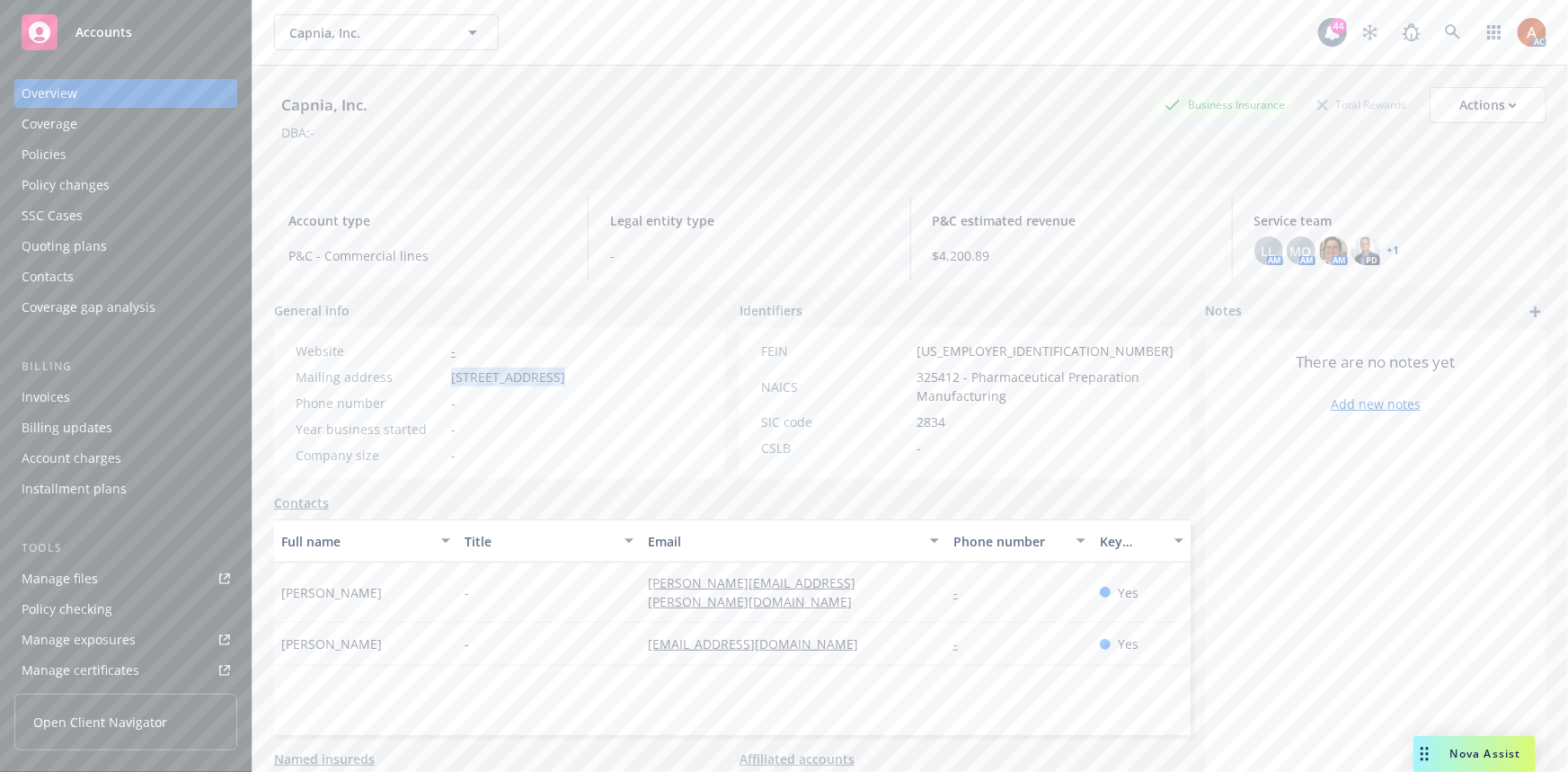
copy span "Foster City"
click at [64, 162] on div "Policies" at bounding box center [44, 154] width 45 height 29
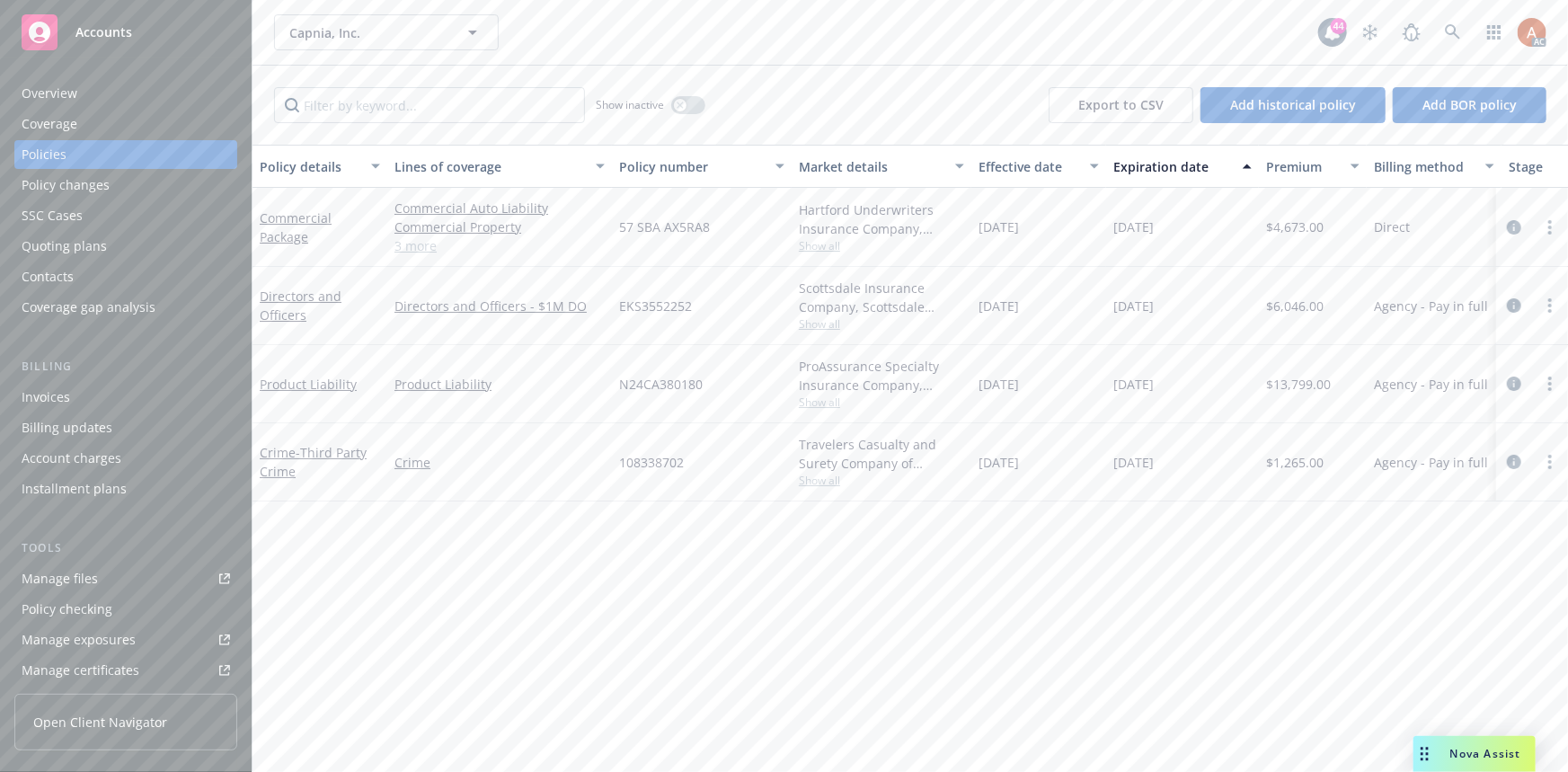
click at [426, 252] on link "3 more" at bounding box center [499, 246] width 210 height 19
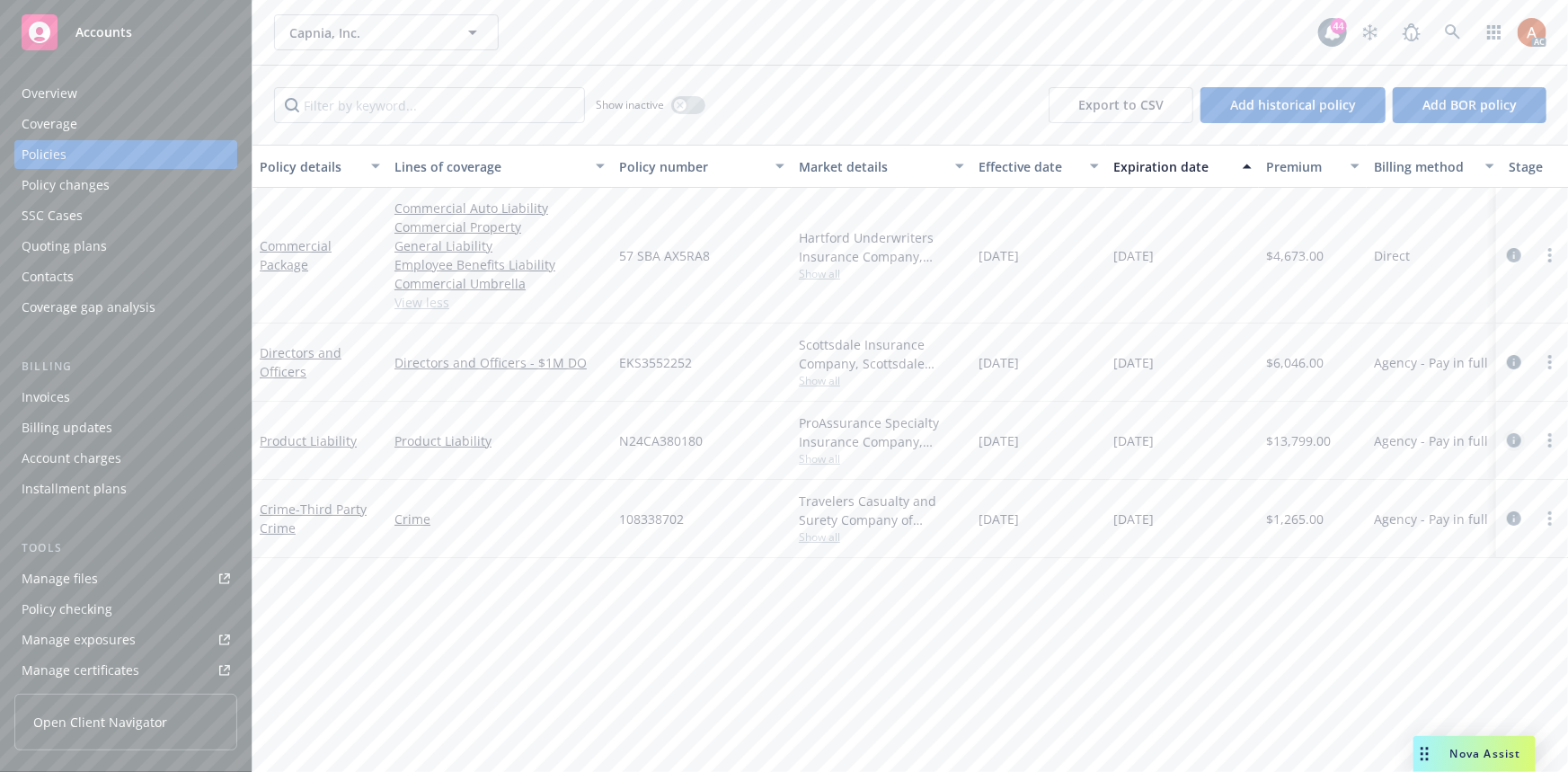
click at [1518, 440] on icon "circleInformation" at bounding box center [1513, 440] width 14 height 14
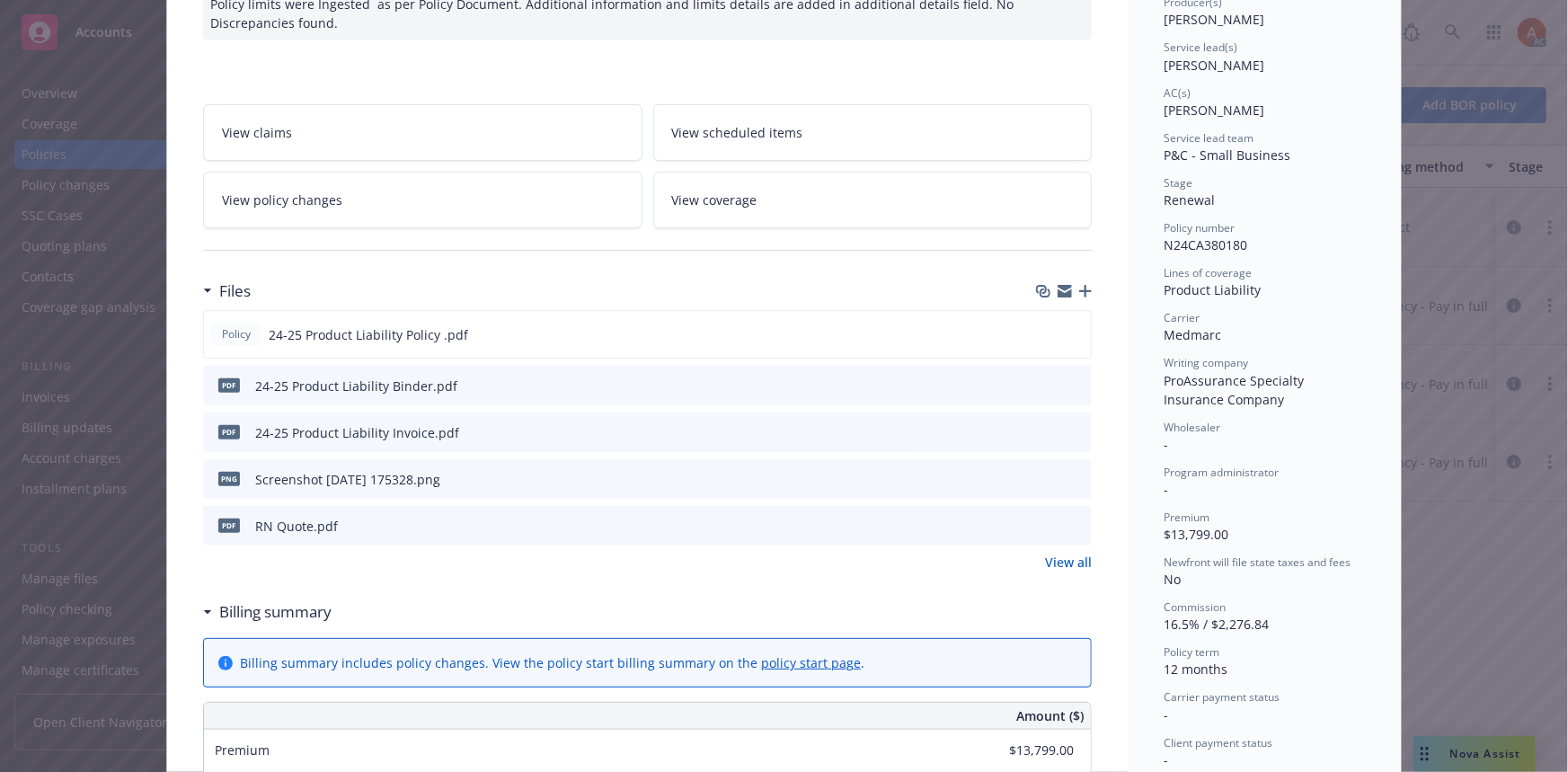
scroll to position [244, 0]
click at [1069, 563] on link "View all" at bounding box center [1068, 561] width 47 height 19
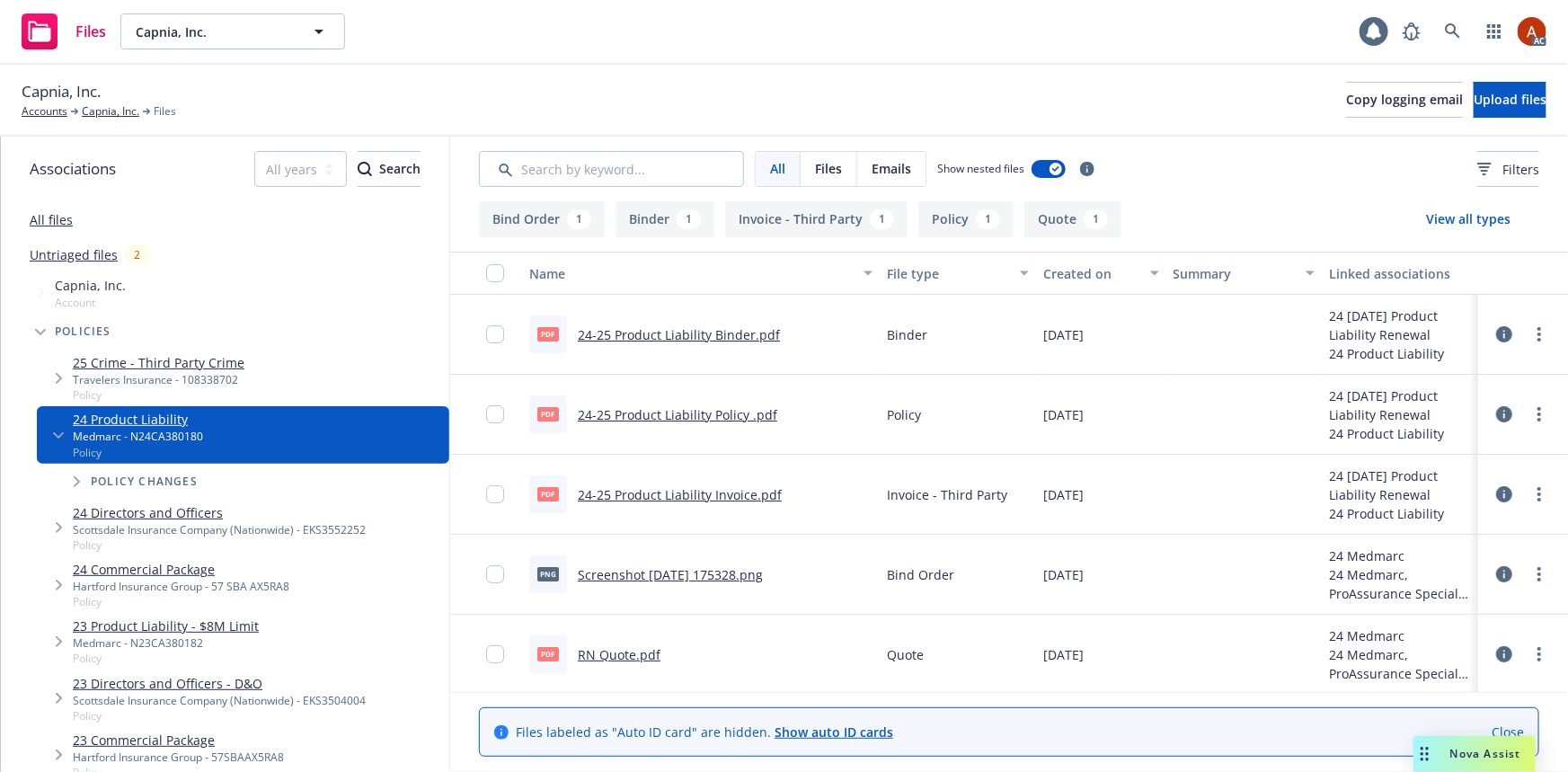
click at [964, 223] on button "Policy 1" at bounding box center [966, 219] width 96 height 36
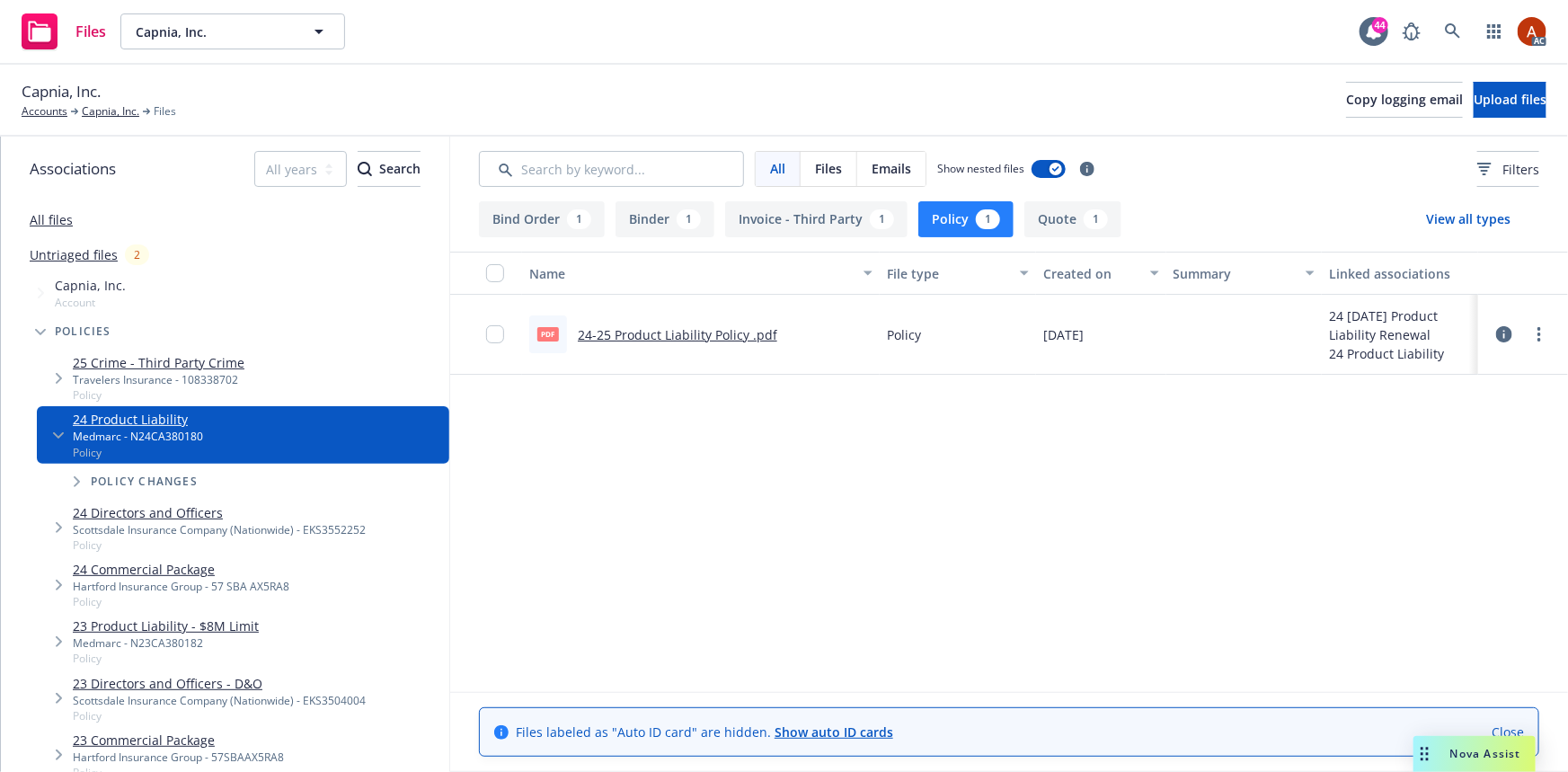
click at [645, 336] on link "24-25 Product Liability Policy .pdf" at bounding box center [677, 335] width 199 height 17
click at [108, 112] on link "Capnia, Inc." at bounding box center [110, 111] width 57 height 16
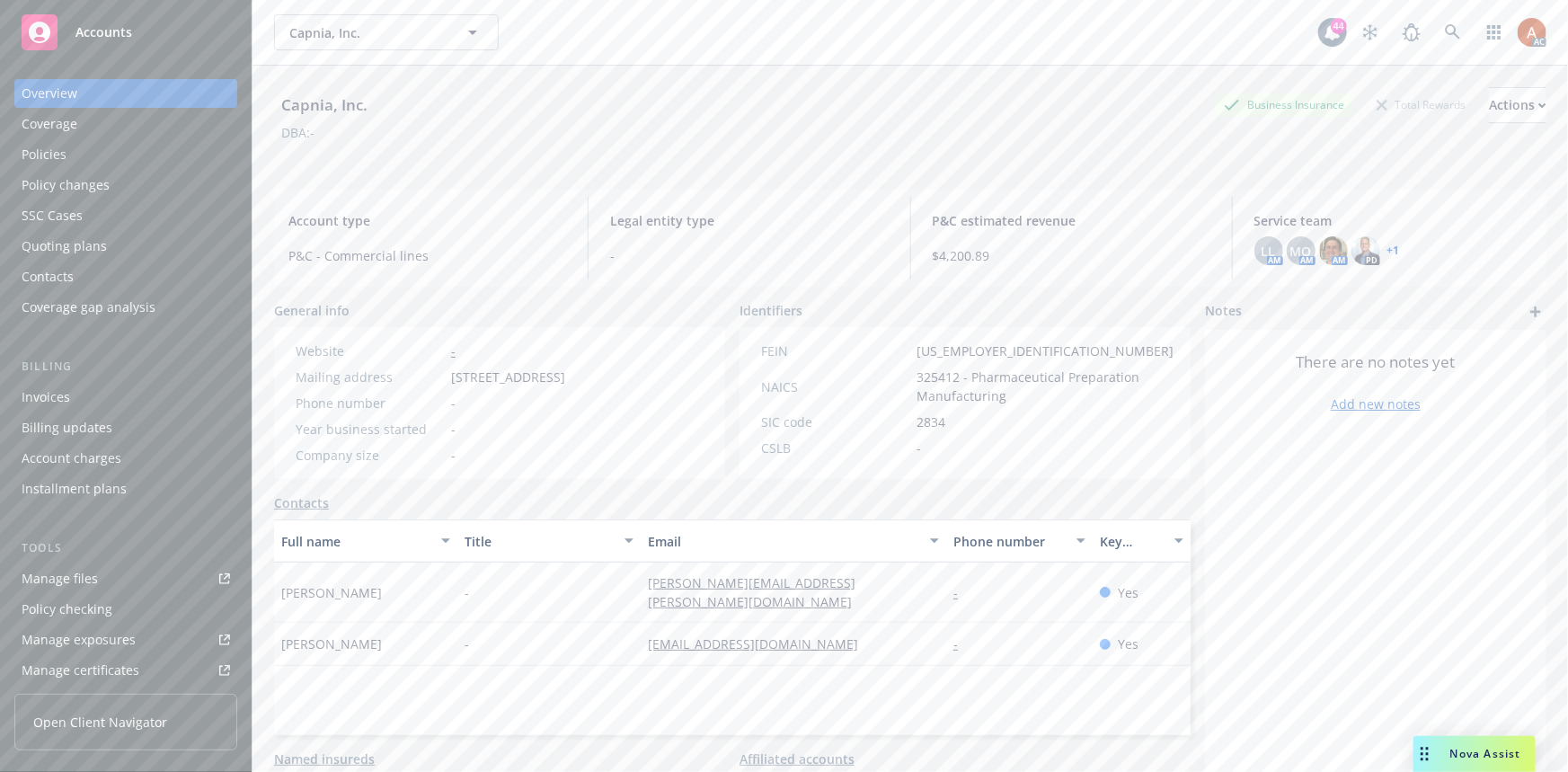
click at [41, 148] on div "Policies" at bounding box center [44, 154] width 45 height 29
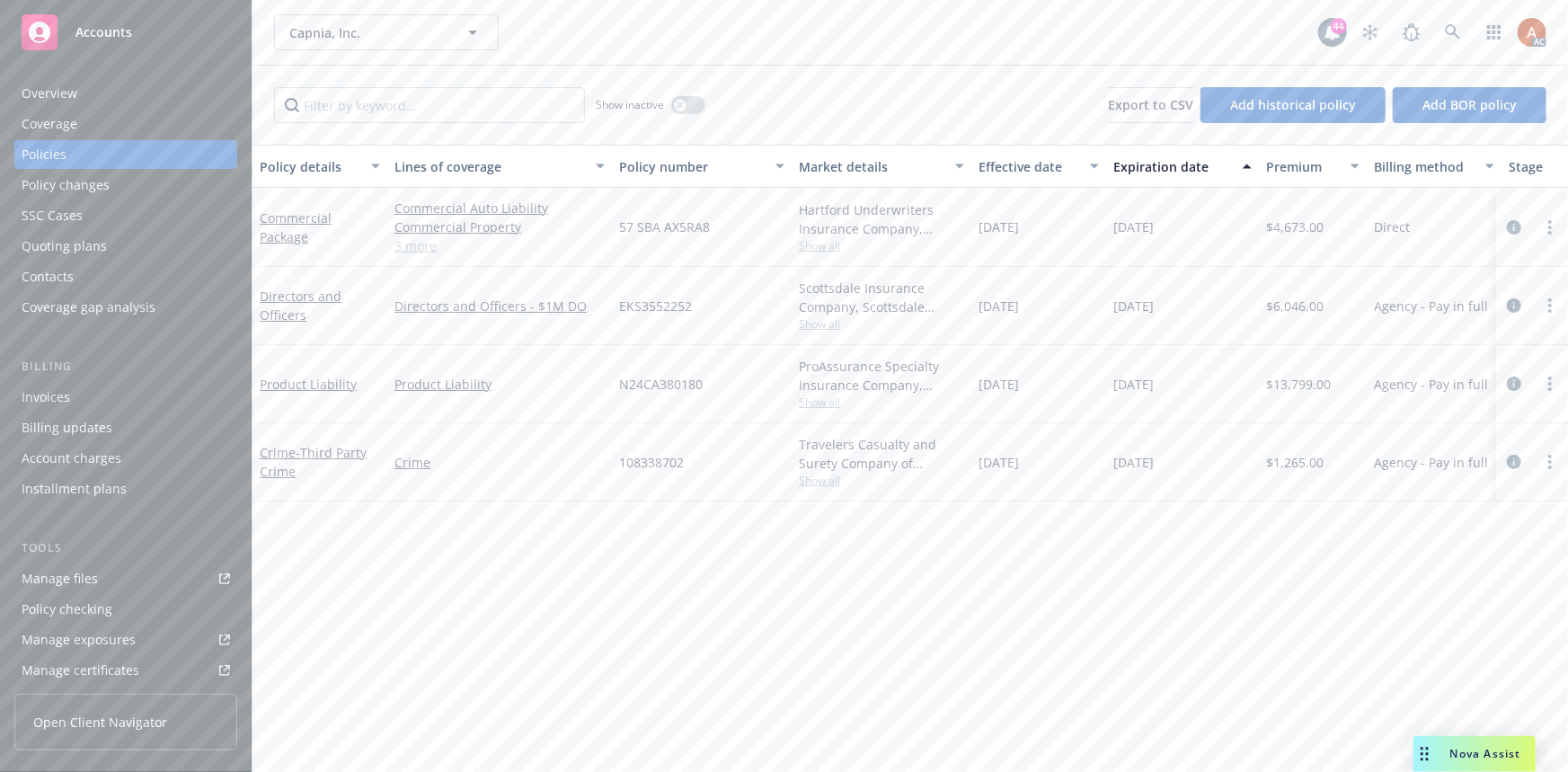
click at [420, 244] on link "3 more" at bounding box center [499, 246] width 210 height 19
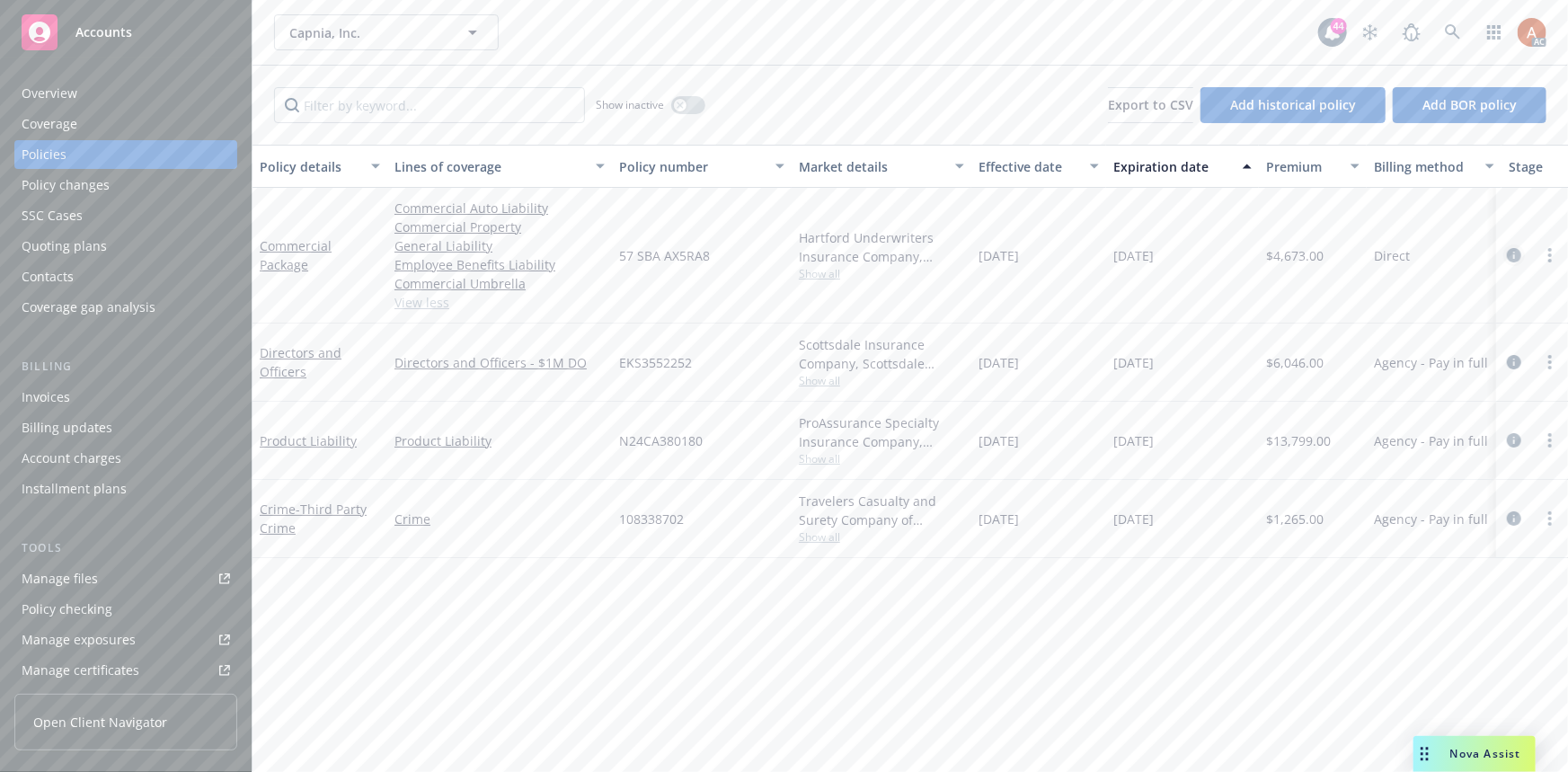
click at [1518, 256] on icon "circleInformation" at bounding box center [1513, 254] width 14 height 14
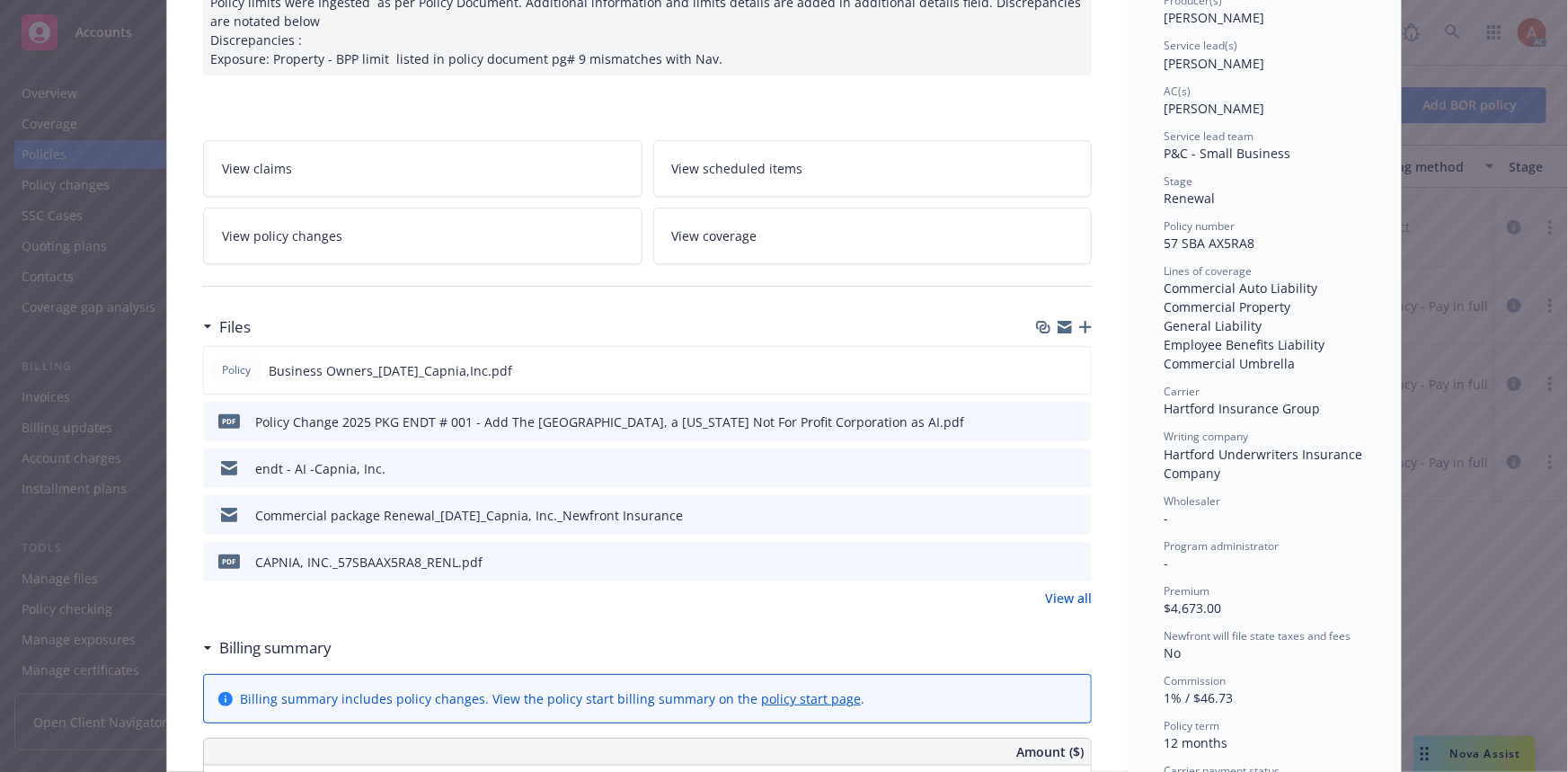
scroll to position [408, 0]
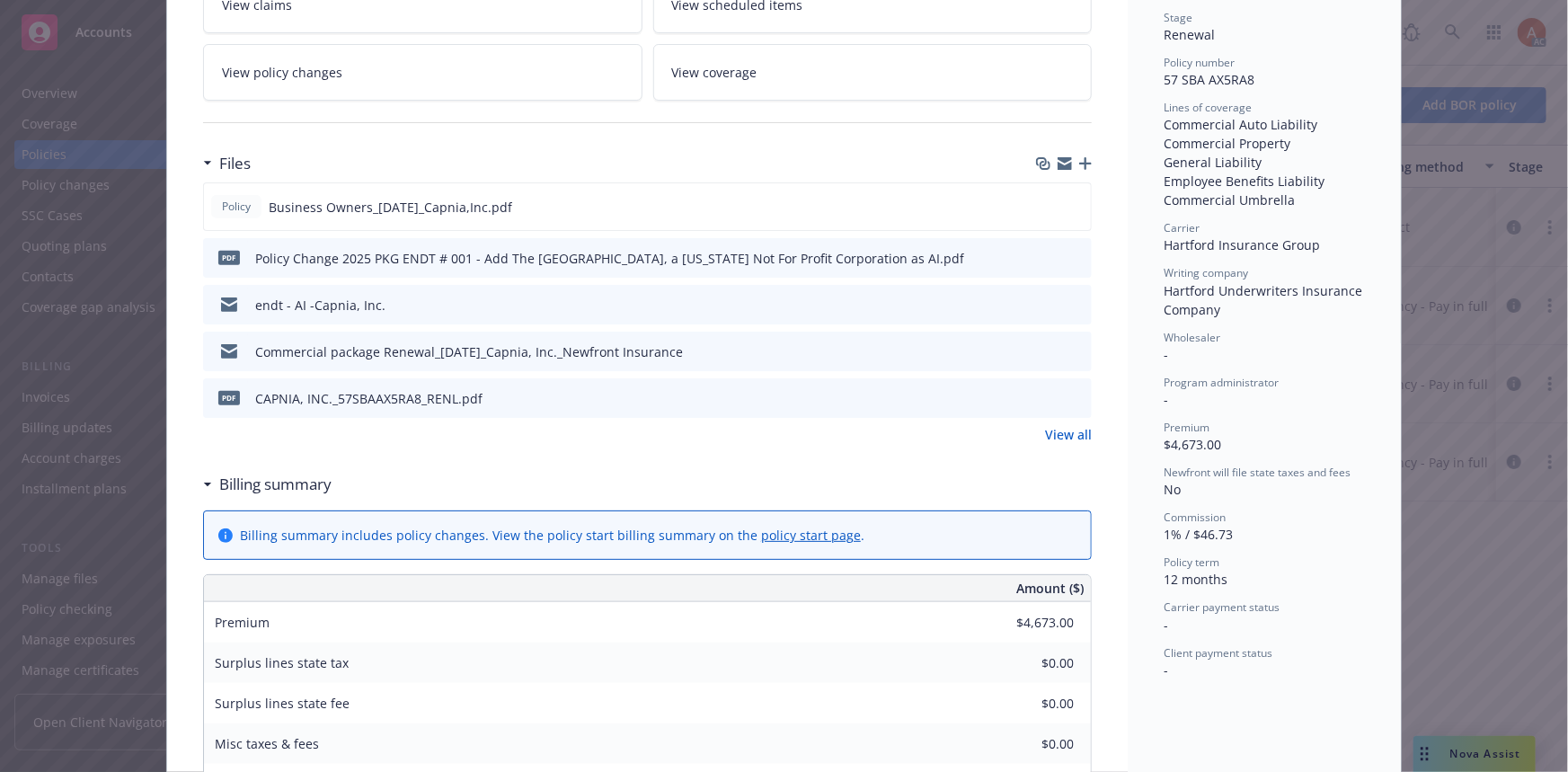
click at [1063, 435] on link "View all" at bounding box center [1068, 434] width 47 height 19
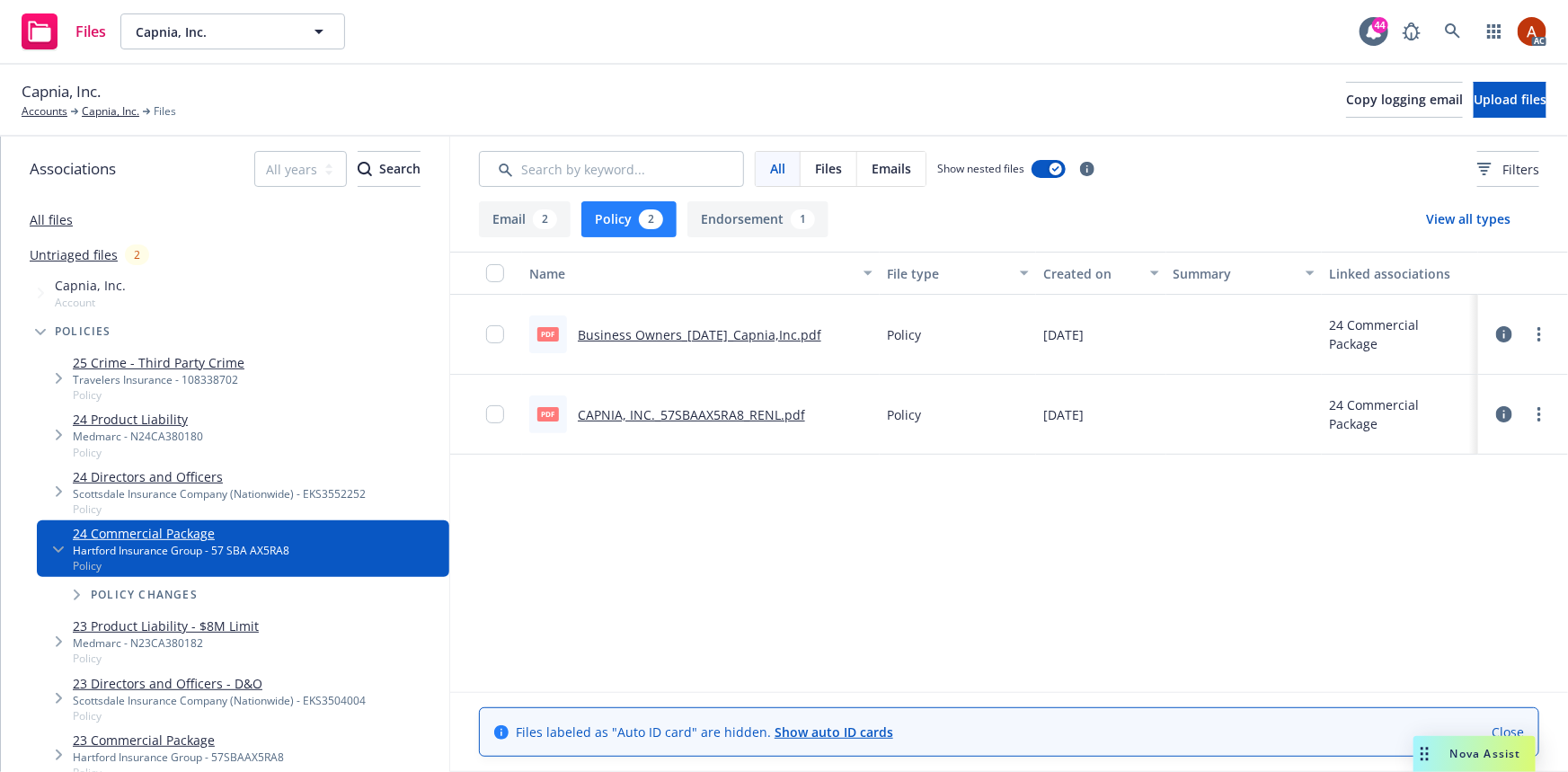
click at [642, 338] on link "Business Owners_[DATE]_Capnia,Inc.pdf" at bounding box center [699, 335] width 243 height 17
